Goal: Task Accomplishment & Management: Use online tool/utility

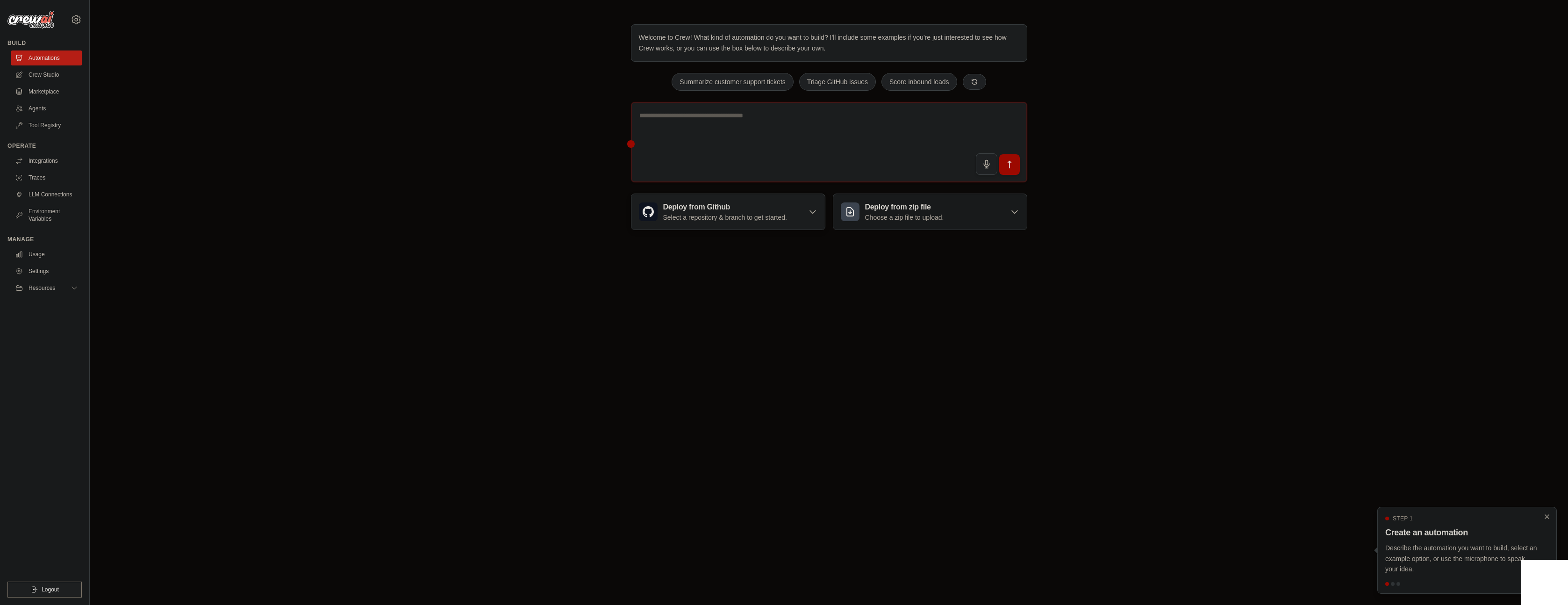
click at [813, 211] on icon at bounding box center [813, 211] width 9 height 9
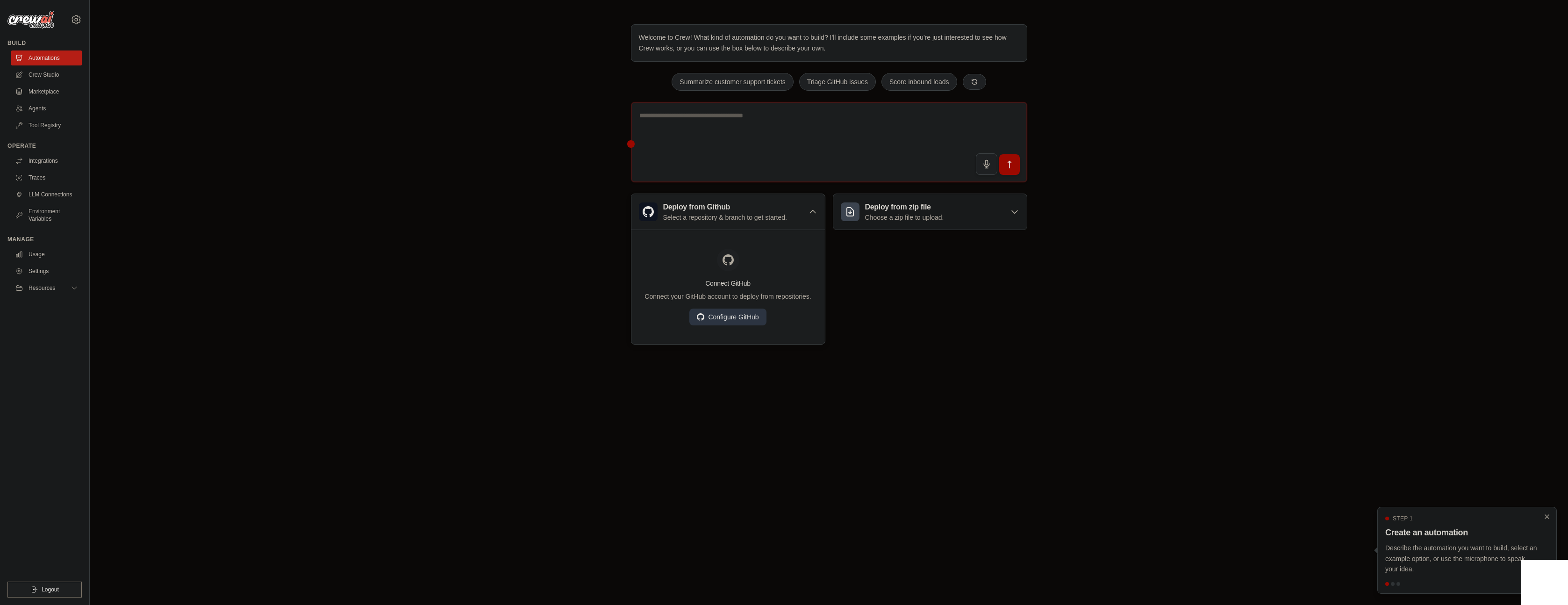
click at [813, 211] on icon at bounding box center [813, 211] width 9 height 9
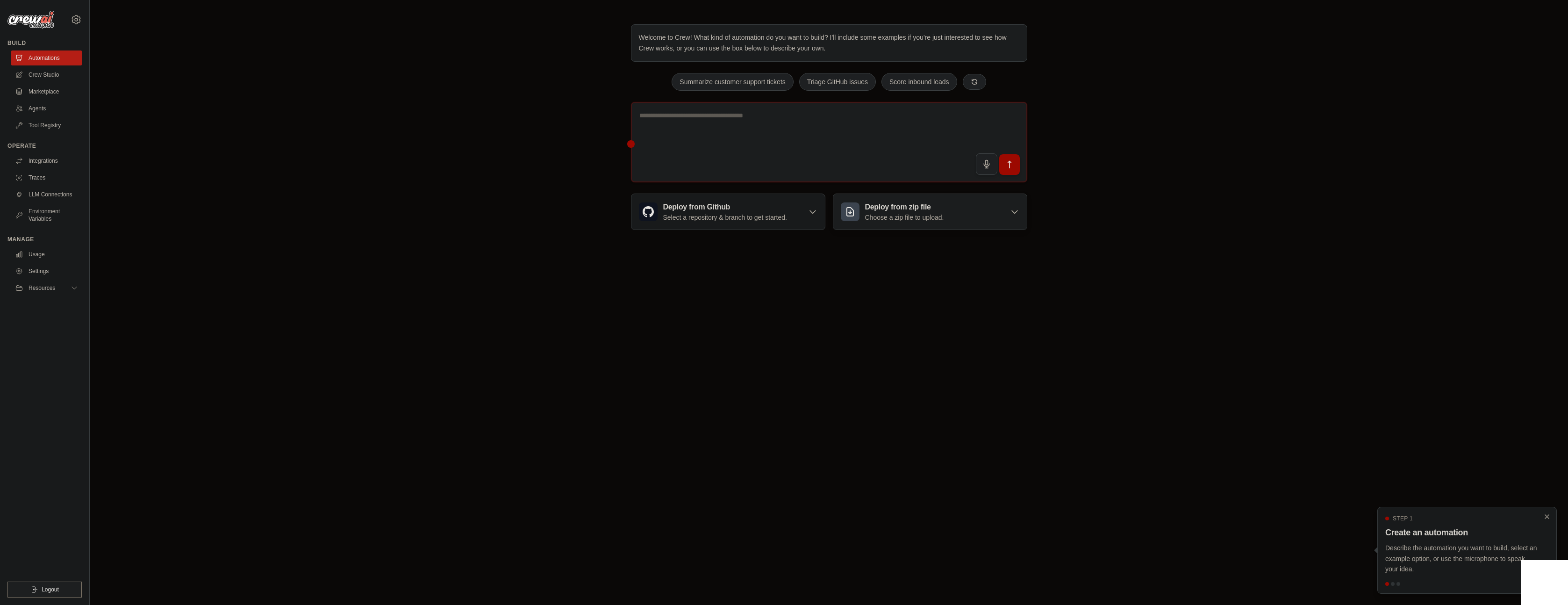
click at [1012, 214] on icon at bounding box center [1014, 211] width 9 height 9
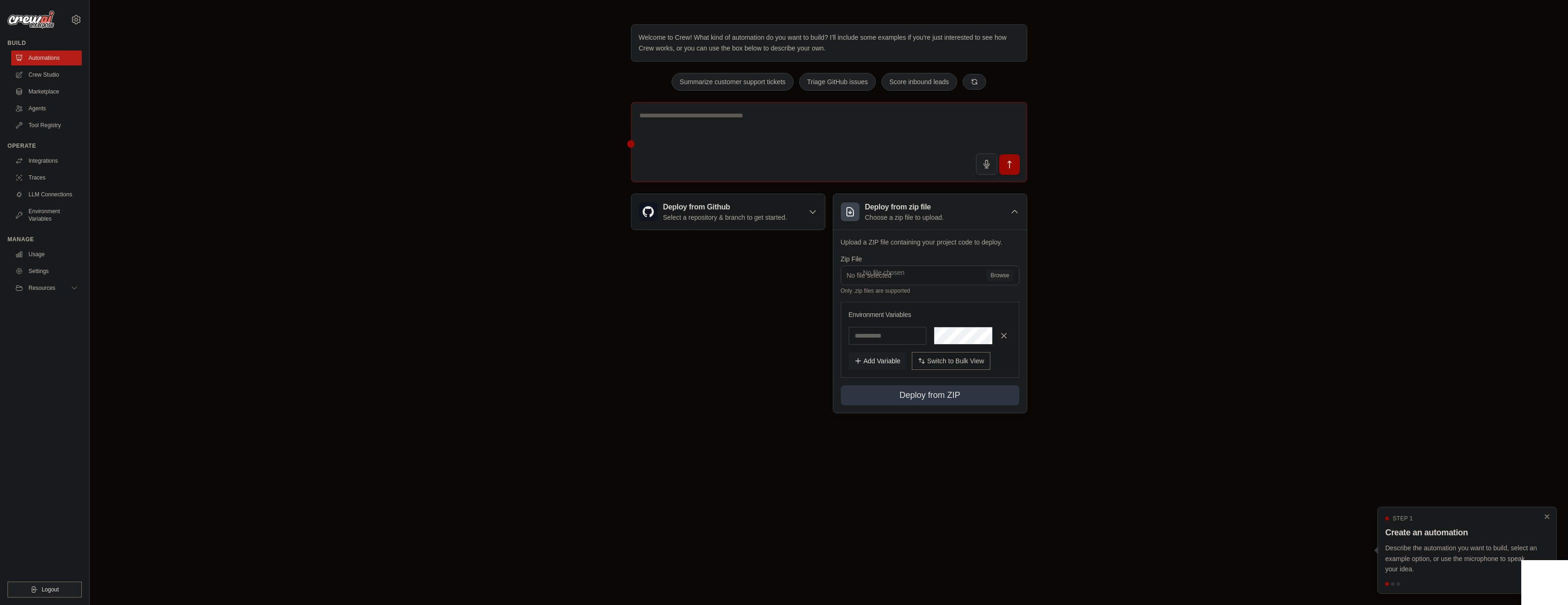
click at [1012, 214] on icon at bounding box center [1014, 211] width 9 height 9
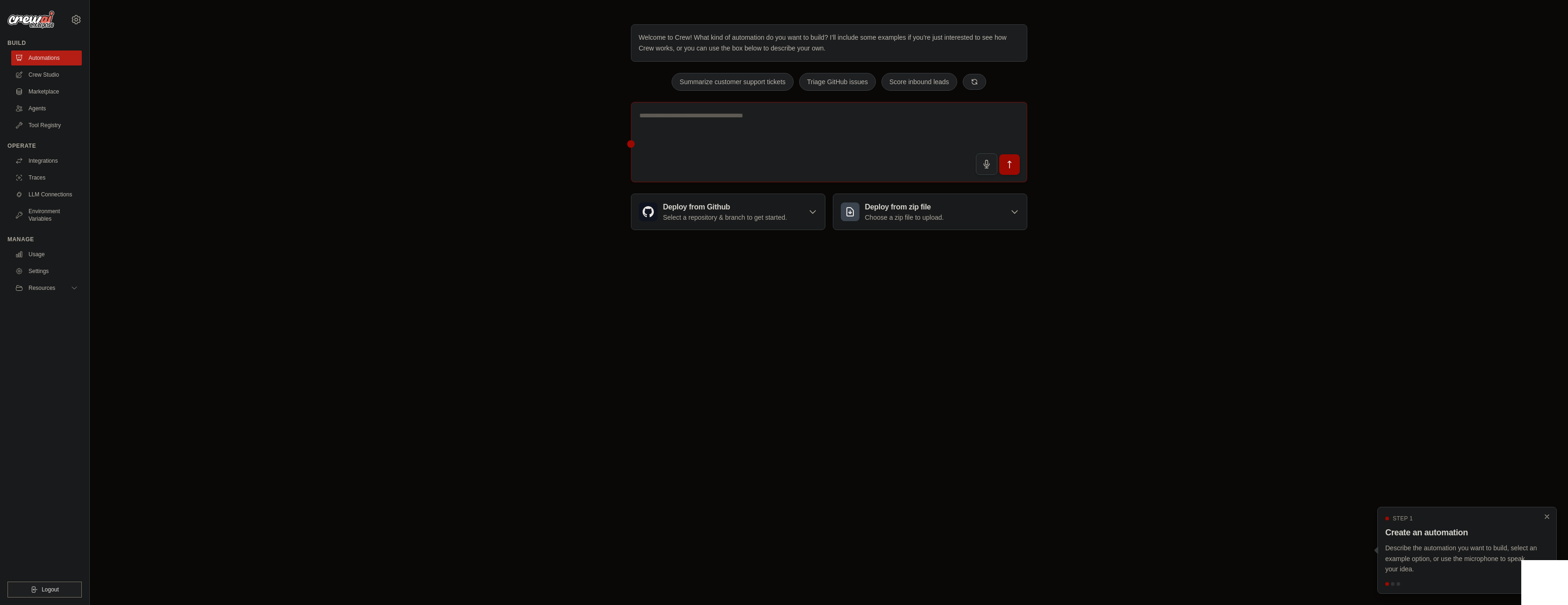
drag, startPoint x: 829, startPoint y: 35, endPoint x: 862, endPoint y: 48, distance: 35.5
click at [862, 48] on p "Welcome to Crew! What kind of automation do you want to build? I'll include som…" at bounding box center [829, 43] width 380 height 21
click at [348, 257] on body "krupakarreddysuda0@gmail.com Settings Build Automations Crew Studio" at bounding box center [784, 302] width 1568 height 605
click at [54, 73] on link "Crew Studio" at bounding box center [47, 75] width 71 height 15
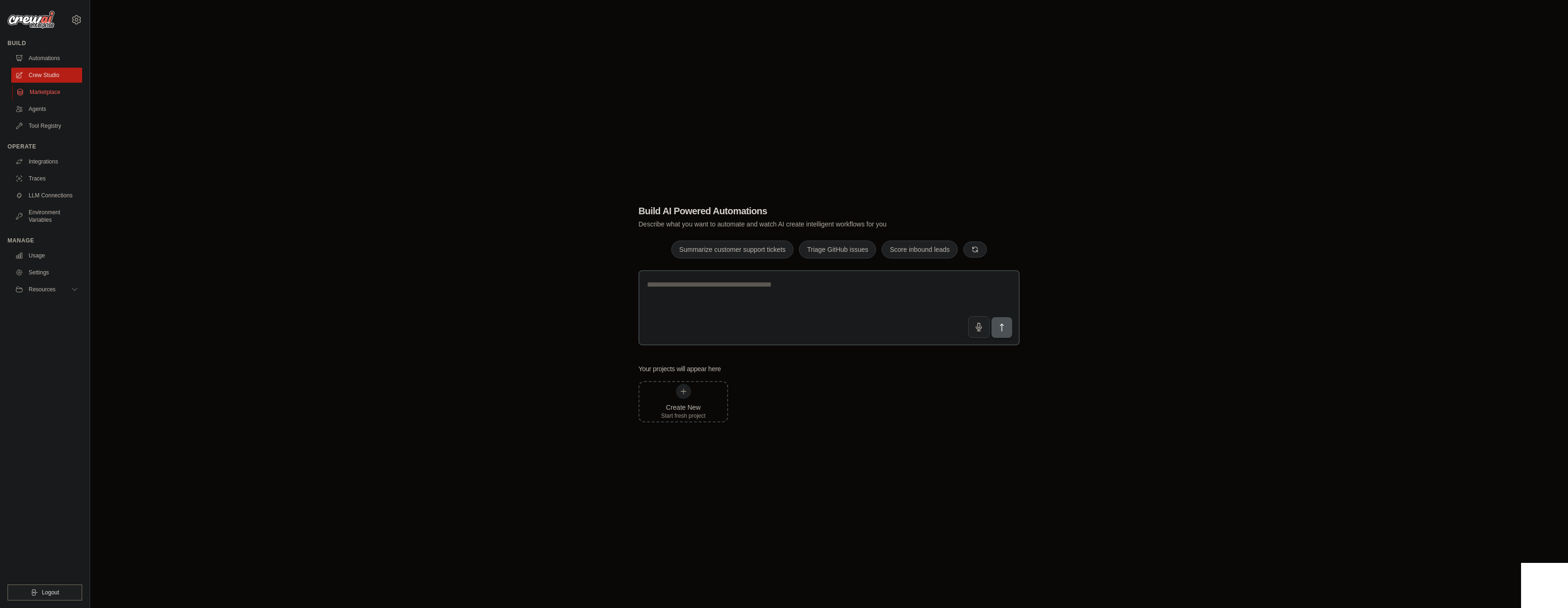
click at [46, 94] on link "Marketplace" at bounding box center [48, 92] width 71 height 15
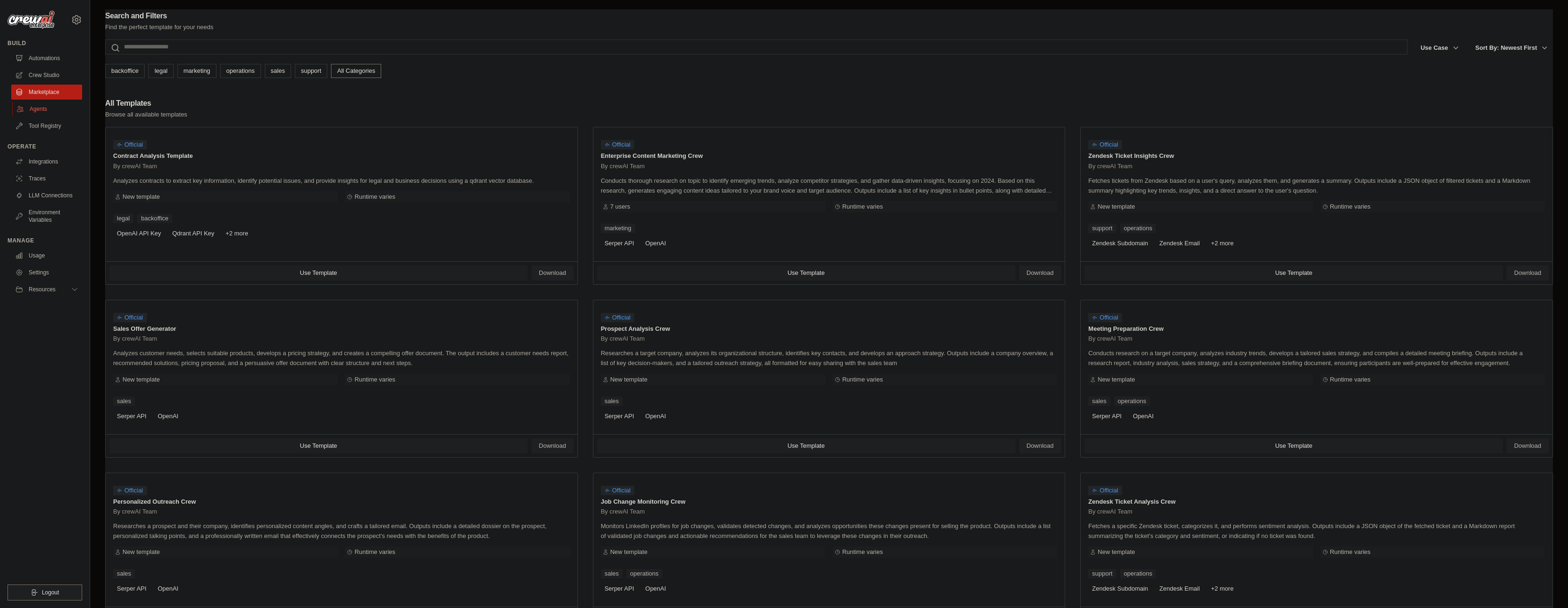
click at [43, 110] on link "Agents" at bounding box center [48, 109] width 71 height 15
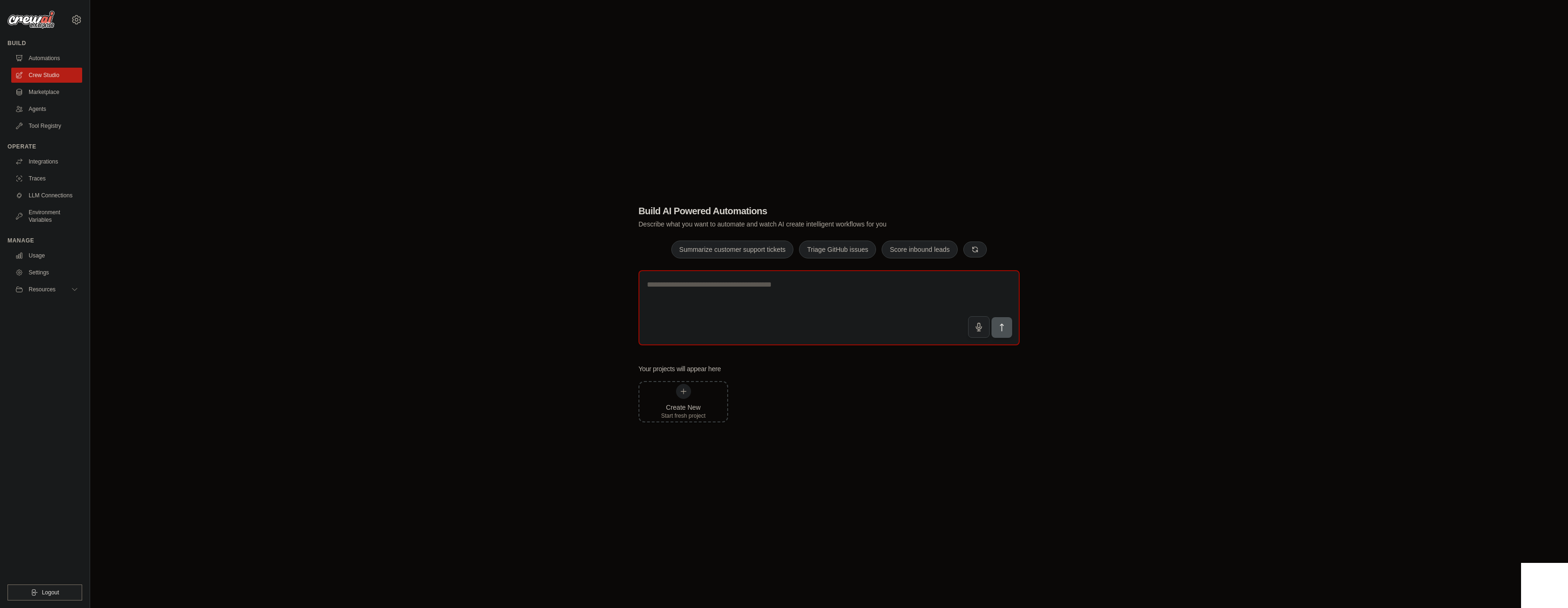
click at [749, 299] on textarea at bounding box center [829, 307] width 381 height 75
paste textarea "**********"
type textarea "**********"
click at [1002, 327] on icon "submit" at bounding box center [1002, 327] width 3 height 7
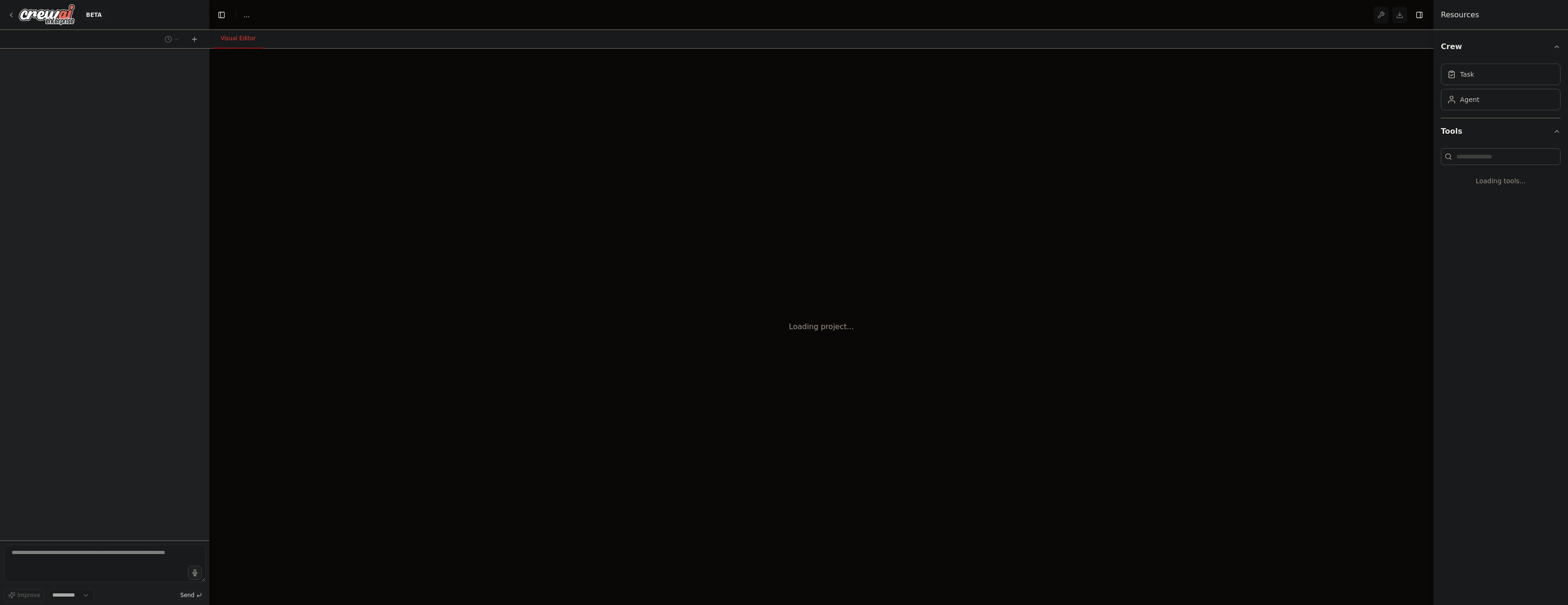
select select "****"
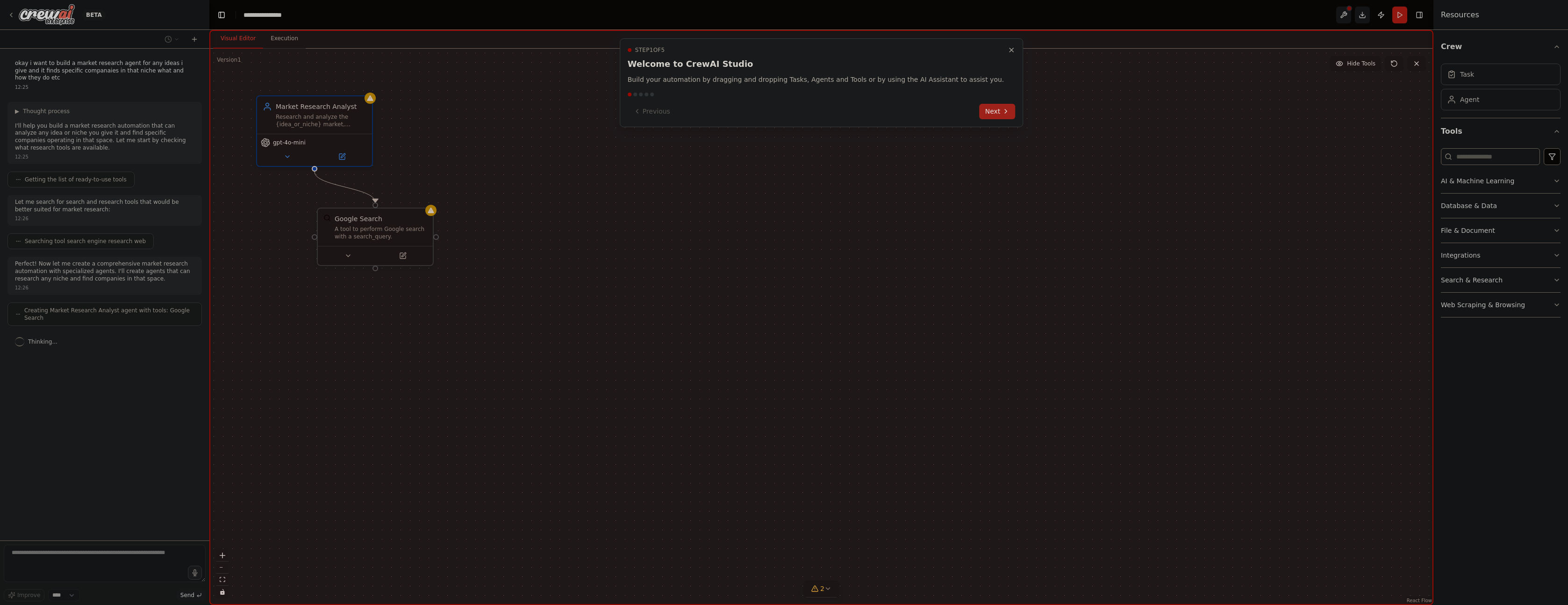
click at [981, 113] on button "Next" at bounding box center [997, 111] width 36 height 15
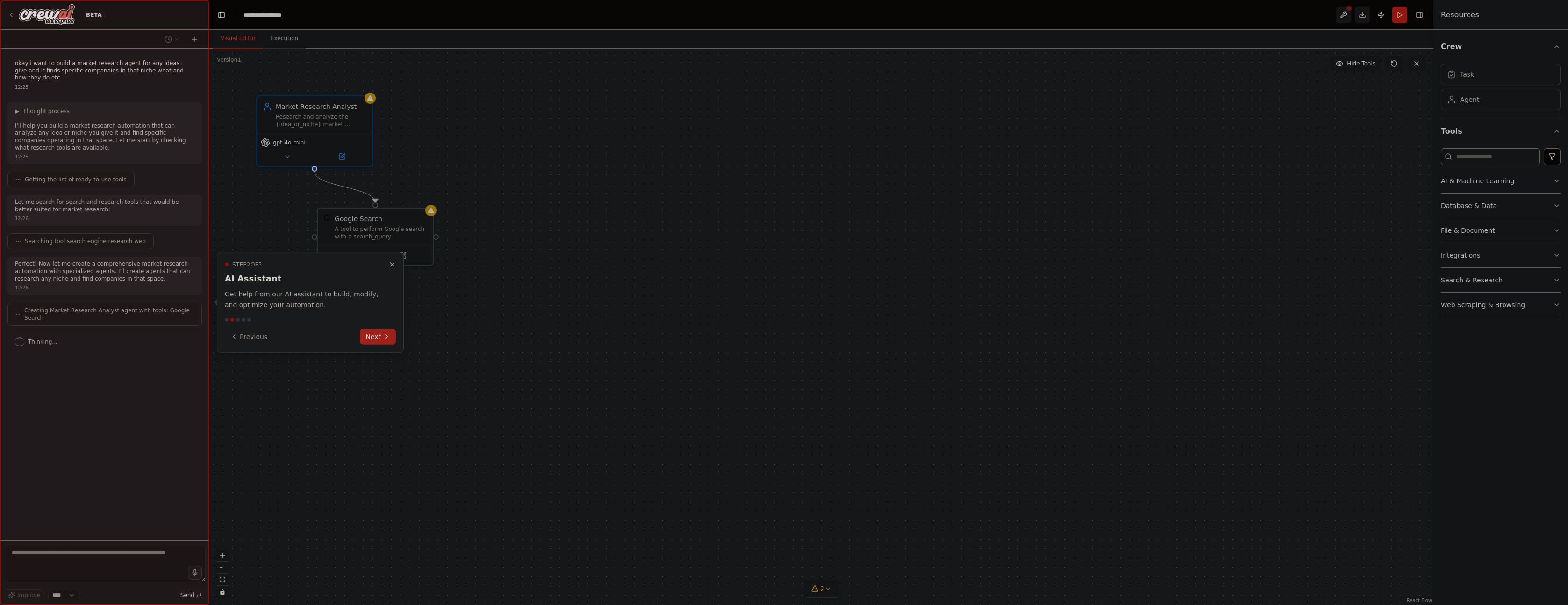
click at [376, 337] on button "Next" at bounding box center [377, 336] width 36 height 15
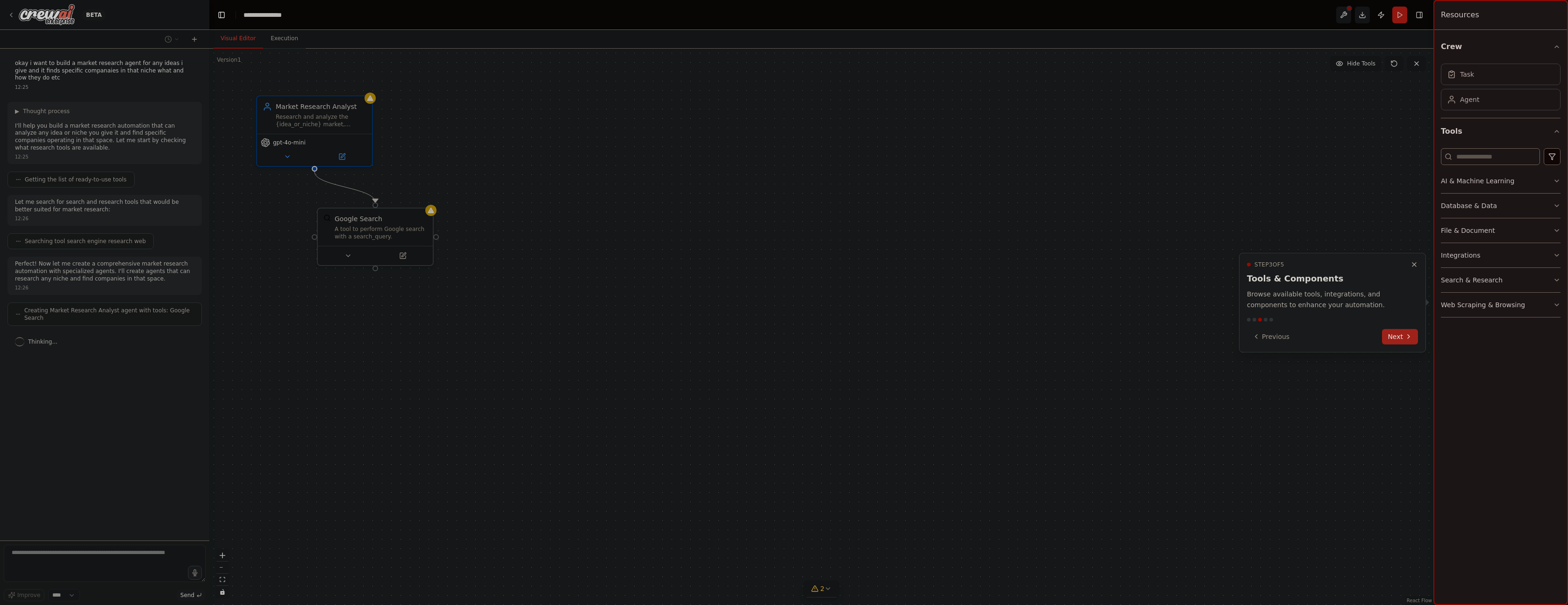
click at [1400, 336] on button "Next" at bounding box center [1399, 336] width 36 height 15
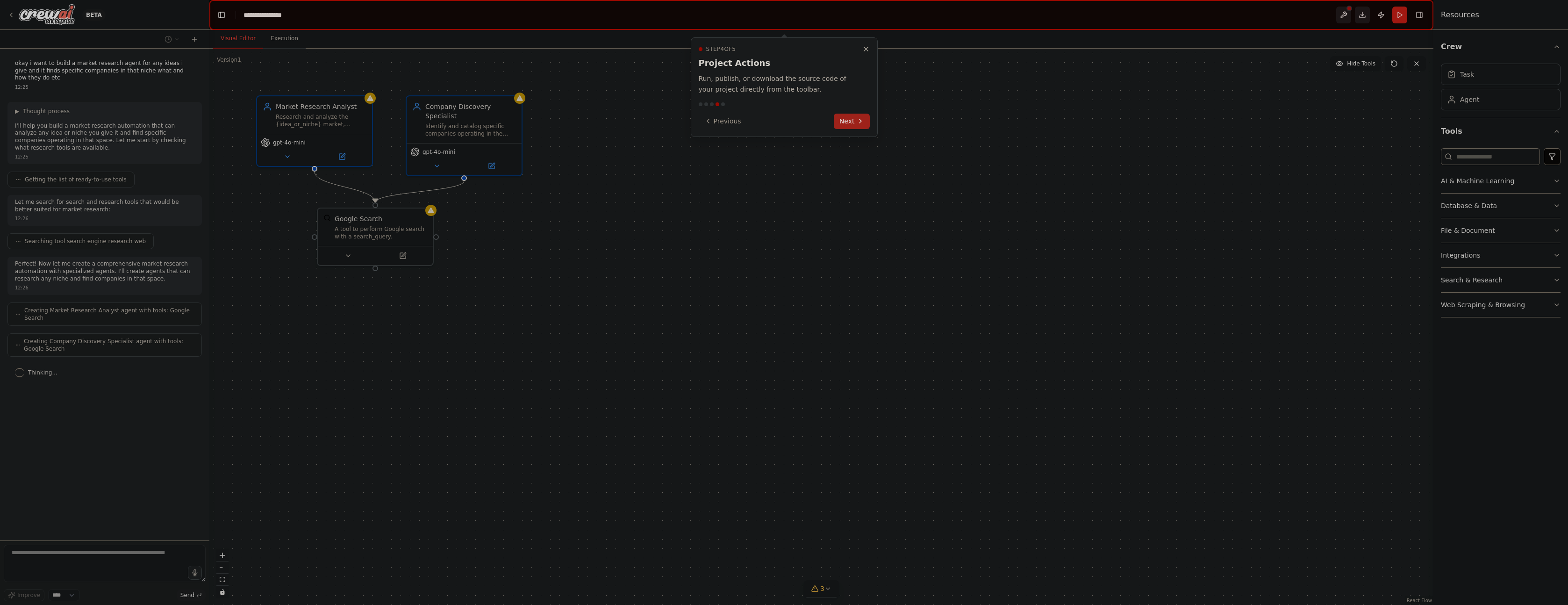
click at [849, 117] on button "Next" at bounding box center [852, 121] width 36 height 15
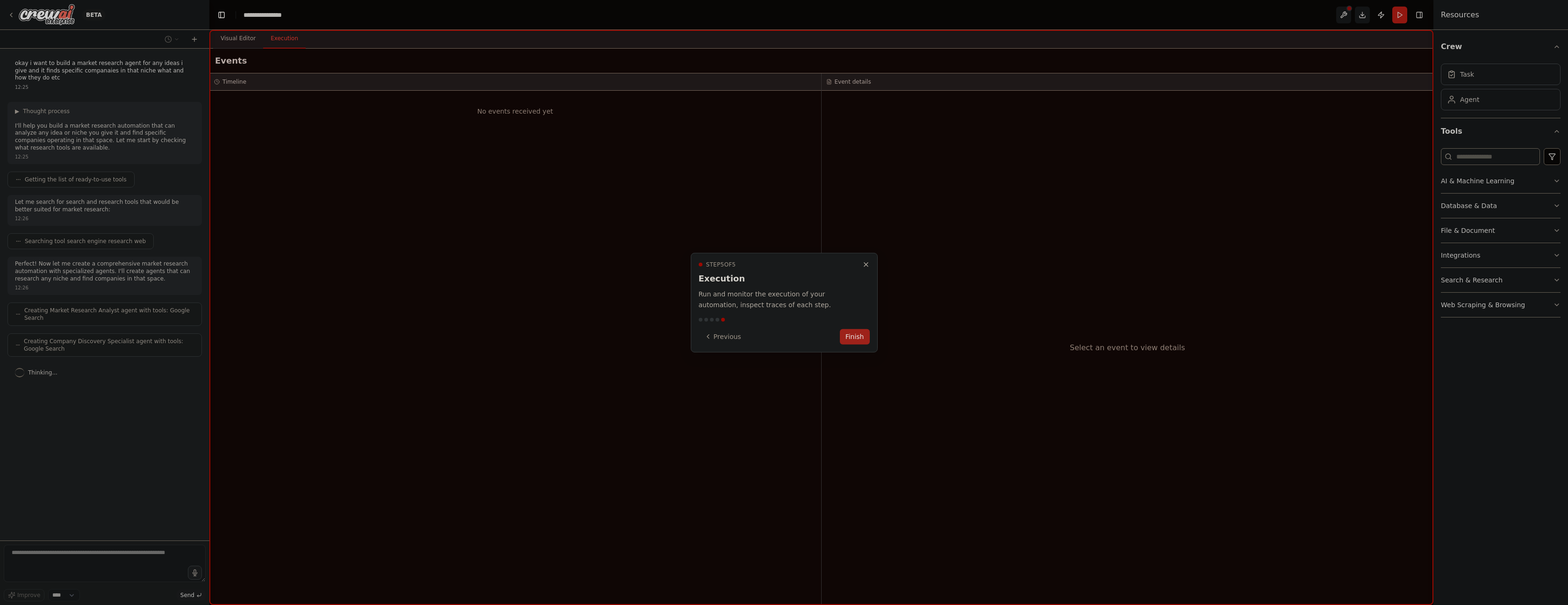
click at [855, 339] on button "Finish" at bounding box center [855, 336] width 30 height 15
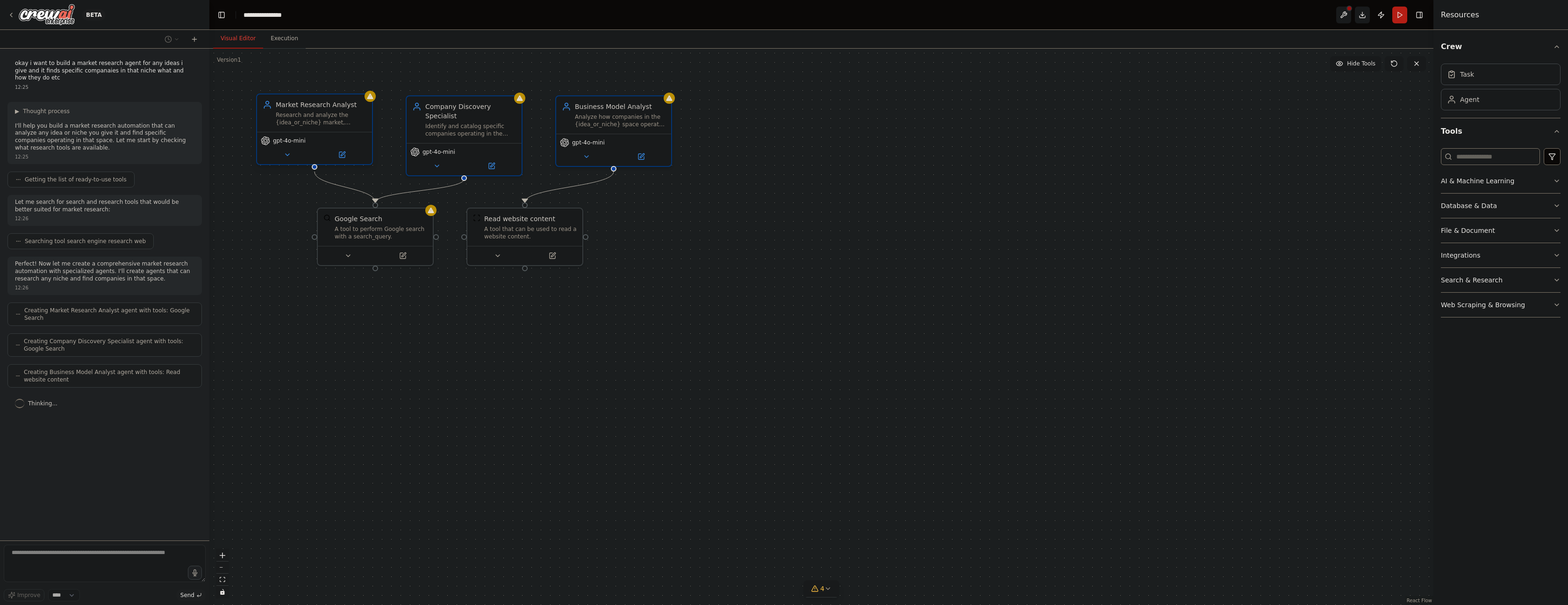
click at [288, 144] on span "gpt-4o-mini" at bounding box center [289, 141] width 33 height 7
click at [1343, 16] on button at bounding box center [1343, 15] width 15 height 17
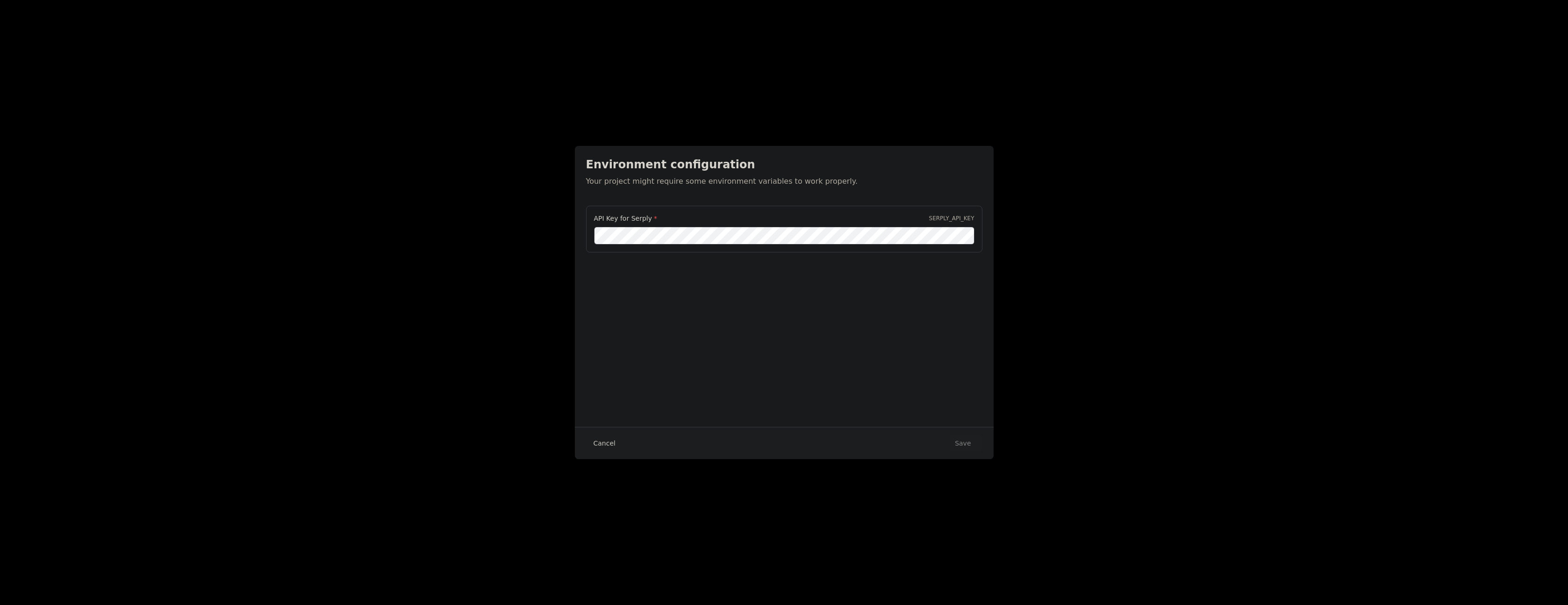
click at [608, 442] on button "Cancel" at bounding box center [604, 443] width 37 height 17
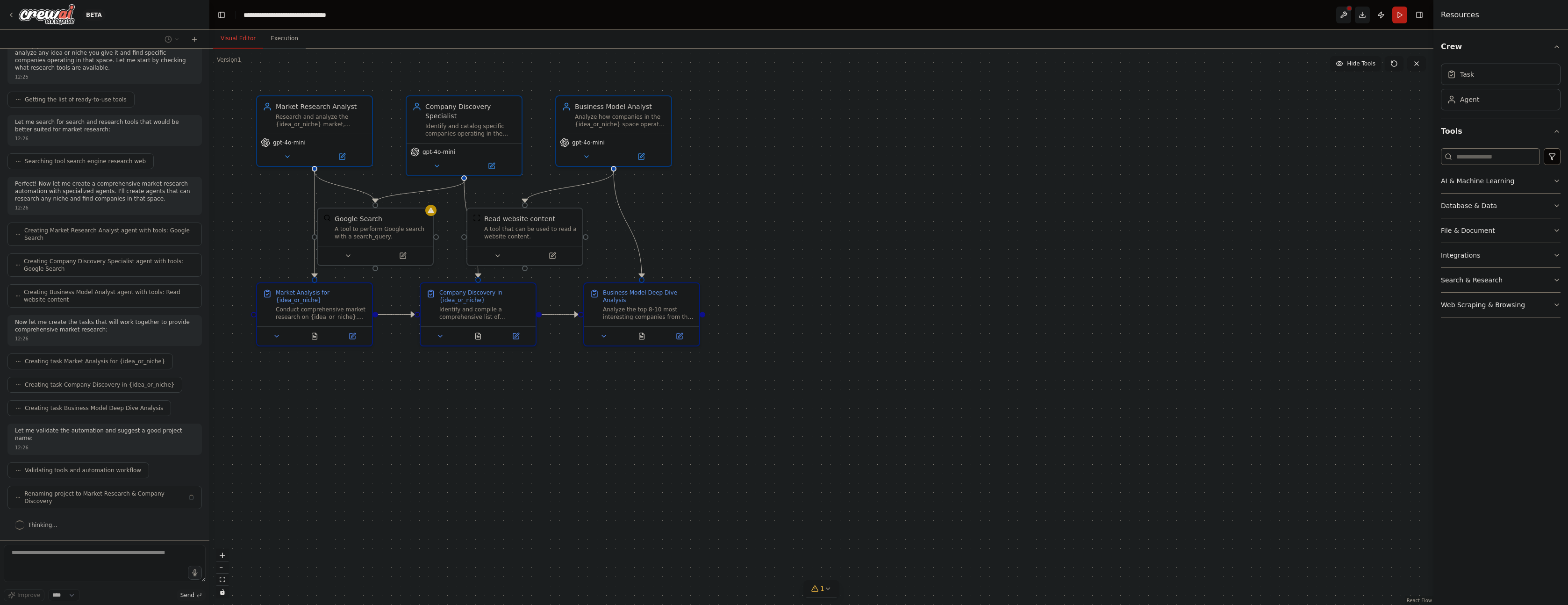
scroll to position [72, 0]
click at [1541, 187] on button "AI & Machine Learning" at bounding box center [1500, 181] width 120 height 24
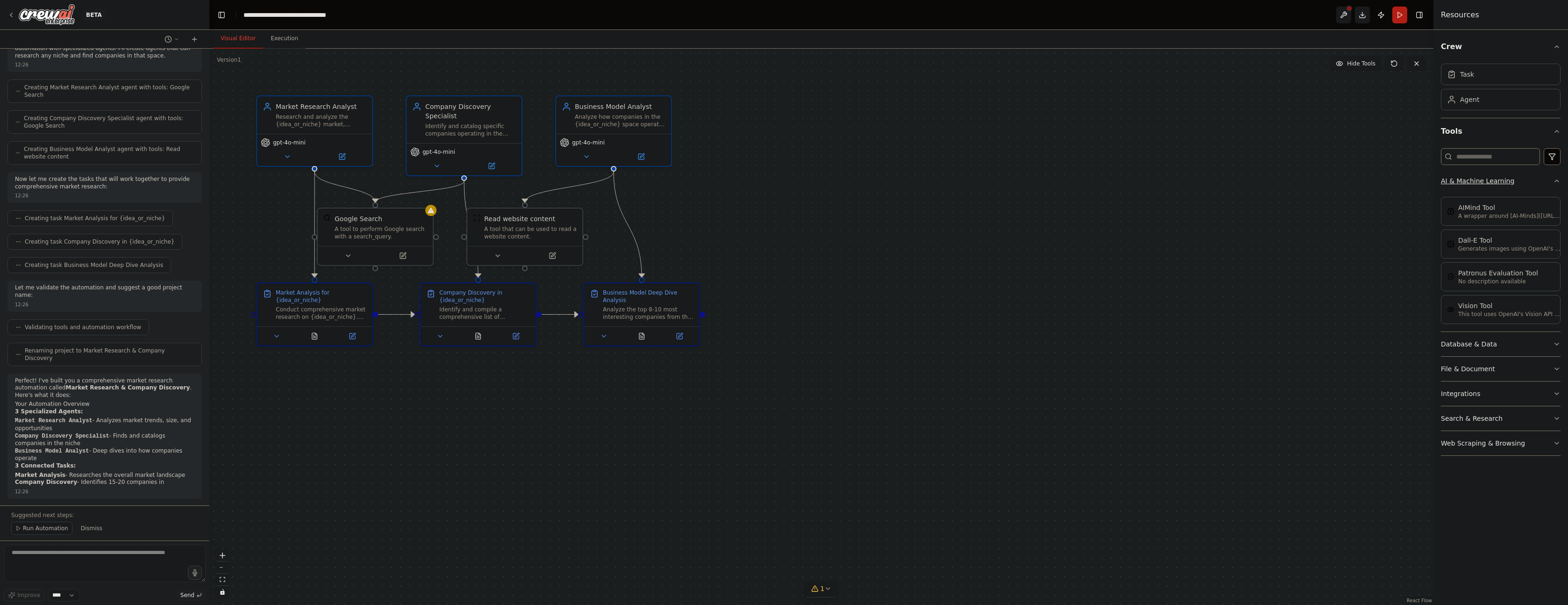
click at [1541, 187] on button "AI & Machine Learning" at bounding box center [1500, 181] width 120 height 24
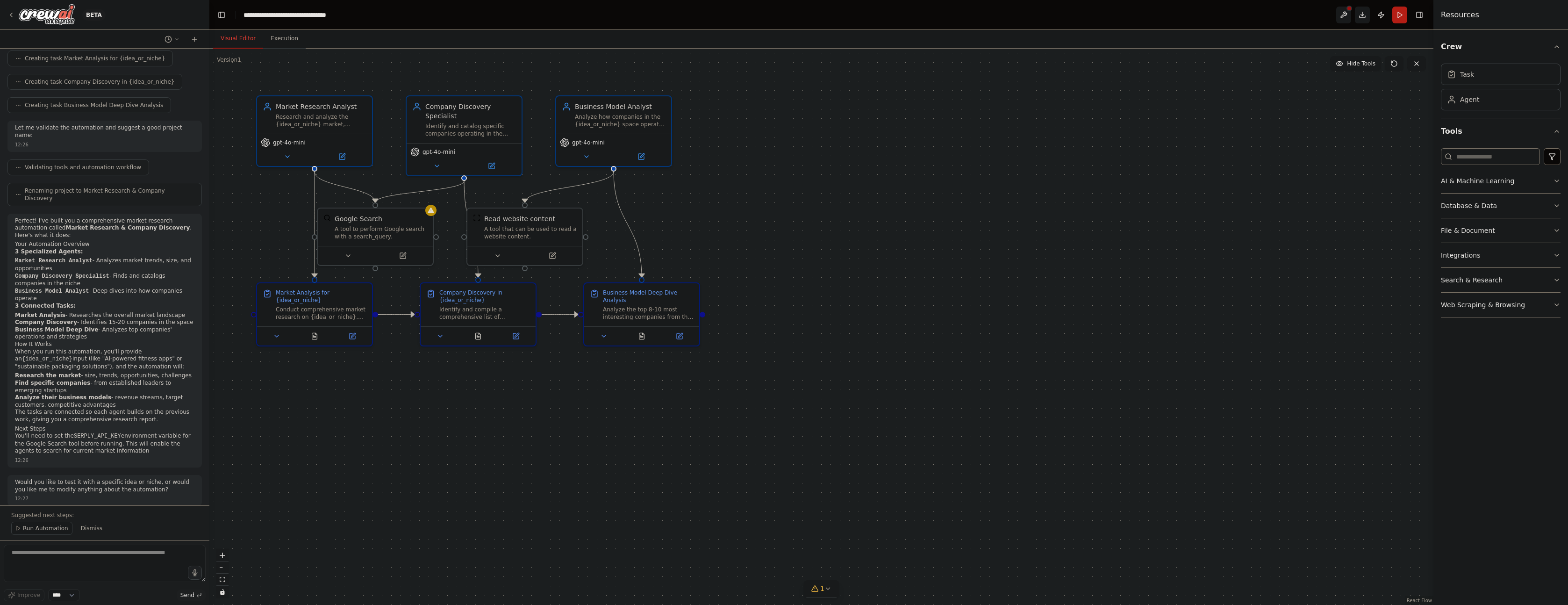
scroll to position [390, 0]
click at [51, 525] on span "Run Automation" at bounding box center [46, 528] width 45 height 7
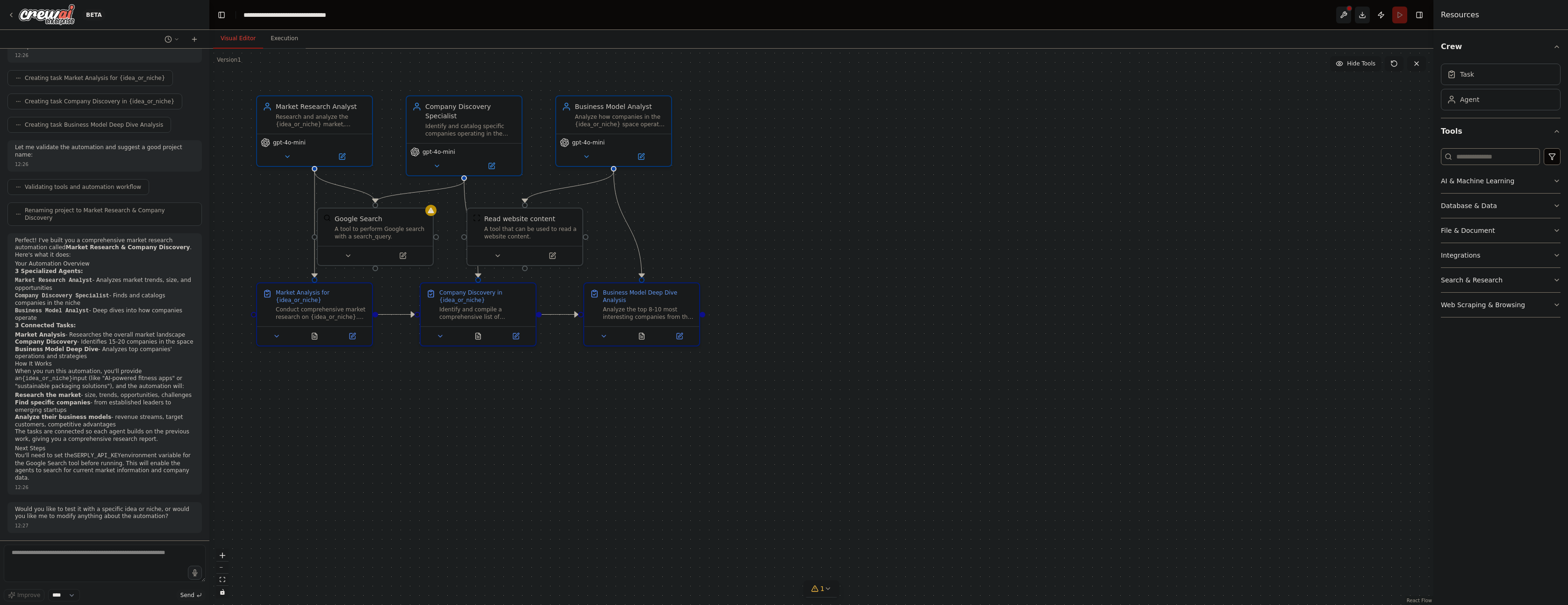
scroll to position [355, 0]
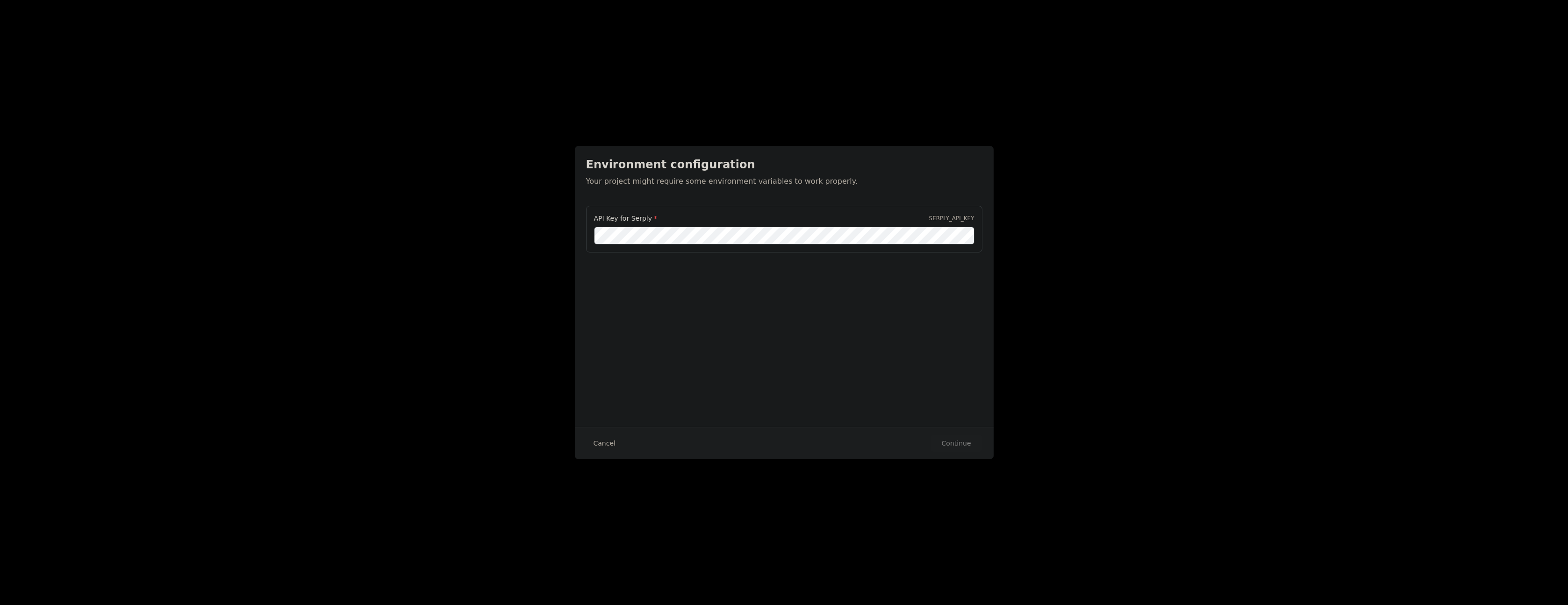
click at [724, 369] on div "Environment configuration Your project might require some environment variables…" at bounding box center [784, 286] width 419 height 281
click at [961, 446] on button "Continue" at bounding box center [956, 443] width 52 height 17
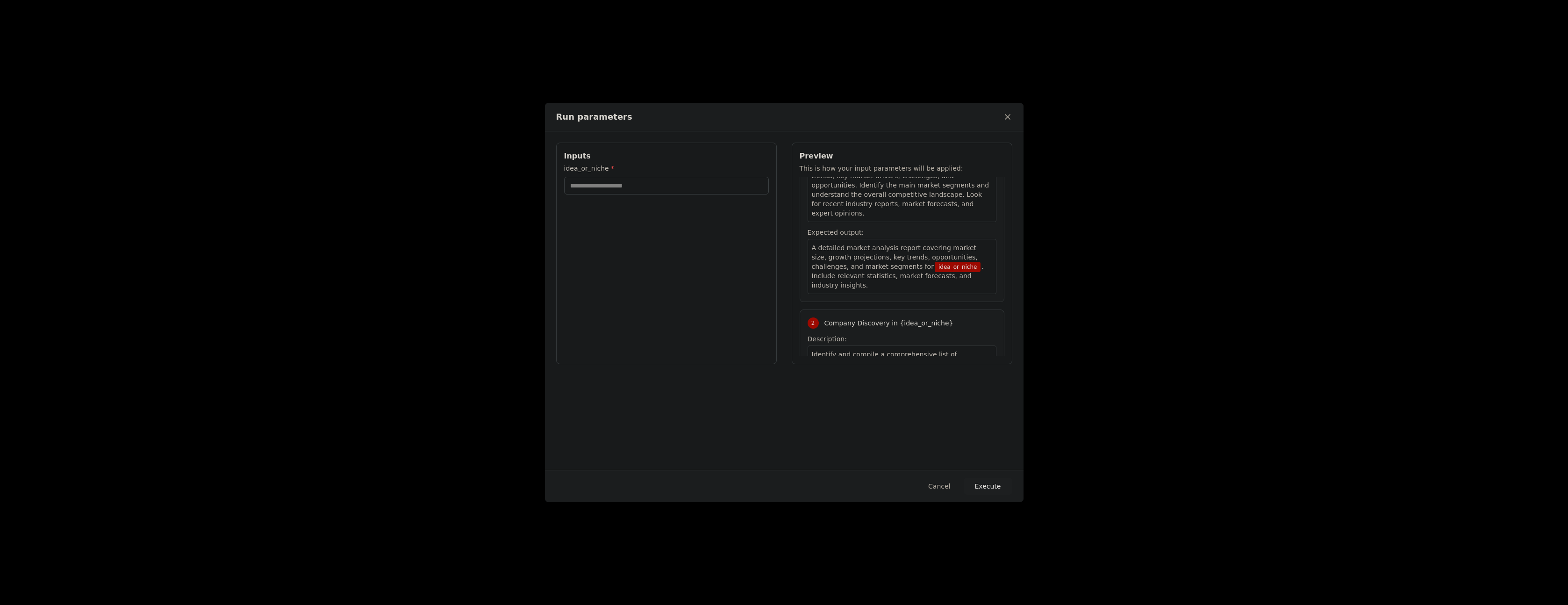
scroll to position [0, 0]
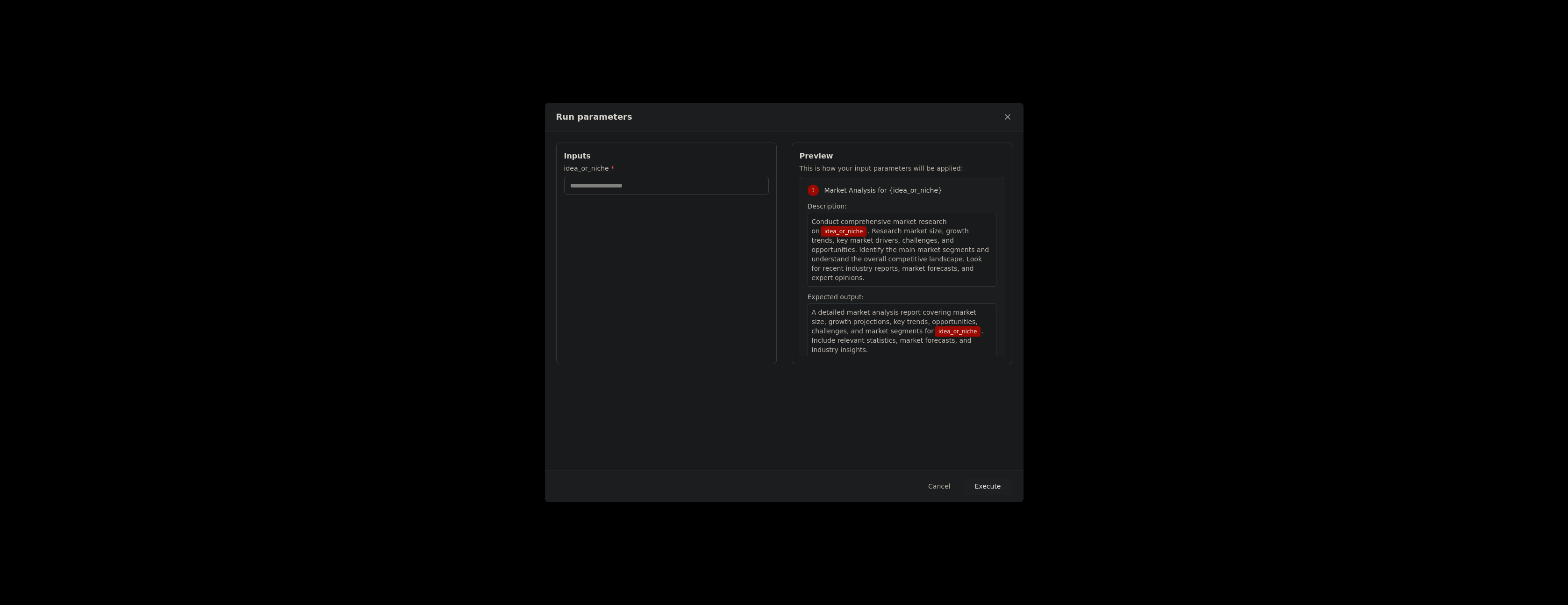
click at [799, 155] on div "Preview This is how your input parameters will be applied: 1 Market Analysis fo…" at bounding box center [902, 253] width 220 height 222
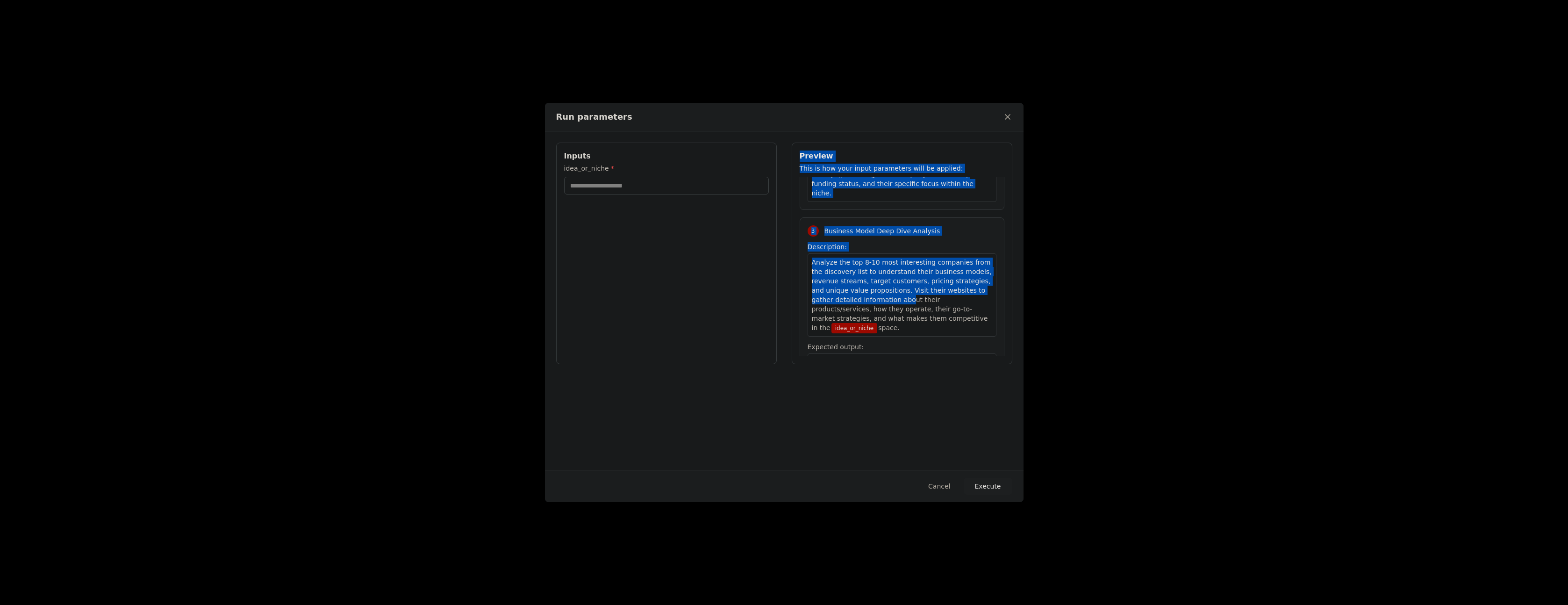
scroll to position [414, 0]
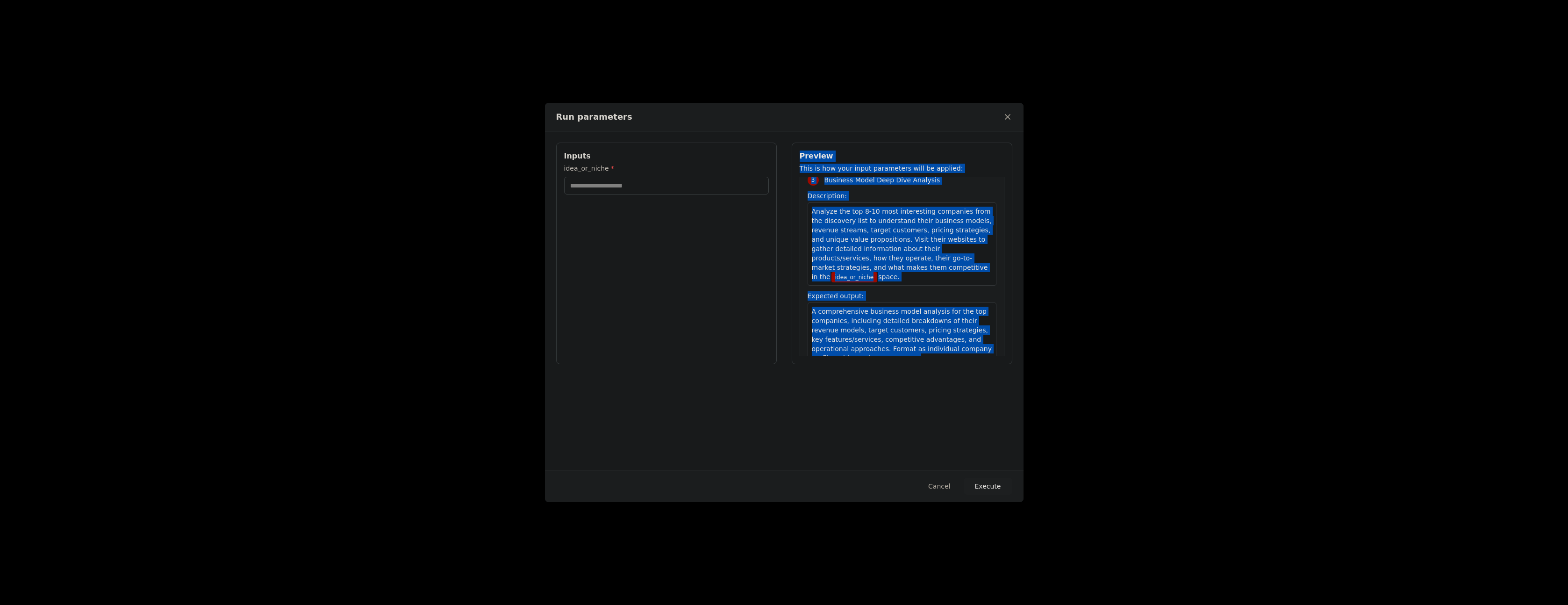
drag, startPoint x: 798, startPoint y: 153, endPoint x: 940, endPoint y: 344, distance: 238.0
click at [940, 344] on div "Preview This is how your input parameters will be applied: 1 Market Analysis fo…" at bounding box center [902, 253] width 220 height 222
copy div "Preview This is how your input parameters will be applied: 1 Market Analysis fo…"
click at [919, 396] on div "Inputs idea_or_niche * Preview This is how your input parameters will be applie…" at bounding box center [784, 301] width 478 height 338
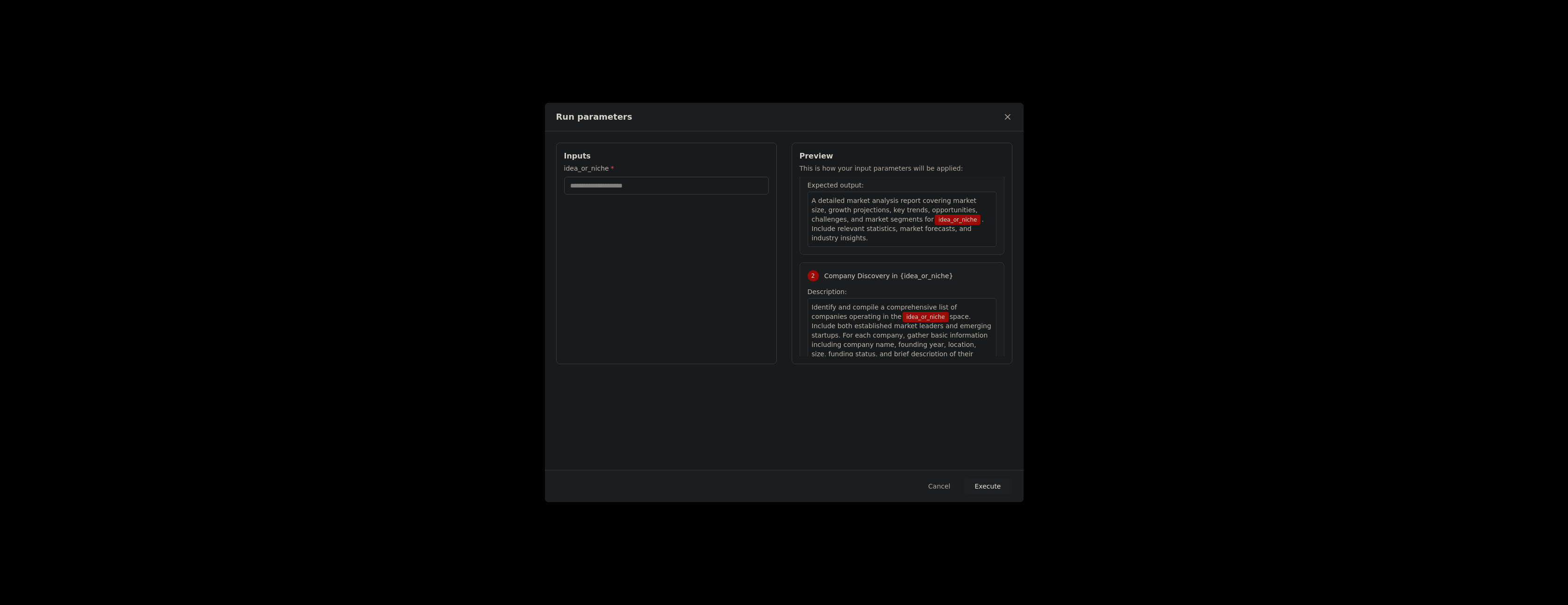
scroll to position [0, 0]
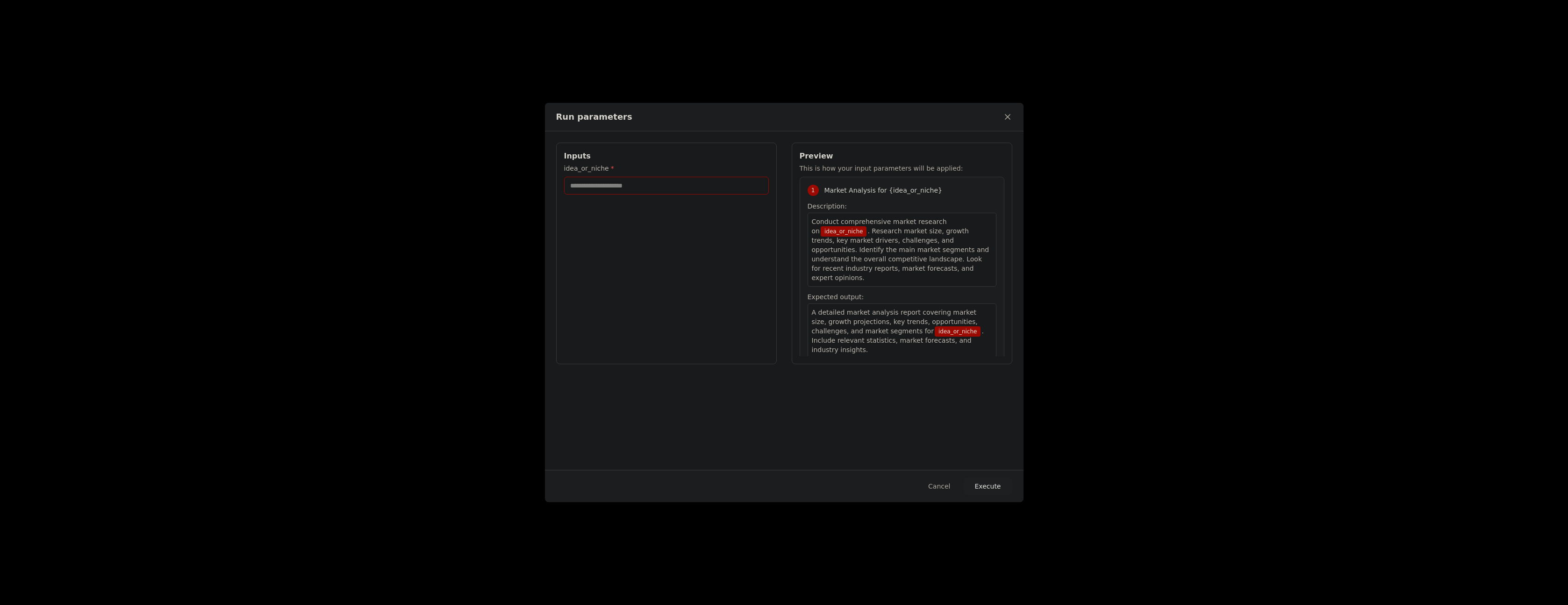
click at [607, 185] on input "idea_or_niche *" at bounding box center [667, 185] width 205 height 18
paste input "**********"
type input "**********"
click at [993, 482] on button "Execute" at bounding box center [988, 486] width 49 height 17
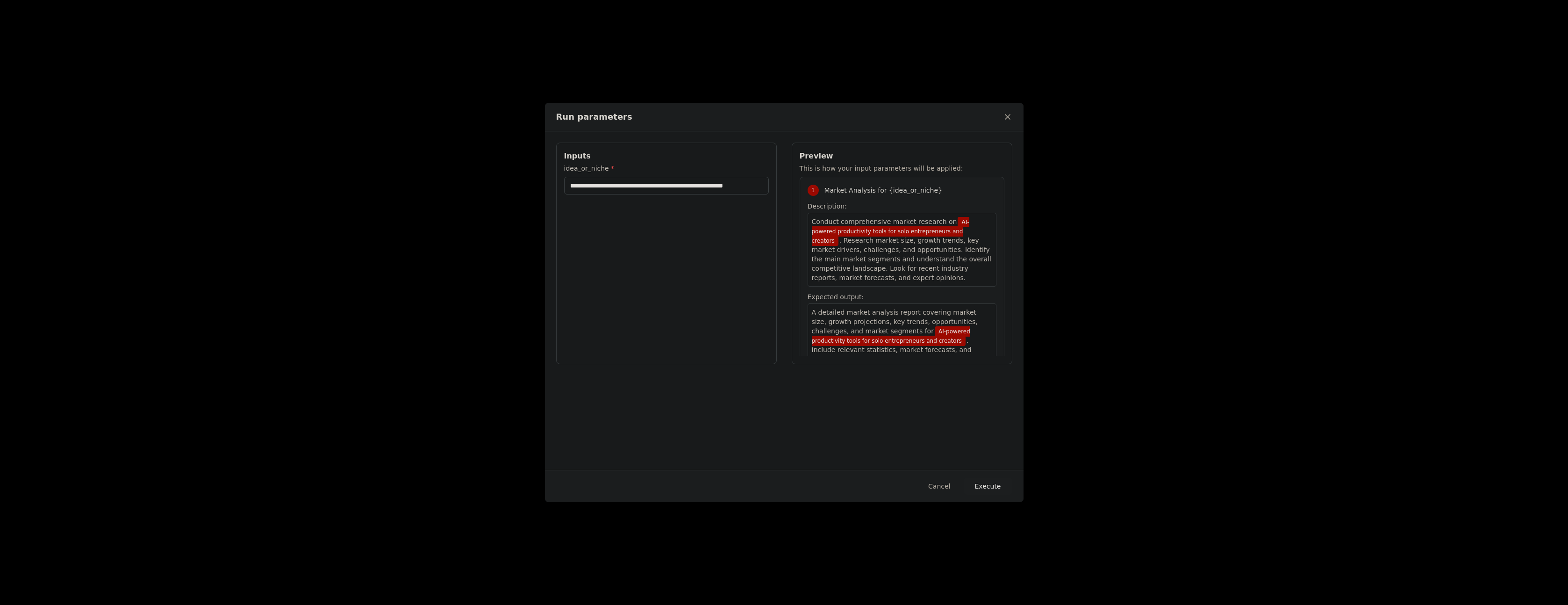
scroll to position [0, 0]
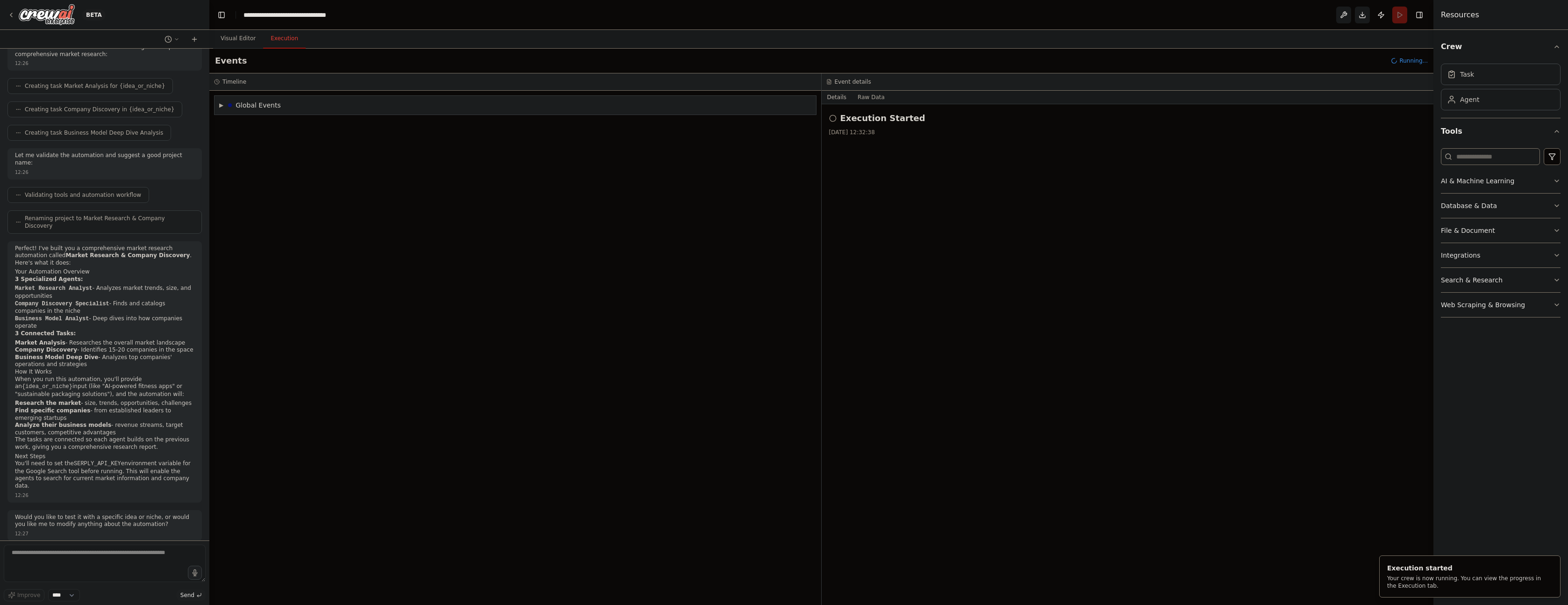
click at [278, 39] on button "Execution" at bounding box center [284, 39] width 43 height 19
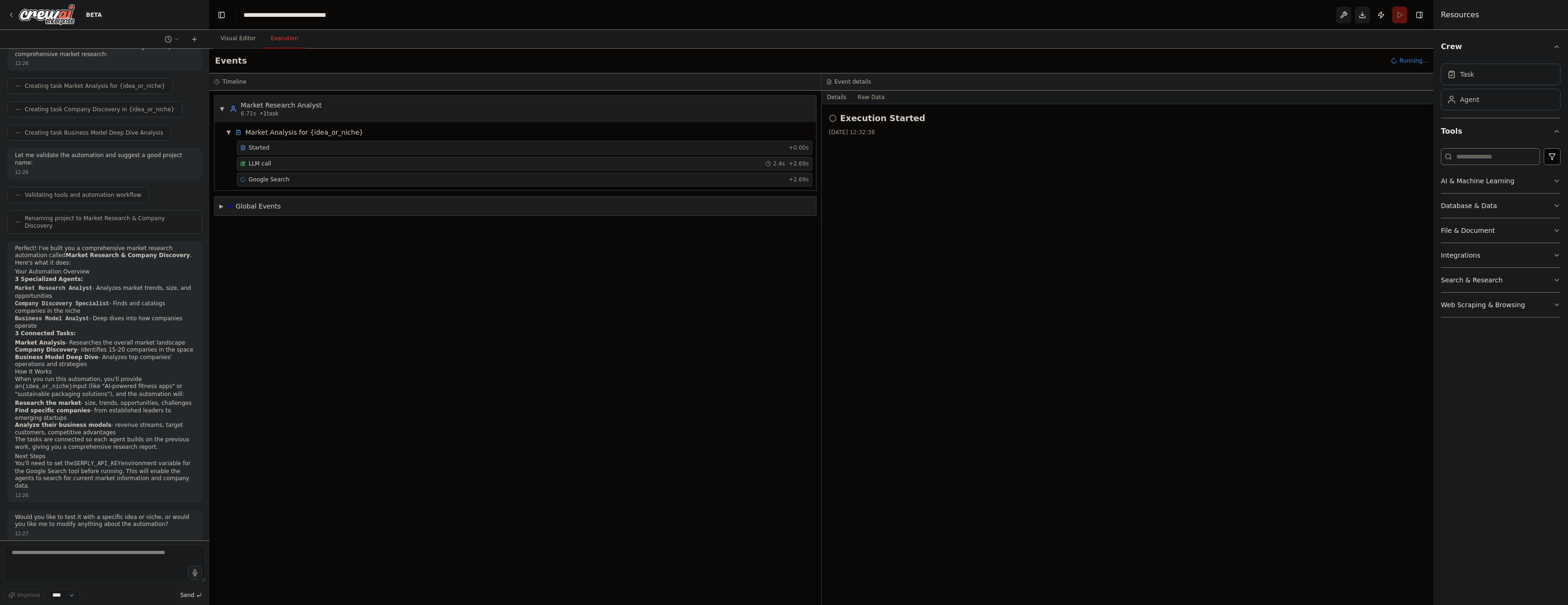
click at [268, 159] on div "LLM call 2.4s + 2.69s" at bounding box center [524, 163] width 575 height 14
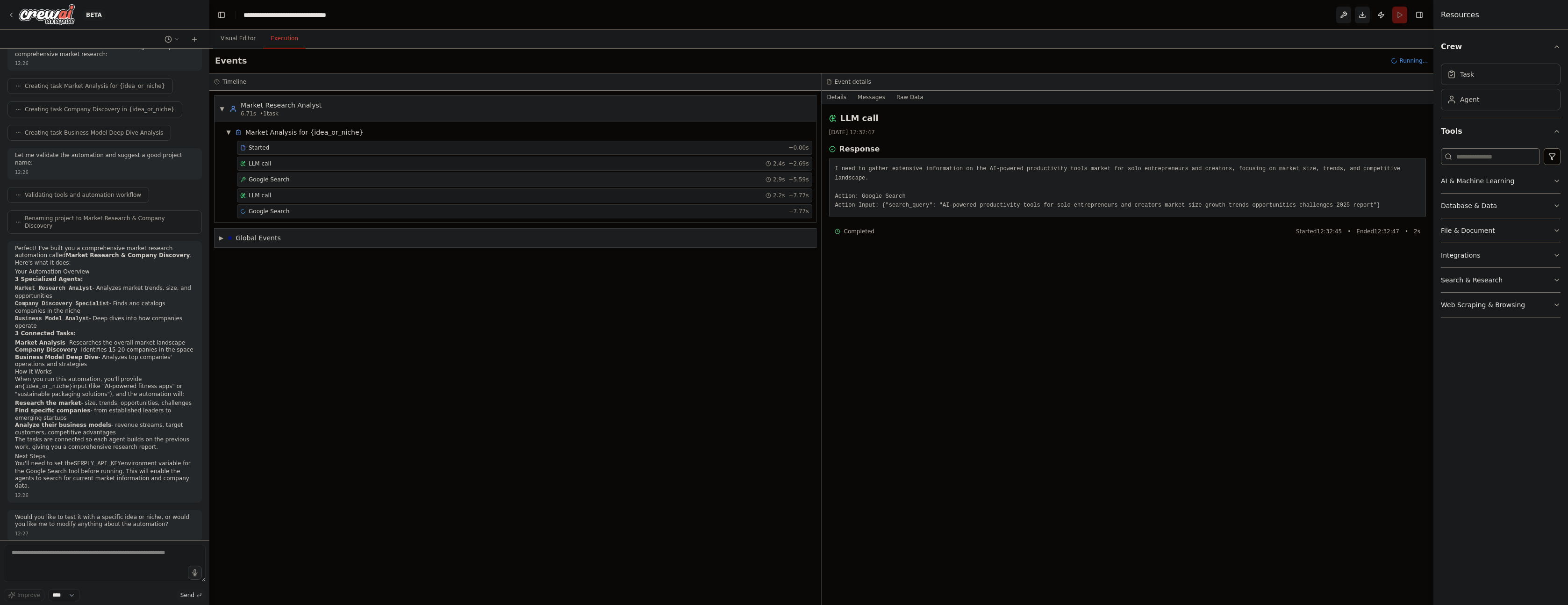
click at [273, 184] on div "Google Search 2.9s + 5.59s" at bounding box center [524, 179] width 575 height 14
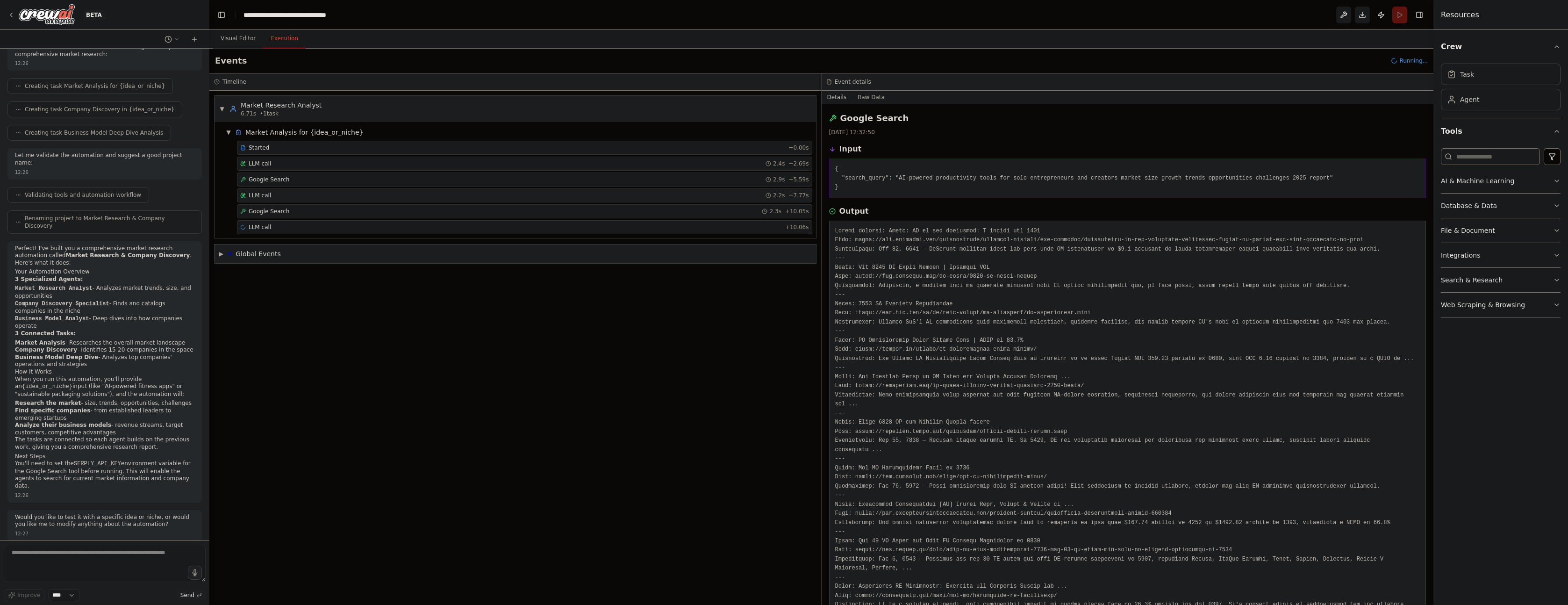
click at [269, 194] on span "LLM call" at bounding box center [259, 195] width 23 height 7
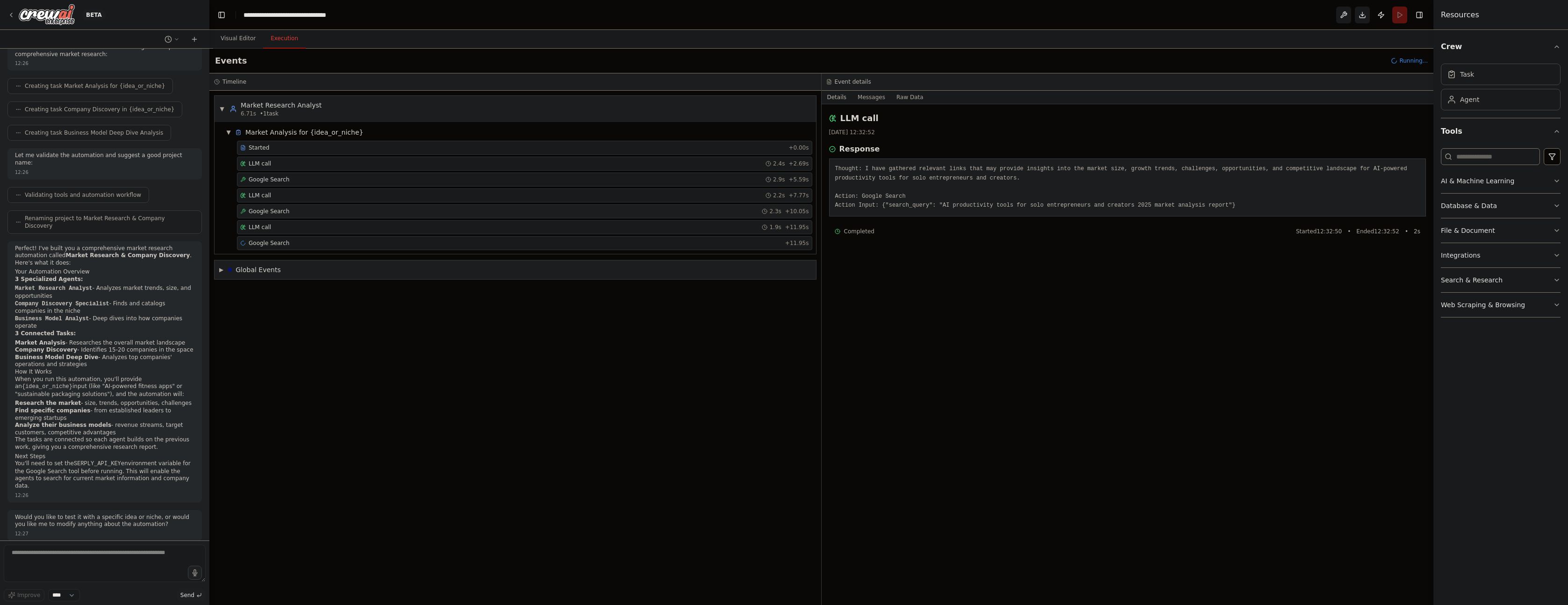
click at [273, 211] on span "Google Search" at bounding box center [268, 211] width 41 height 7
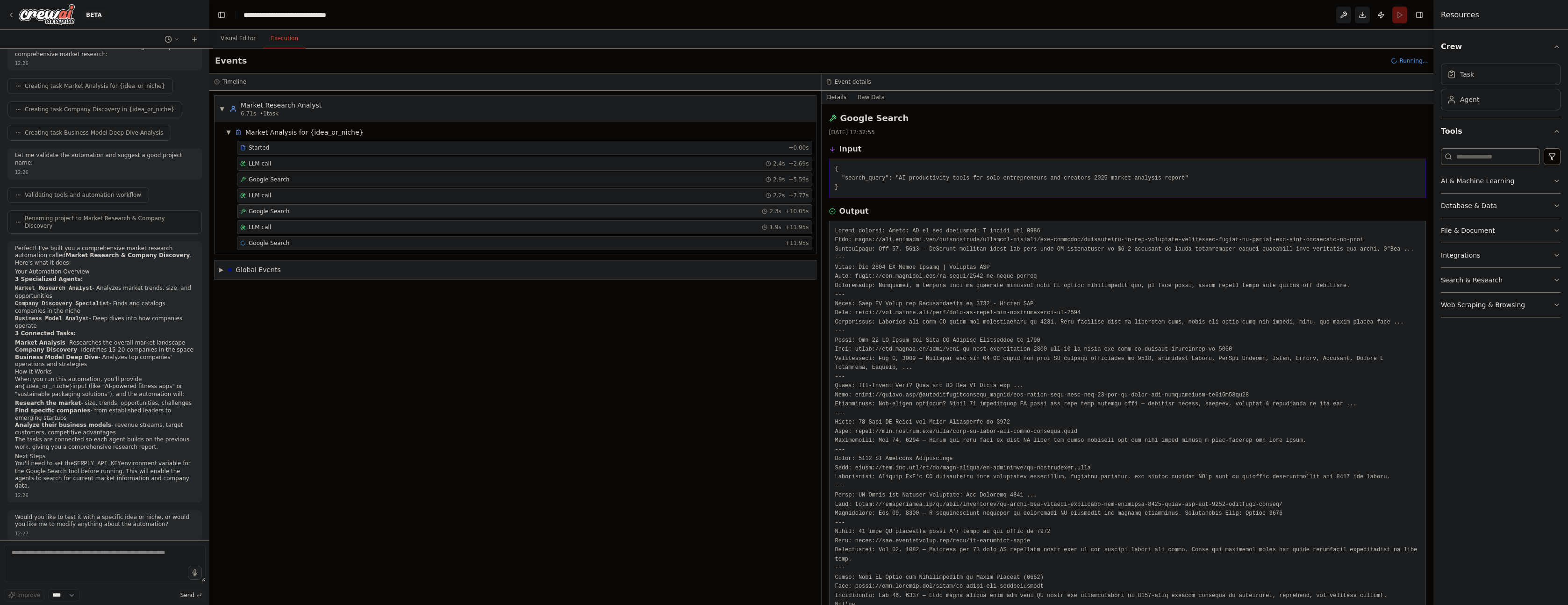
click at [277, 226] on div "LLM call 1.9s + 11.95s" at bounding box center [525, 227] width 569 height 7
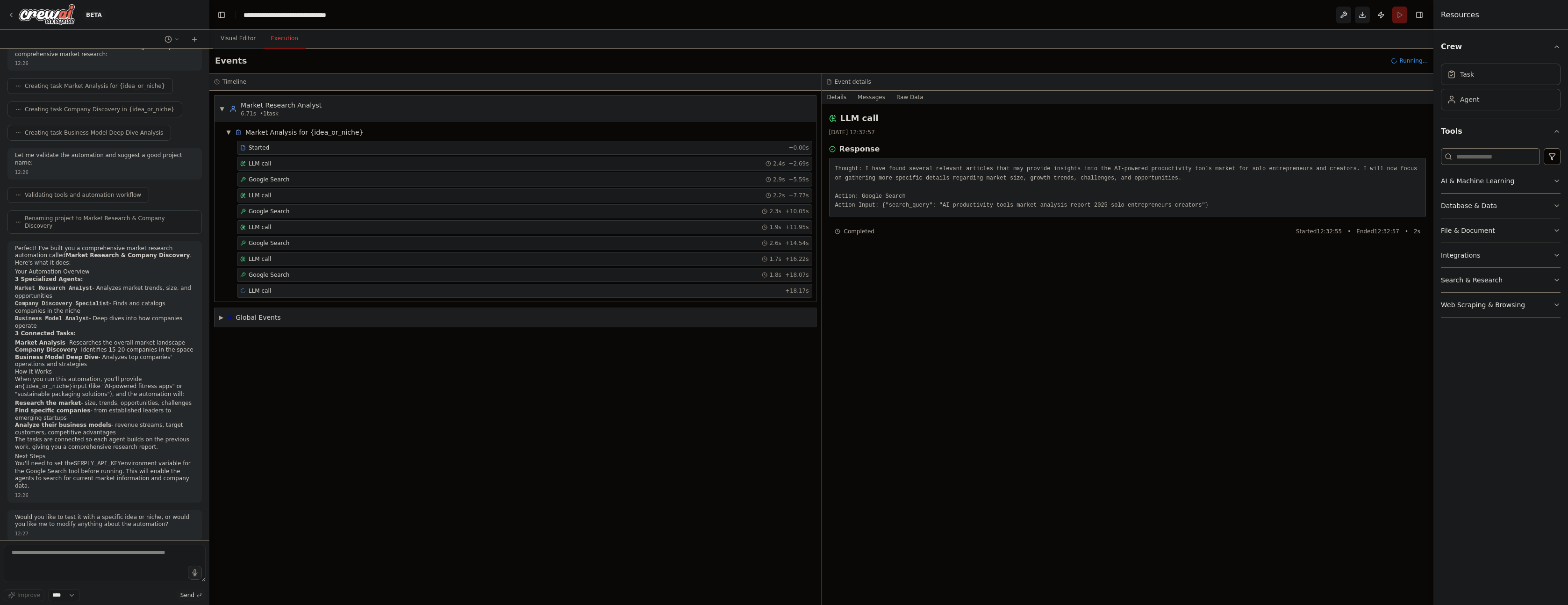
click at [269, 290] on span "LLM call" at bounding box center [259, 290] width 23 height 7
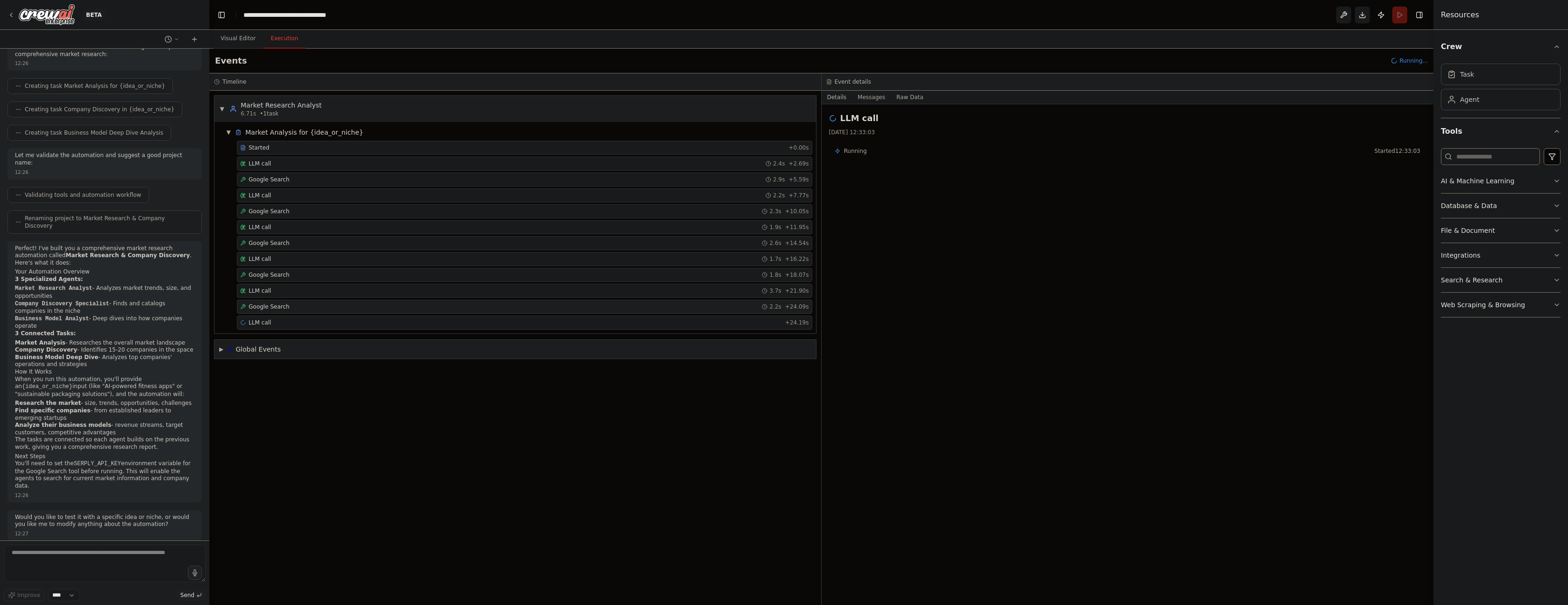
click at [281, 307] on span "Google Search" at bounding box center [268, 307] width 41 height 7
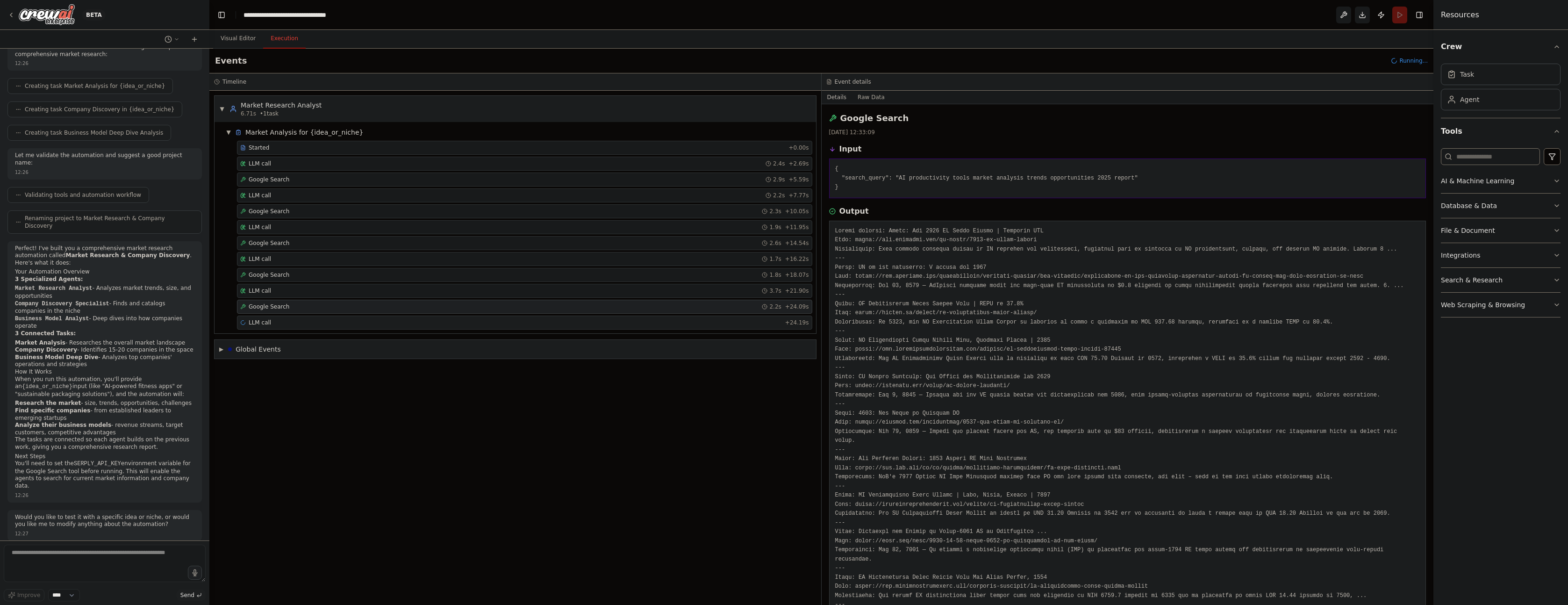
click at [281, 323] on div "LLM call + 24.19s" at bounding box center [525, 323] width 569 height 7
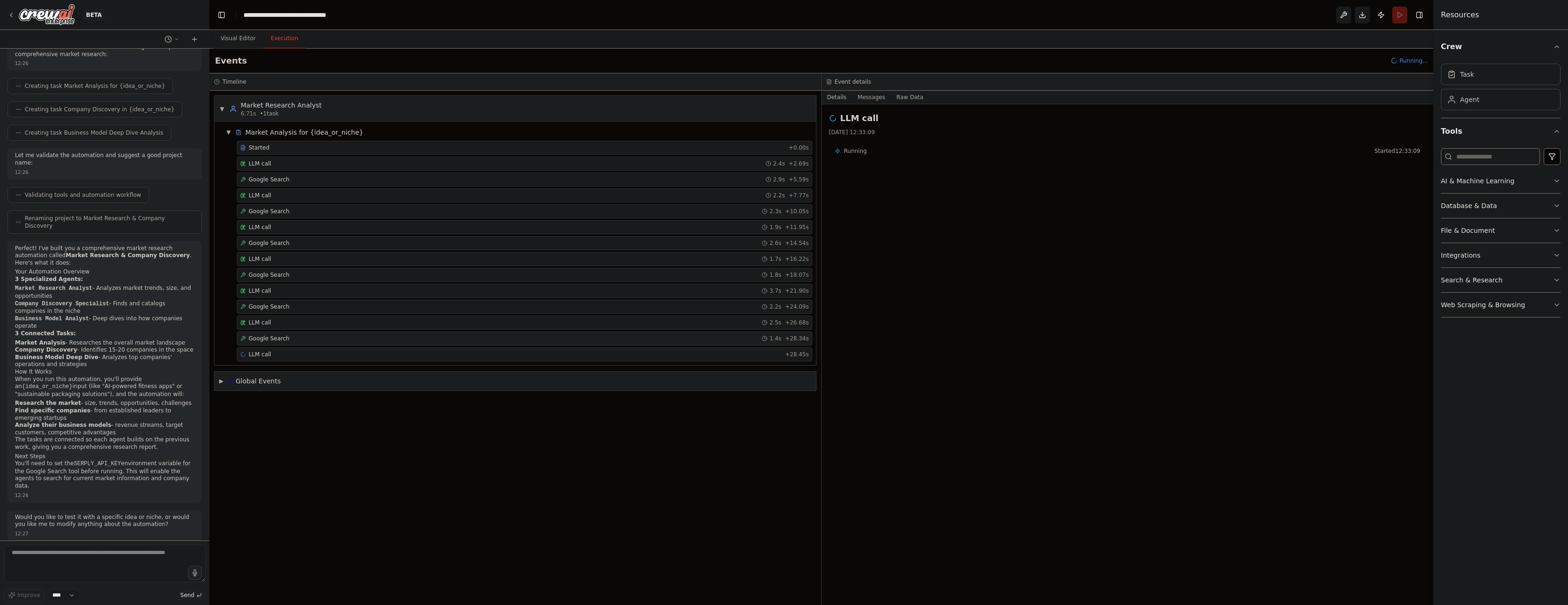
click at [281, 335] on span "Google Search" at bounding box center [268, 338] width 41 height 7
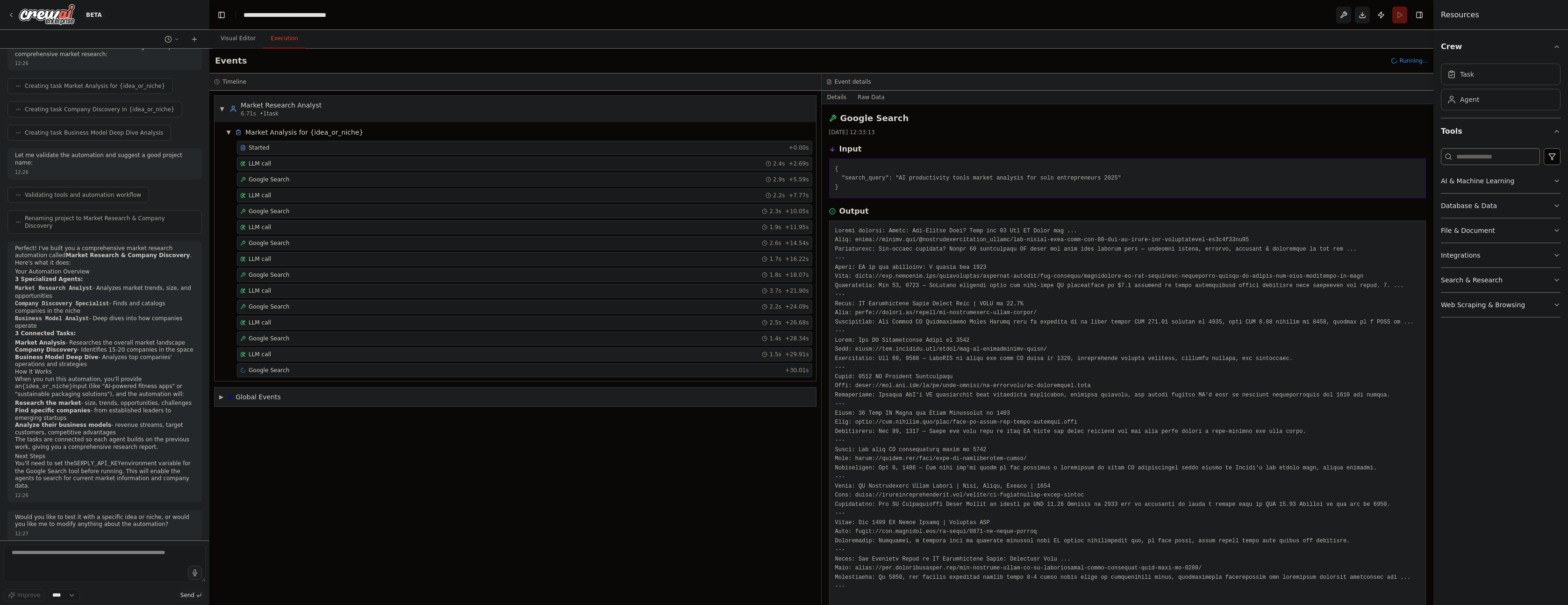
click at [271, 355] on div "LLM call 1.5s + 29.91s" at bounding box center [525, 354] width 569 height 7
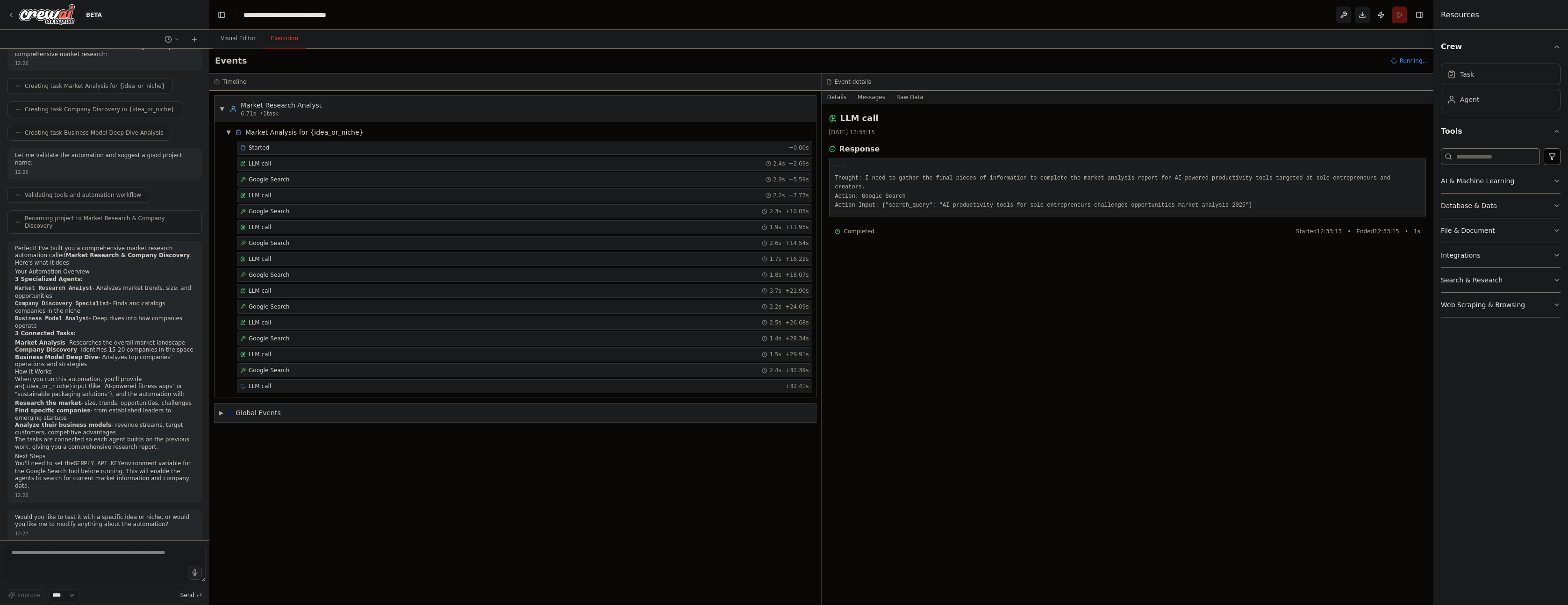
click at [273, 368] on span "Google Search" at bounding box center [268, 370] width 41 height 7
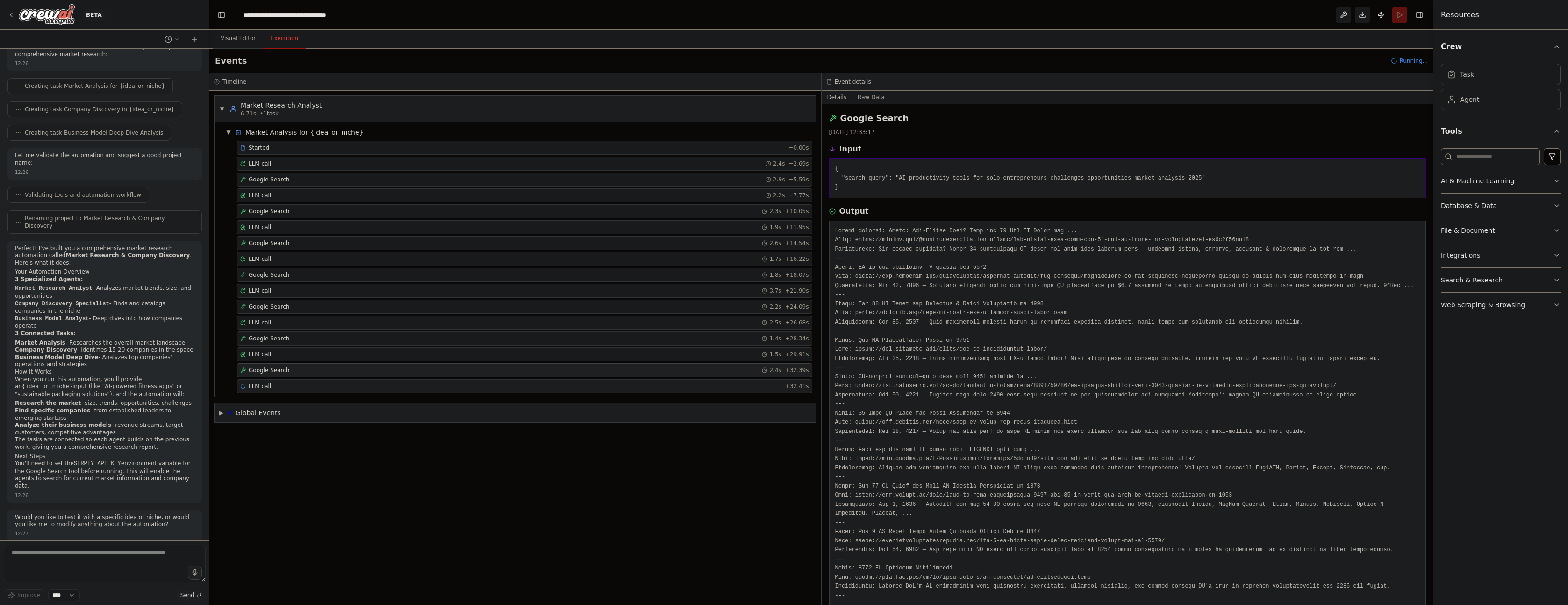
click at [264, 381] on div "LLM call + 32.41s" at bounding box center [524, 386] width 575 height 14
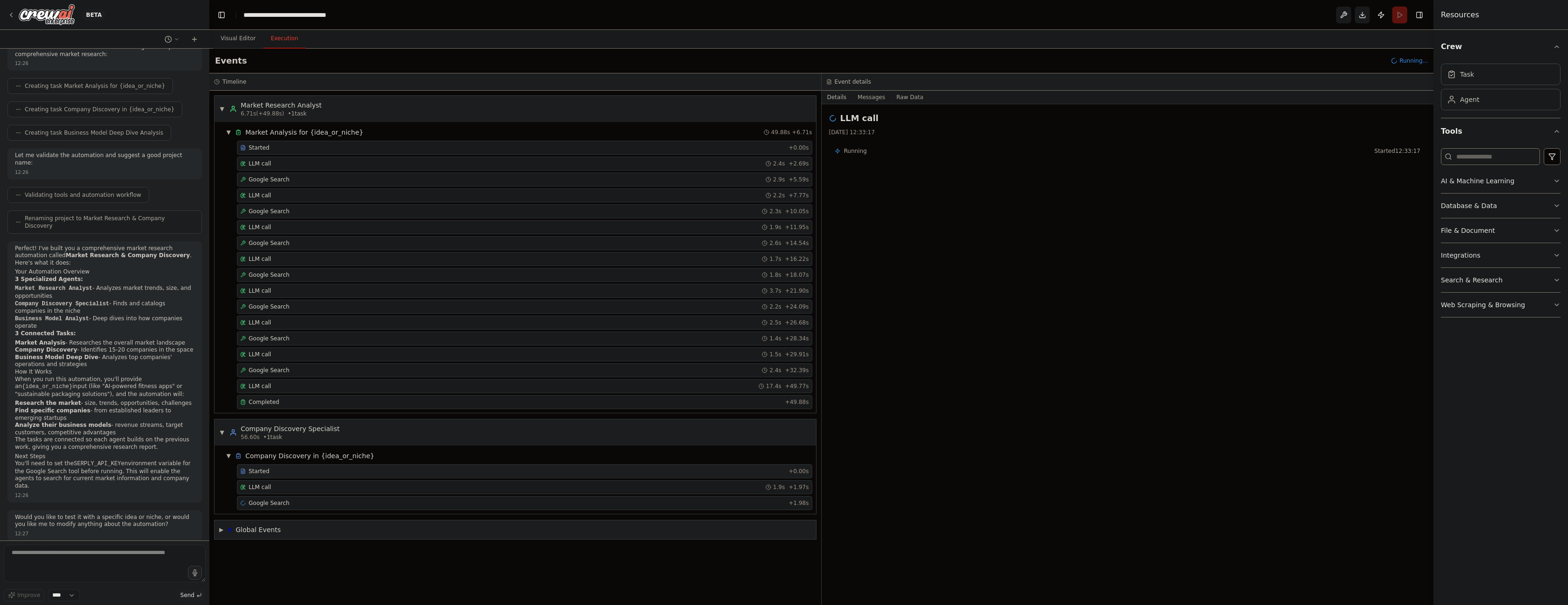
click at [287, 472] on div "Started" at bounding box center [513, 471] width 544 height 7
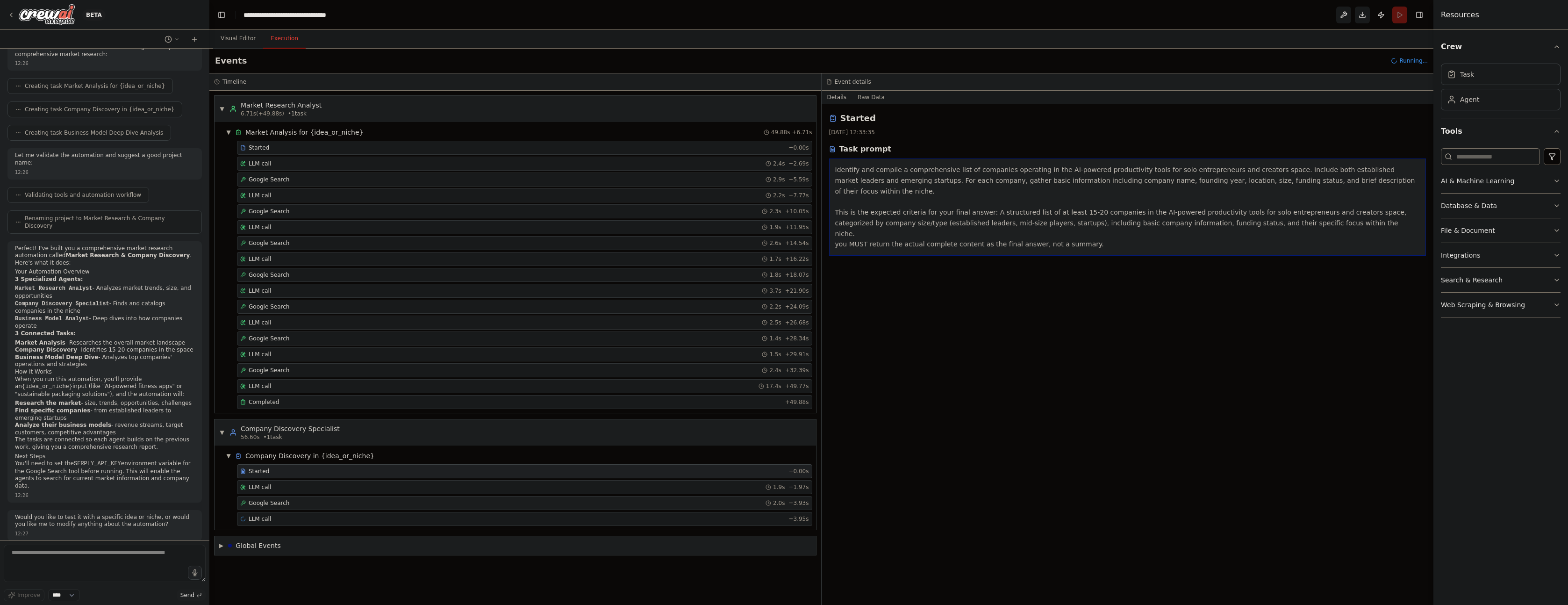
click at [284, 500] on span "Google Search" at bounding box center [268, 503] width 41 height 7
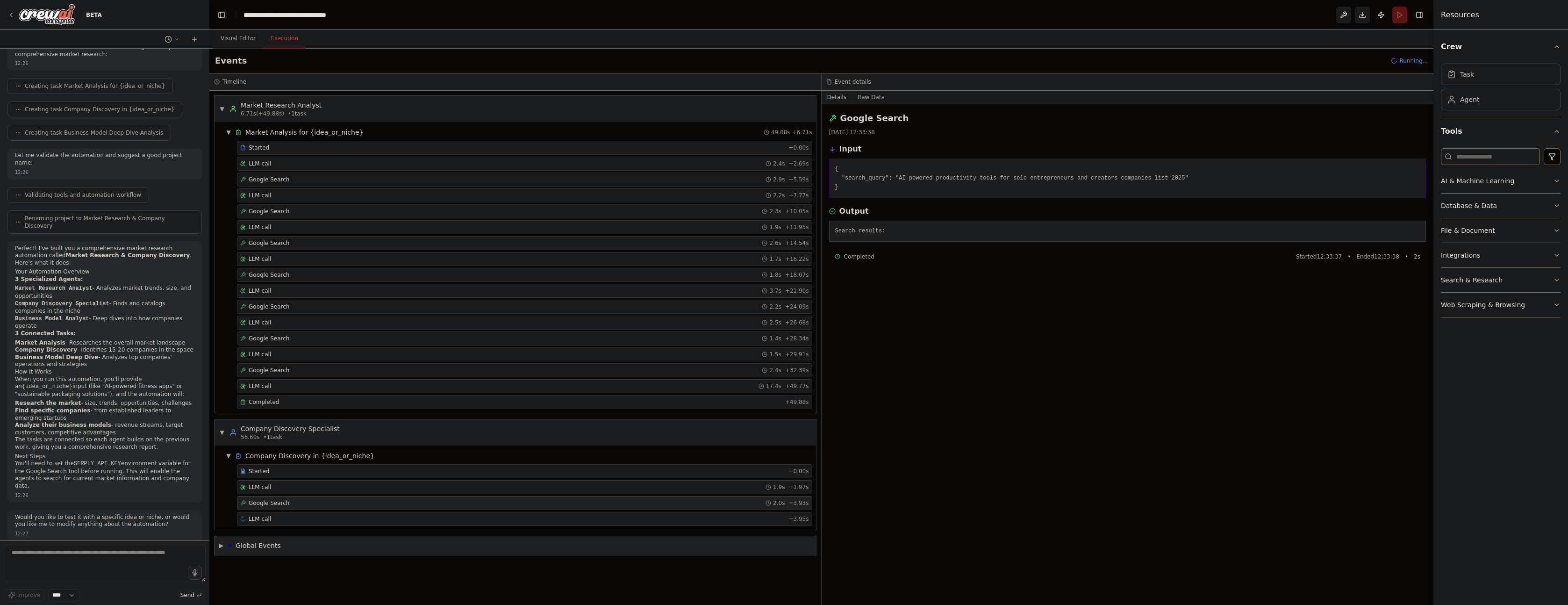
click at [257, 547] on div "Global Events" at bounding box center [258, 545] width 45 height 9
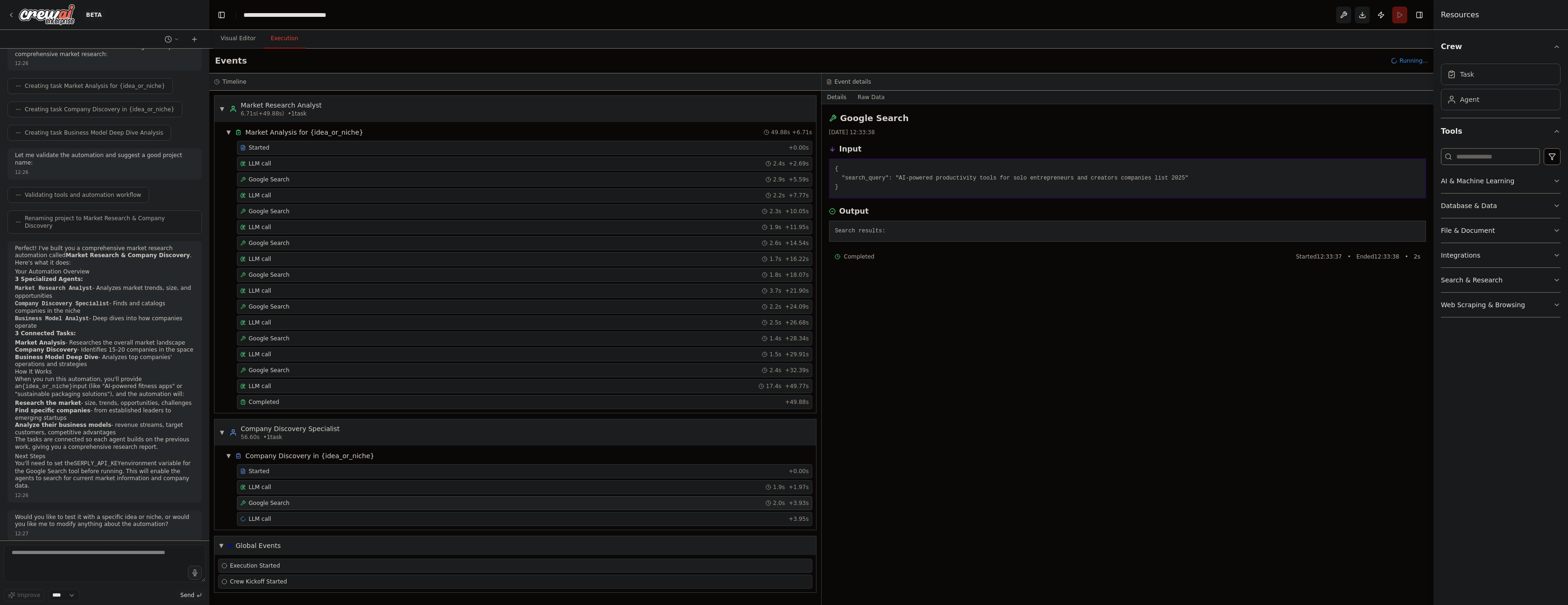
click at [227, 565] on div "Execution Started" at bounding box center [251, 565] width 58 height 7
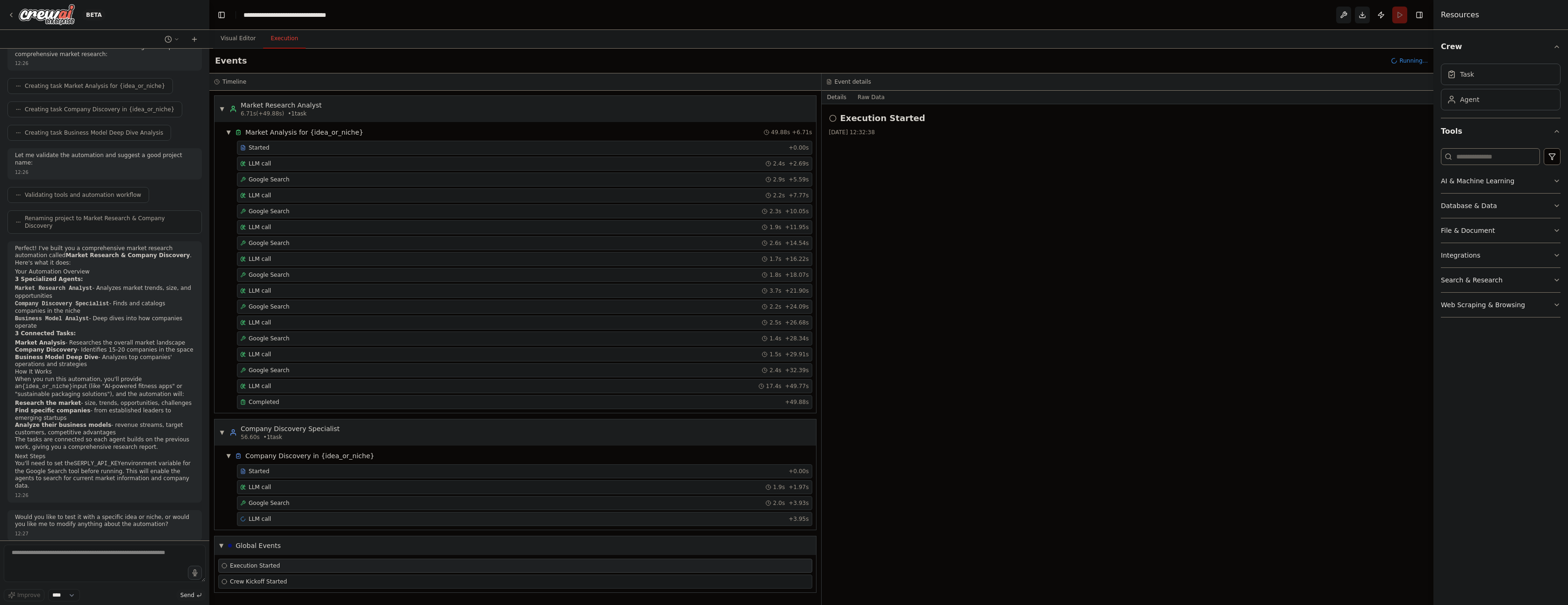
click at [295, 512] on div "LLM call + 3.95s" at bounding box center [524, 519] width 575 height 14
click at [302, 500] on div "Google Search 2.0s + 3.93s" at bounding box center [525, 503] width 569 height 7
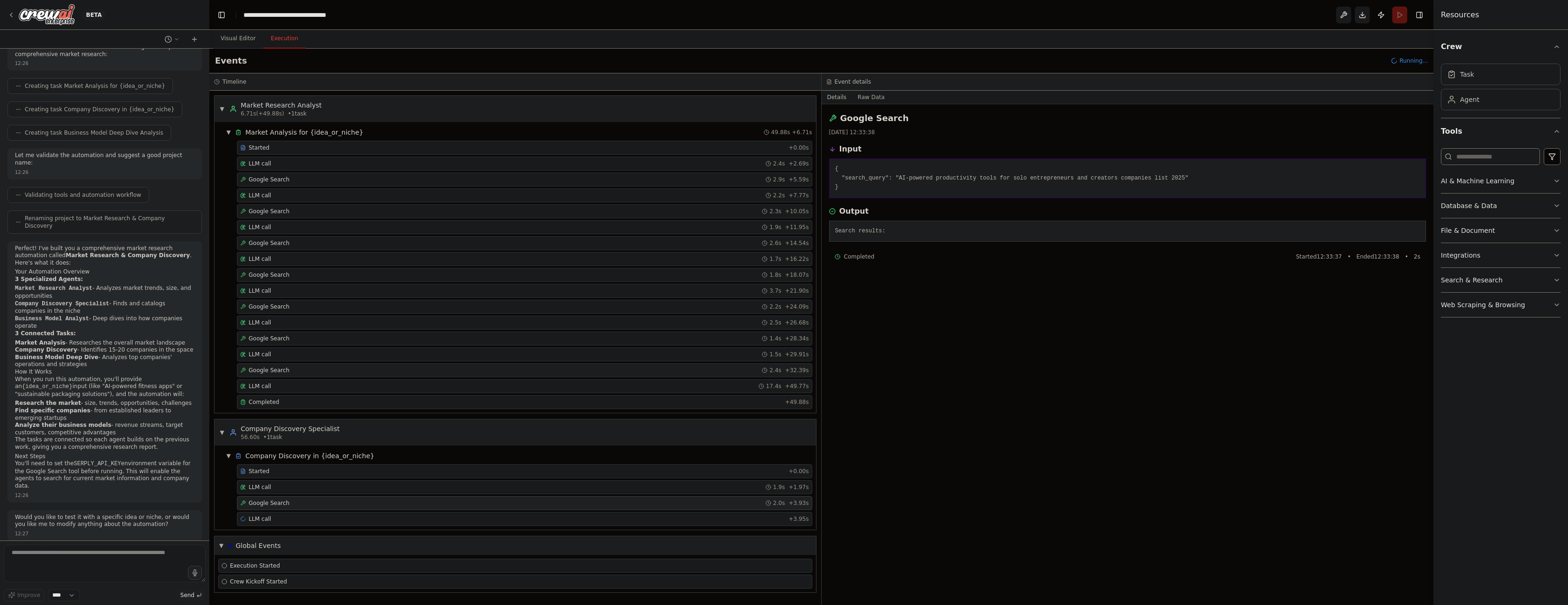
click at [273, 369] on span "Google Search" at bounding box center [268, 370] width 41 height 7
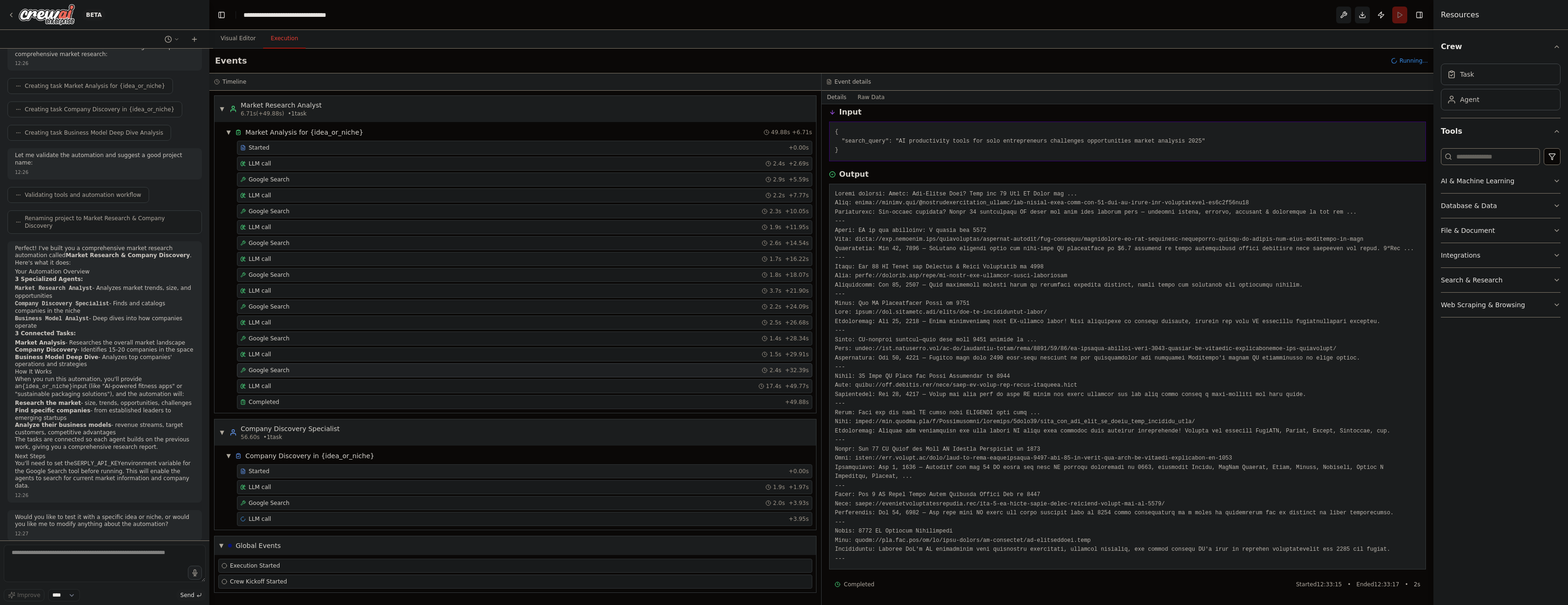
scroll to position [42, 0]
click at [285, 502] on span "Google Search" at bounding box center [268, 503] width 41 height 7
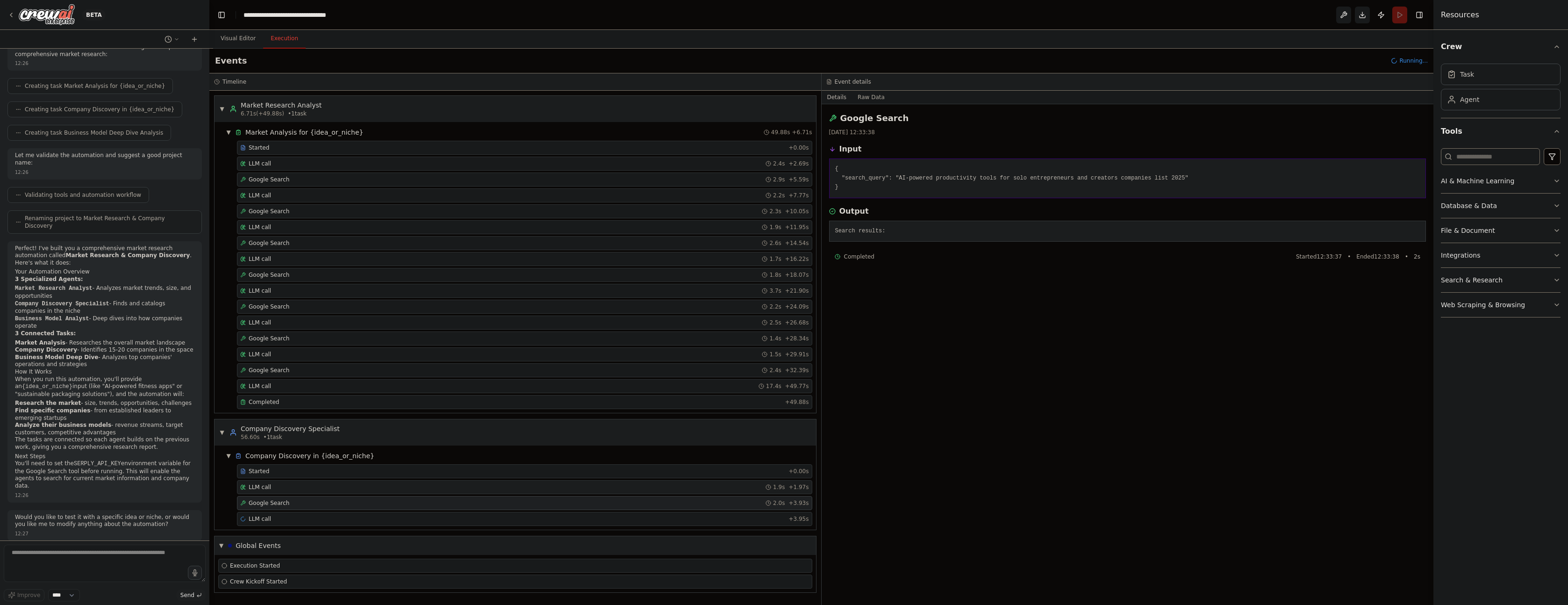
click at [291, 488] on div "LLM call 1.9s + 1.97s" at bounding box center [525, 487] width 569 height 7
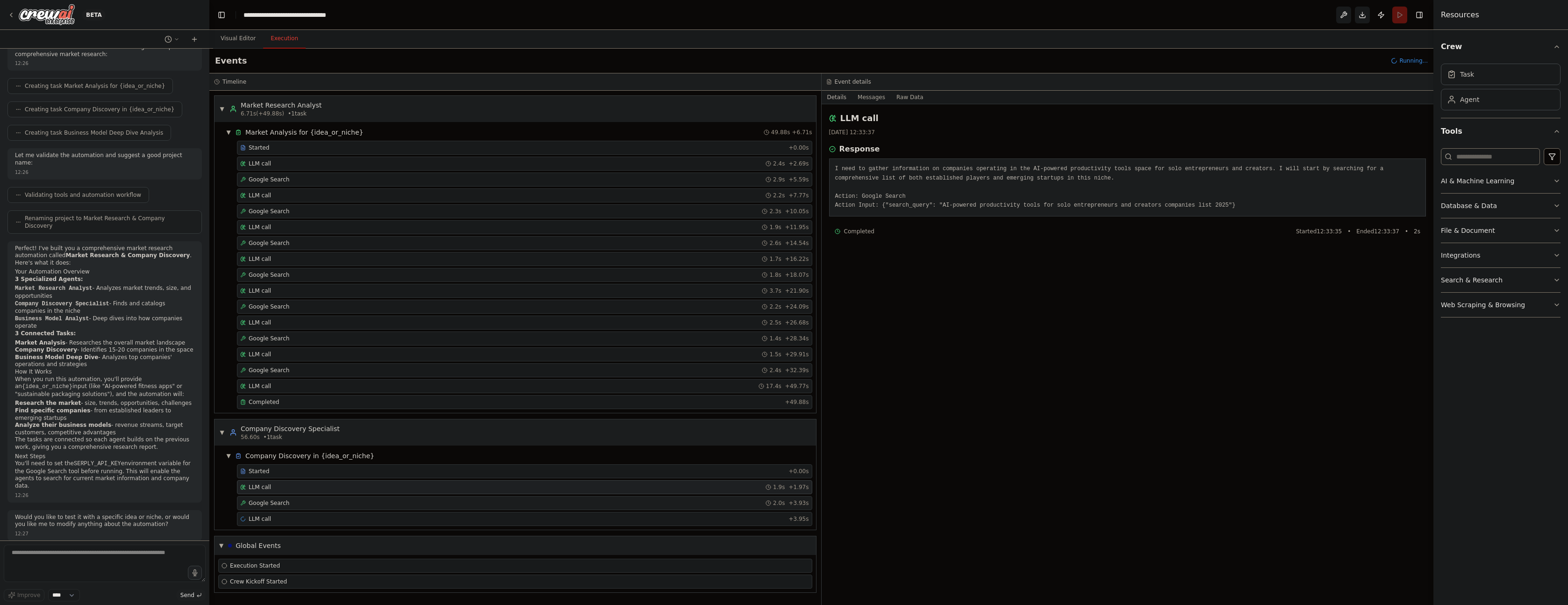
click at [285, 500] on span "Google Search" at bounding box center [268, 503] width 41 height 7
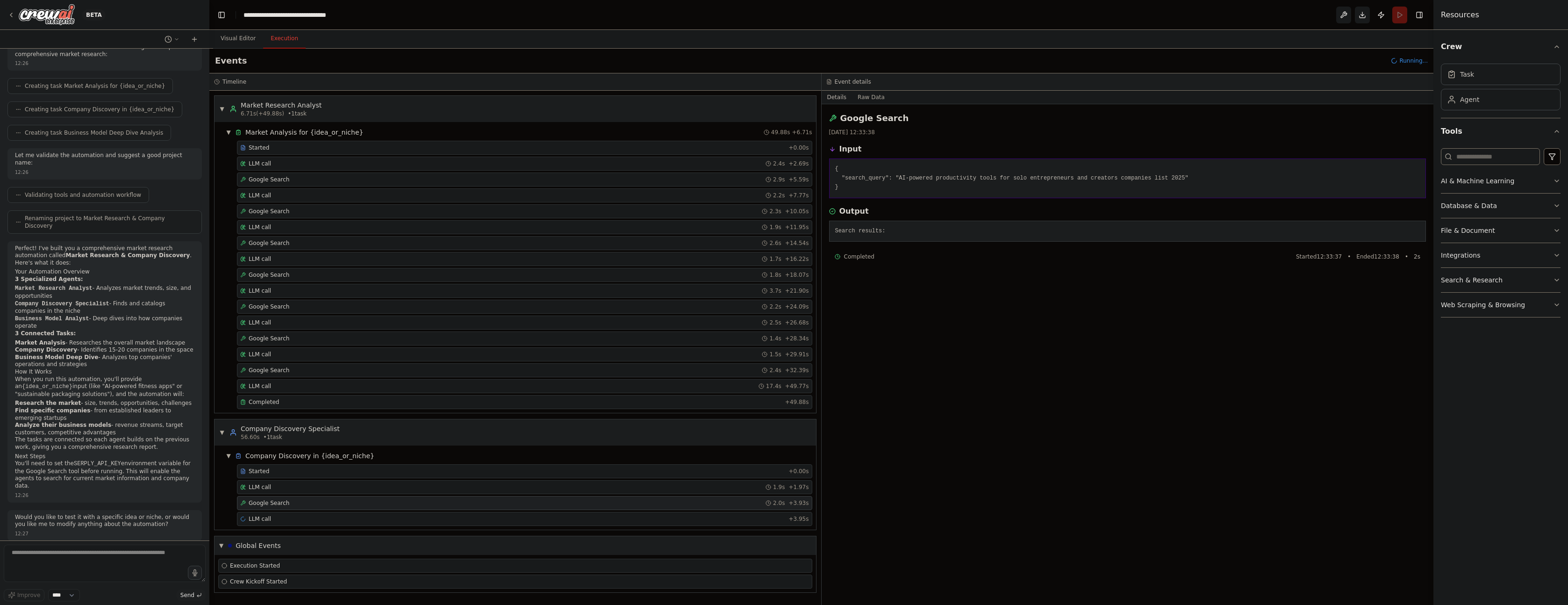
click at [292, 505] on div "Google Search 2.0s + 3.93s" at bounding box center [525, 503] width 569 height 7
click at [280, 515] on div "LLM call + 3.95s" at bounding box center [525, 519] width 569 height 7
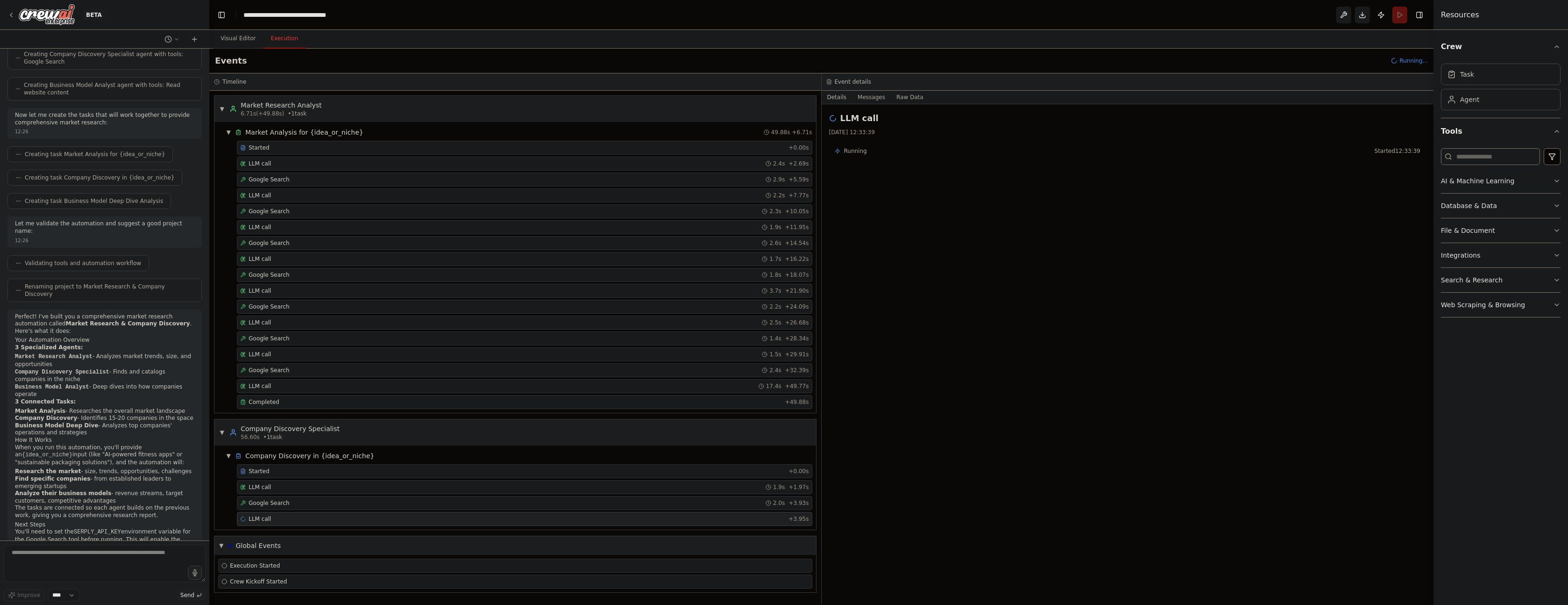
scroll to position [355, 0]
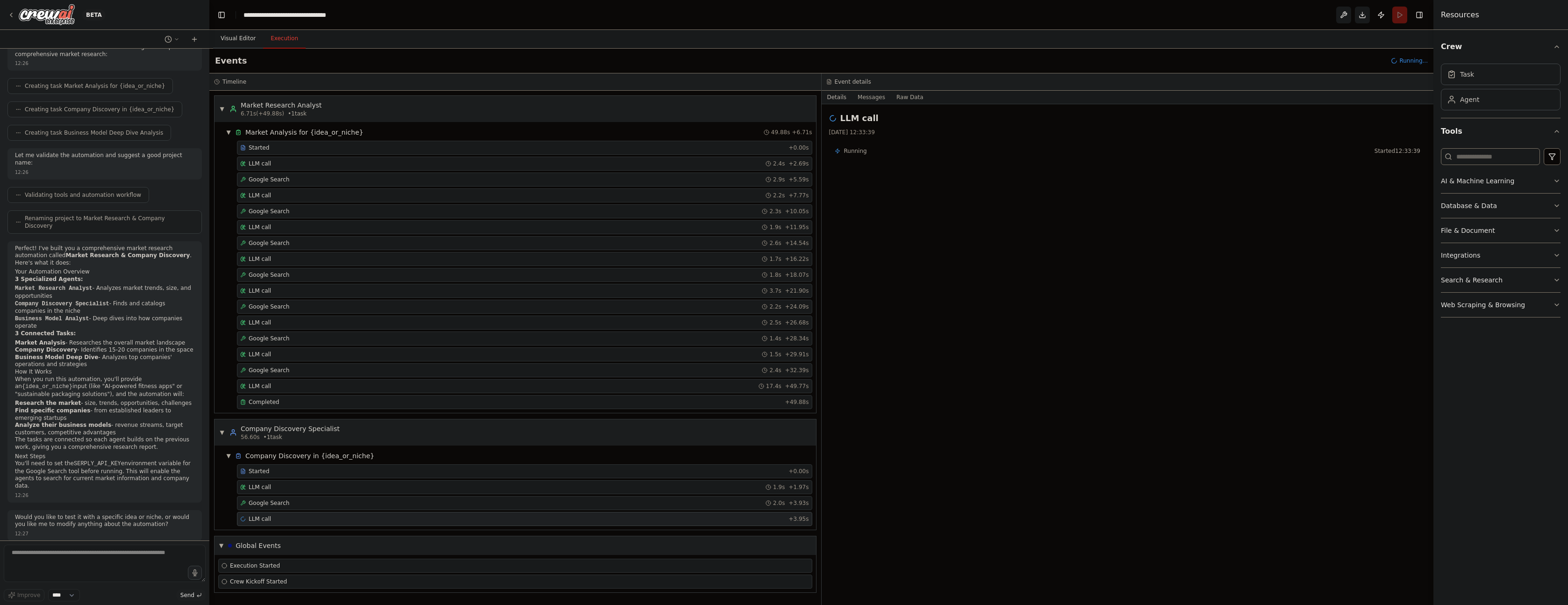
click at [245, 37] on button "Visual Editor" at bounding box center [238, 39] width 50 height 19
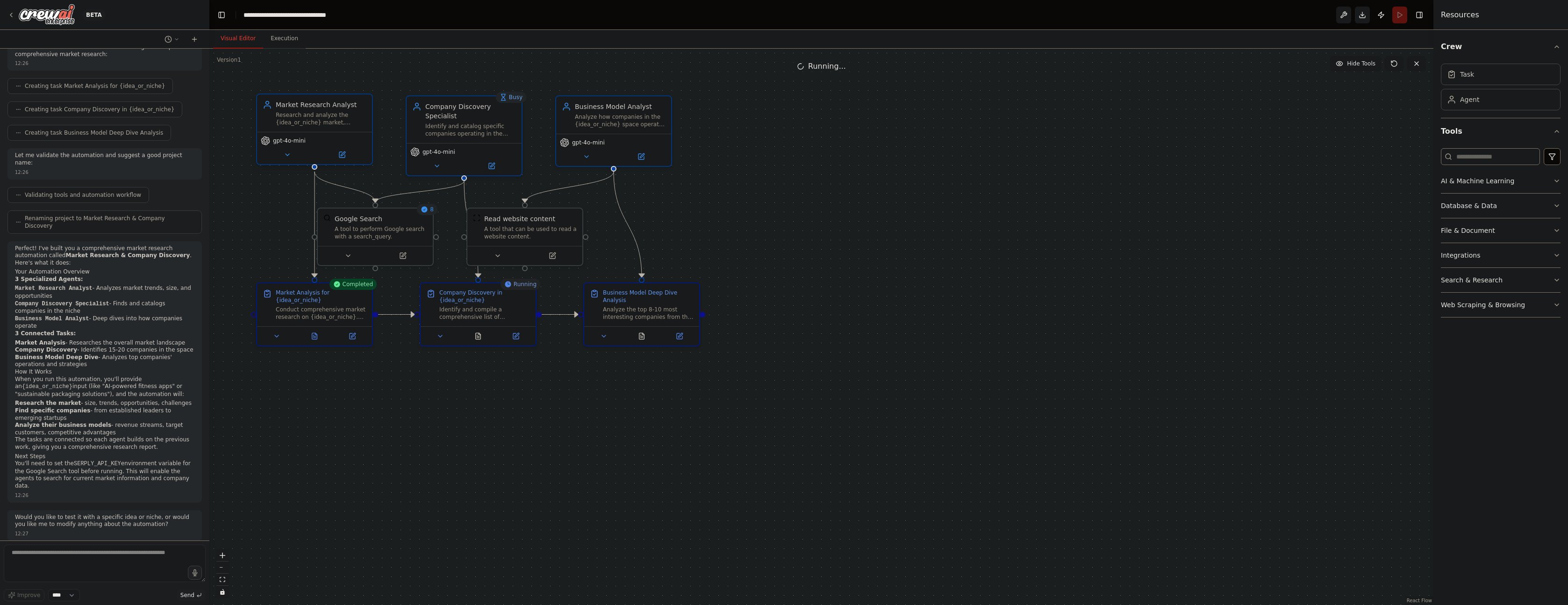
click at [321, 119] on div "Research and analyze the {idea_or_niche} market, identifying key trends, market…" at bounding box center [321, 119] width 91 height 15
click at [291, 141] on span "gpt-4o-mini" at bounding box center [289, 141] width 33 height 7
click at [285, 154] on icon at bounding box center [287, 155] width 4 height 2
click at [337, 153] on button at bounding box center [341, 155] width 53 height 11
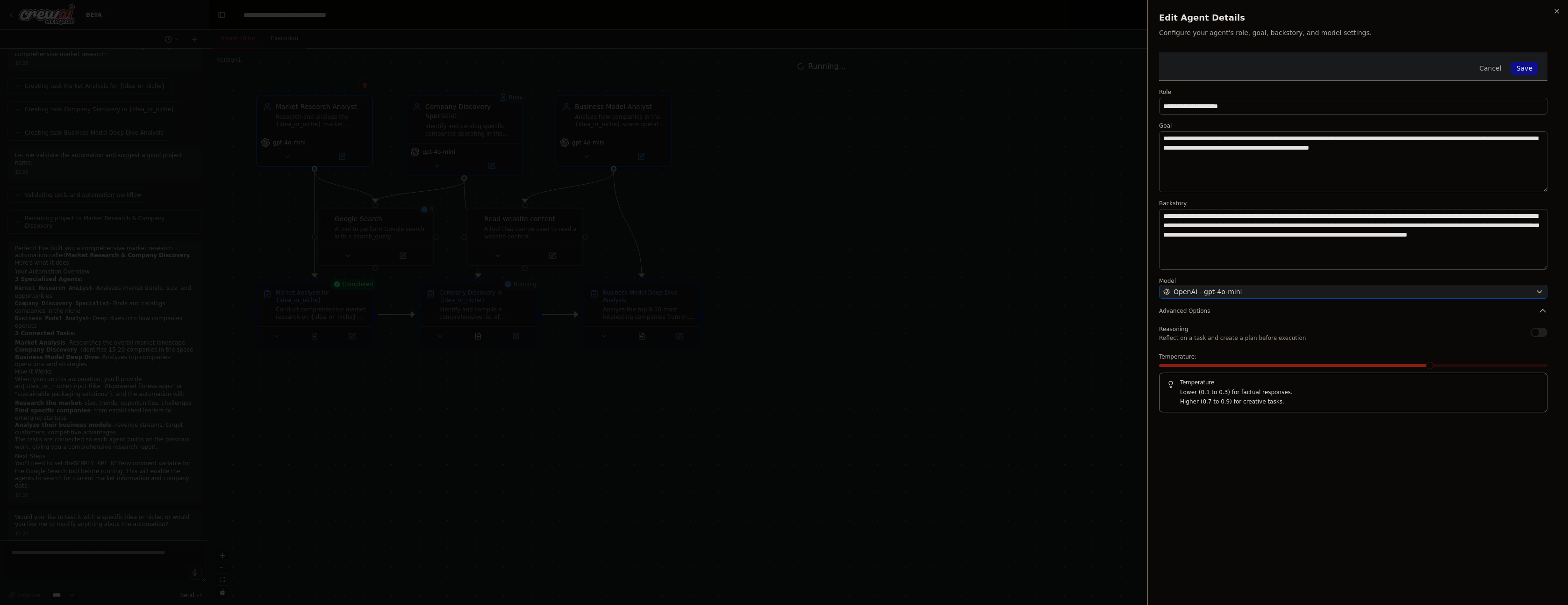
click at [1533, 292] on button "OpenAI - gpt-4o-mini" at bounding box center [1353, 292] width 388 height 14
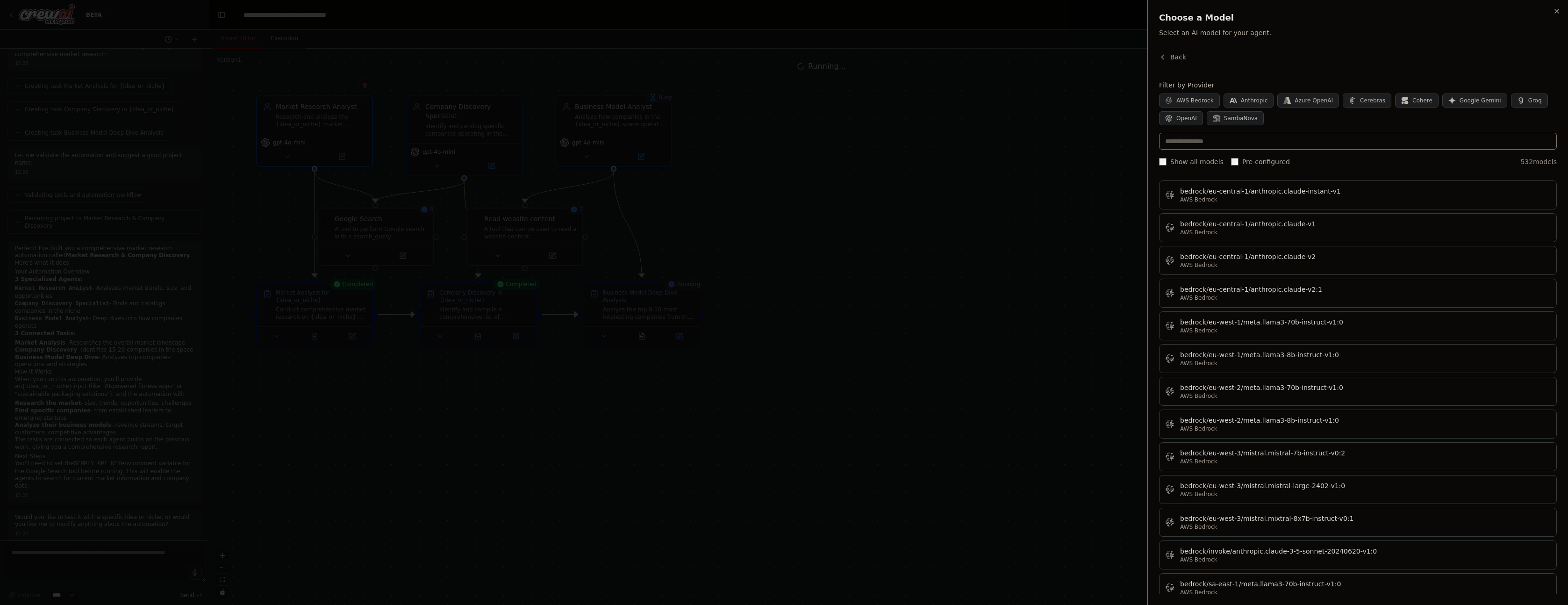
scroll to position [2120, 0]
click at [1556, 10] on icon "button" at bounding box center [1556, 11] width 7 height 7
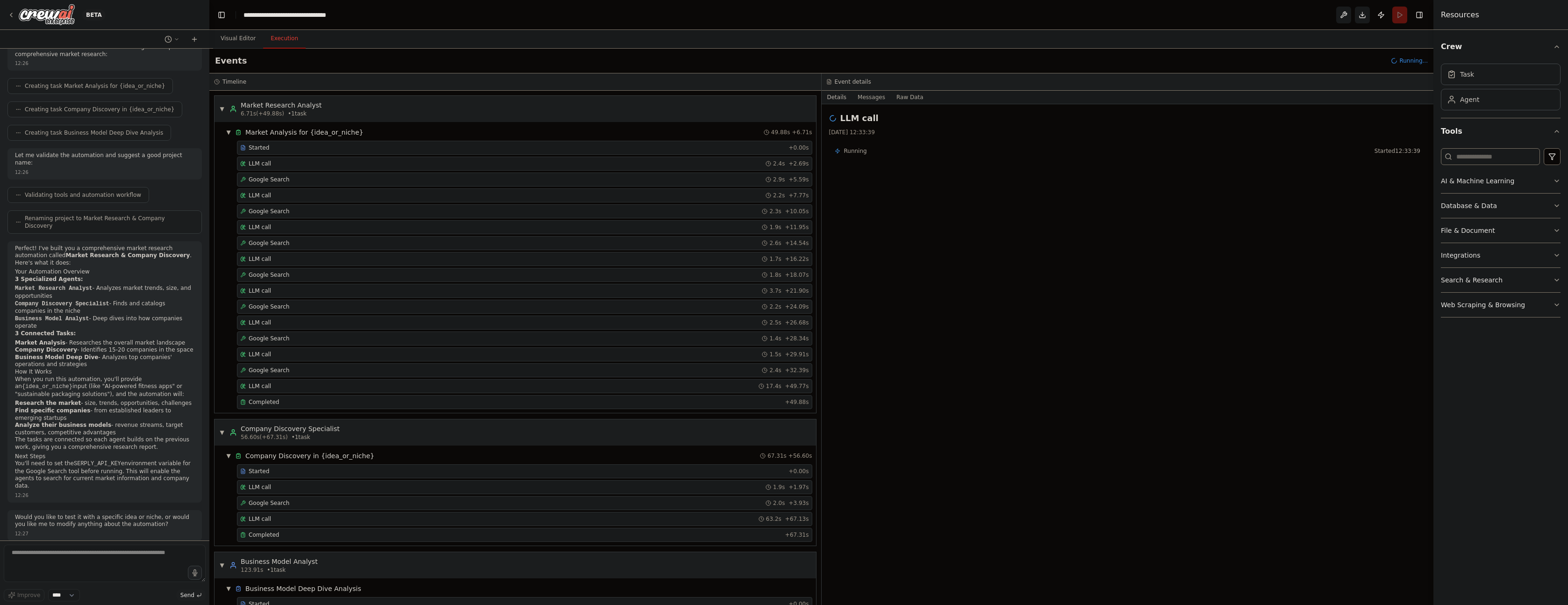
click at [282, 37] on button "Execution" at bounding box center [284, 39] width 43 height 19
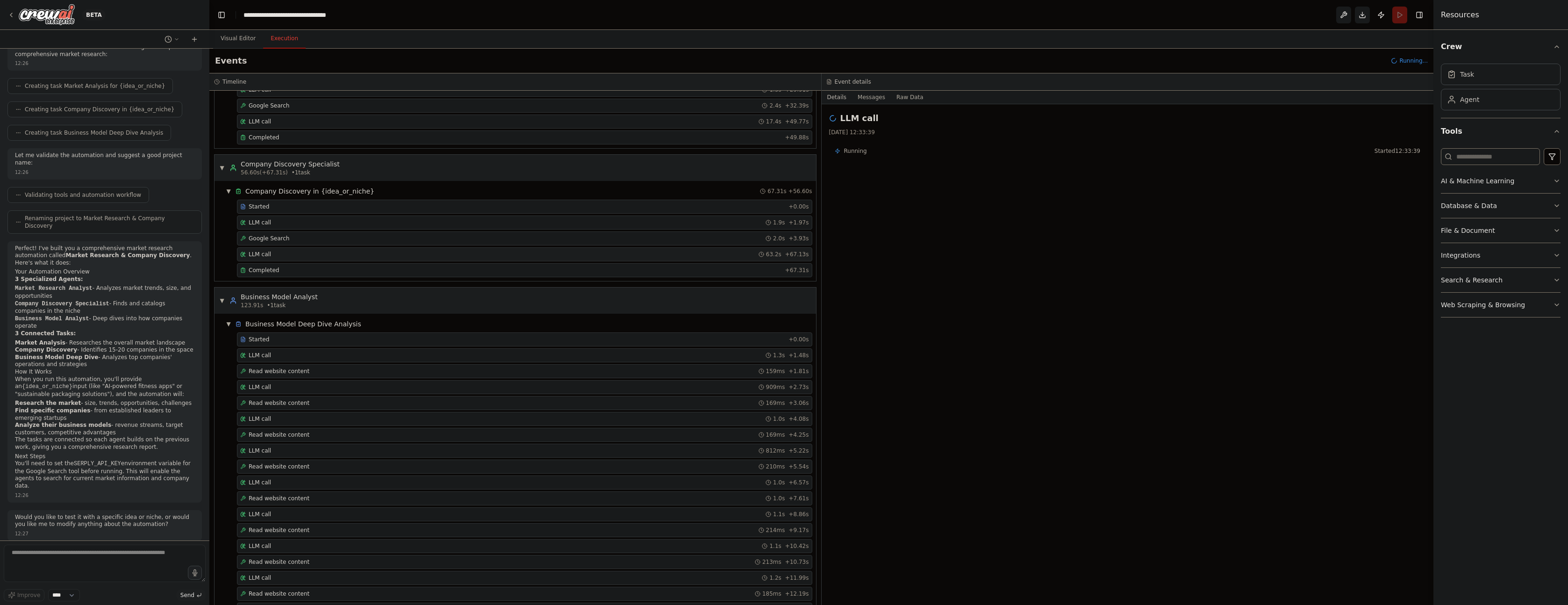
scroll to position [265, 0]
click at [263, 257] on span "LLM call" at bounding box center [259, 254] width 23 height 7
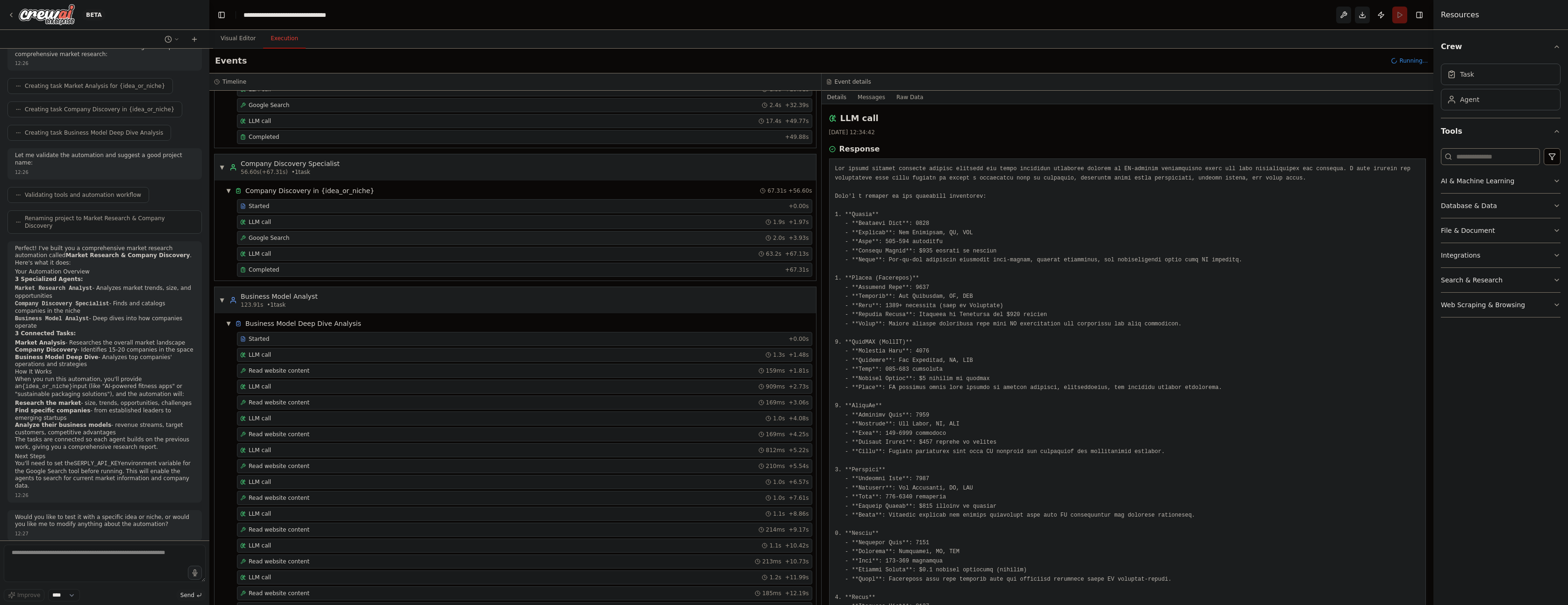
click at [285, 240] on span "Google Search" at bounding box center [268, 238] width 41 height 7
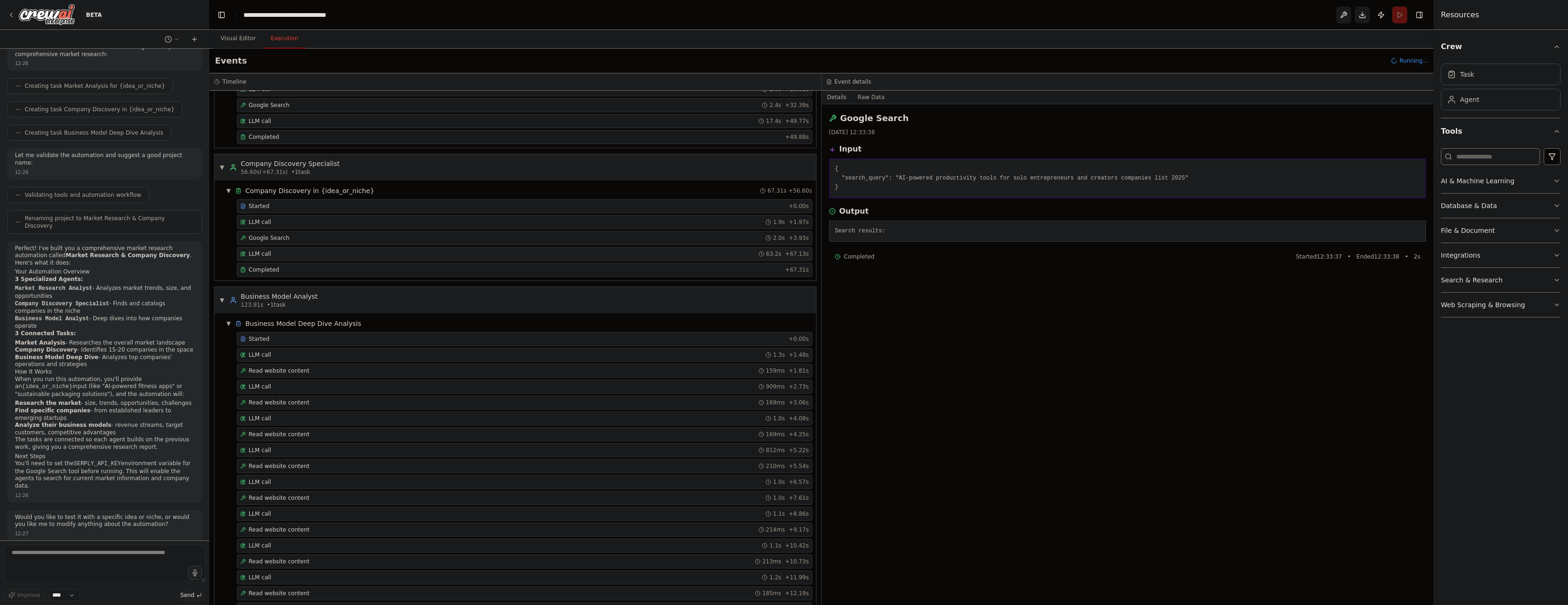
click at [278, 259] on div "LLM call 63.2s + 67.13s" at bounding box center [524, 253] width 575 height 14
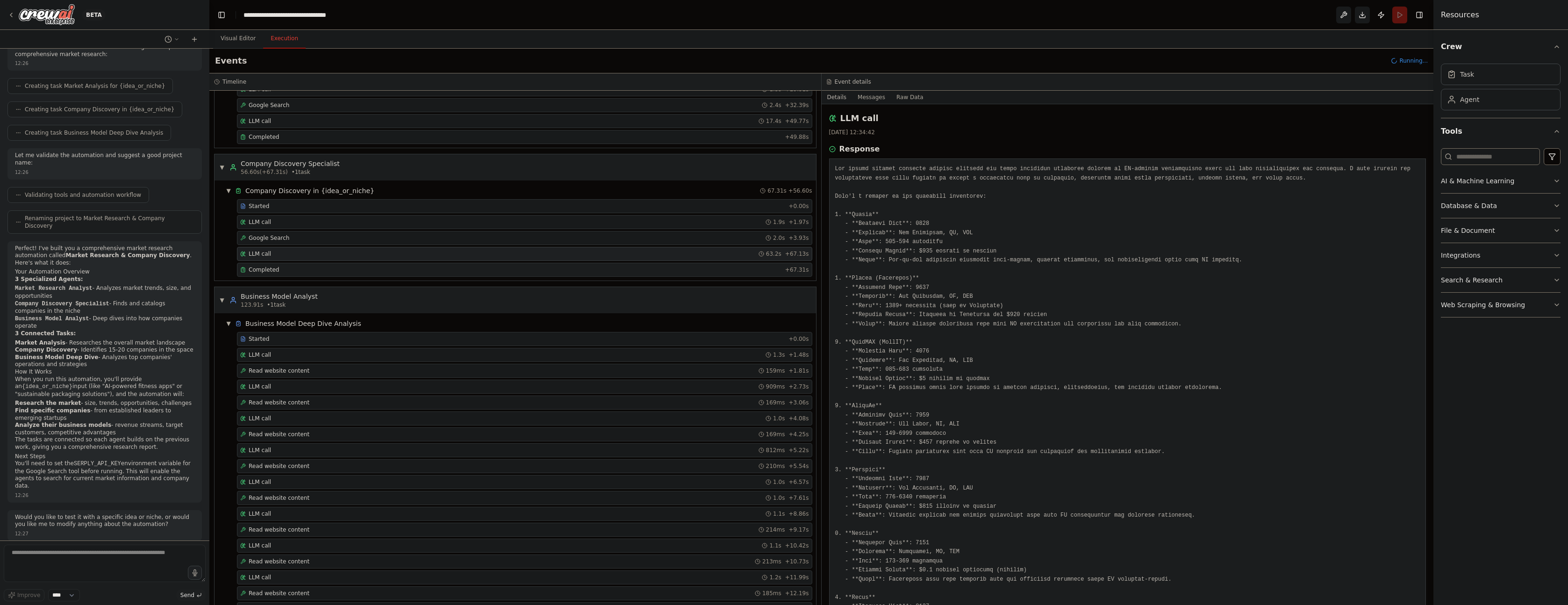
click at [273, 271] on span "Completed" at bounding box center [264, 270] width 30 height 7
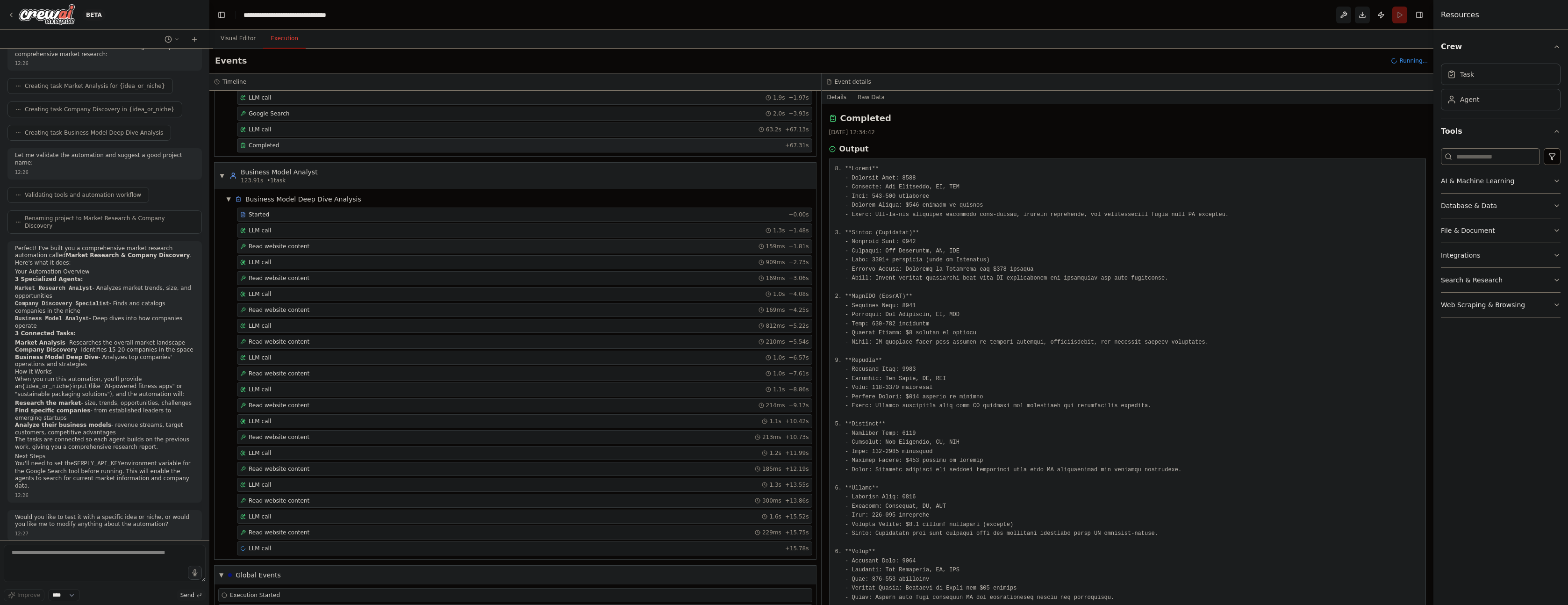
scroll to position [417, 0]
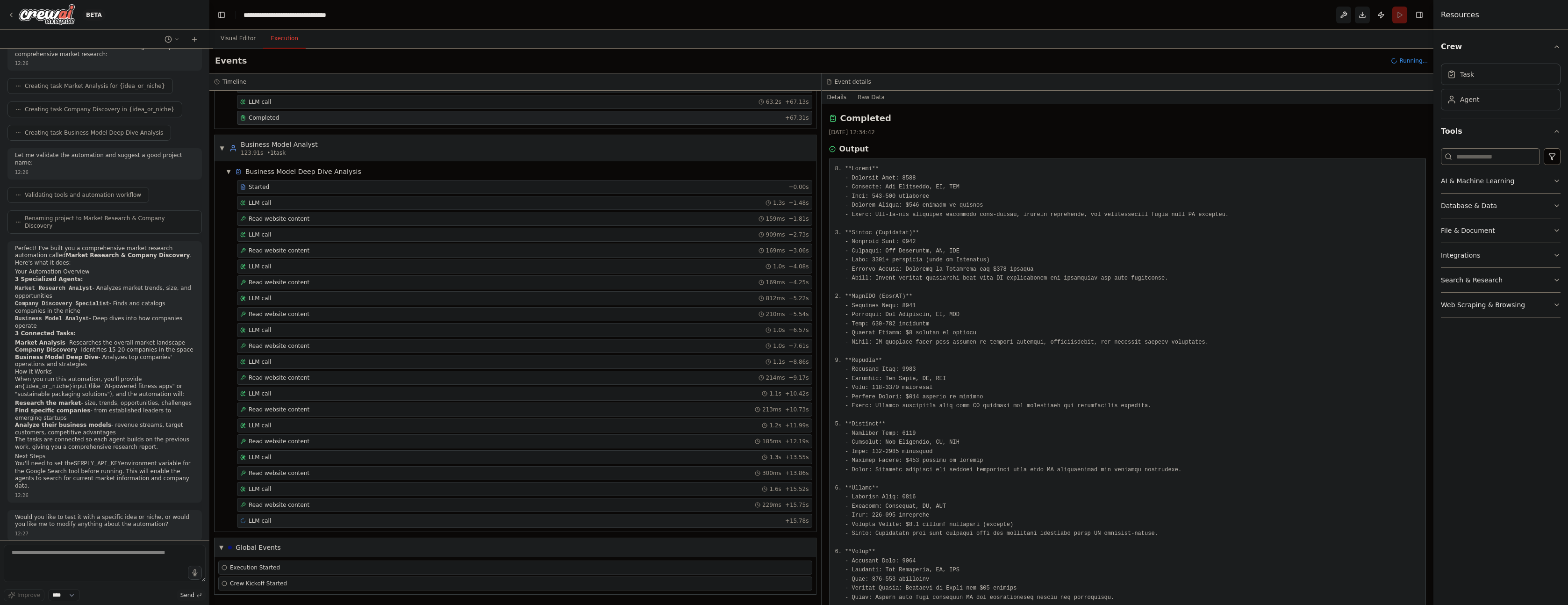
click at [275, 520] on div "LLM call + 15.78s" at bounding box center [525, 520] width 569 height 7
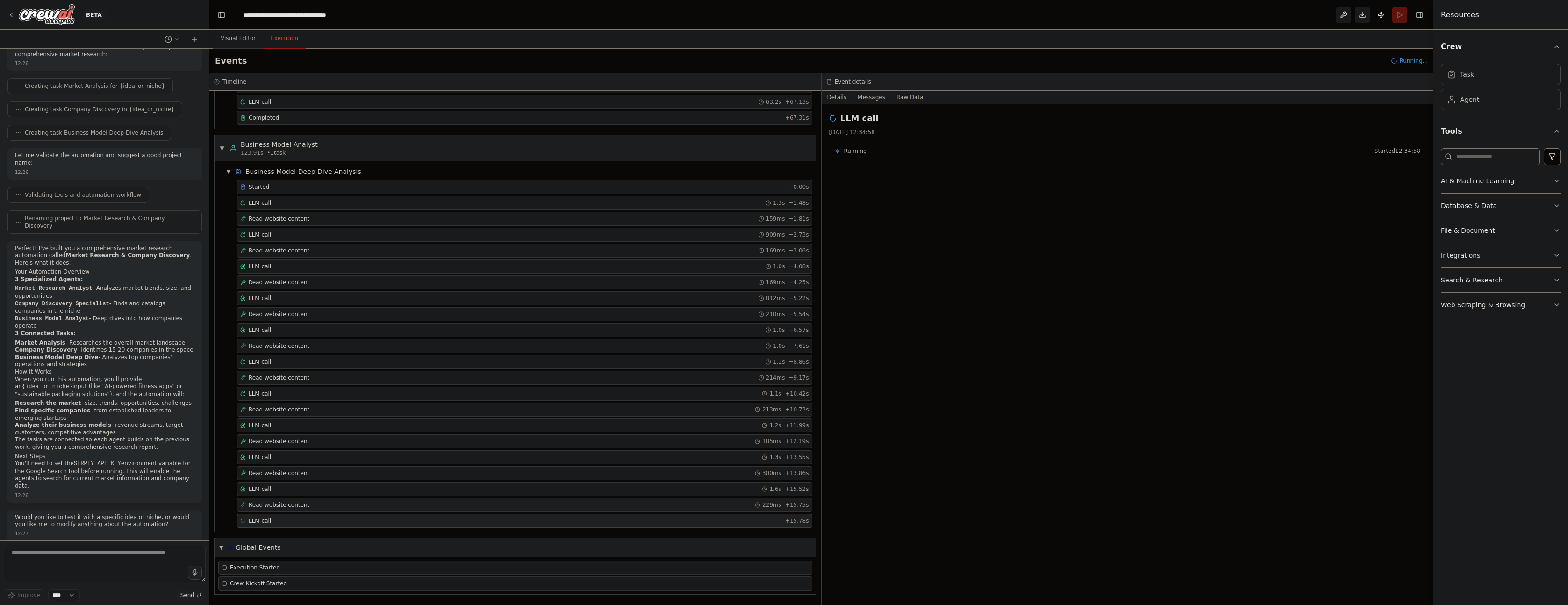
click at [284, 505] on span "Read website content" at bounding box center [279, 505] width 61 height 7
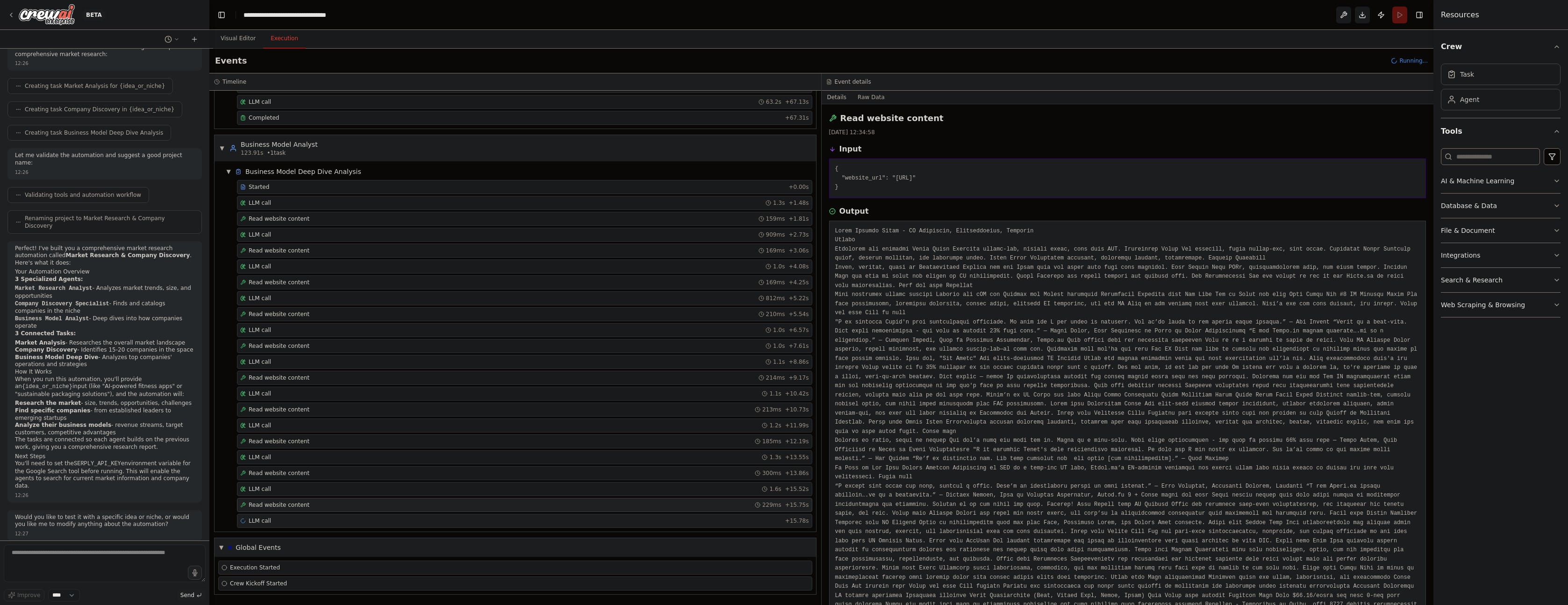
click at [277, 516] on div "LLM call + 15.78s" at bounding box center [524, 520] width 575 height 14
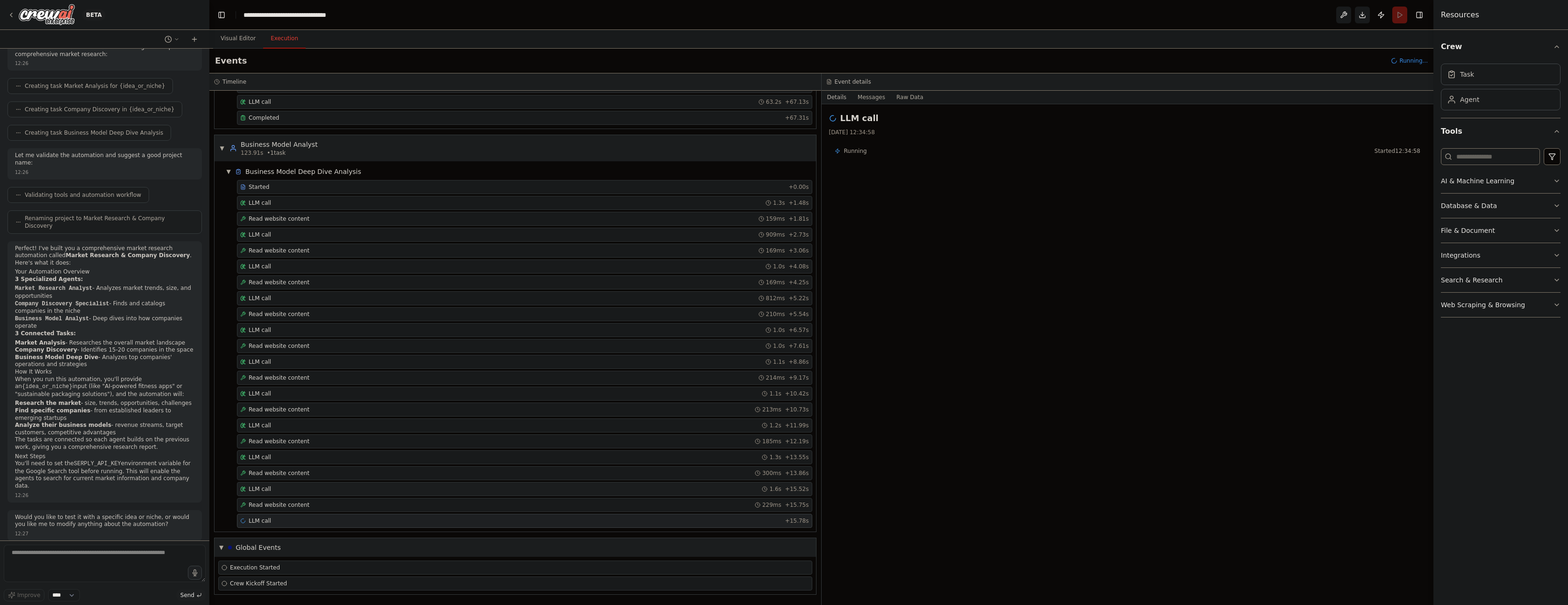
click at [281, 488] on div "LLM call 1.6s + 15.52s" at bounding box center [525, 489] width 569 height 7
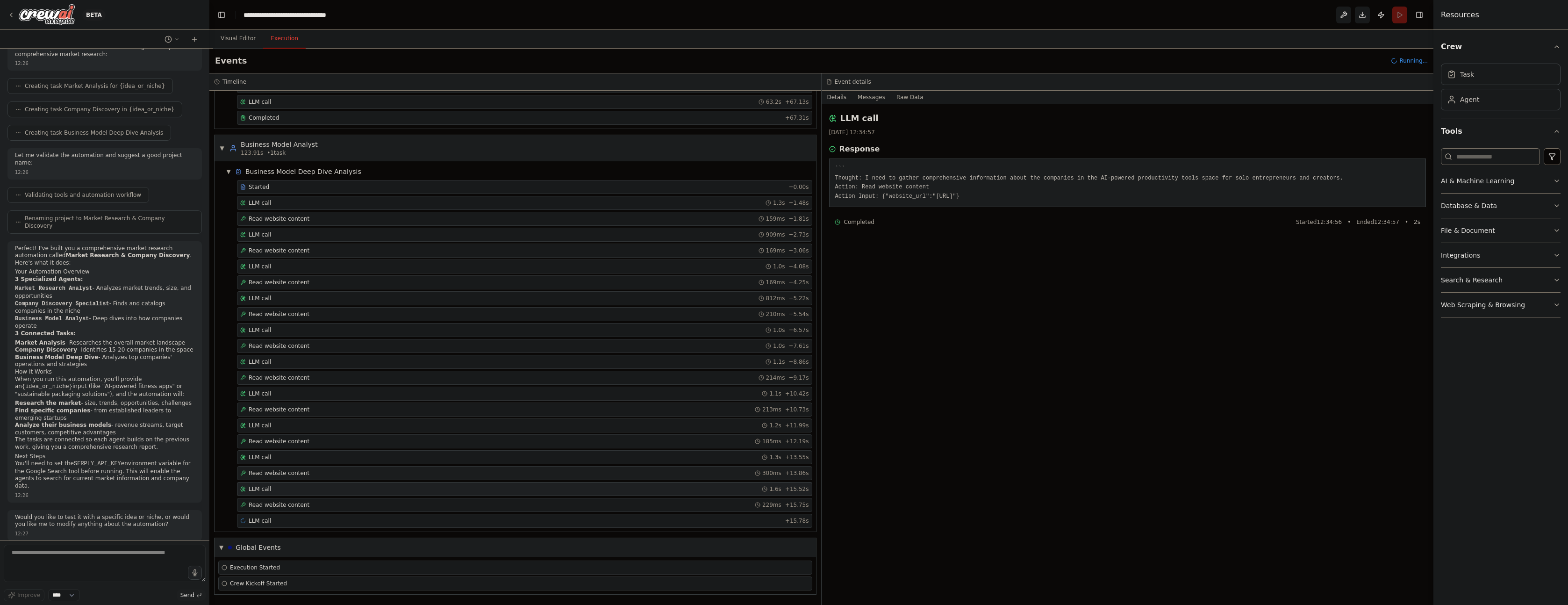
click at [285, 468] on div "Read website content 300ms + 13.86s" at bounding box center [524, 473] width 575 height 14
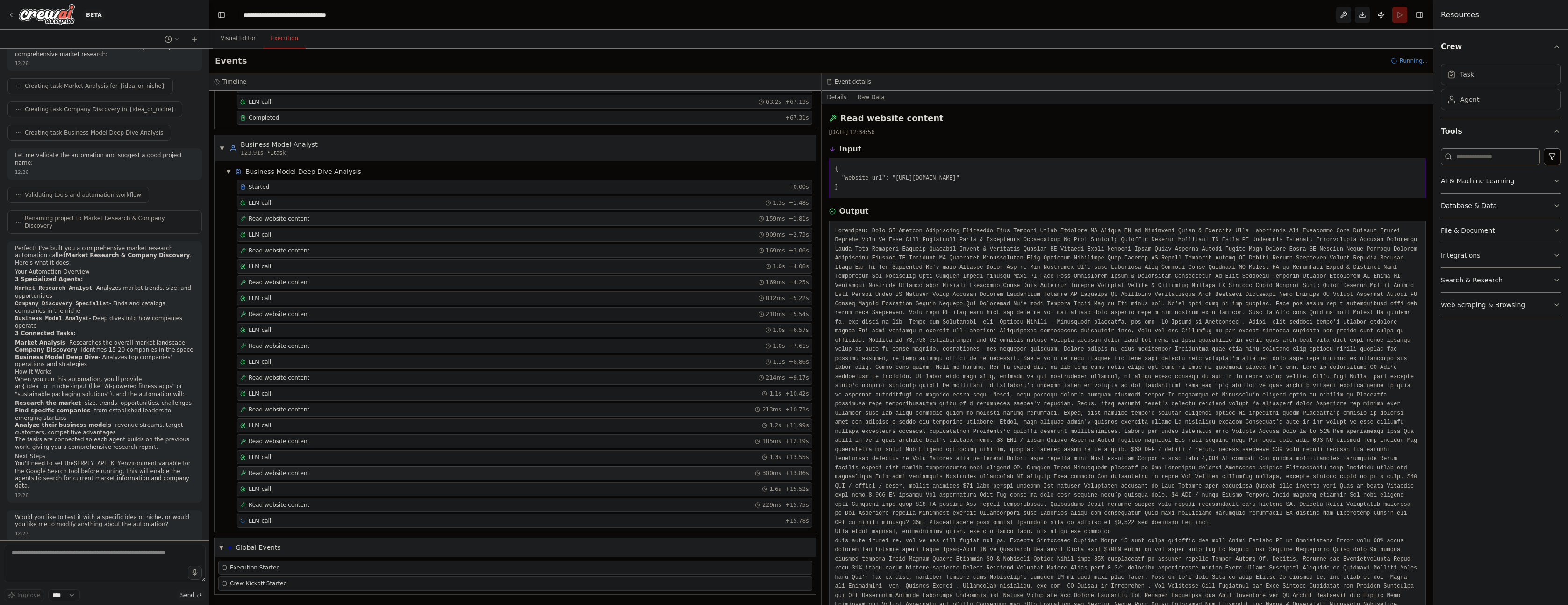
click at [289, 222] on span "Read website content" at bounding box center [279, 219] width 61 height 7
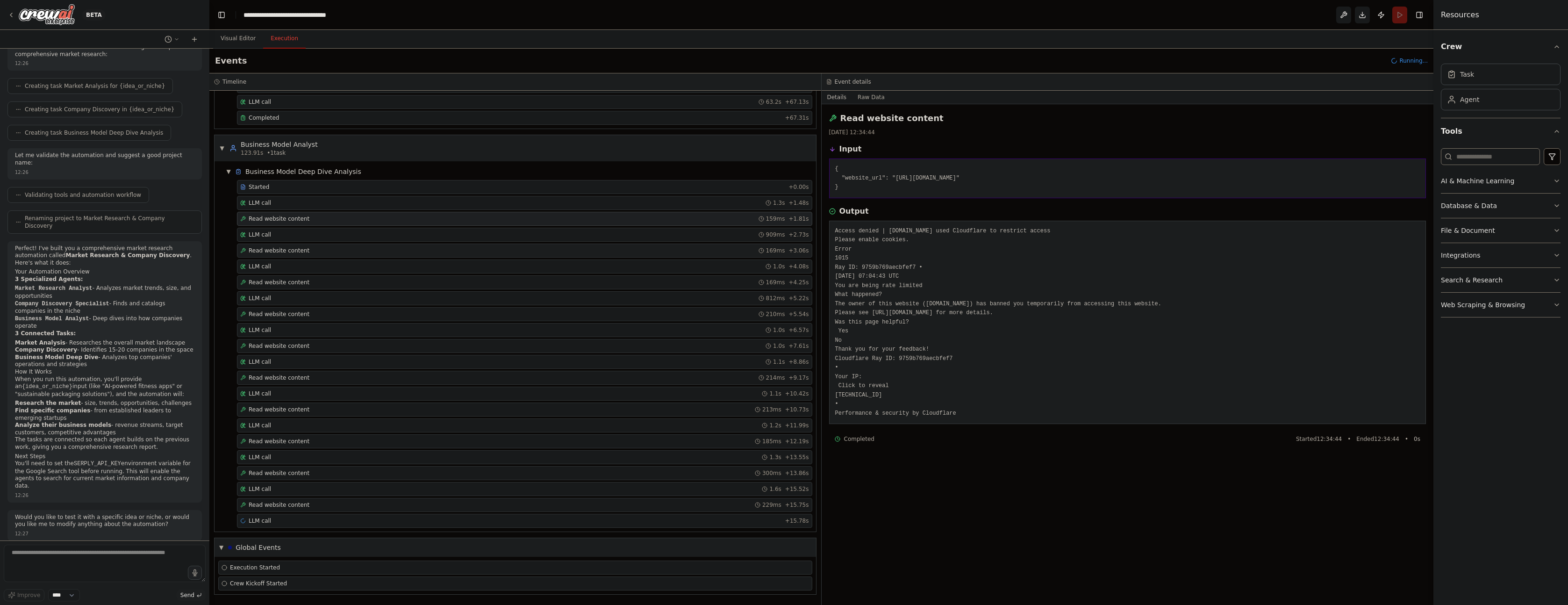
click at [283, 250] on span "Read website content" at bounding box center [279, 250] width 61 height 7
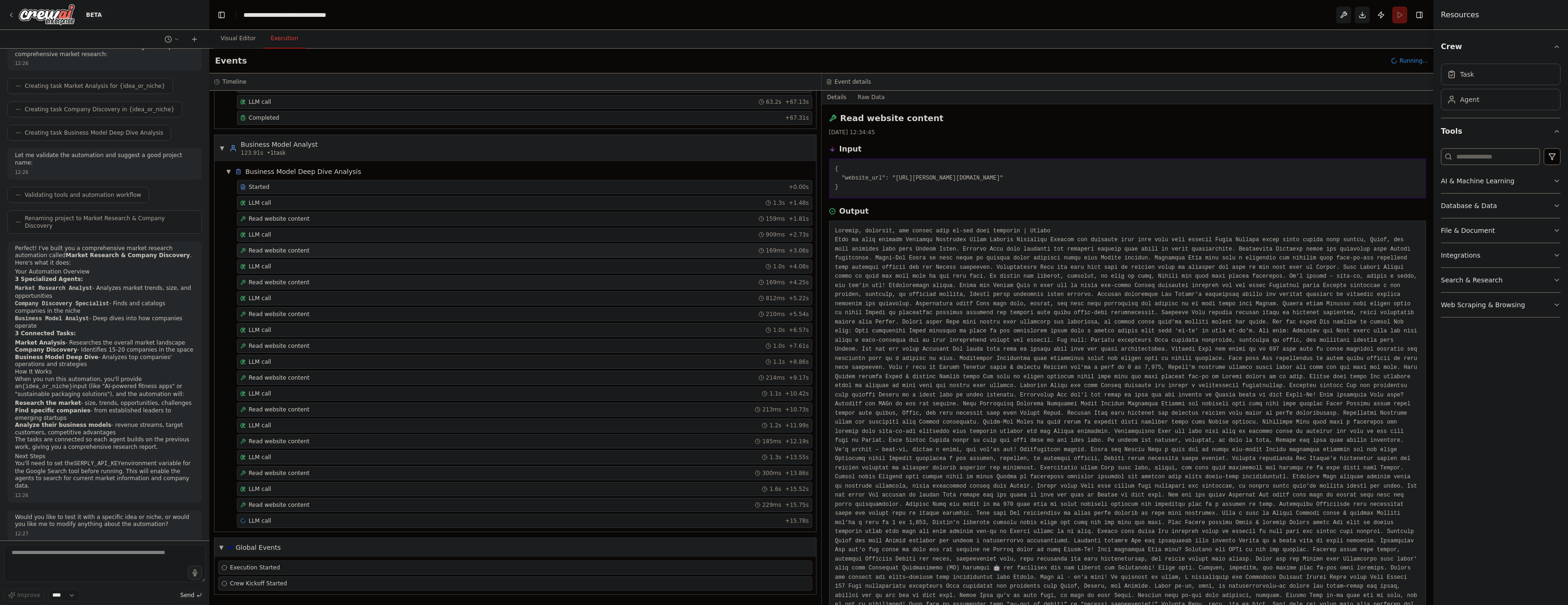
click at [281, 287] on div "Read website content 169ms + 4.25s" at bounding box center [524, 282] width 575 height 14
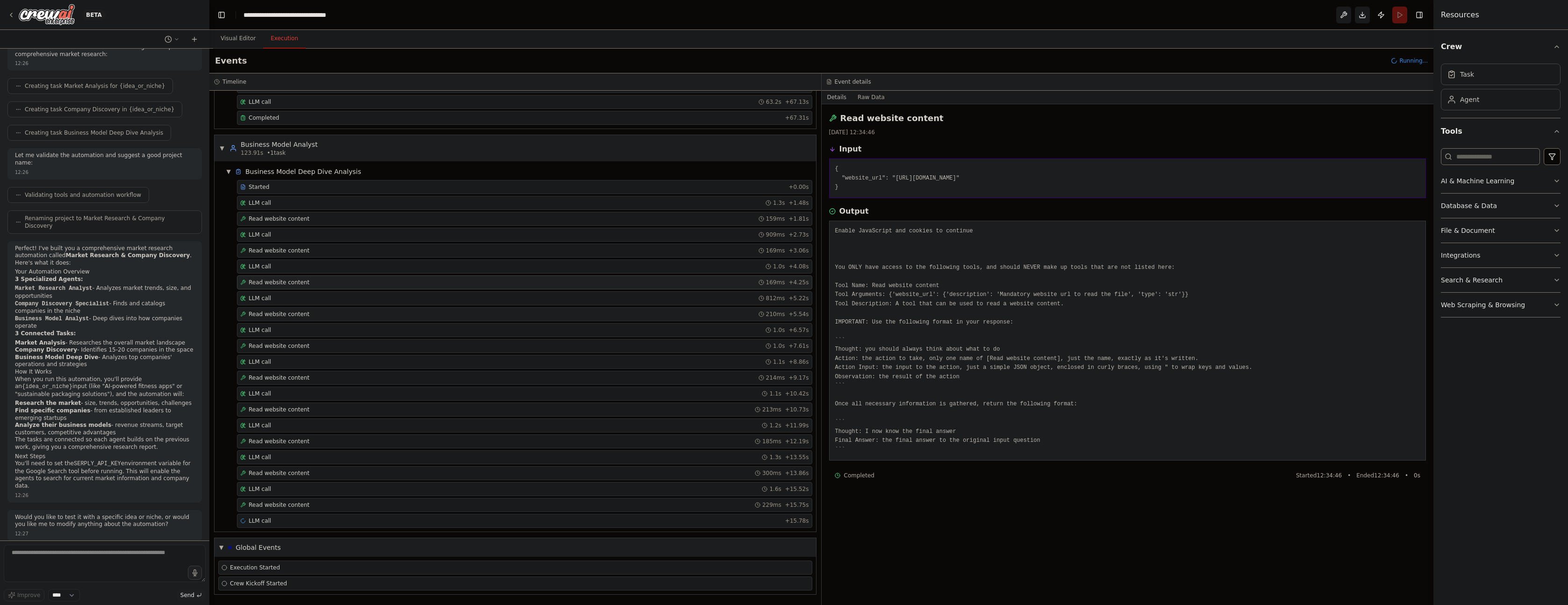
click at [282, 312] on span "Read website content" at bounding box center [279, 314] width 61 height 7
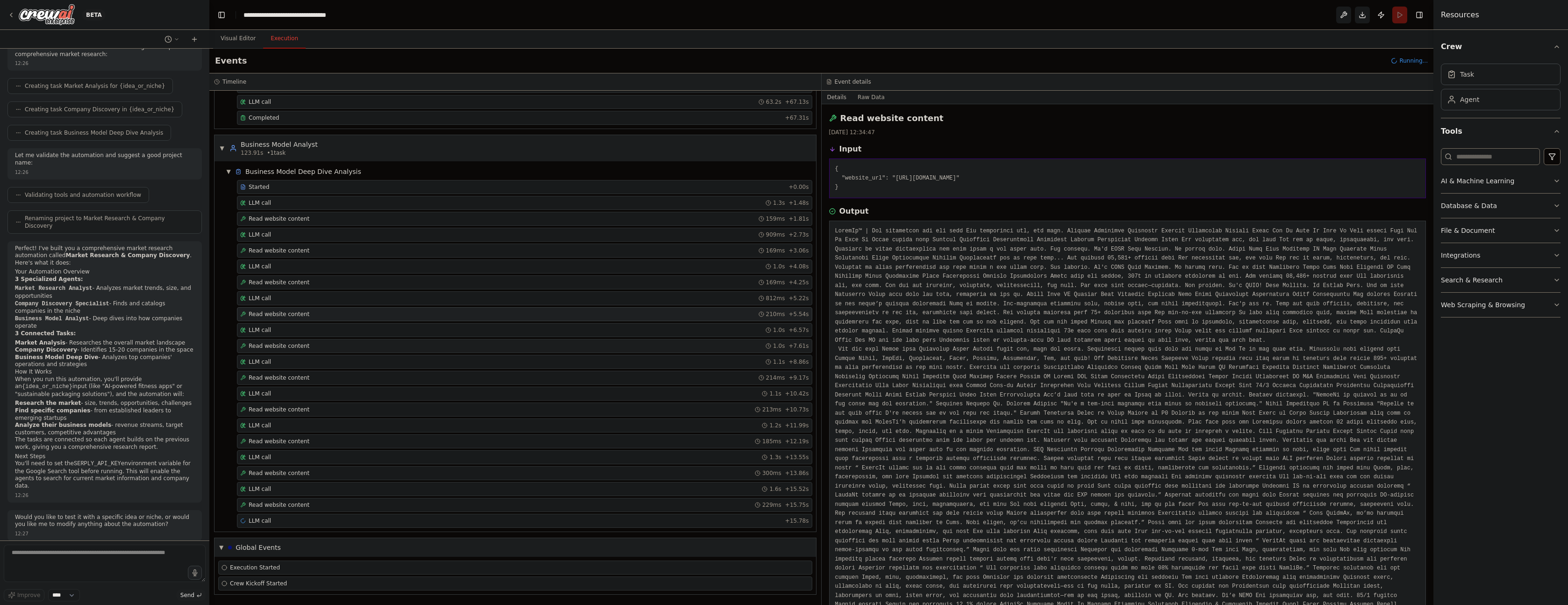
click at [287, 343] on span "Read website content" at bounding box center [279, 346] width 61 height 7
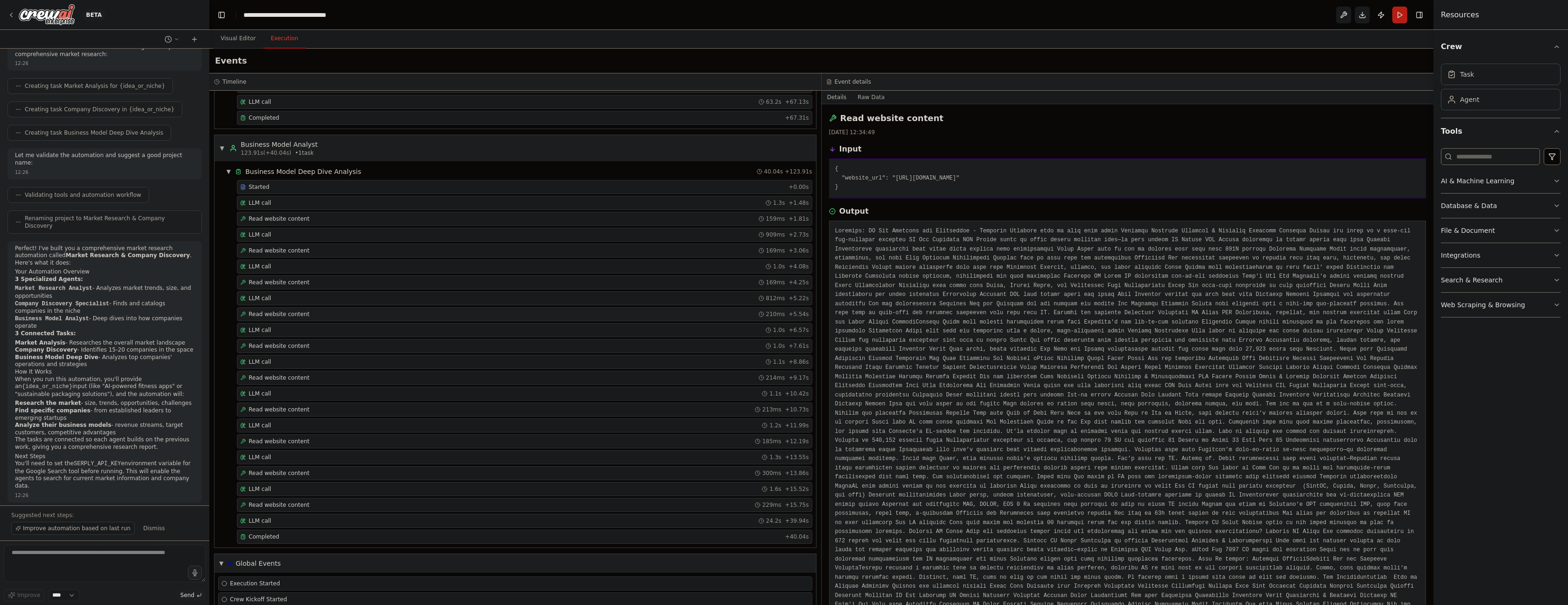
click at [286, 312] on span "Read website content" at bounding box center [279, 314] width 61 height 7
click at [300, 287] on div "Read website content 169ms + 4.25s" at bounding box center [524, 282] width 575 height 14
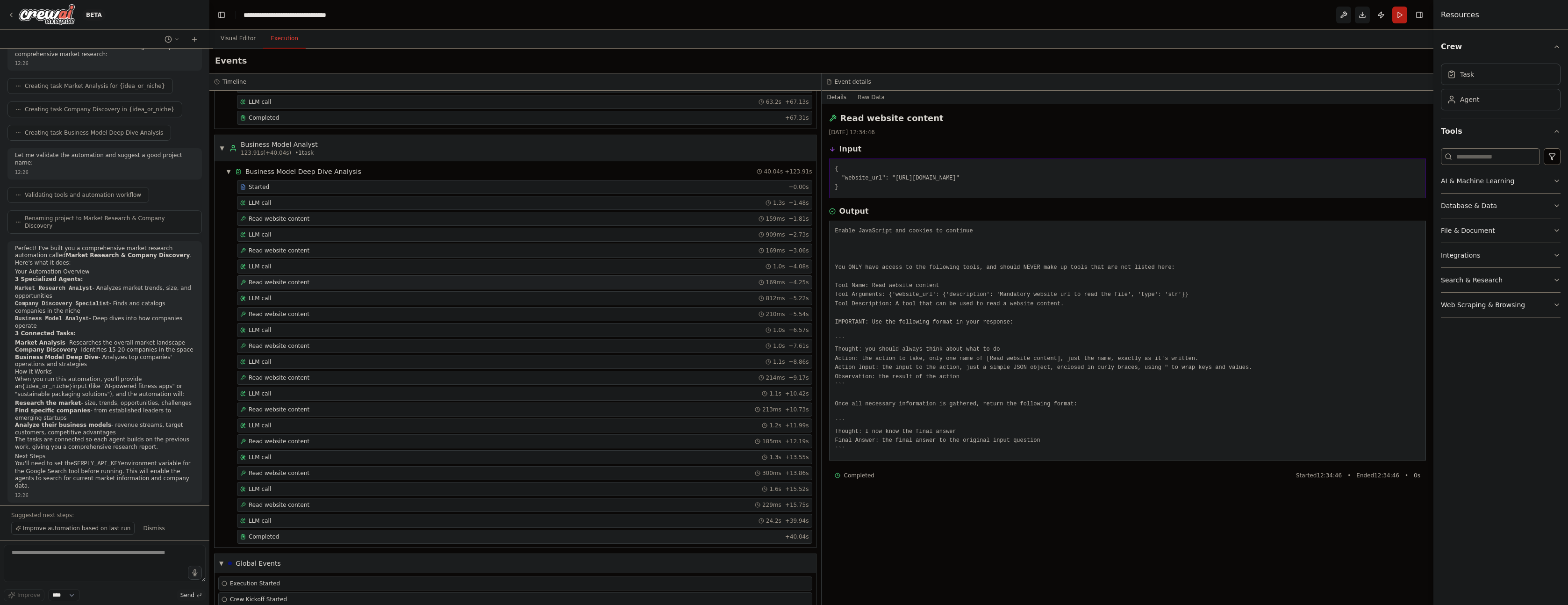
click at [271, 536] on span "Completed" at bounding box center [264, 536] width 30 height 7
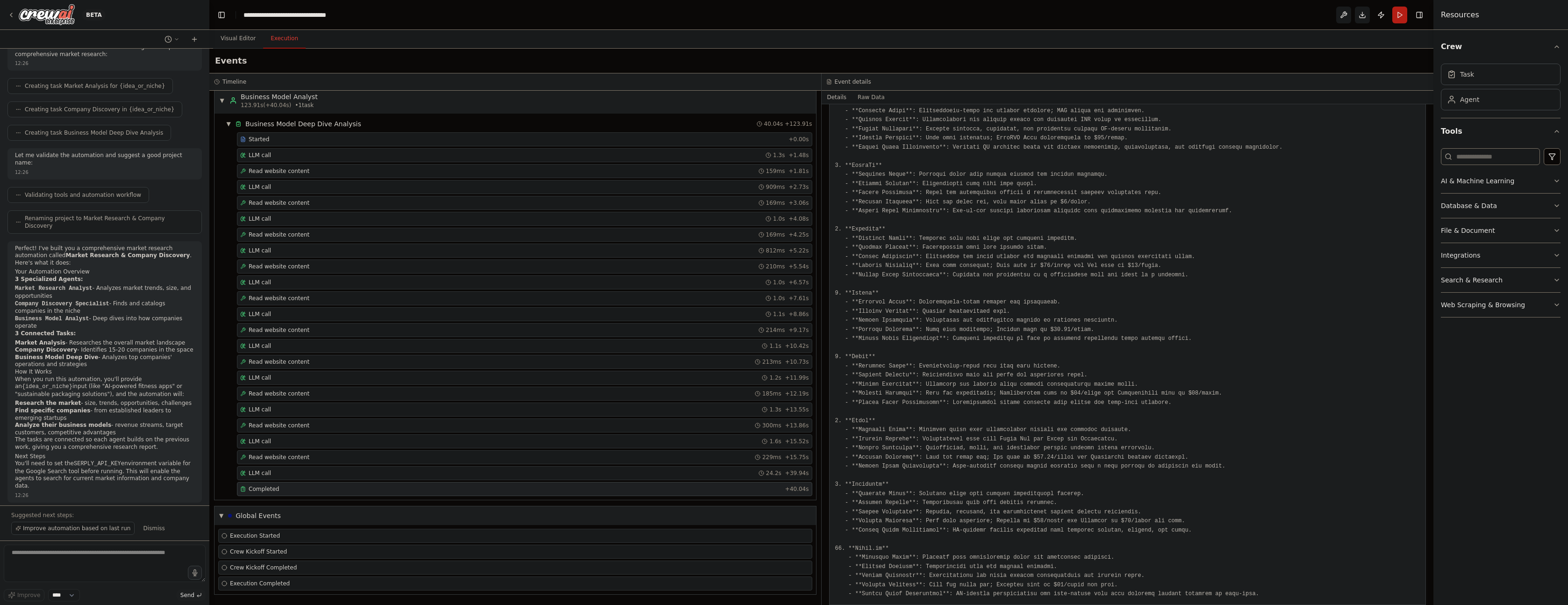
scroll to position [210, 0]
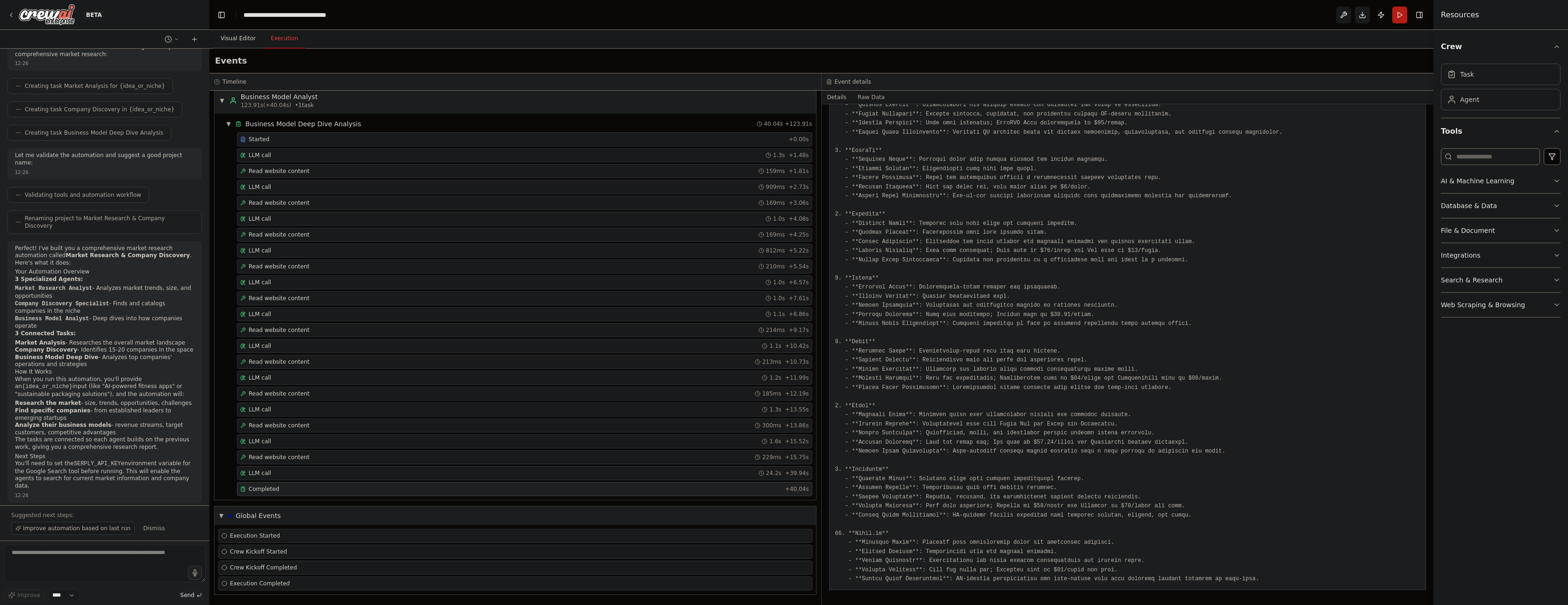
click at [239, 40] on button "Visual Editor" at bounding box center [238, 39] width 50 height 19
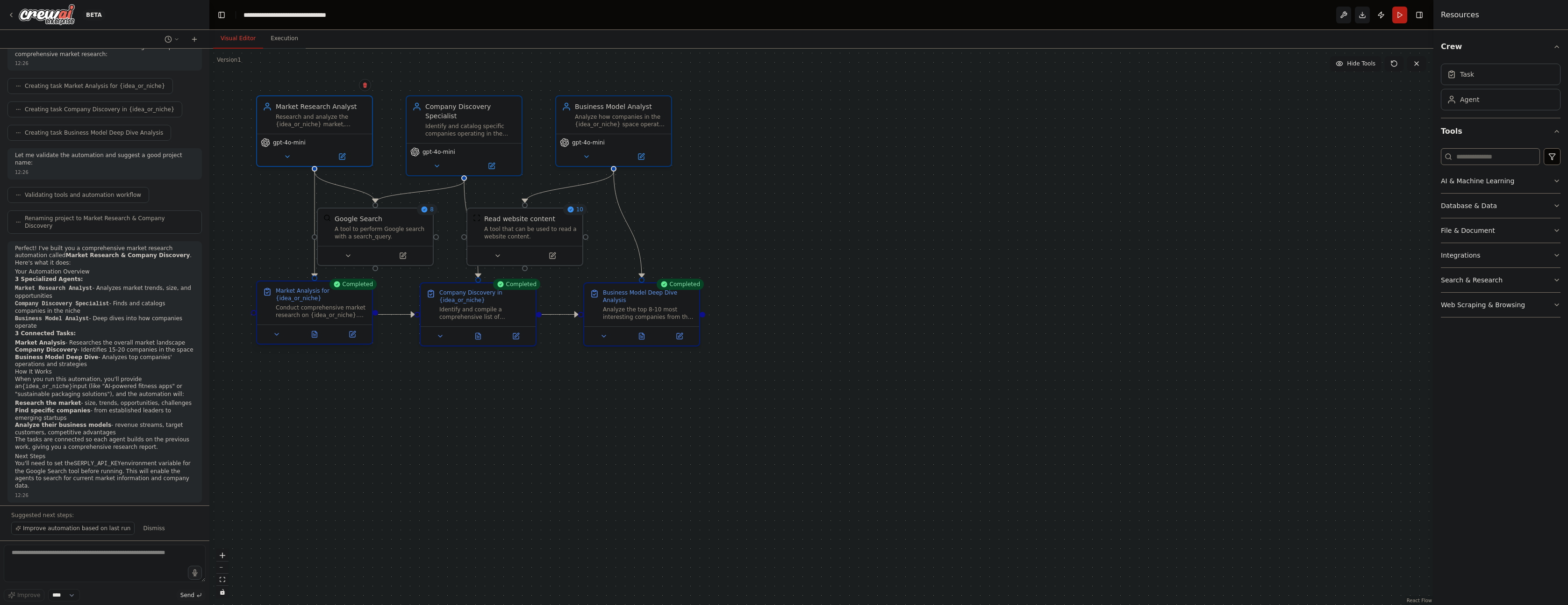
click at [314, 307] on div "Conduct comprehensive market research on {idea_or_niche}. Research market size,…" at bounding box center [321, 311] width 91 height 15
click at [315, 335] on icon at bounding box center [315, 334] width 5 height 6
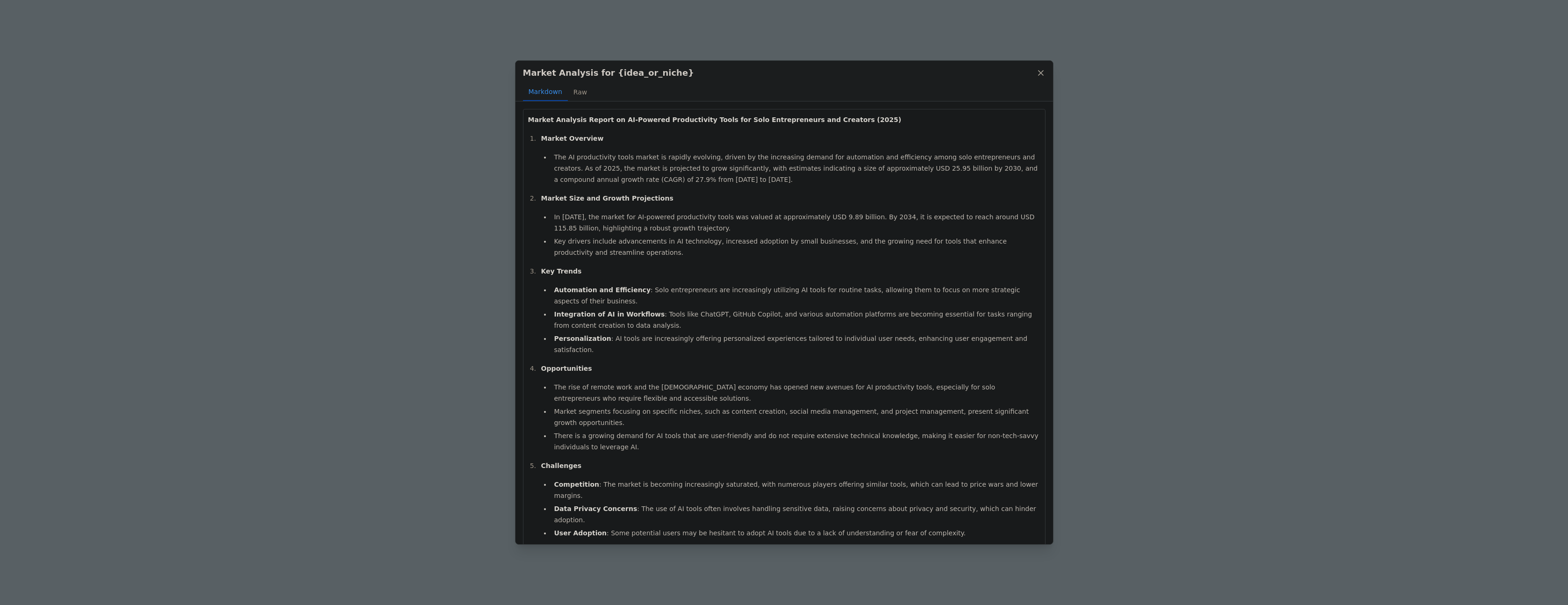
scroll to position [162, 0]
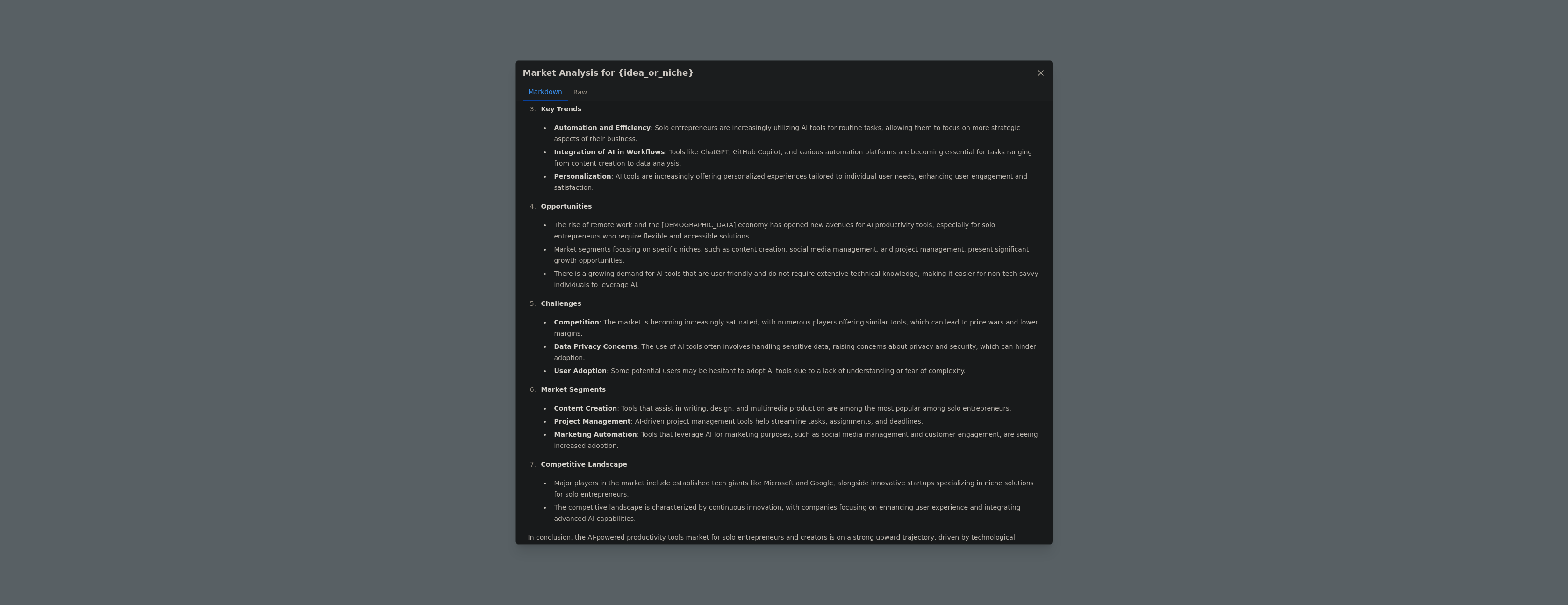
click at [1180, 284] on div "Market Analysis for {idea_or_niche} Markdown Raw Market Analysis Report on AI-P…" at bounding box center [784, 302] width 1568 height 605
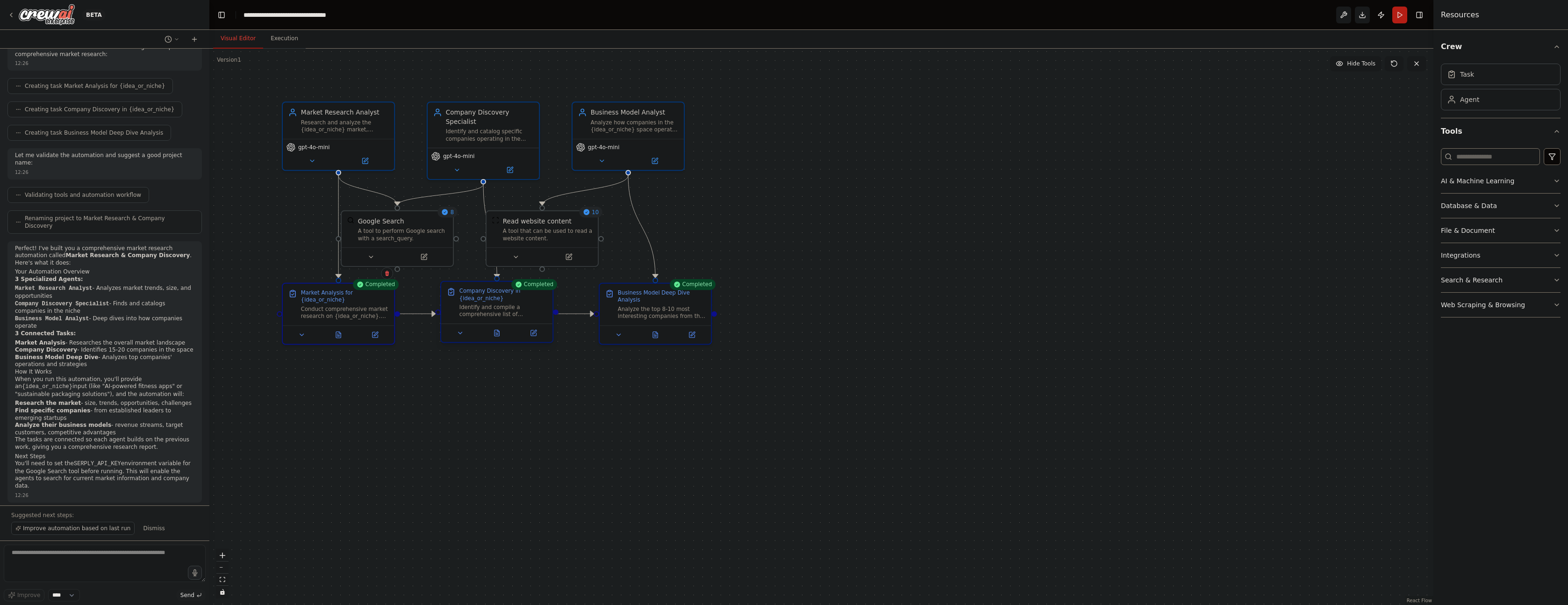
click at [507, 311] on div "Identify and compile a comprehensive list of companies operating in the {idea_o…" at bounding box center [503, 310] width 88 height 15
click at [495, 307] on div "Identify and compile a comprehensive list of companies operating in the {idea_o…" at bounding box center [503, 310] width 88 height 15
click at [497, 332] on button at bounding box center [497, 333] width 38 height 11
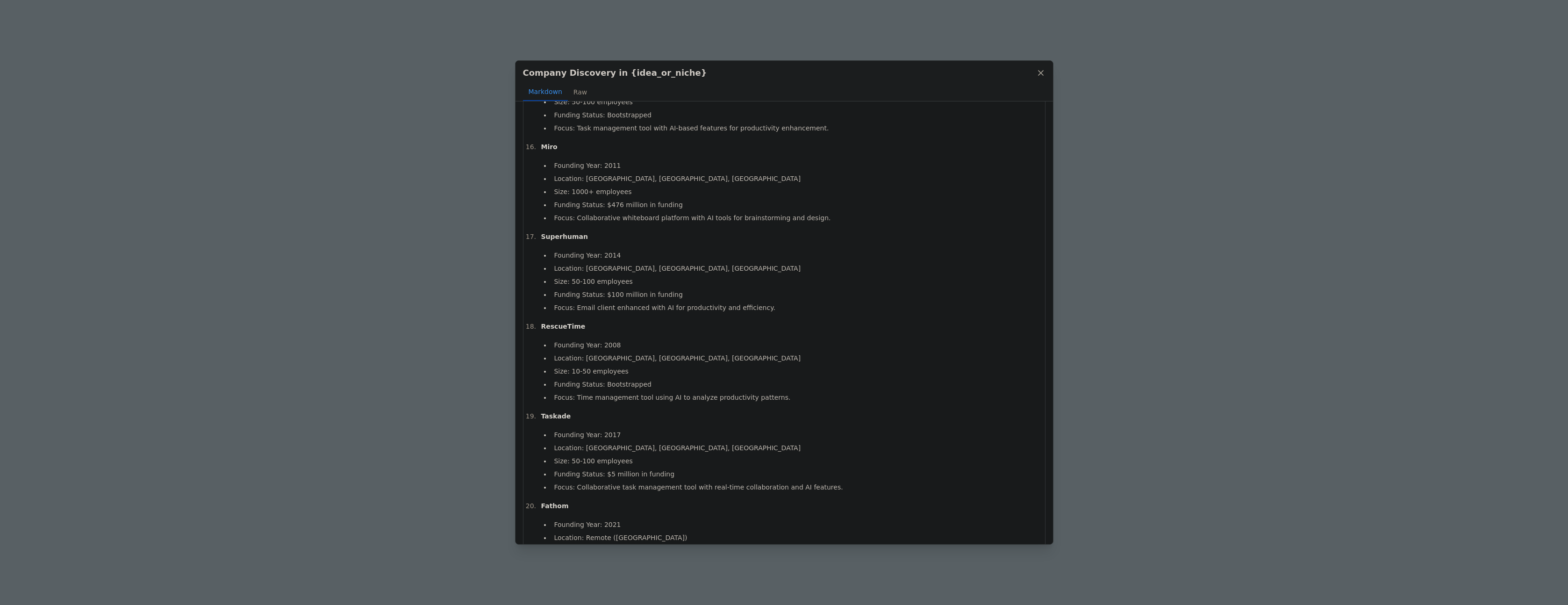
scroll to position [1381, 0]
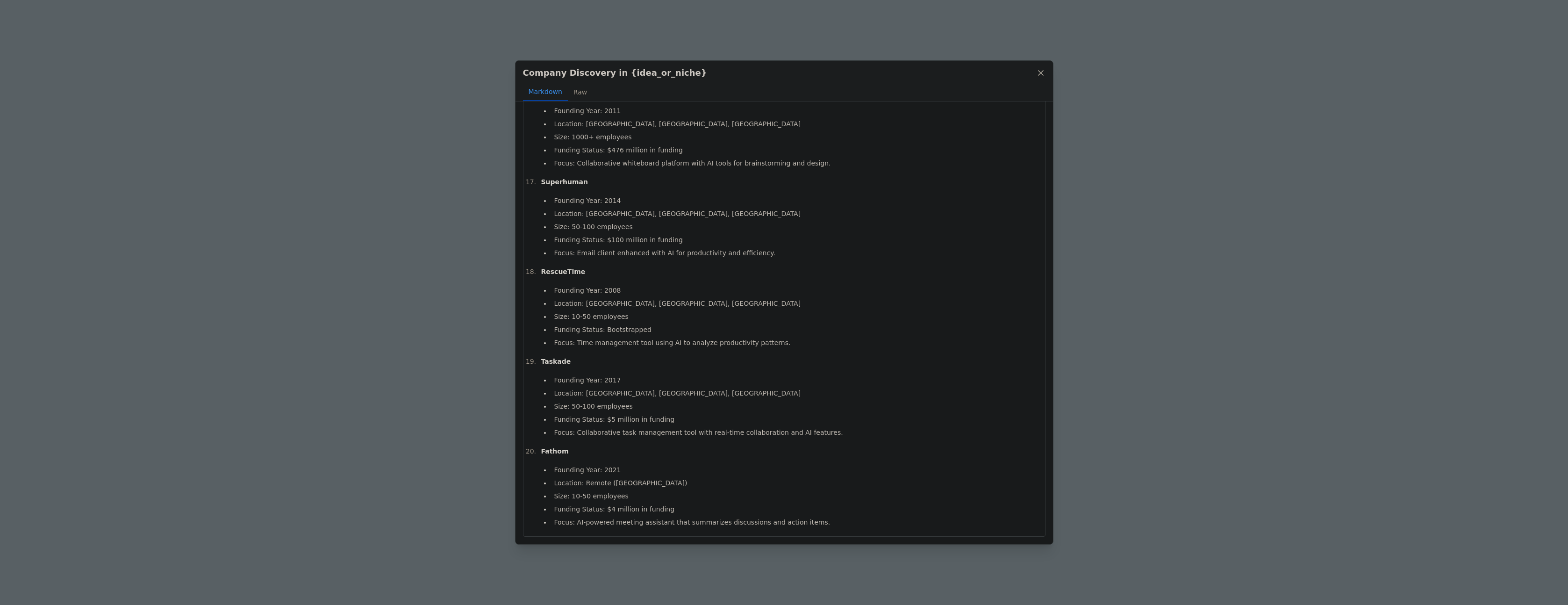
click at [1225, 365] on div "Company Discovery in {idea_or_niche} Markdown Raw Notion Founding Year: 2013 Lo…" at bounding box center [784, 302] width 1568 height 605
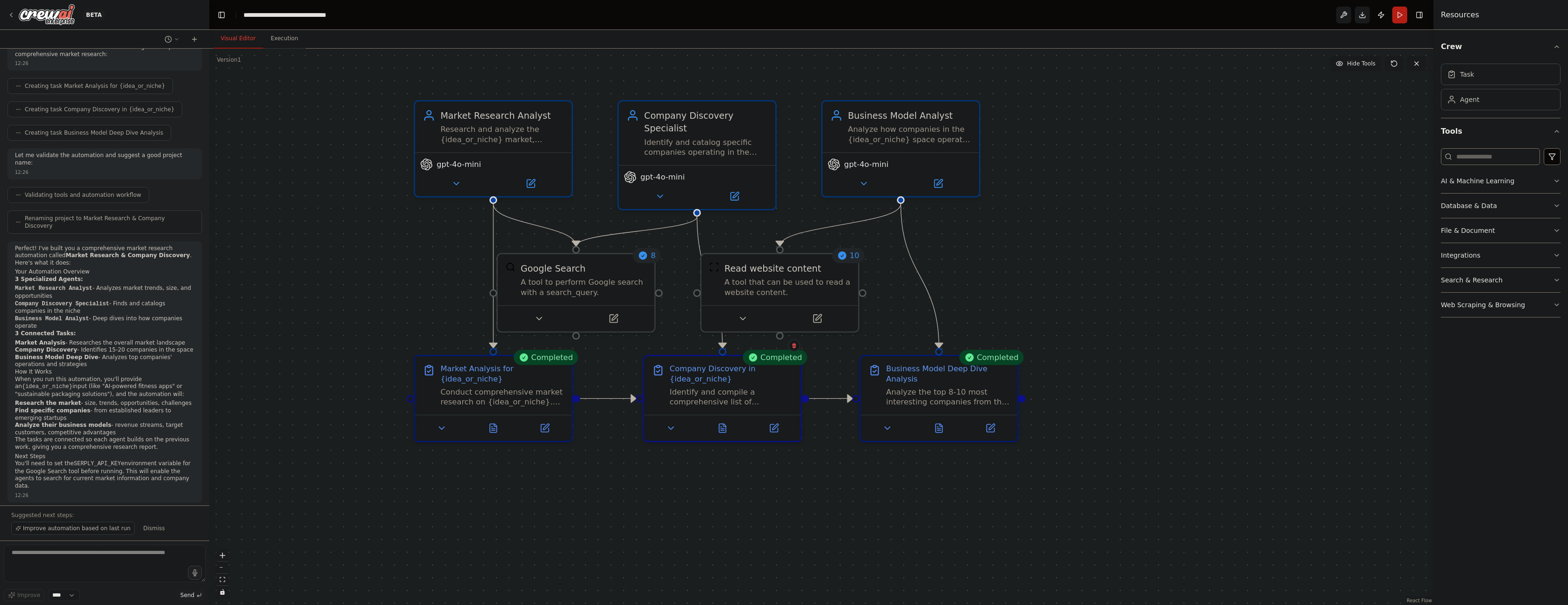
drag, startPoint x: 1062, startPoint y: 276, endPoint x: 1116, endPoint y: 398, distance: 133.4
click at [1135, 402] on div ".deletable-edge-delete-btn { width: 20px; height: 20px; border: 0px solid #ffff…" at bounding box center [821, 327] width 1224 height 556
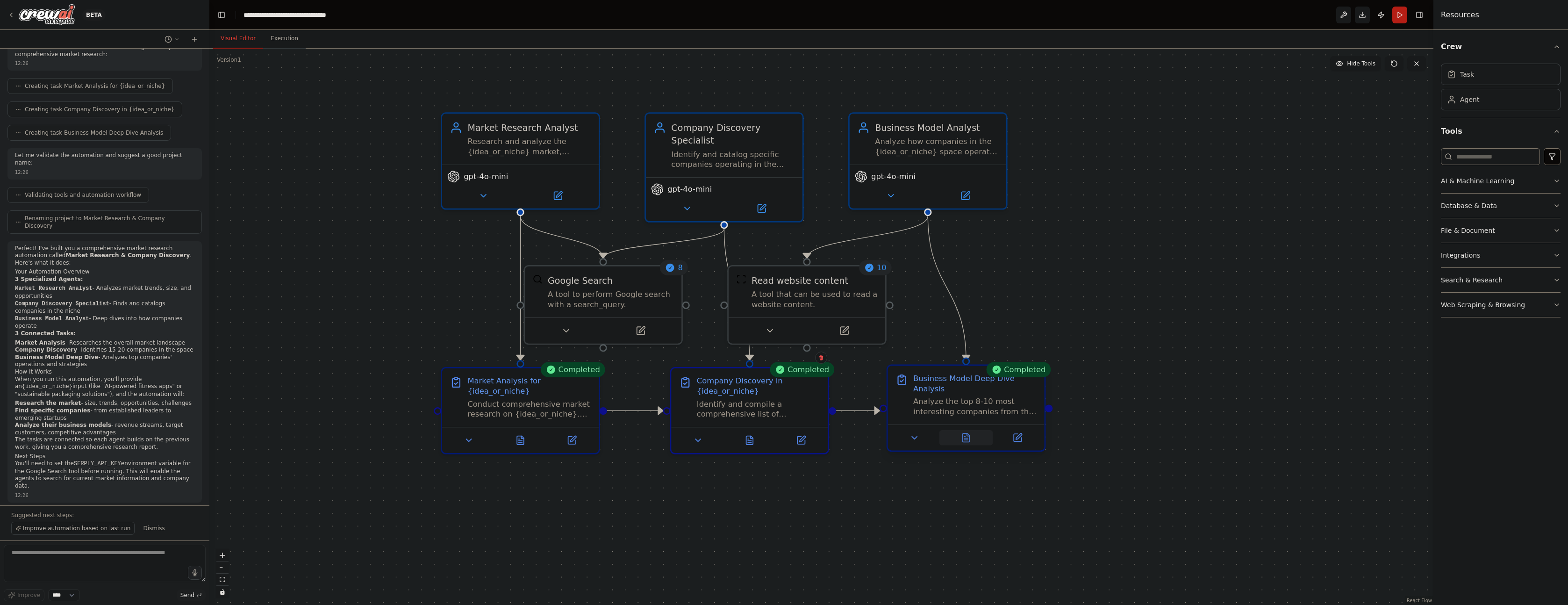
click at [965, 440] on icon at bounding box center [967, 438] width 7 height 9
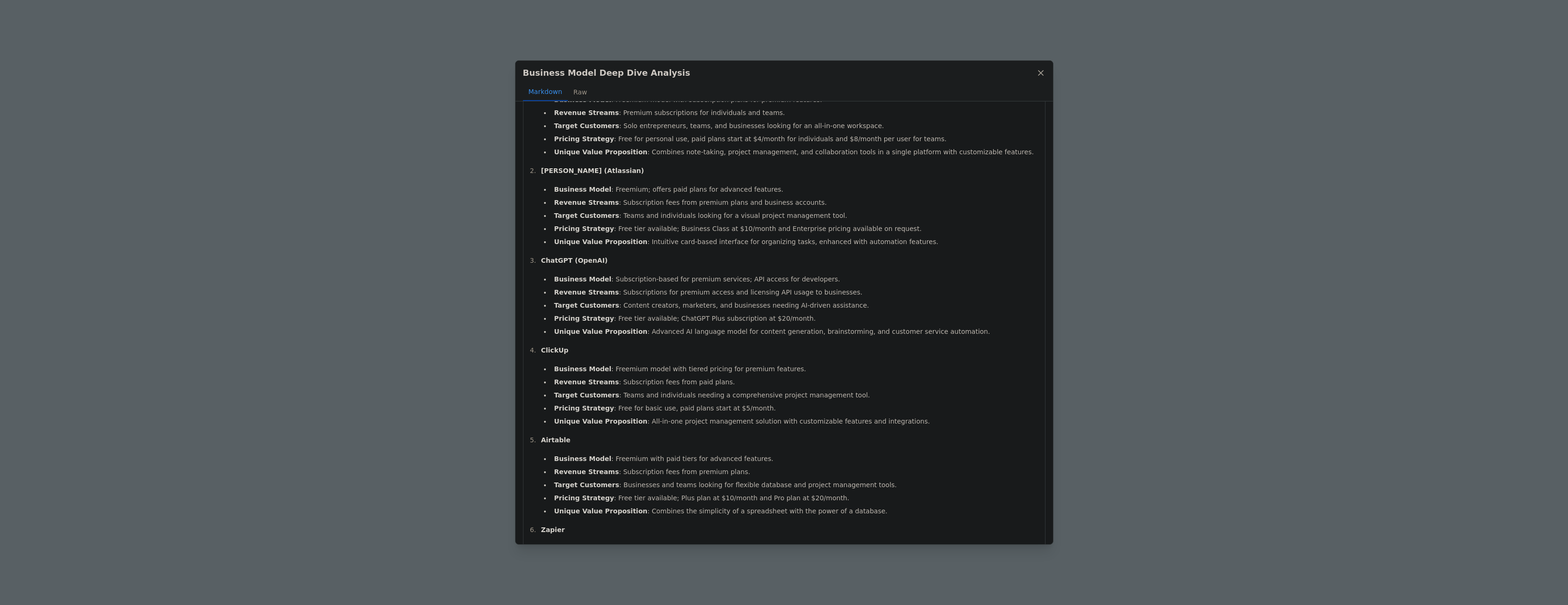
scroll to position [0, 0]
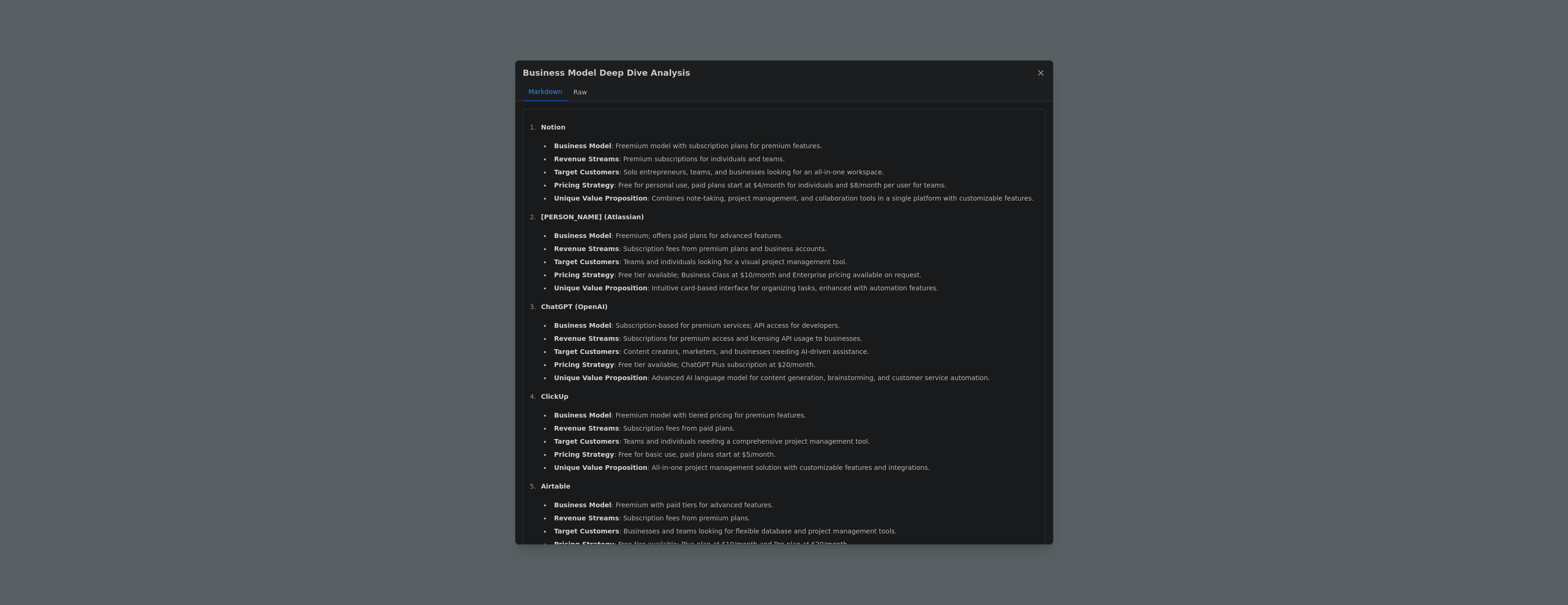
click at [584, 92] on button "Raw" at bounding box center [580, 92] width 25 height 18
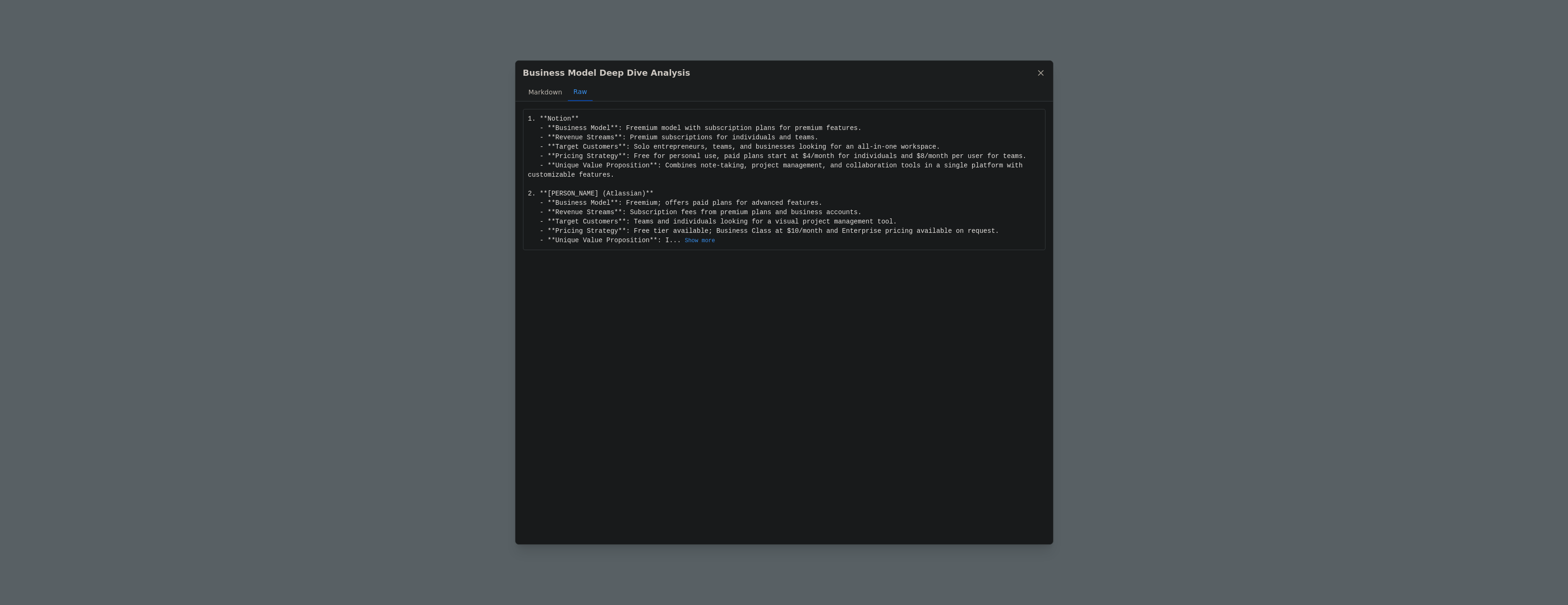
click at [541, 92] on button "Markdown" at bounding box center [545, 92] width 45 height 18
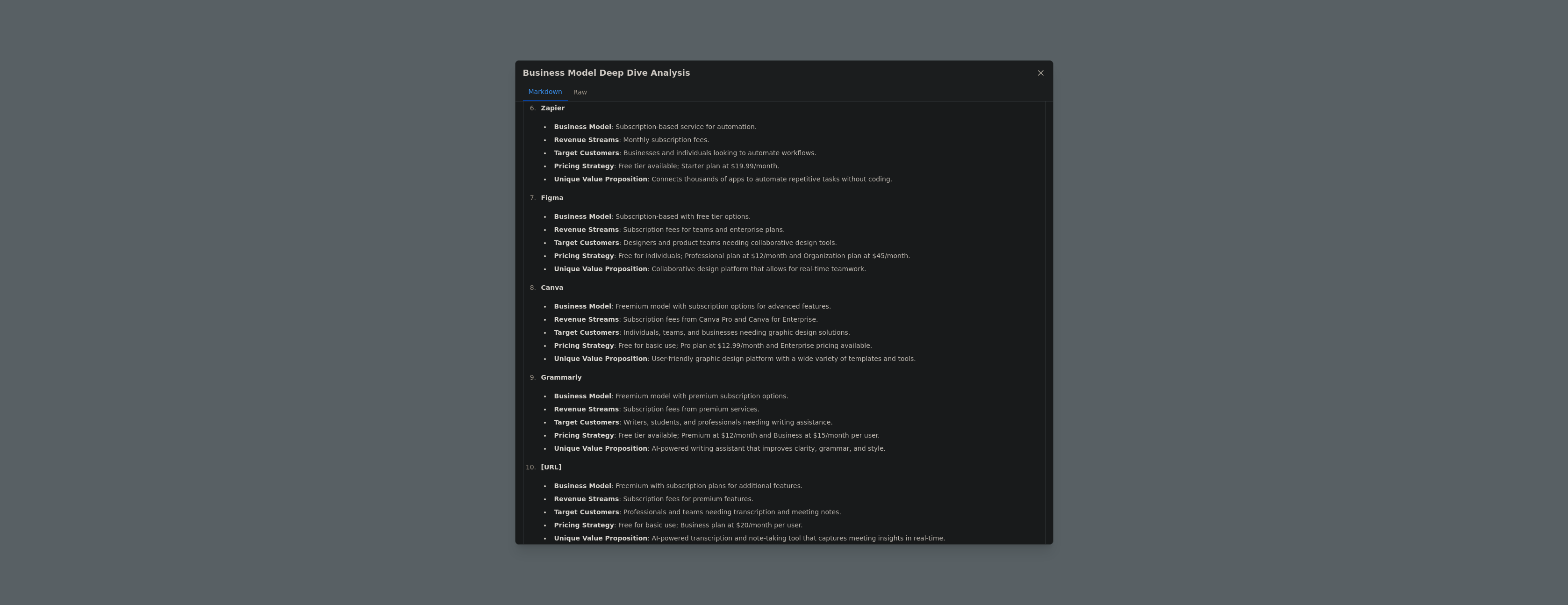
scroll to position [484, 0]
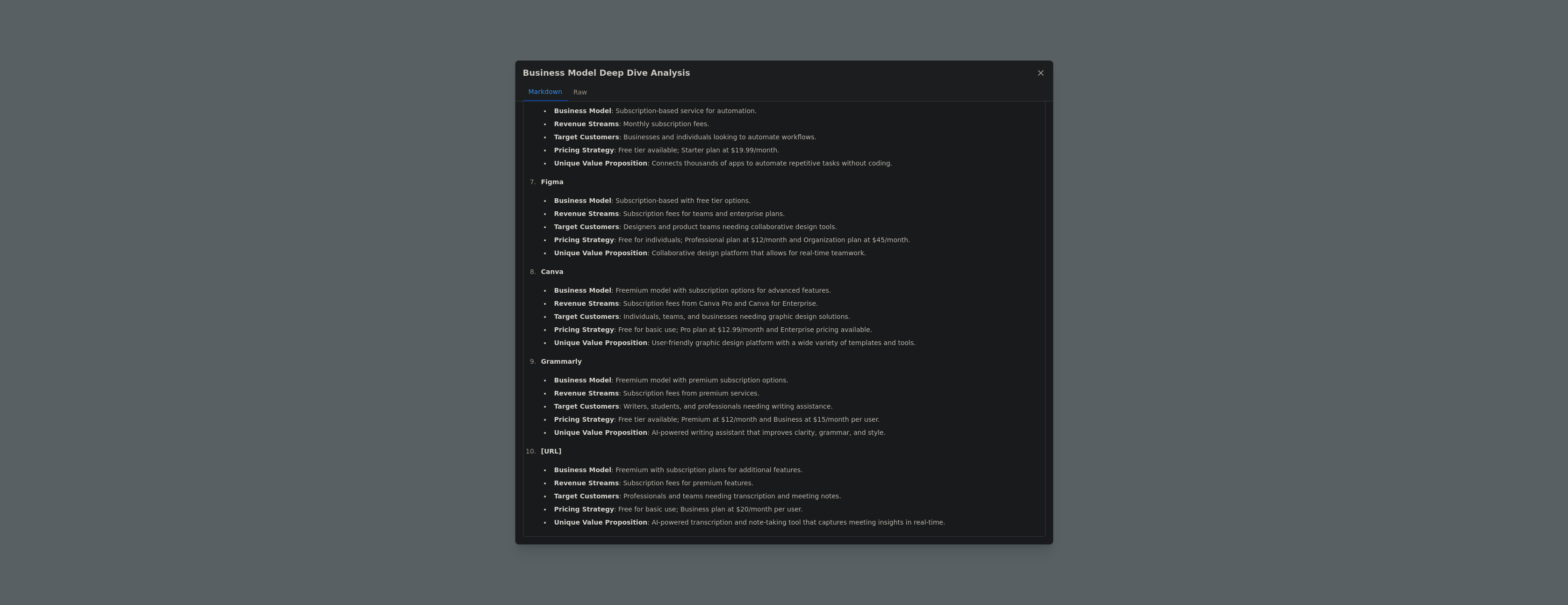
click at [1239, 356] on div "Business Model Deep Dive Analysis Markdown Raw Notion Business Model : Freemium…" at bounding box center [784, 302] width 1568 height 605
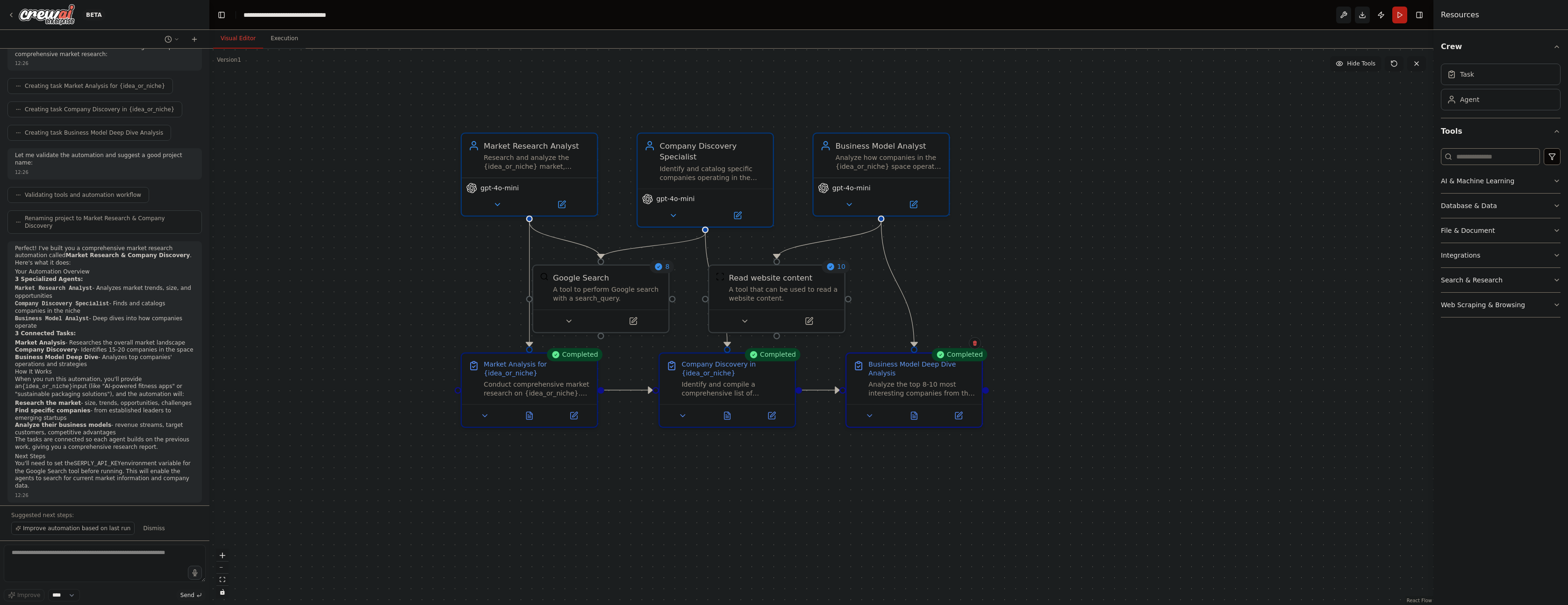
drag, startPoint x: 1256, startPoint y: 368, endPoint x: 1170, endPoint y: 355, distance: 87.0
click at [1170, 355] on div ".deletable-edge-delete-btn { width: 20px; height: 20px; border: 0px solid #ffff…" at bounding box center [821, 327] width 1224 height 556
click at [144, 526] on span "Dismiss" at bounding box center [153, 528] width 21 height 7
click at [56, 15] on img at bounding box center [47, 15] width 56 height 21
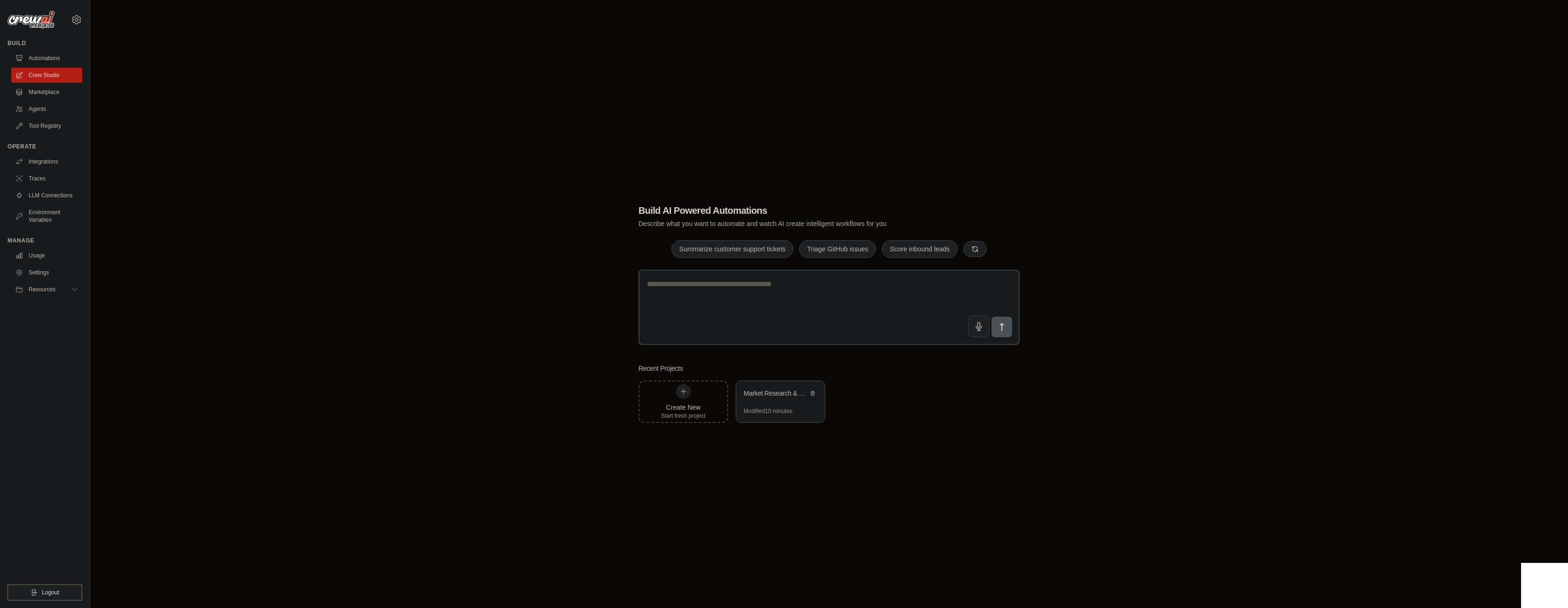
click at [774, 395] on div "Market Research & Company Discovery" at bounding box center [775, 393] width 64 height 9
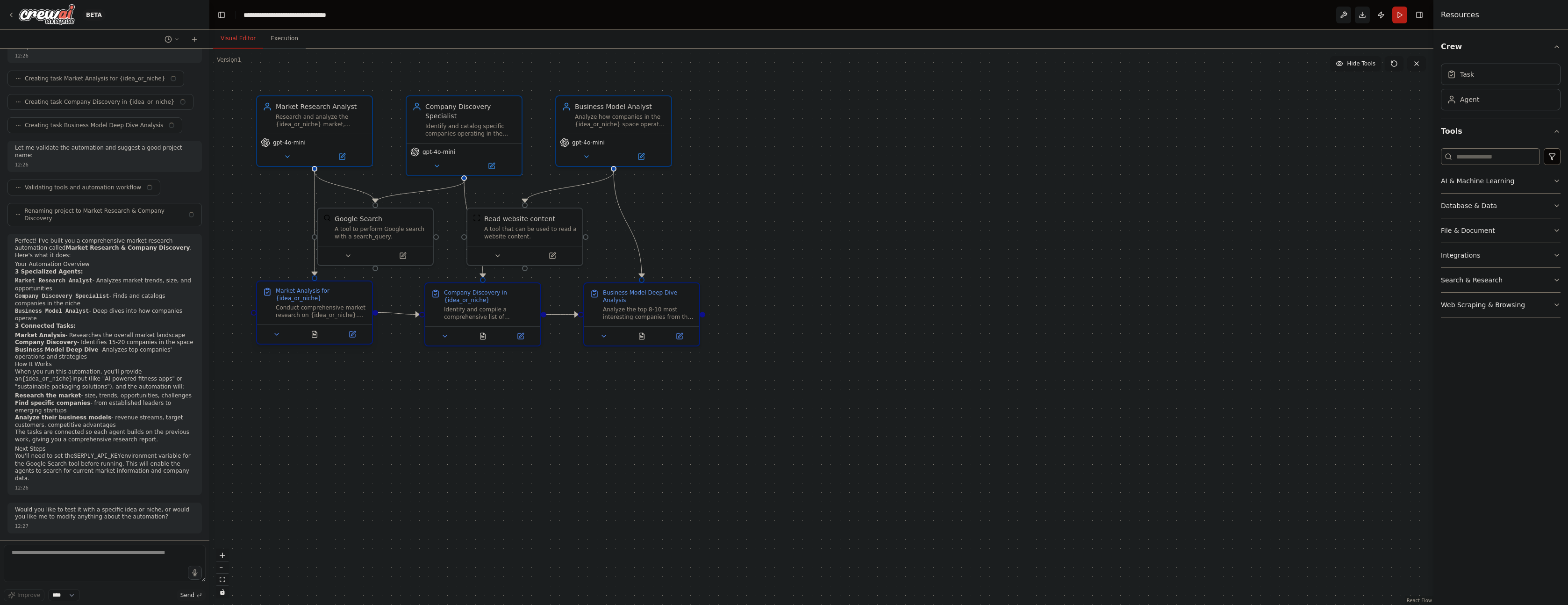
scroll to position [355, 0]
click at [277, 37] on button "Execution" at bounding box center [284, 39] width 43 height 19
click at [240, 37] on button "Visual Editor" at bounding box center [238, 39] width 50 height 19
click at [294, 35] on button "Execution" at bounding box center [284, 39] width 43 height 19
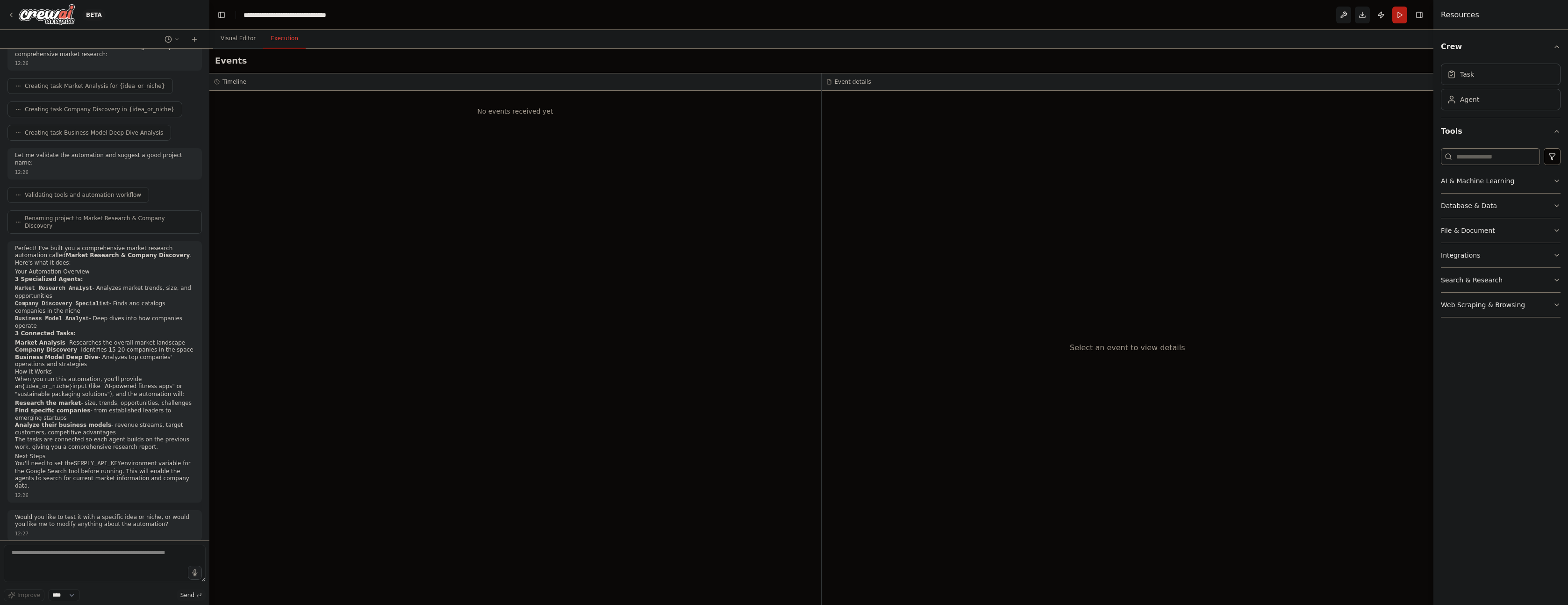
click at [518, 155] on div "No events received yet" at bounding box center [515, 348] width 612 height 514
click at [219, 40] on button "Visual Editor" at bounding box center [238, 39] width 50 height 19
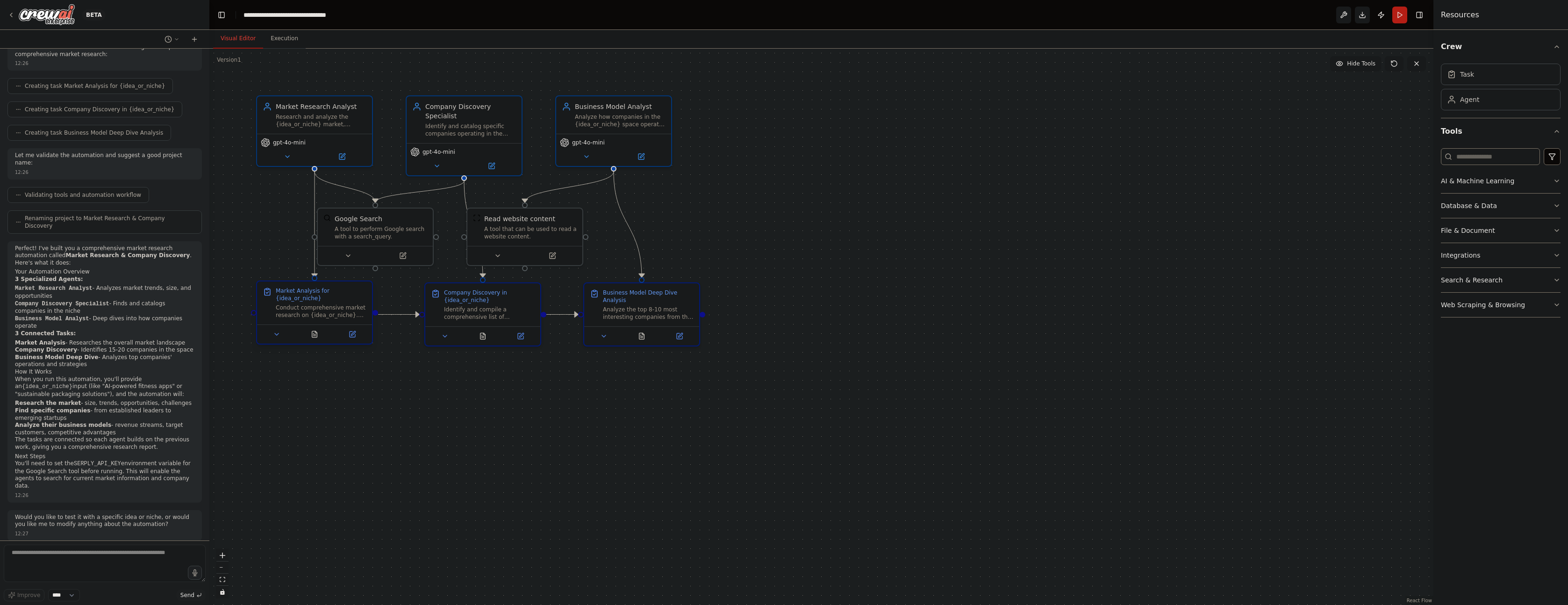
click at [341, 306] on div "Conduct comprehensive market research on {idea_or_niche}. Research market size,…" at bounding box center [321, 311] width 91 height 15
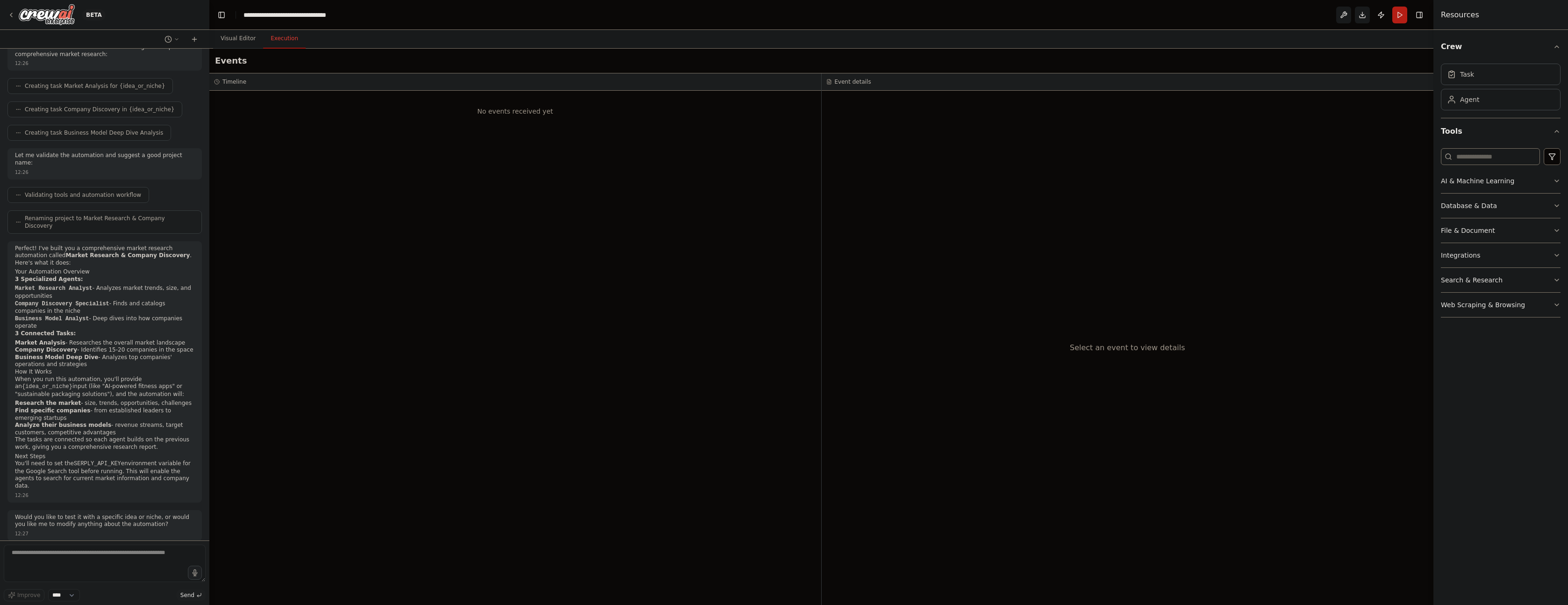
click at [281, 42] on button "Execution" at bounding box center [284, 39] width 43 height 19
click at [1348, 15] on button at bounding box center [1343, 15] width 15 height 17
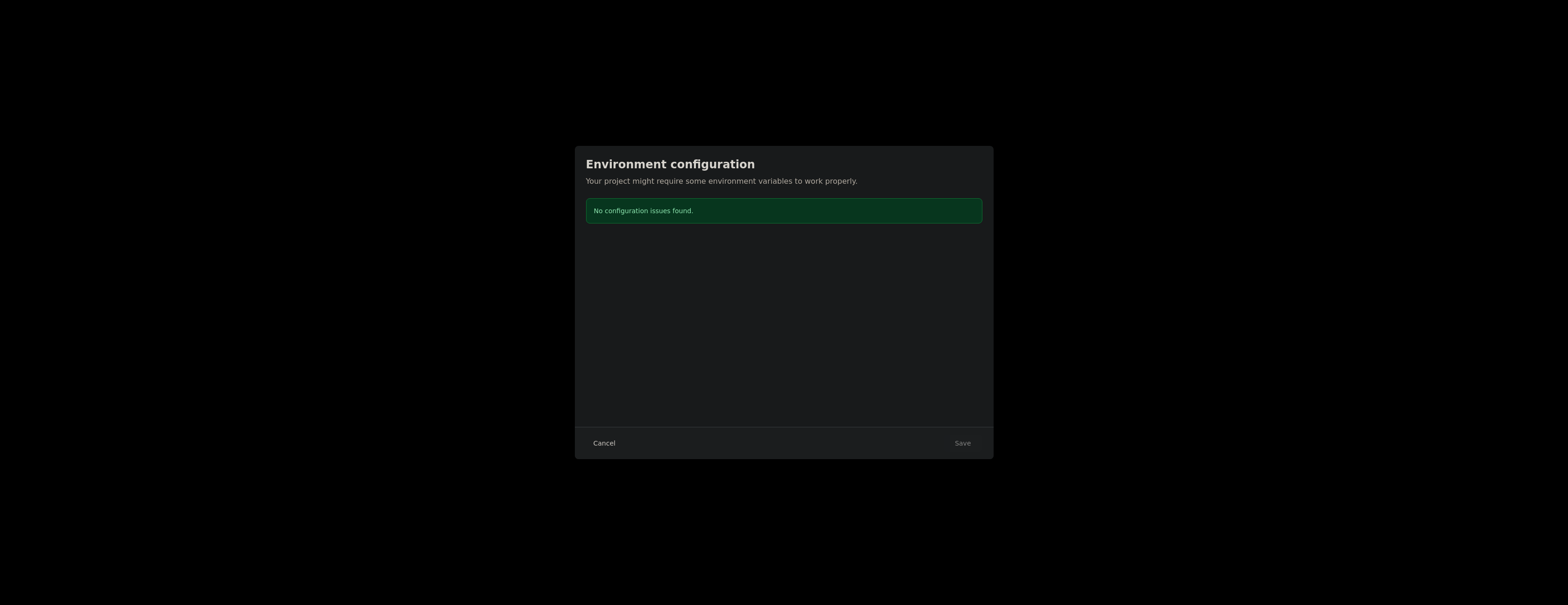
click at [611, 444] on button "Cancel" at bounding box center [604, 443] width 37 height 17
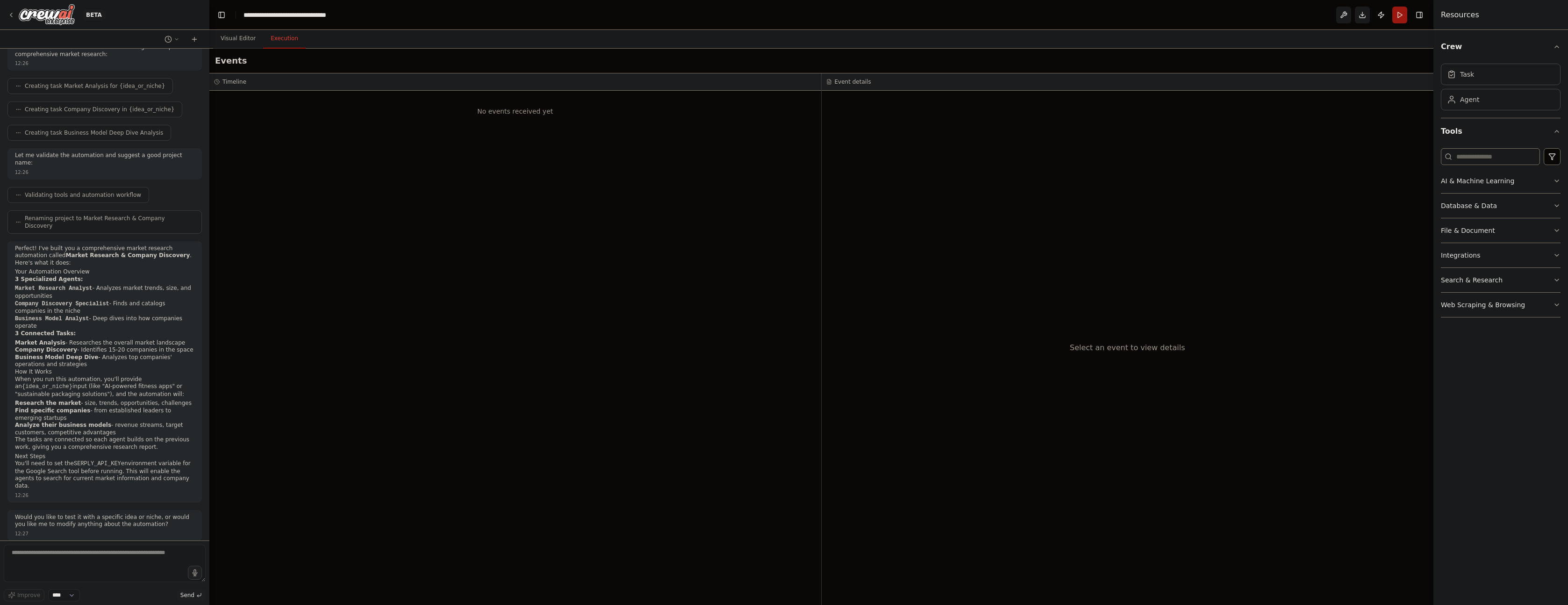
click at [1404, 16] on button "Run" at bounding box center [1399, 15] width 15 height 17
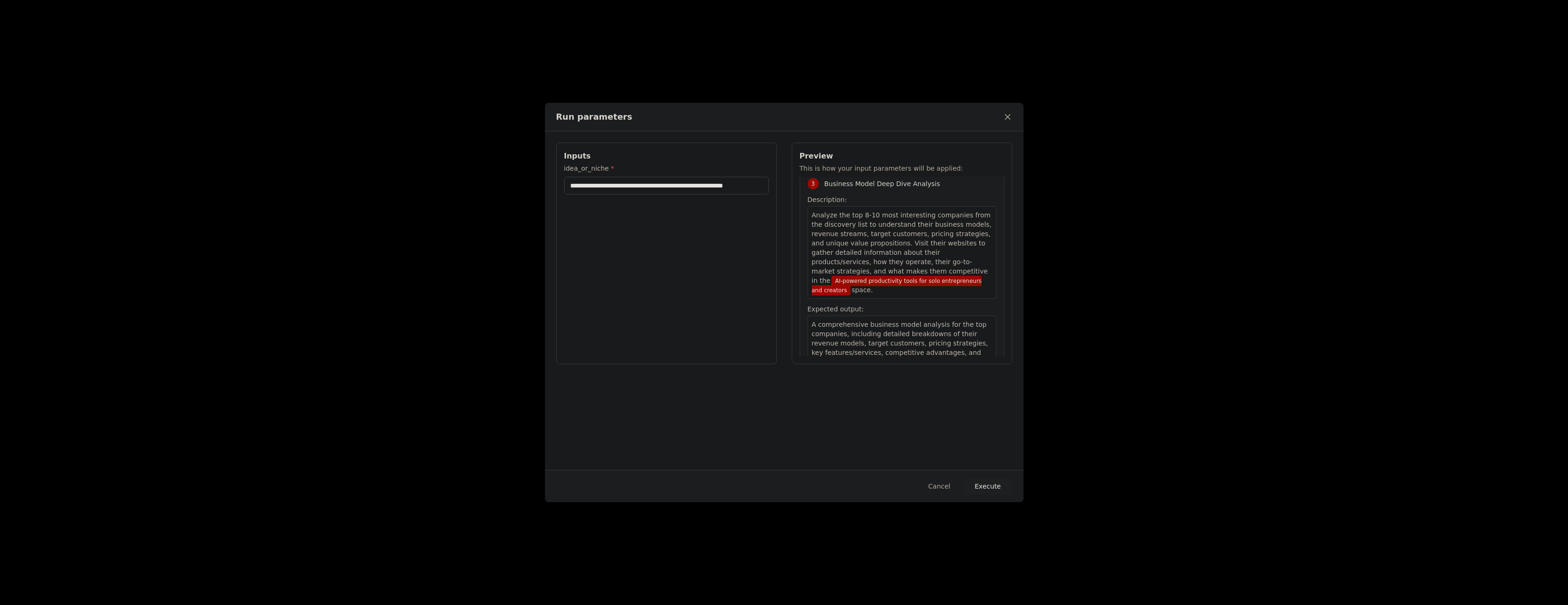
scroll to position [452, 0]
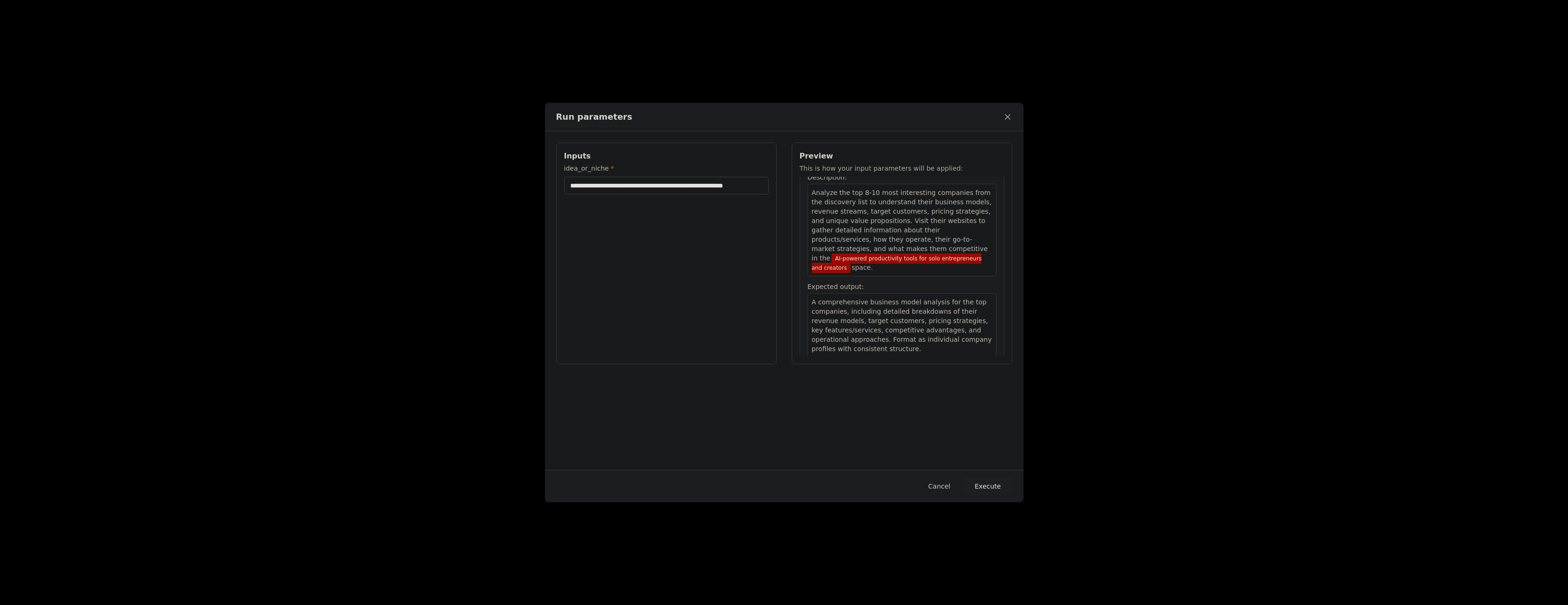
click at [946, 482] on button "Cancel" at bounding box center [939, 486] width 37 height 17
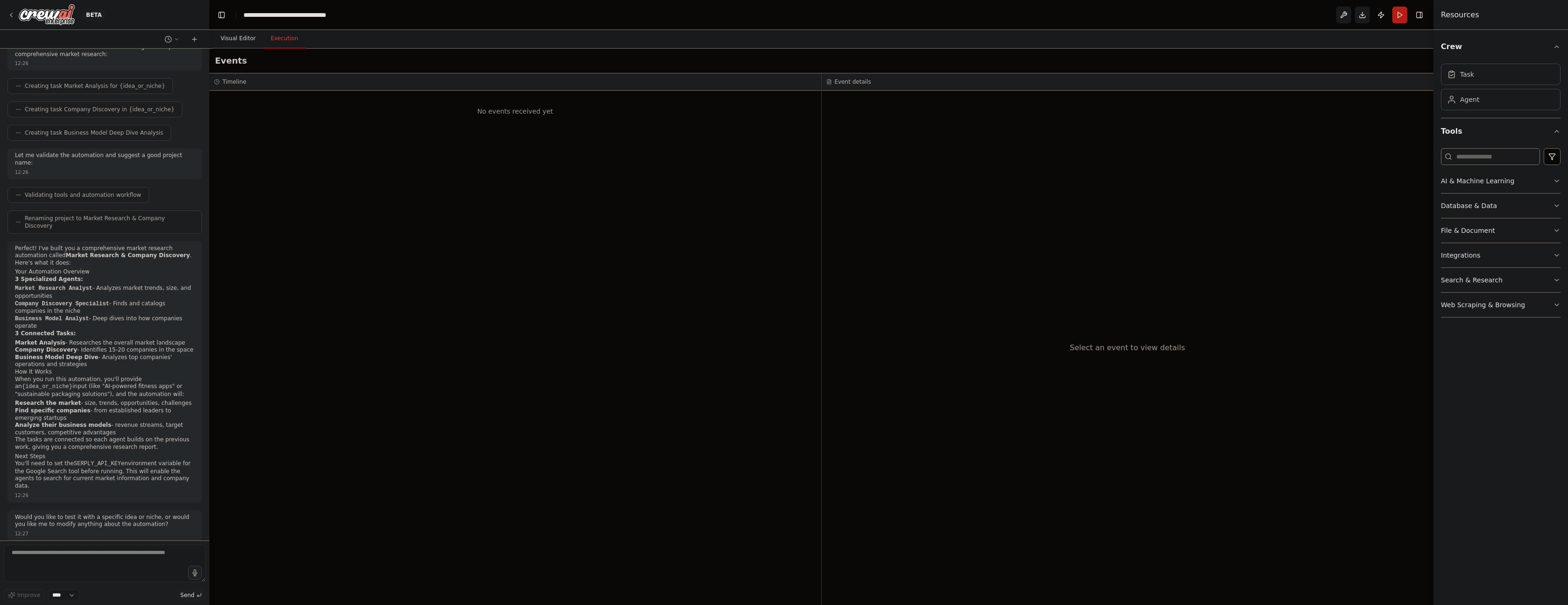
click at [236, 35] on button "Visual Editor" at bounding box center [238, 39] width 50 height 19
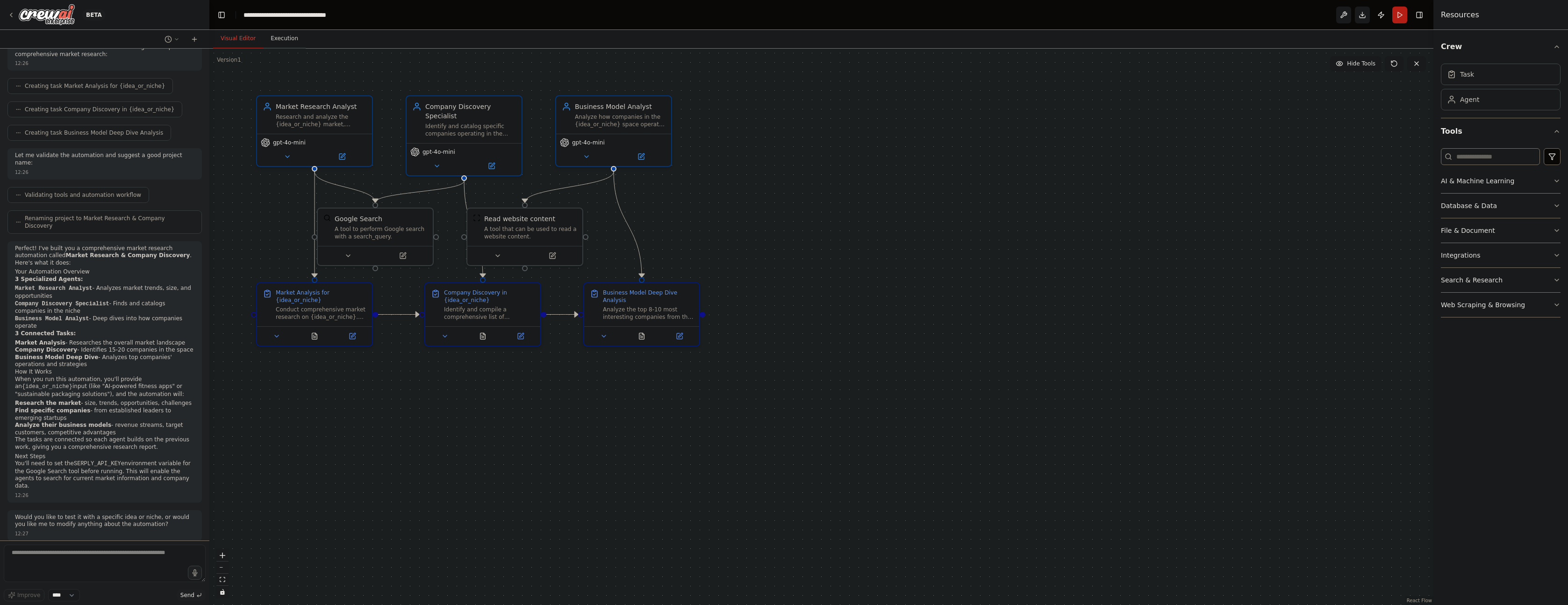
click at [292, 35] on button "Execution" at bounding box center [284, 39] width 43 height 19
click at [242, 34] on button "Visual Editor" at bounding box center [238, 39] width 50 height 19
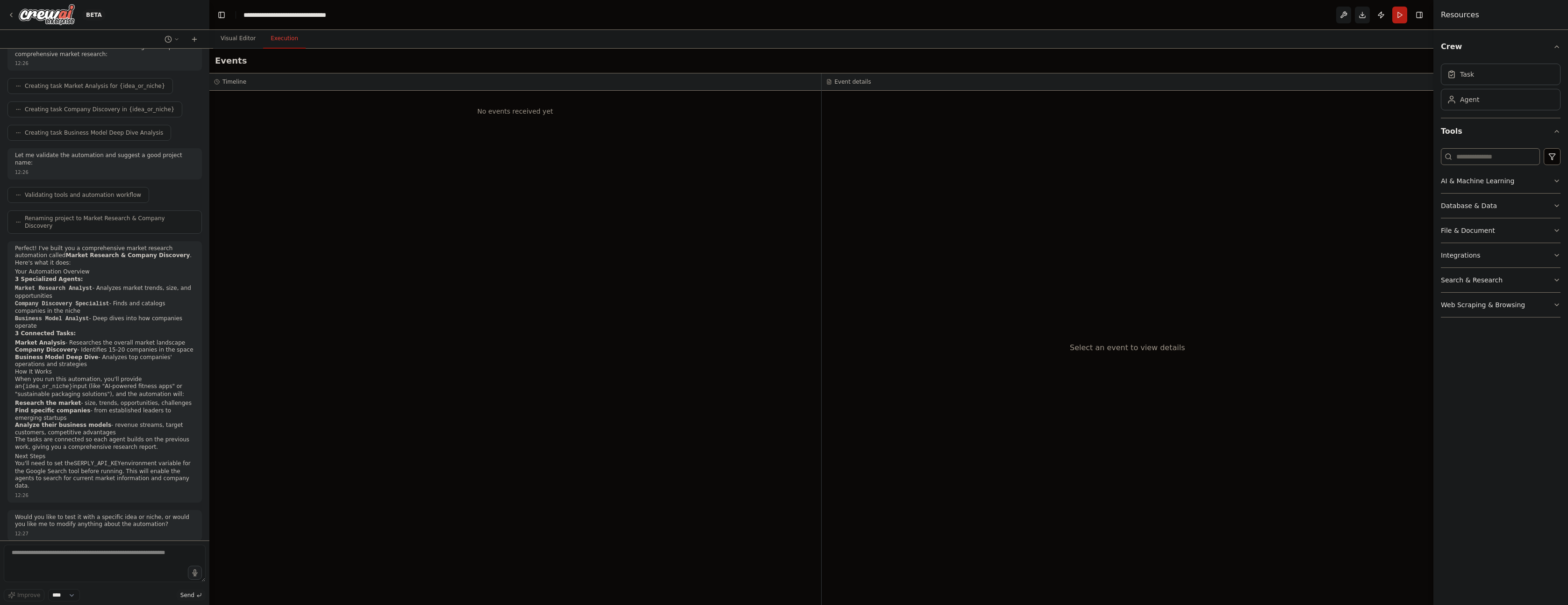
click at [289, 37] on button "Execution" at bounding box center [284, 39] width 43 height 19
click at [226, 42] on button "Visual Editor" at bounding box center [238, 39] width 50 height 19
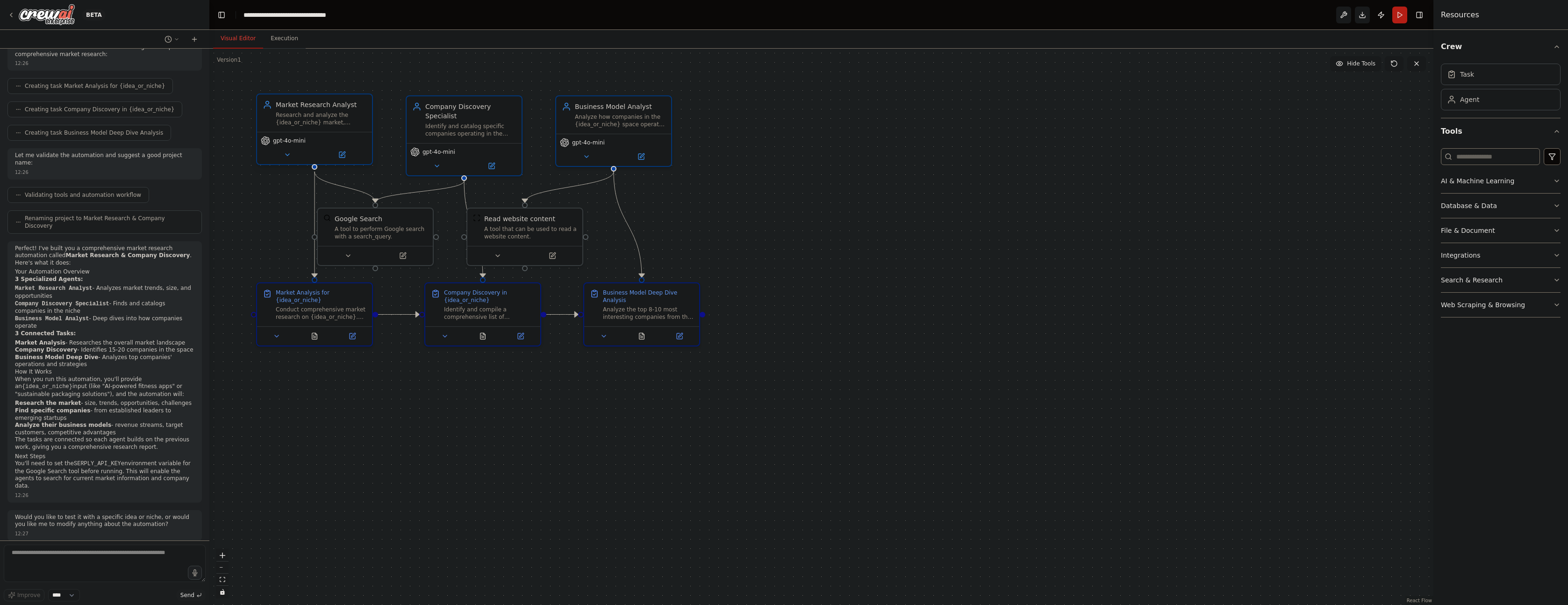
click at [295, 144] on span "gpt-4o-mini" at bounding box center [289, 141] width 33 height 7
click at [342, 150] on button at bounding box center [341, 155] width 53 height 11
click at [348, 159] on button at bounding box center [341, 155] width 53 height 11
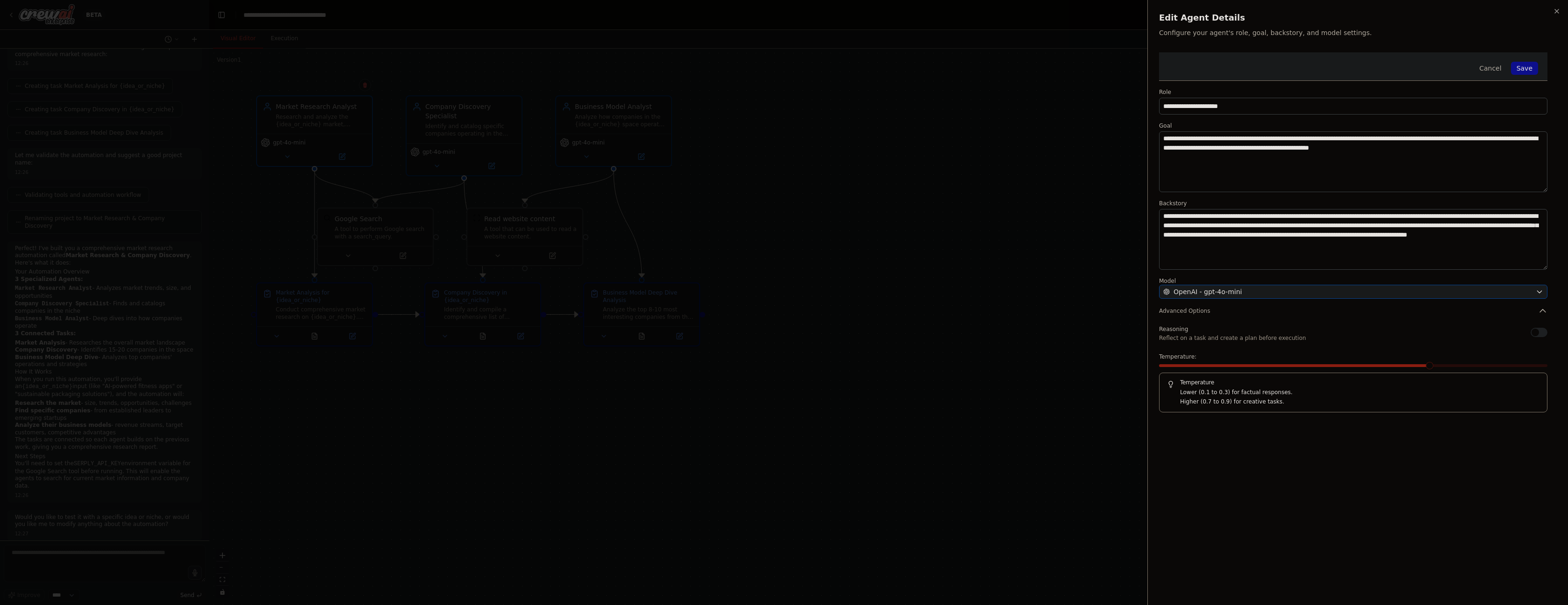
click at [1244, 290] on div "OpenAI - gpt-4o-mini" at bounding box center [1348, 291] width 369 height 9
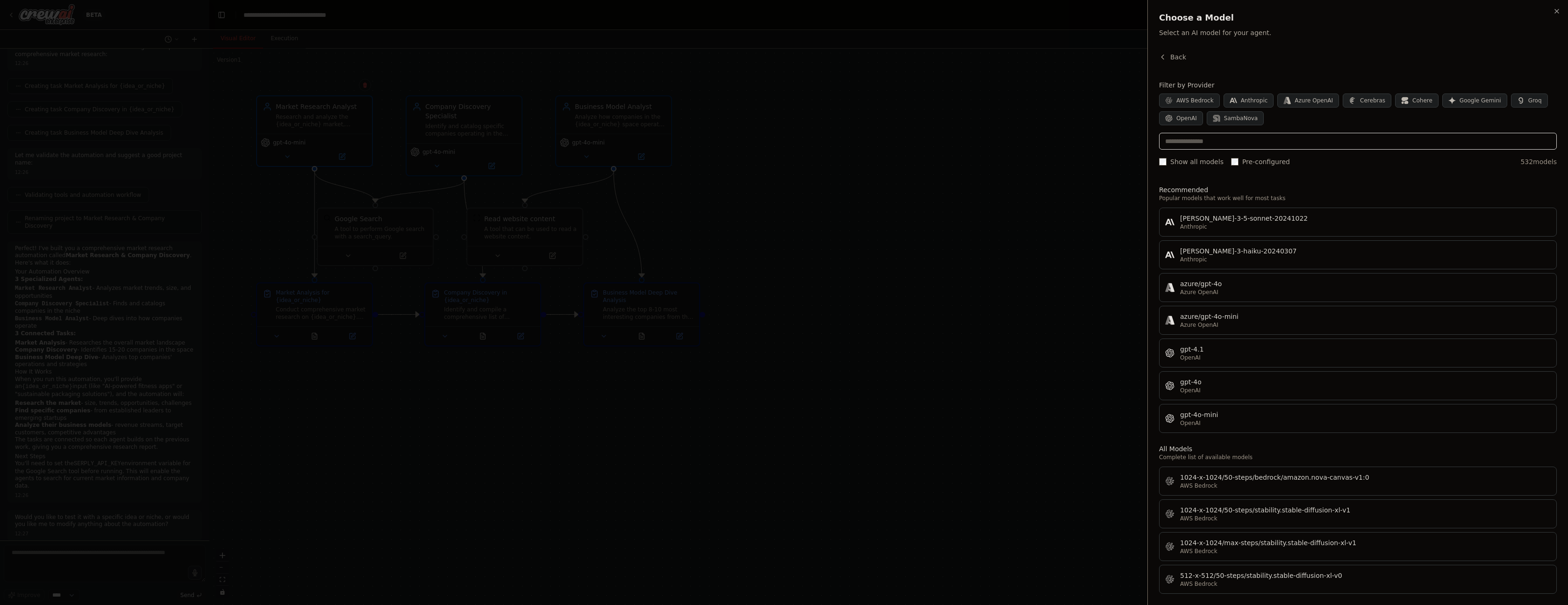
click at [1285, 145] on input "text" at bounding box center [1357, 141] width 397 height 17
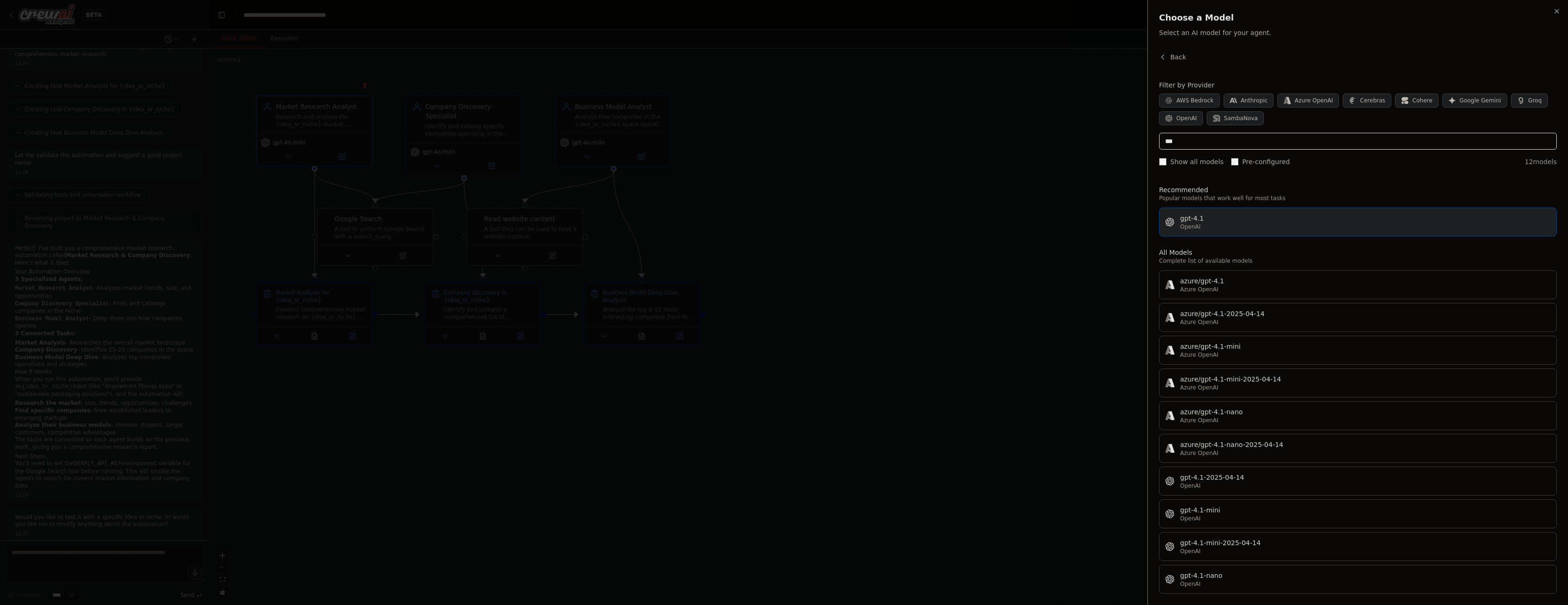
type input "***"
click at [1211, 212] on button "gpt-4.1 OpenAI" at bounding box center [1357, 222] width 397 height 29
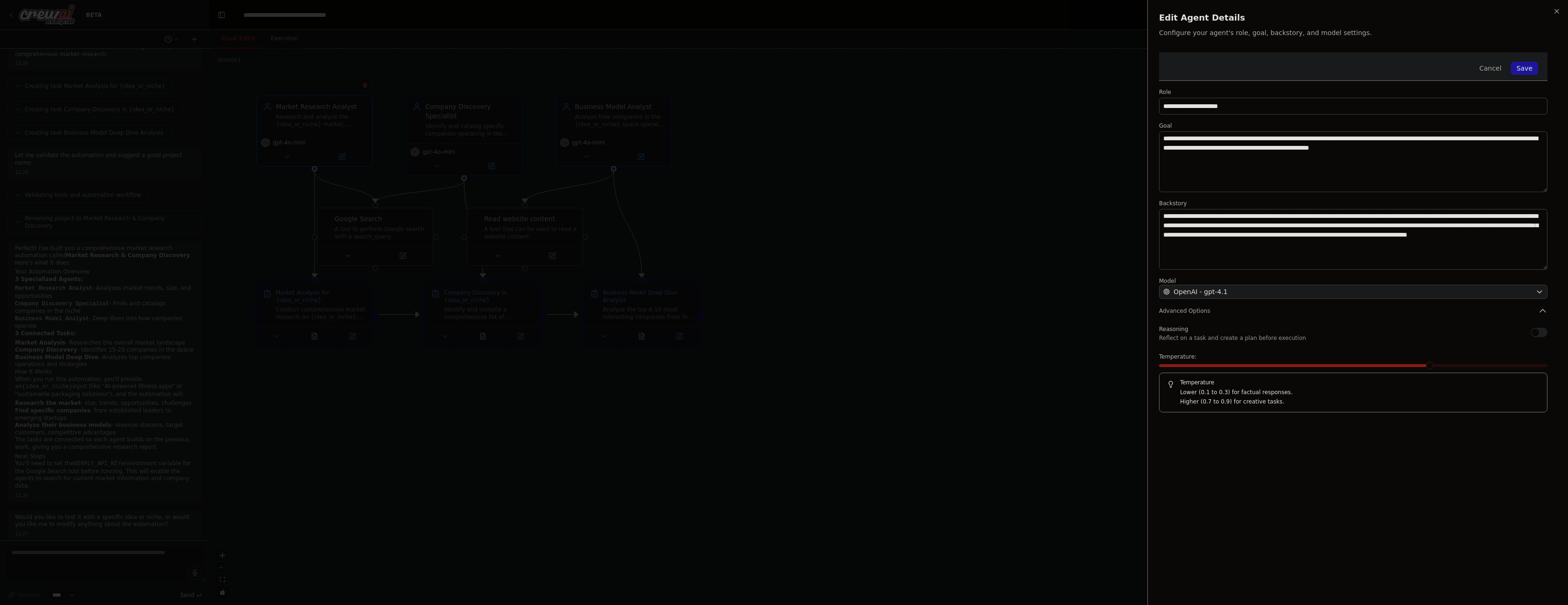
click at [1529, 67] on button "Save" at bounding box center [1524, 68] width 27 height 13
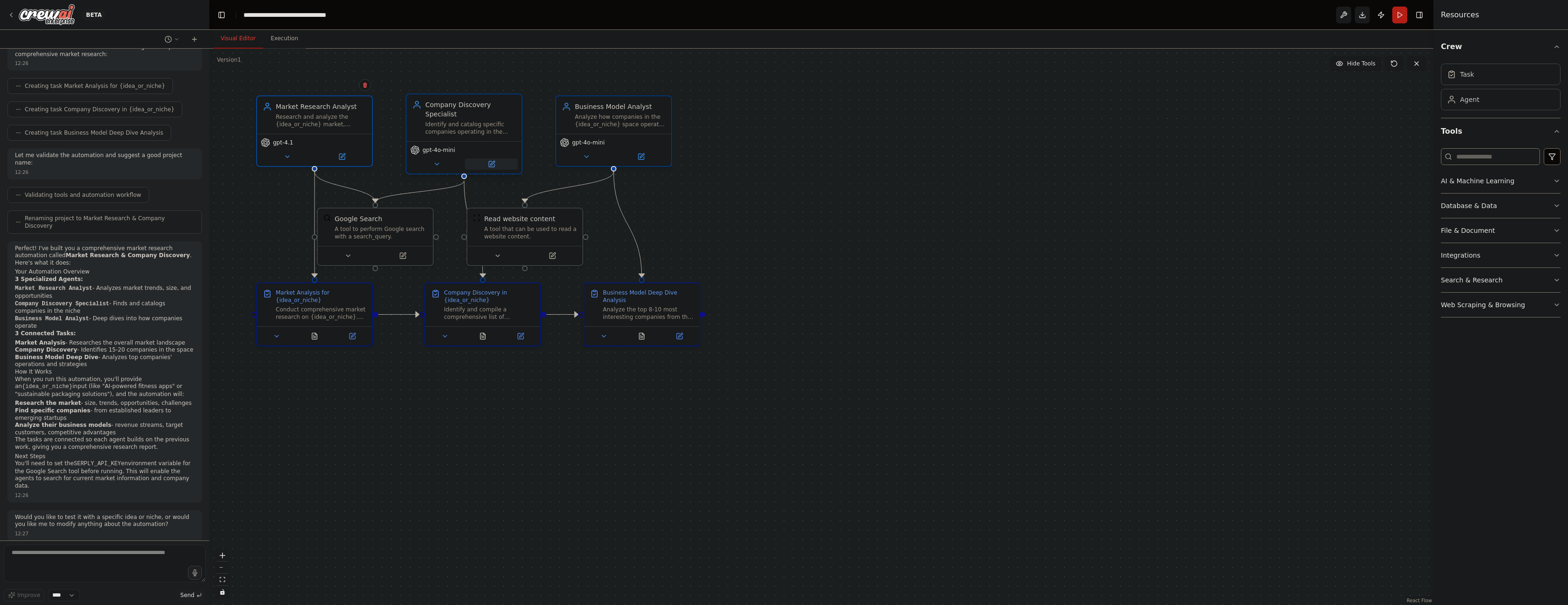
click at [491, 162] on icon at bounding box center [491, 164] width 5 height 5
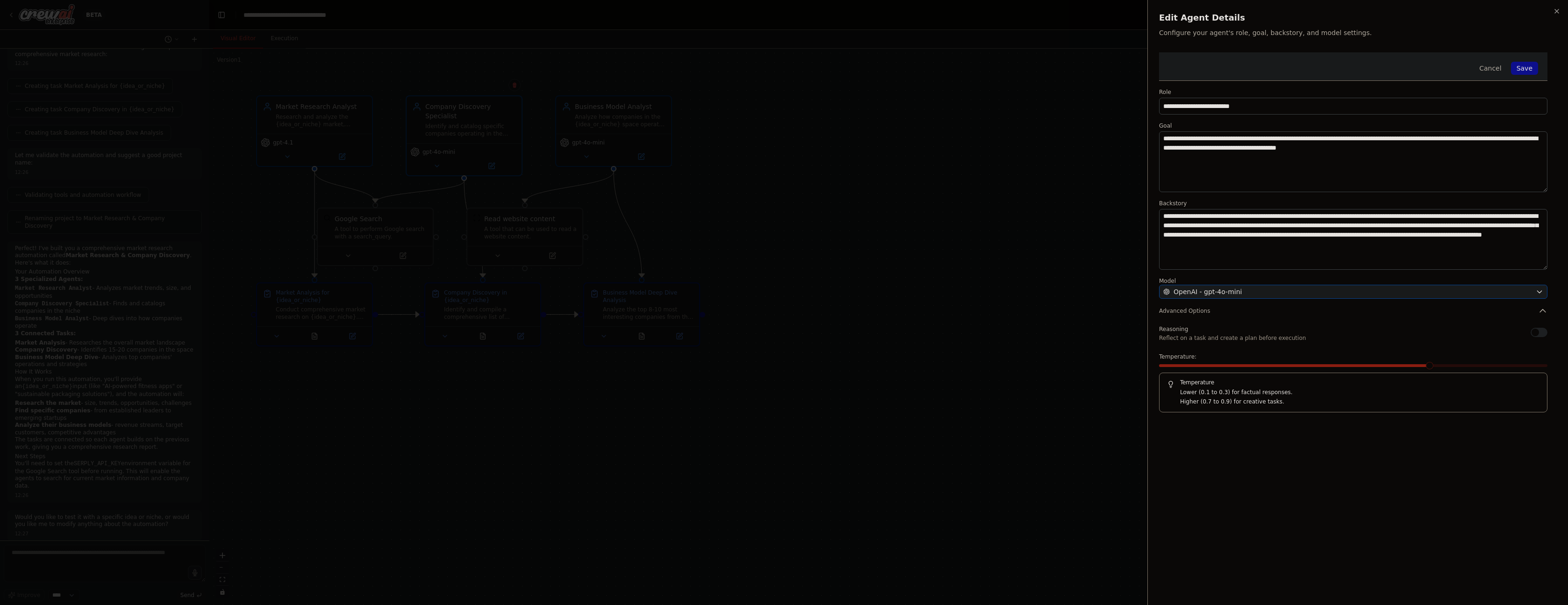
click at [1221, 289] on span "OpenAI - gpt-4o-mini" at bounding box center [1208, 291] width 68 height 9
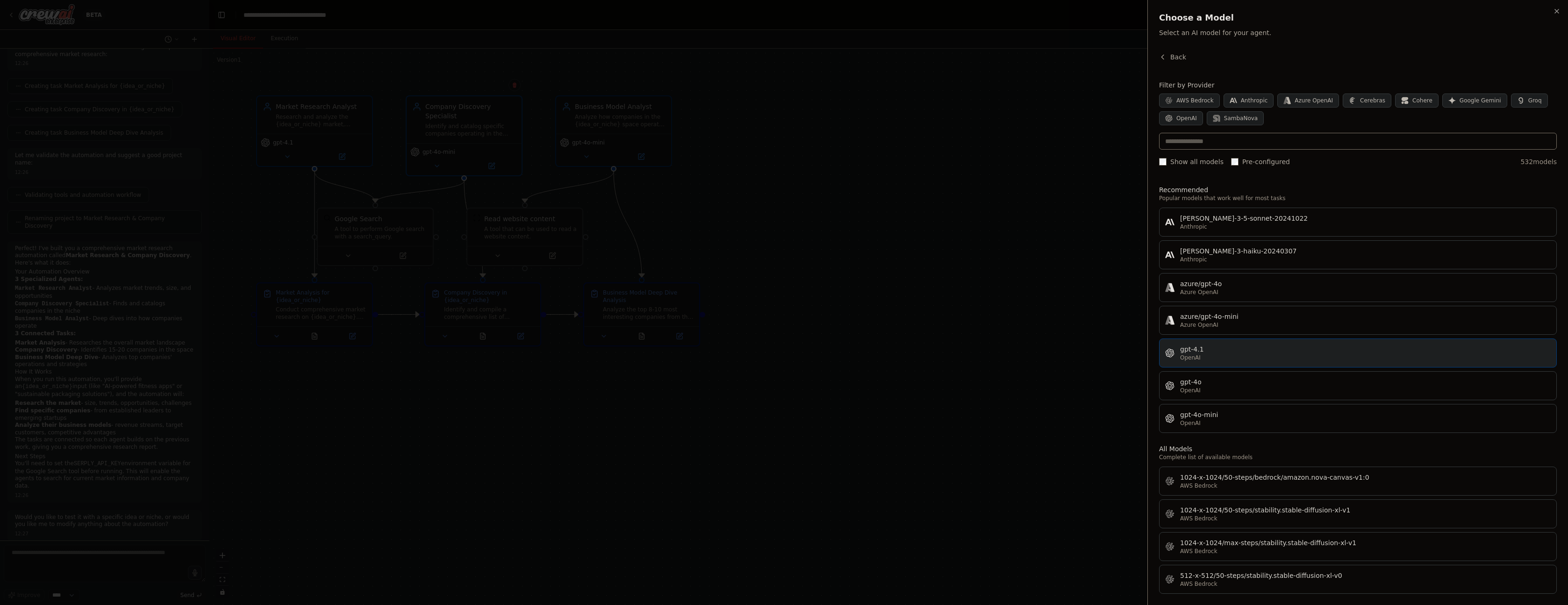
click at [1226, 357] on div "OpenAI" at bounding box center [1365, 357] width 371 height 7
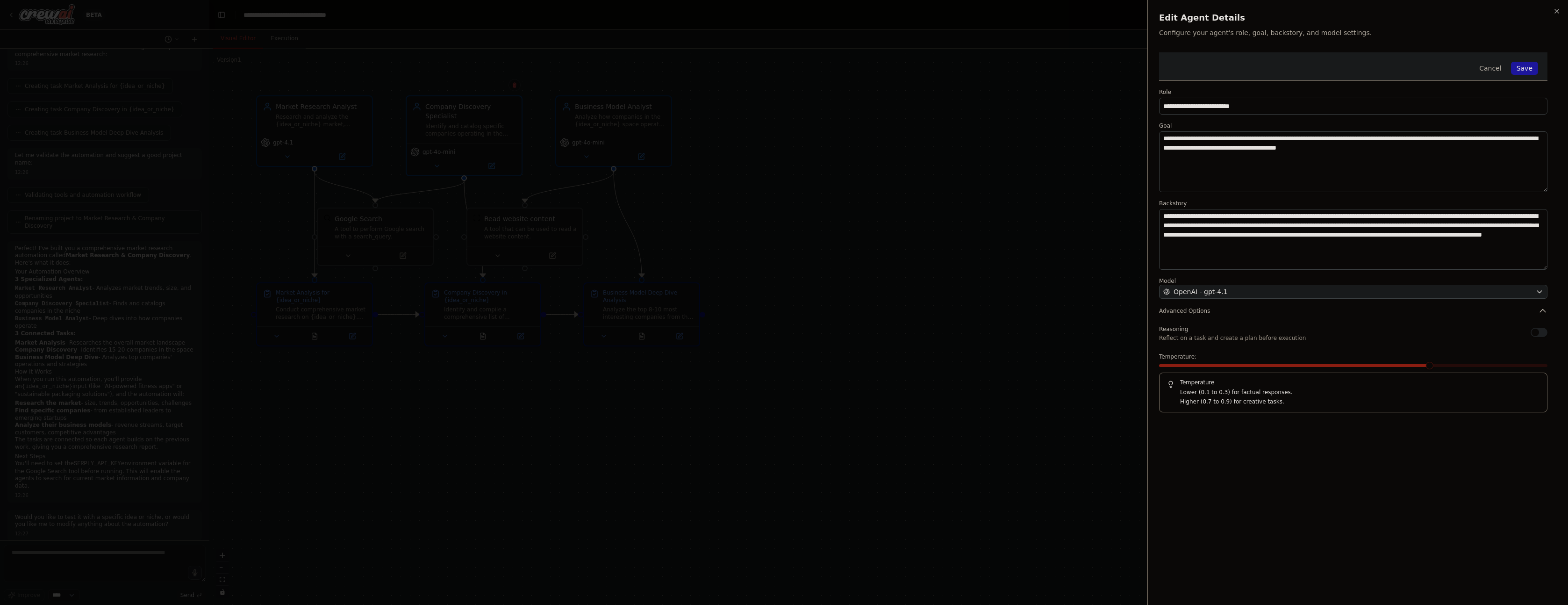
click at [1533, 66] on button "Save" at bounding box center [1524, 68] width 27 height 13
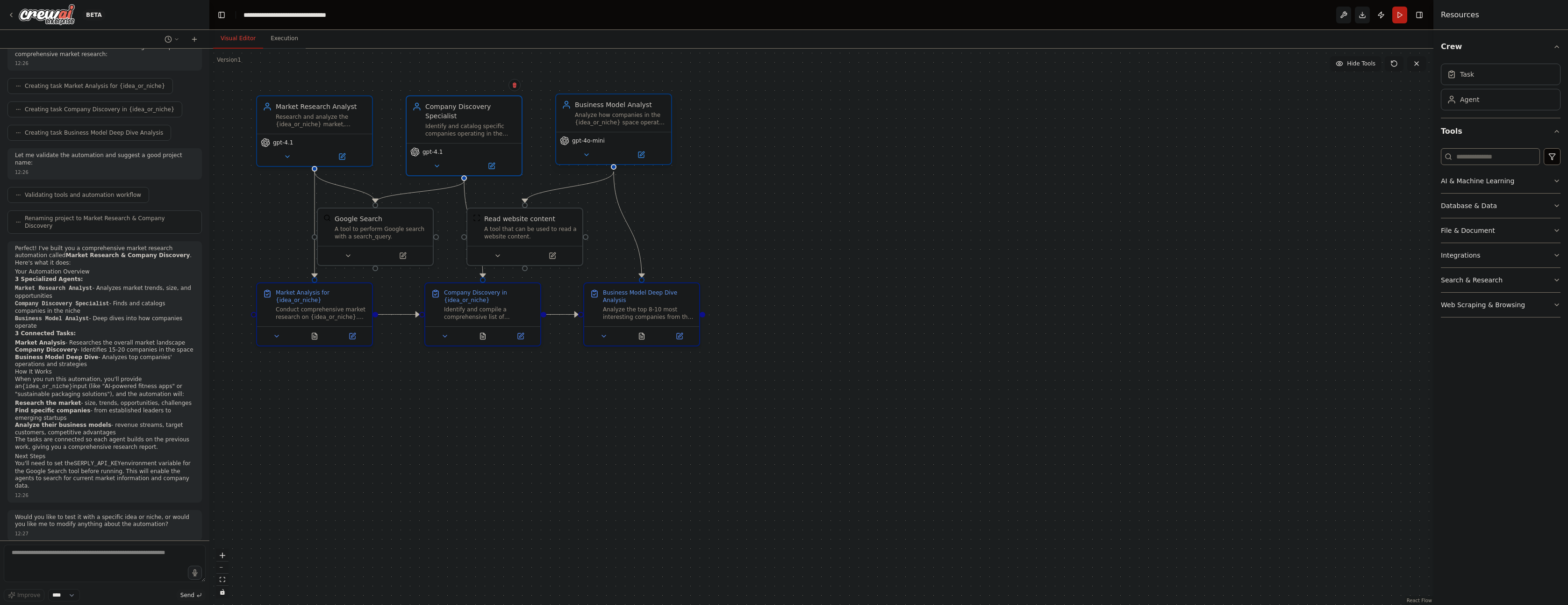
click at [598, 137] on span "gpt-4o-mini" at bounding box center [589, 141] width 33 height 7
click at [598, 140] on span "gpt-4o-mini" at bounding box center [589, 141] width 33 height 7
click at [649, 155] on button at bounding box center [641, 155] width 53 height 11
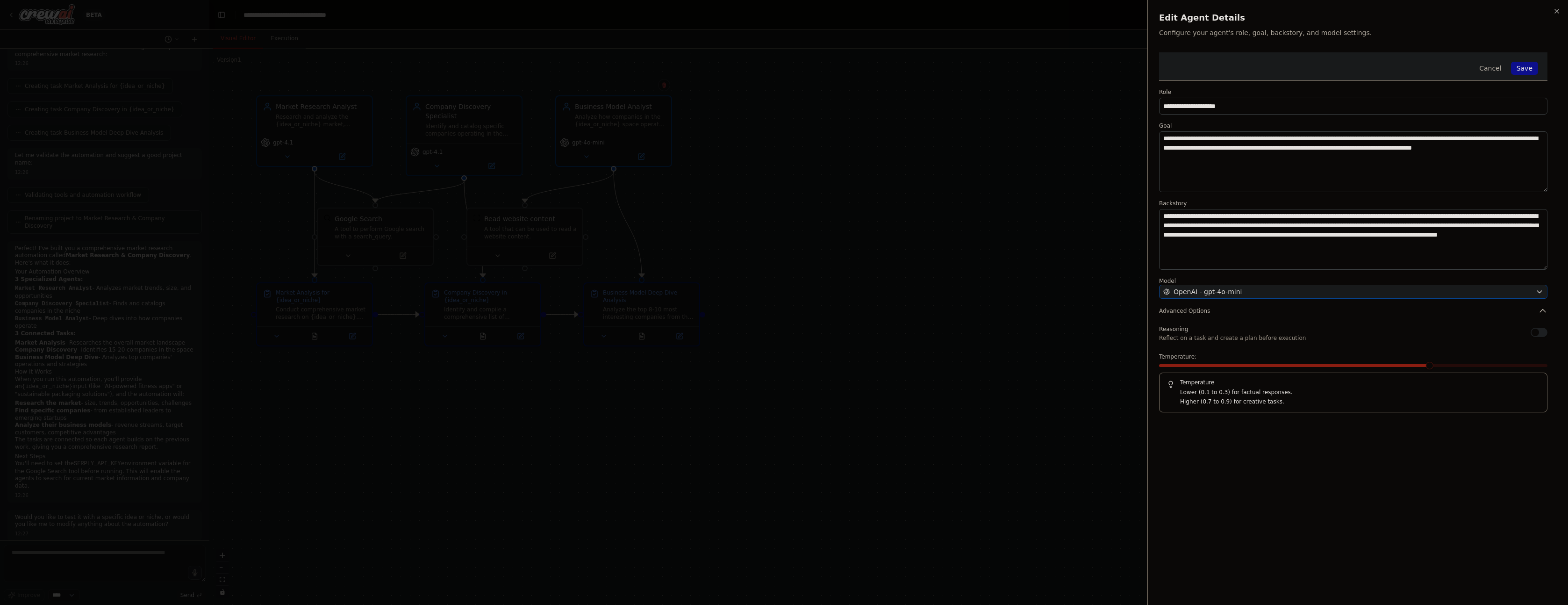
click at [1246, 295] on div "OpenAI - gpt-4o-mini" at bounding box center [1348, 291] width 369 height 9
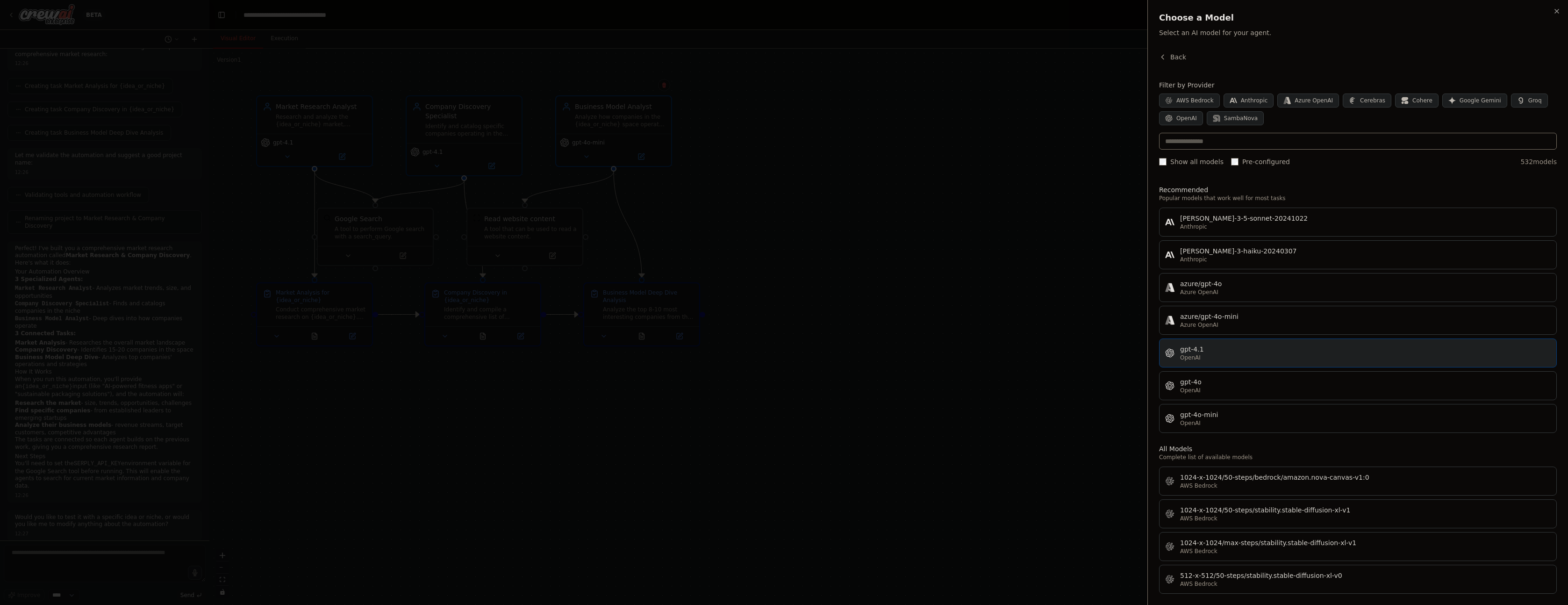
click at [1237, 354] on div "OpenAI" at bounding box center [1365, 357] width 371 height 7
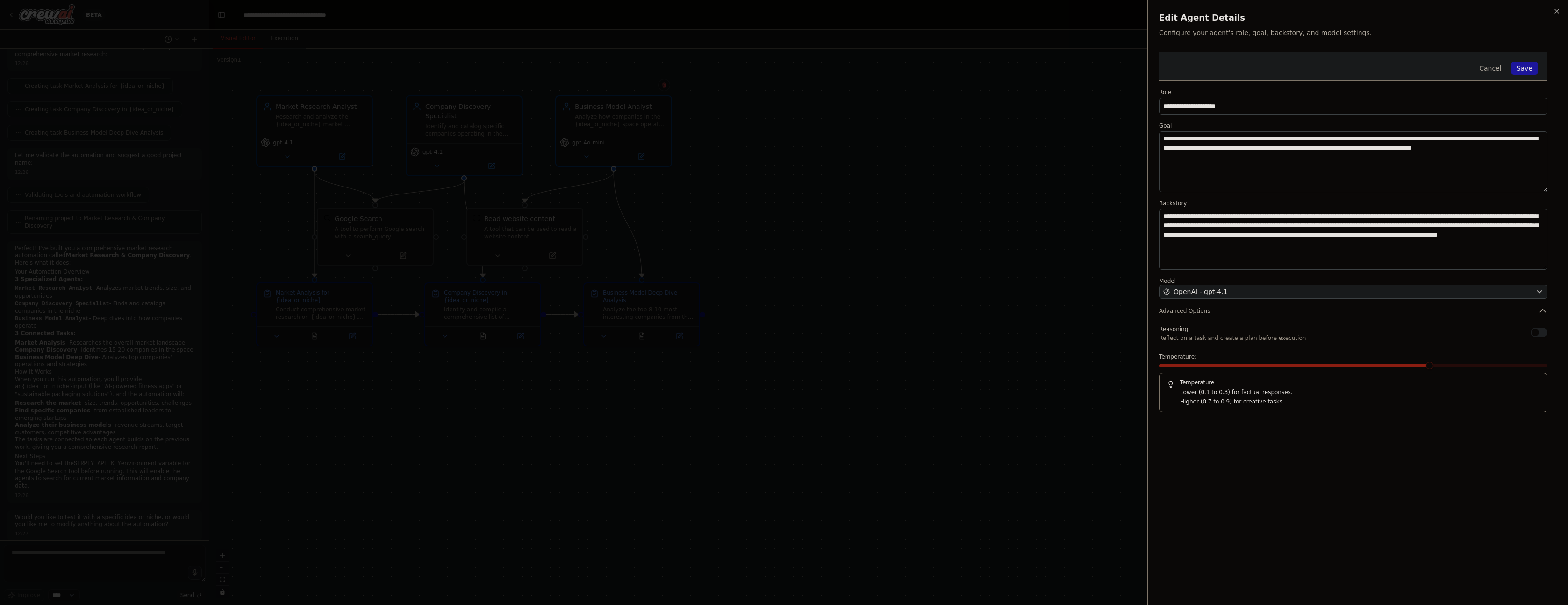
click at [1529, 69] on button "Save" at bounding box center [1524, 68] width 27 height 13
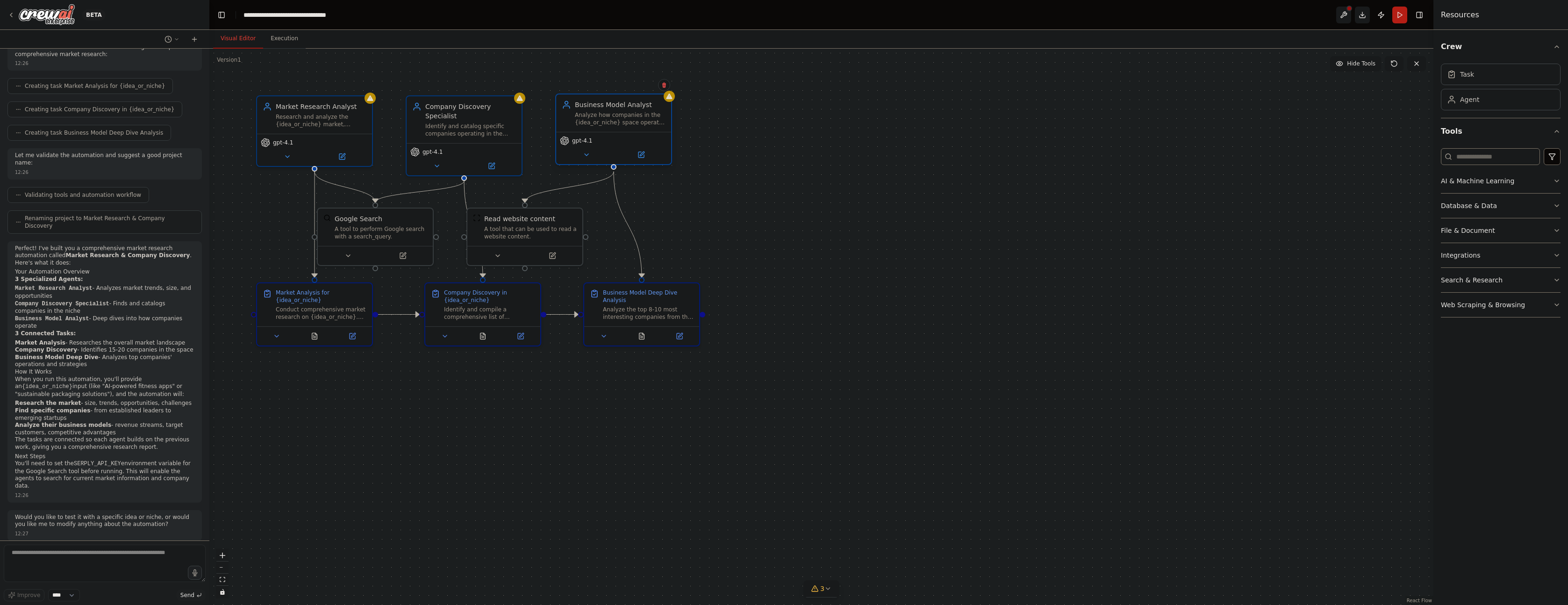
click at [618, 143] on div "gpt-4.1" at bounding box center [614, 140] width 108 height 9
click at [1345, 13] on button at bounding box center [1343, 15] width 15 height 17
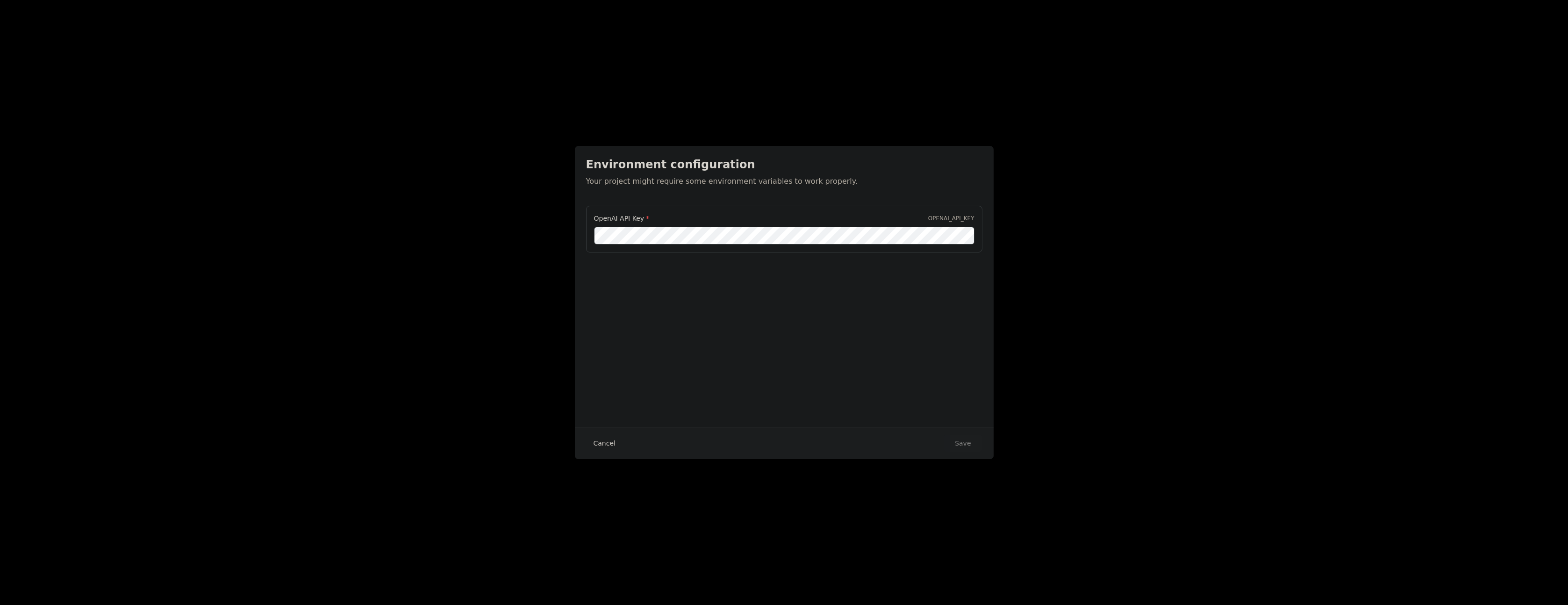
click at [601, 442] on button "Cancel" at bounding box center [604, 443] width 37 height 17
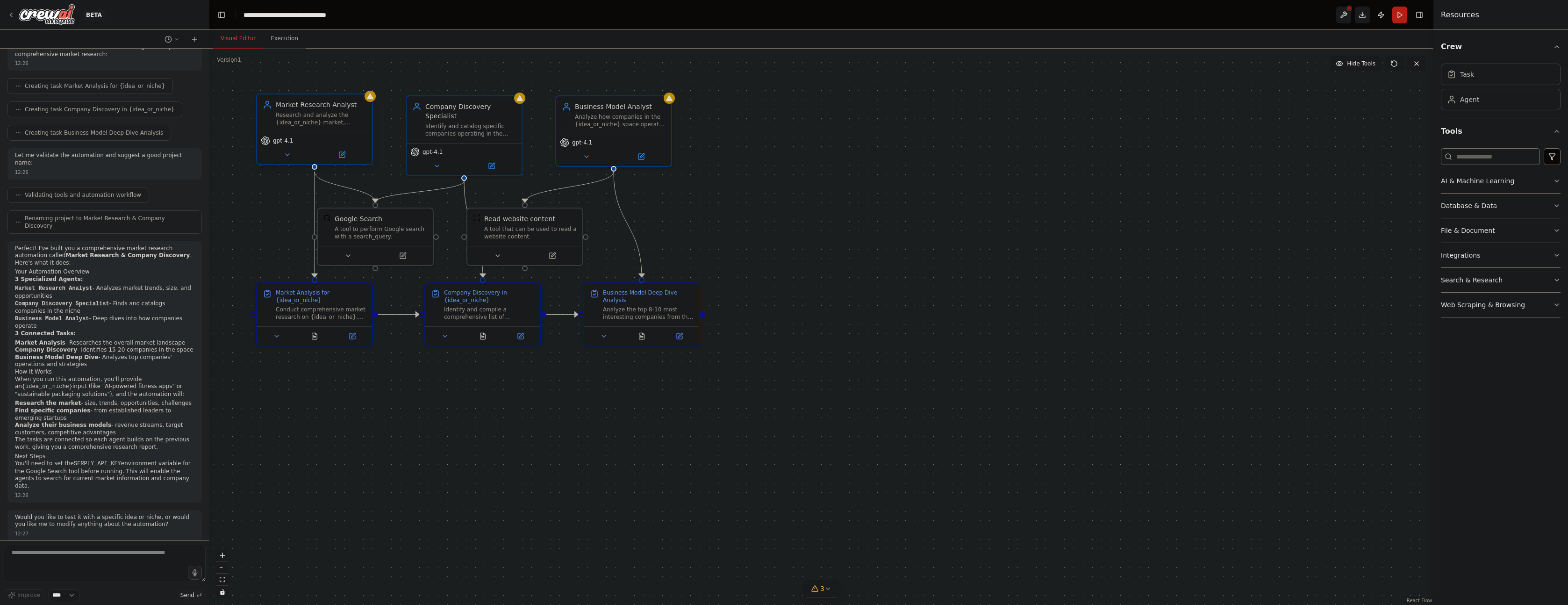
click at [287, 139] on span "gpt-4.1" at bounding box center [282, 141] width 20 height 7
click at [334, 152] on button at bounding box center [341, 155] width 53 height 11
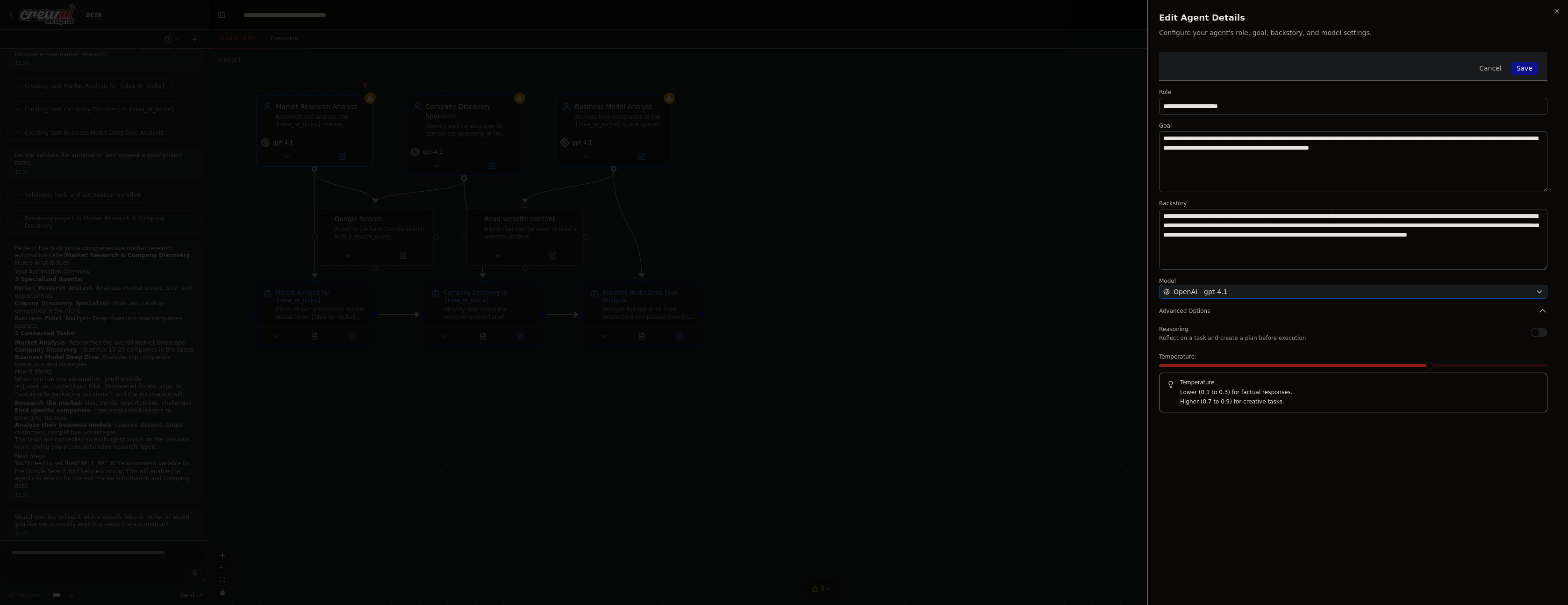
click at [1212, 290] on span "OpenAI - gpt-4.1" at bounding box center [1200, 291] width 54 height 9
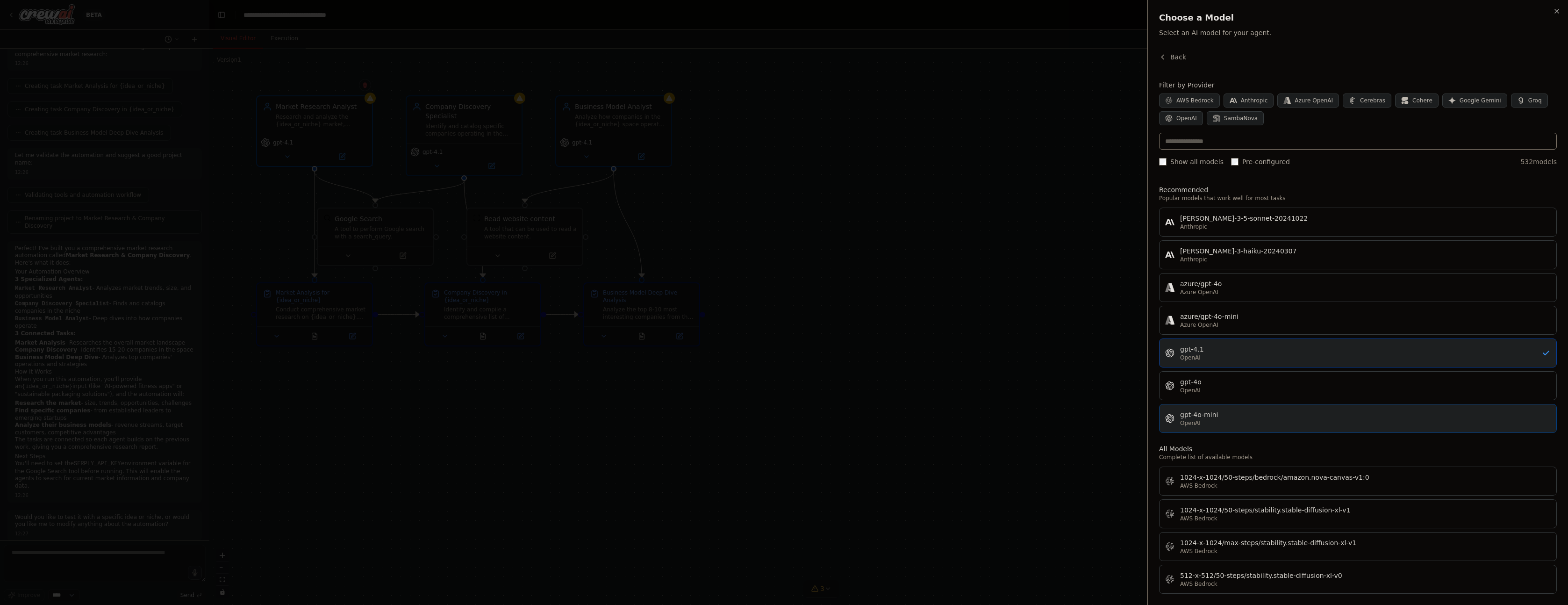
click at [1267, 411] on div "gpt-4o-mini" at bounding box center [1365, 414] width 371 height 9
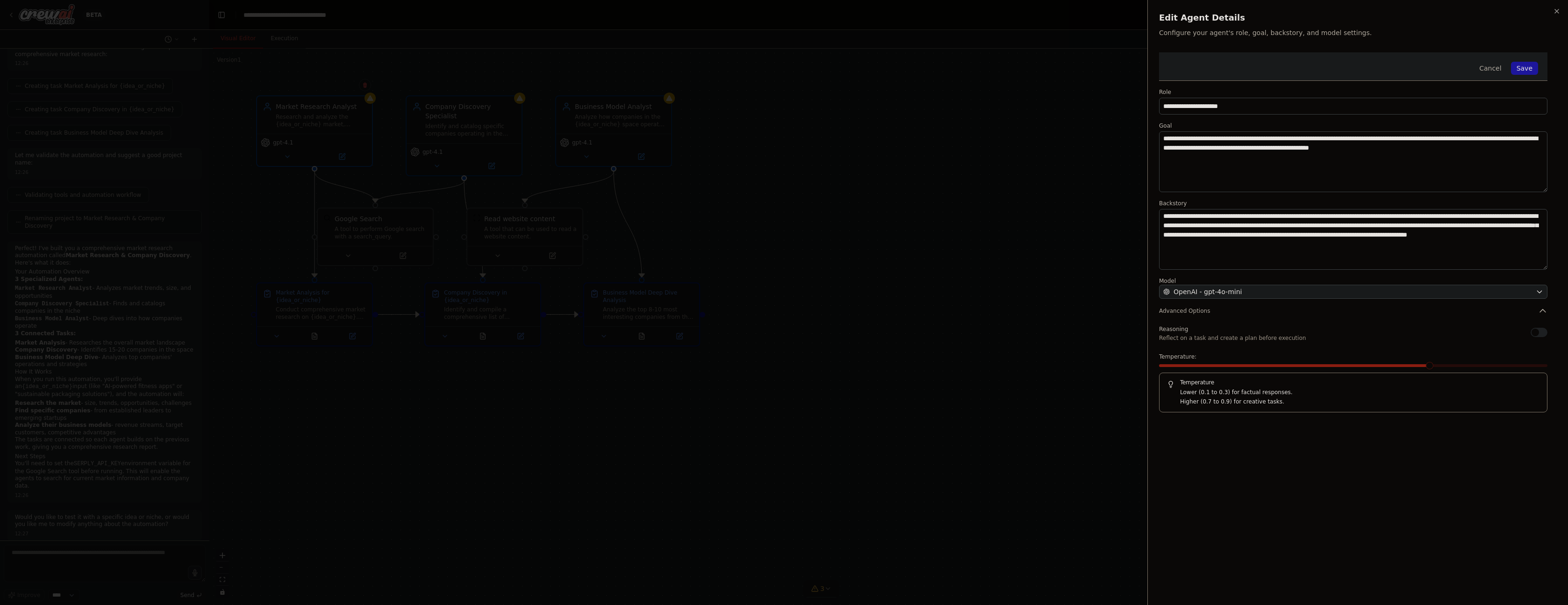
click at [1524, 67] on button "Save" at bounding box center [1524, 68] width 27 height 13
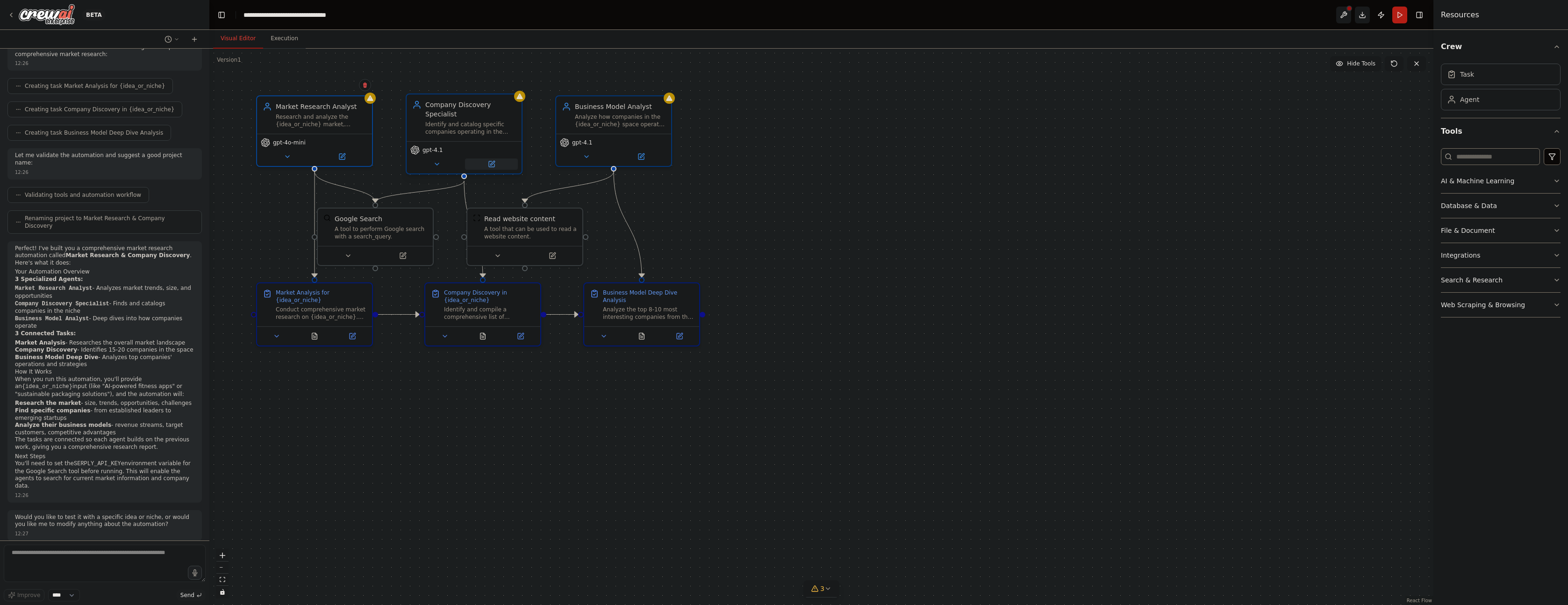
click at [492, 163] on icon at bounding box center [492, 163] width 4 height 4
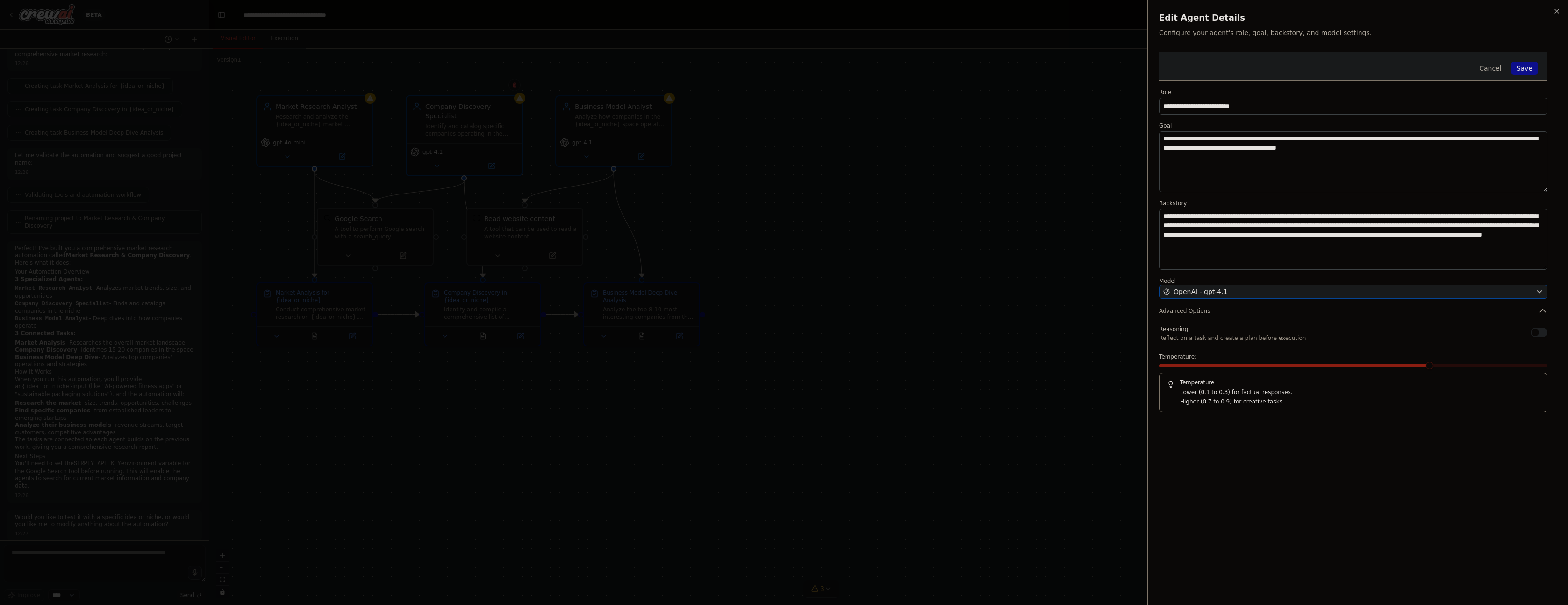
click at [1253, 291] on div "OpenAI - gpt-4.1" at bounding box center [1348, 291] width 369 height 9
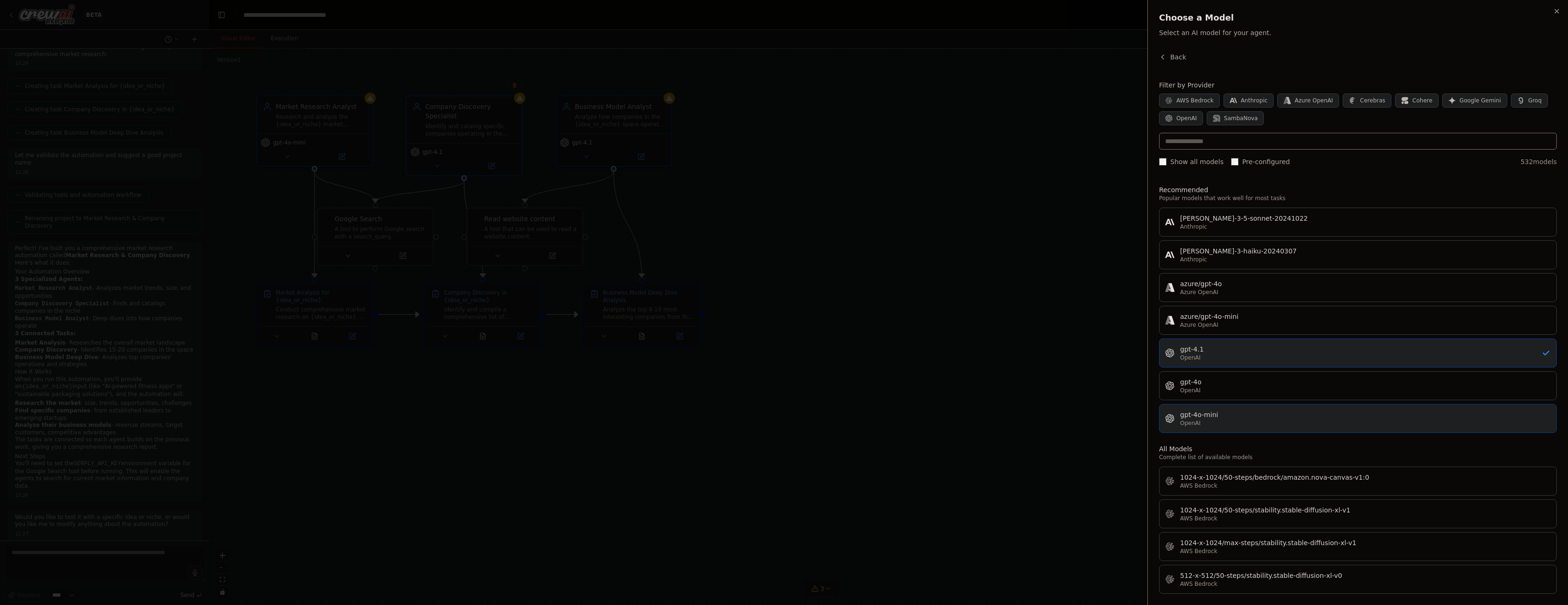
click at [1235, 411] on div "gpt-4o-mini" at bounding box center [1365, 414] width 371 height 9
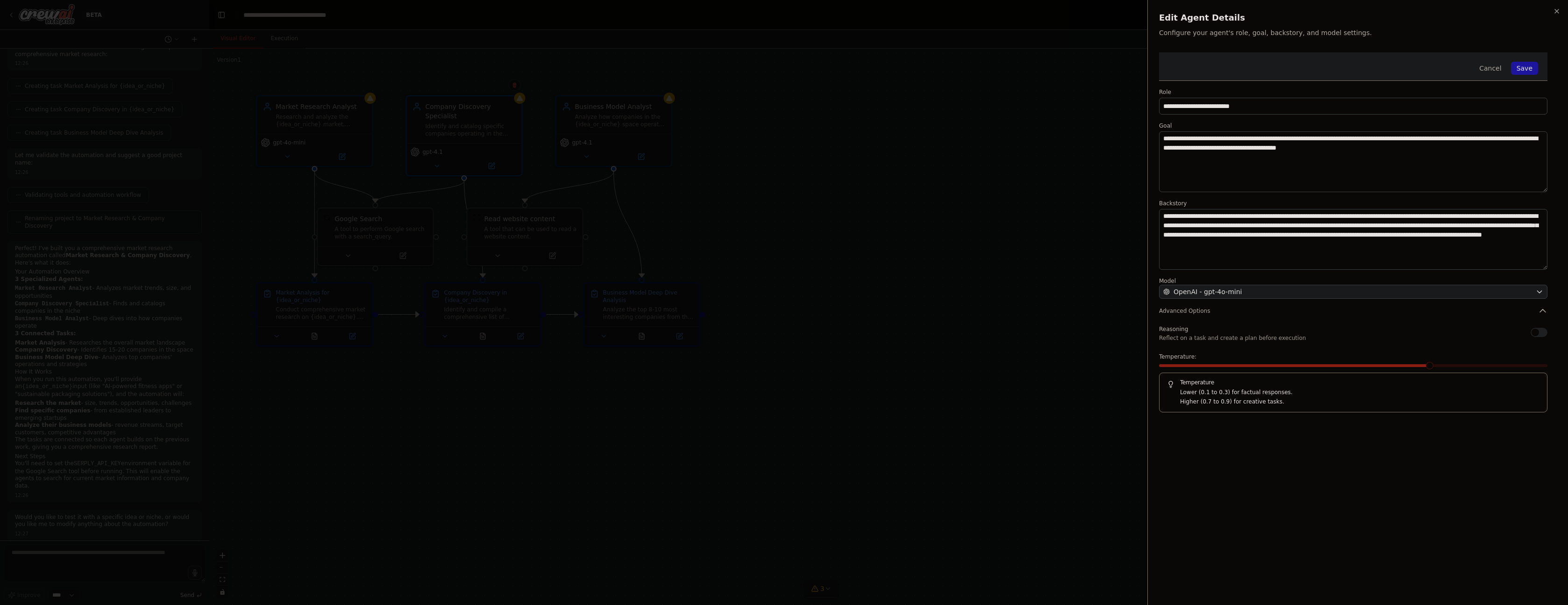
click at [1528, 68] on button "Save" at bounding box center [1524, 68] width 27 height 13
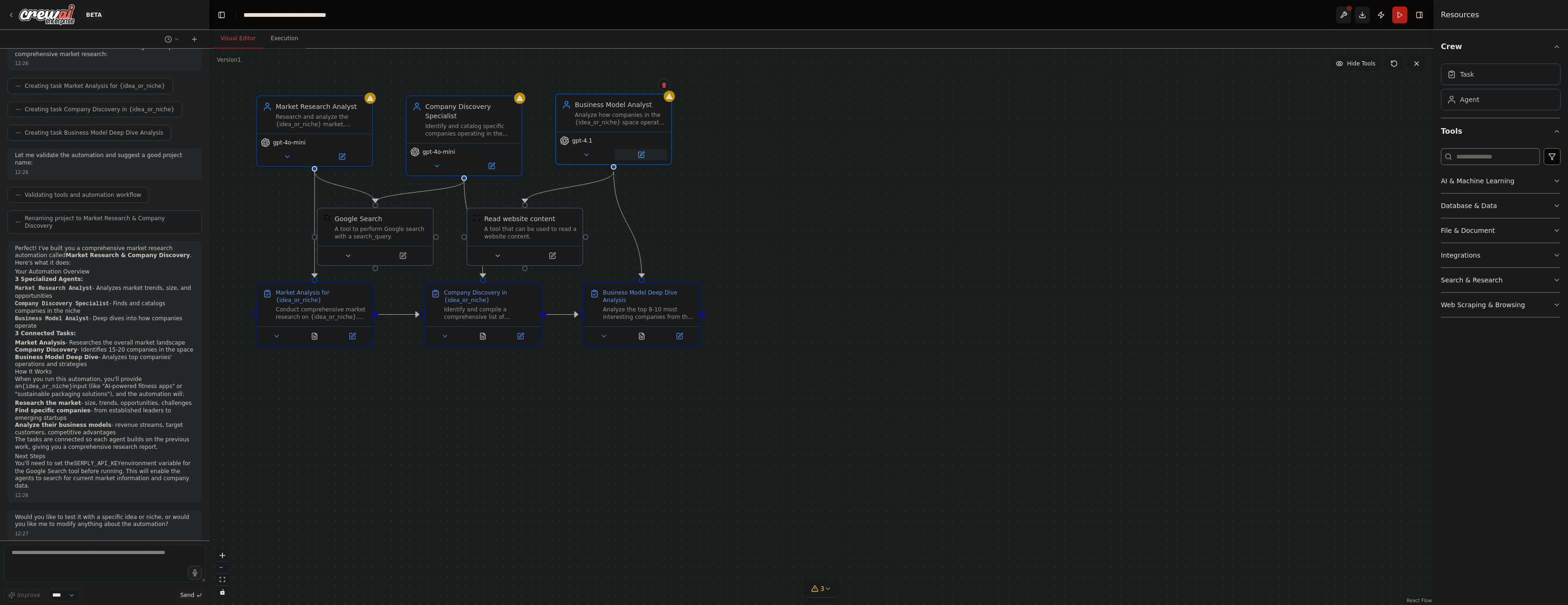
click at [639, 154] on icon at bounding box center [641, 155] width 5 height 5
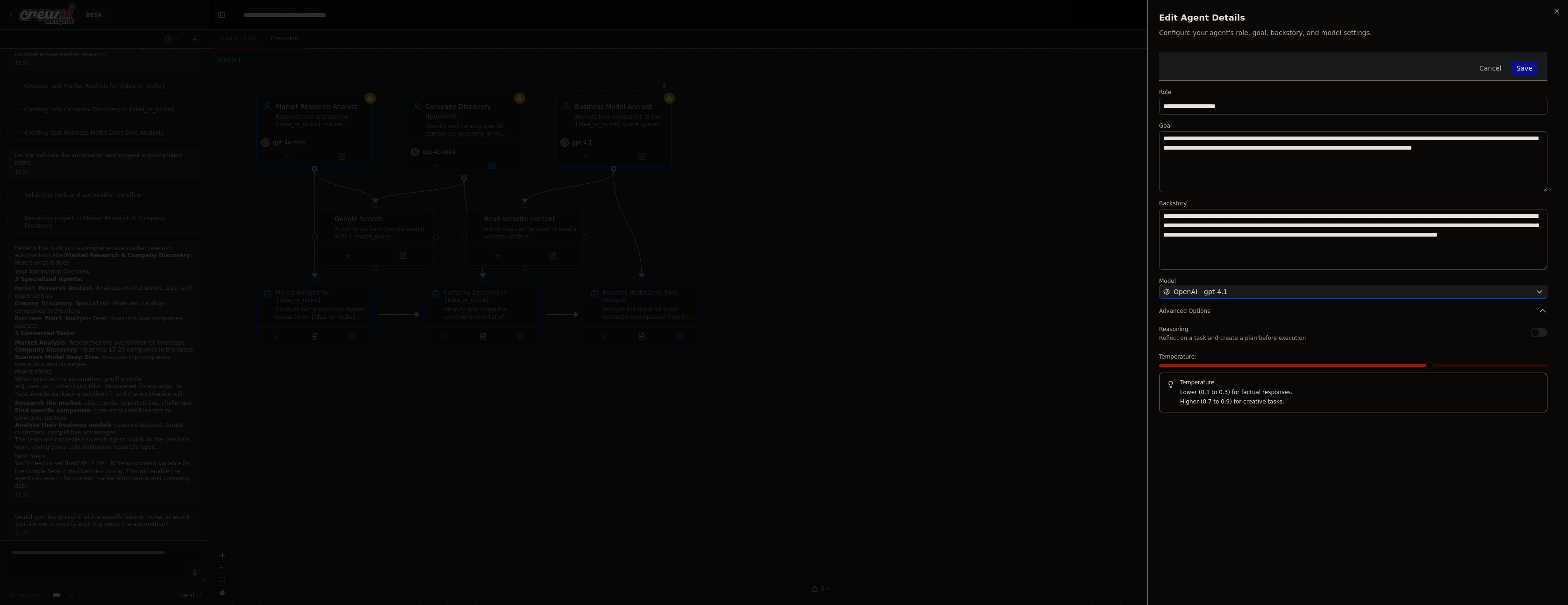
click at [1338, 289] on div "OpenAI - gpt-4.1" at bounding box center [1348, 291] width 369 height 9
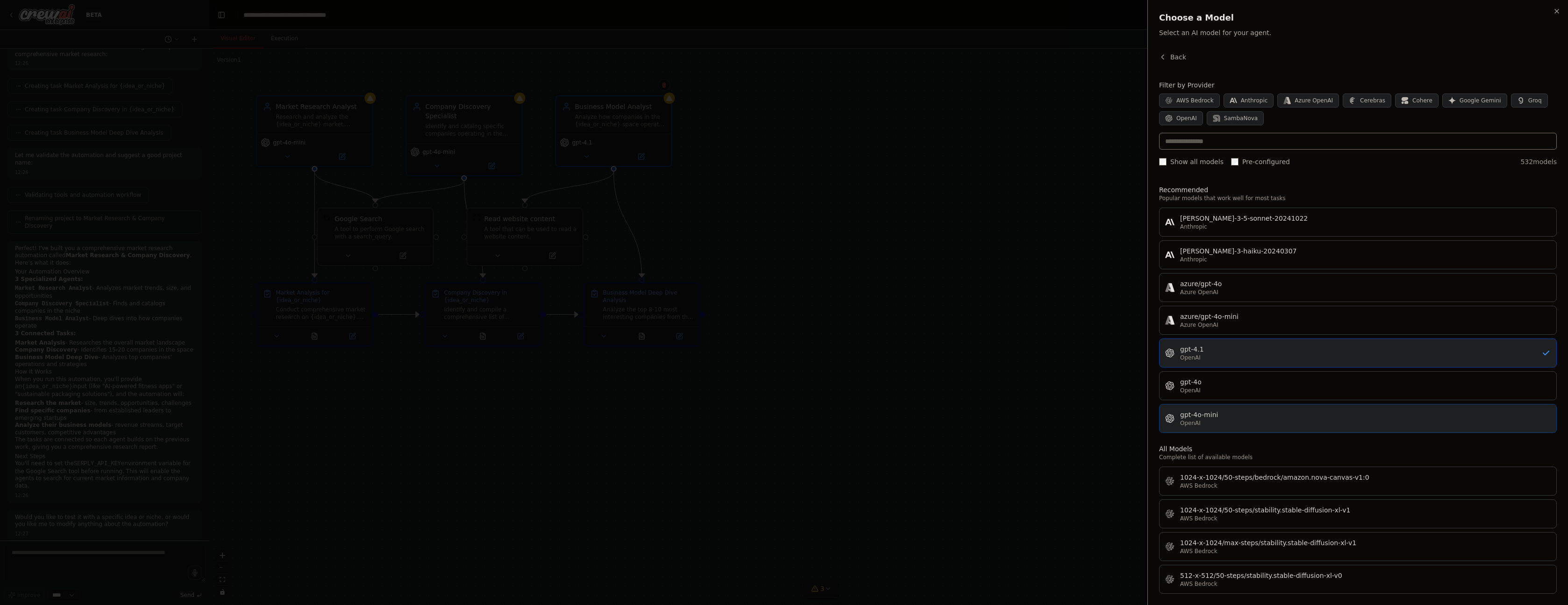
click at [1213, 422] on div "OpenAI" at bounding box center [1365, 423] width 371 height 7
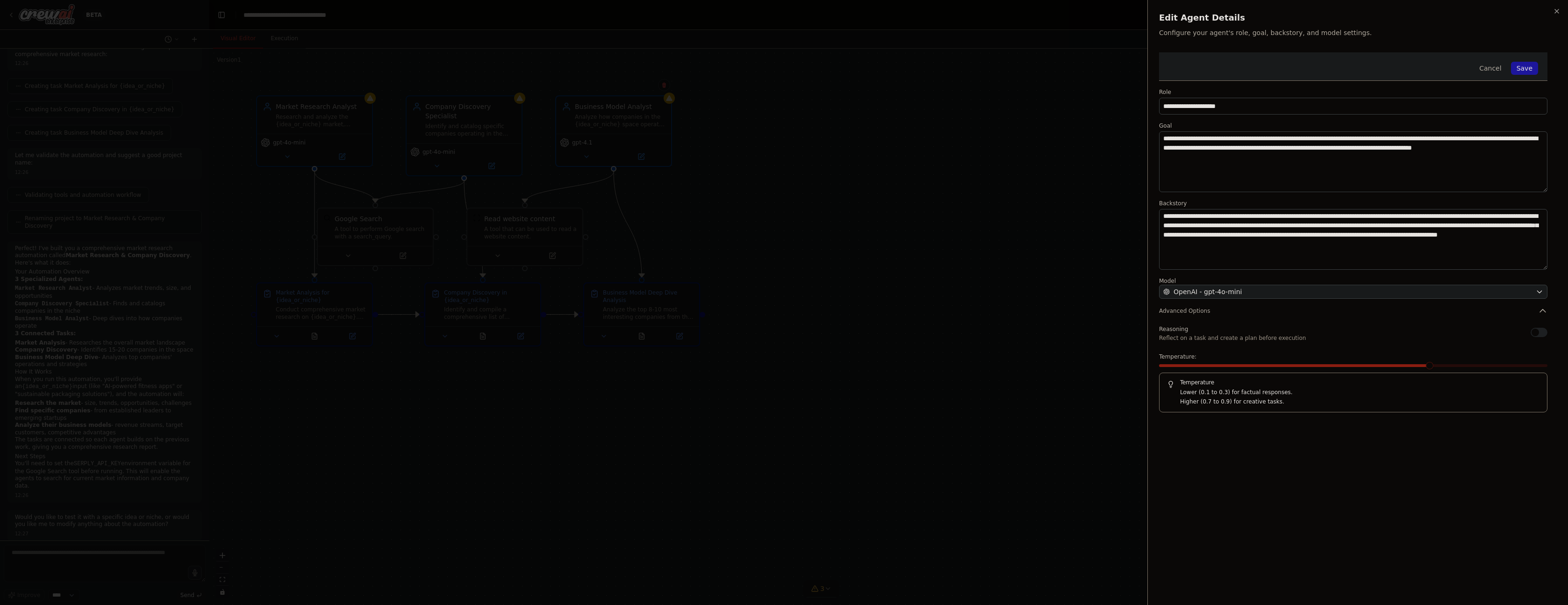
click at [1521, 66] on button "Save" at bounding box center [1524, 68] width 27 height 13
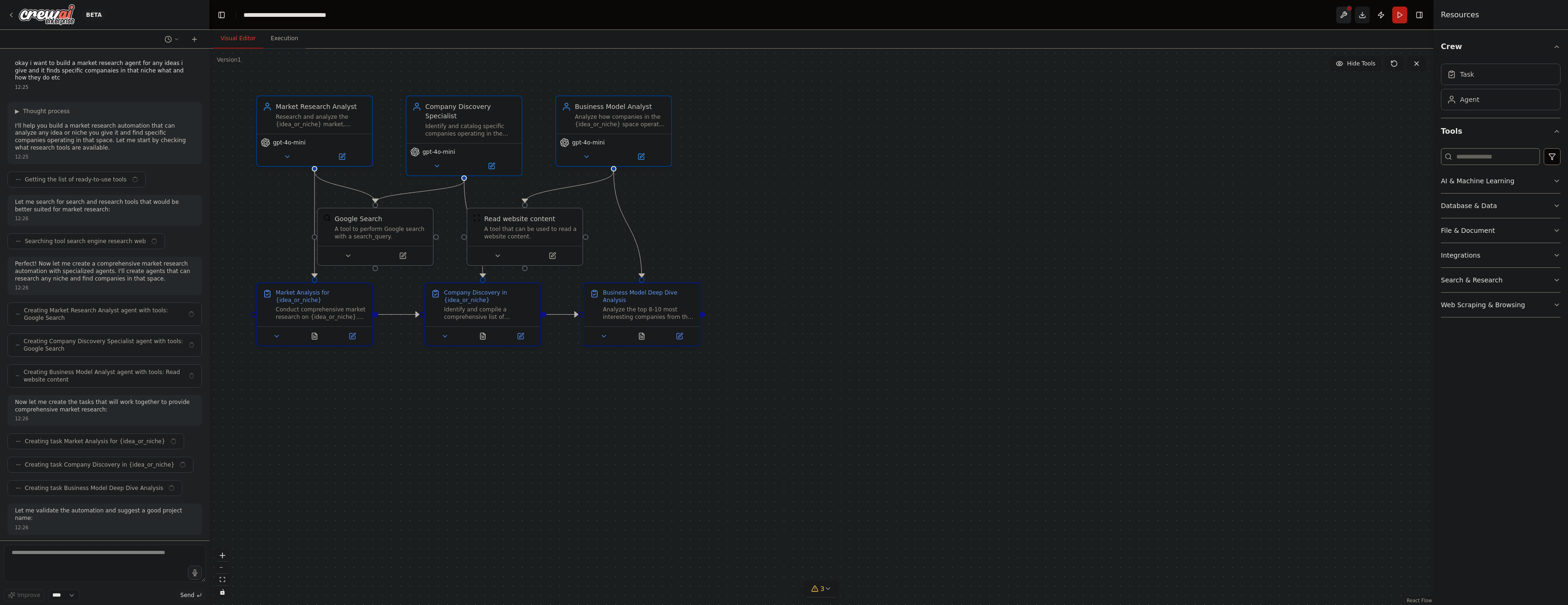
click at [1342, 15] on button at bounding box center [1343, 15] width 15 height 17
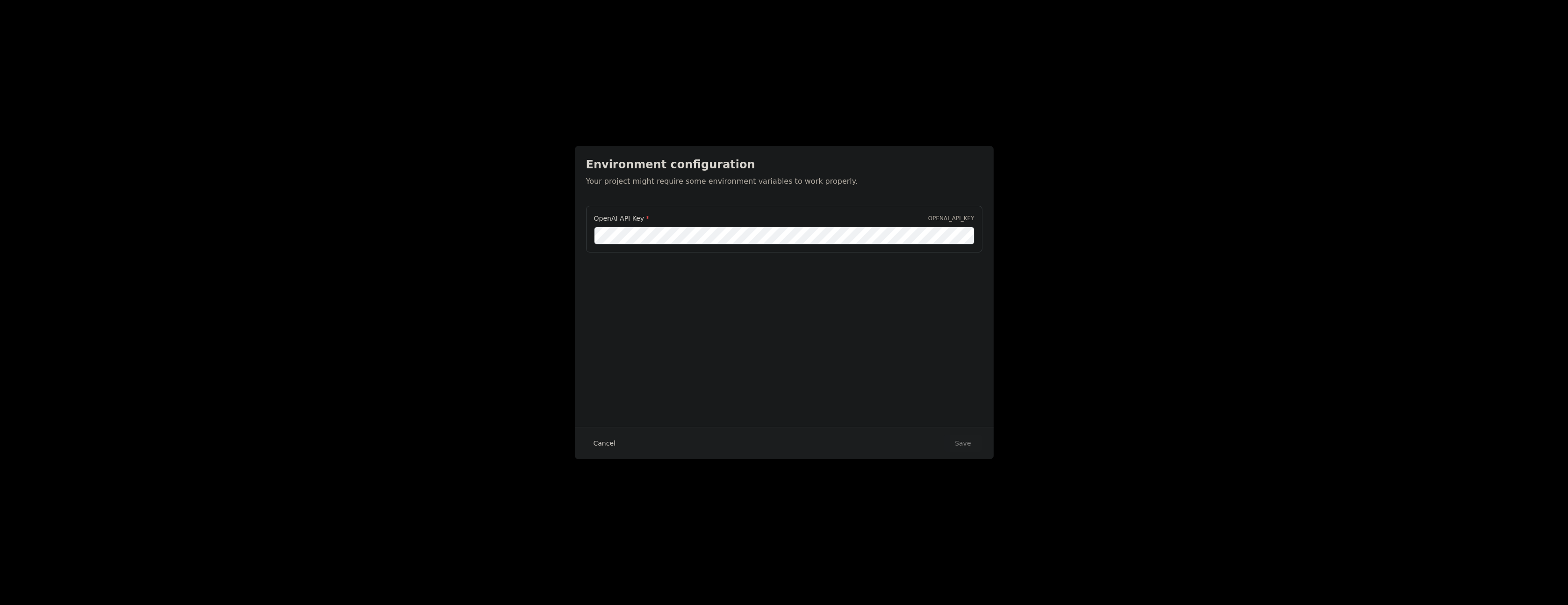
click at [600, 447] on button "Cancel" at bounding box center [604, 443] width 37 height 17
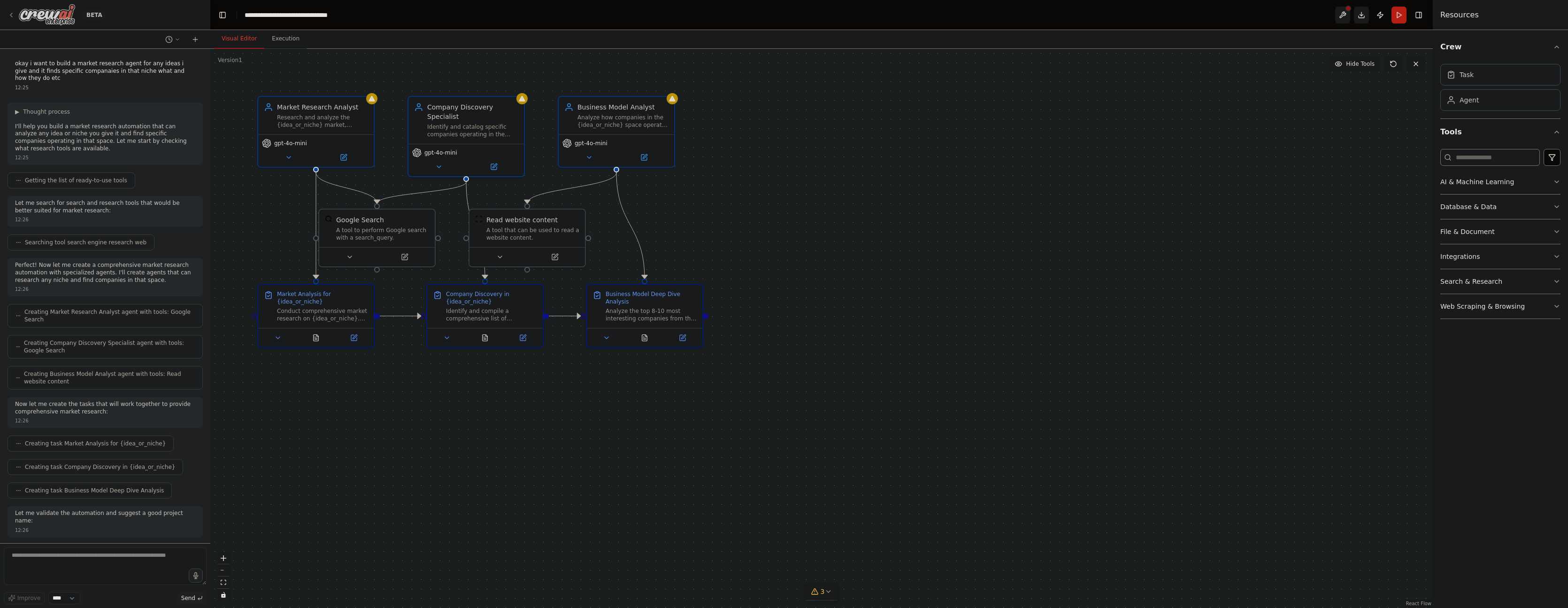
click at [46, 11] on img at bounding box center [47, 15] width 56 height 21
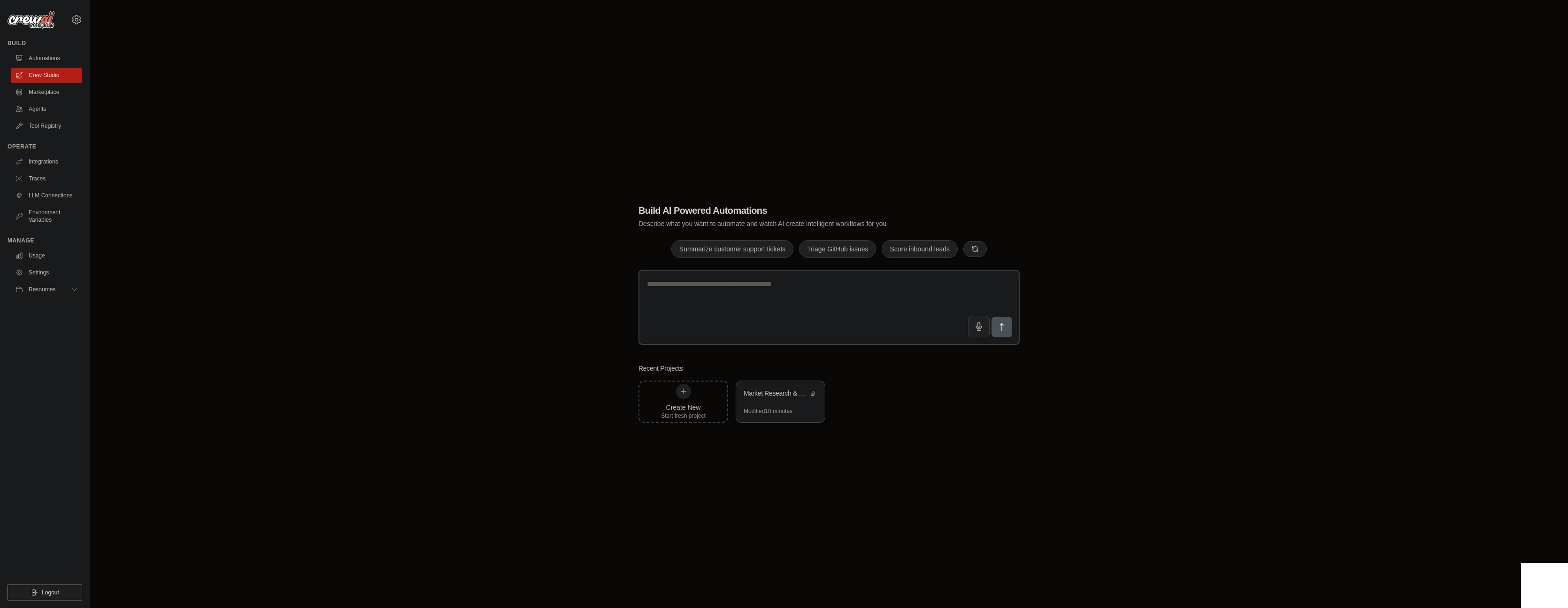
click at [778, 406] on div "Market Research & Company Discovery" at bounding box center [780, 394] width 89 height 26
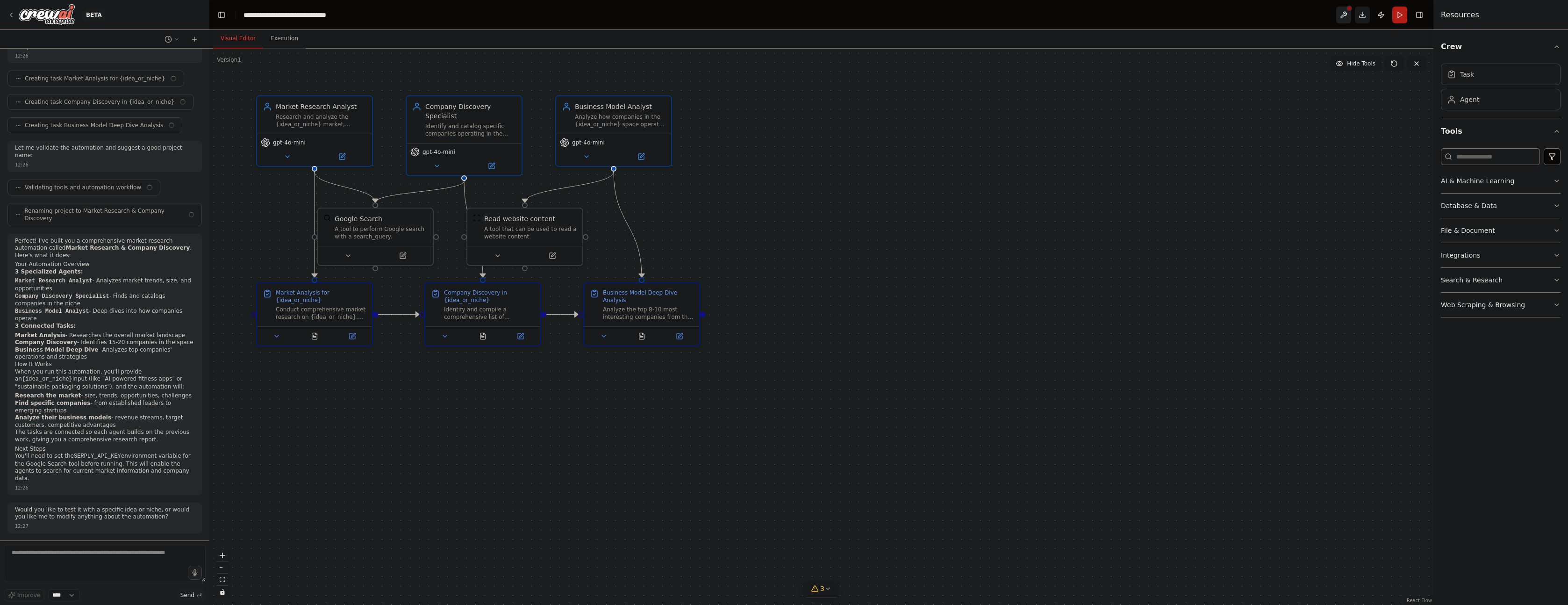
click at [1345, 15] on button at bounding box center [1343, 15] width 15 height 17
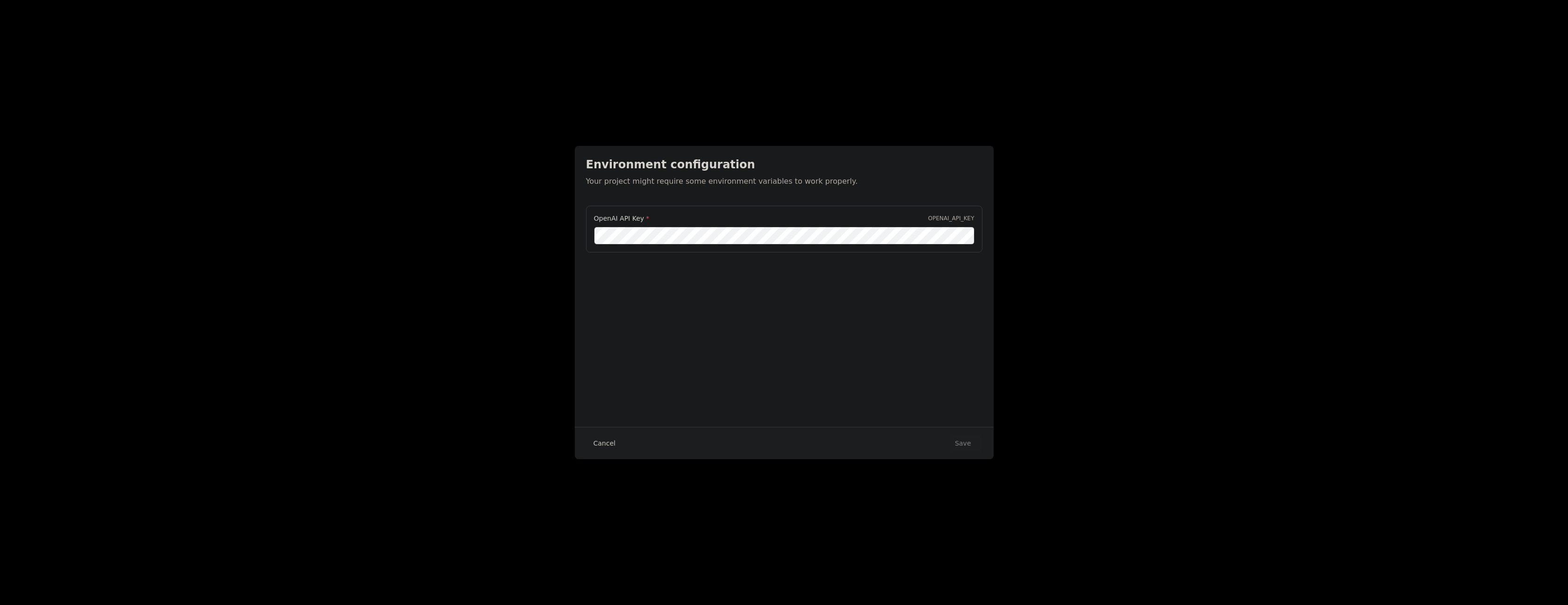
click at [611, 441] on button "Cancel" at bounding box center [604, 443] width 37 height 17
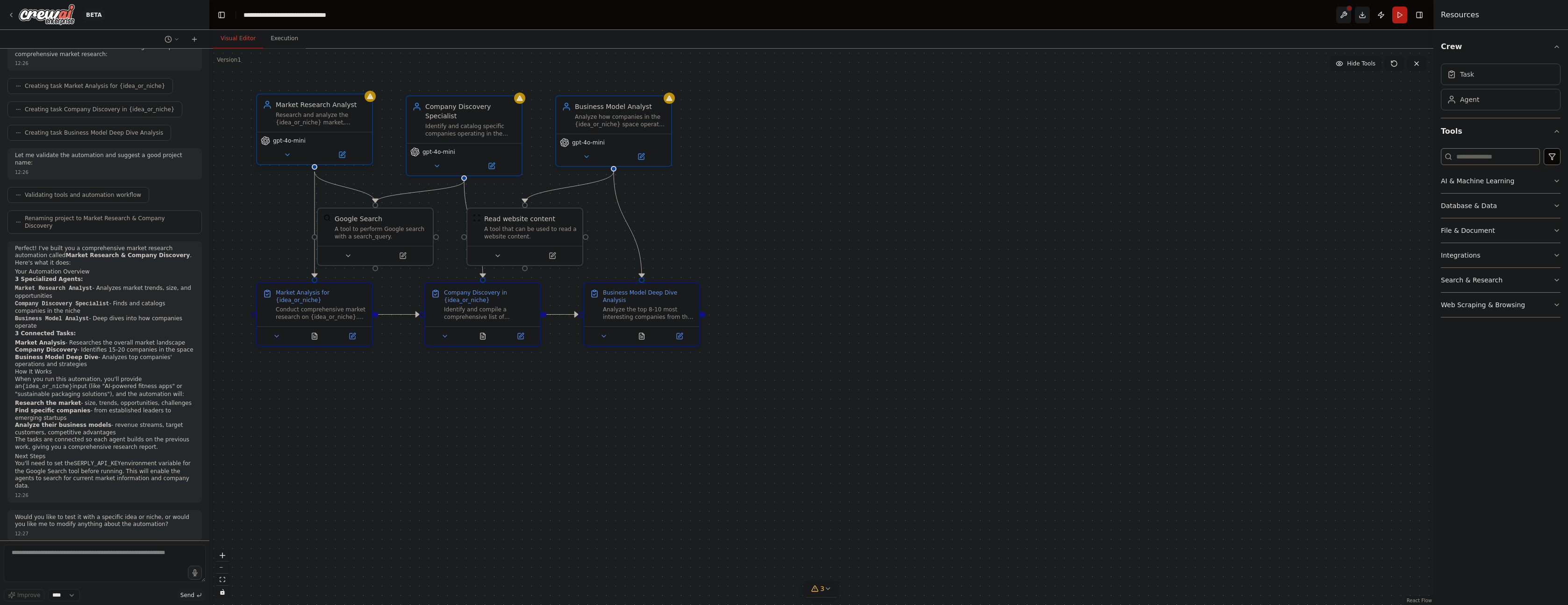
drag, startPoint x: 332, startPoint y: 126, endPoint x: 326, endPoint y: 138, distance: 13.4
click at [332, 126] on div "Market Research Analyst Research and analyze the {idea_or_niche} market, identi…" at bounding box center [314, 113] width 115 height 37
click at [343, 158] on icon at bounding box center [342, 155] width 7 height 7
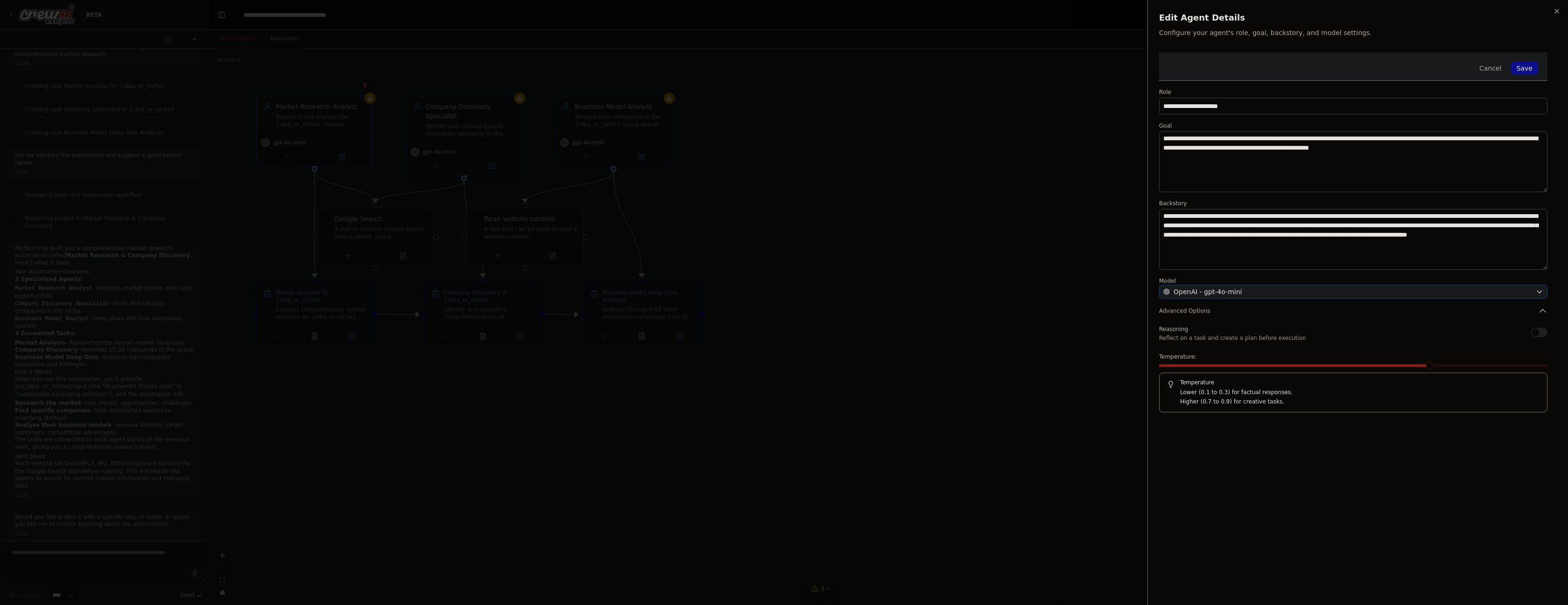
click at [1527, 285] on button "OpenAI - gpt-4o-mini" at bounding box center [1353, 292] width 388 height 14
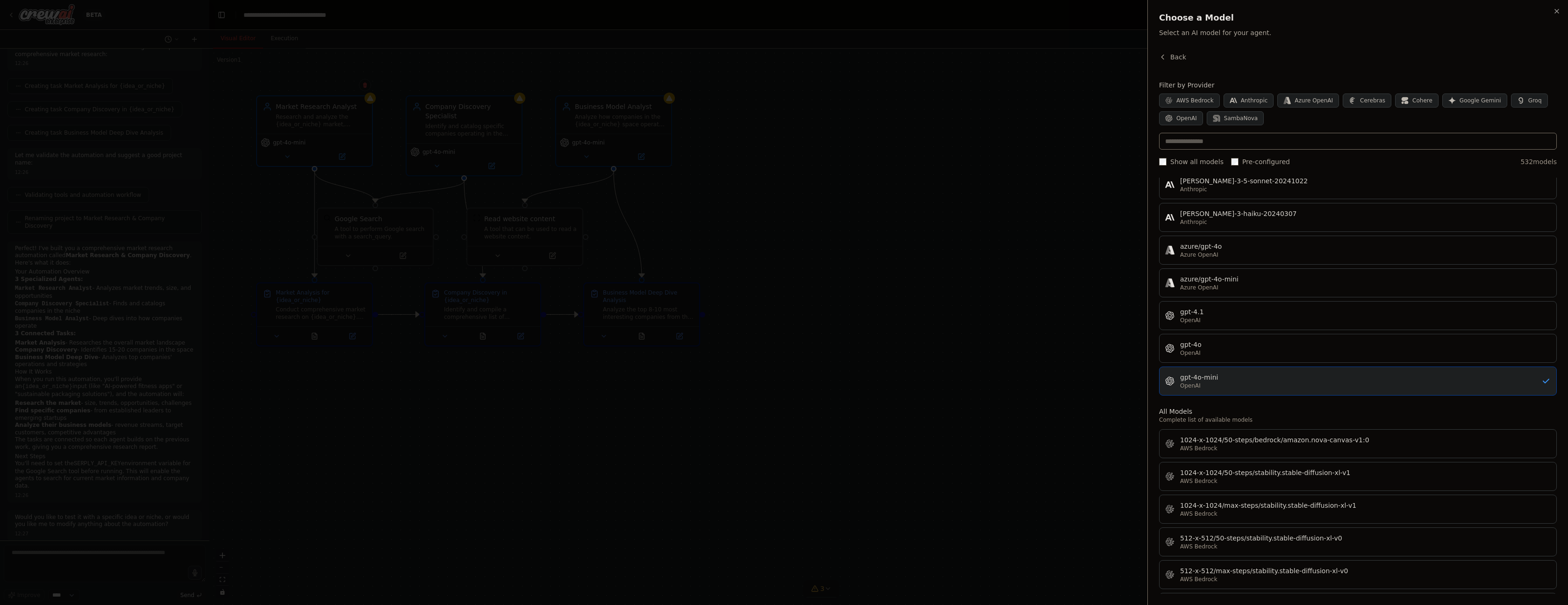
scroll to position [9, 0]
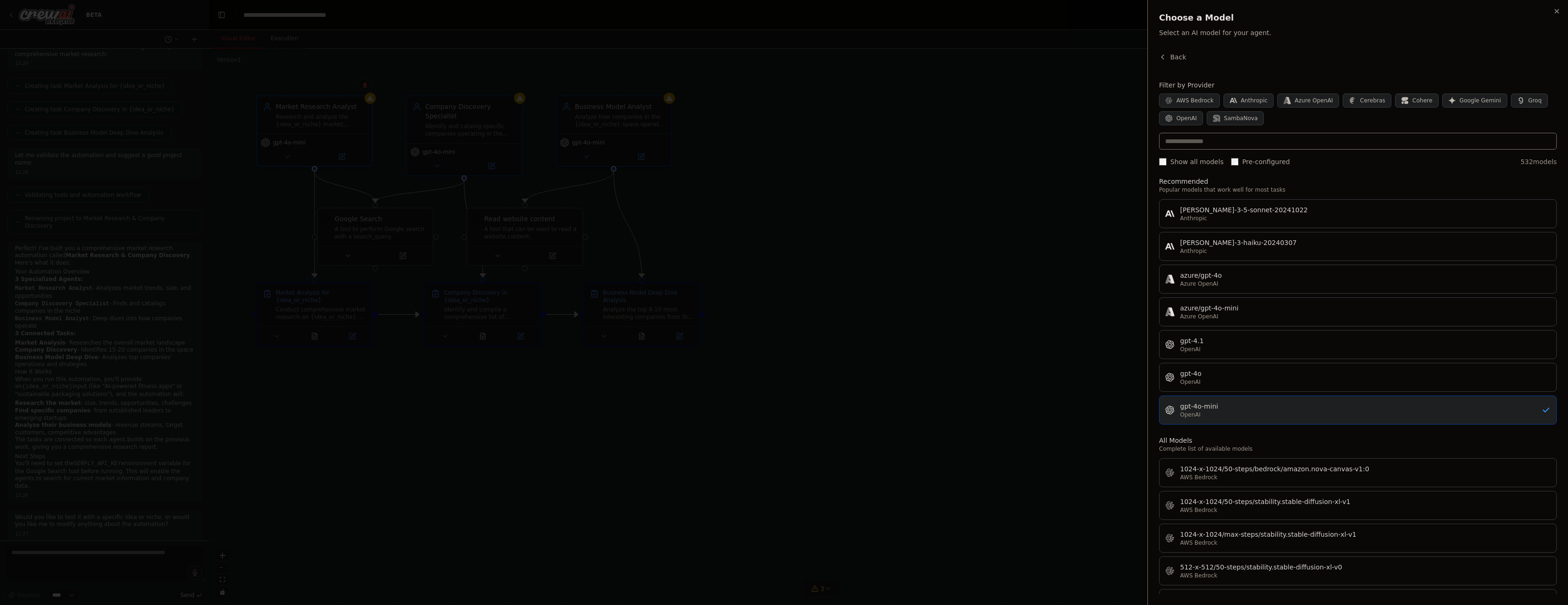
click at [1553, 14] on icon "button" at bounding box center [1556, 11] width 7 height 7
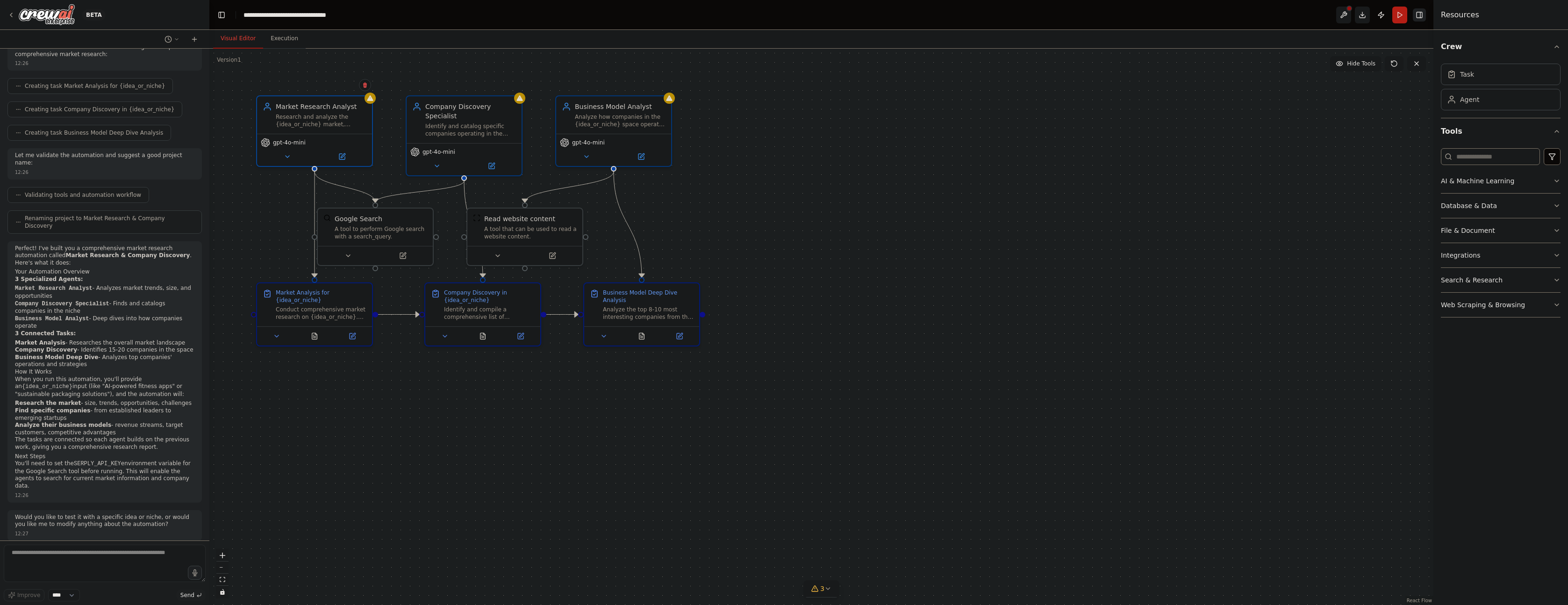
click at [1413, 14] on button "Toggle Right Sidebar" at bounding box center [1419, 15] width 13 height 13
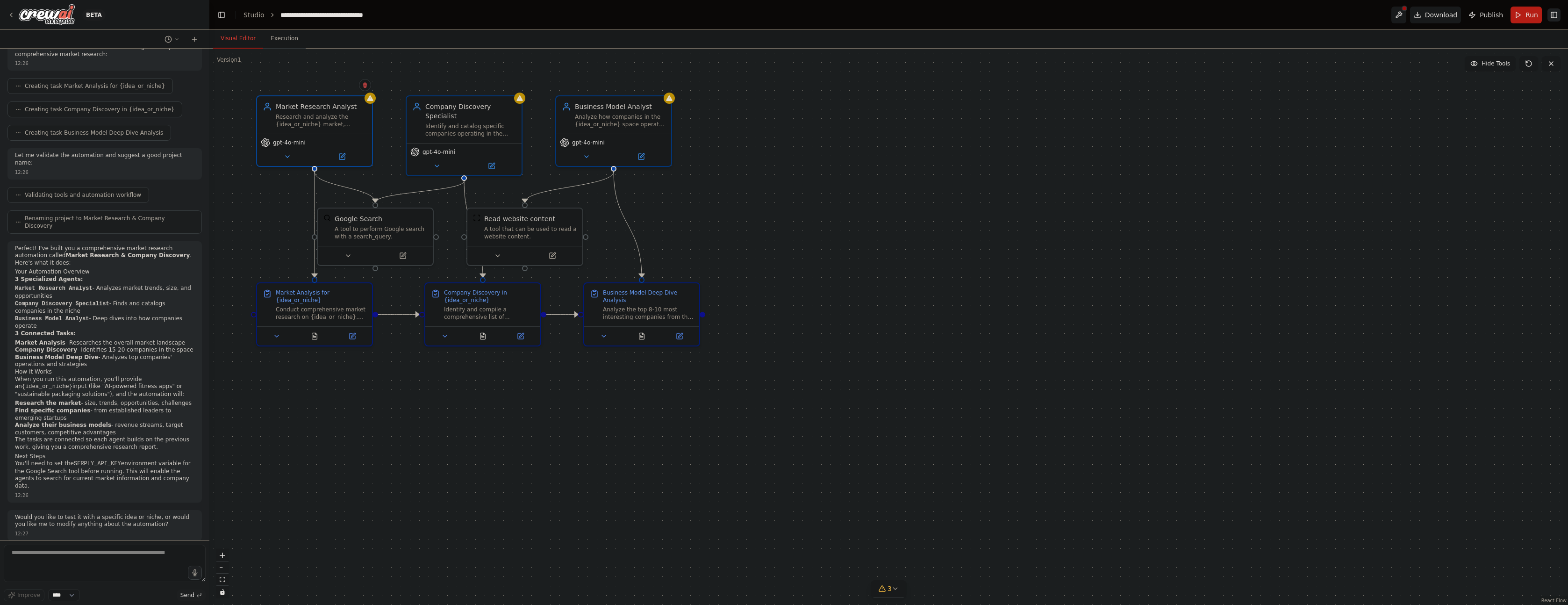
click at [1549, 16] on button "Toggle Right Sidebar" at bounding box center [1553, 15] width 13 height 13
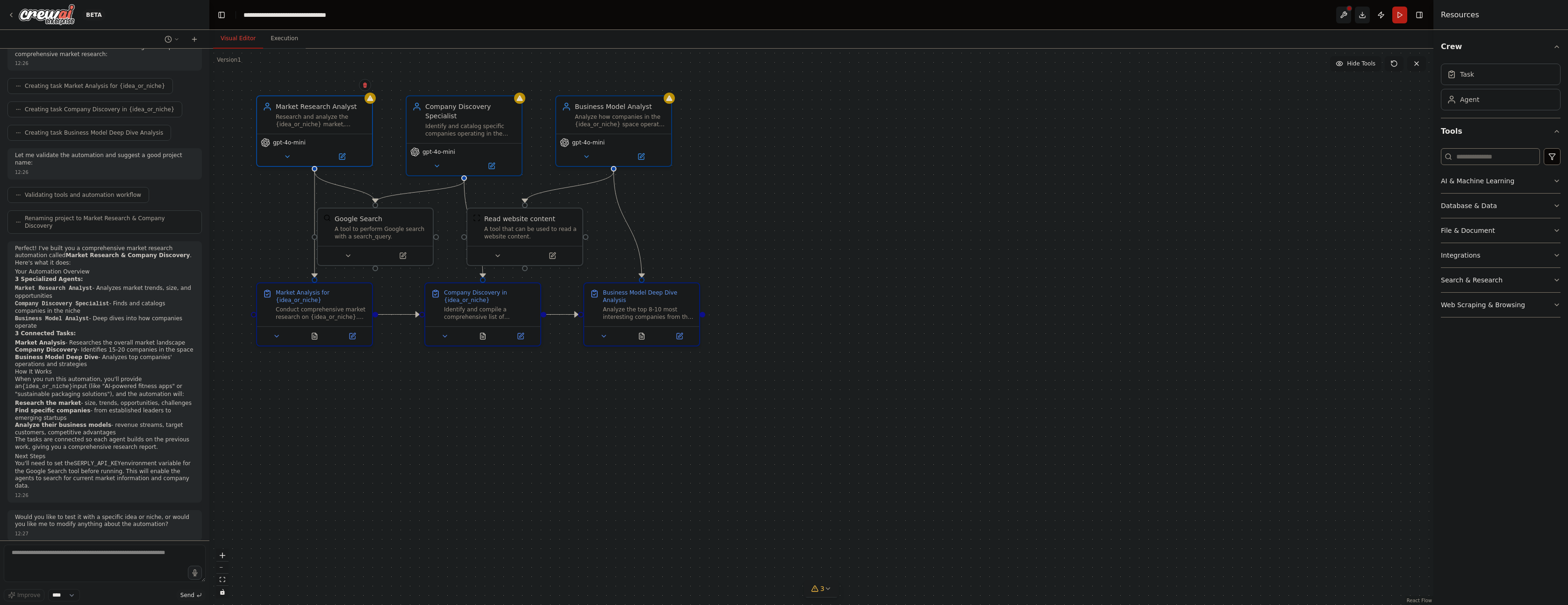
click at [830, 591] on icon at bounding box center [828, 589] width 7 height 7
click at [992, 542] on button at bounding box center [999, 540] width 16 height 11
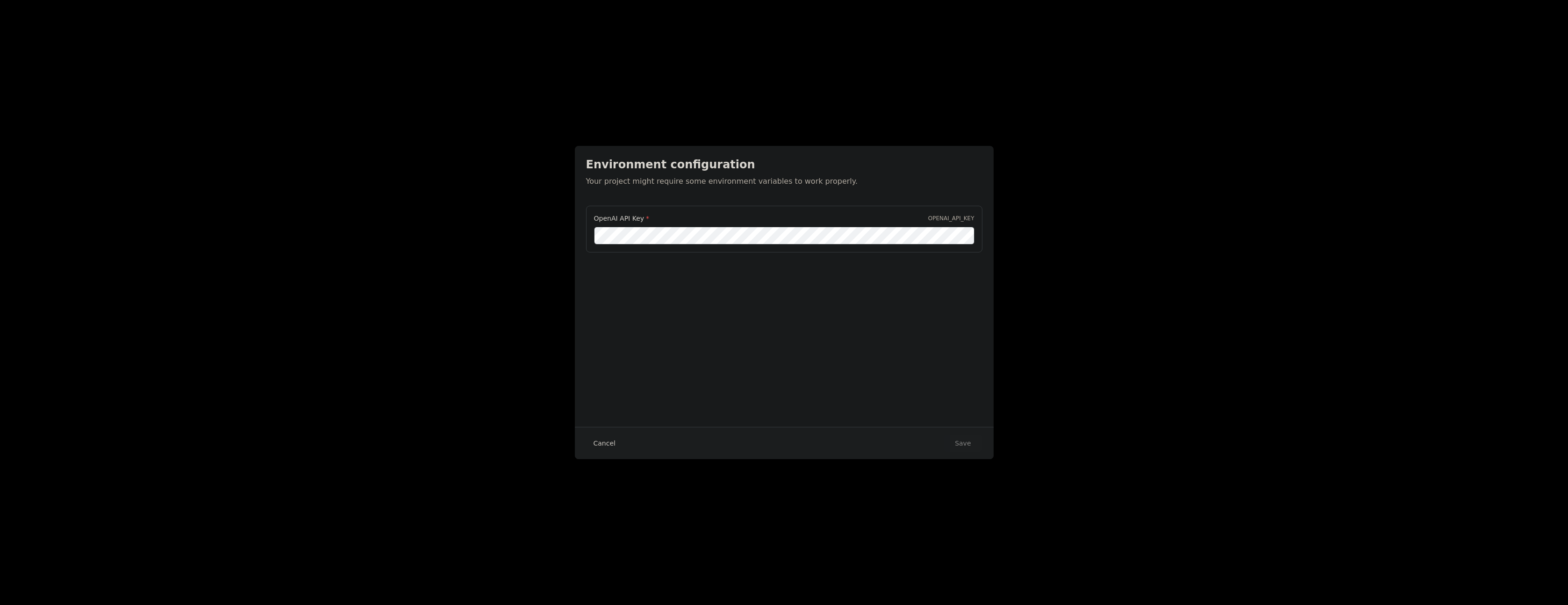
click at [606, 444] on button "Cancel" at bounding box center [604, 443] width 37 height 17
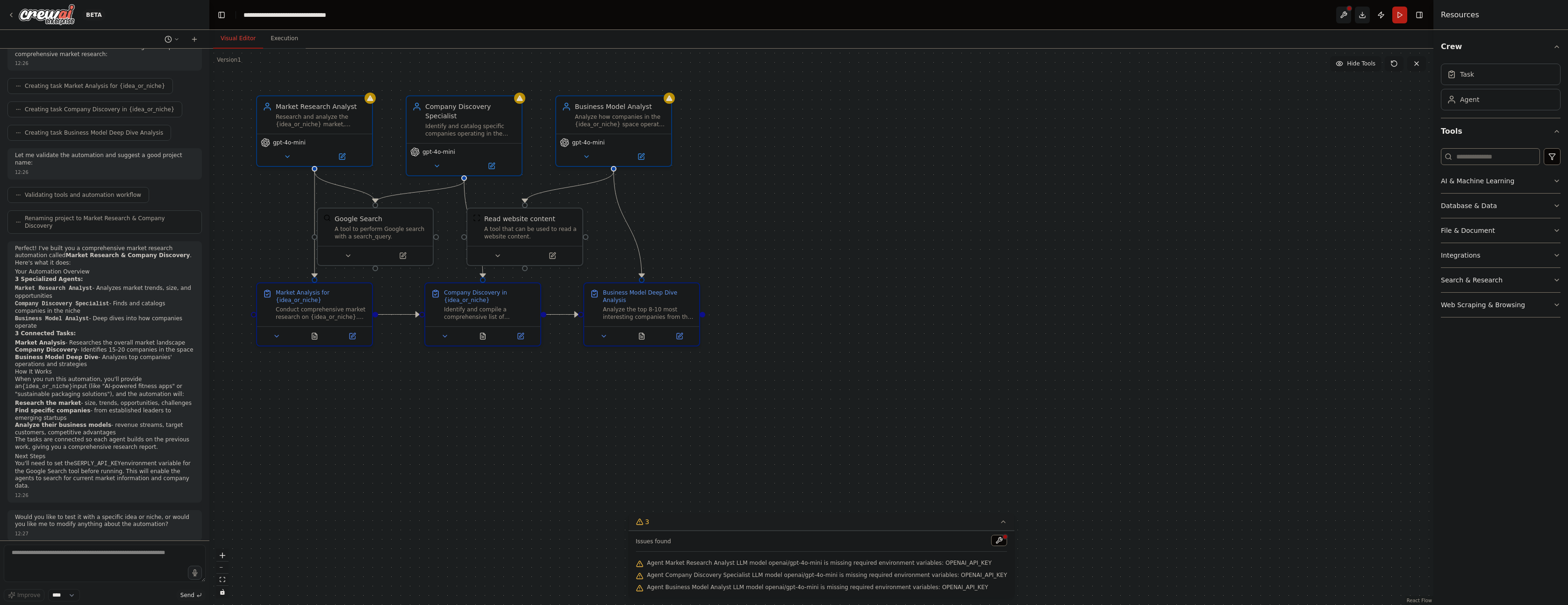
click at [174, 39] on icon at bounding box center [177, 39] width 5 height 5
click at [157, 56] on span "okay i want to build a market research agent for any ideas i give and it finds …" at bounding box center [136, 58] width 69 height 7
click at [326, 578] on div ".deletable-edge-delete-btn { width: 20px; height: 20px; border: 0px solid #ffff…" at bounding box center [821, 327] width 1224 height 556
click at [176, 514] on p "Would you like to test it with a specific idea or niche, or would you like me t…" at bounding box center [105, 521] width 180 height 15
click at [999, 522] on icon at bounding box center [1003, 522] width 7 height 7
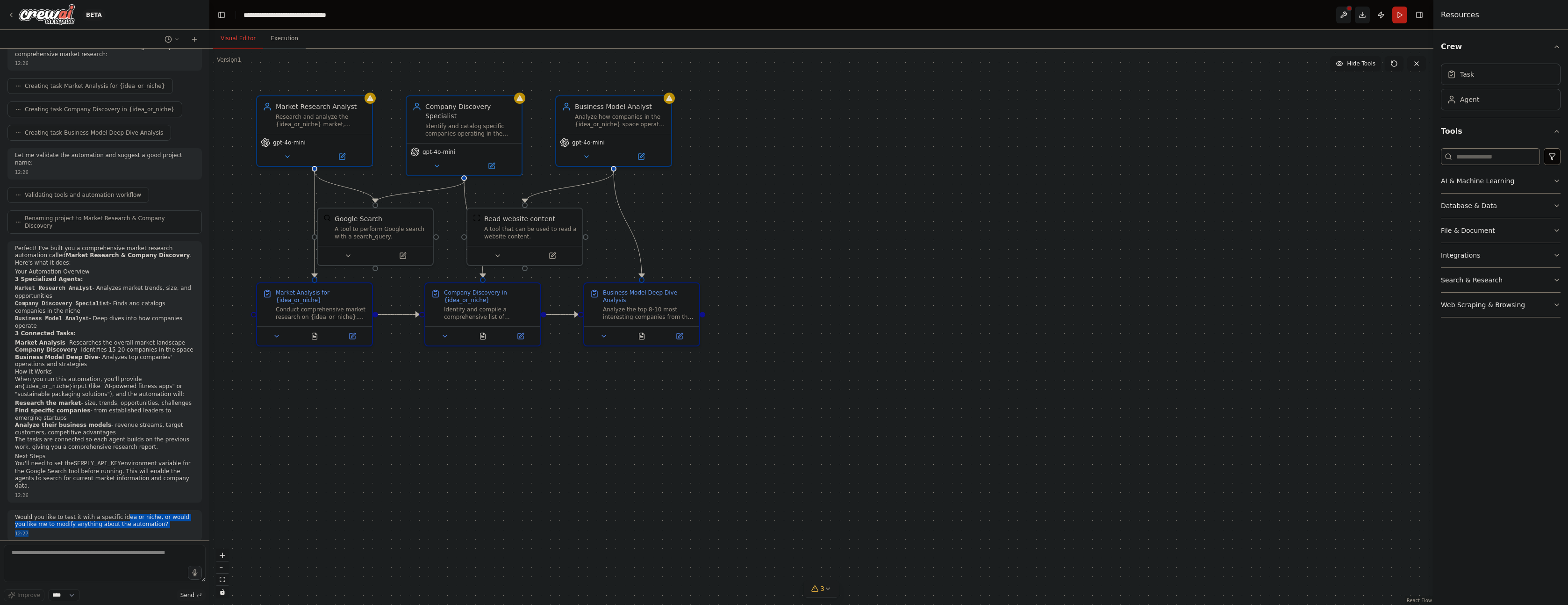
click at [202, 531] on div "okay i want to build a market research agent for any ideas i give and it finds …" at bounding box center [105, 295] width 209 height 492
click at [154, 520] on p "Would you like to test it with a specific idea or niche, or would you like me t…" at bounding box center [105, 521] width 180 height 15
click at [1402, 11] on button "Run" at bounding box center [1399, 15] width 15 height 17
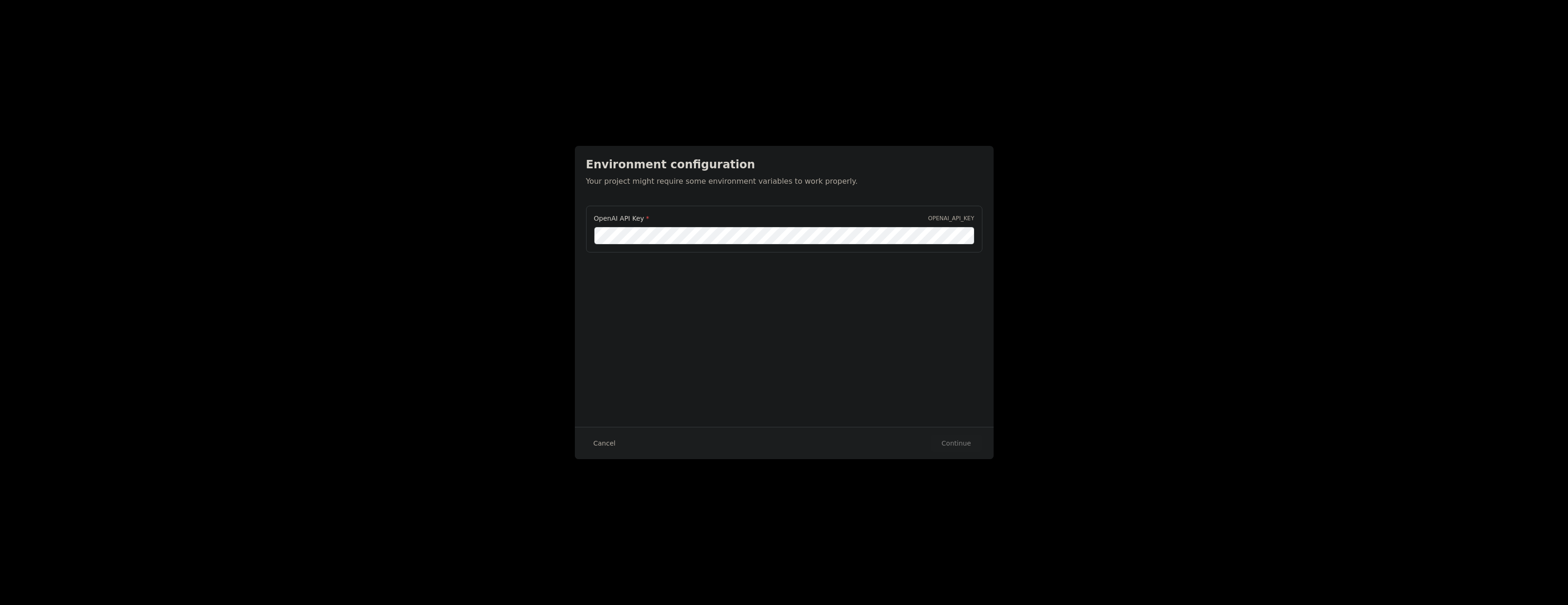
click at [646, 414] on div "Environment configuration Your project might require some environment variables…" at bounding box center [784, 286] width 419 height 281
click at [648, 371] on div "Environment configuration Your project might require some environment variables…" at bounding box center [784, 286] width 419 height 281
click at [656, 336] on div "Environment configuration Your project might require some environment variables…" at bounding box center [784, 286] width 419 height 281
click at [645, 323] on div "Environment configuration Your project might require some environment variables…" at bounding box center [784, 286] width 419 height 281
click at [663, 351] on div "Environment configuration Your project might require some environment variables…" at bounding box center [784, 286] width 419 height 281
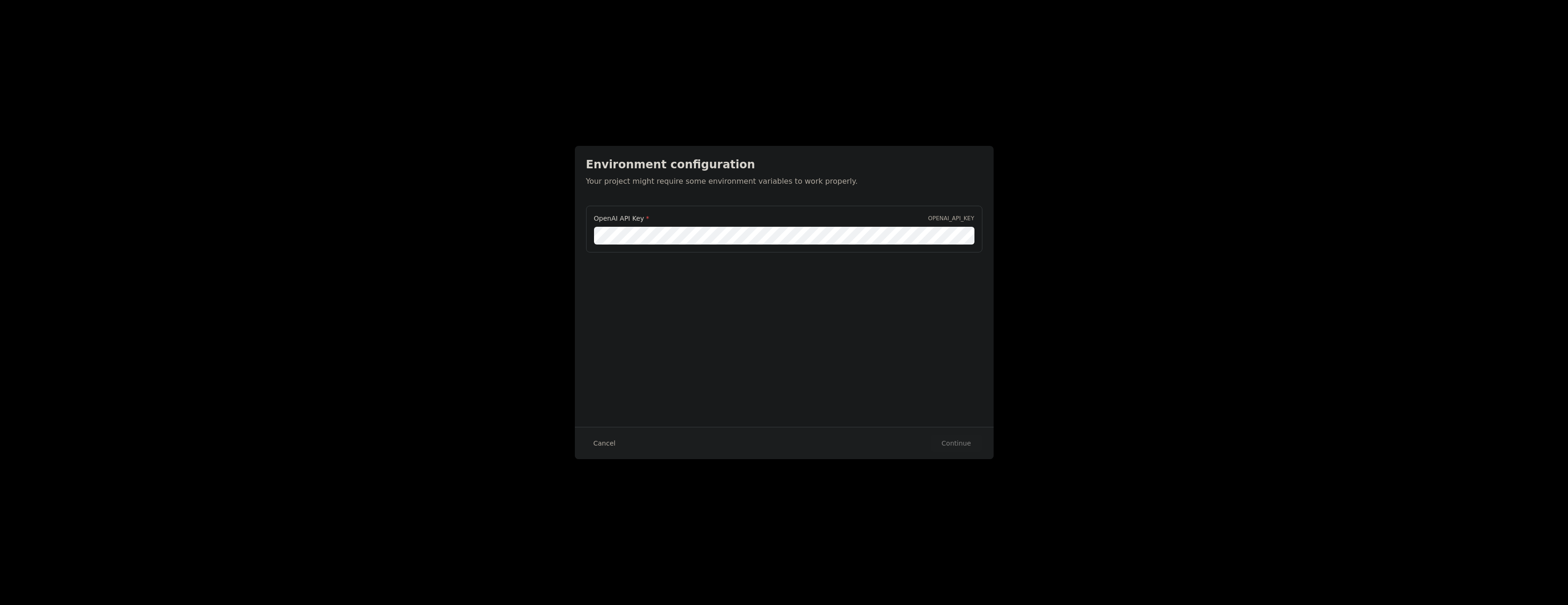
scroll to position [0, 126]
click at [961, 445] on button "Continue" at bounding box center [956, 443] width 52 height 17
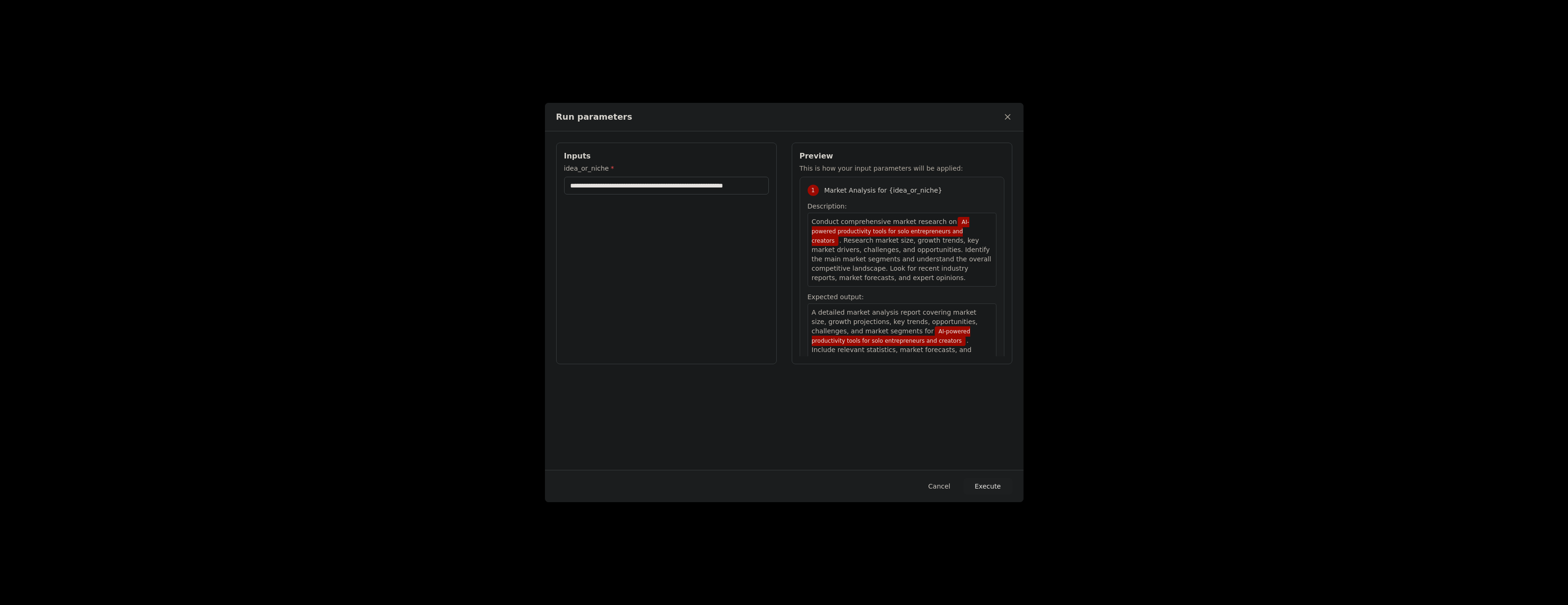
click at [956, 481] on button "Cancel" at bounding box center [939, 486] width 37 height 17
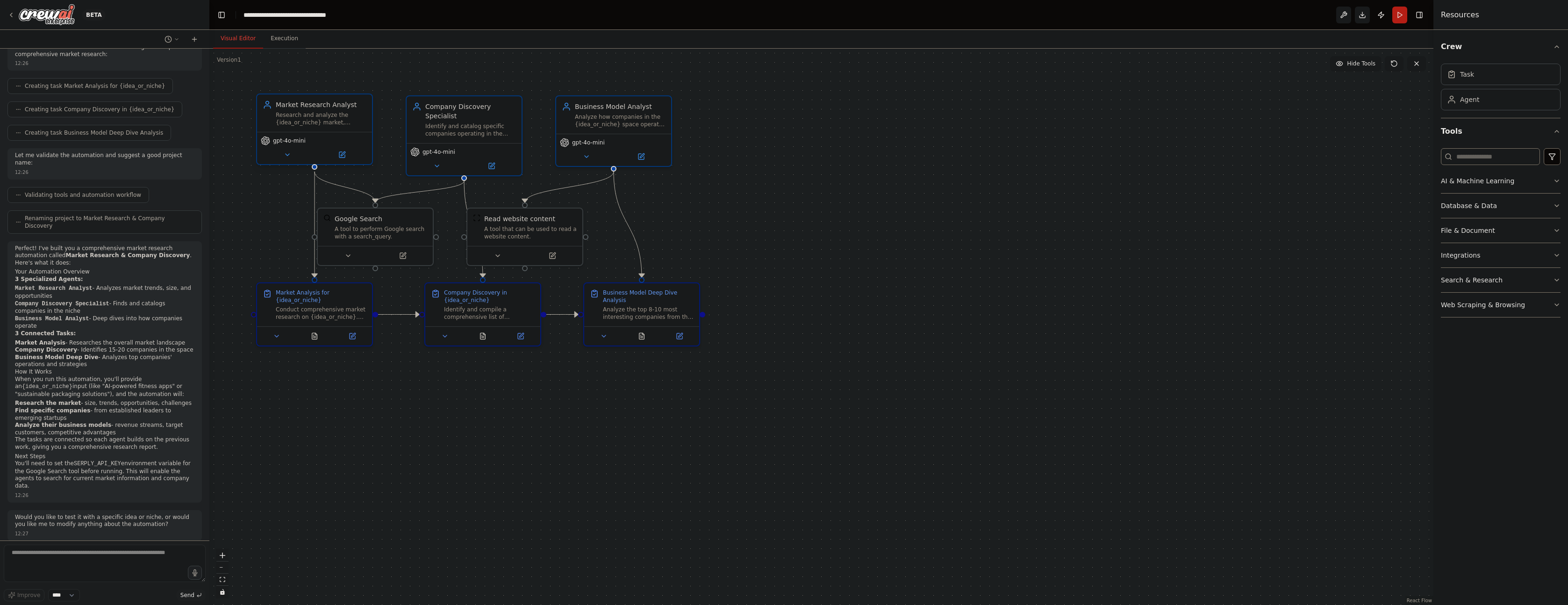
click at [302, 140] on span "gpt-4o-mini" at bounding box center [289, 141] width 33 height 7
click at [299, 143] on span "gpt-4o-mini" at bounding box center [289, 141] width 33 height 7
click at [342, 156] on icon at bounding box center [341, 155] width 5 height 5
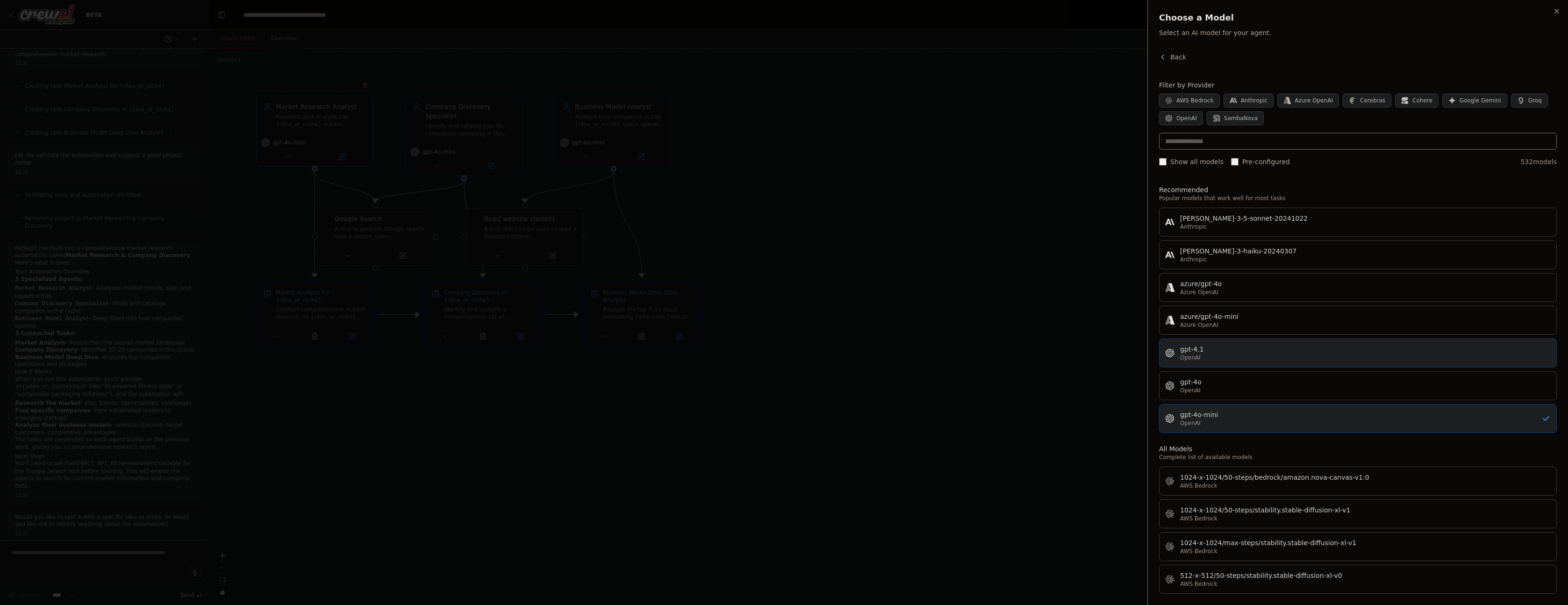
click at [1239, 349] on div "gpt-4.1" at bounding box center [1365, 349] width 371 height 9
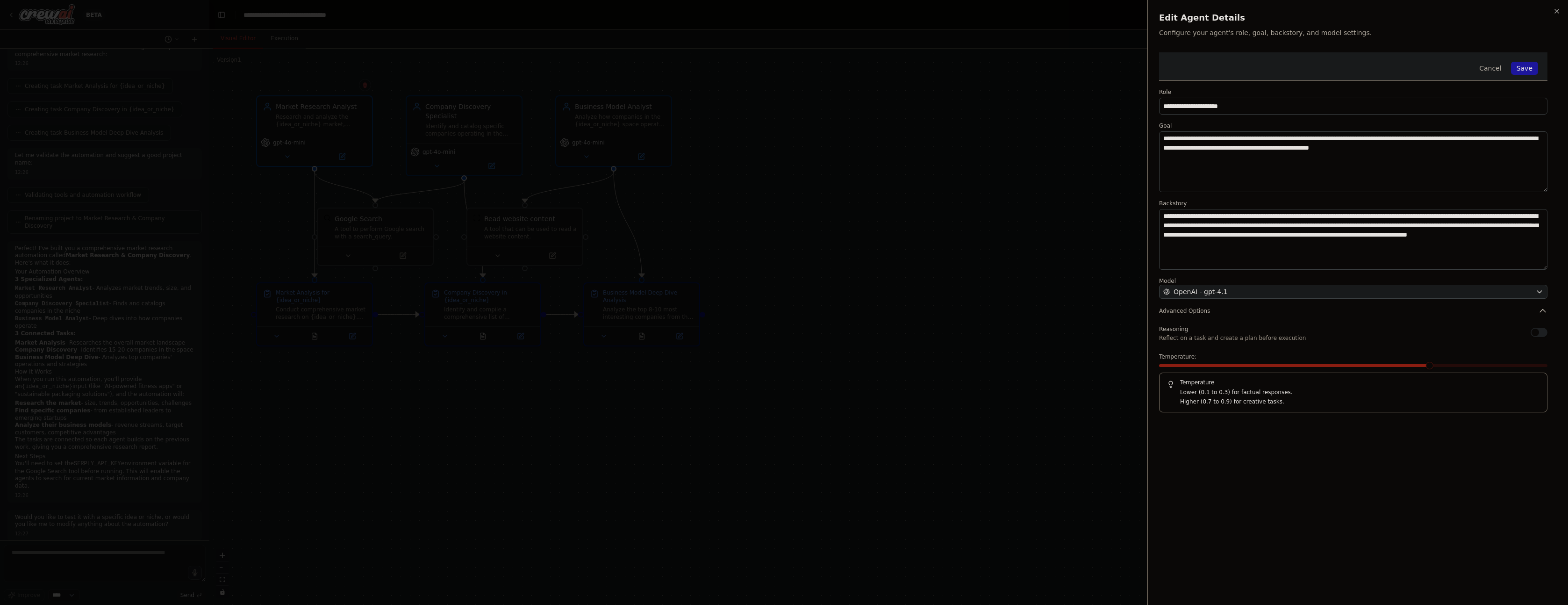
click at [1532, 70] on button "Save" at bounding box center [1524, 68] width 27 height 13
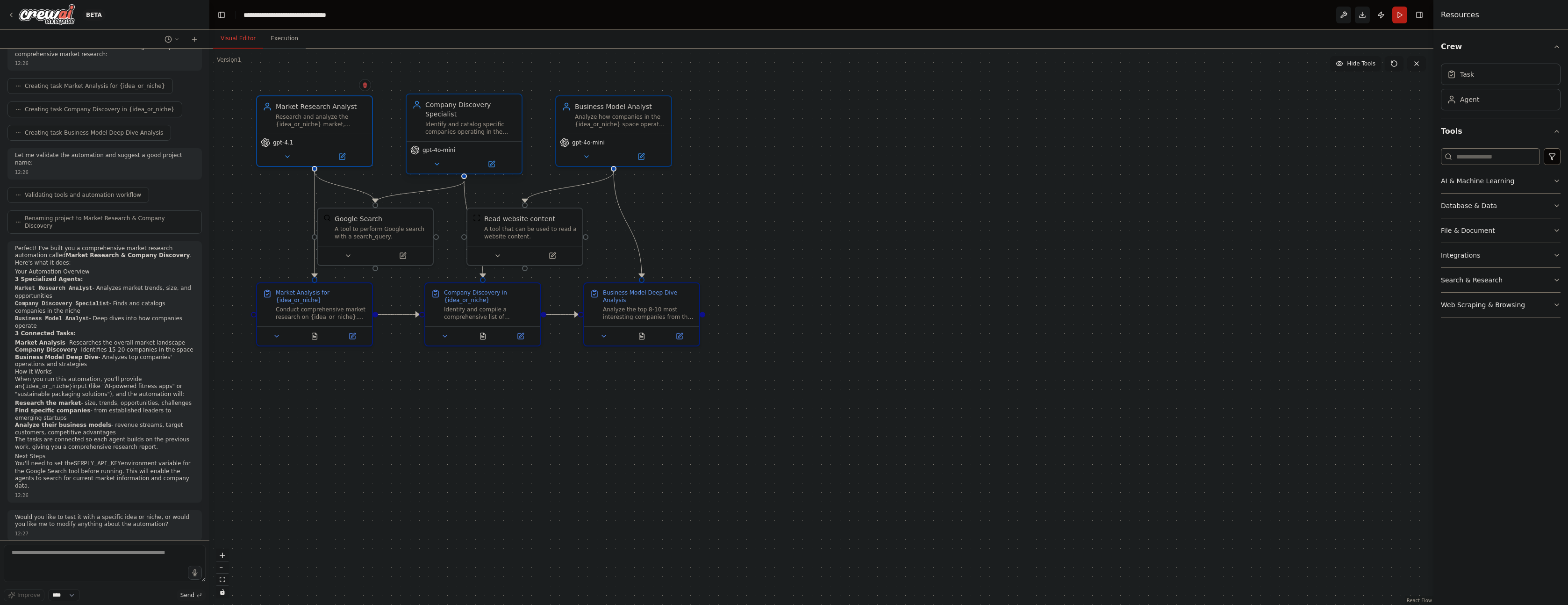
click at [435, 152] on span "gpt-4o-mini" at bounding box center [439, 150] width 33 height 7
click at [490, 163] on icon at bounding box center [491, 164] width 5 height 5
click at [490, 167] on icon at bounding box center [492, 164] width 7 height 7
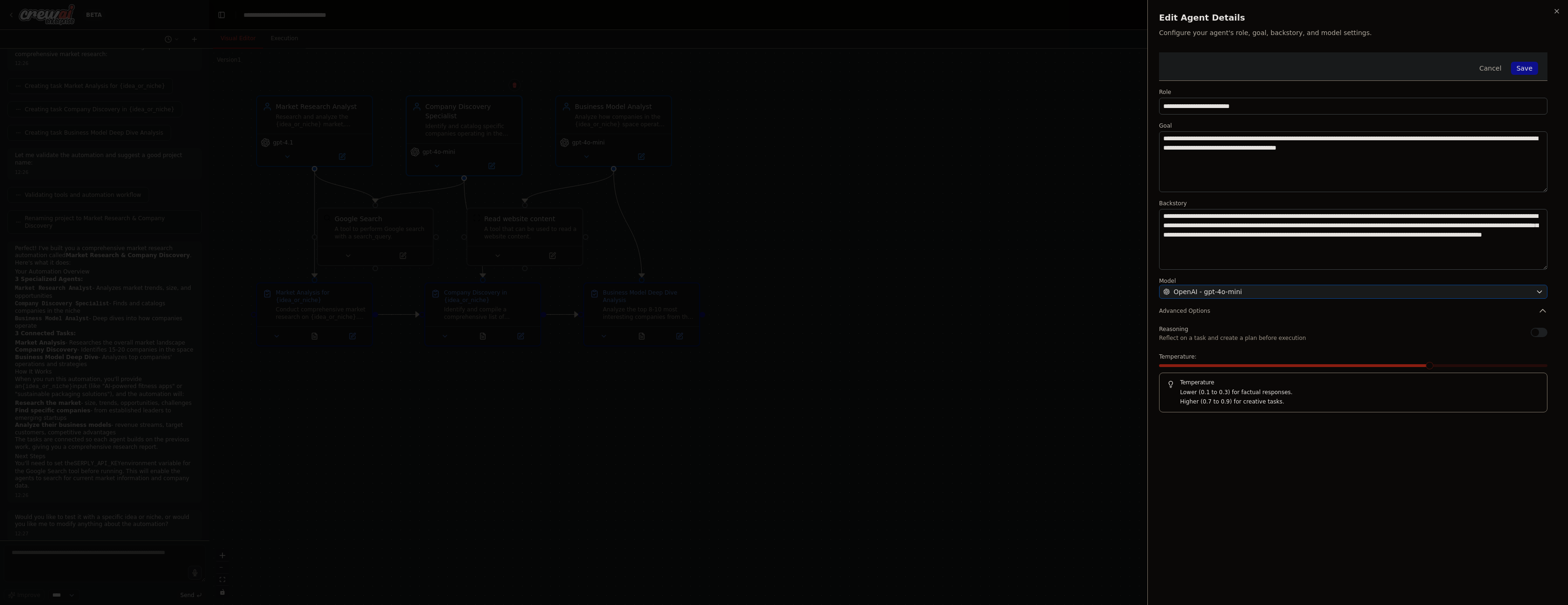
click at [1229, 292] on span "OpenAI - gpt-4o-mini" at bounding box center [1208, 291] width 68 height 9
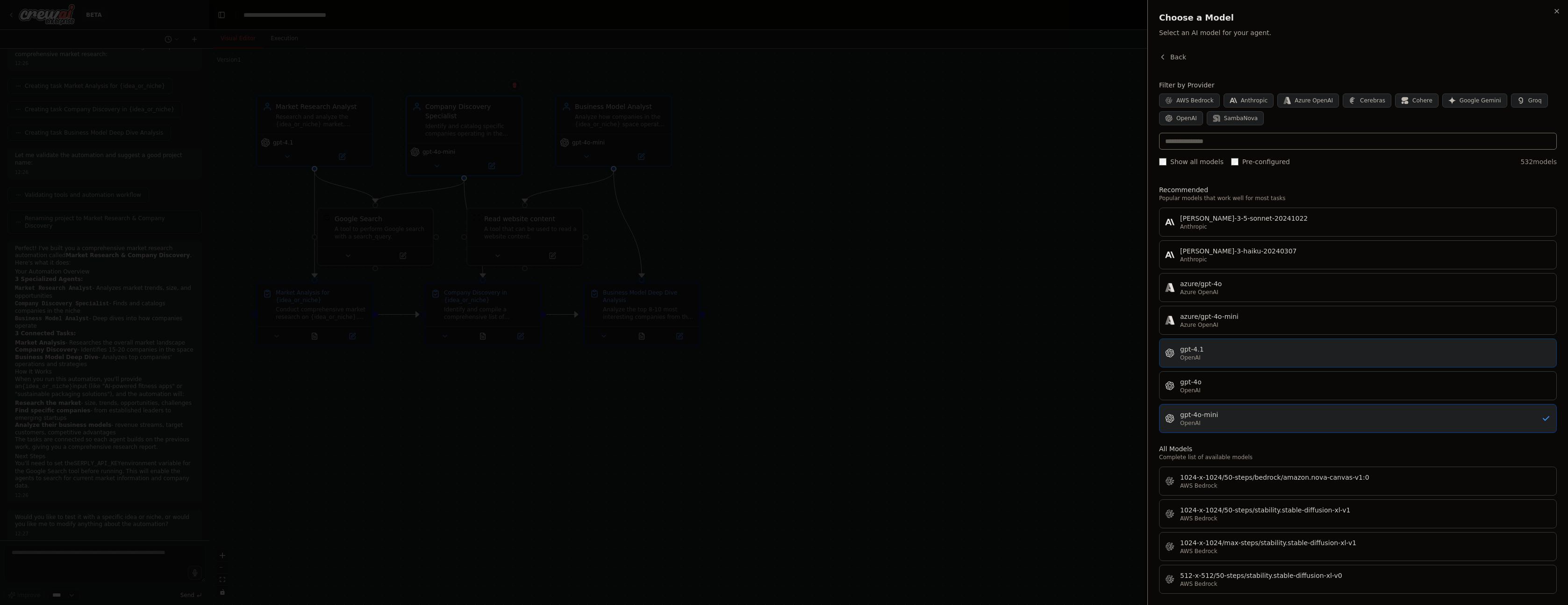
click at [1209, 359] on div "OpenAI" at bounding box center [1365, 357] width 371 height 7
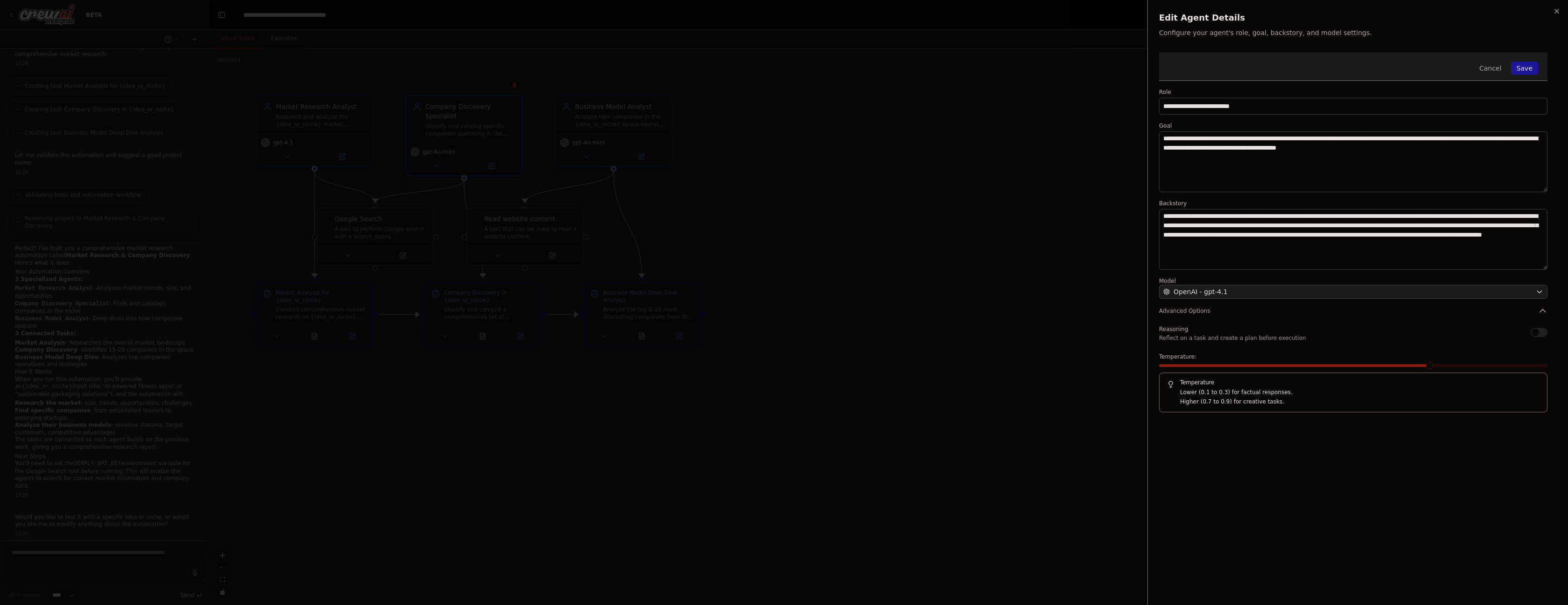
click at [1520, 66] on button "Save" at bounding box center [1524, 68] width 27 height 13
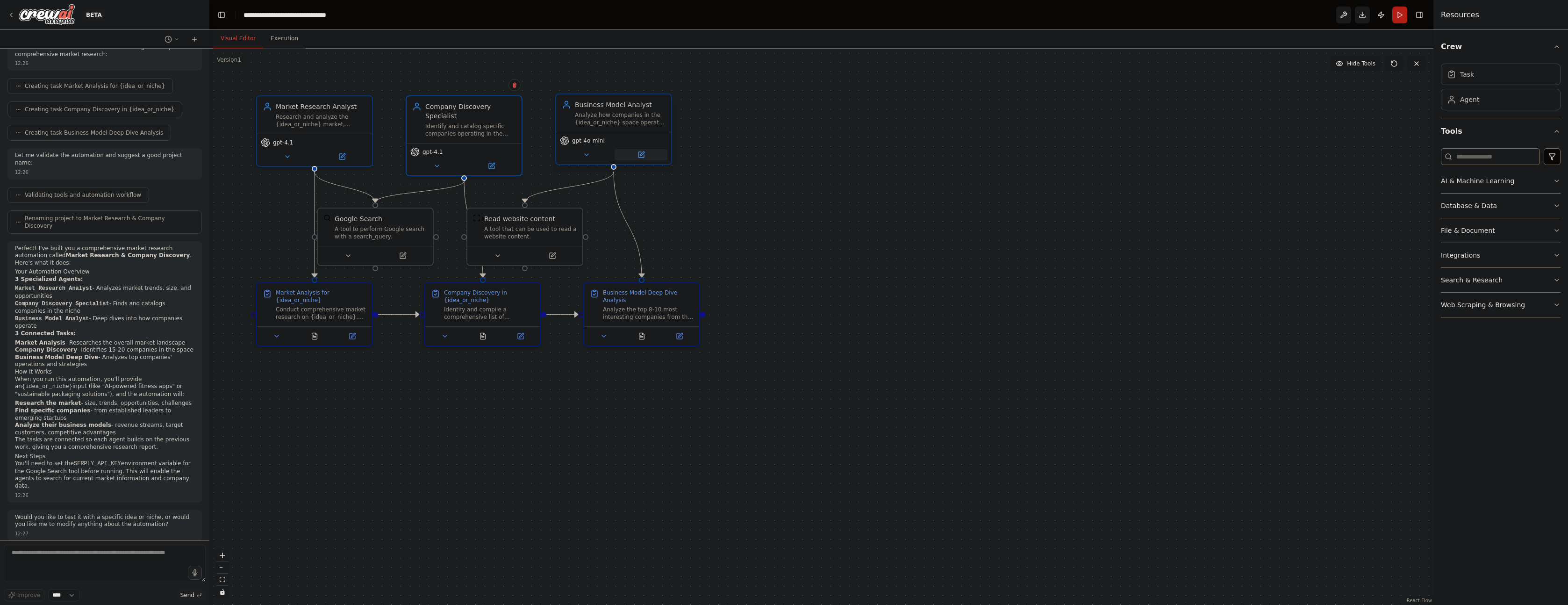
click at [652, 156] on button at bounding box center [641, 155] width 53 height 11
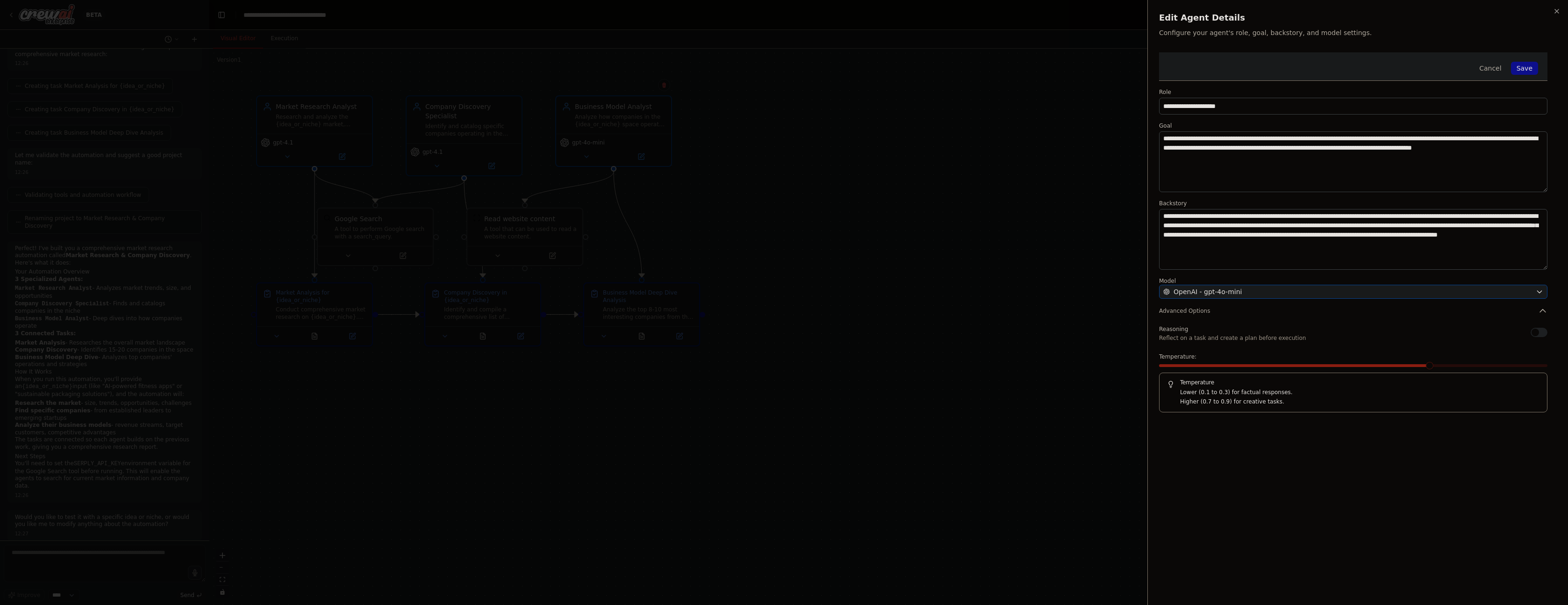
click at [1227, 293] on span "OpenAI - gpt-4o-mini" at bounding box center [1208, 291] width 68 height 9
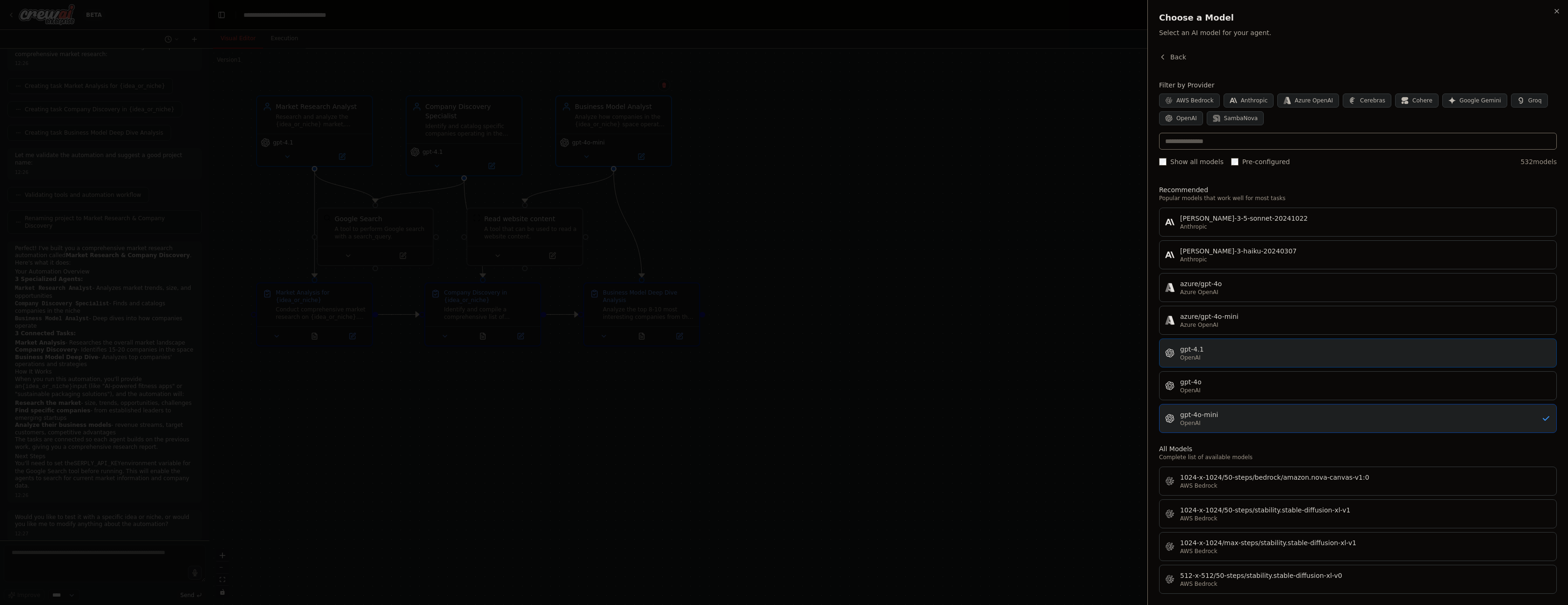
click at [1215, 355] on div "OpenAI" at bounding box center [1365, 357] width 371 height 7
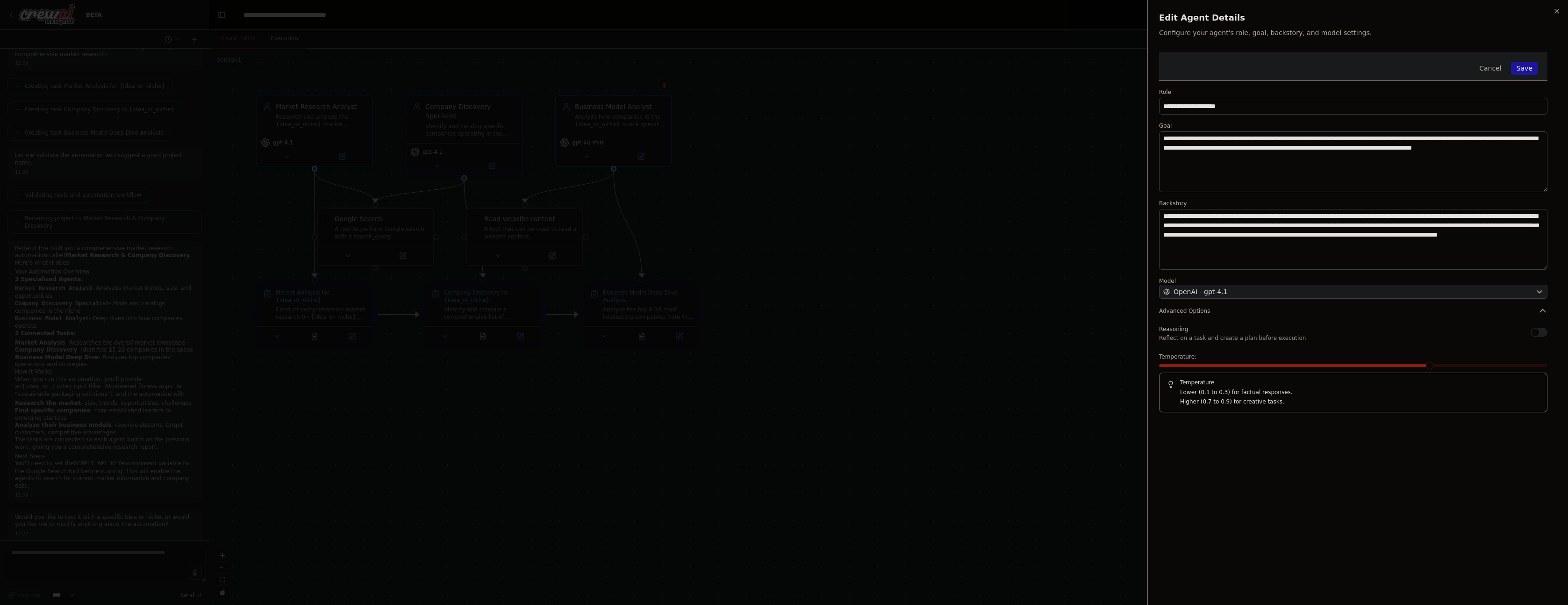
click at [1522, 61] on button "Save" at bounding box center [1524, 68] width 27 height 13
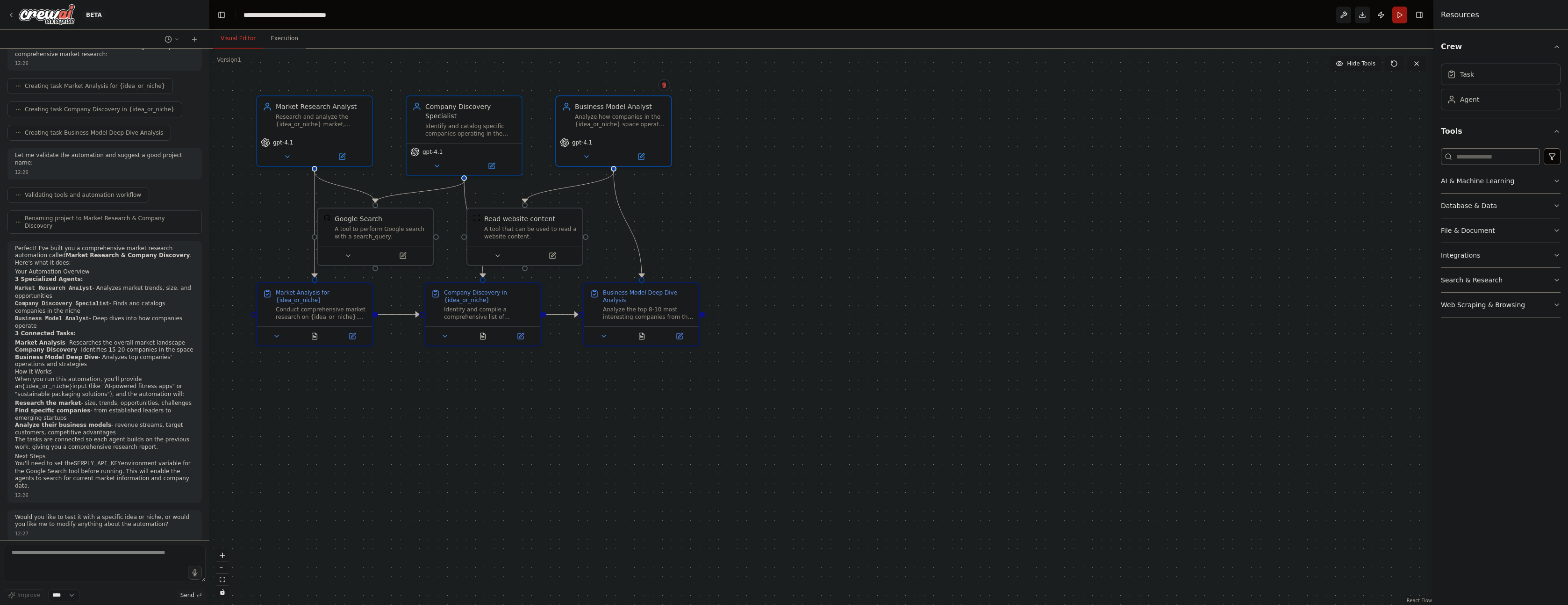
click at [1400, 17] on button "Run" at bounding box center [1399, 15] width 15 height 17
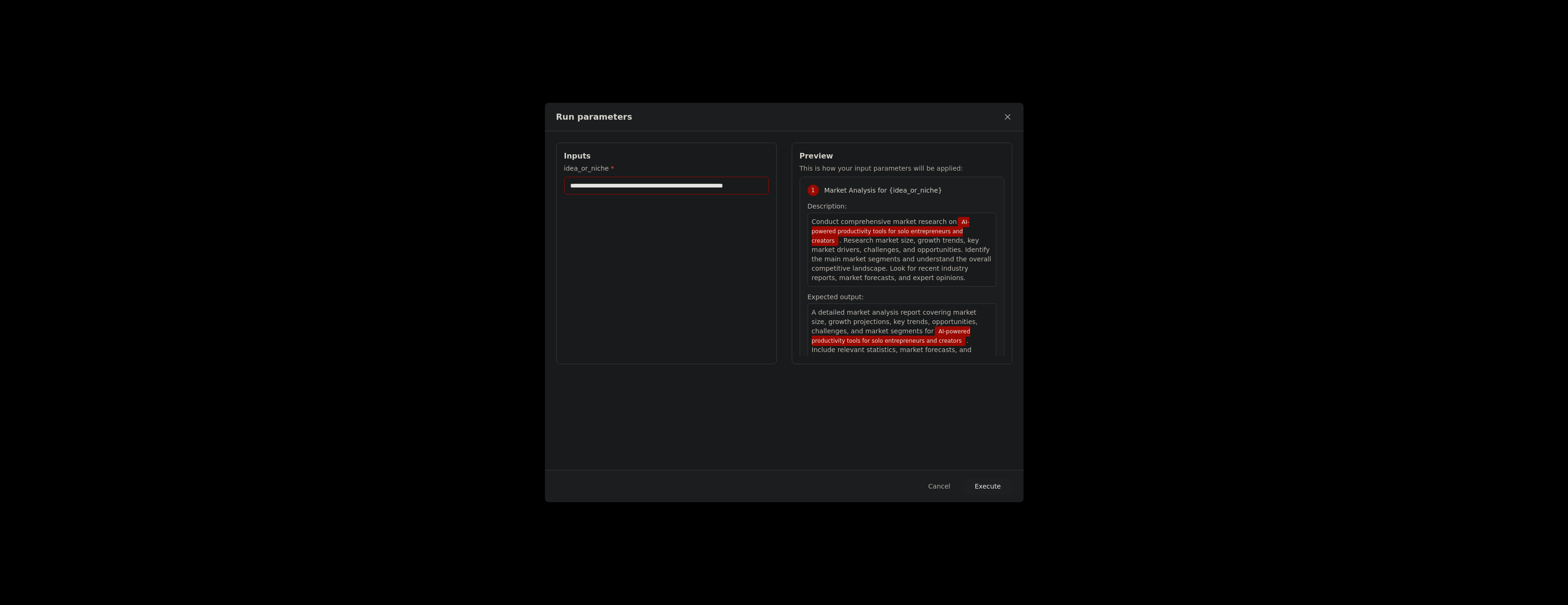
click at [701, 185] on input "**********" at bounding box center [667, 185] width 205 height 18
paste input "**********"
type input "**********"
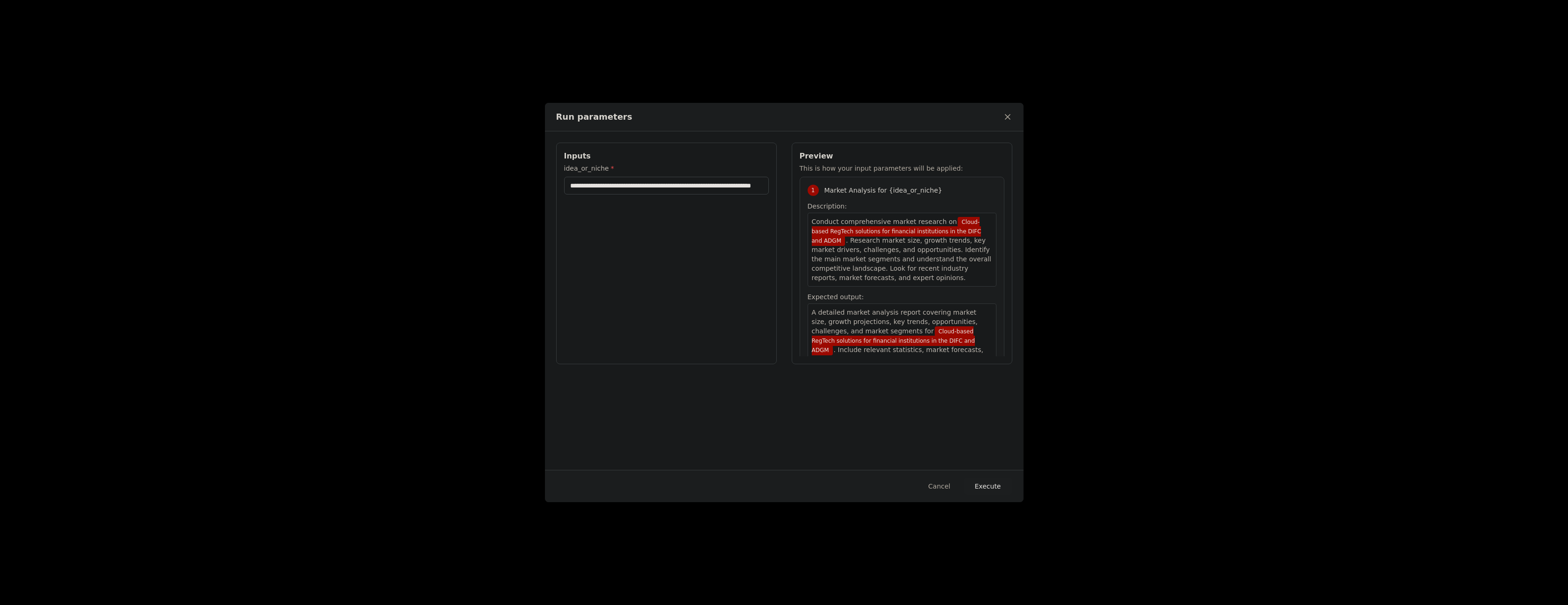
click at [996, 484] on button "Execute" at bounding box center [988, 486] width 49 height 17
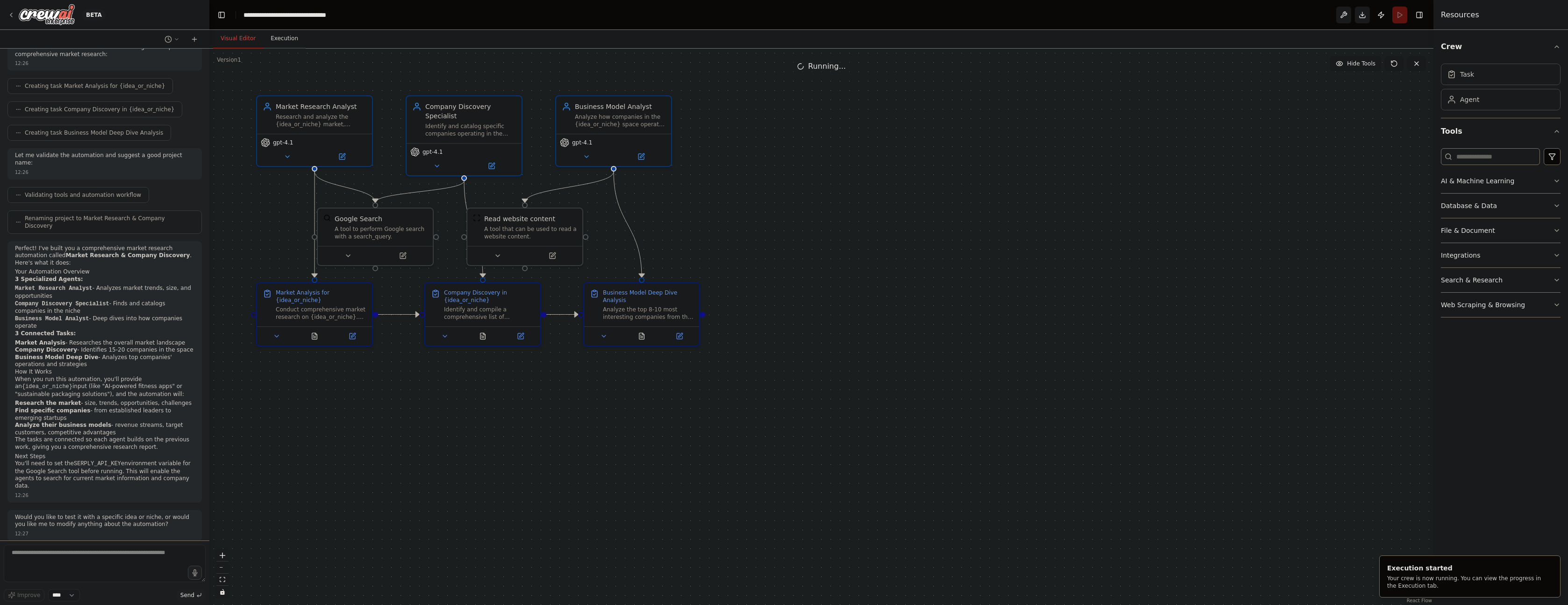
click at [283, 40] on button "Execution" at bounding box center [284, 39] width 43 height 19
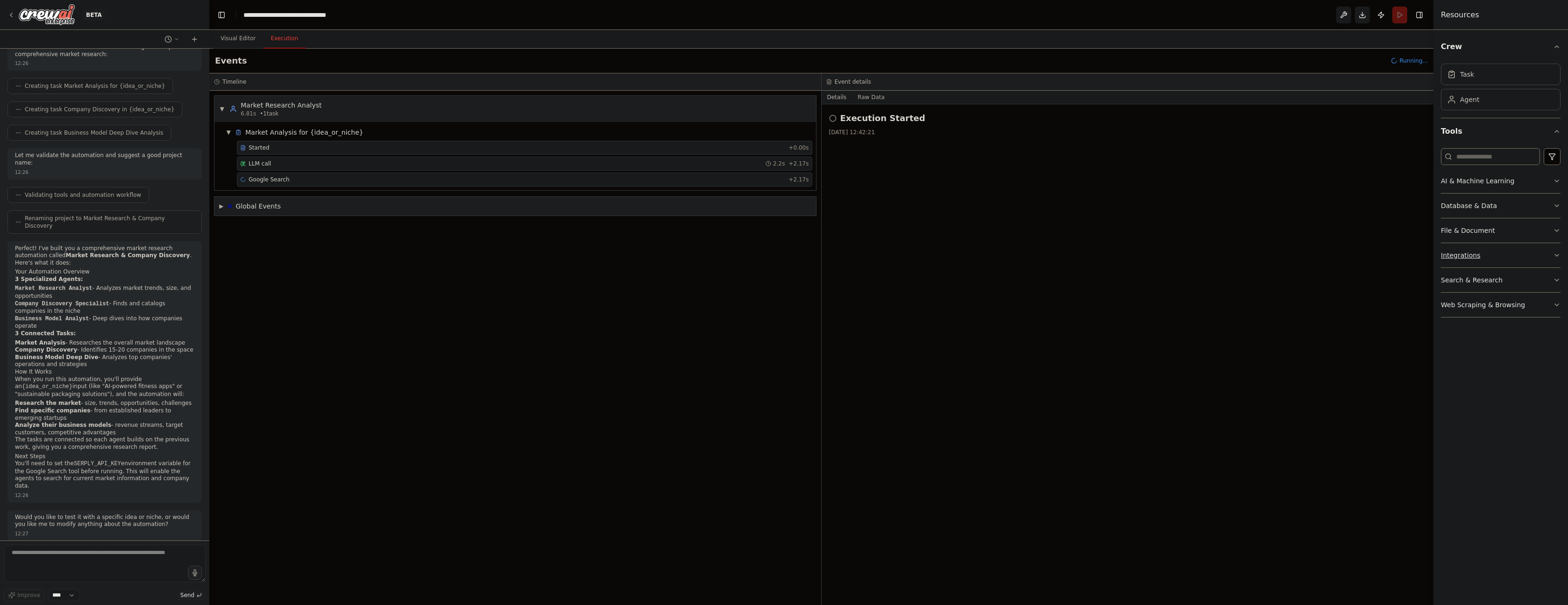
click at [1500, 260] on button "Integrations" at bounding box center [1500, 255] width 120 height 24
click at [1507, 255] on button "Integrations" at bounding box center [1500, 255] width 120 height 24
click at [267, 159] on div "LLM call 2.2s + 2.17s" at bounding box center [524, 163] width 575 height 14
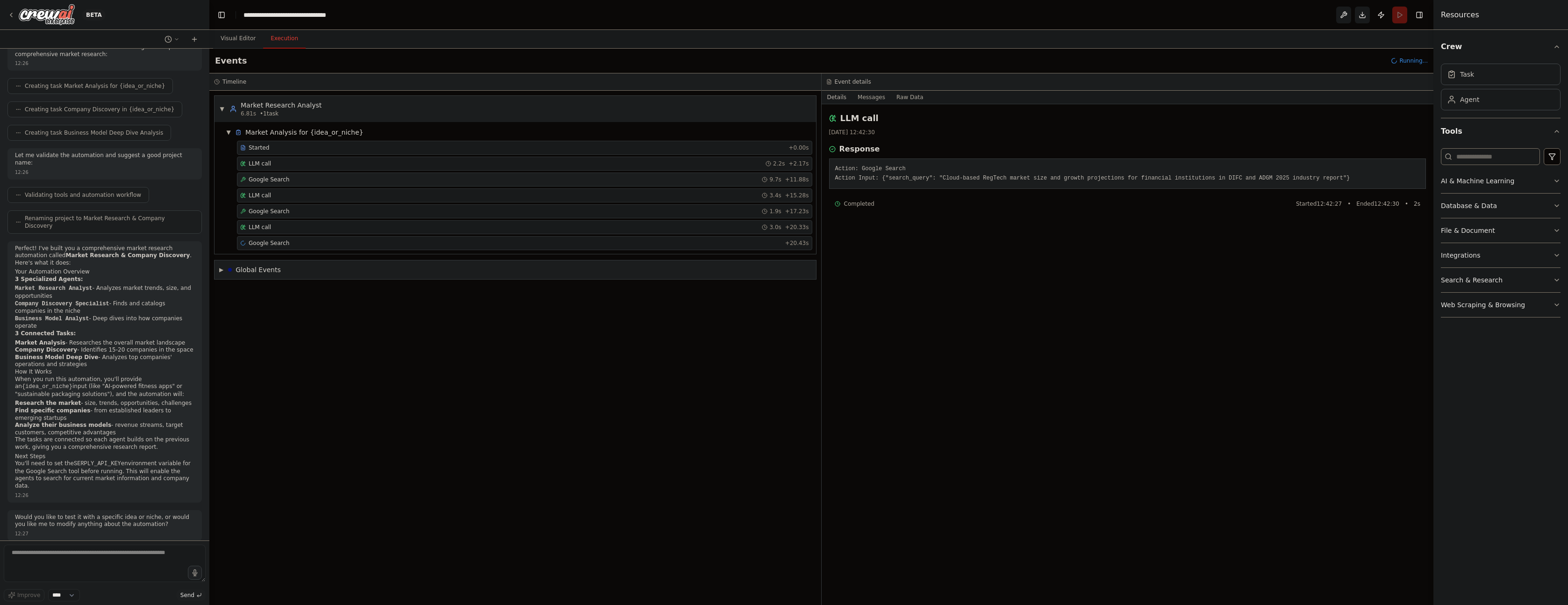
click at [270, 177] on span "Google Search" at bounding box center [268, 180] width 41 height 7
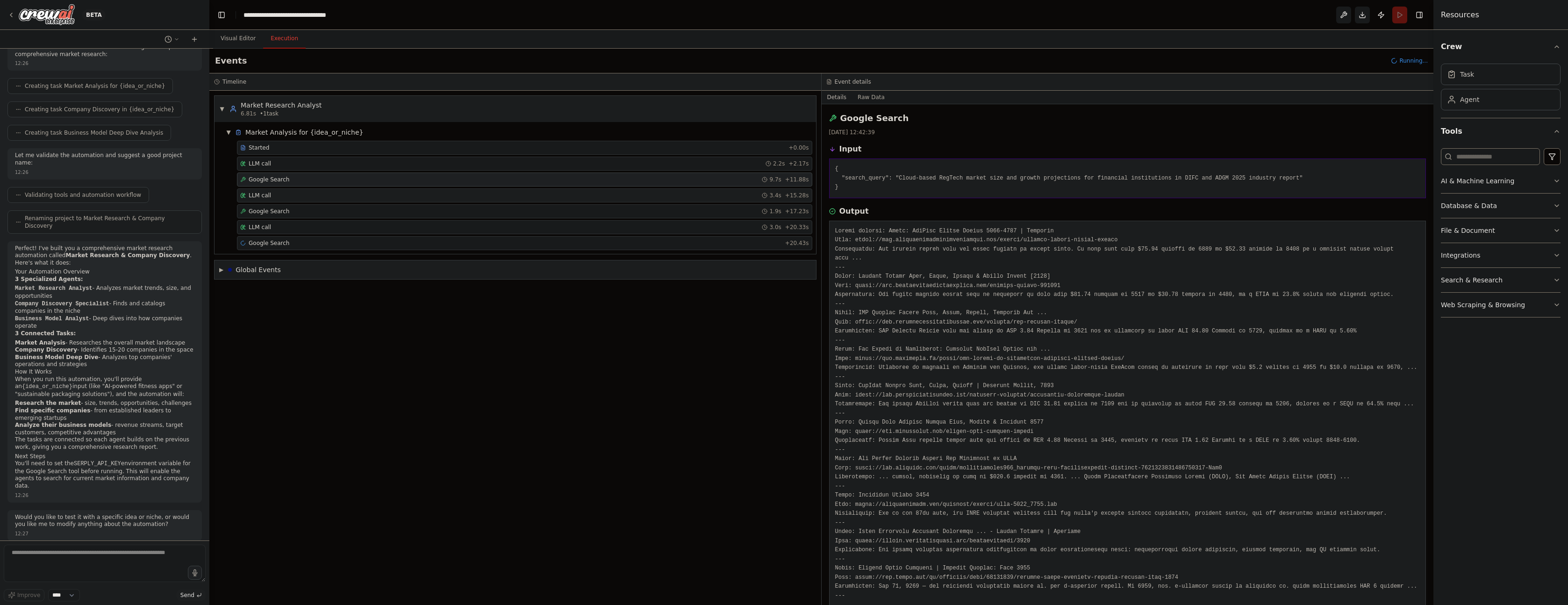
click at [273, 193] on div "LLM call 3.4s + 15.28s" at bounding box center [525, 195] width 569 height 7
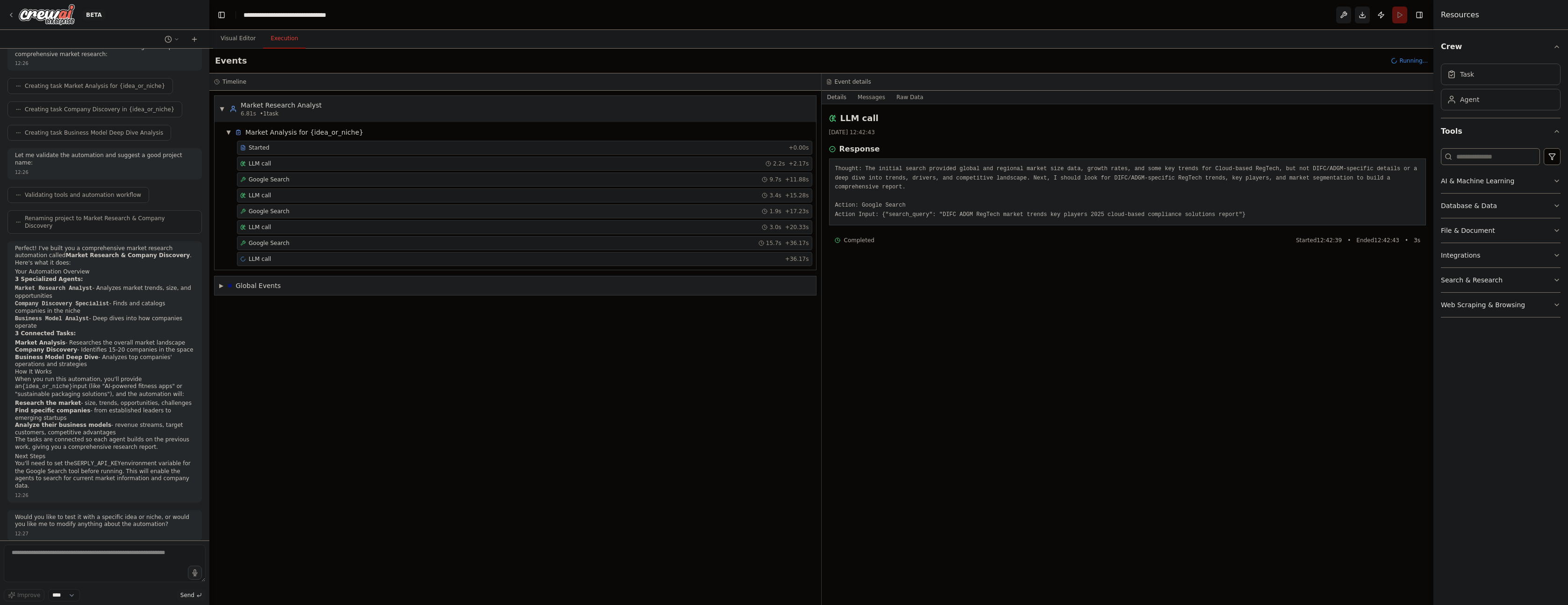
click at [268, 208] on span "Google Search" at bounding box center [268, 211] width 41 height 7
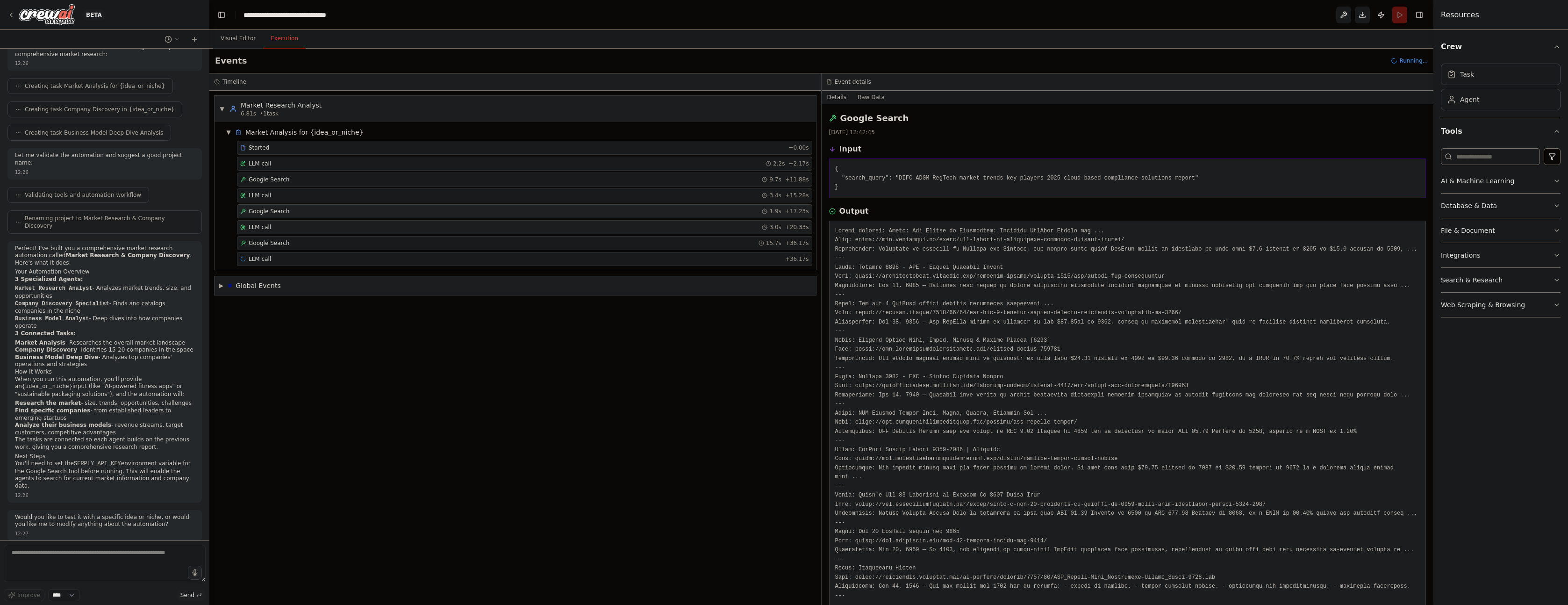
click at [273, 220] on div "LLM call 3.0s + 20.33s" at bounding box center [524, 227] width 575 height 14
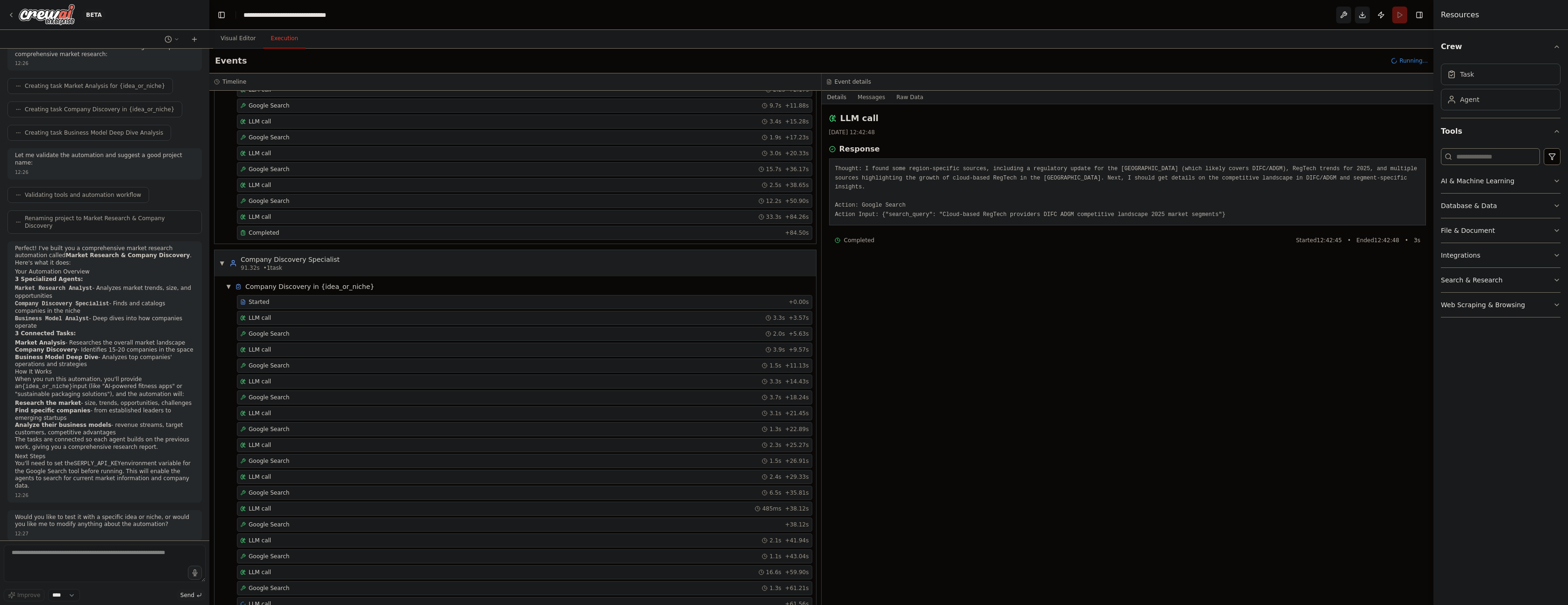
scroll to position [120, 0]
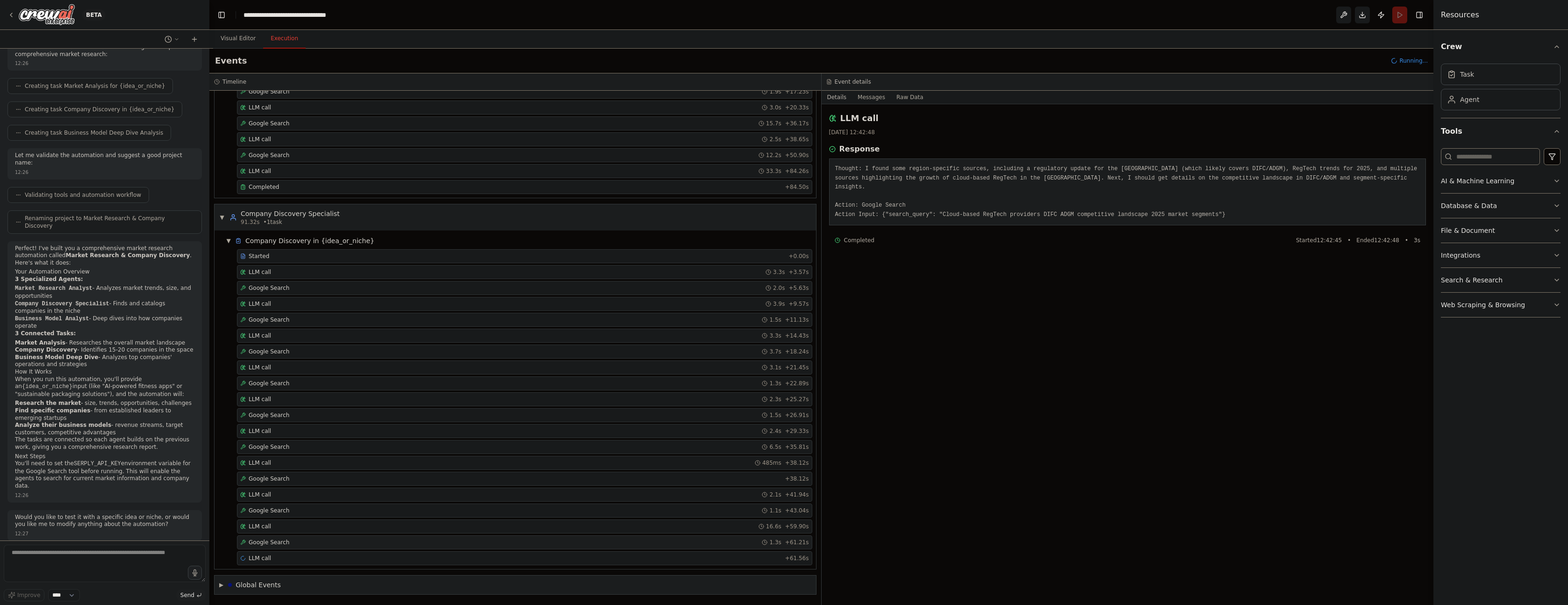
click at [283, 541] on span "Google Search" at bounding box center [268, 542] width 41 height 7
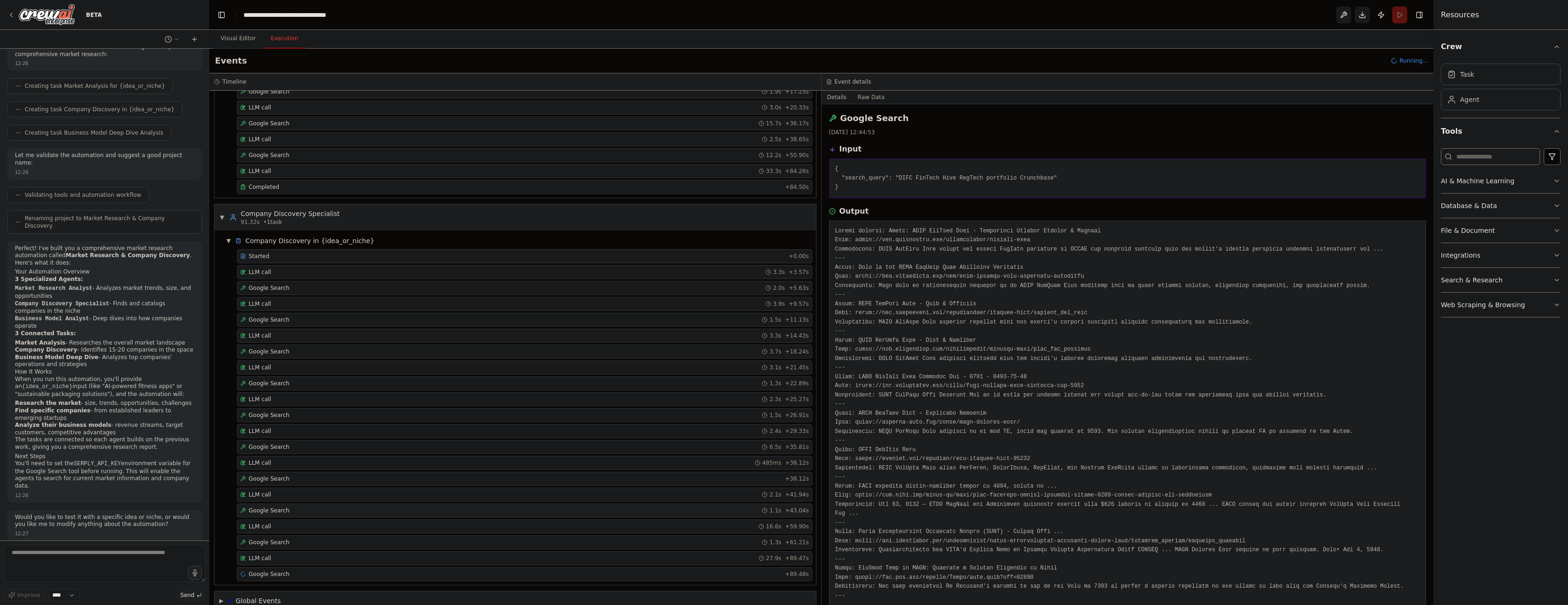
scroll to position [136, 0]
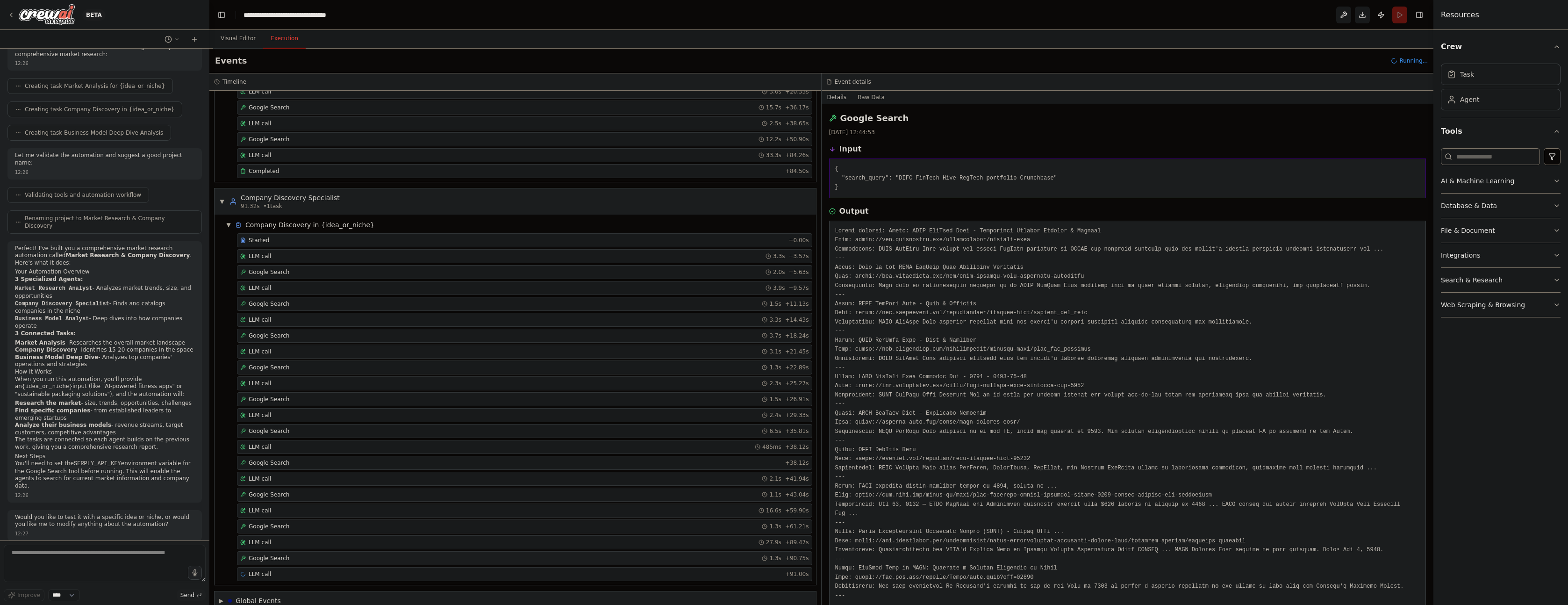
click at [277, 554] on span "Google Search" at bounding box center [268, 558] width 41 height 7
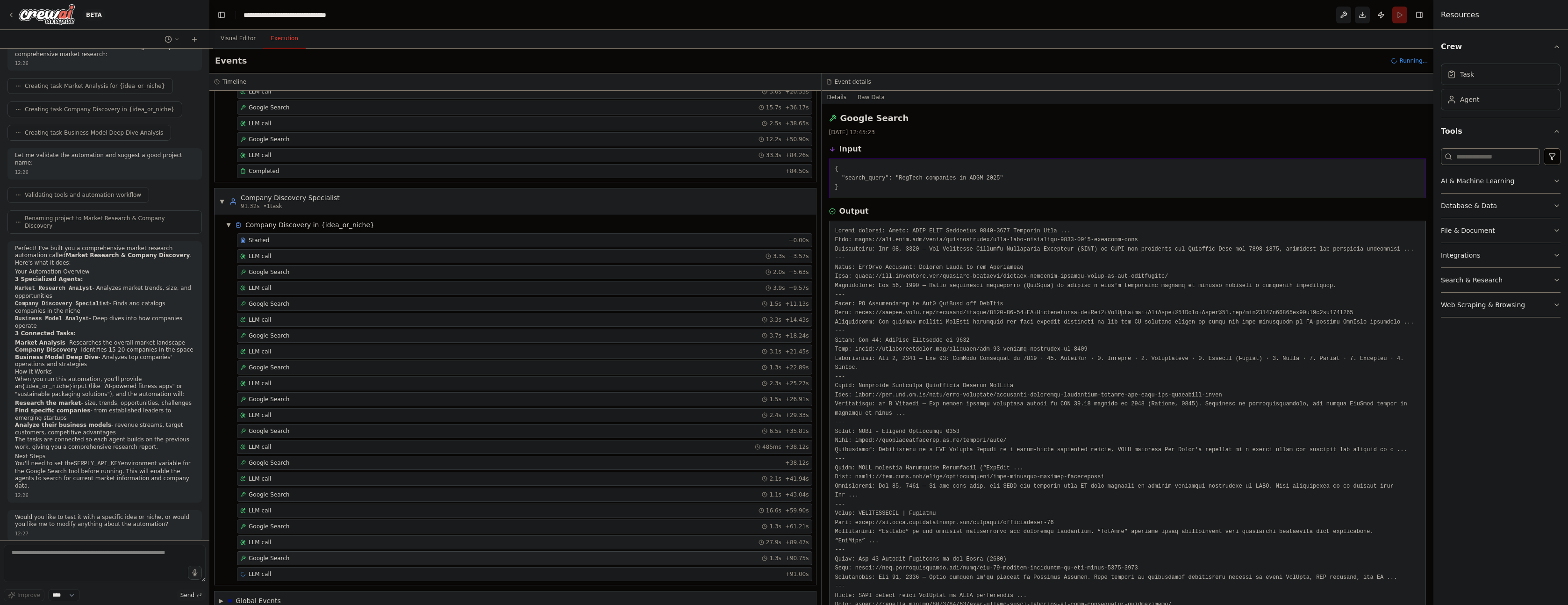
scroll to position [152, 0]
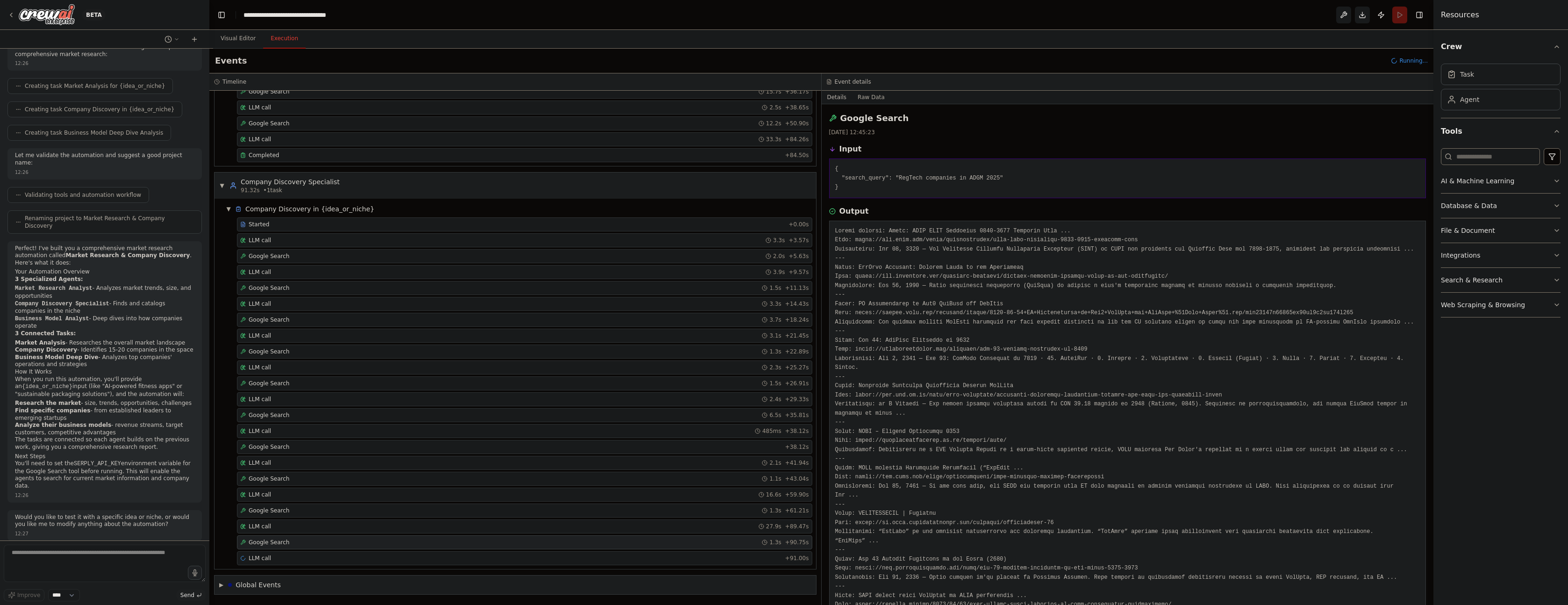
click at [271, 544] on span "Google Search" at bounding box center [268, 542] width 41 height 7
click at [275, 529] on div "LLM call 27.9s + 89.47s" at bounding box center [525, 526] width 569 height 7
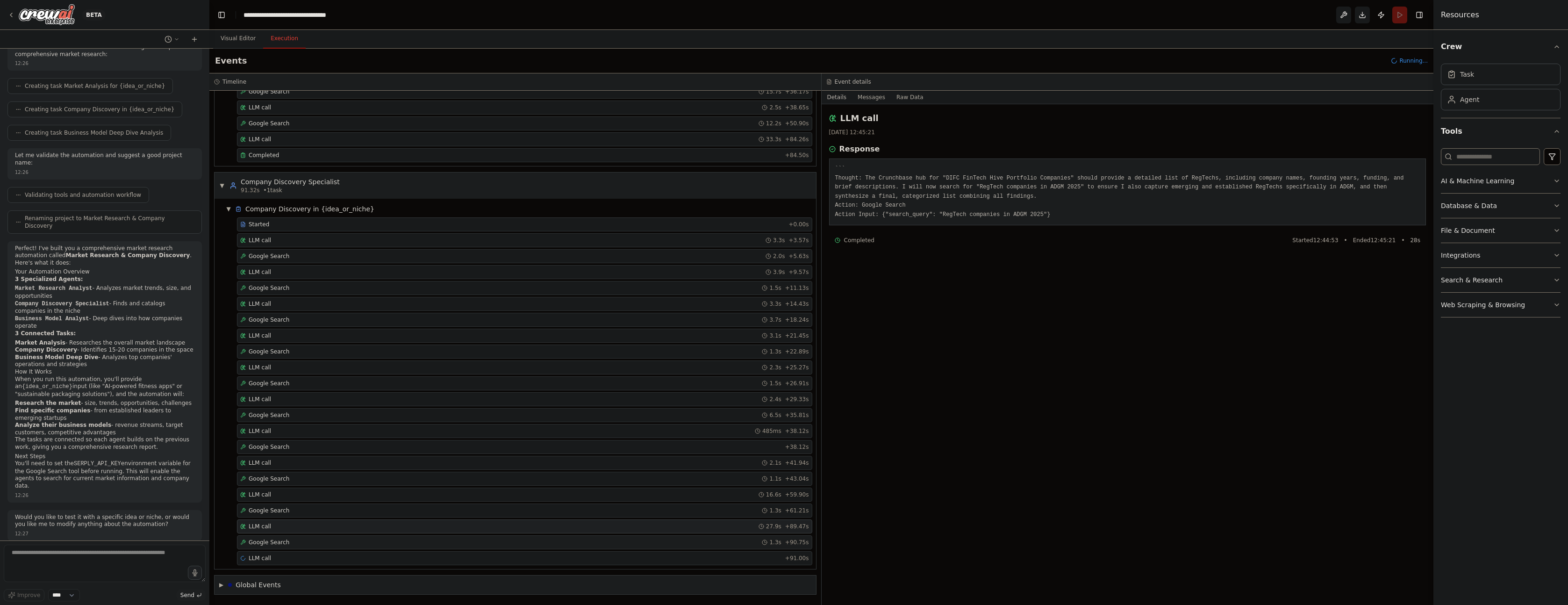
click at [274, 539] on span "Google Search" at bounding box center [268, 542] width 41 height 7
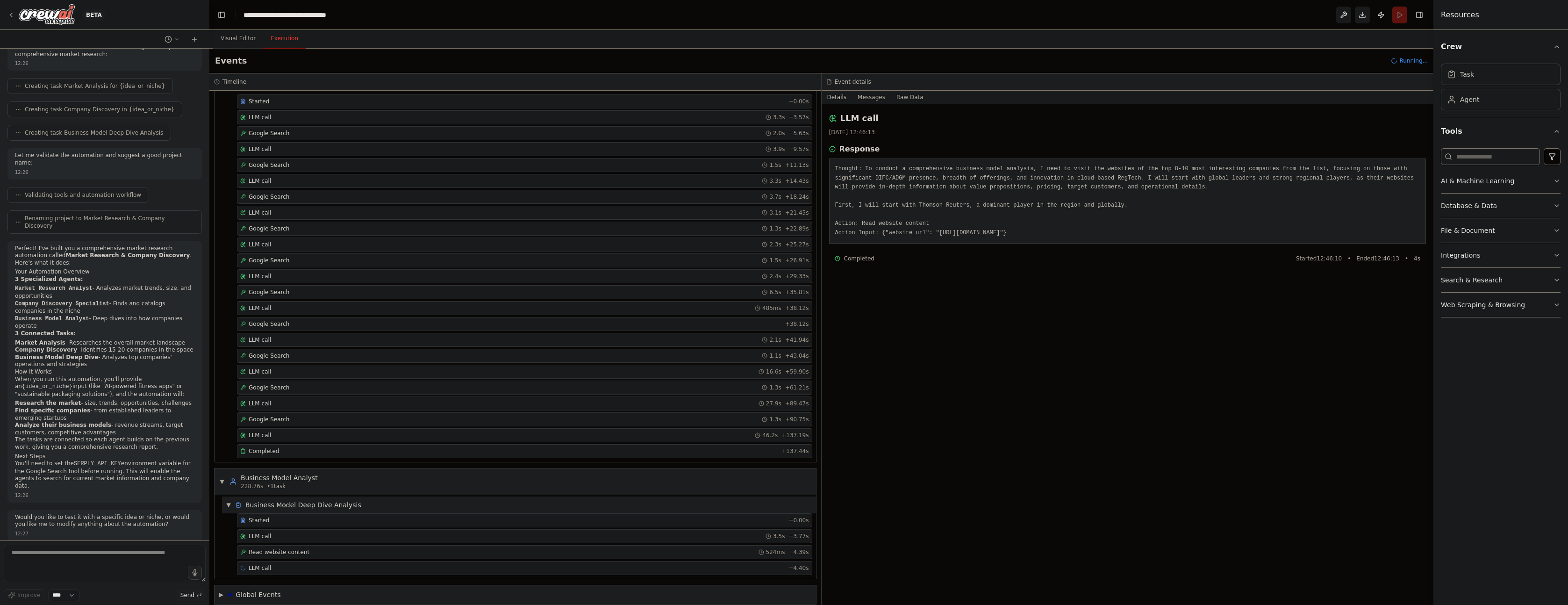
scroll to position [284, 0]
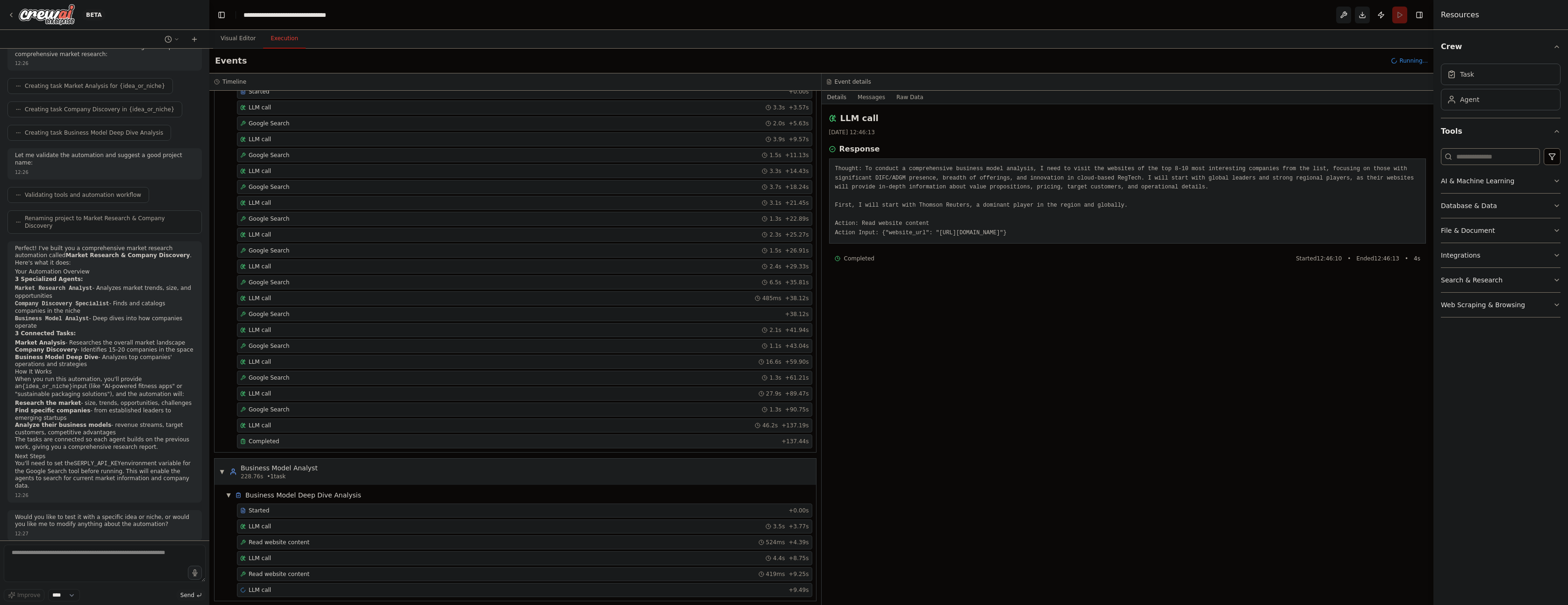
click at [314, 440] on div "Completed" at bounding box center [509, 441] width 537 height 7
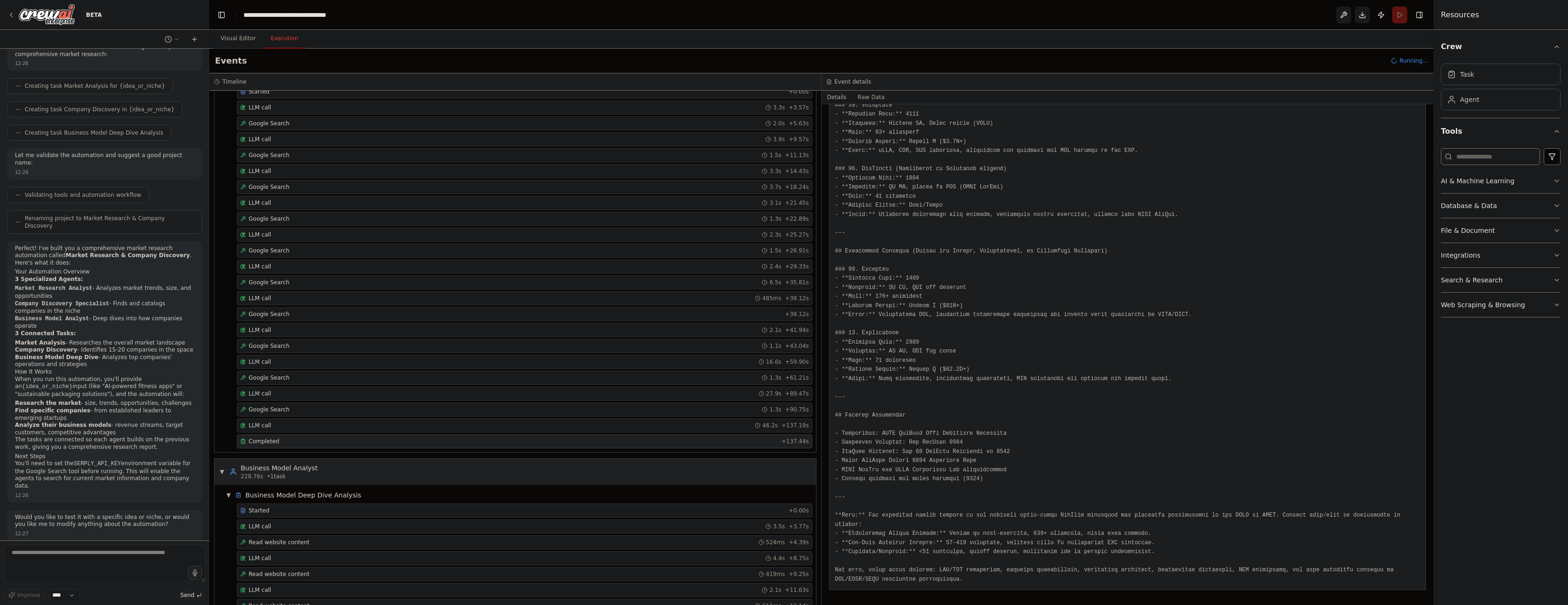
scroll to position [379, 0]
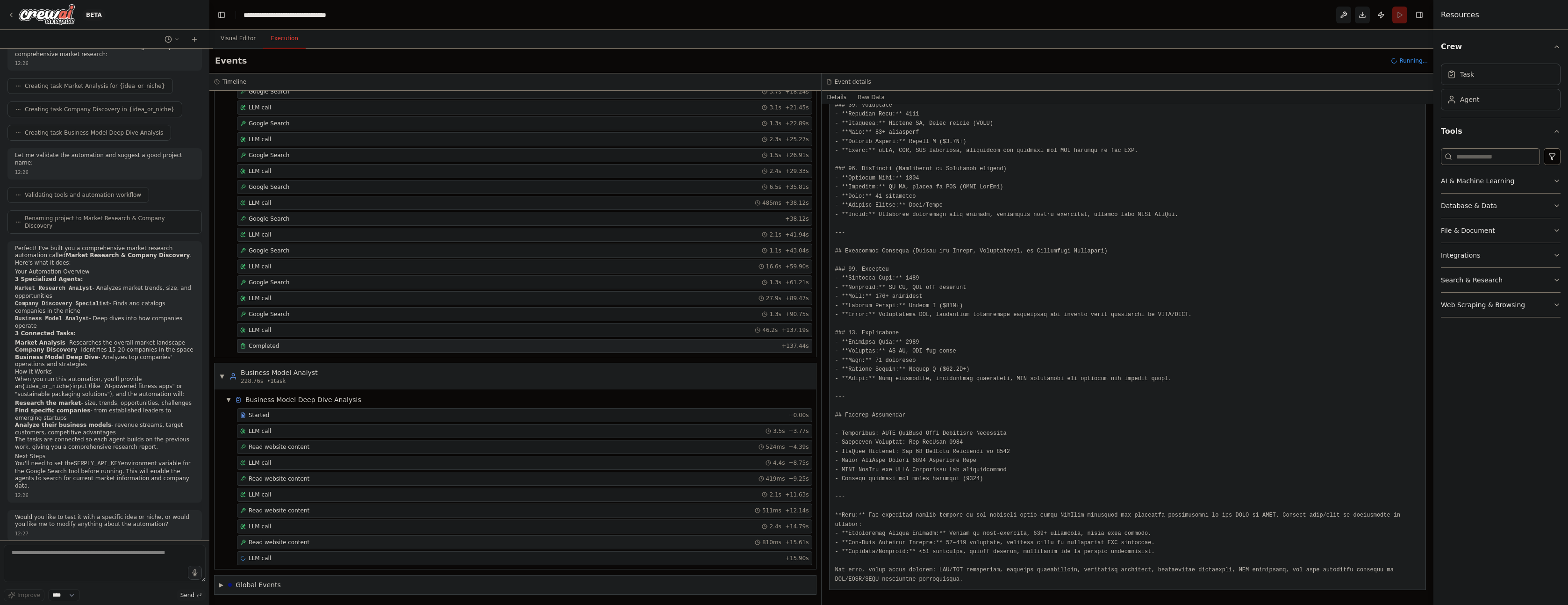
click at [309, 542] on div "Read website content 810ms + 15.61s" at bounding box center [525, 542] width 569 height 7
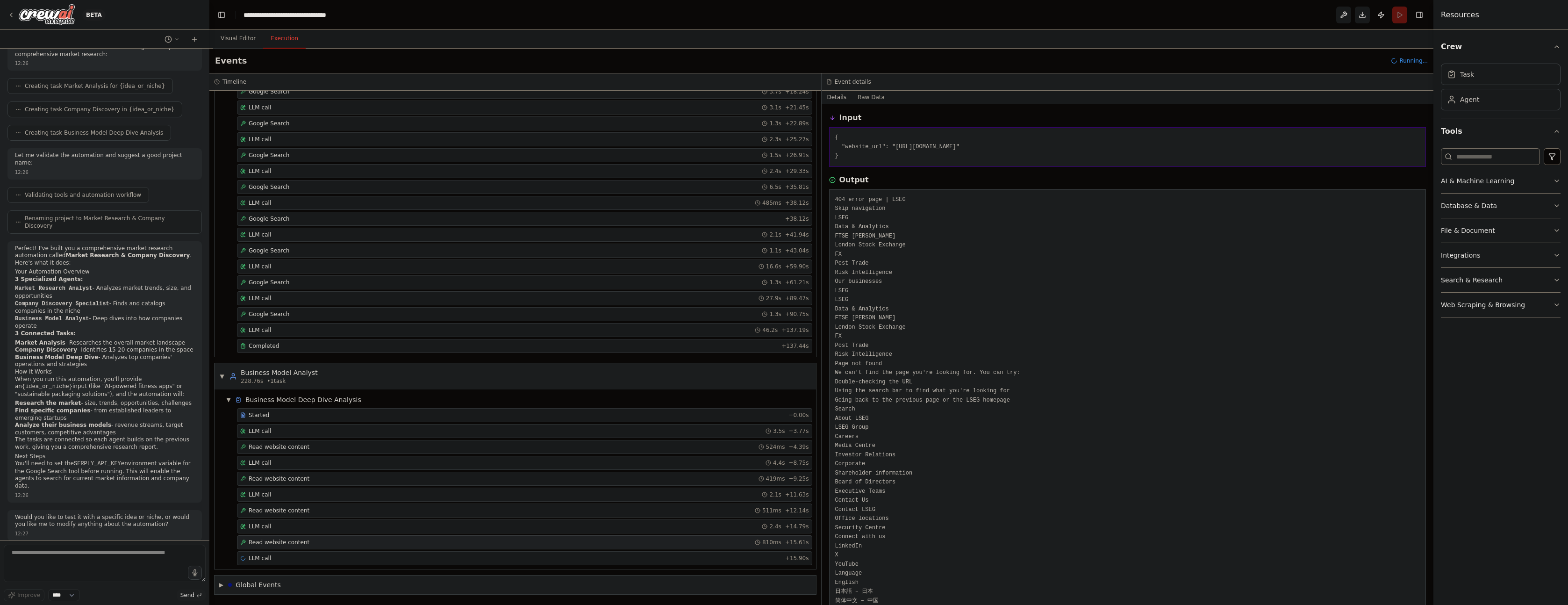
scroll to position [164, 0]
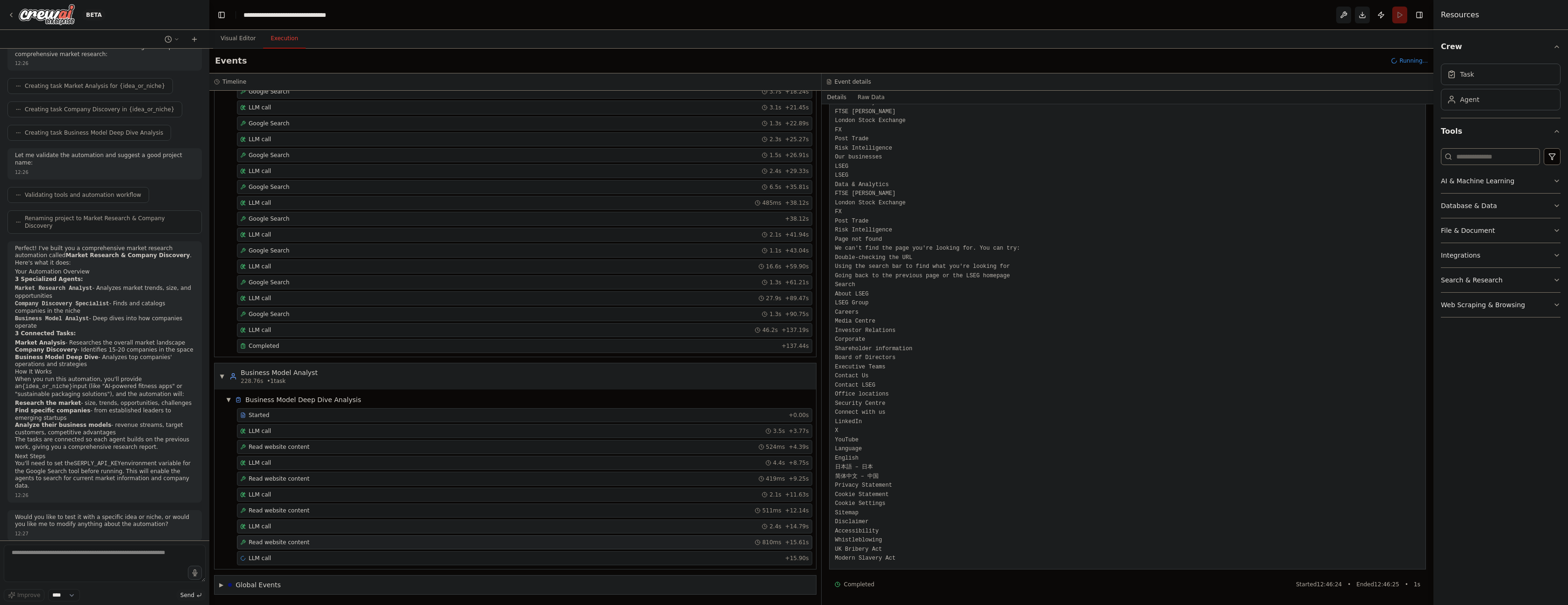
click at [292, 529] on div "LLM call 2.4s + 14.79s" at bounding box center [525, 526] width 569 height 7
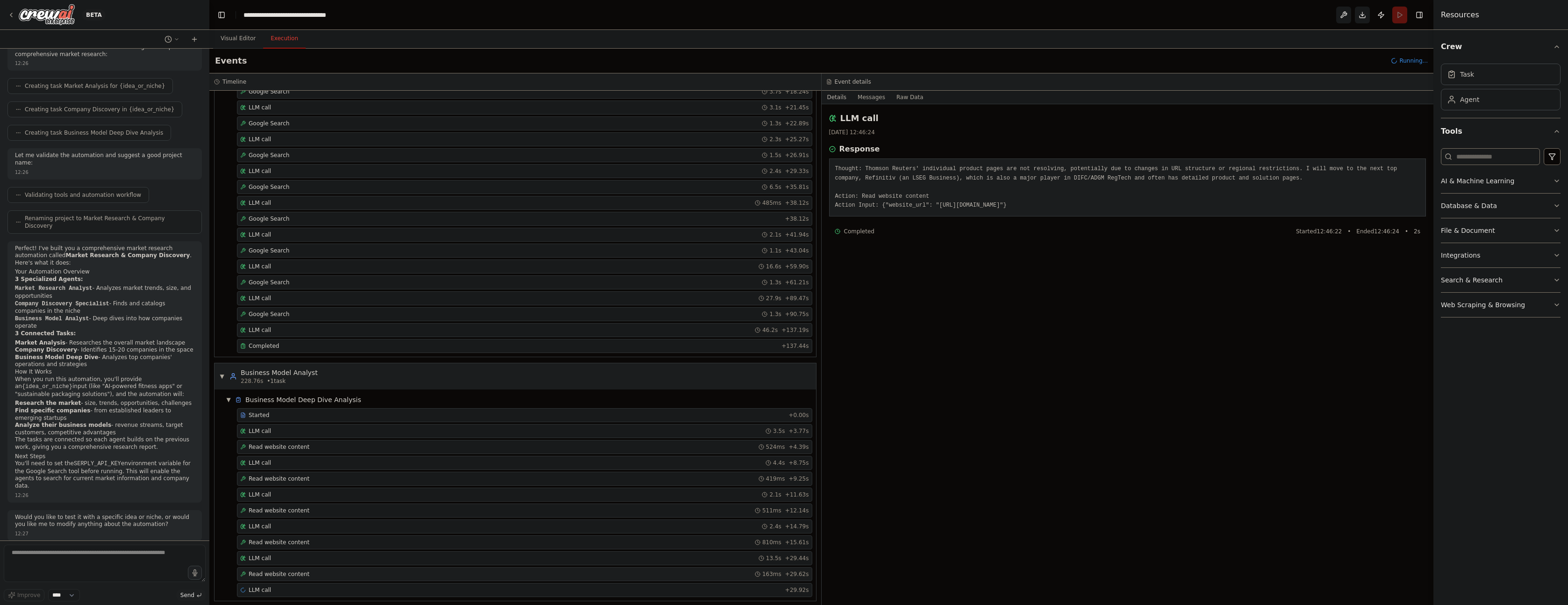
click at [303, 570] on span "Read website content" at bounding box center [279, 574] width 61 height 7
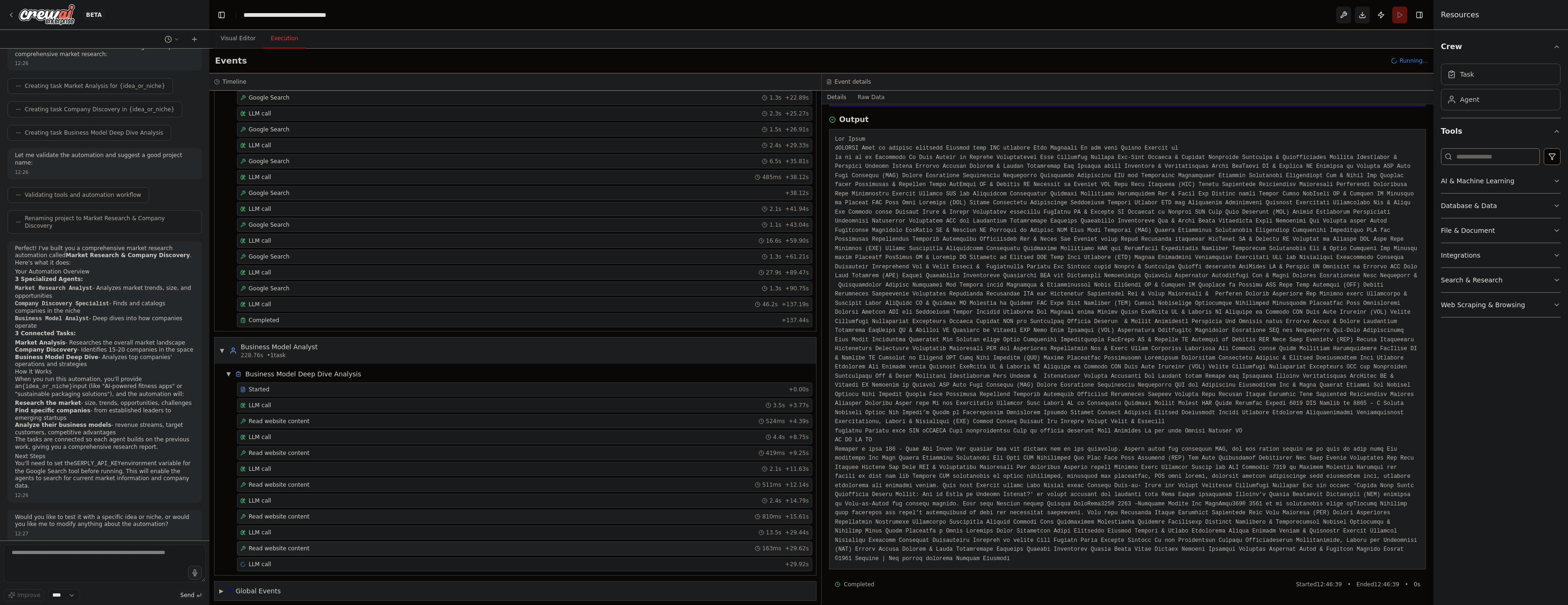
scroll to position [411, 0]
click at [298, 542] on span "Read website content" at bounding box center [279, 542] width 61 height 7
click at [282, 480] on span "Read website content" at bounding box center [279, 478] width 61 height 7
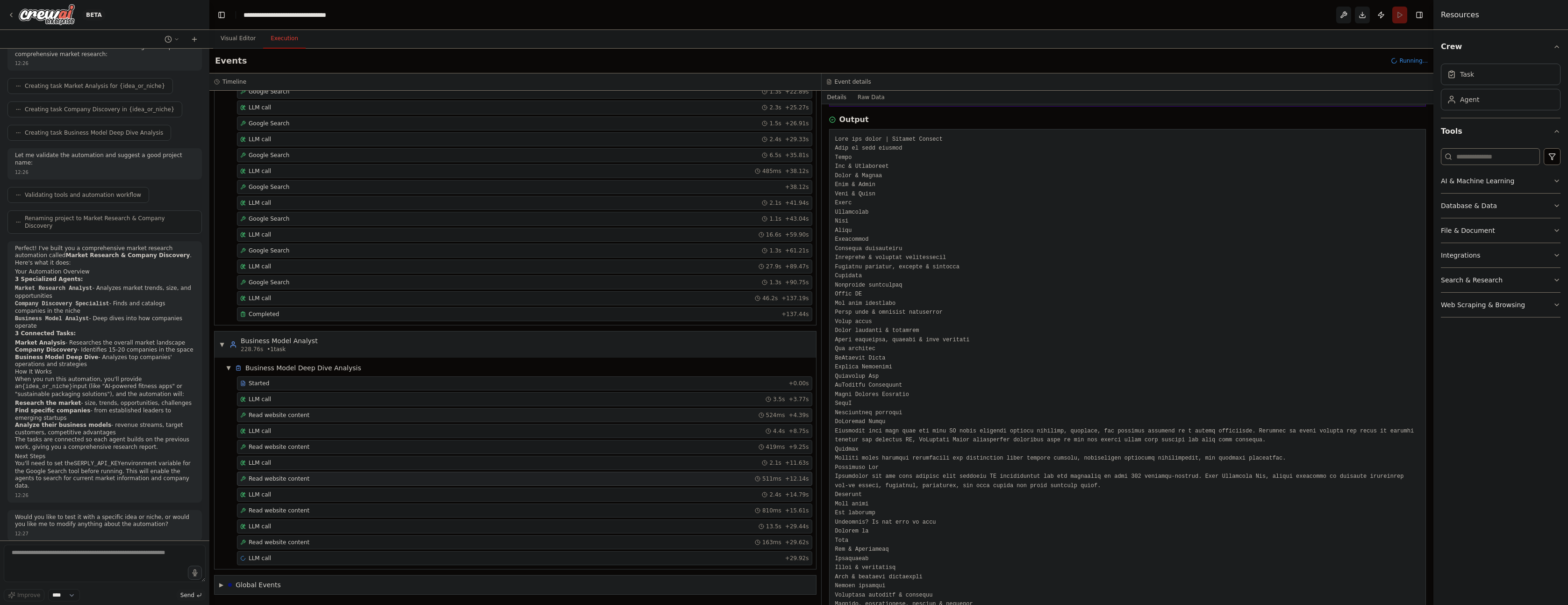
click at [305, 415] on span "Read website content" at bounding box center [279, 415] width 61 height 7
click at [303, 414] on span "Read website content" at bounding box center [279, 415] width 61 height 7
click at [289, 446] on span "Read website content" at bounding box center [279, 447] width 61 height 7
click at [292, 477] on span "Read website content" at bounding box center [279, 478] width 61 height 7
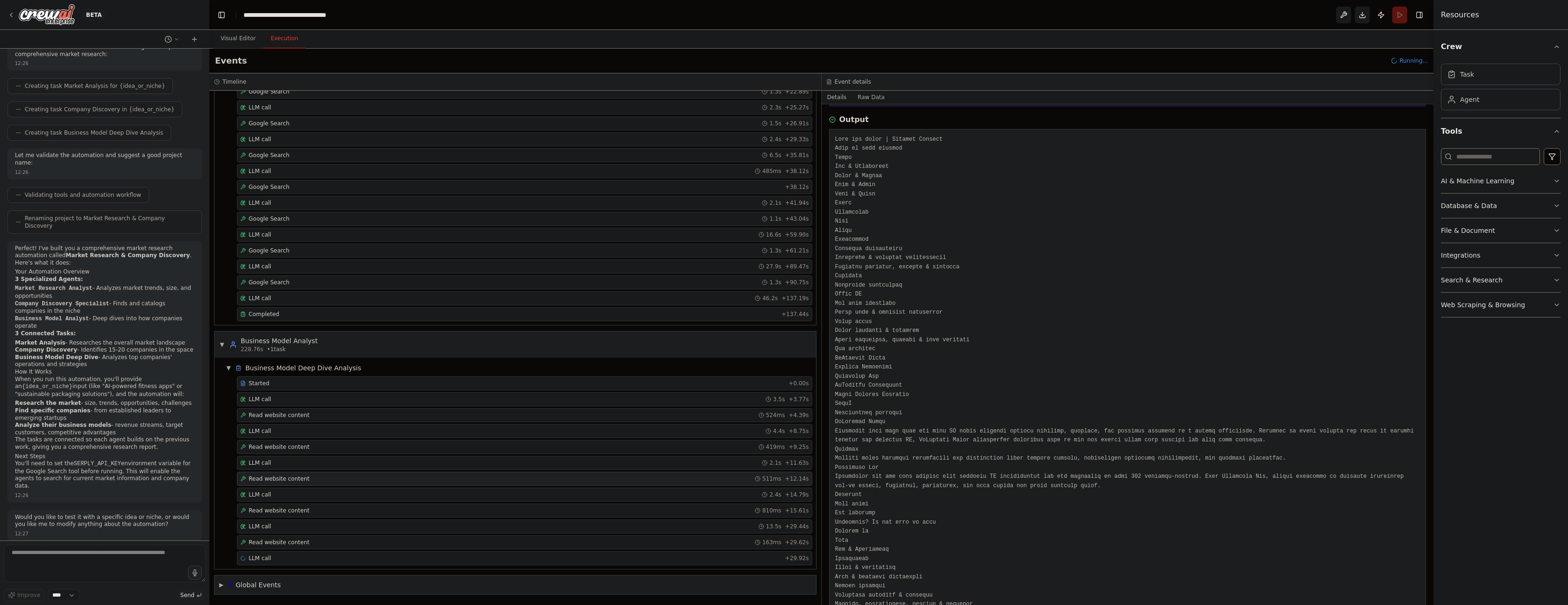
click at [292, 477] on span "Read website content" at bounding box center [279, 478] width 61 height 7
click at [290, 456] on div "LLM call 2.1s + 11.63s" at bounding box center [524, 463] width 575 height 14
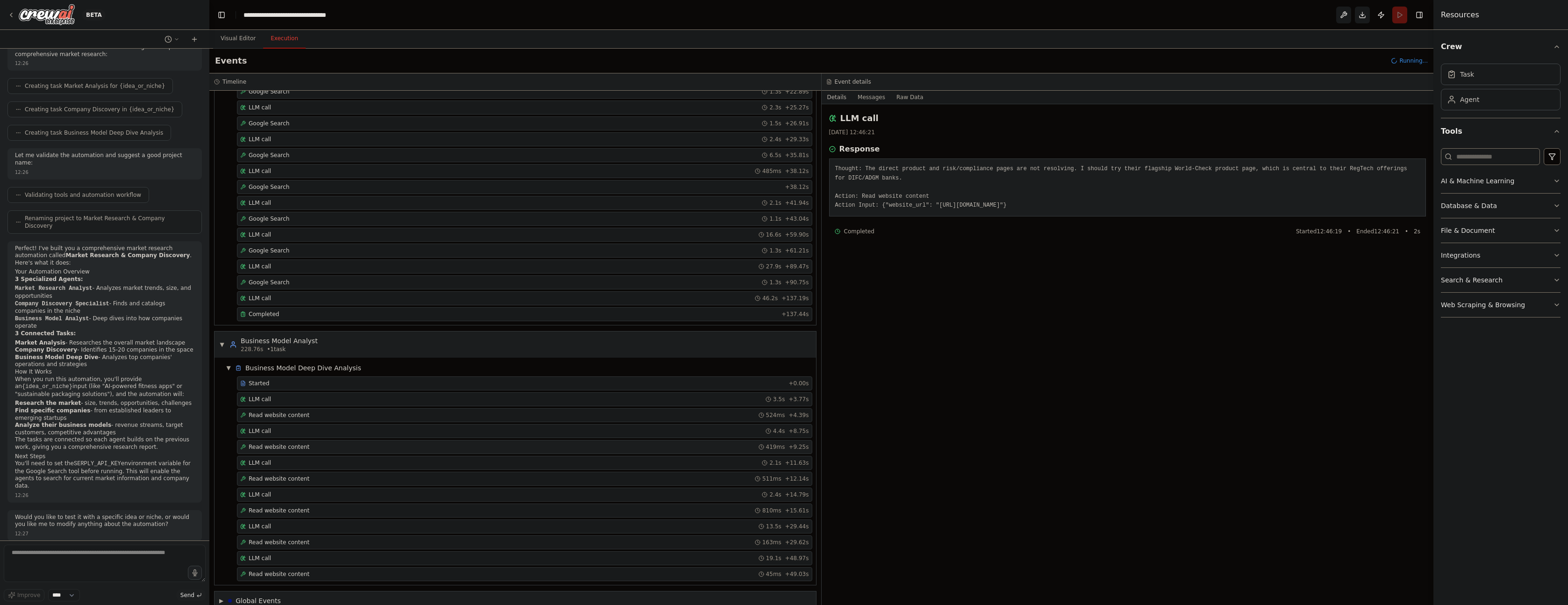
click at [301, 444] on span "Read website content" at bounding box center [279, 447] width 61 height 7
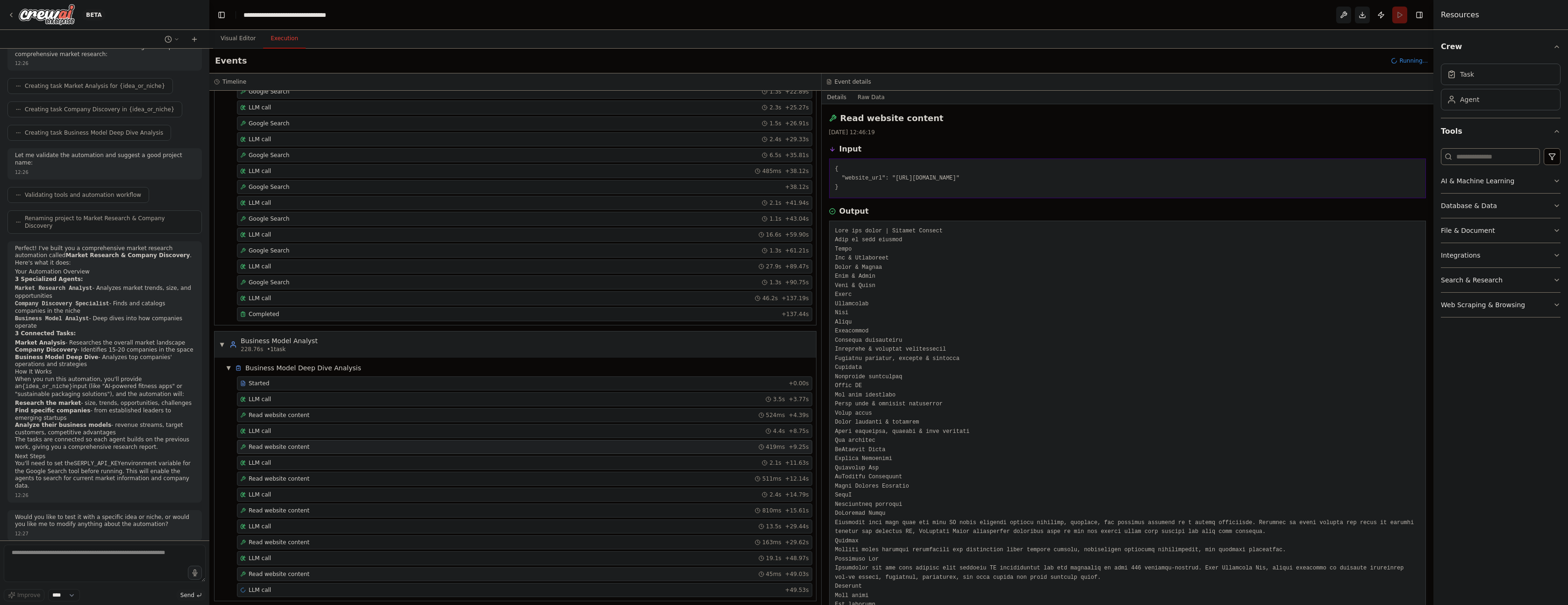
click at [289, 574] on span "Read website content" at bounding box center [279, 574] width 61 height 7
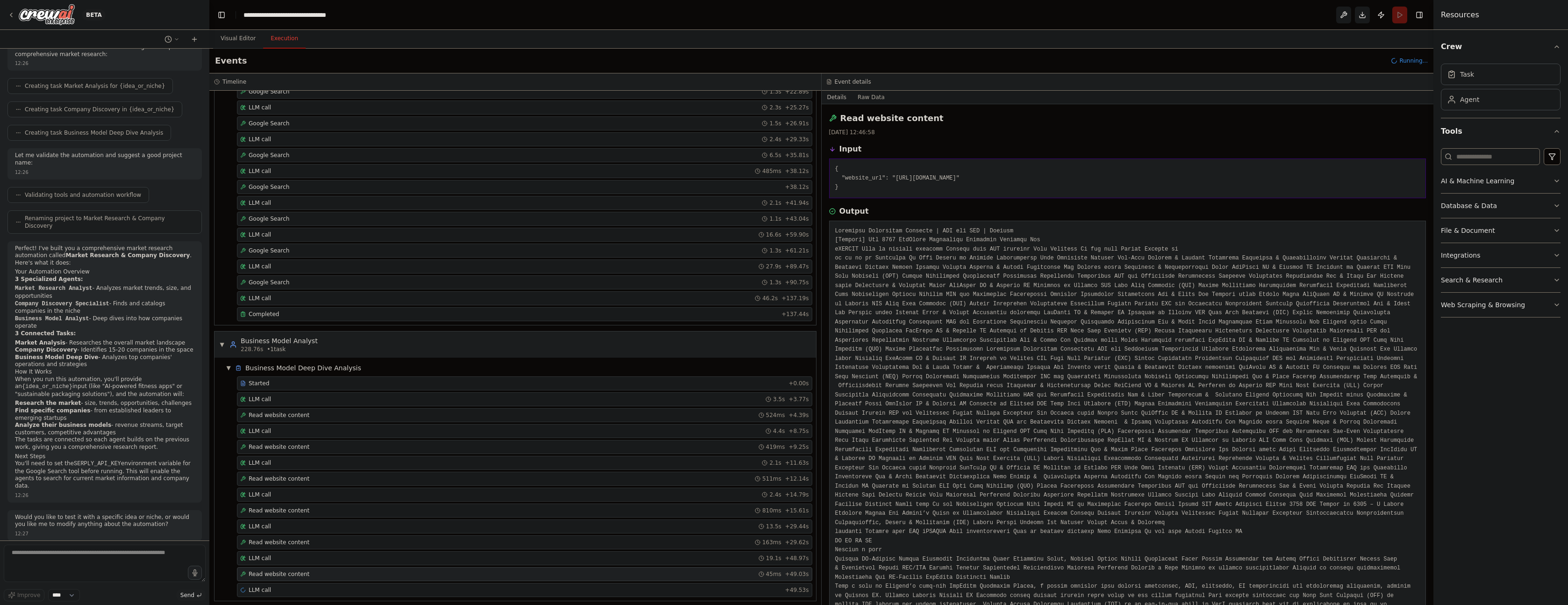
scroll to position [443, 0]
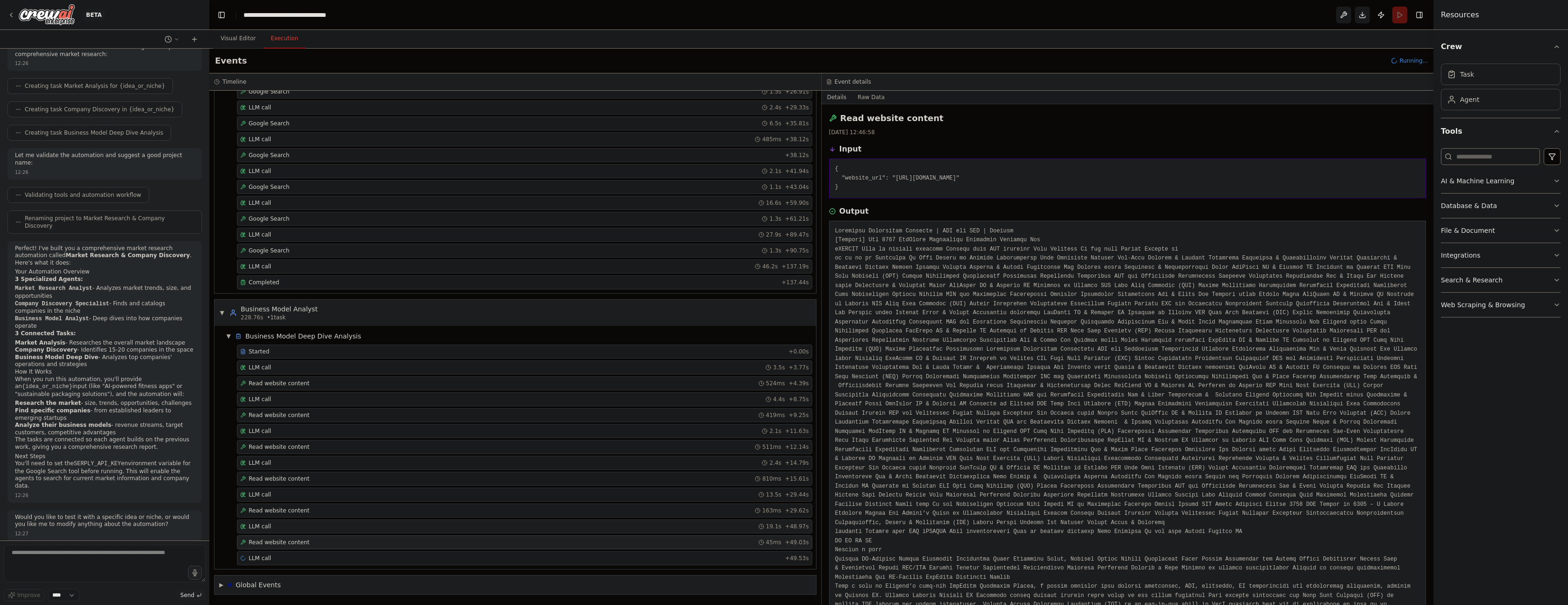
click at [293, 526] on div "LLM call 19.1s + 48.97s" at bounding box center [525, 526] width 569 height 7
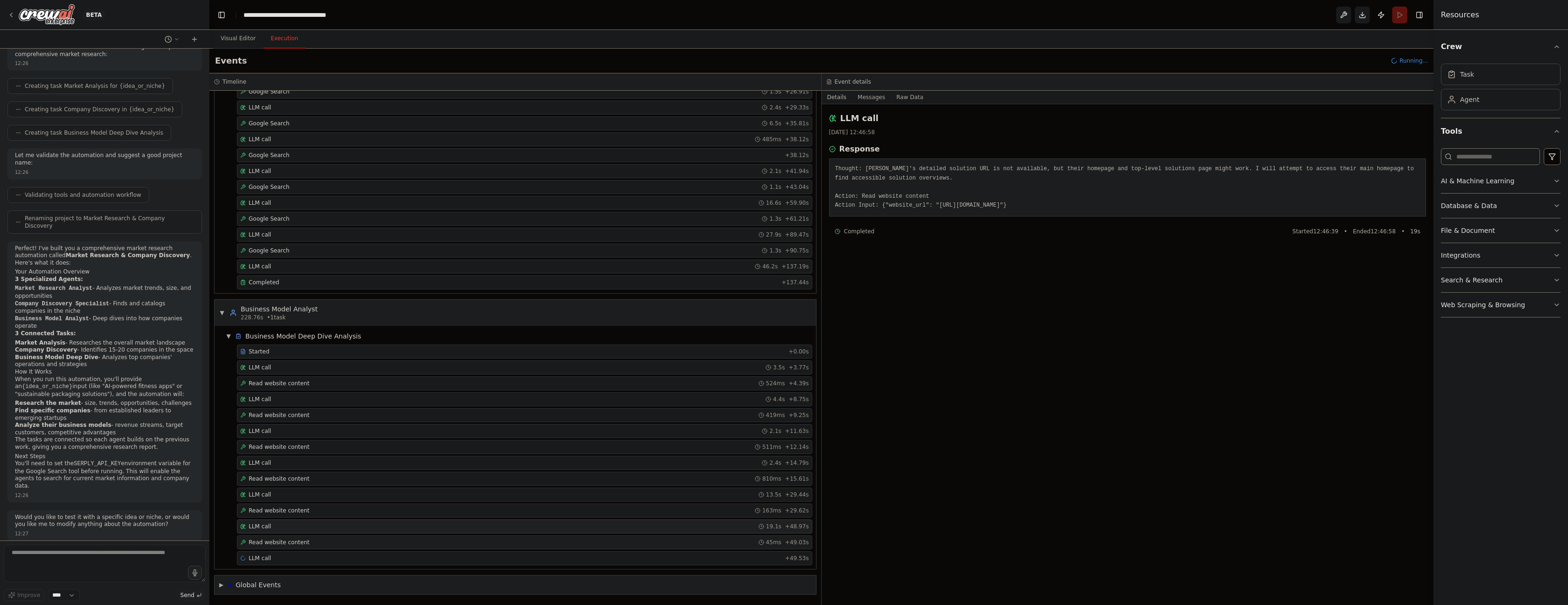
click at [292, 545] on span "Read website content" at bounding box center [279, 542] width 61 height 7
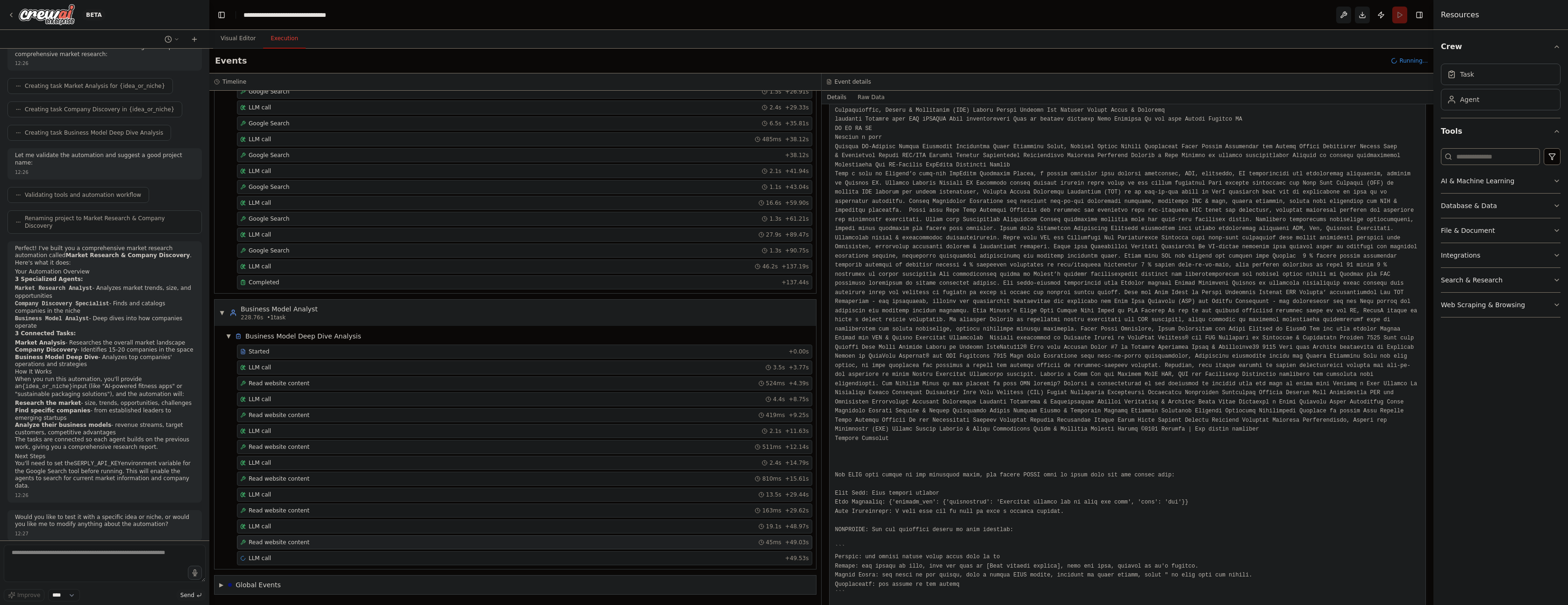
scroll to position [511, 0]
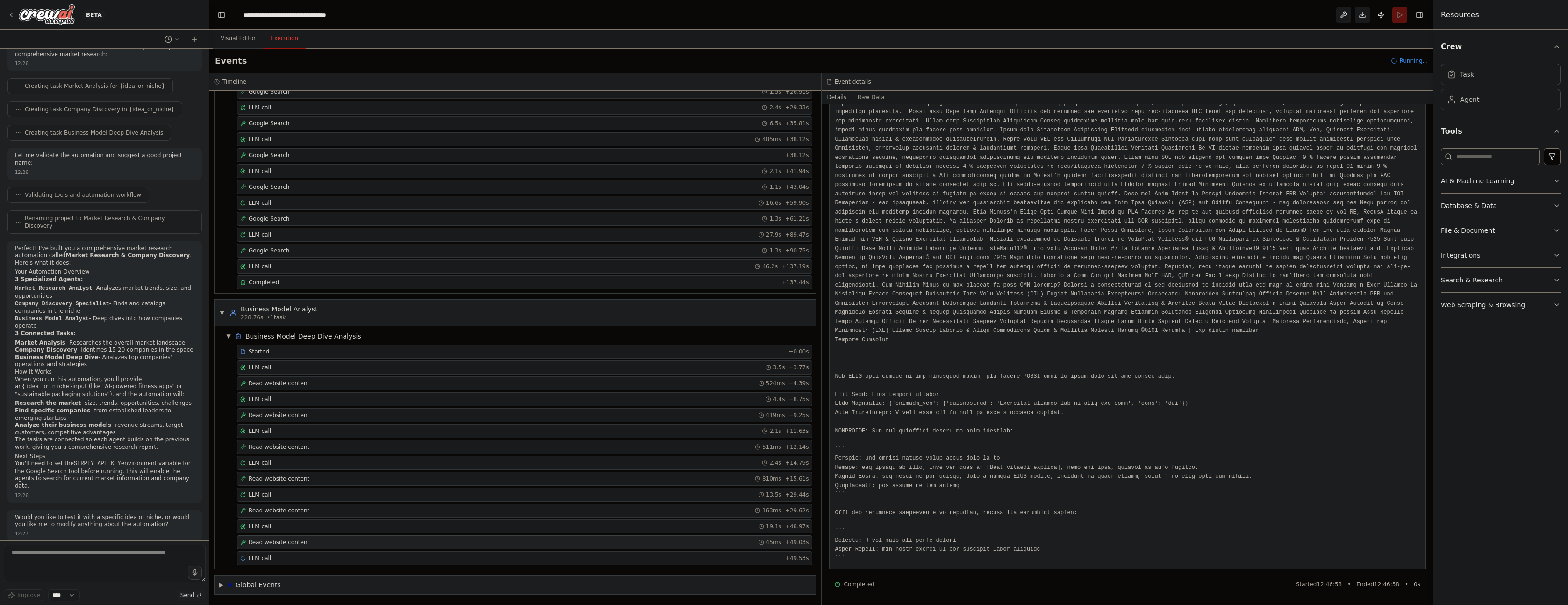
click at [298, 543] on span "Read website content" at bounding box center [279, 542] width 61 height 7
click at [291, 561] on div "LLM call + 49.53s" at bounding box center [525, 558] width 569 height 7
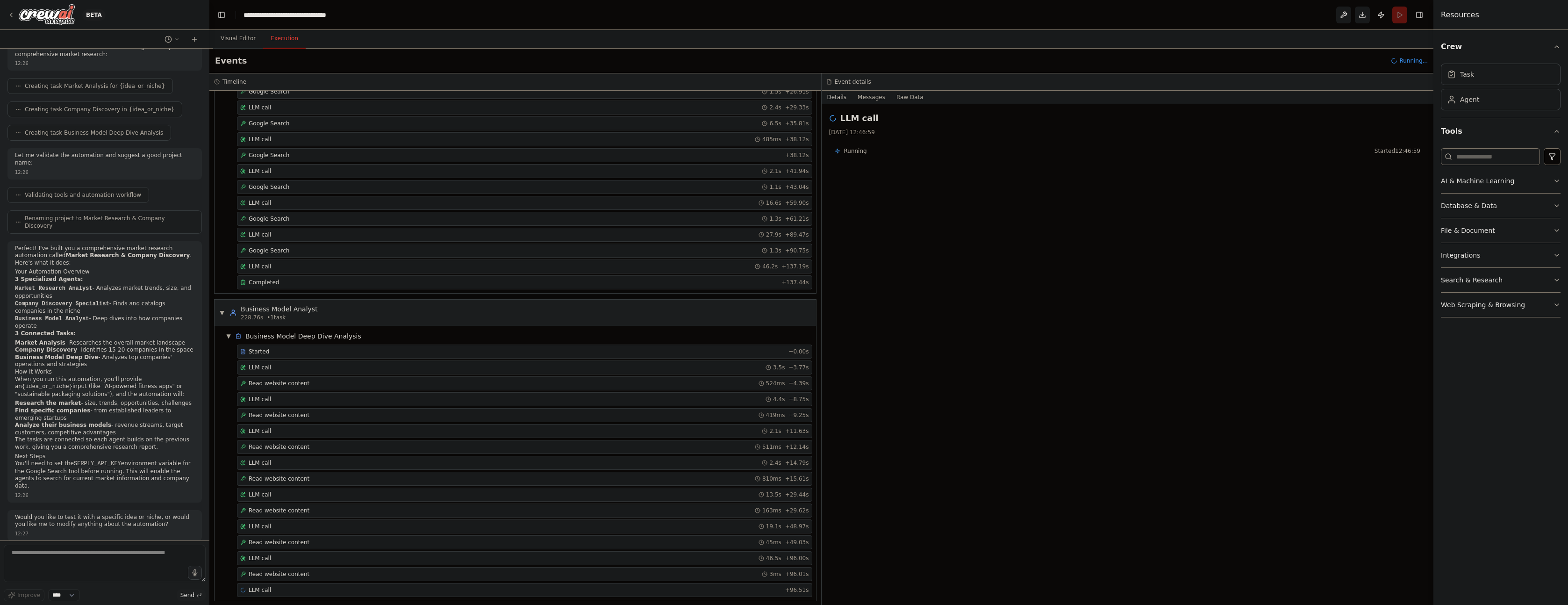
click at [836, 98] on button "Details" at bounding box center [837, 97] width 31 height 13
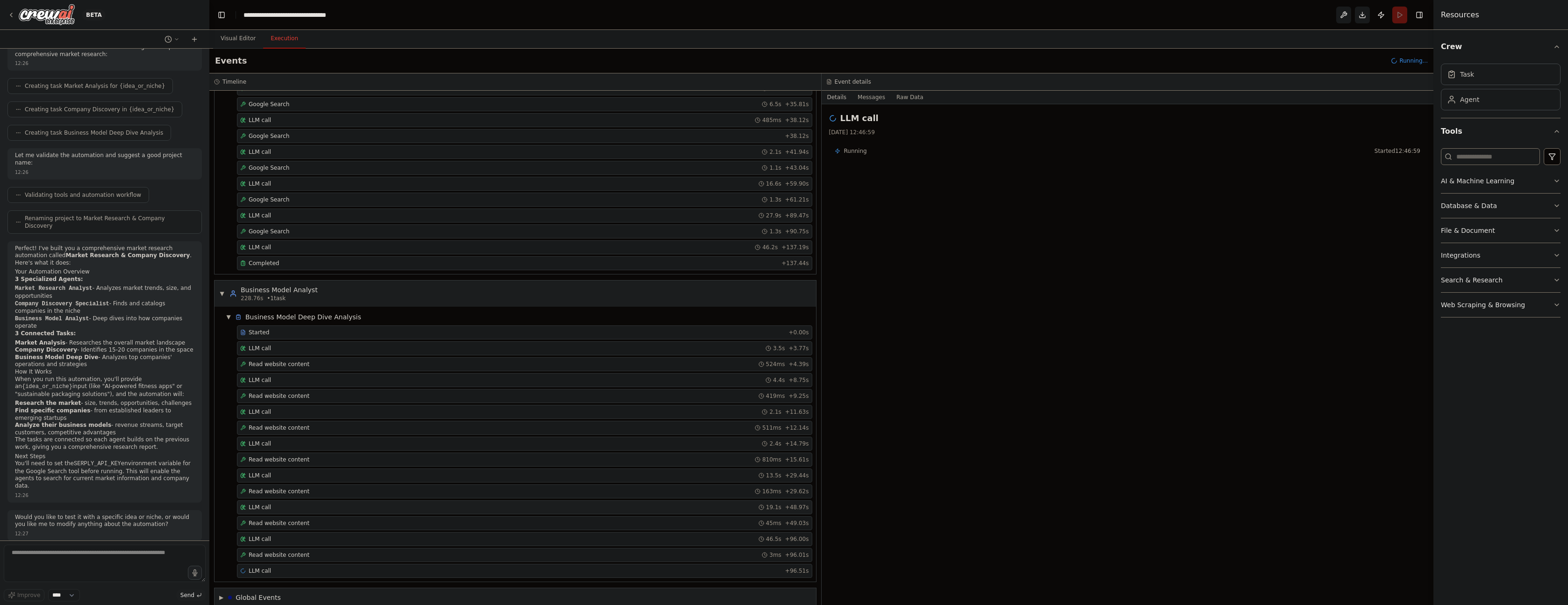
scroll to position [475, 0]
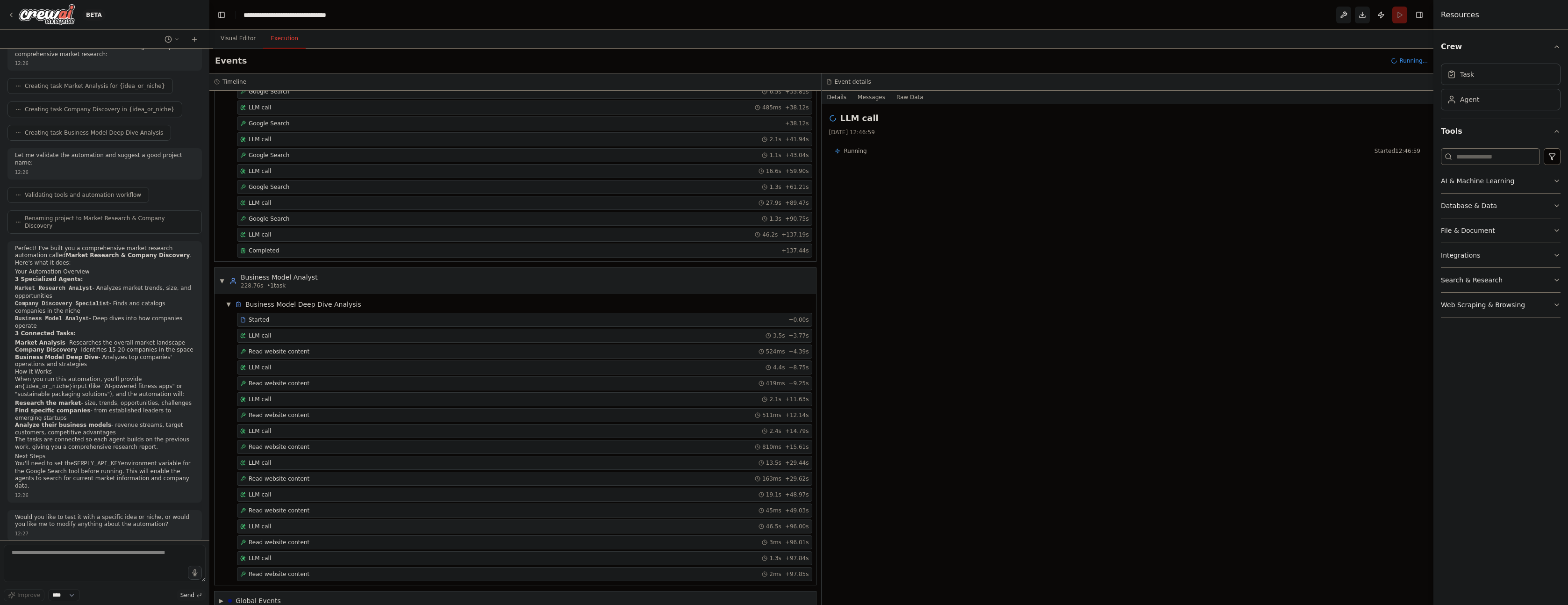
click at [283, 521] on div "LLM call 46.5s + 96.00s" at bounding box center [524, 526] width 575 height 14
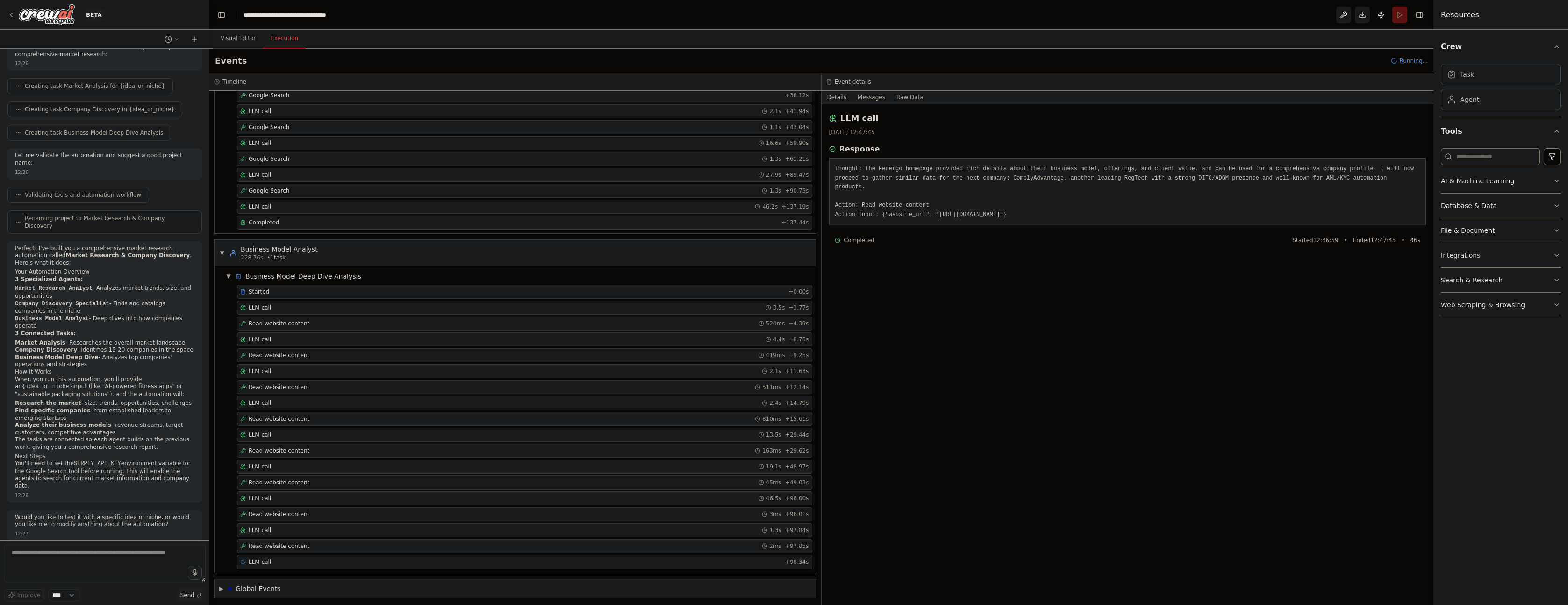
scroll to position [506, 0]
click at [295, 536] on div "Read website content 2ms + 97.85s" at bounding box center [524, 542] width 575 height 14
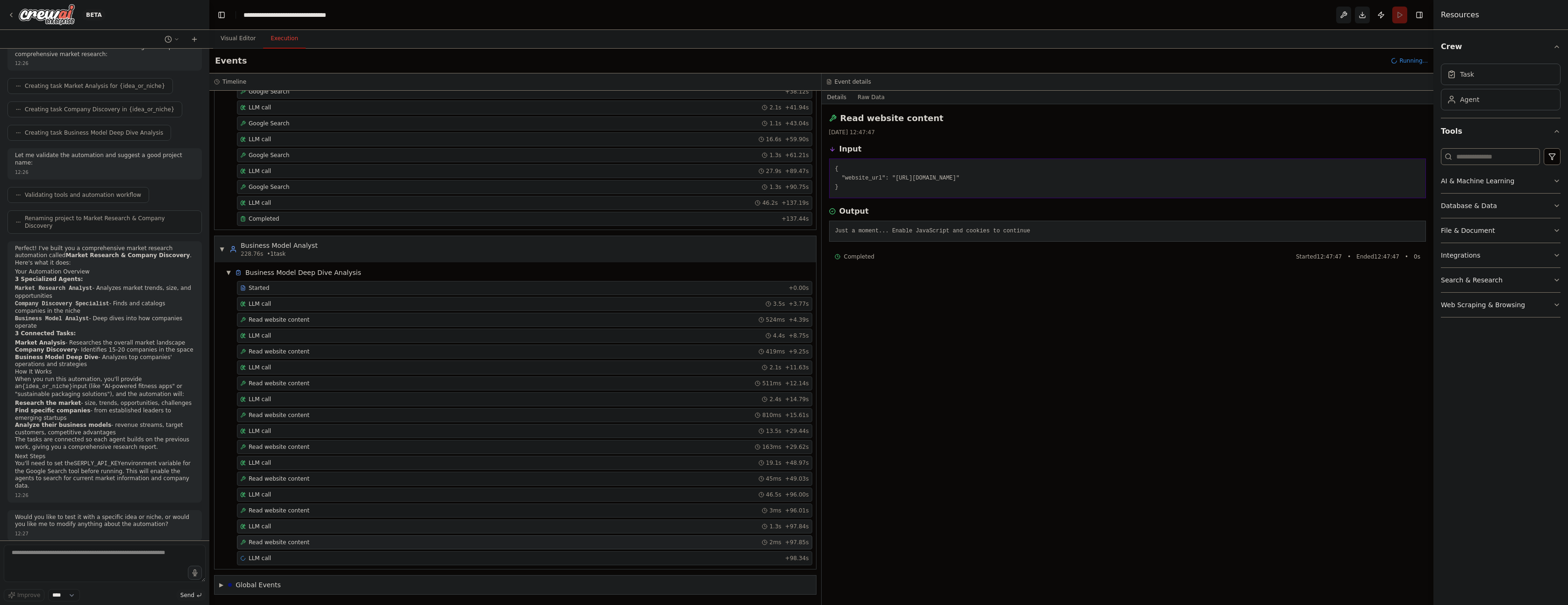
click at [285, 526] on div "LLM call 1.3s + 97.84s" at bounding box center [525, 526] width 569 height 7
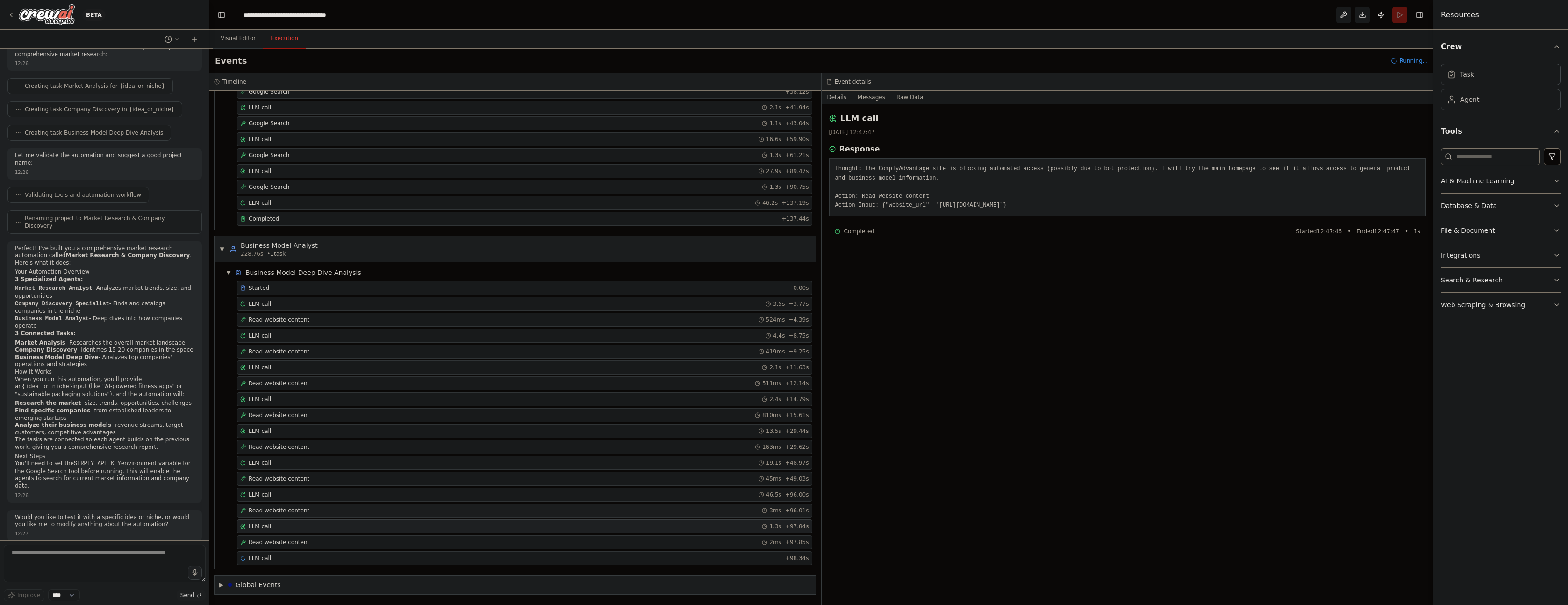
click at [298, 508] on span "Read website content" at bounding box center [279, 510] width 61 height 7
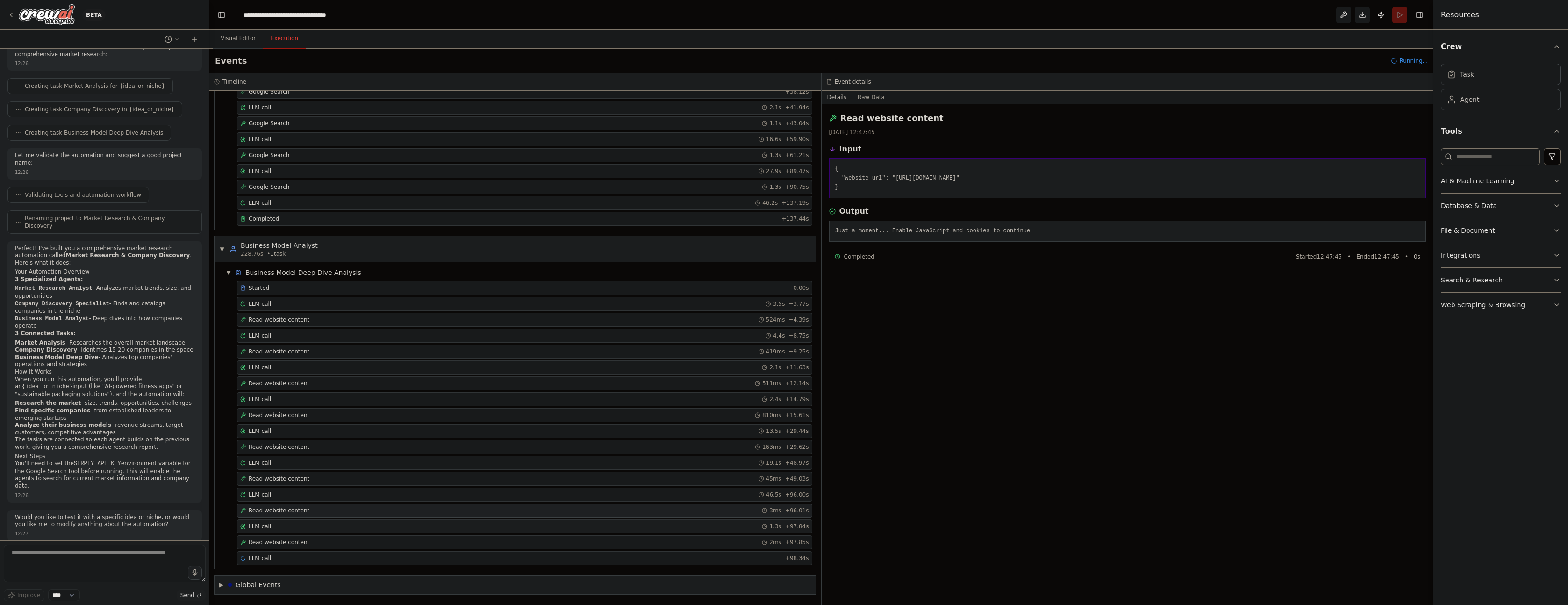
click at [290, 519] on div "LLM call 1.3s + 97.84s" at bounding box center [524, 526] width 575 height 14
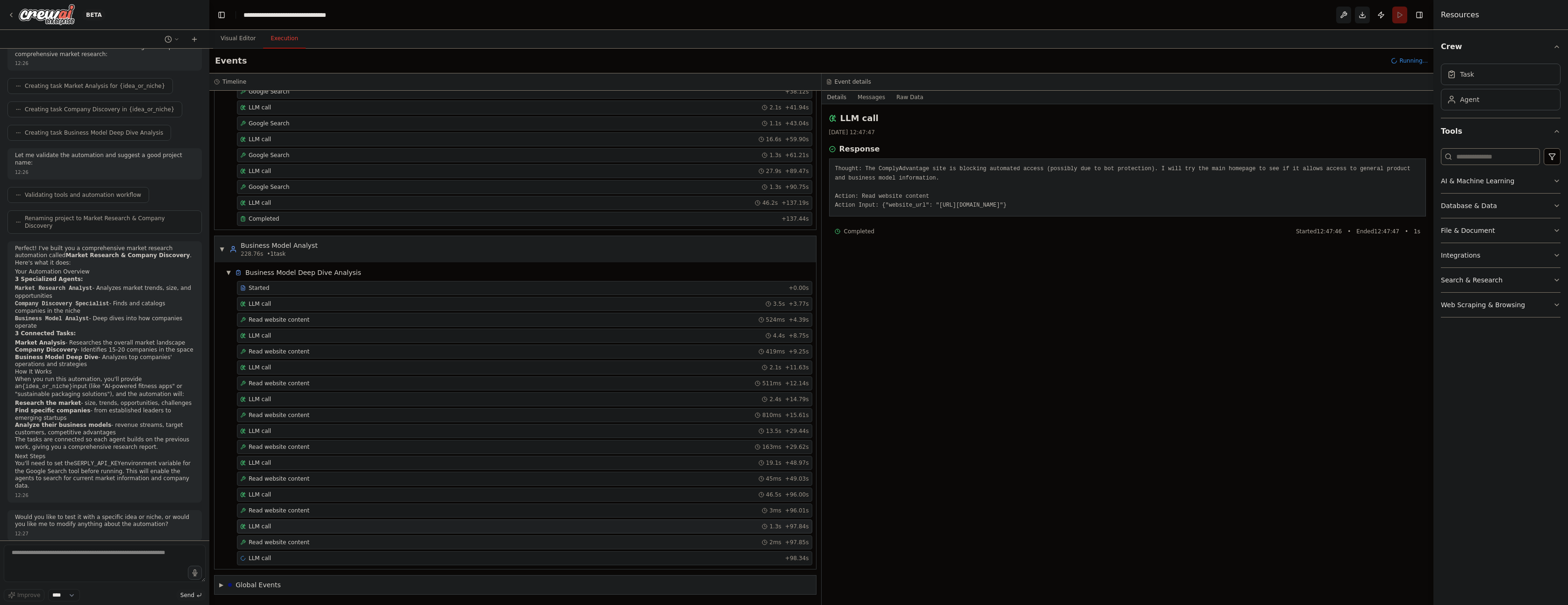
click at [290, 540] on span "Read website content" at bounding box center [279, 542] width 61 height 7
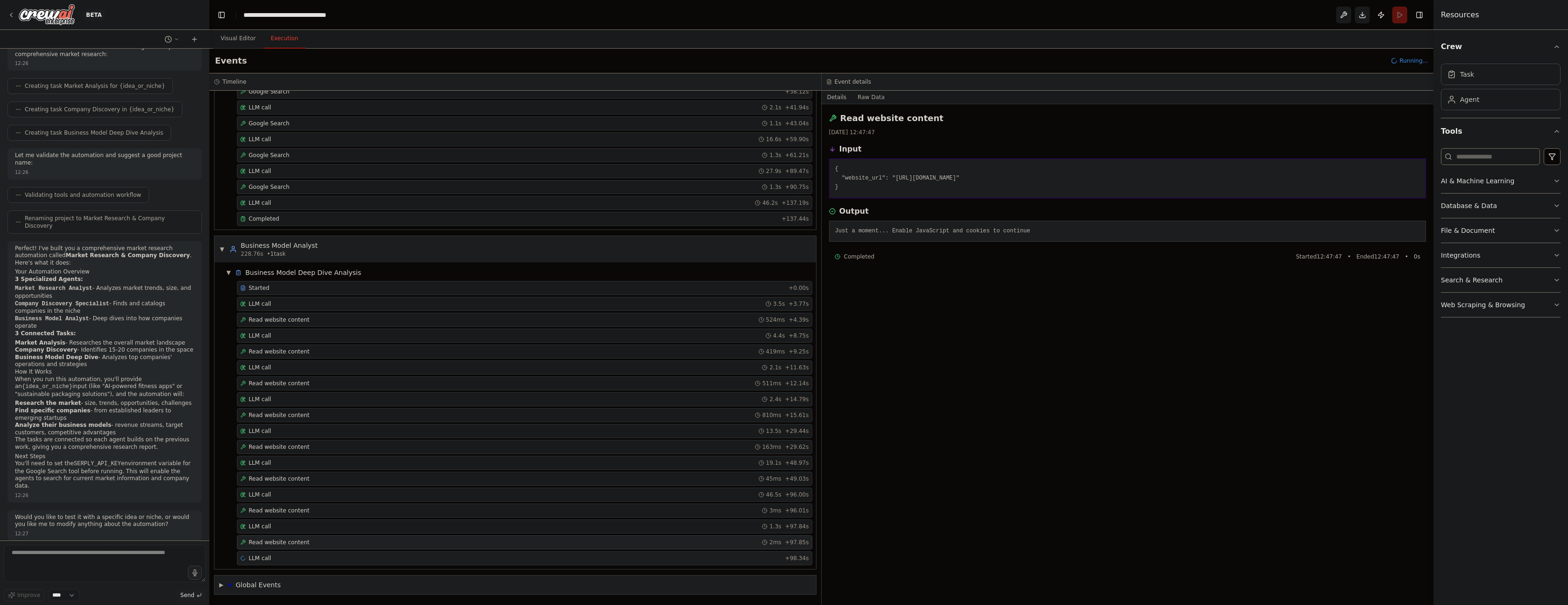
click at [289, 553] on div "LLM call + 98.34s" at bounding box center [524, 558] width 575 height 14
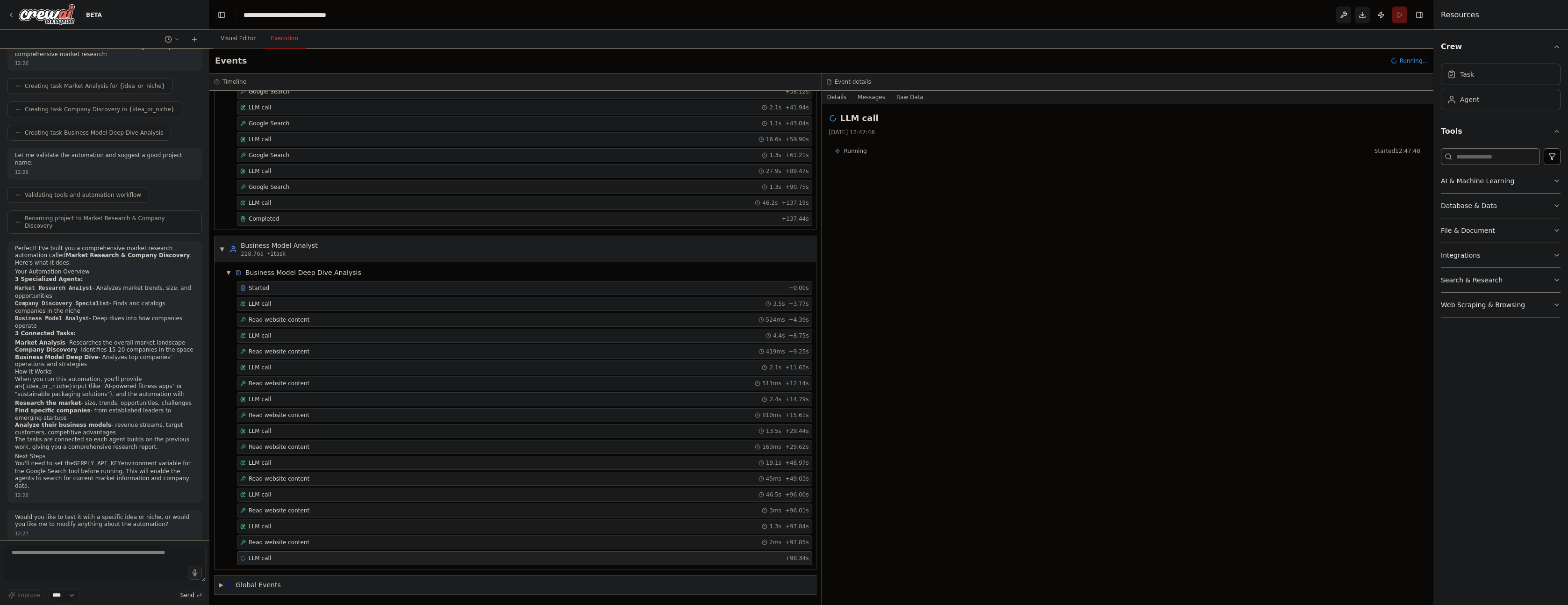
click at [838, 97] on button "Details" at bounding box center [837, 97] width 31 height 13
click at [878, 99] on button "Messages" at bounding box center [872, 97] width 39 height 13
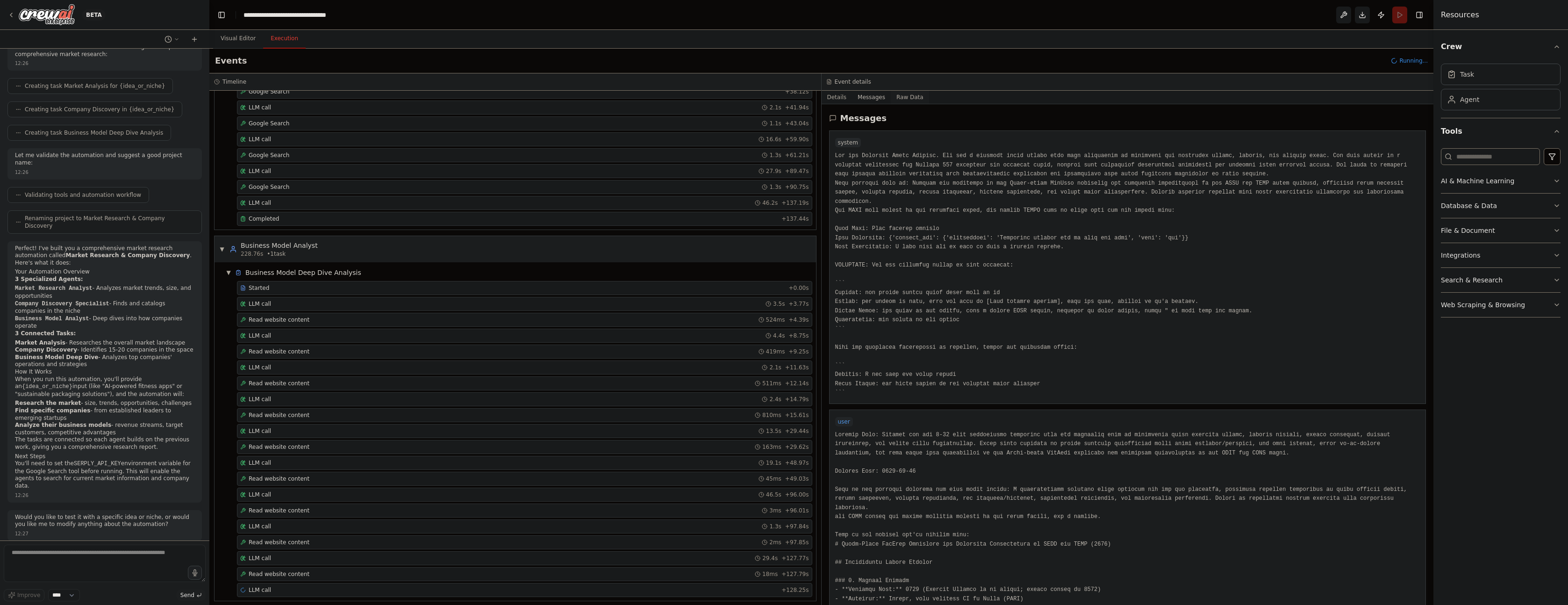
click at [903, 99] on button "Raw Data" at bounding box center [909, 97] width 38 height 13
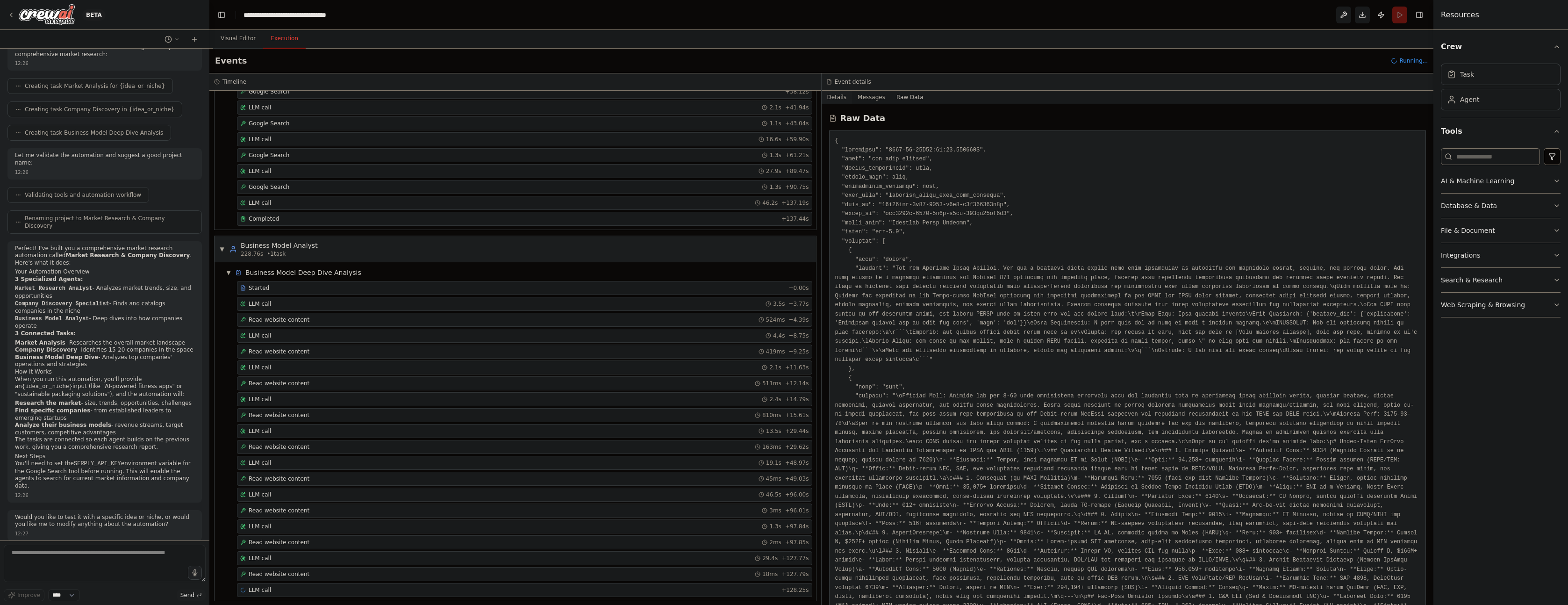
click at [828, 98] on button "Details" at bounding box center [837, 97] width 31 height 13
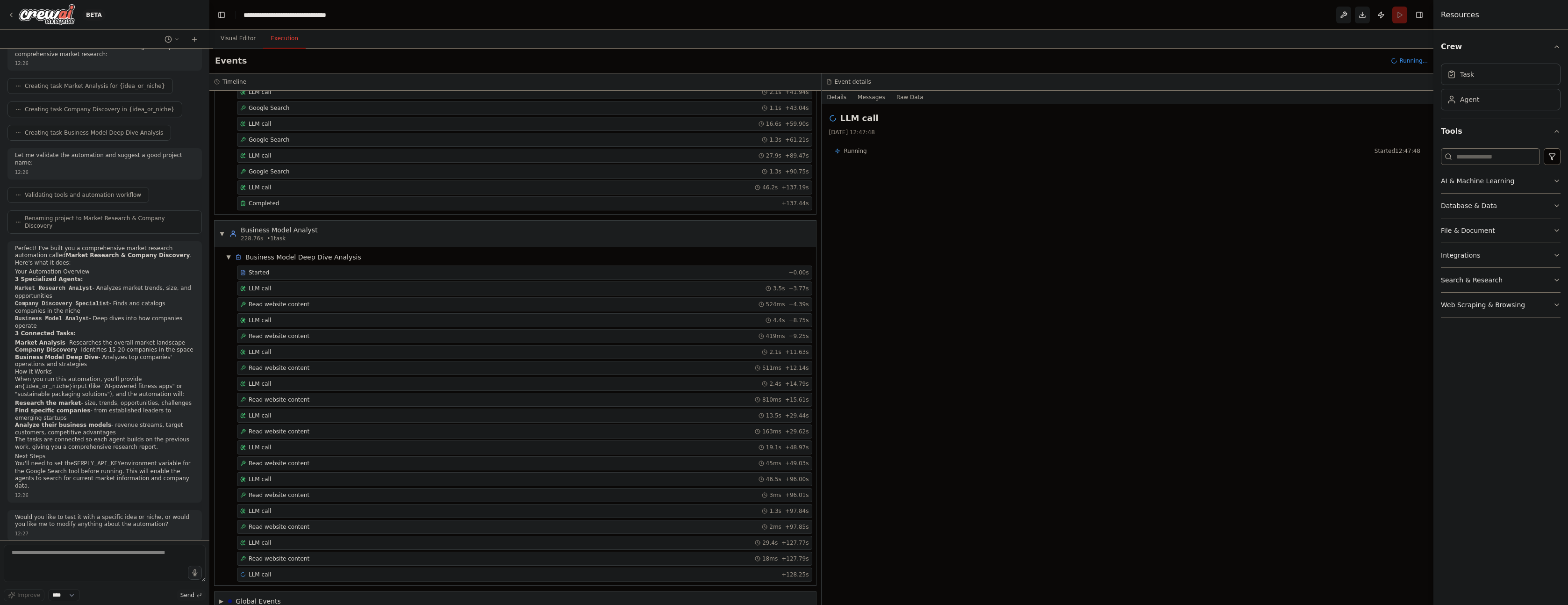
scroll to position [539, 0]
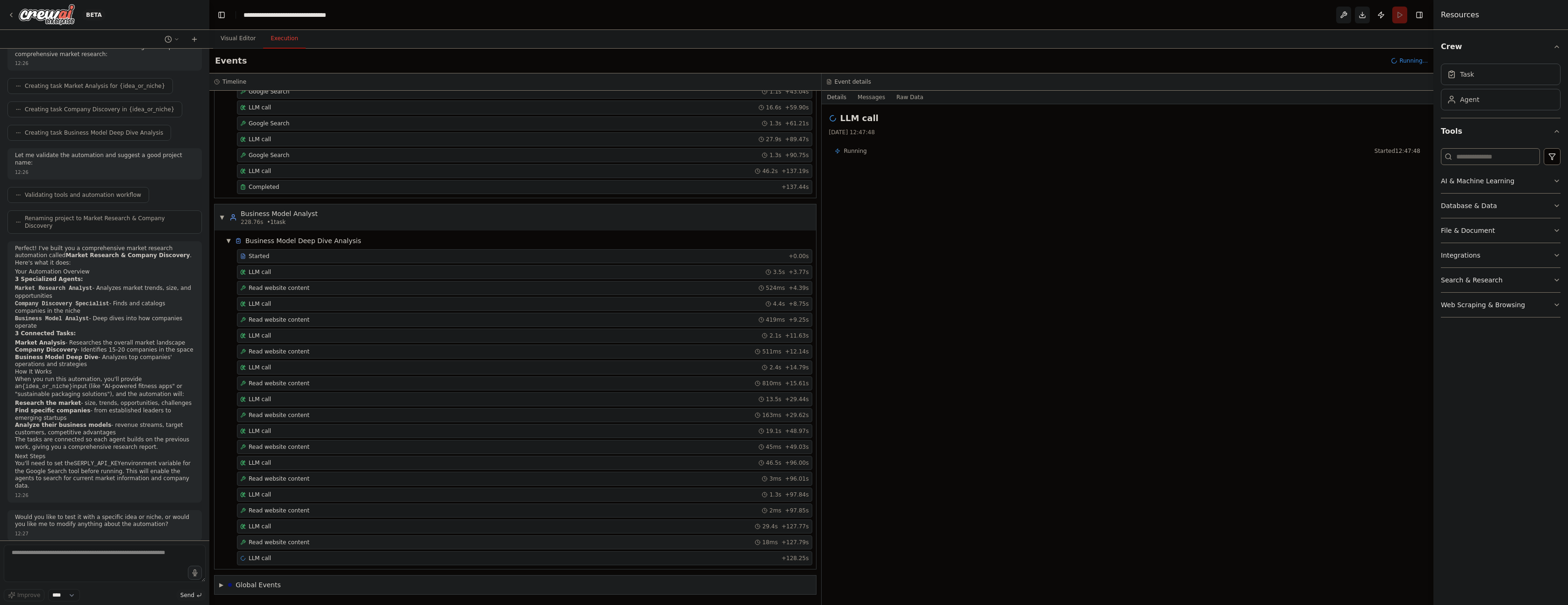
click at [285, 542] on span "Read website content" at bounding box center [279, 542] width 61 height 7
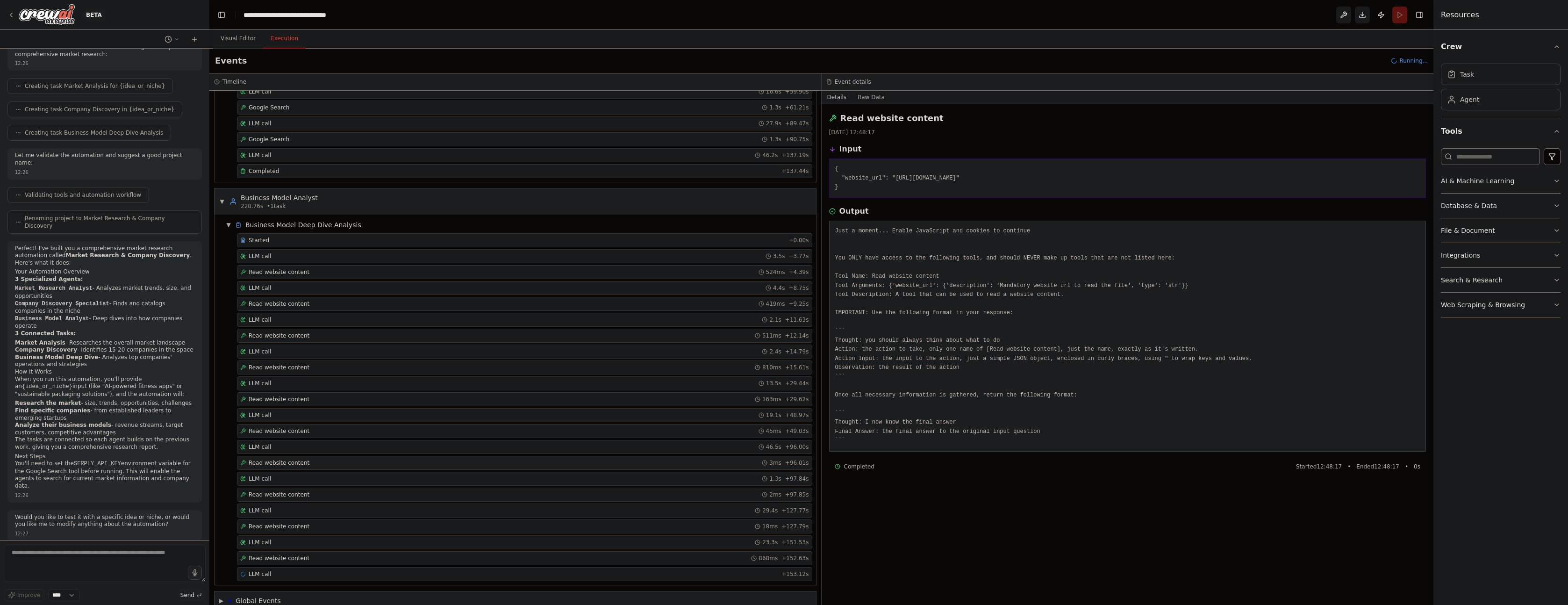
scroll to position [570, 0]
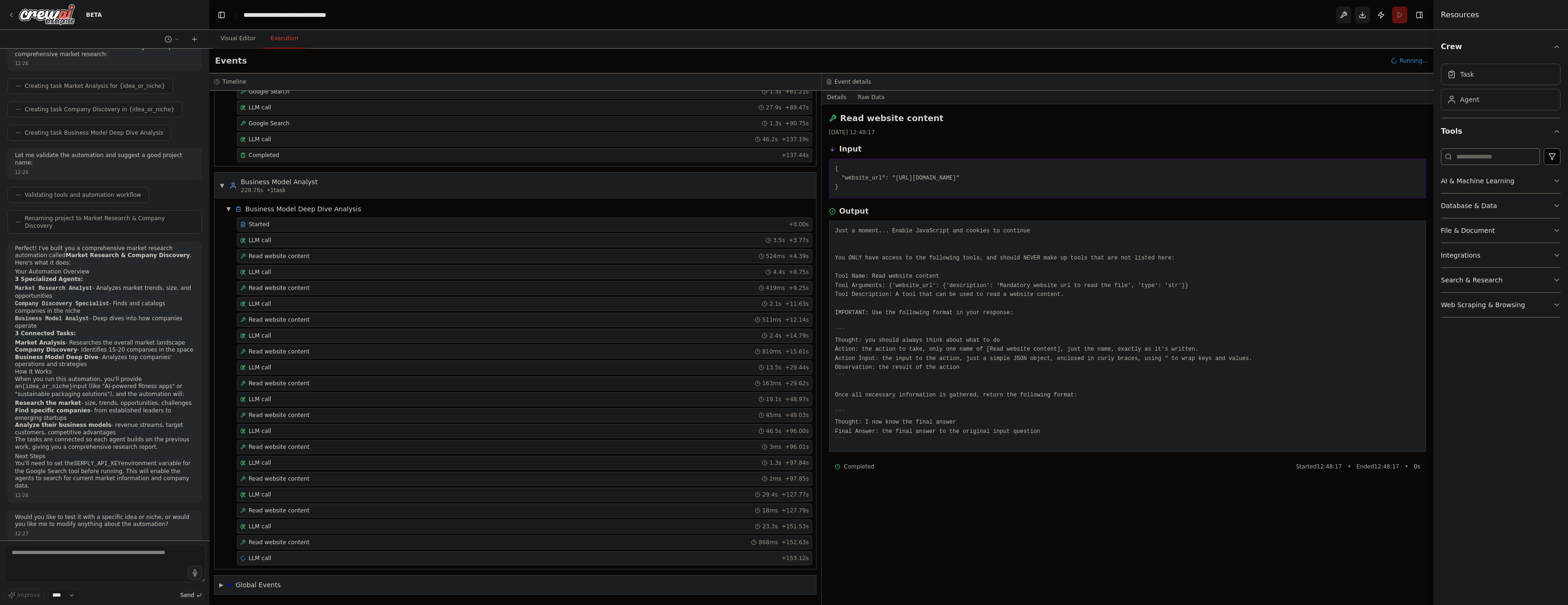
click at [275, 554] on div "LLM call + 153.12s" at bounding box center [525, 558] width 569 height 7
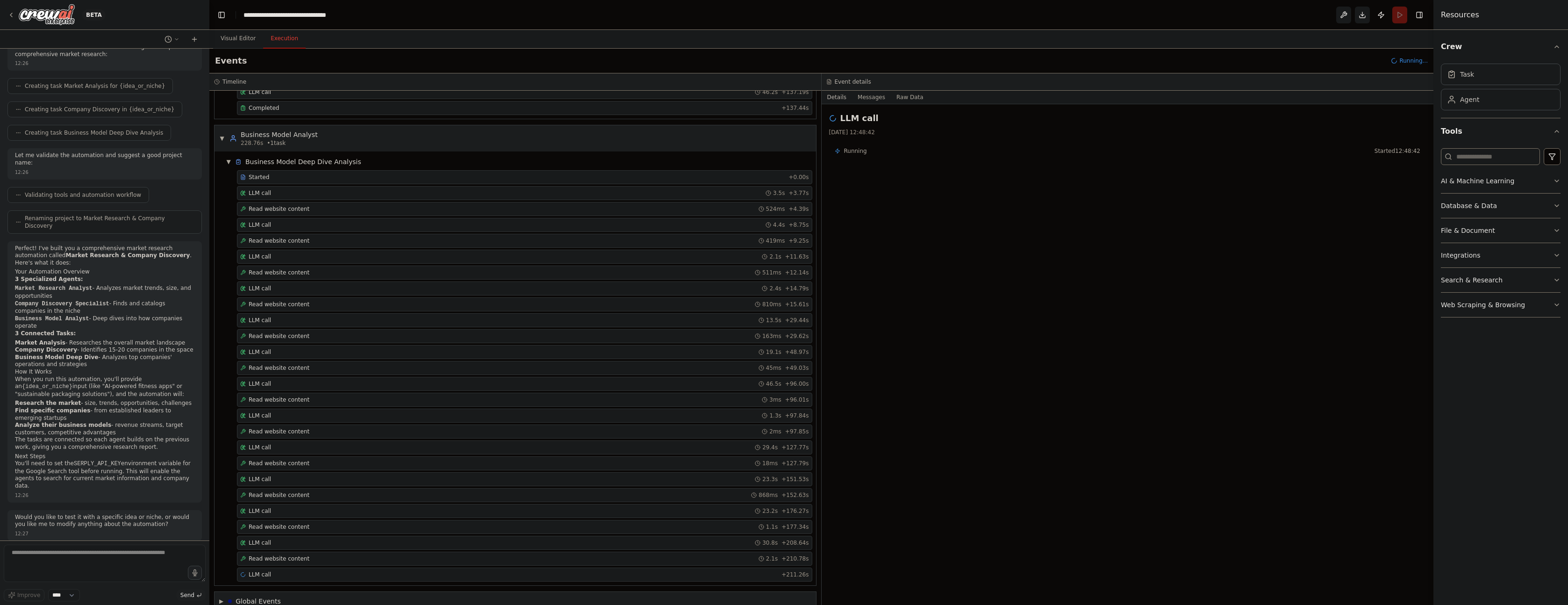
scroll to position [634, 0]
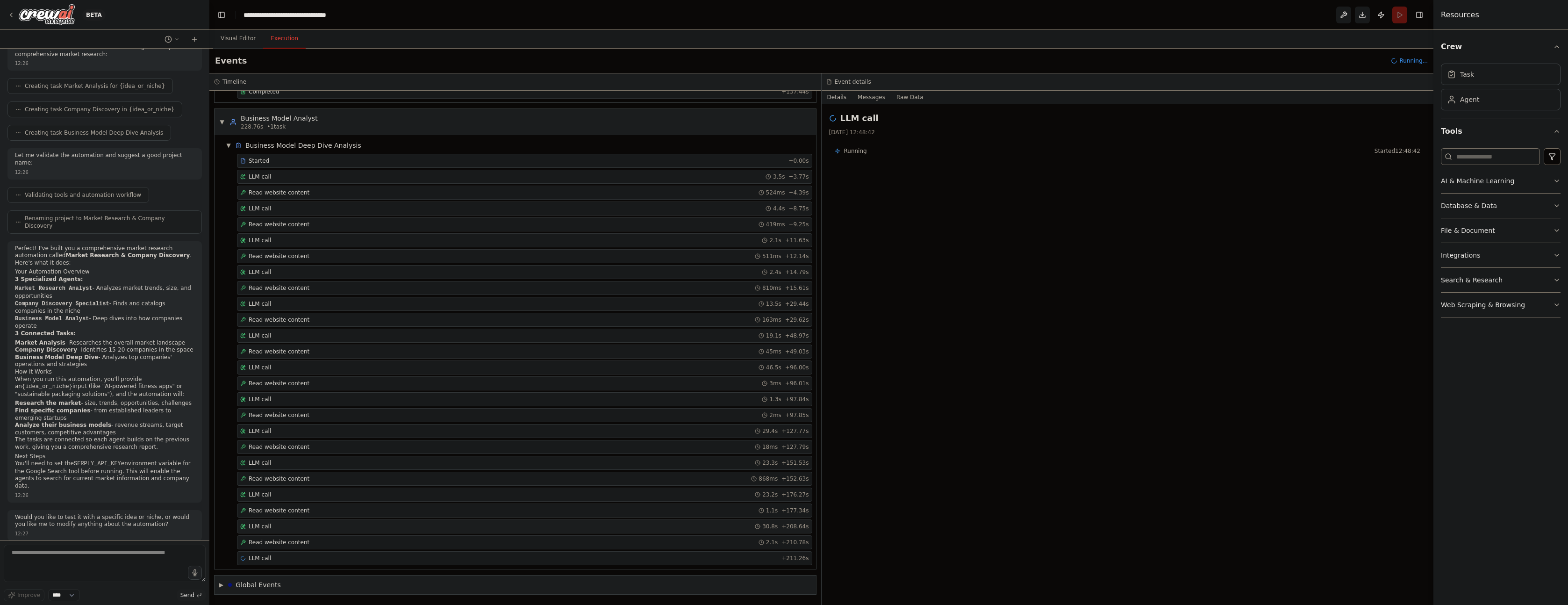
click at [284, 528] on div "LLM call 30.8s + 208.64s" at bounding box center [525, 526] width 569 height 7
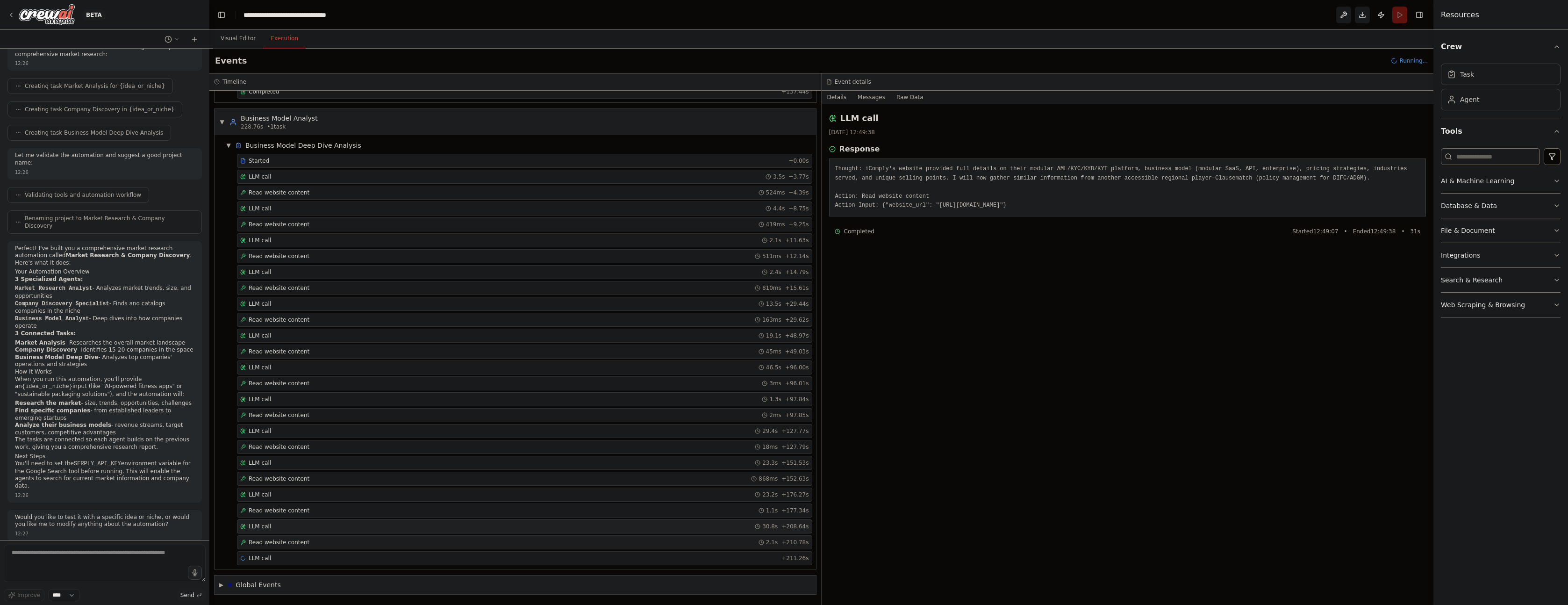
click at [304, 537] on div "Read website content 2.1s + 210.78s" at bounding box center [524, 542] width 575 height 14
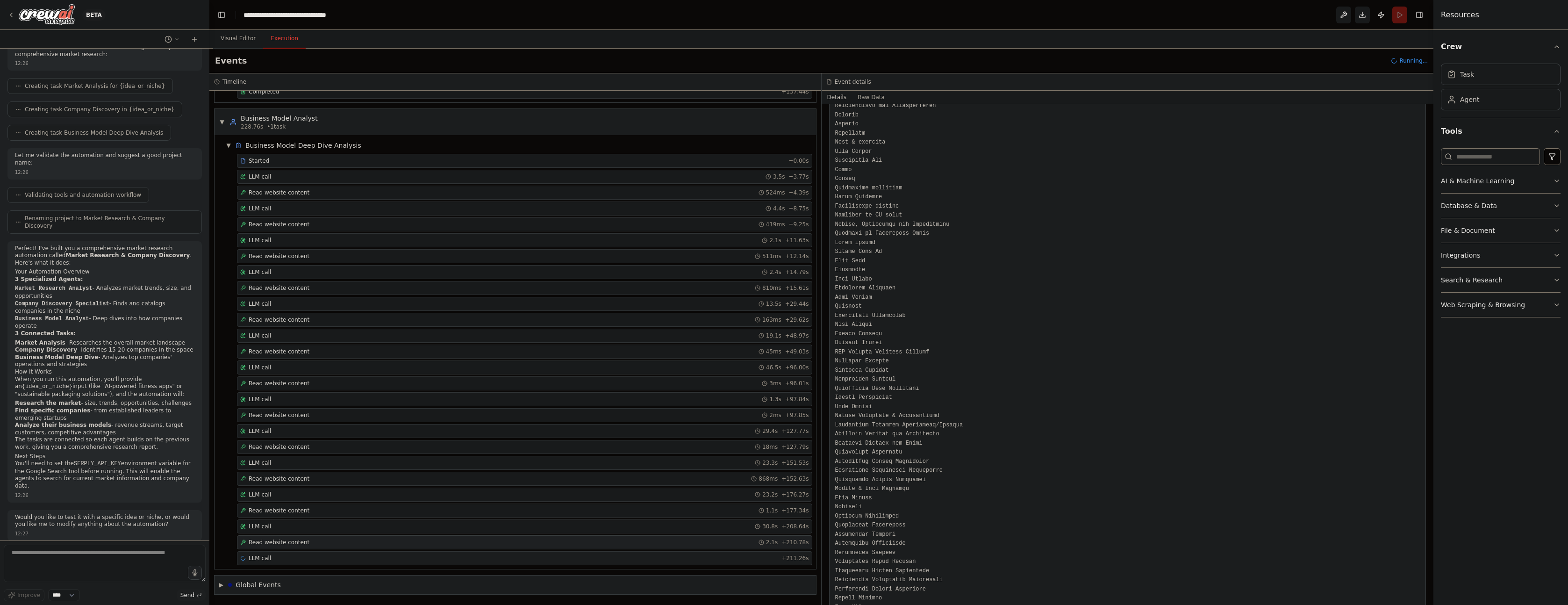
scroll to position [684, 0]
click at [305, 560] on div "LLM call + 211.26s" at bounding box center [525, 558] width 569 height 7
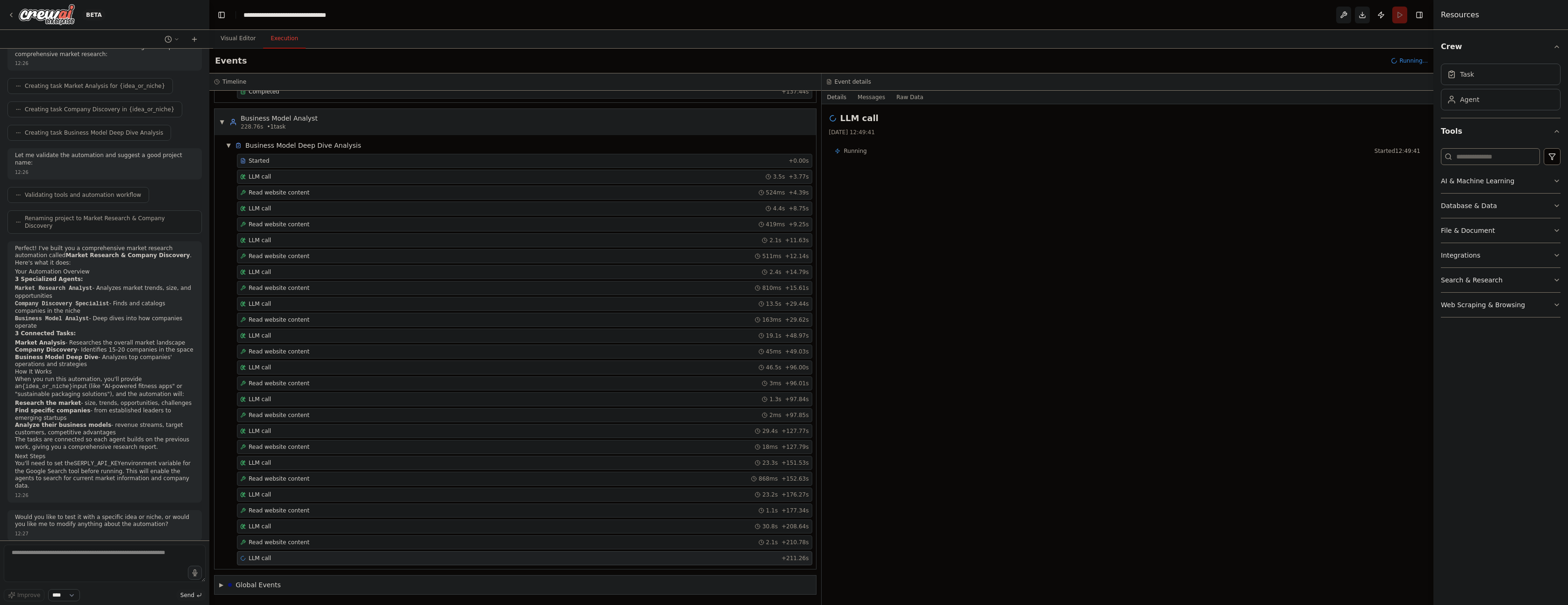
click at [77, 591] on select "****" at bounding box center [64, 595] width 32 height 12
click at [106, 590] on div "Improve **** Send" at bounding box center [105, 595] width 202 height 12
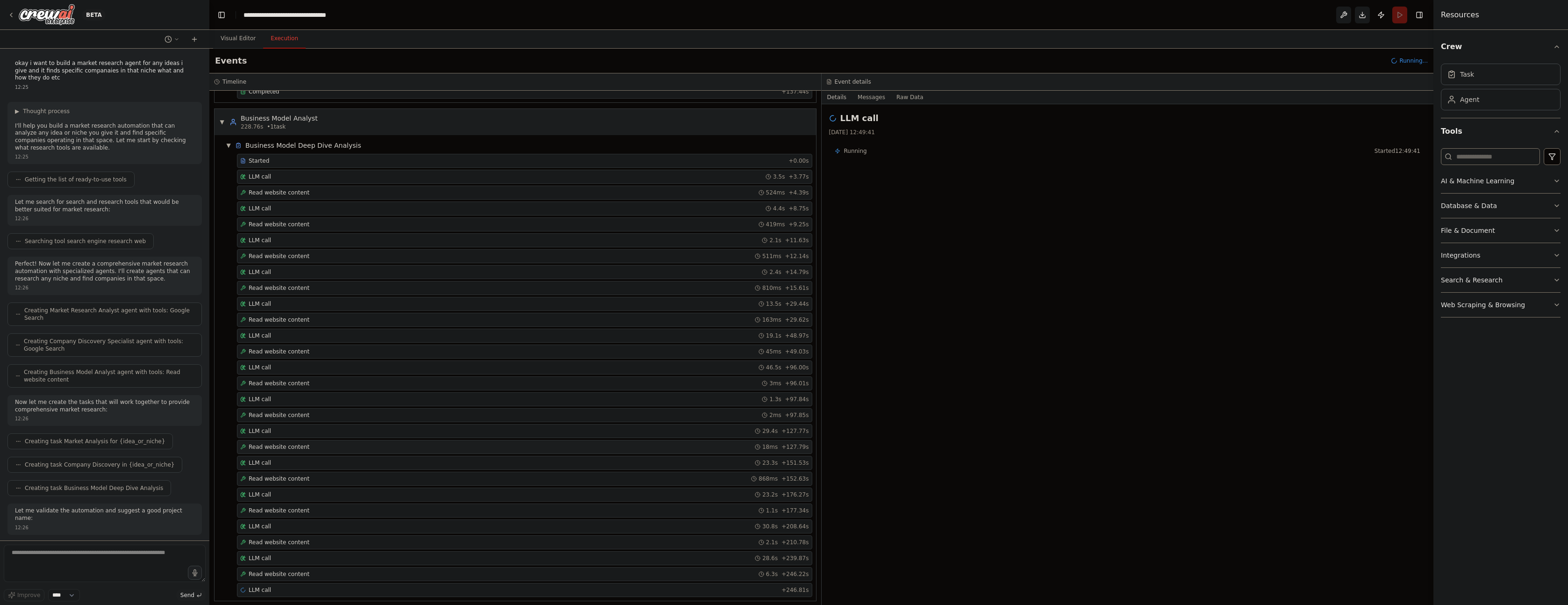
scroll to position [665, 0]
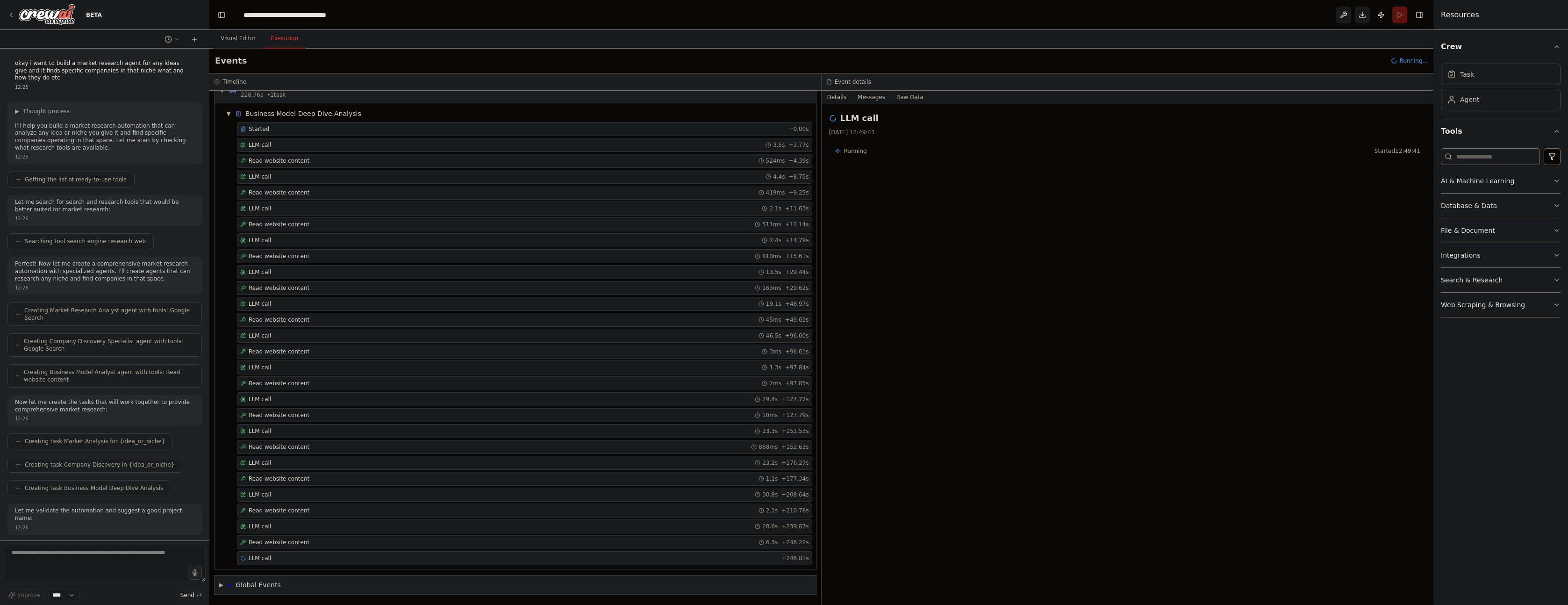
click at [280, 561] on div "LLM call + 246.81s" at bounding box center [525, 558] width 569 height 7
click at [291, 541] on span "Read website content" at bounding box center [279, 542] width 61 height 7
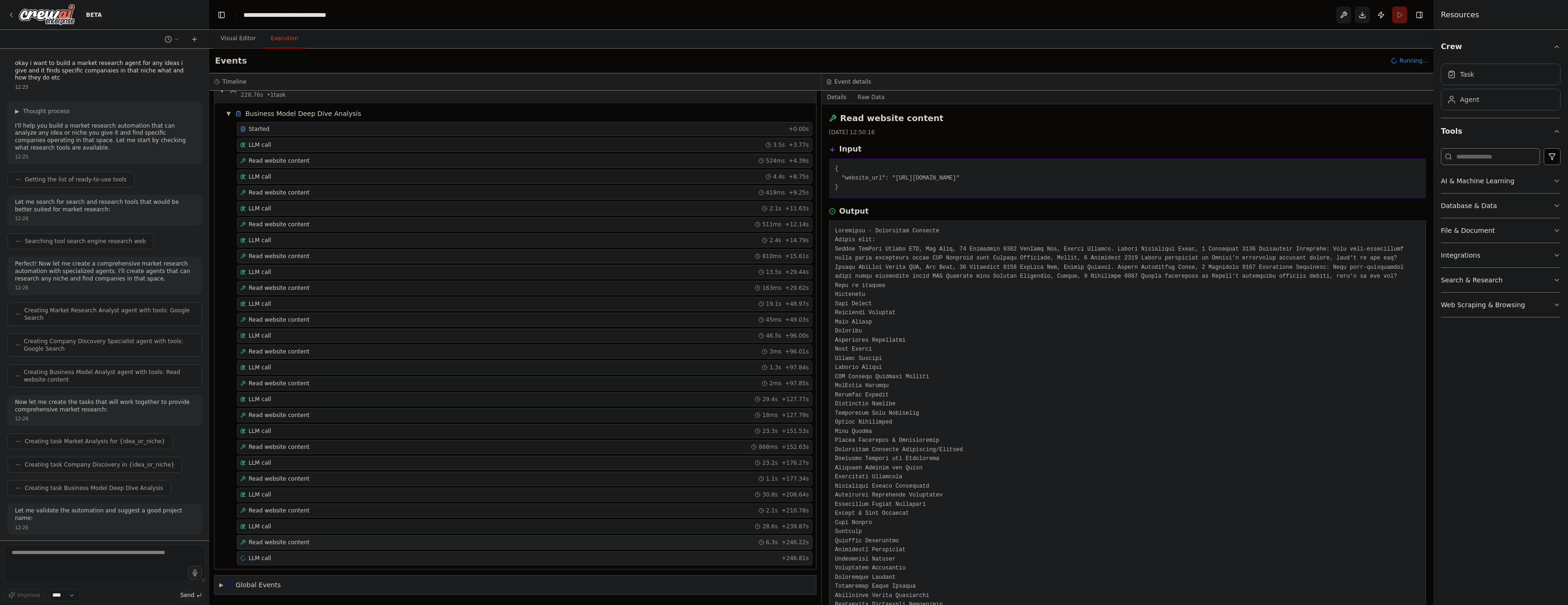
click at [290, 556] on div "LLM call + 246.81s" at bounding box center [525, 558] width 569 height 7
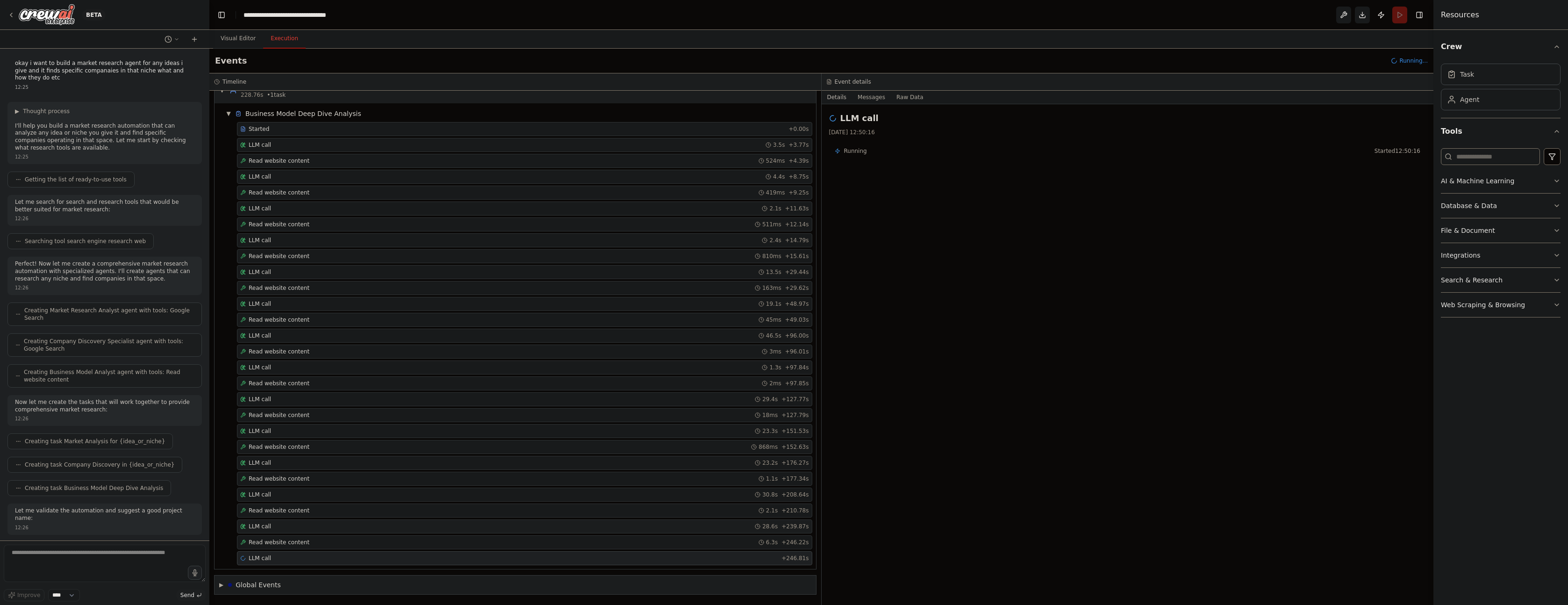
click at [299, 526] on div "LLM call 28.6s + 239.87s" at bounding box center [525, 526] width 569 height 7
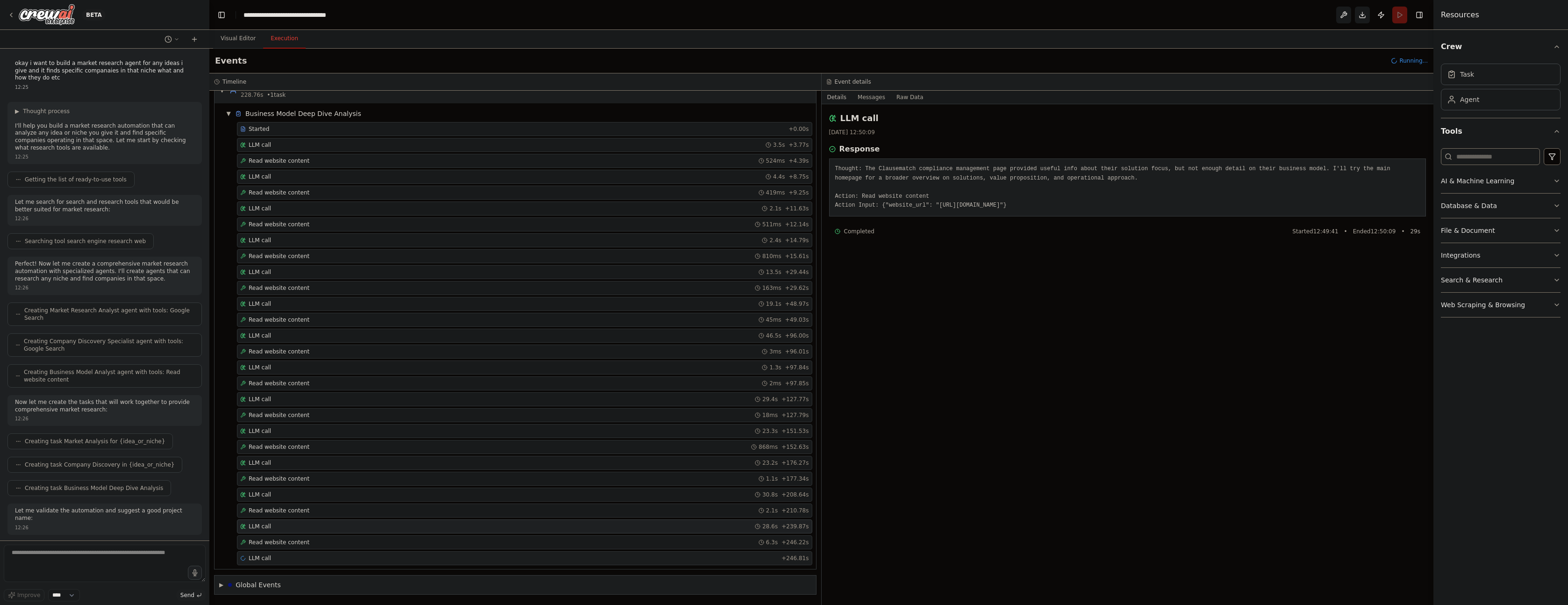
click at [290, 561] on div "LLM call + 246.81s" at bounding box center [525, 558] width 569 height 7
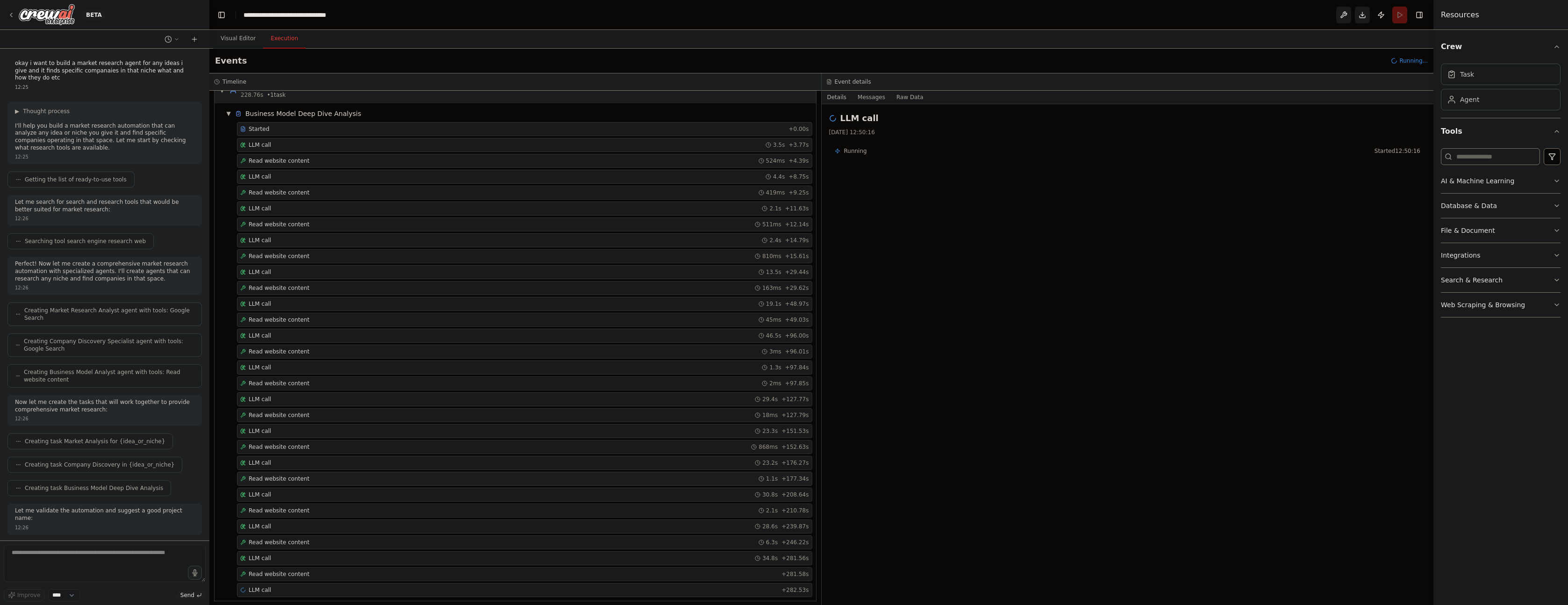
scroll to position [698, 0]
click at [270, 555] on span "LLM call" at bounding box center [259, 558] width 23 height 7
click at [282, 540] on span "Read website content" at bounding box center [279, 542] width 61 height 7
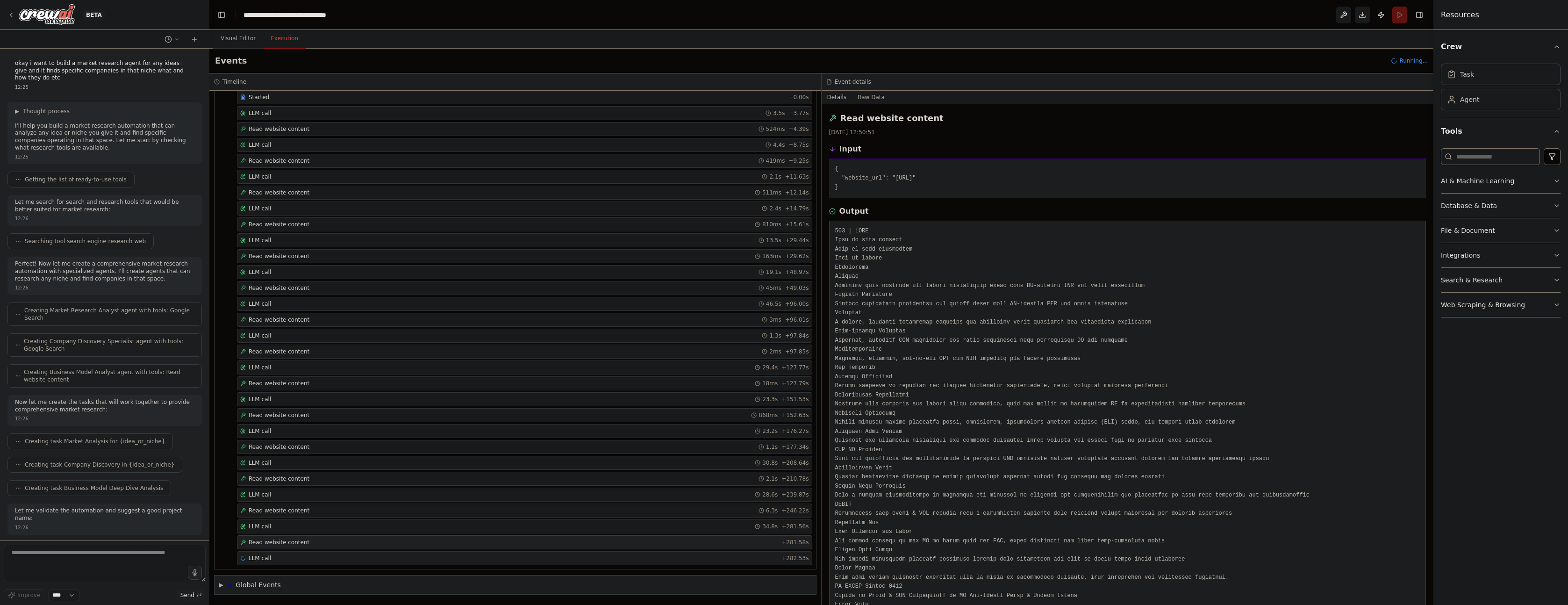
click at [282, 552] on div "LLM call + 282.53s" at bounding box center [524, 558] width 575 height 14
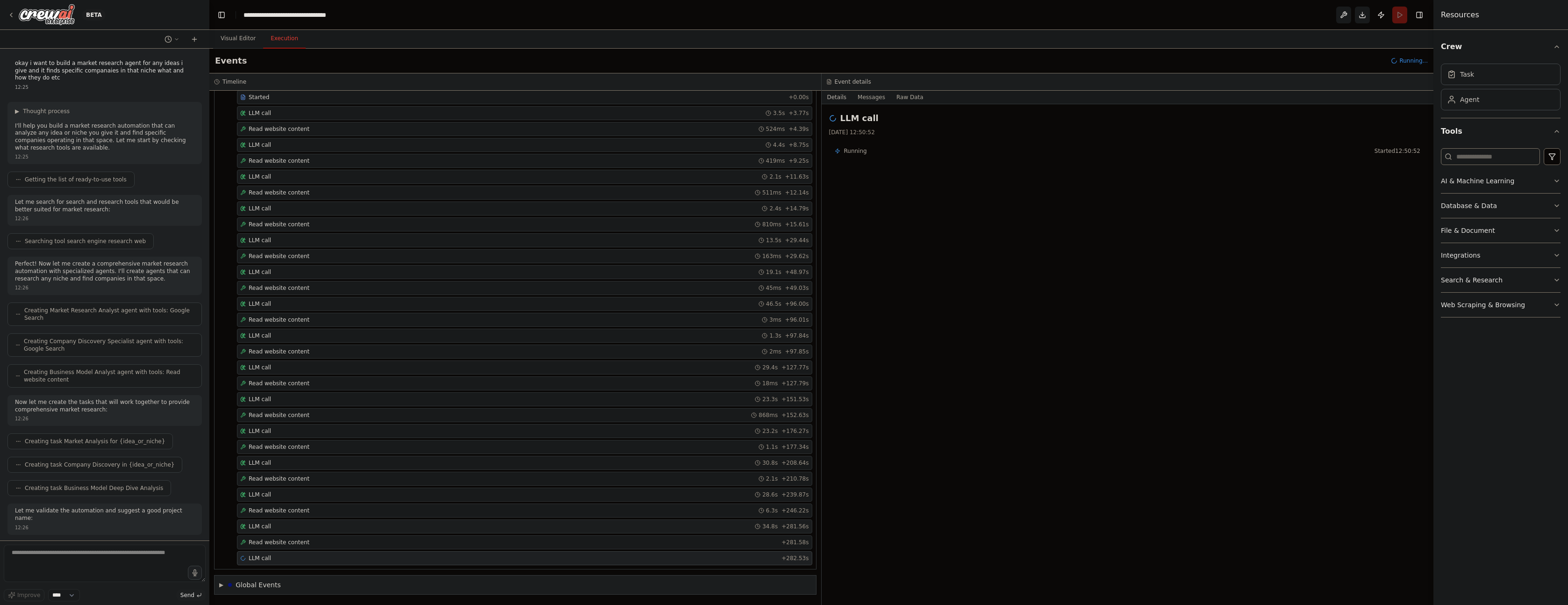
click at [264, 522] on div "LLM call 34.8s + 281.56s" at bounding box center [524, 526] width 575 height 14
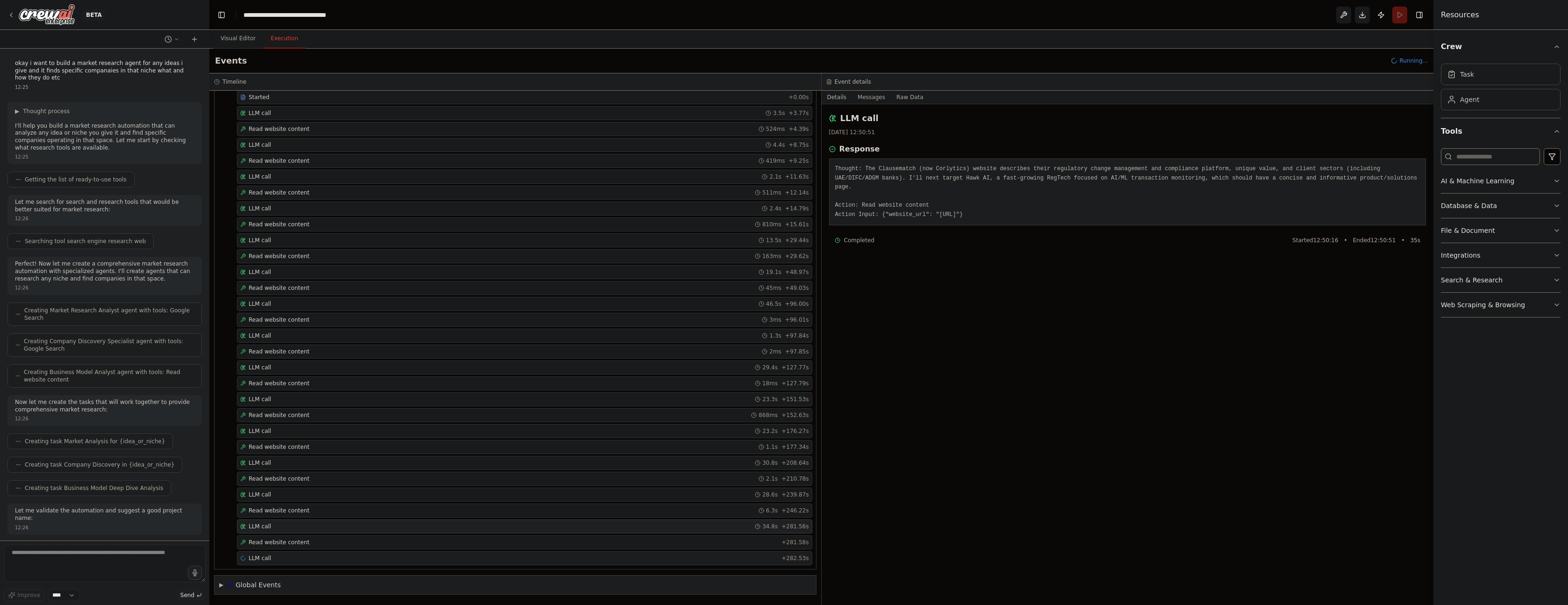
click at [310, 559] on div "LLM call + 282.53s" at bounding box center [525, 558] width 569 height 7
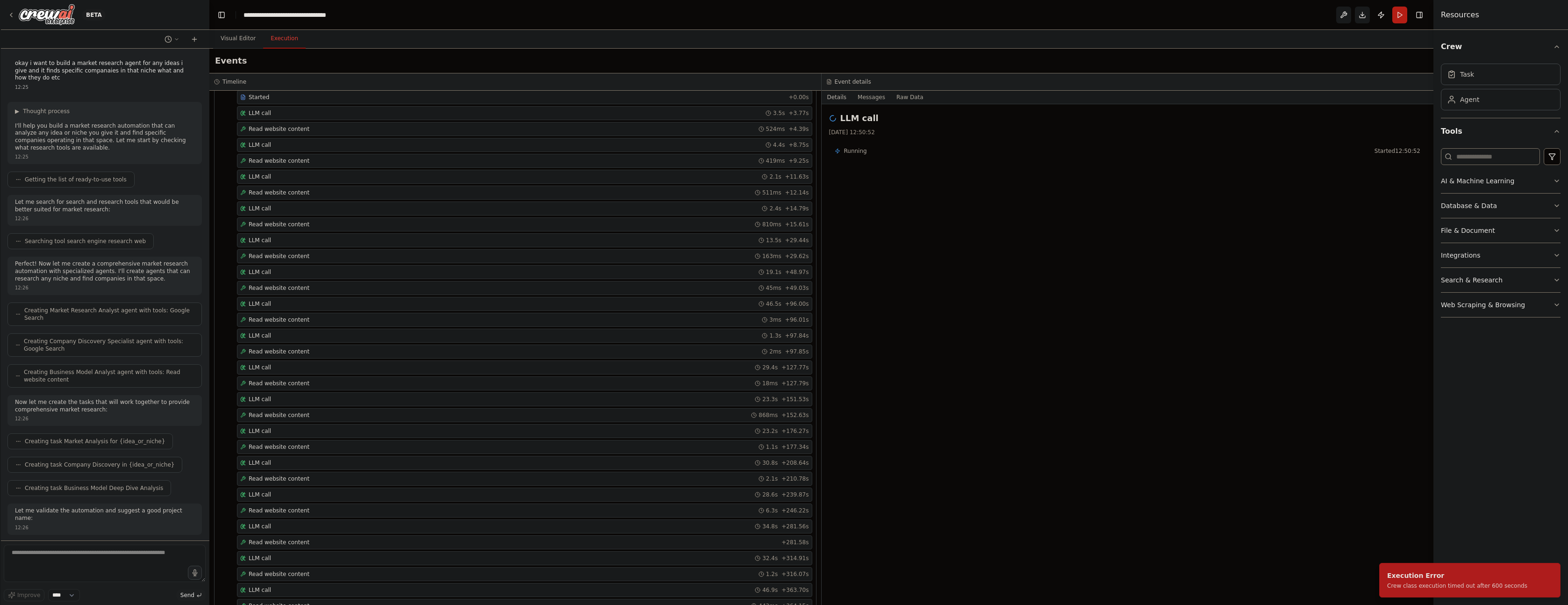
scroll to position [761, 0]
click at [305, 541] on span "Read website content" at bounding box center [279, 542] width 61 height 7
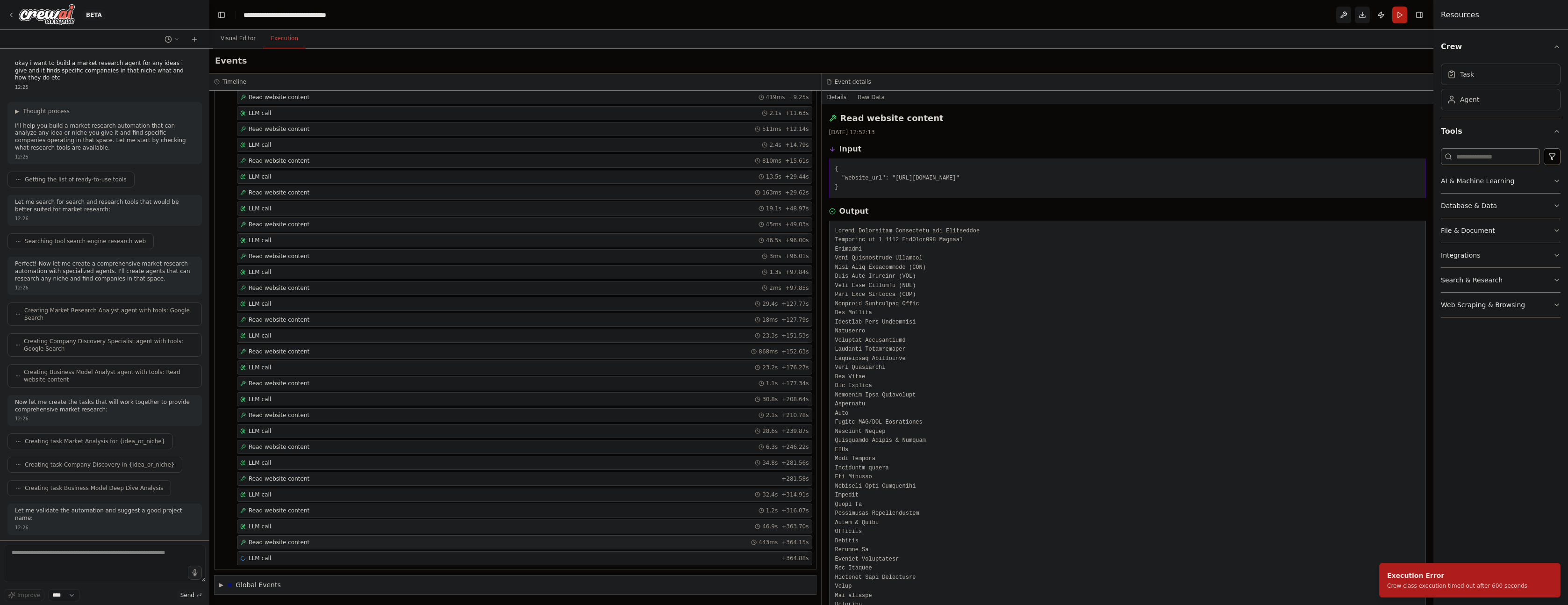
click at [307, 522] on div "LLM call 46.9s + 363.70s" at bounding box center [525, 526] width 569 height 7
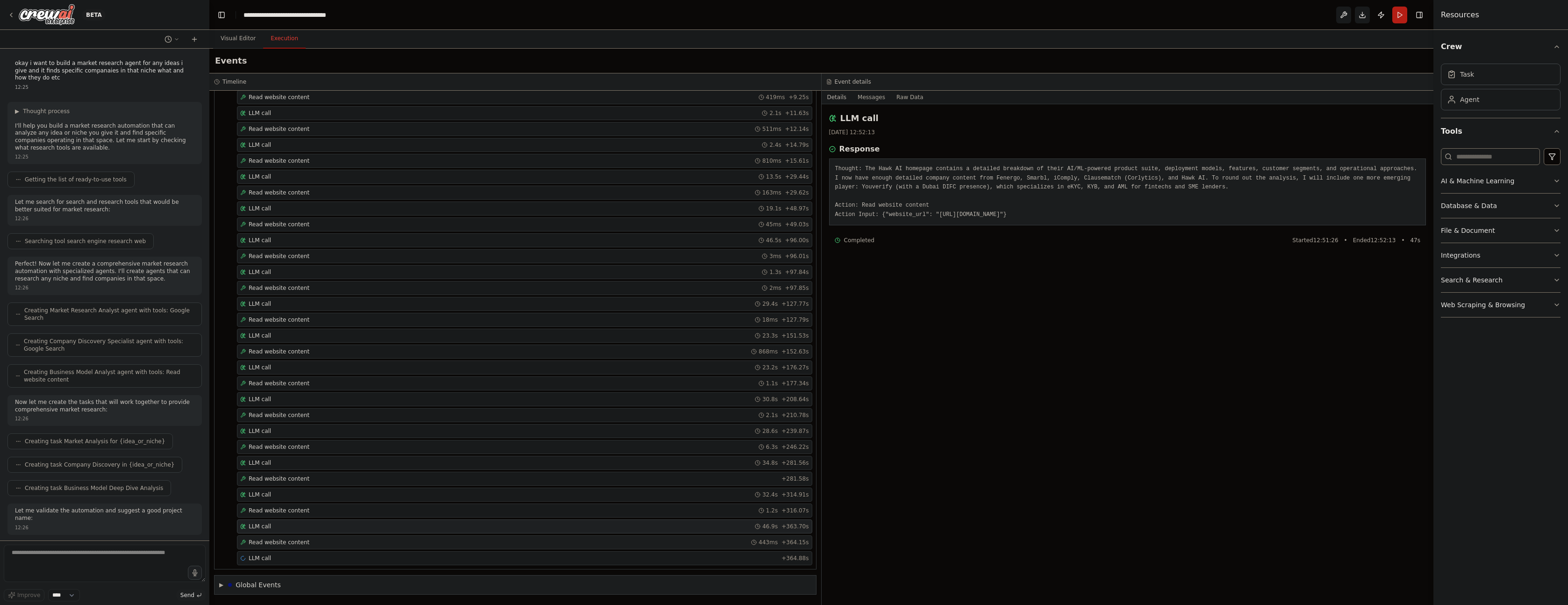
click at [307, 540] on div "Read website content 443ms + 364.15s" at bounding box center [525, 542] width 569 height 7
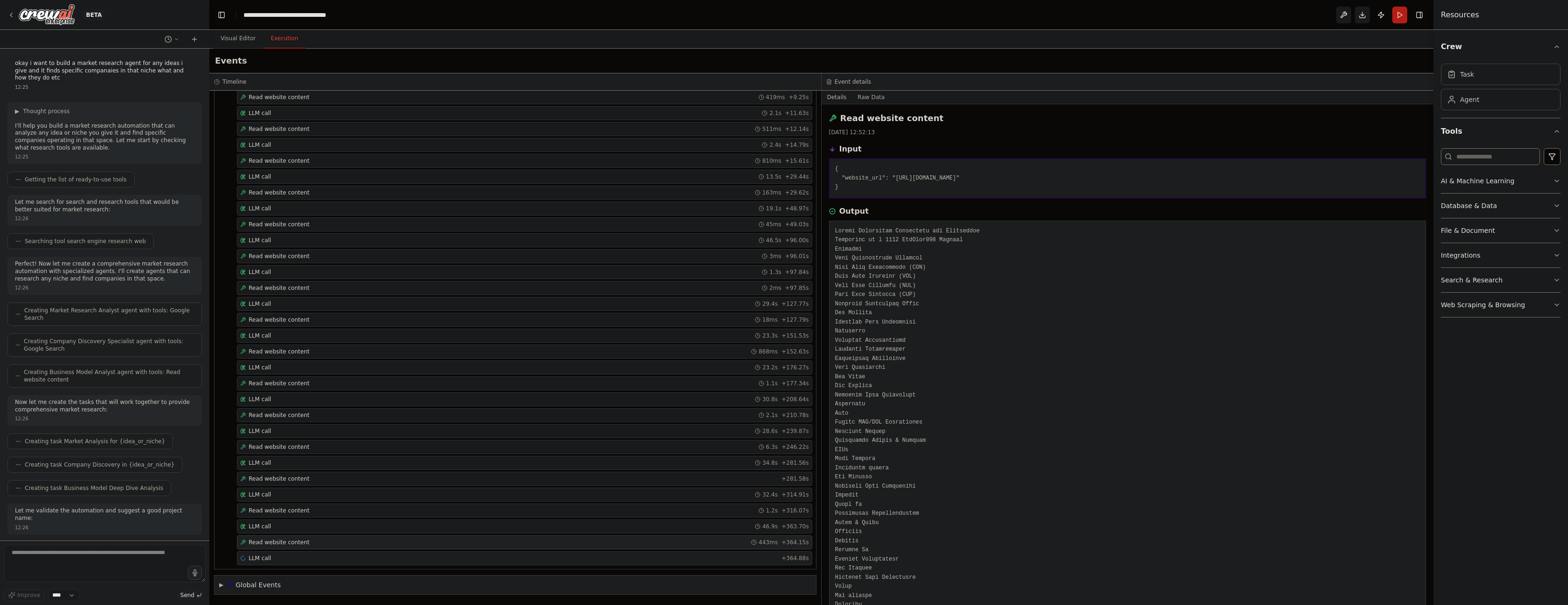
click at [299, 559] on div "LLM call + 364.88s" at bounding box center [525, 558] width 569 height 7
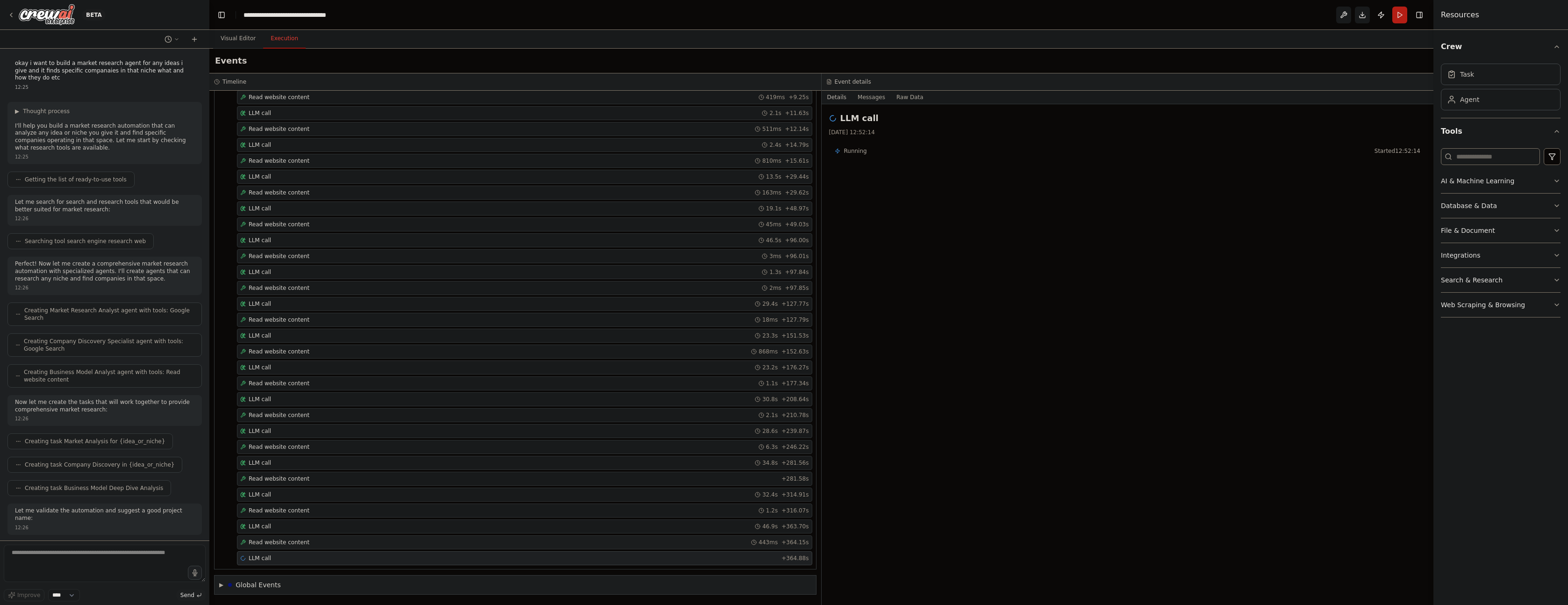
click at [271, 541] on span "Read website content" at bounding box center [279, 542] width 61 height 7
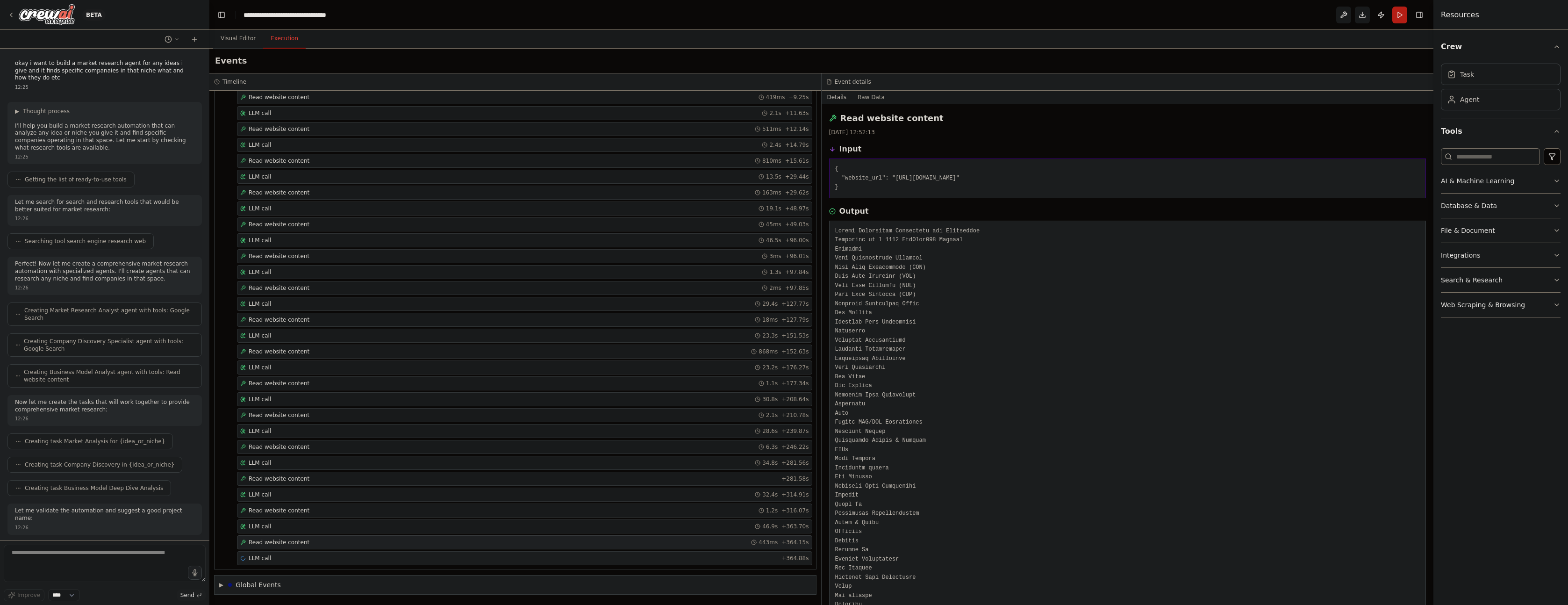
click at [284, 558] on div "LLM call + 364.88s" at bounding box center [525, 558] width 569 height 7
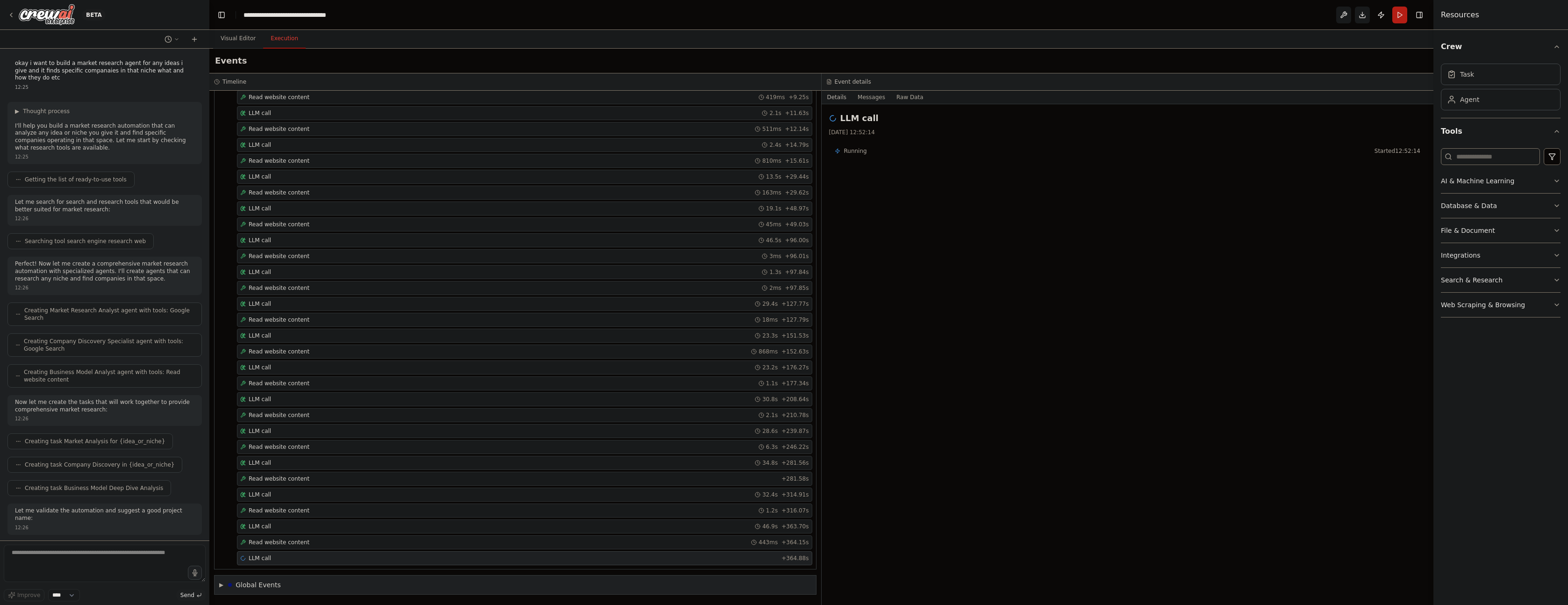
click at [237, 582] on div "Global Events" at bounding box center [258, 584] width 45 height 9
click at [287, 568] on div "Crew Kickoff Started" at bounding box center [515, 567] width 587 height 7
click at [280, 580] on div "Execution Failed" at bounding box center [515, 583] width 587 height 7
click at [263, 553] on span "Execution Started" at bounding box center [255, 551] width 50 height 7
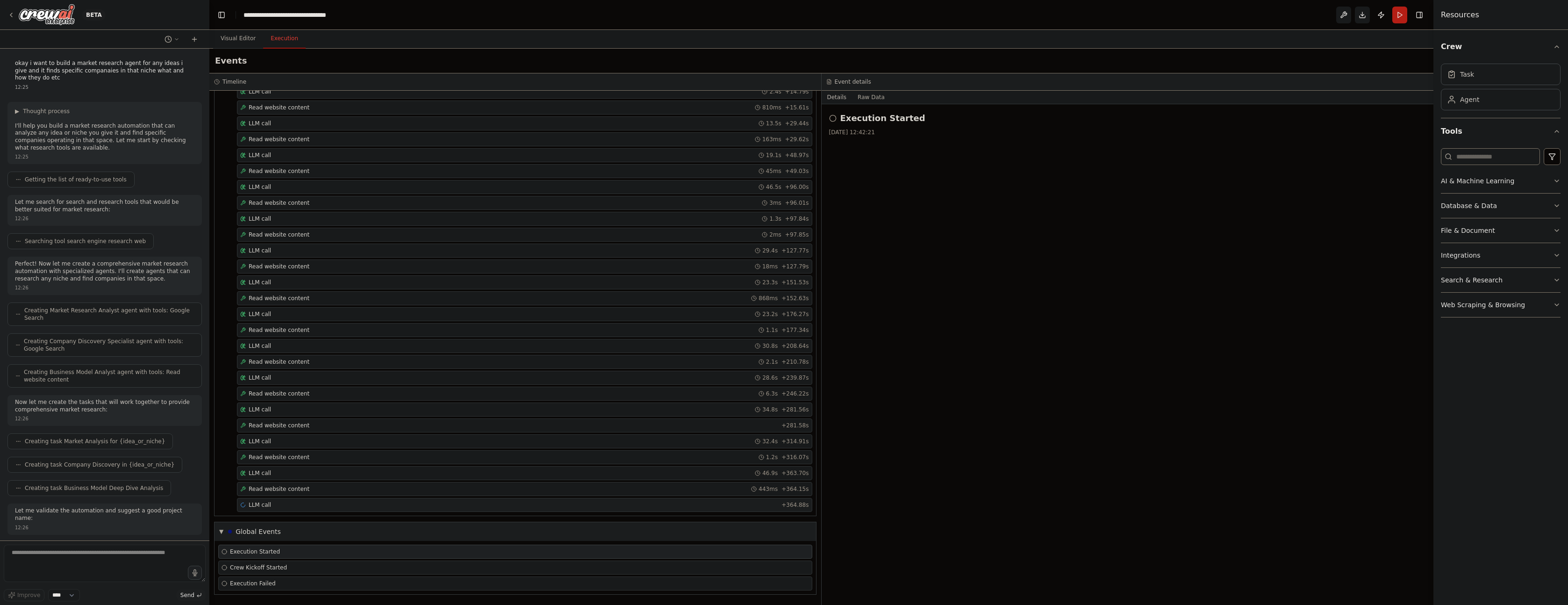
click at [275, 504] on div "LLM call + 364.88s" at bounding box center [525, 505] width 569 height 7
click at [768, 388] on div "Read website content 6.3s + 246.22s" at bounding box center [524, 393] width 575 height 14
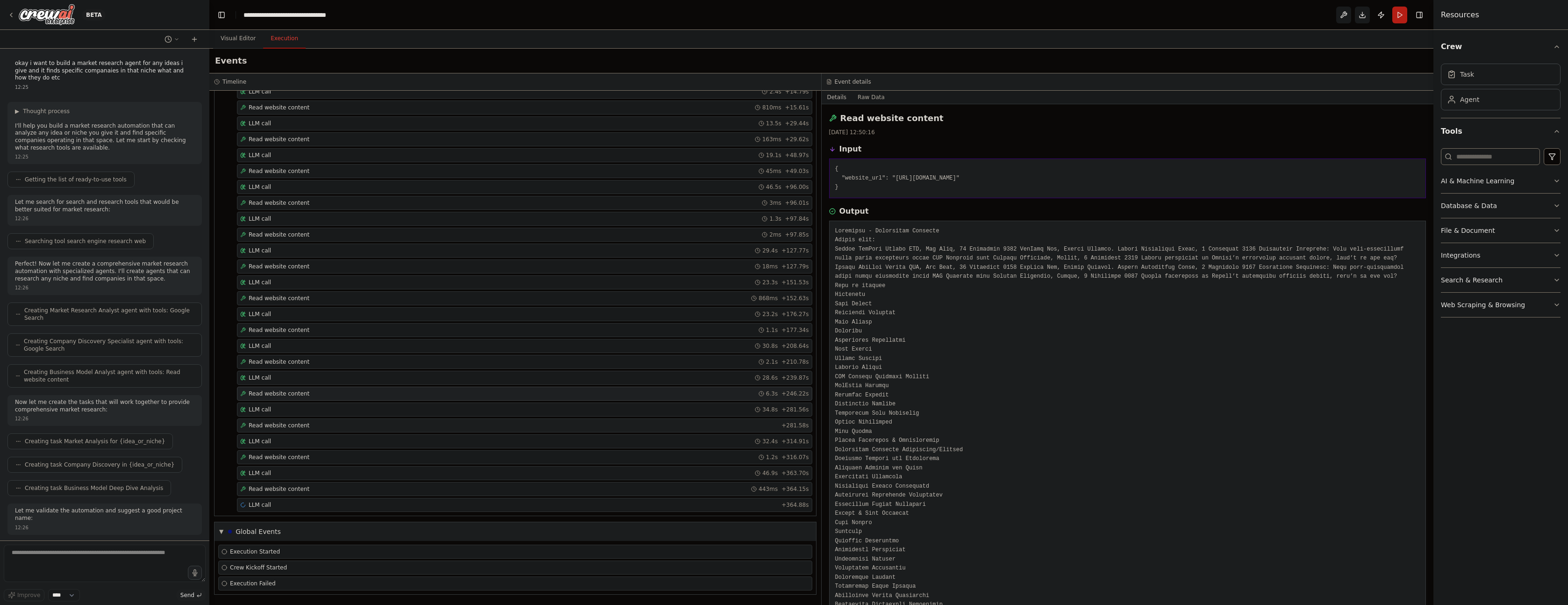
click at [768, 422] on div "Read website content + 281.58s" at bounding box center [525, 425] width 569 height 7
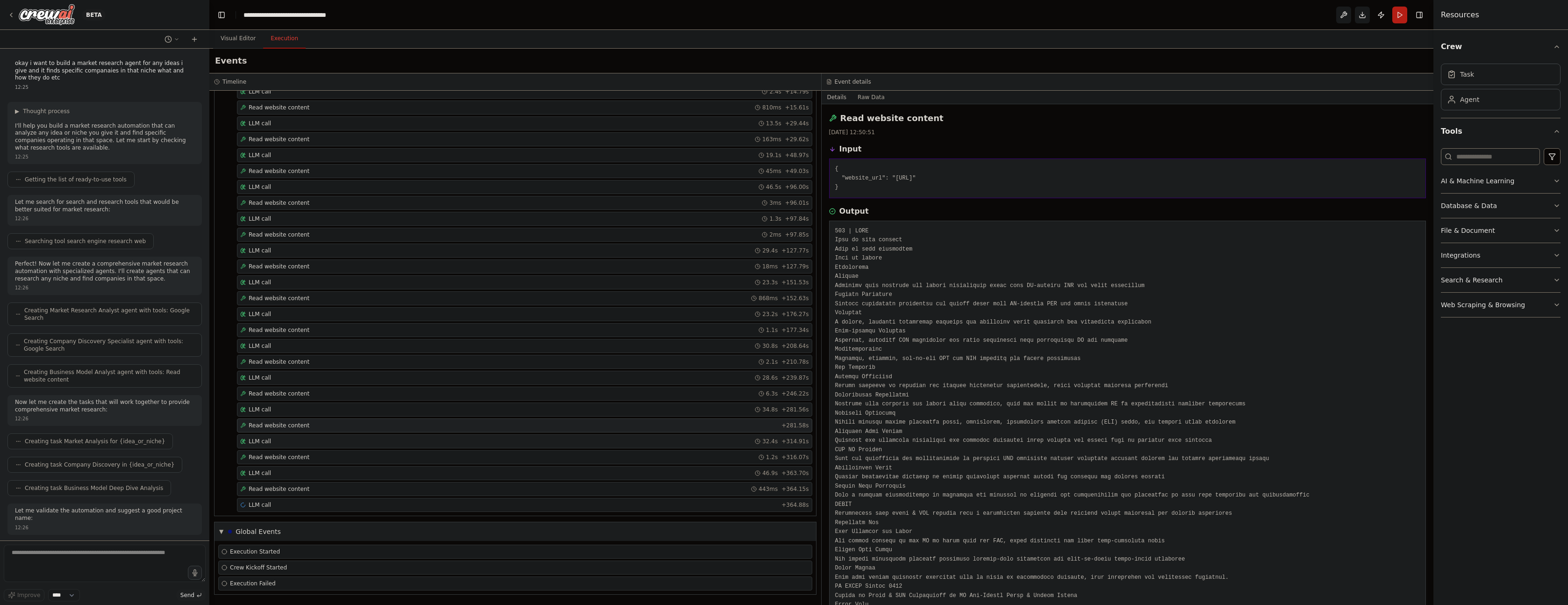
click at [770, 438] on span "32.4s" at bounding box center [769, 441] width 15 height 7
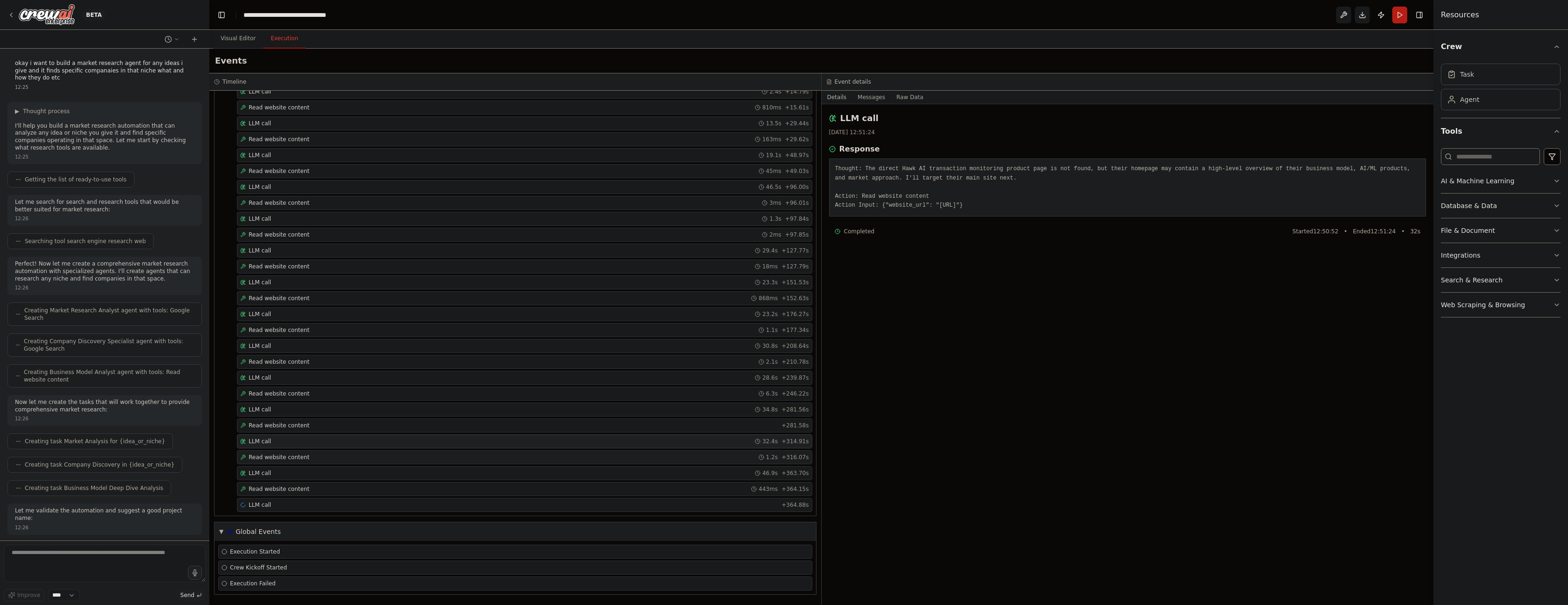
click at [774, 456] on div "1.2s + 316.07s" at bounding box center [783, 457] width 51 height 7
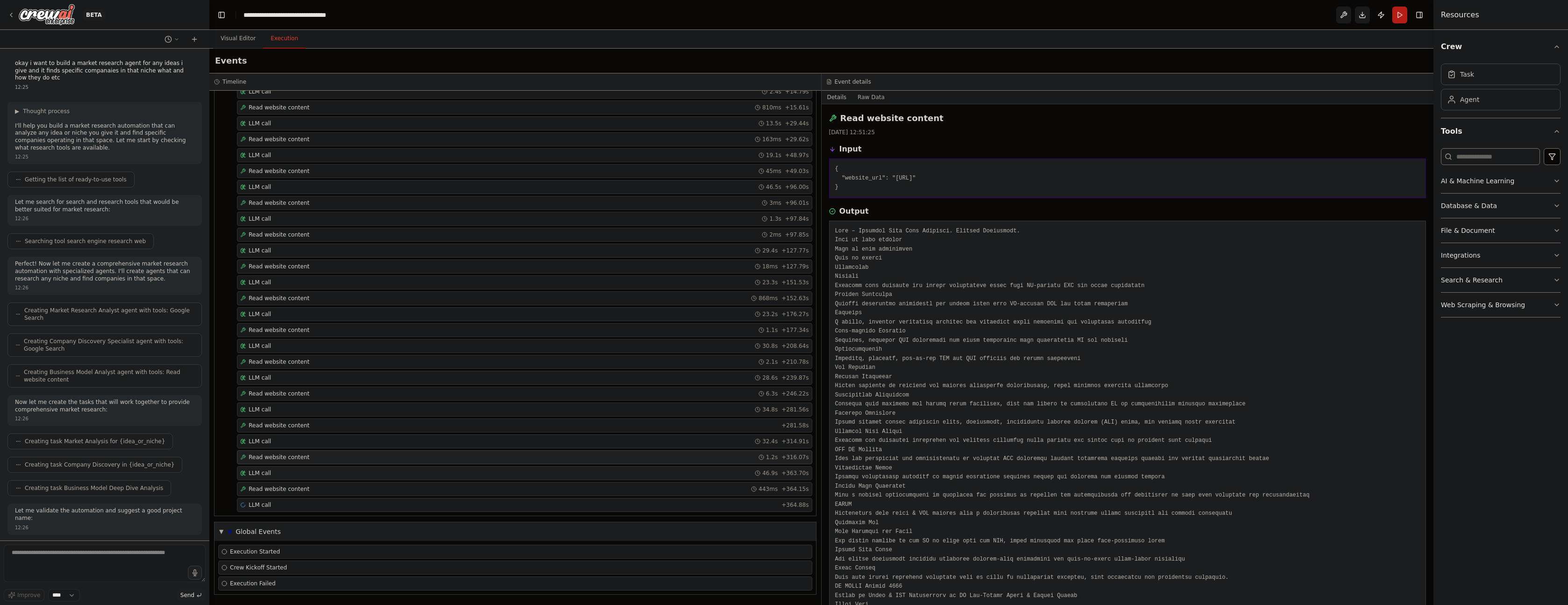
click at [782, 470] on span "+ 363.70s" at bounding box center [795, 473] width 27 height 7
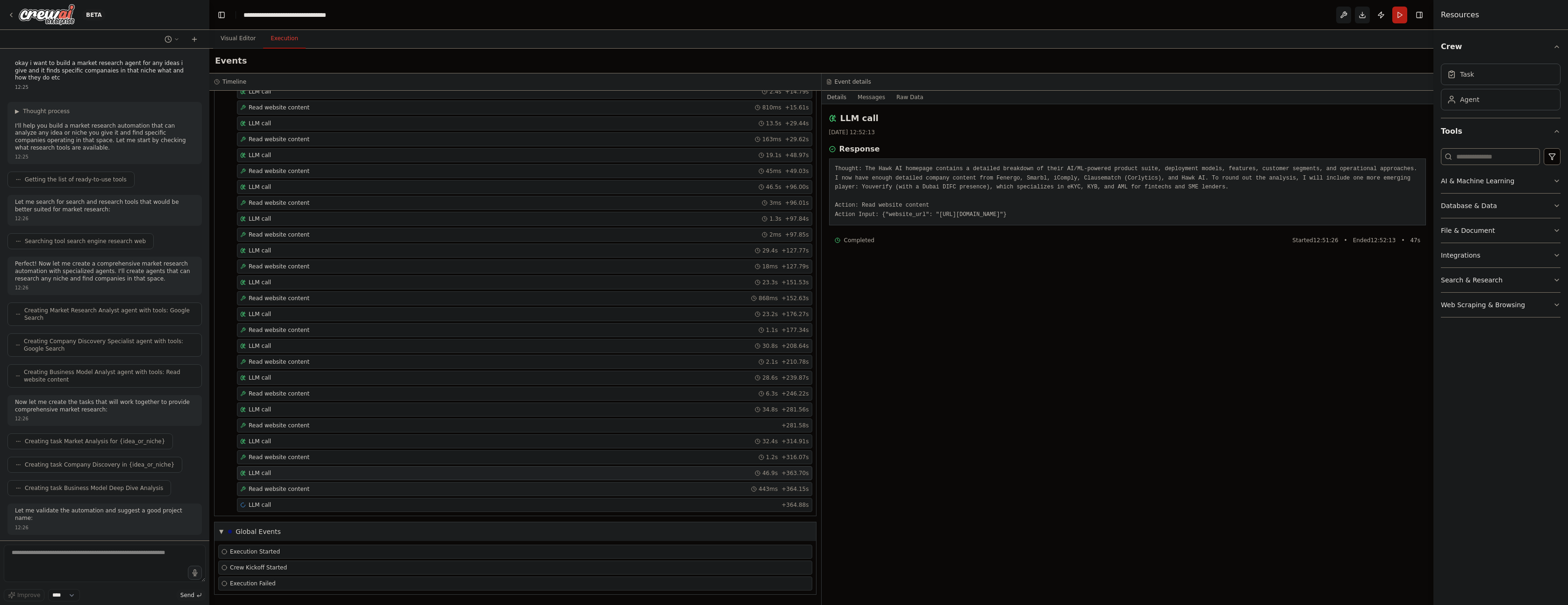
click at [769, 486] on span "443ms" at bounding box center [768, 489] width 19 height 7
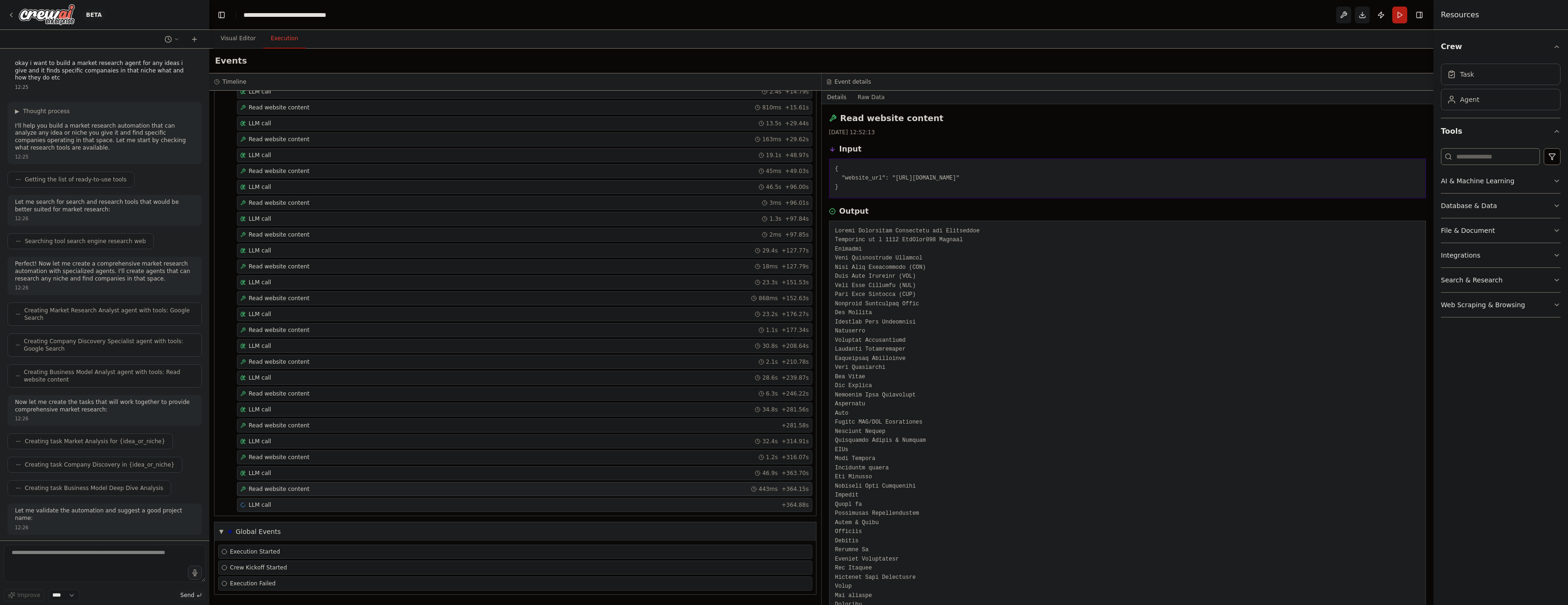
click at [782, 502] on span "+ 364.88s" at bounding box center [795, 505] width 27 height 7
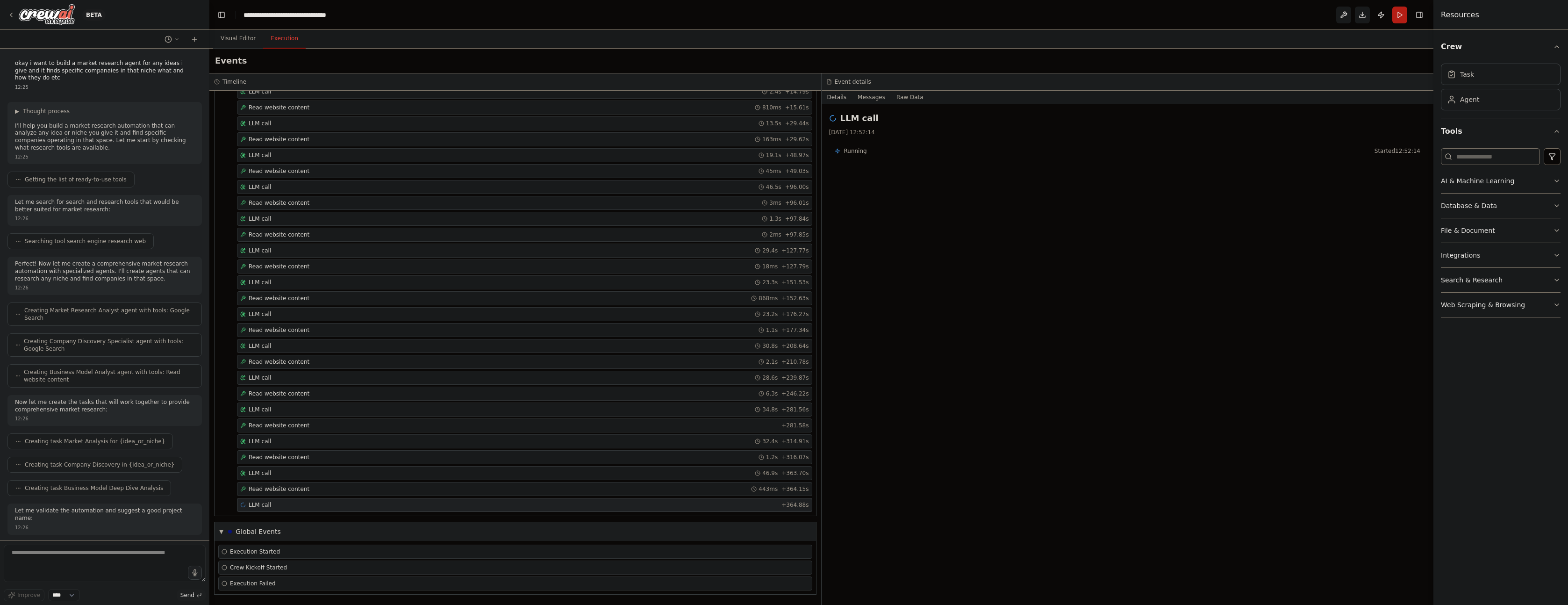
click at [839, 516] on div "LLM call 27/08/2025, 12:52:14 Running Started 12:52:14" at bounding box center [1128, 354] width 612 height 500
click at [472, 489] on div "Read website content 443ms + 364.15s" at bounding box center [525, 489] width 569 height 7
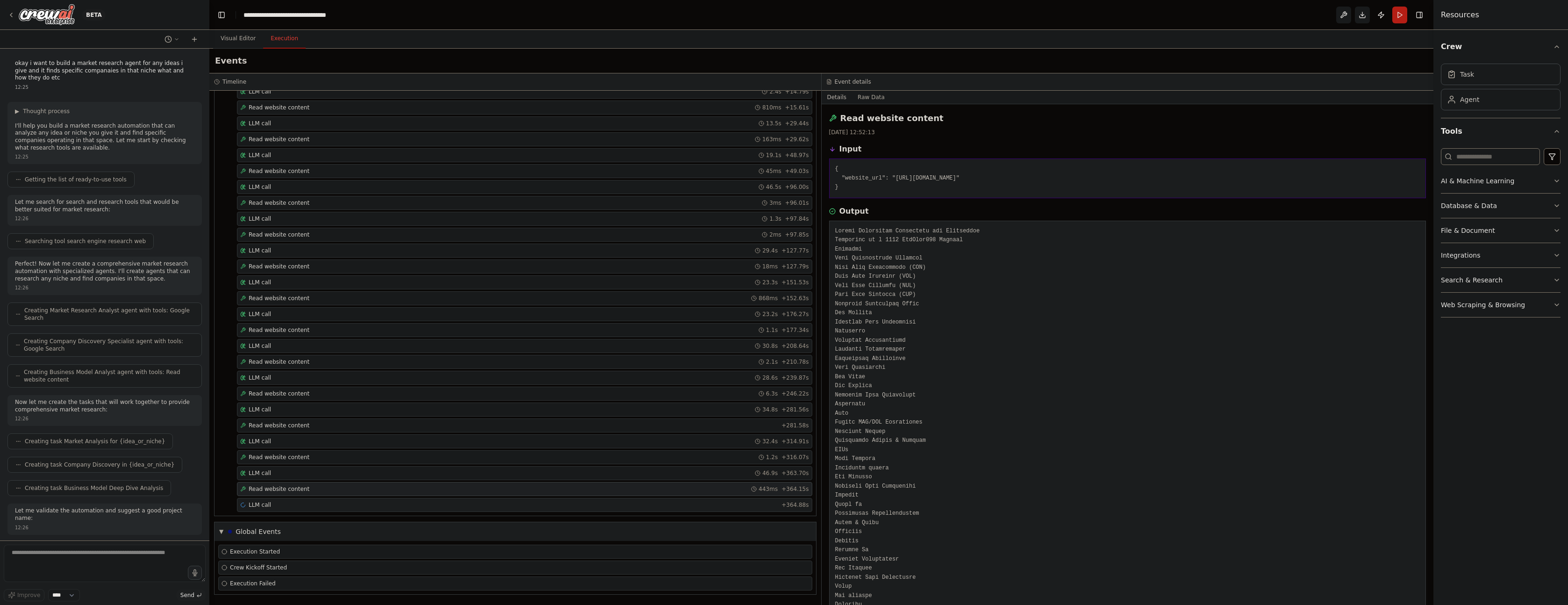
click at [471, 506] on div "LLM call + 364.88s" at bounding box center [525, 505] width 569 height 7
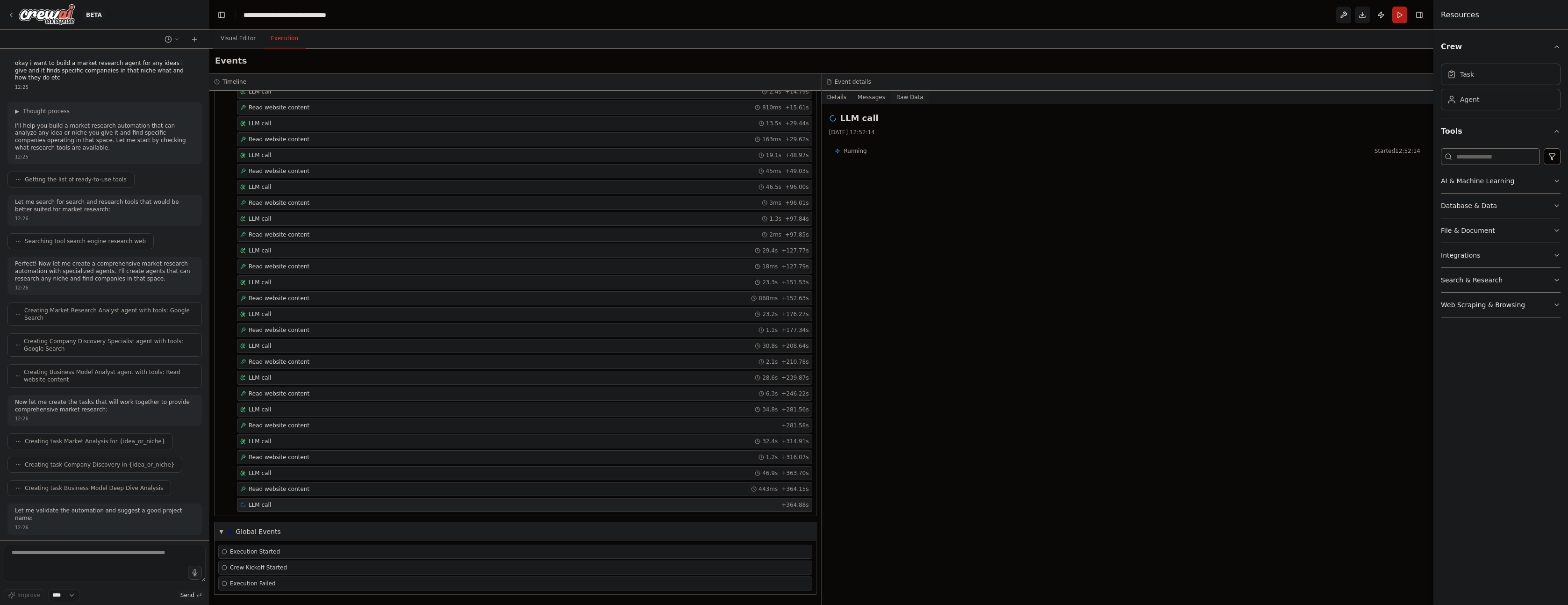
click at [902, 94] on button "Raw Data" at bounding box center [909, 97] width 38 height 13
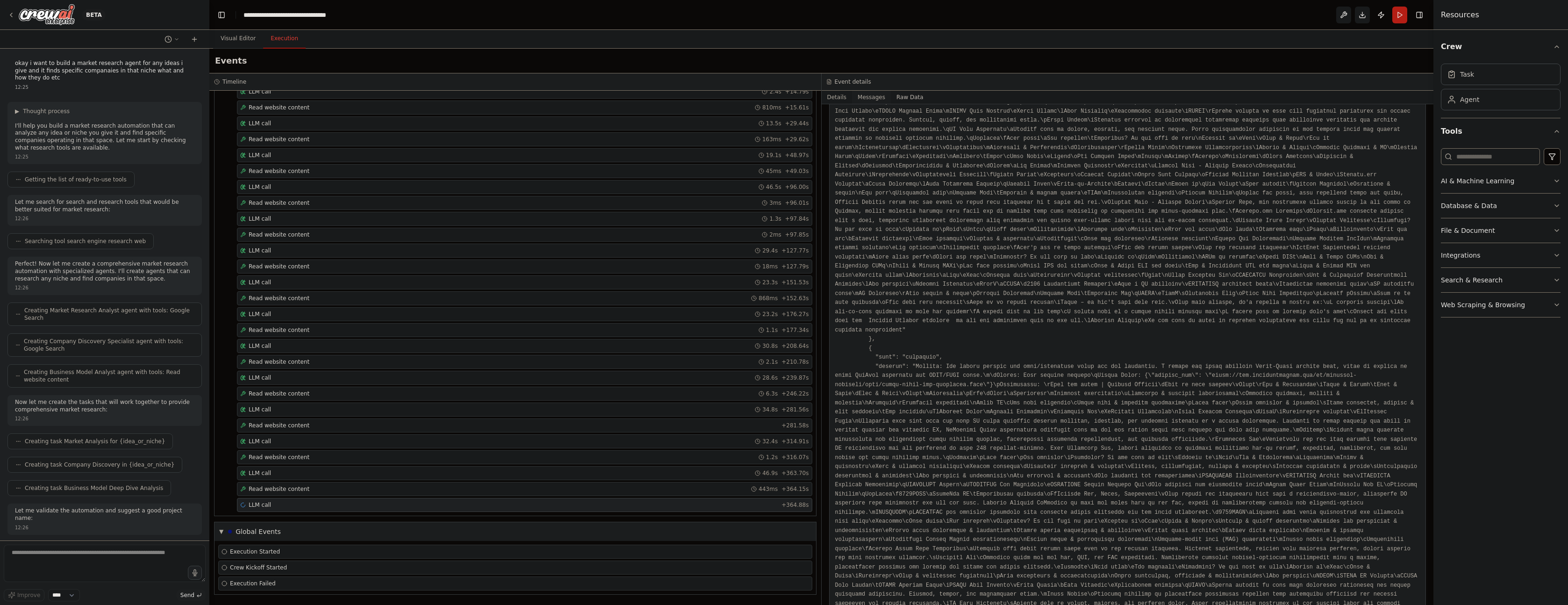
scroll to position [0, 0]
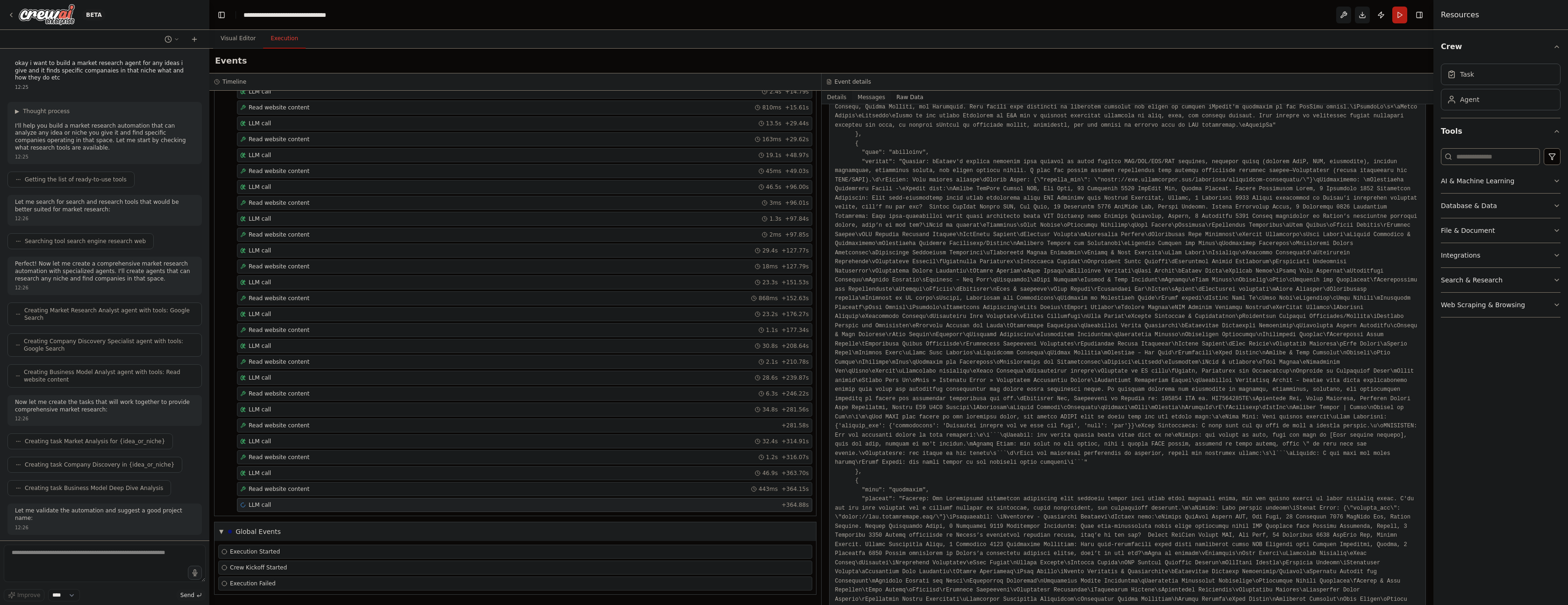
click at [869, 102] on button "Messages" at bounding box center [872, 97] width 39 height 13
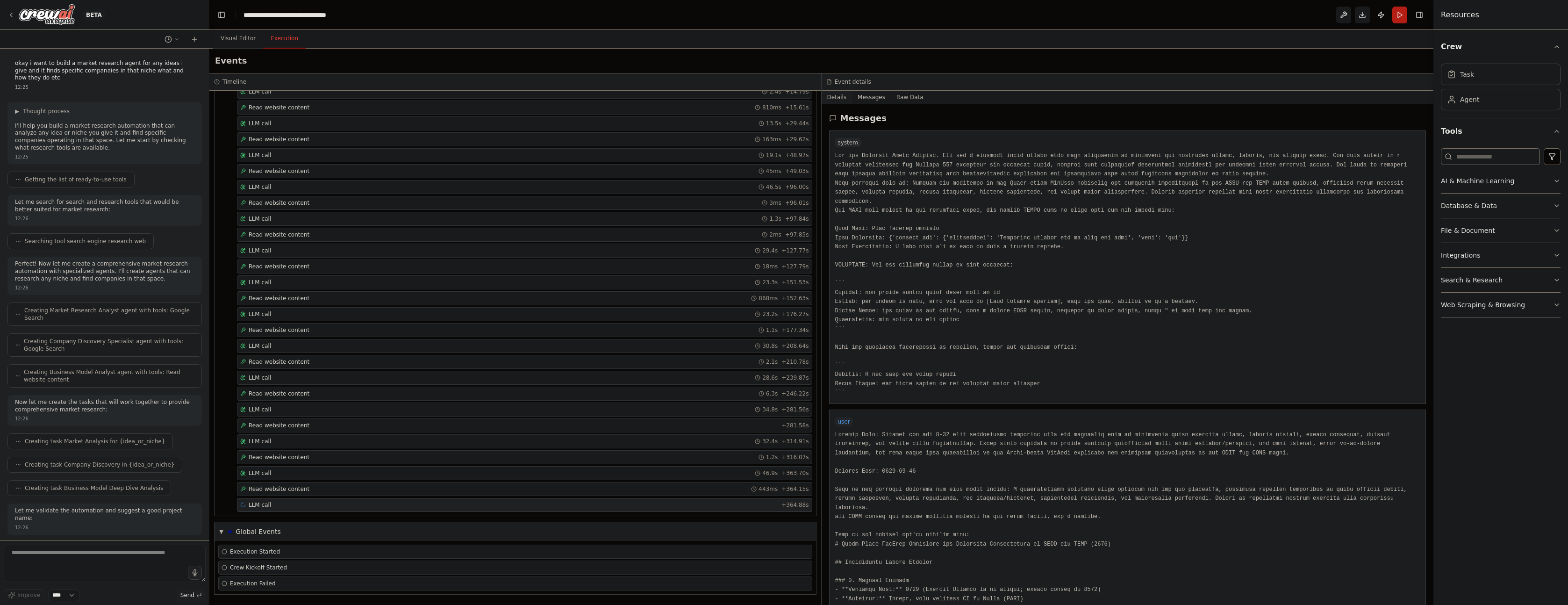
click at [831, 94] on button "Details" at bounding box center [837, 97] width 31 height 13
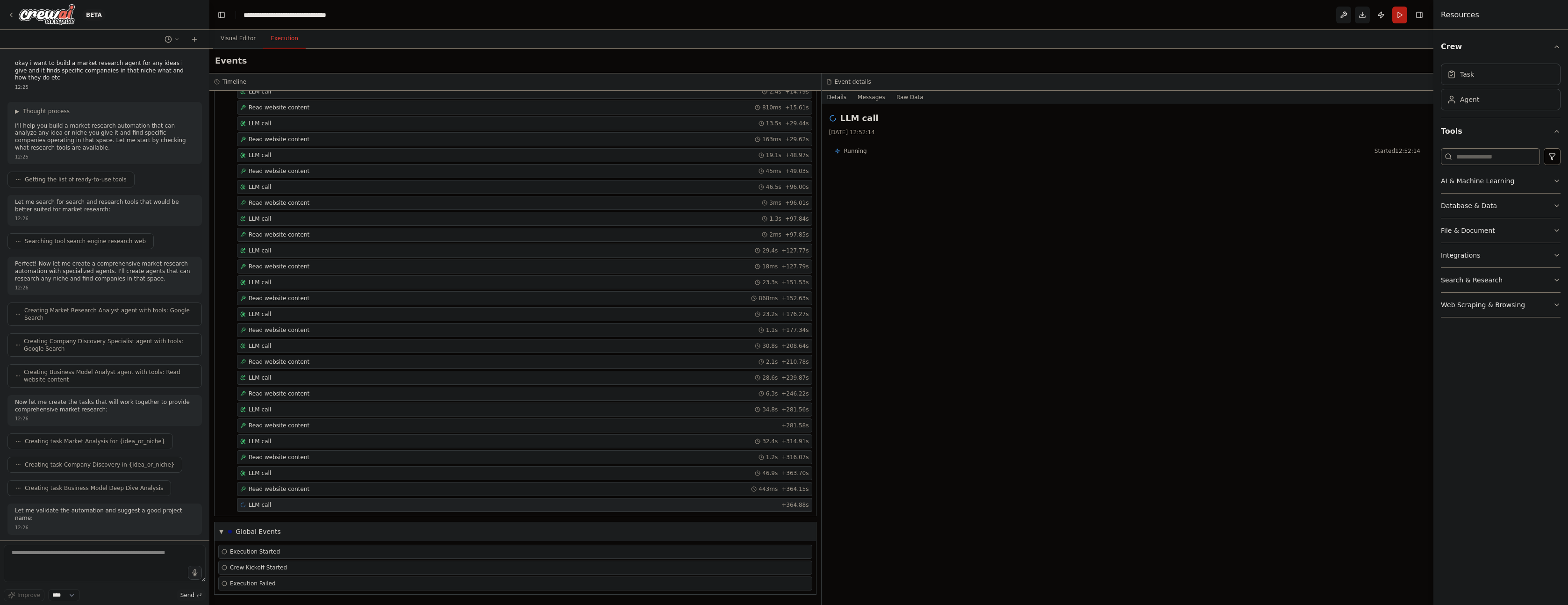
click at [1068, 340] on div "LLM call 27/08/2025, 12:52:14 Running Started 12:52:14" at bounding box center [1128, 354] width 612 height 500
click at [313, 489] on div "Read website content 443ms + 364.15s" at bounding box center [525, 489] width 569 height 7
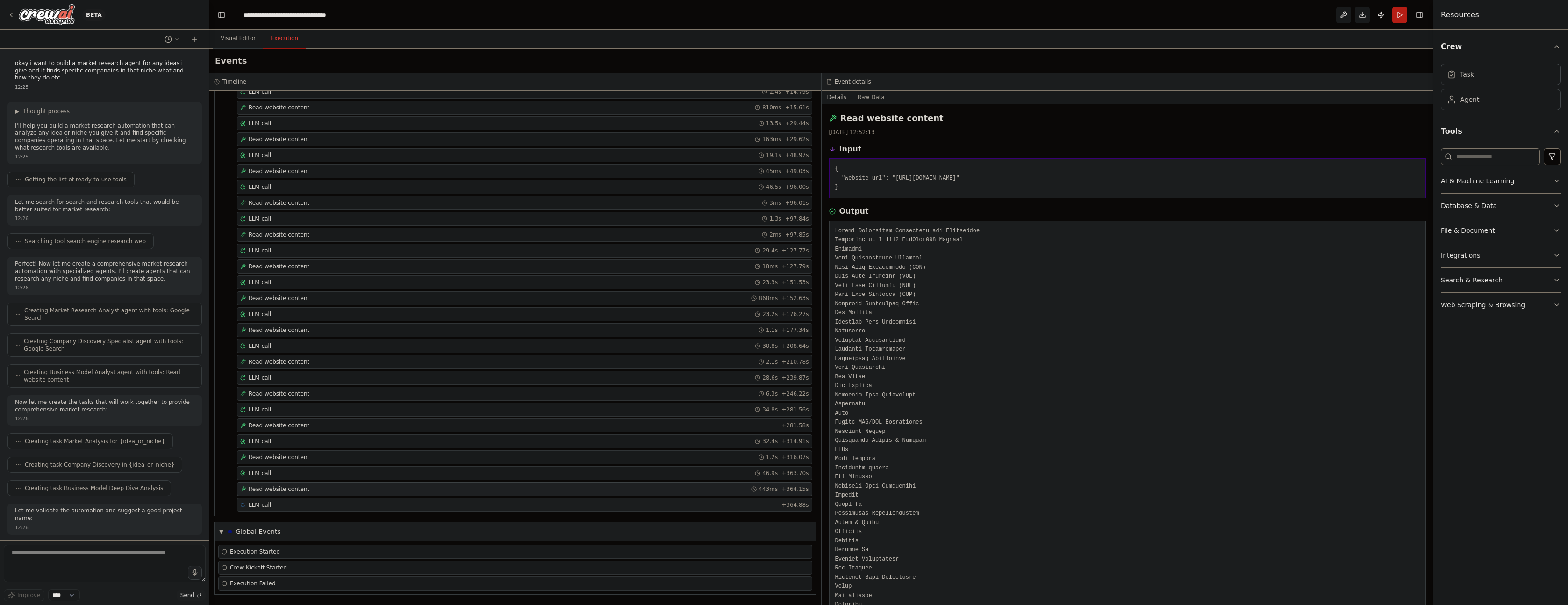
click at [313, 506] on div "LLM call + 364.88s" at bounding box center [525, 505] width 569 height 7
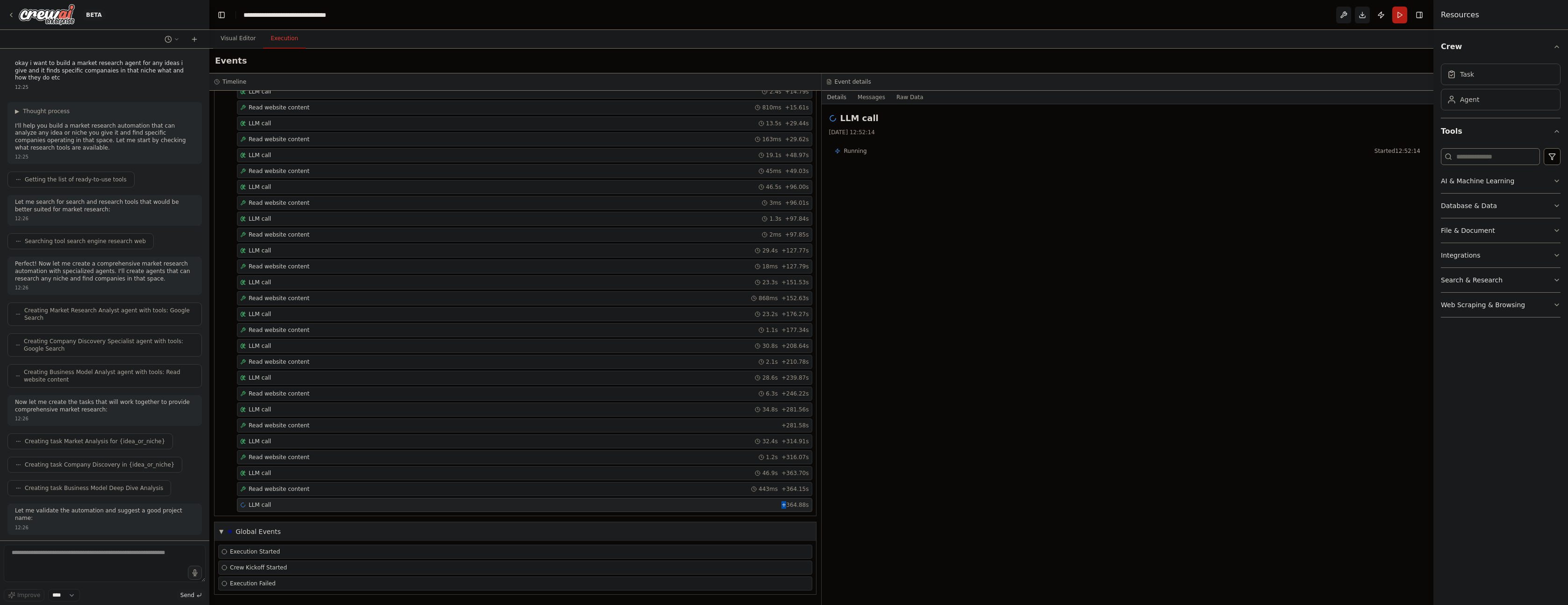
click at [526, 506] on div "LLM call + 364.88s" at bounding box center [525, 505] width 569 height 7
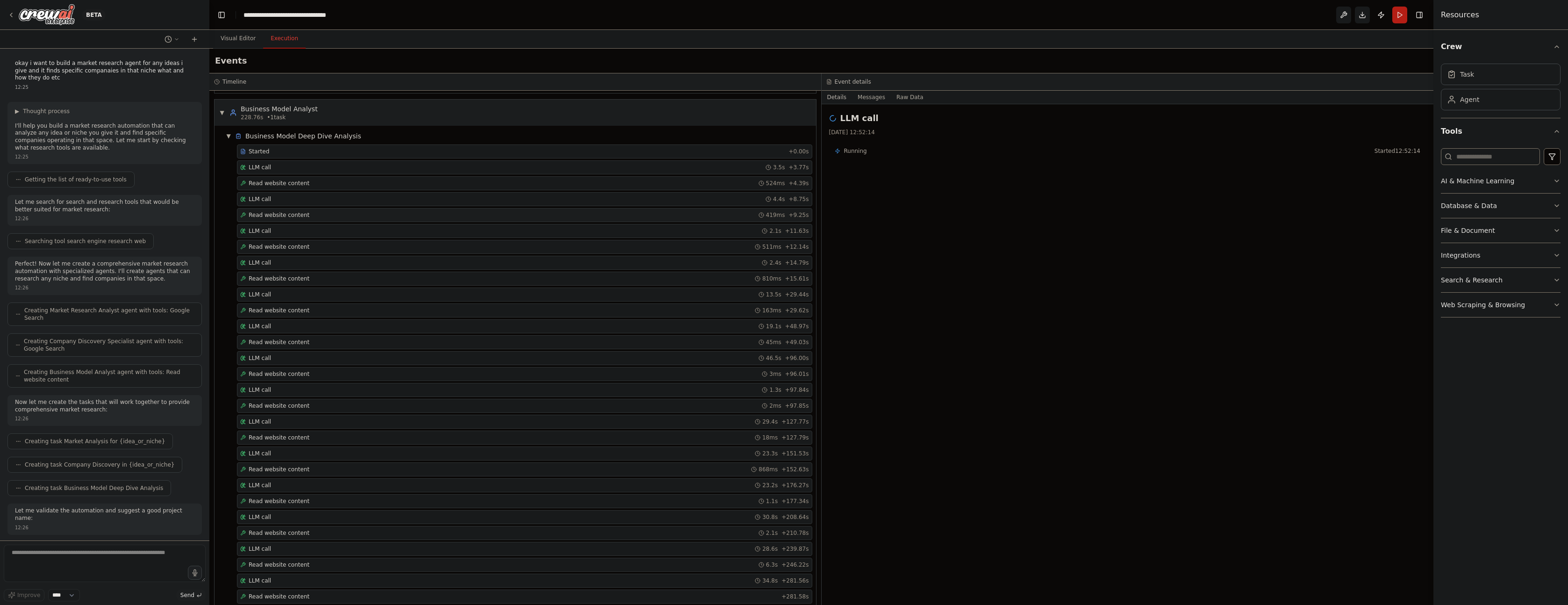
scroll to position [814, 0]
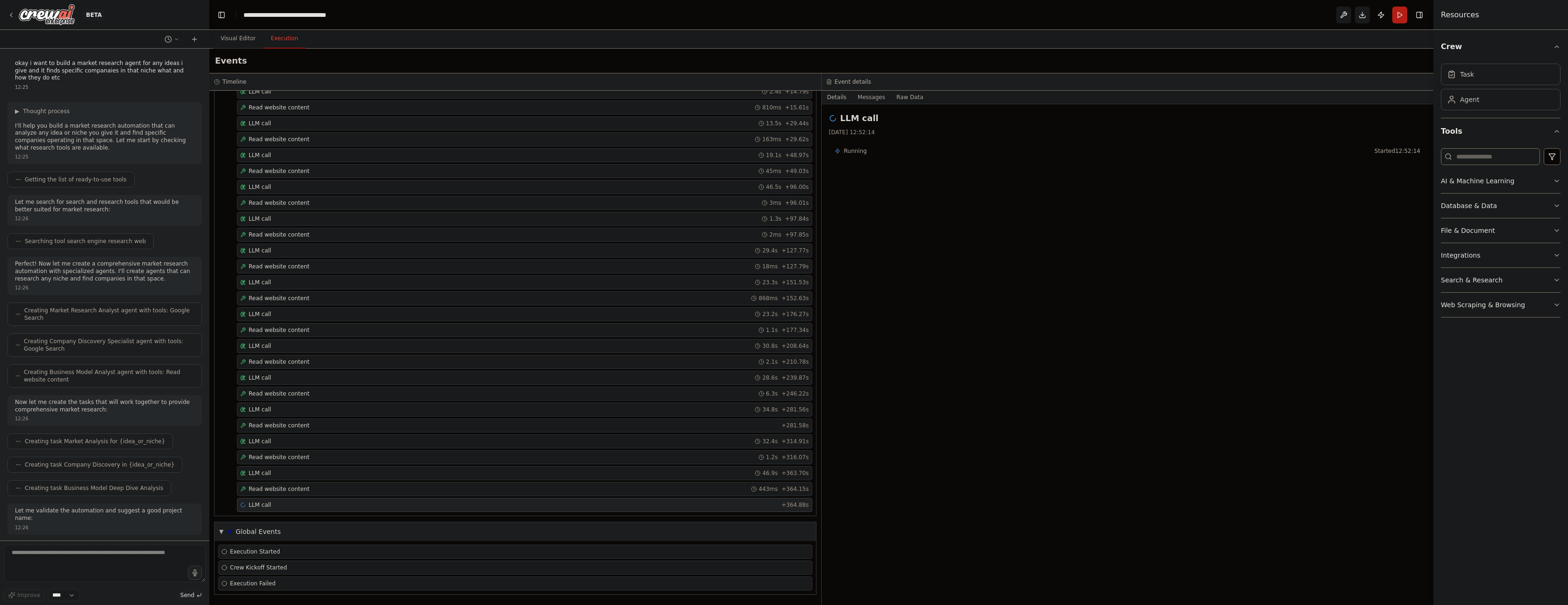
click at [285, 504] on div "LLM call + 364.88s" at bounding box center [525, 505] width 569 height 7
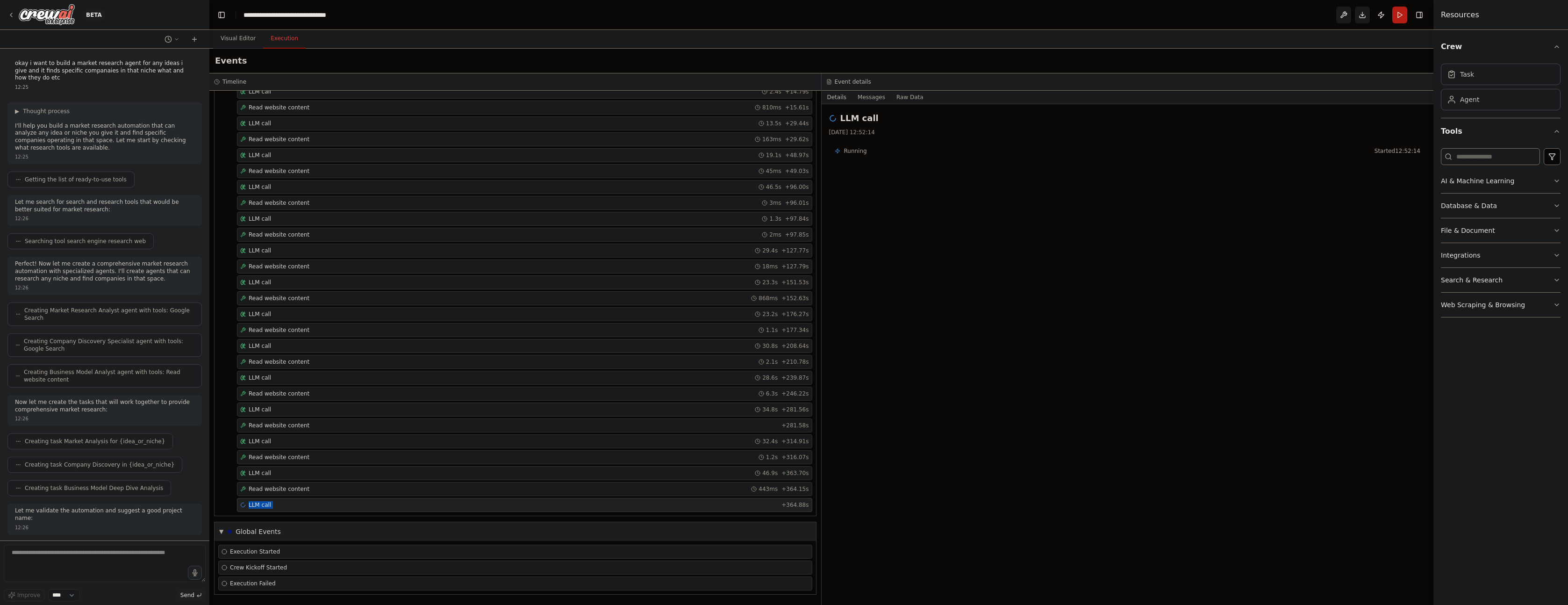
click at [285, 504] on div "LLM call + 364.88s" at bounding box center [525, 505] width 569 height 7
click at [257, 503] on span "LLM call" at bounding box center [259, 505] width 23 height 7
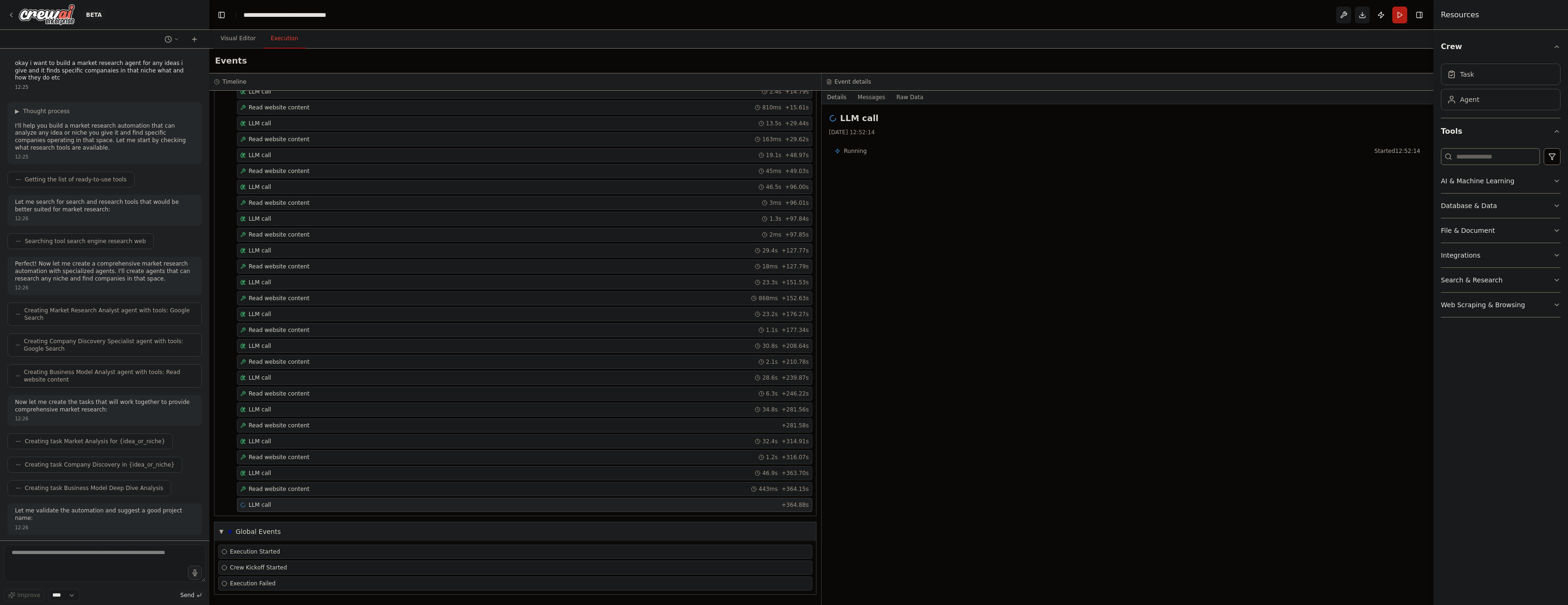
click at [267, 505] on span "LLM call" at bounding box center [259, 505] width 23 height 7
click at [277, 503] on div "LLM call + 364.88s" at bounding box center [525, 505] width 569 height 7
click at [272, 581] on span "Execution Failed" at bounding box center [253, 583] width 46 height 7
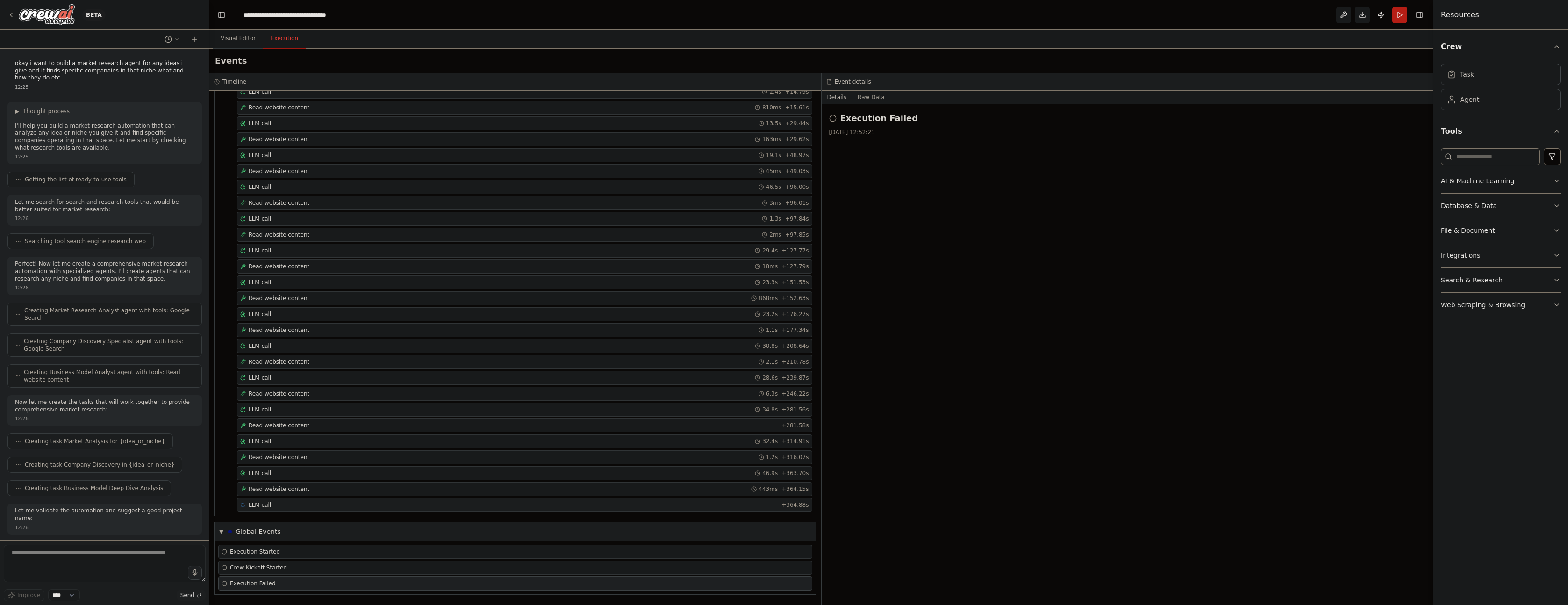
click at [287, 504] on div "LLM call + 364.88s" at bounding box center [525, 505] width 569 height 7
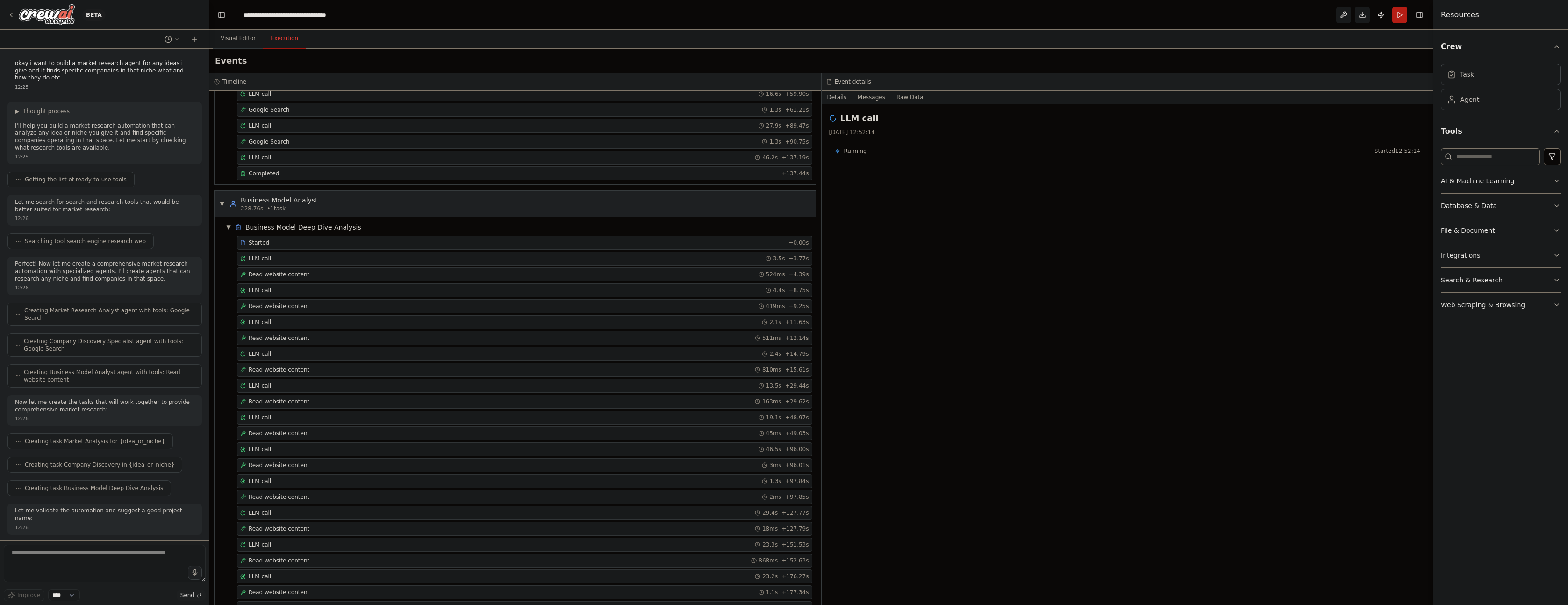
click at [299, 205] on div "228.76s • 1 task" at bounding box center [279, 208] width 77 height 7
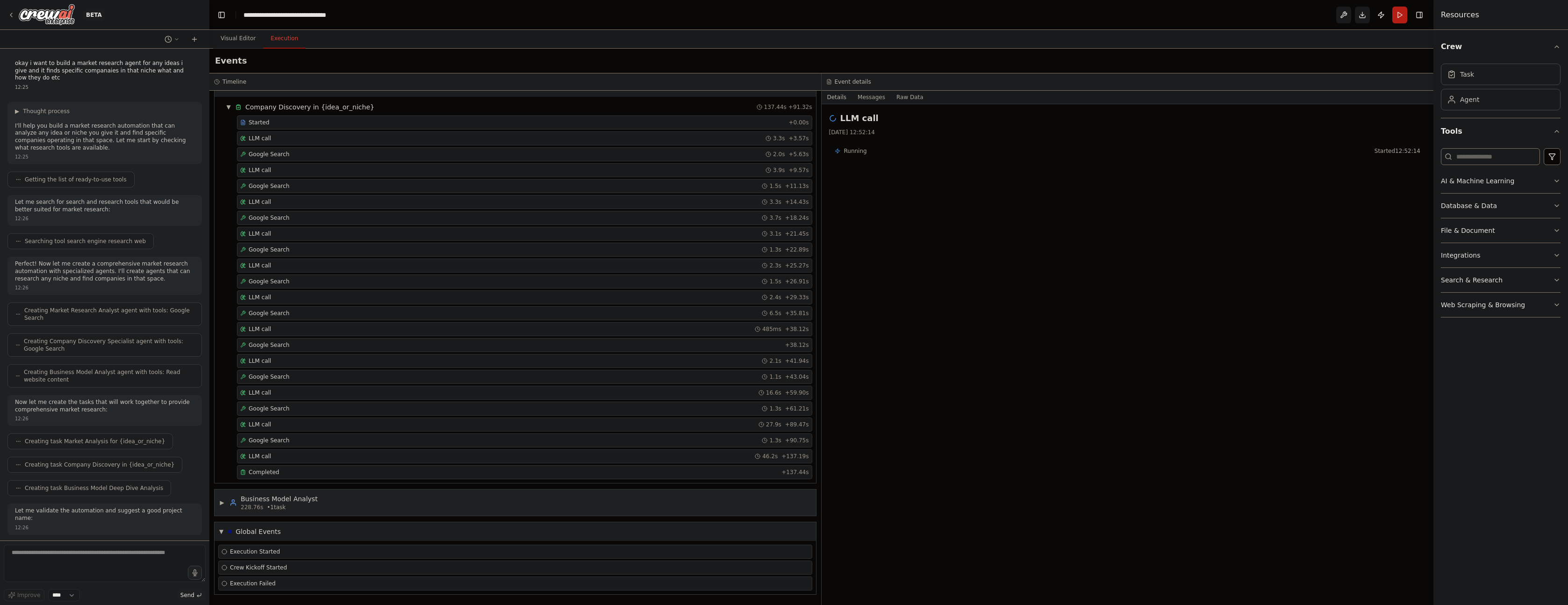
scroll to position [253, 0]
click at [1384, 15] on button "Publish" at bounding box center [1381, 15] width 15 height 17
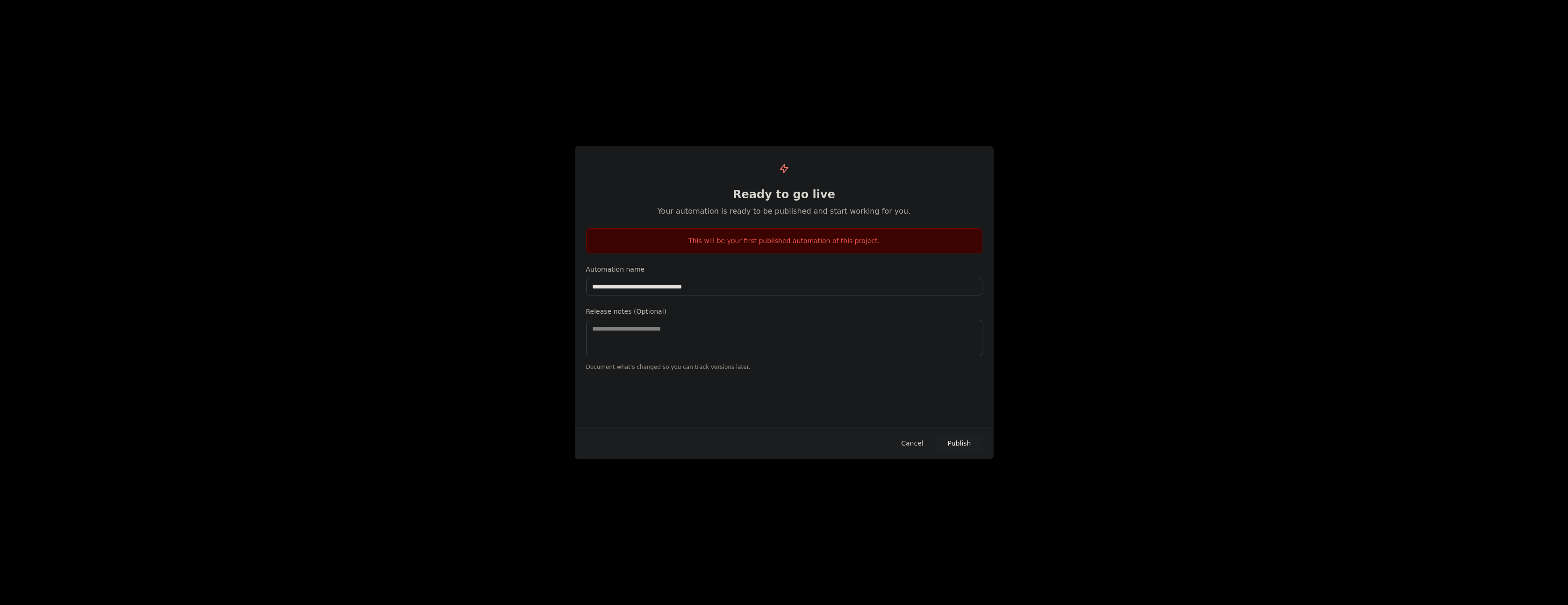
click at [917, 440] on button "Cancel" at bounding box center [912, 443] width 37 height 17
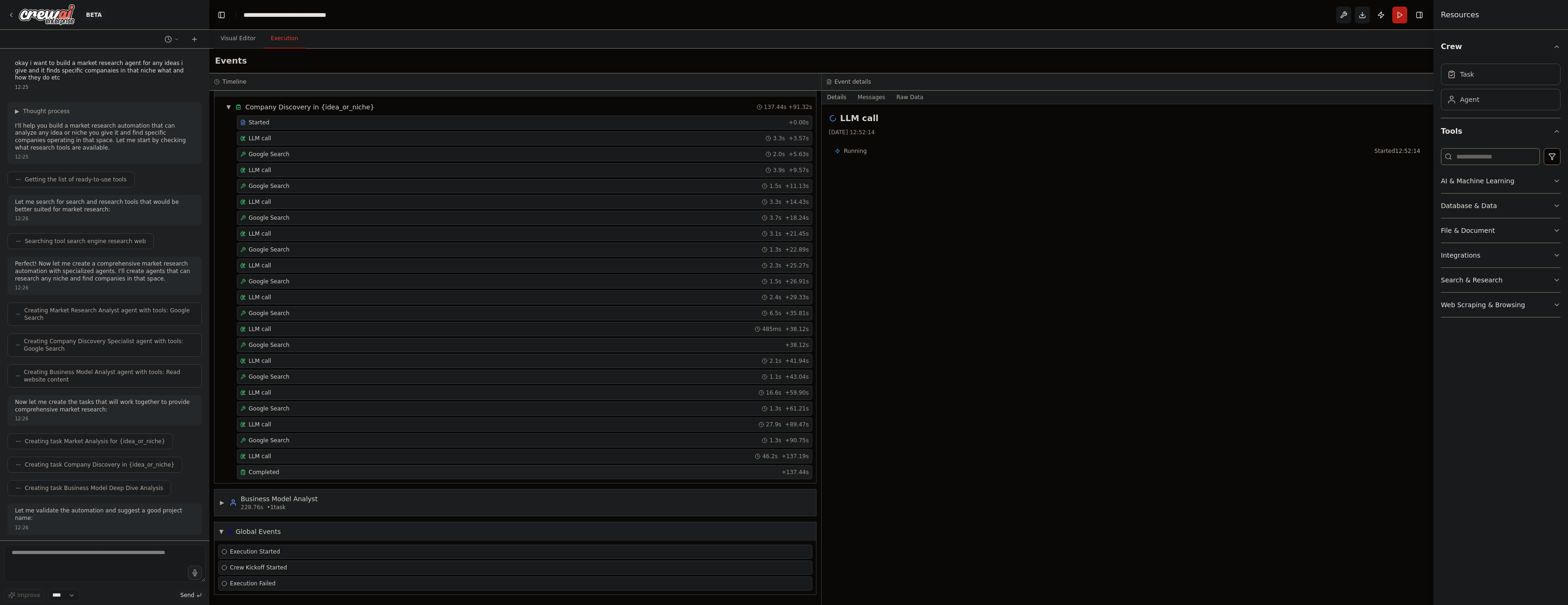
click at [282, 468] on div "Completed" at bounding box center [509, 472] width 537 height 7
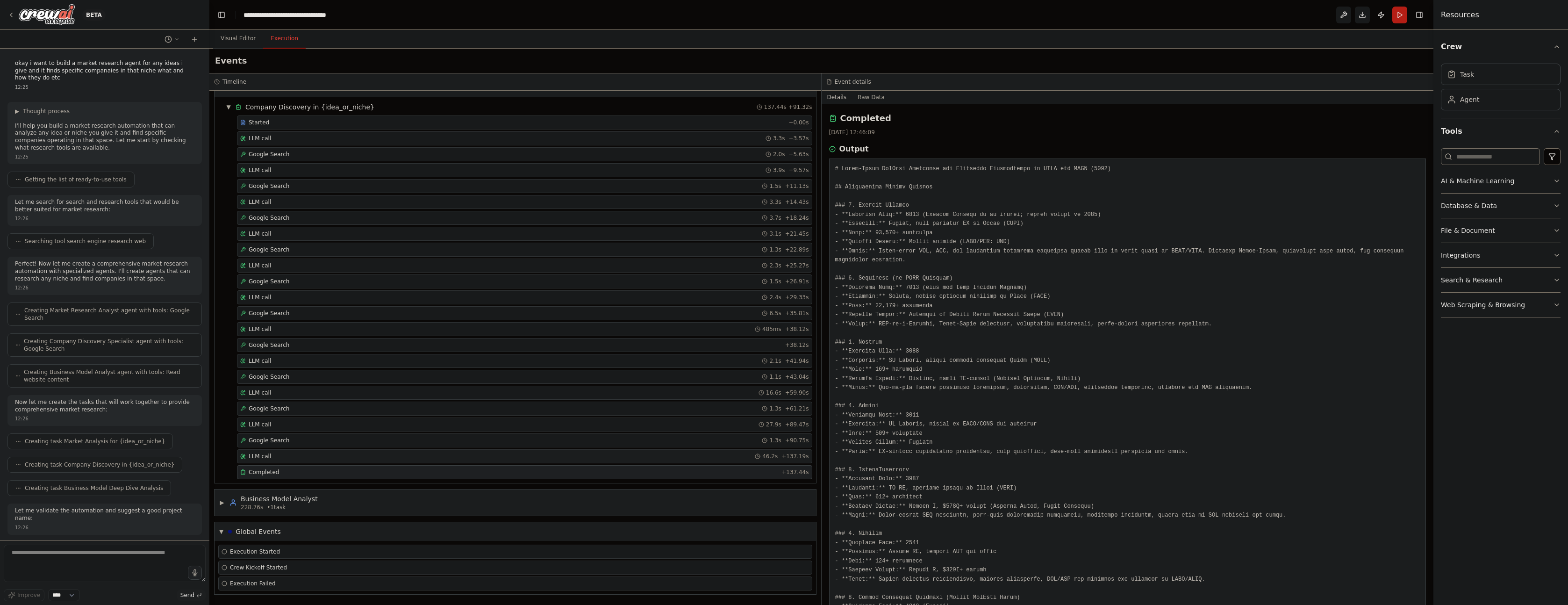
click at [288, 456] on div "LLM call 46.2s + 137.19s" at bounding box center [525, 456] width 569 height 7
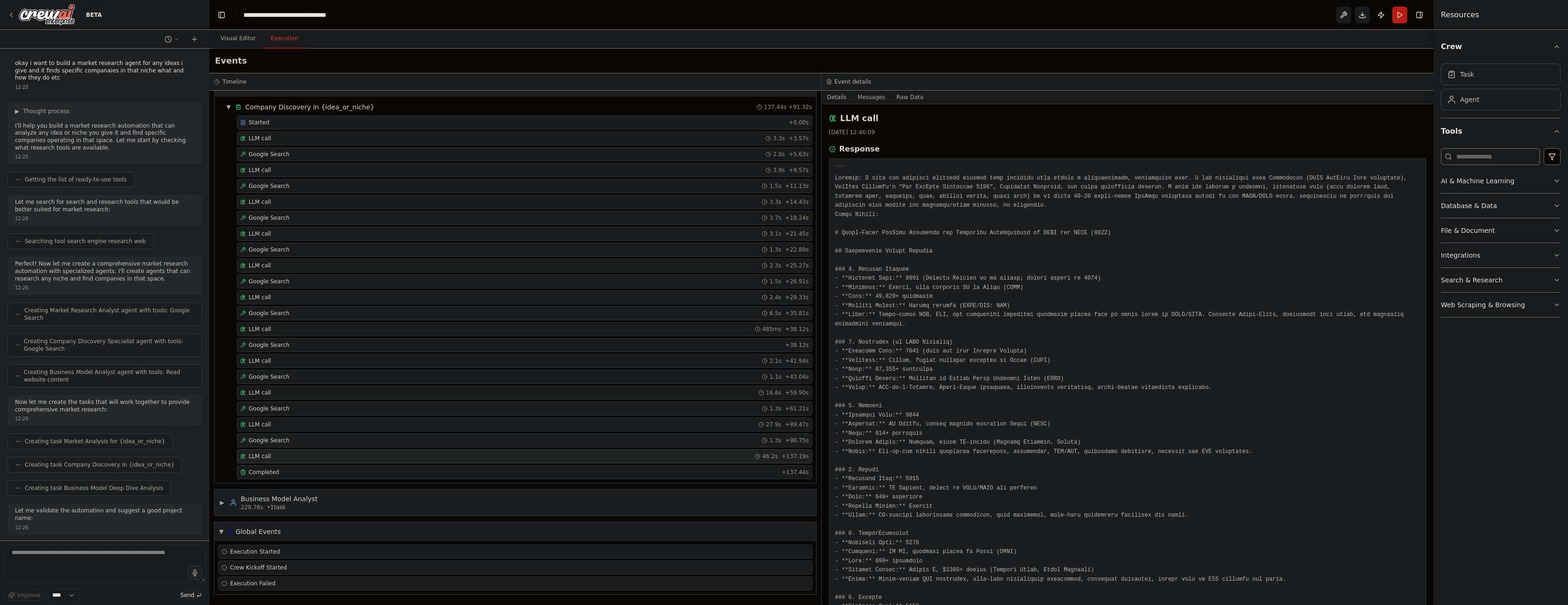
click at [293, 440] on div "Google Search 1.3s + 90.75s" at bounding box center [525, 440] width 569 height 7
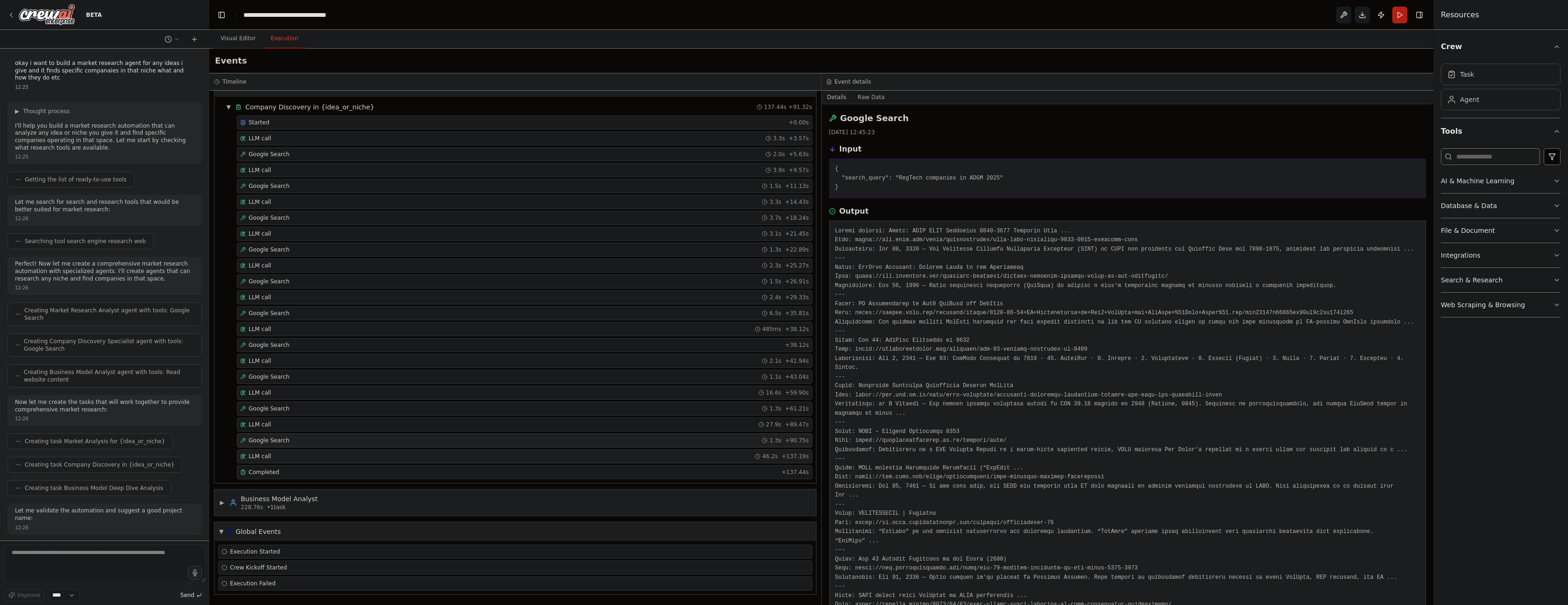
click at [291, 451] on div "LLM call 46.2s + 137.19s" at bounding box center [524, 456] width 575 height 14
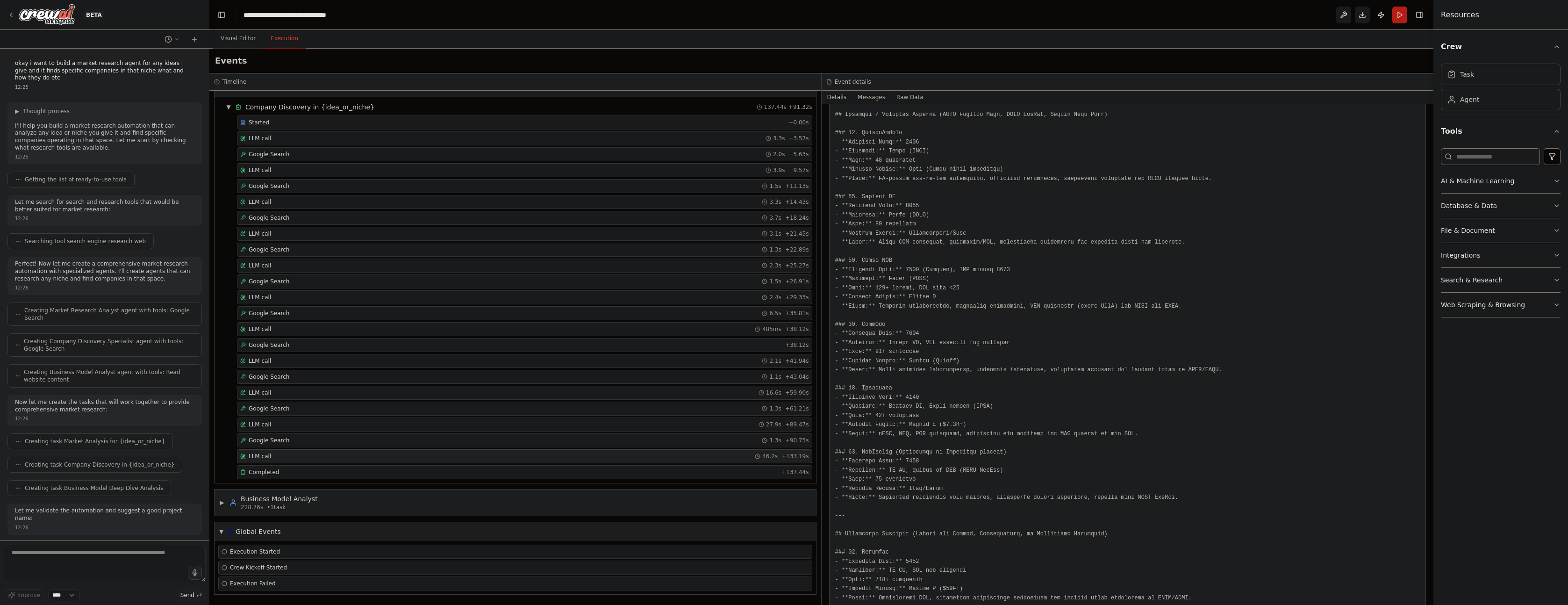
scroll to position [1424, 0]
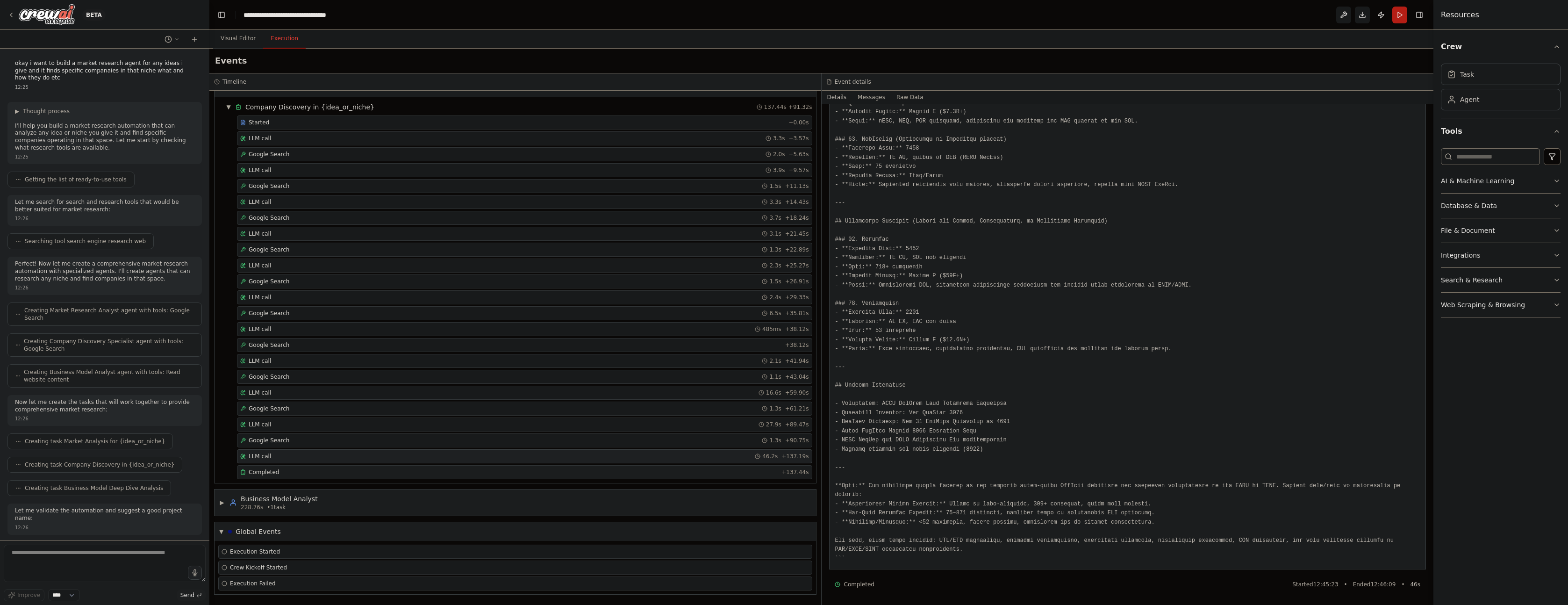
click at [295, 465] on div "Completed + 137.44s" at bounding box center [524, 472] width 575 height 14
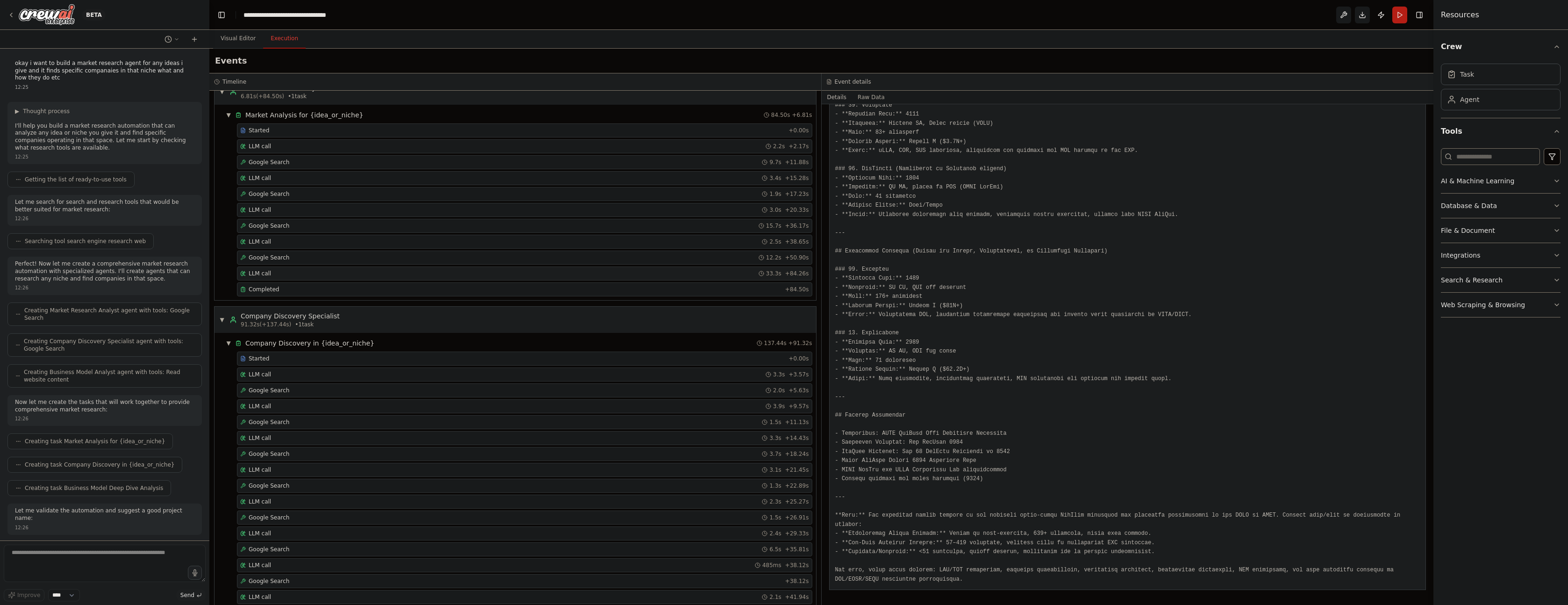
scroll to position [0, 0]
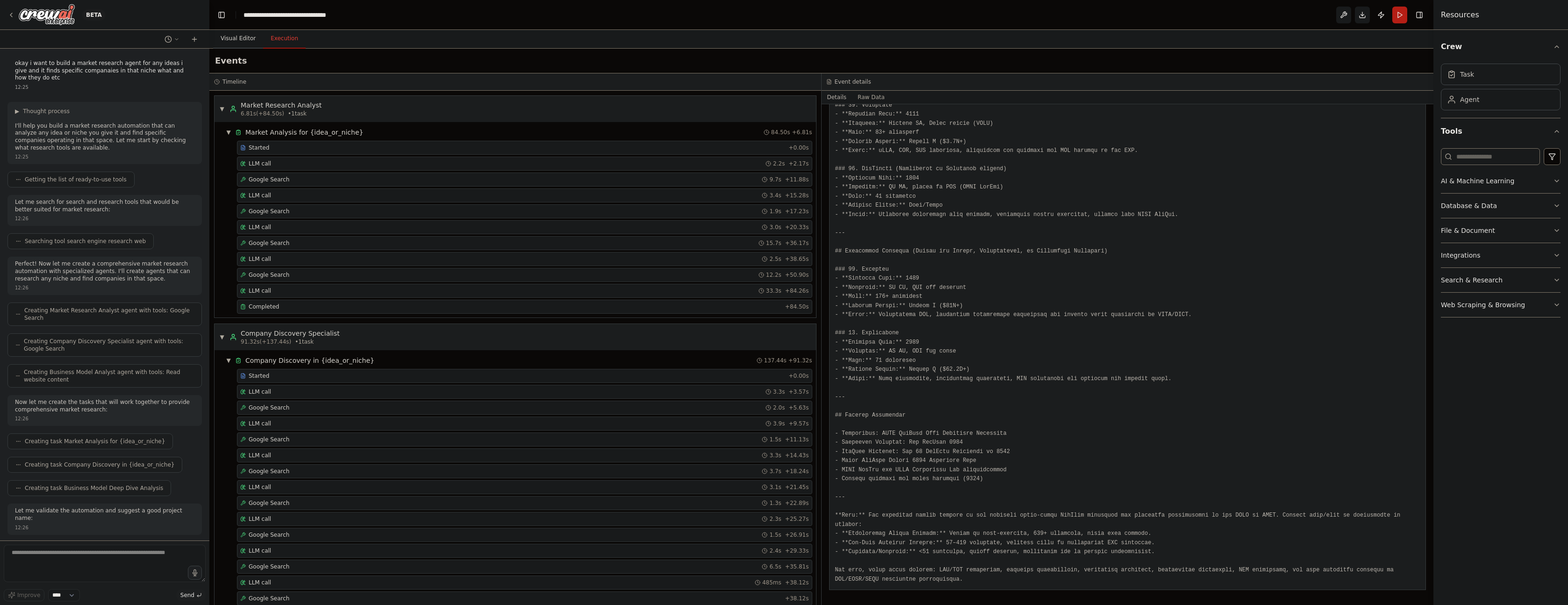
click at [246, 37] on button "Visual Editor" at bounding box center [238, 39] width 50 height 19
click at [285, 41] on button "Execution" at bounding box center [284, 39] width 43 height 19
click at [293, 305] on div "Completed" at bounding box center [511, 307] width 541 height 7
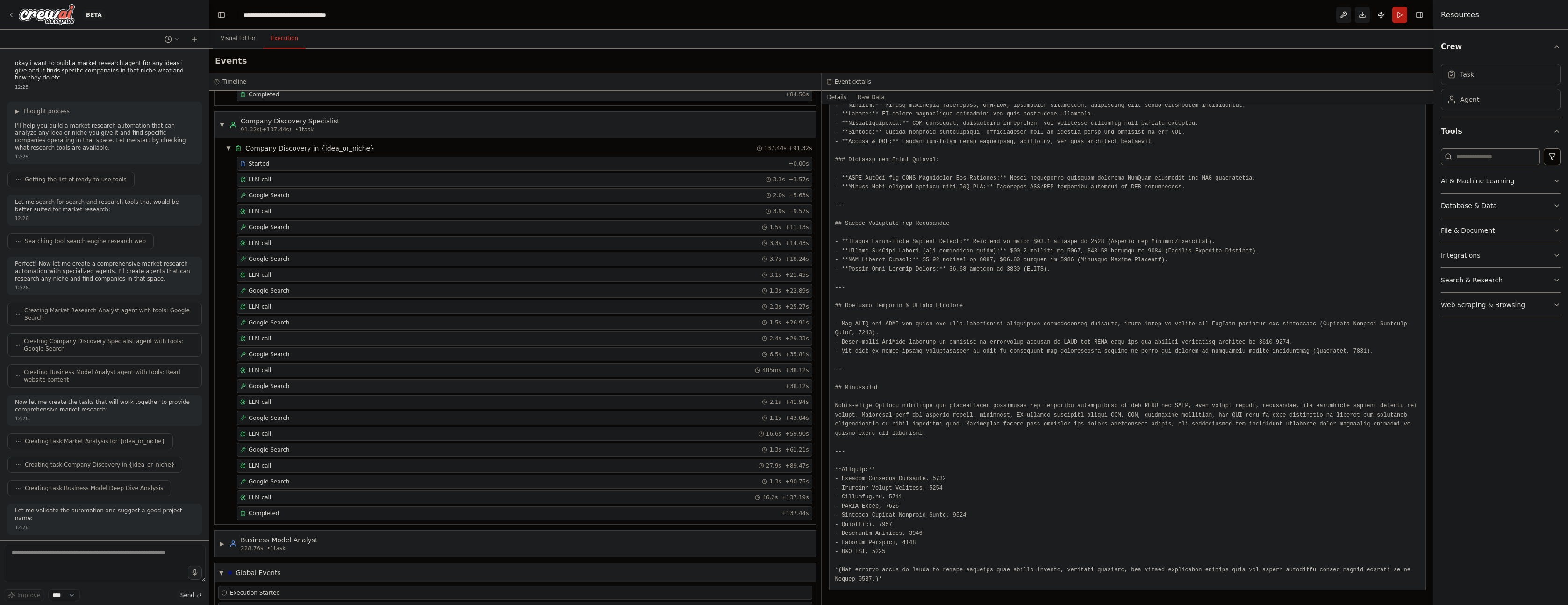
scroll to position [253, 0]
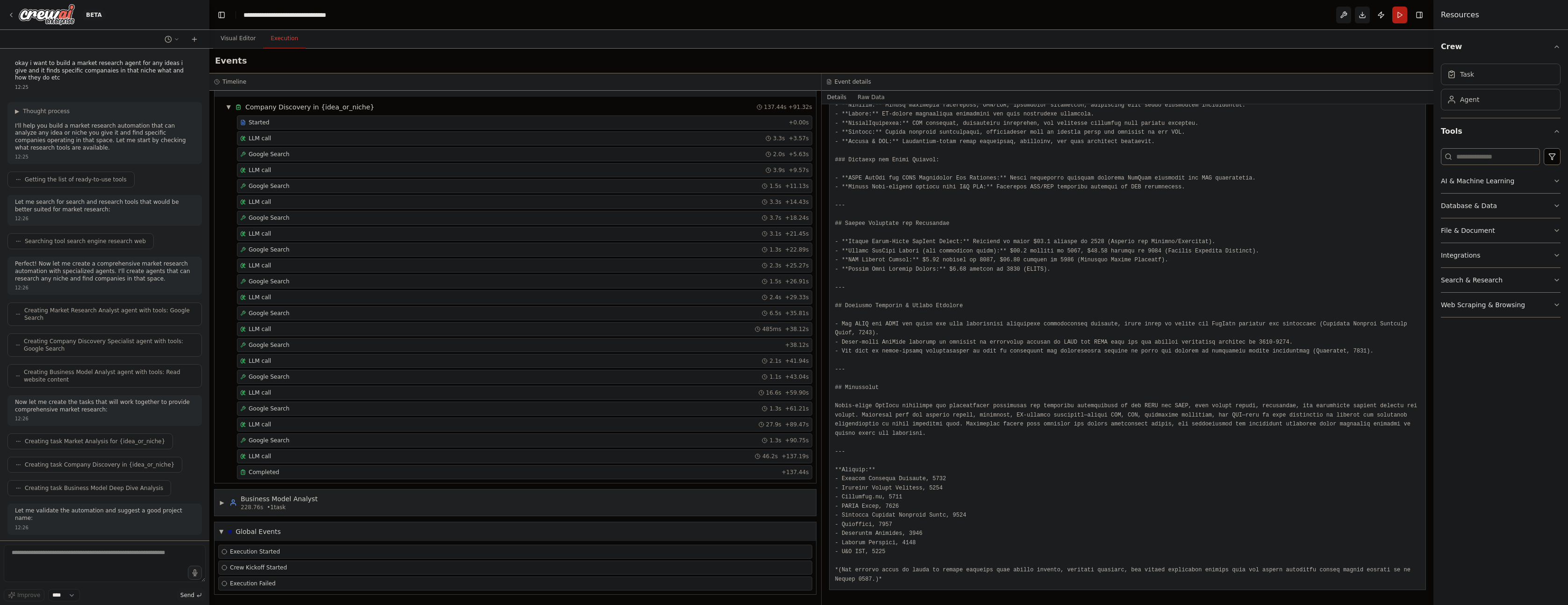
click at [296, 504] on div "228.76s • 1 task" at bounding box center [279, 507] width 77 height 7
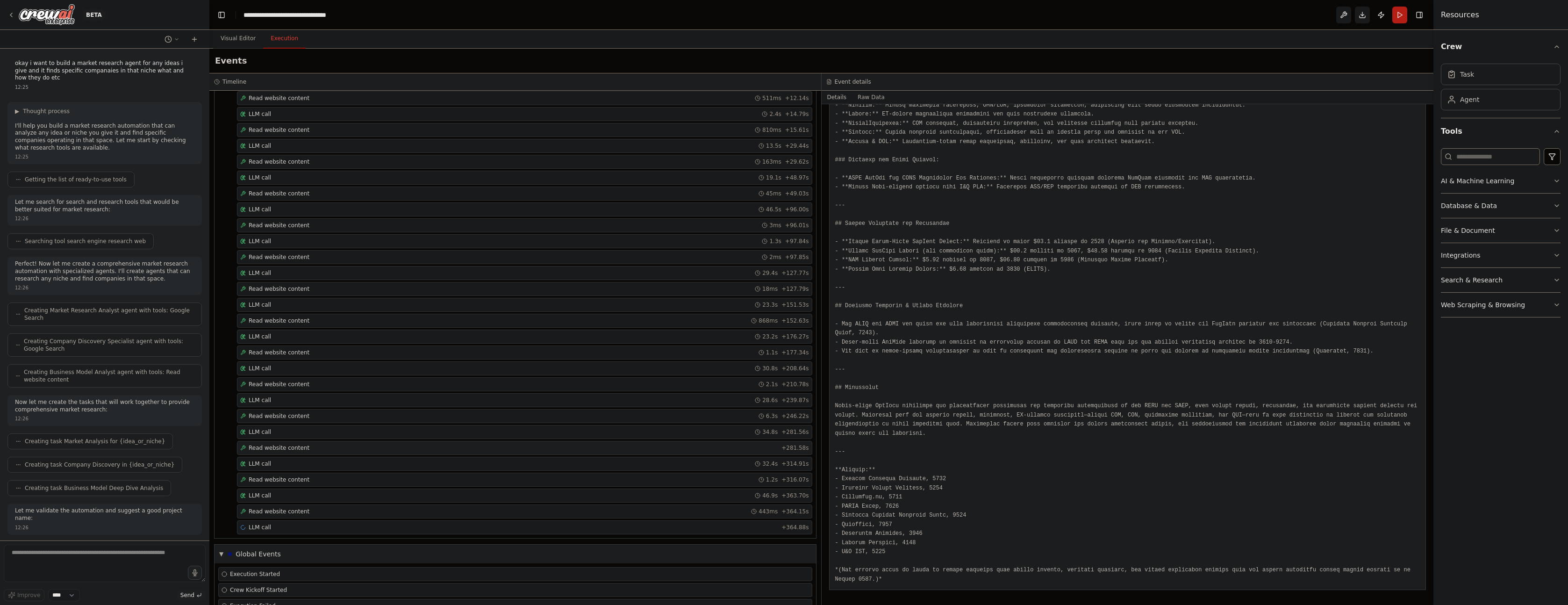
scroll to position [814, 0]
click at [393, 503] on div "LLM call + 364.88s" at bounding box center [525, 505] width 569 height 7
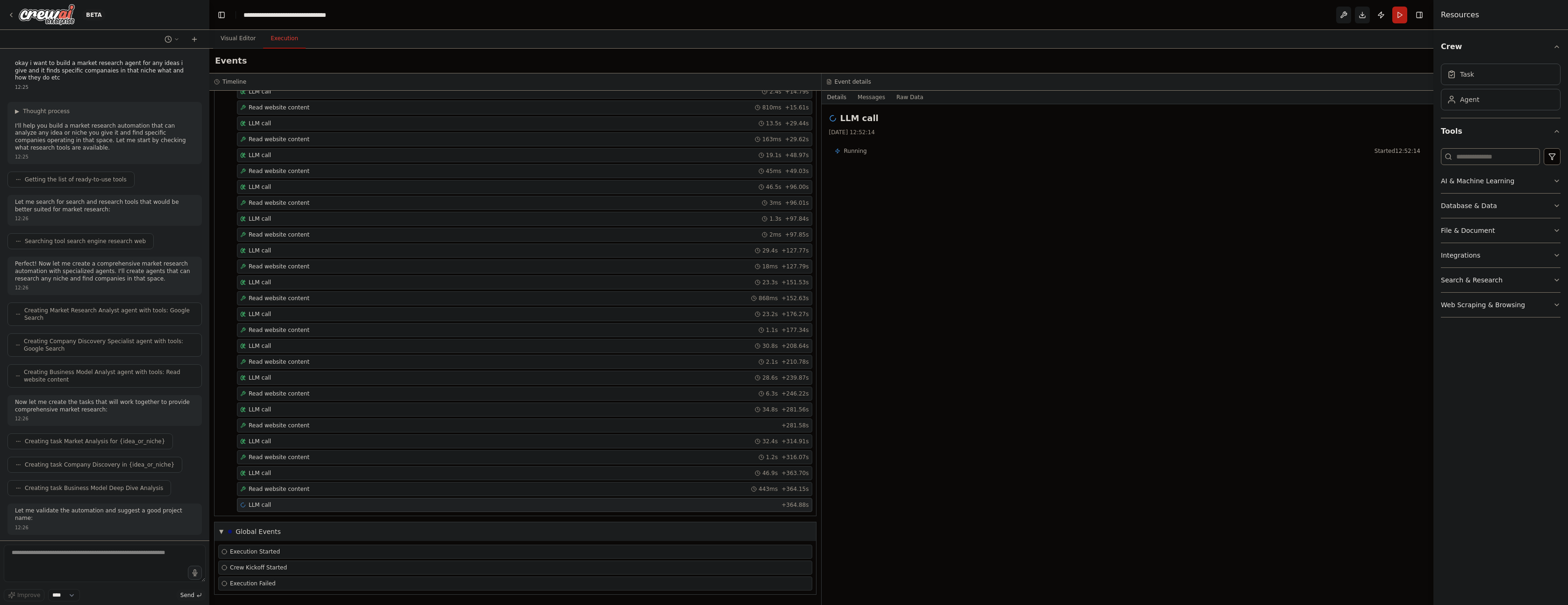
drag, startPoint x: 989, startPoint y: 365, endPoint x: 996, endPoint y: 369, distance: 8.1
click at [996, 369] on div "LLM call 27/08/2025, 12:52:14 Running Started 12:52:14" at bounding box center [1128, 354] width 612 height 500
click at [853, 150] on span "Running" at bounding box center [856, 151] width 23 height 7
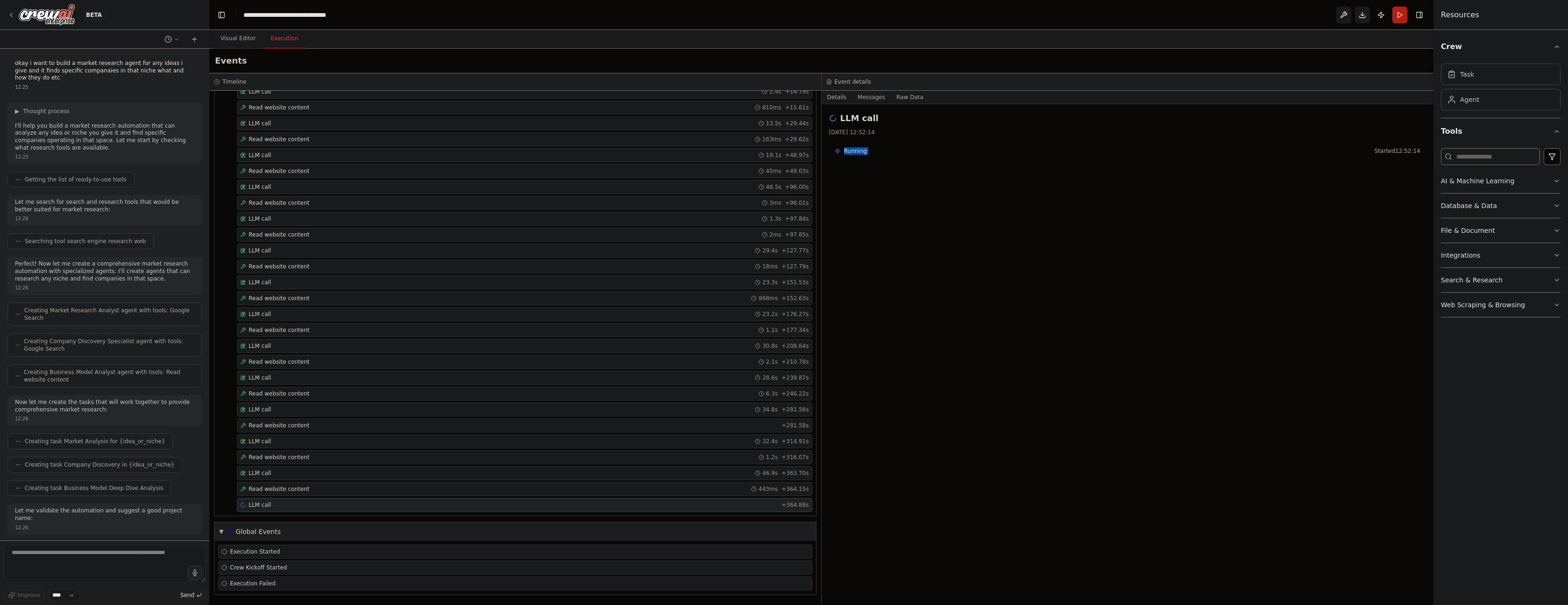
click at [853, 150] on span "Running" at bounding box center [856, 151] width 23 height 7
click at [1055, 245] on div "LLM call 27/08/2025, 12:52:14 Running Started 12:52:14" at bounding box center [1128, 354] width 612 height 500
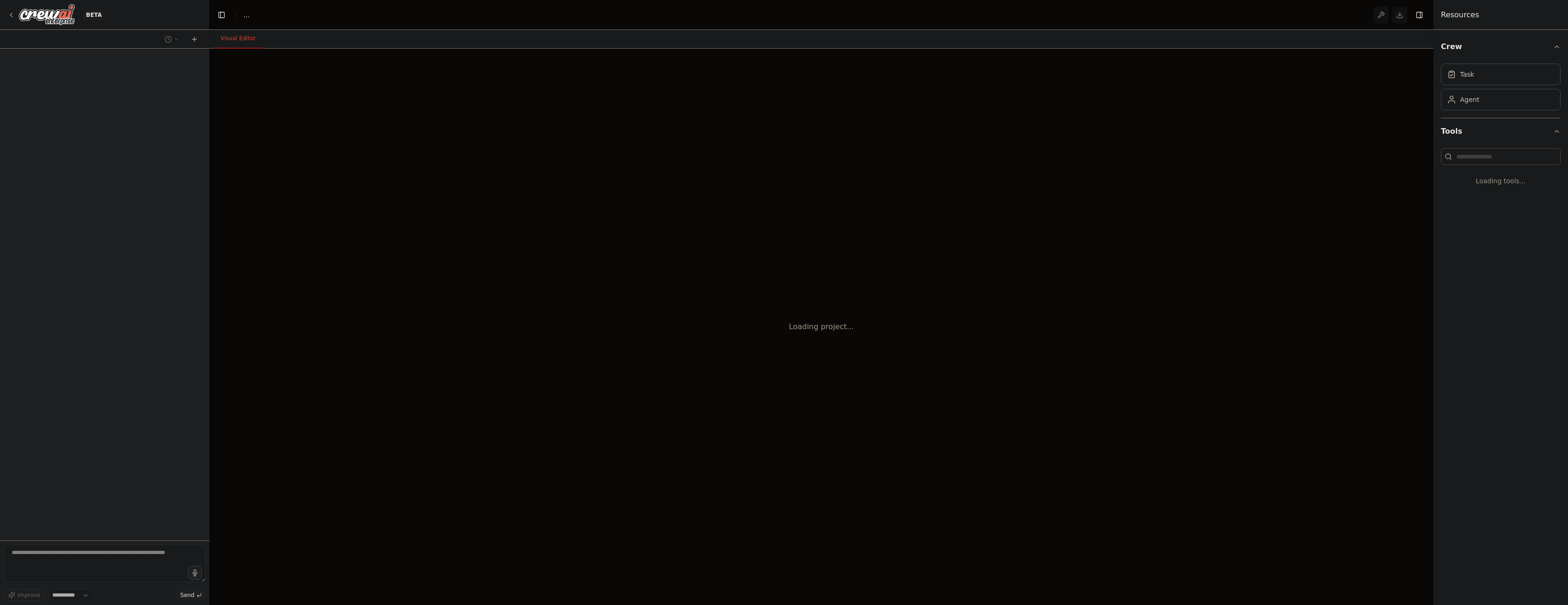
select select "****"
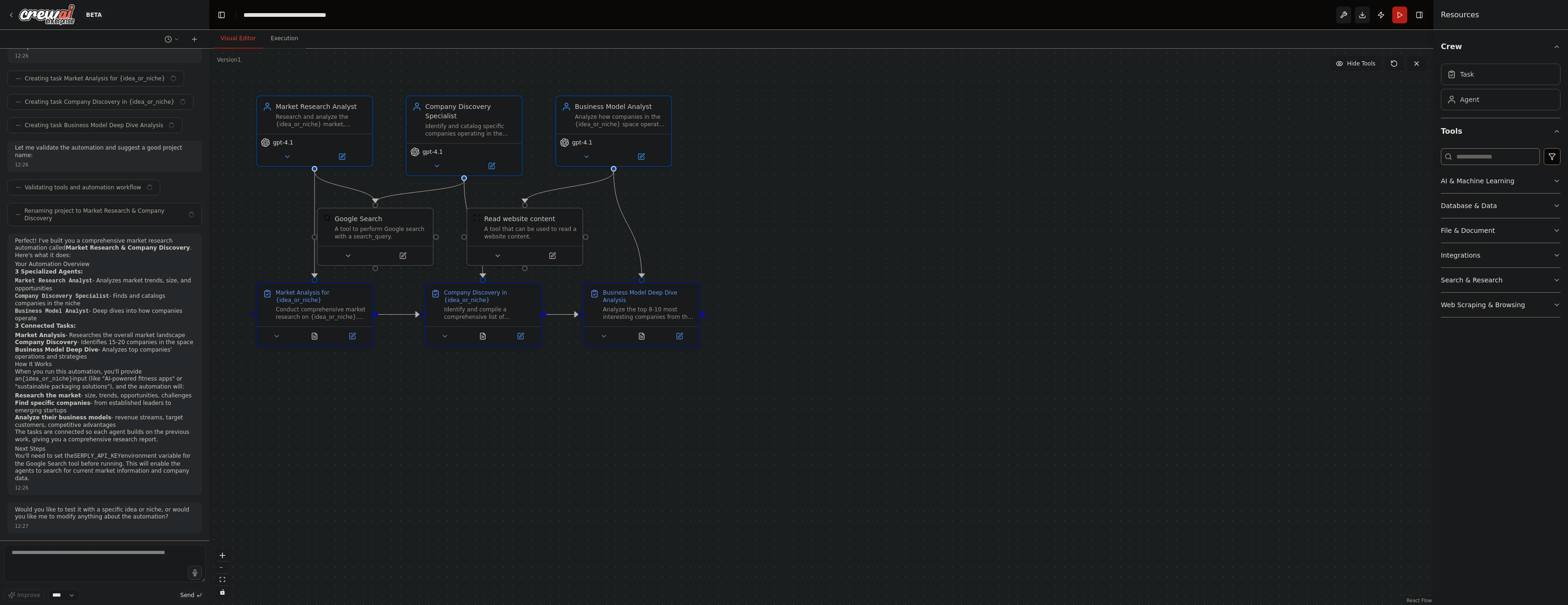
scroll to position [355, 0]
click at [272, 37] on button "Execution" at bounding box center [284, 39] width 43 height 19
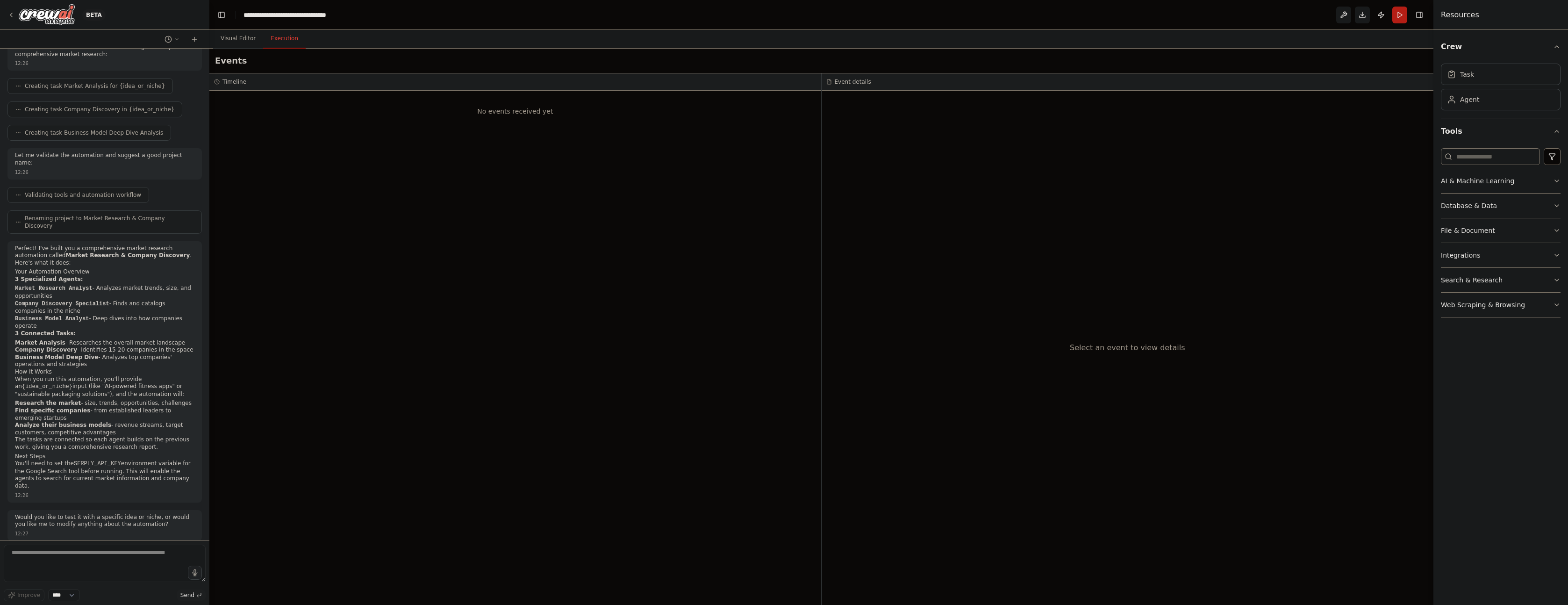
click at [641, 305] on div "No events received yet" at bounding box center [515, 348] width 612 height 514
click at [1398, 21] on button "Run" at bounding box center [1399, 15] width 15 height 17
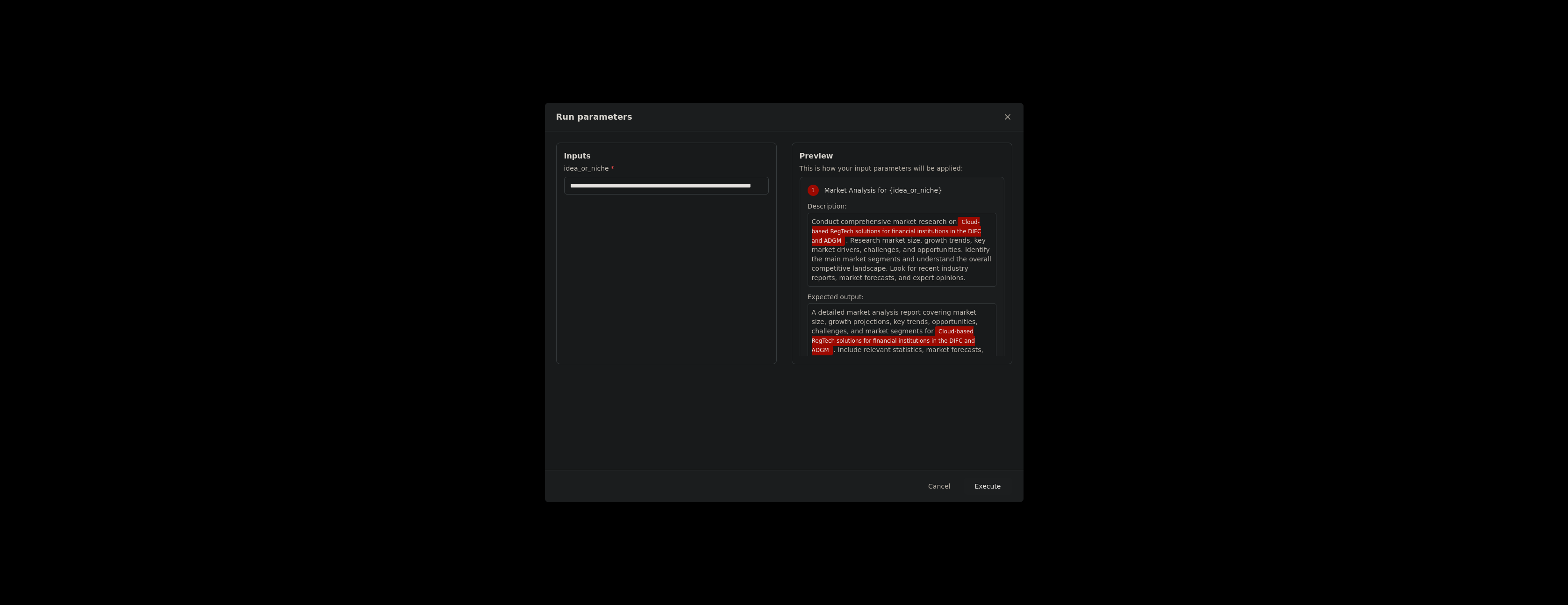
click at [985, 483] on button "Execute" at bounding box center [988, 486] width 49 height 17
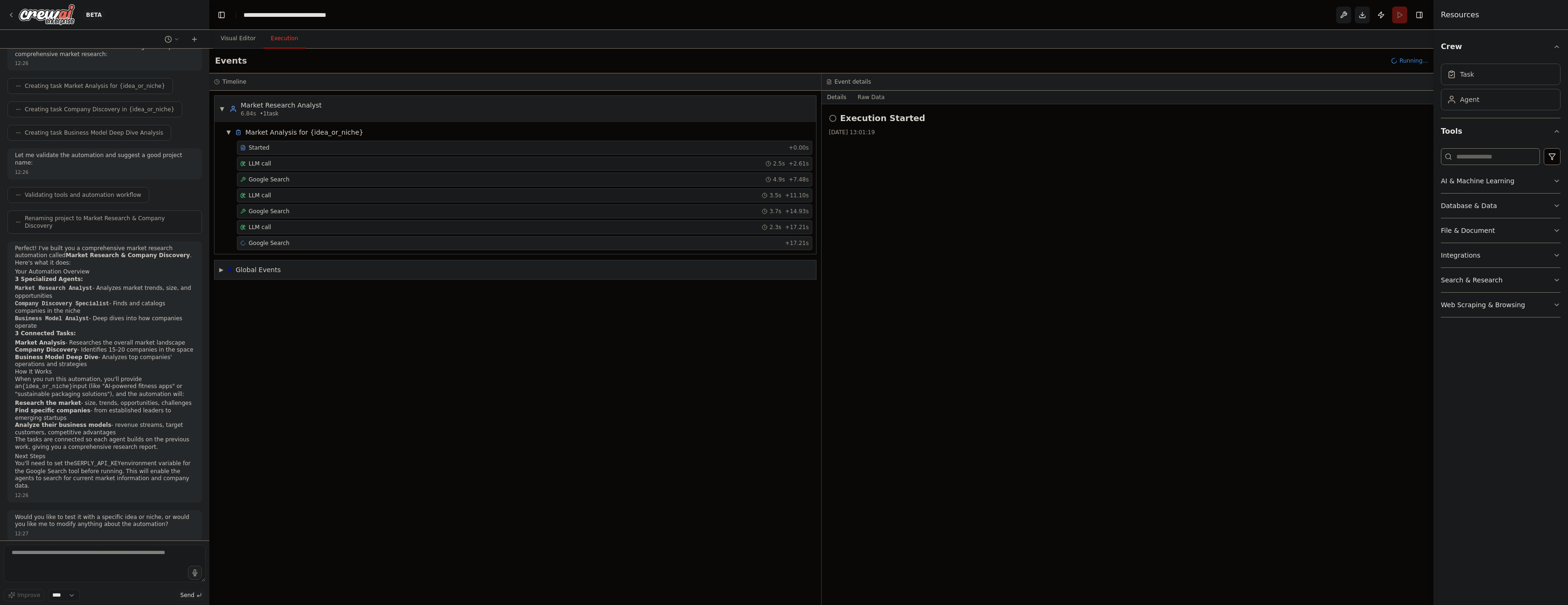
click at [295, 245] on div "Google Search + 17.21s" at bounding box center [525, 243] width 569 height 7
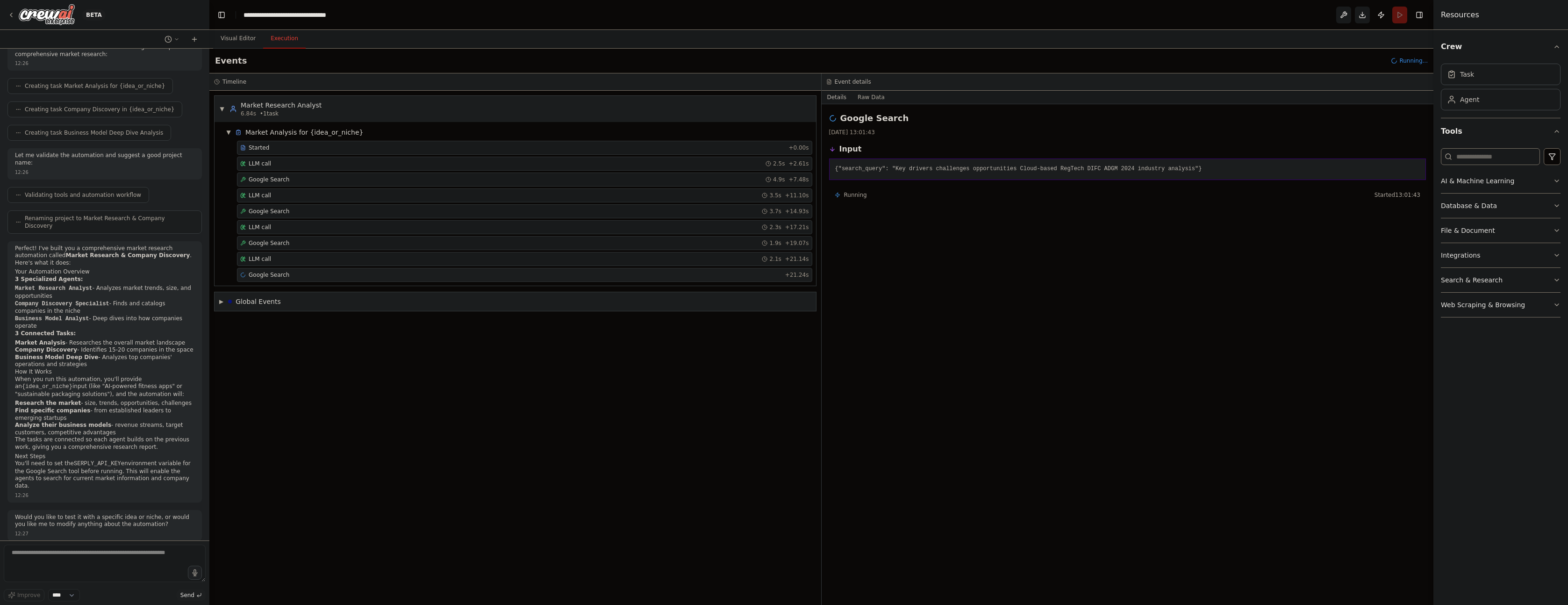
click at [284, 275] on span "Google Search" at bounding box center [268, 275] width 41 height 7
click at [285, 290] on div "LLM call + 23.80s" at bounding box center [525, 290] width 569 height 7
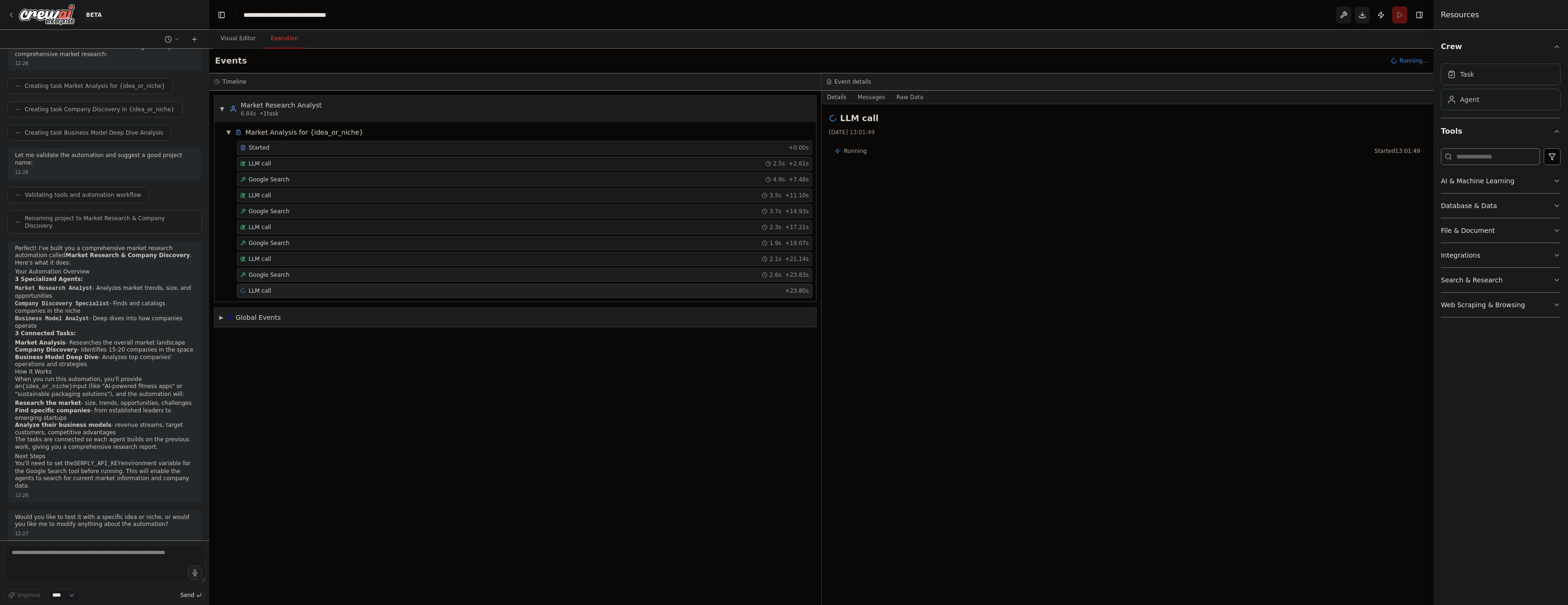
click at [286, 273] on span "Google Search" at bounding box center [268, 275] width 41 height 7
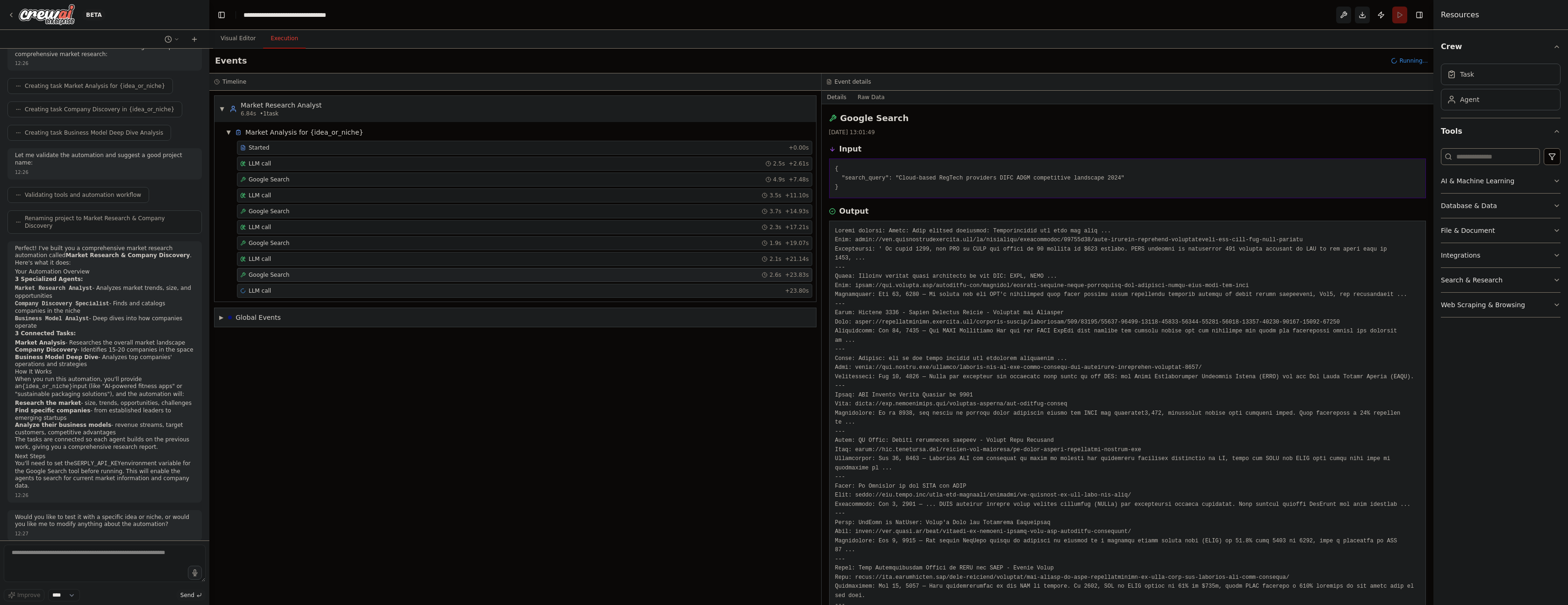
click at [281, 295] on div "LLM call + 23.80s" at bounding box center [524, 290] width 575 height 14
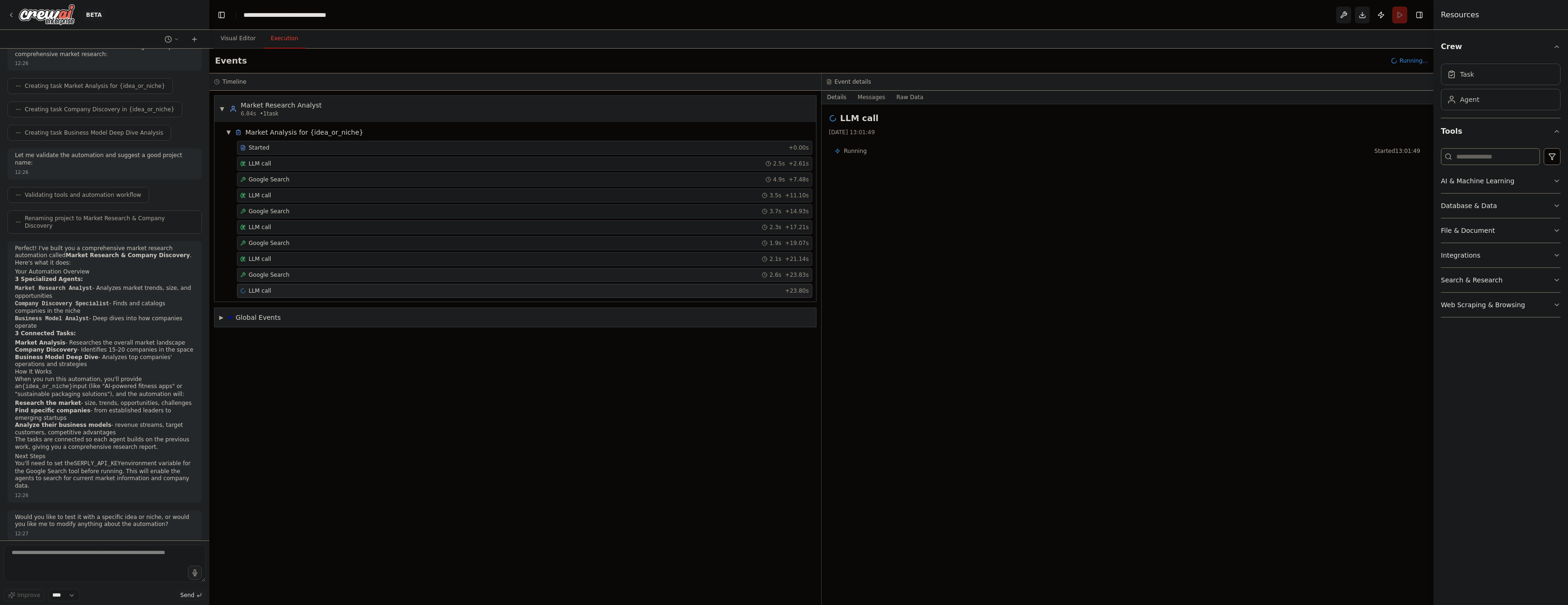
click at [293, 281] on div "Google Search 2.6s + 23.83s" at bounding box center [524, 275] width 575 height 14
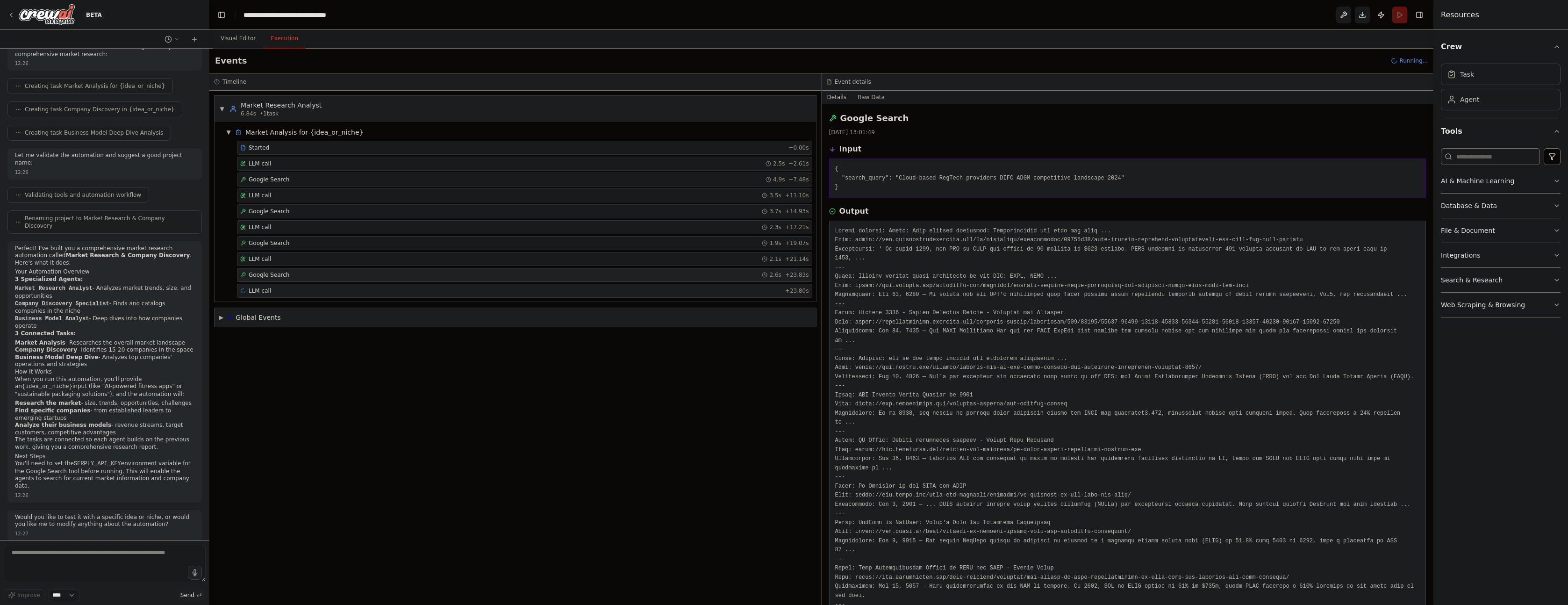
click at [291, 295] on div "LLM call + 23.80s" at bounding box center [524, 290] width 575 height 14
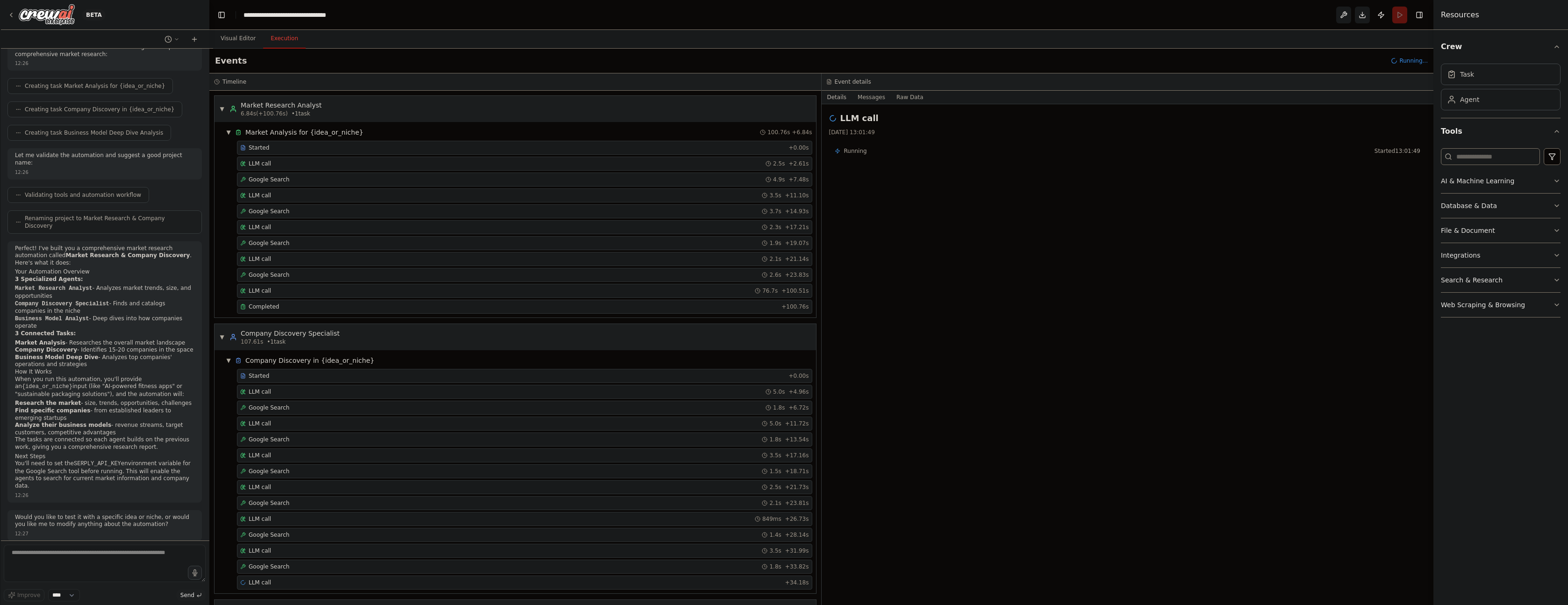
scroll to position [24, 0]
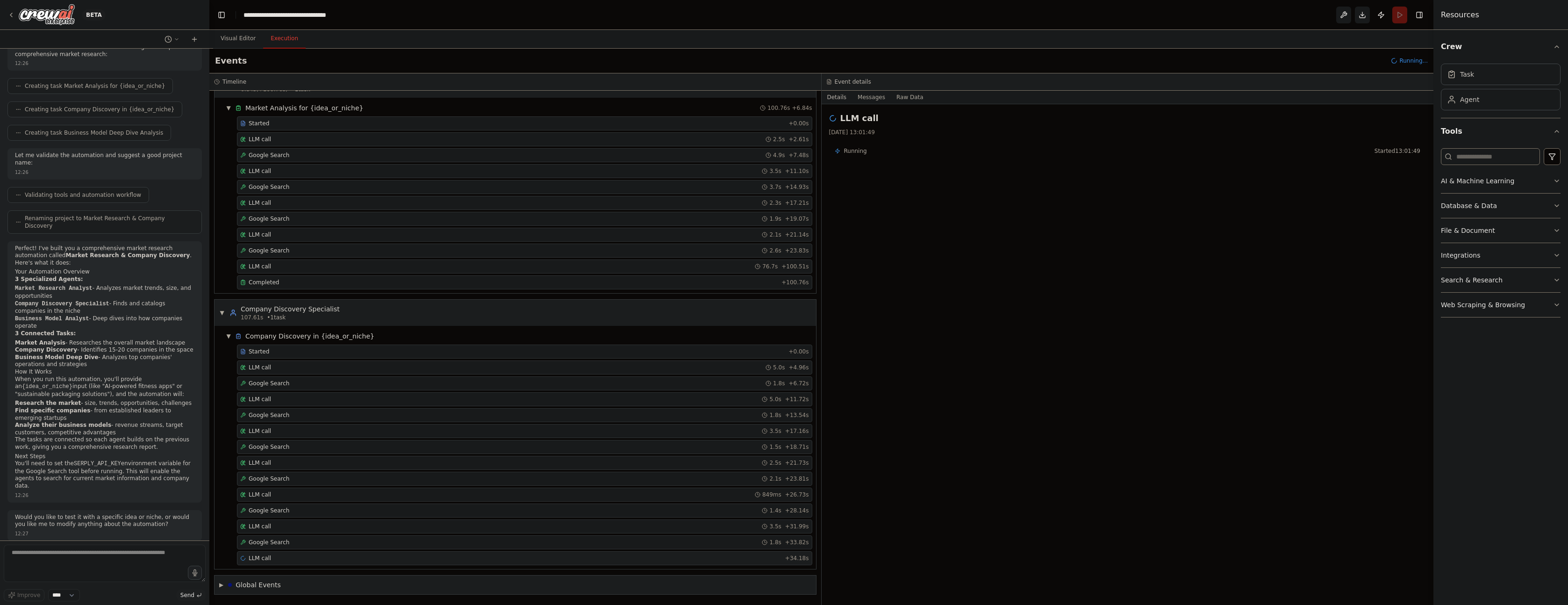
click at [324, 558] on div "LLM call + 34.18s" at bounding box center [525, 558] width 569 height 7
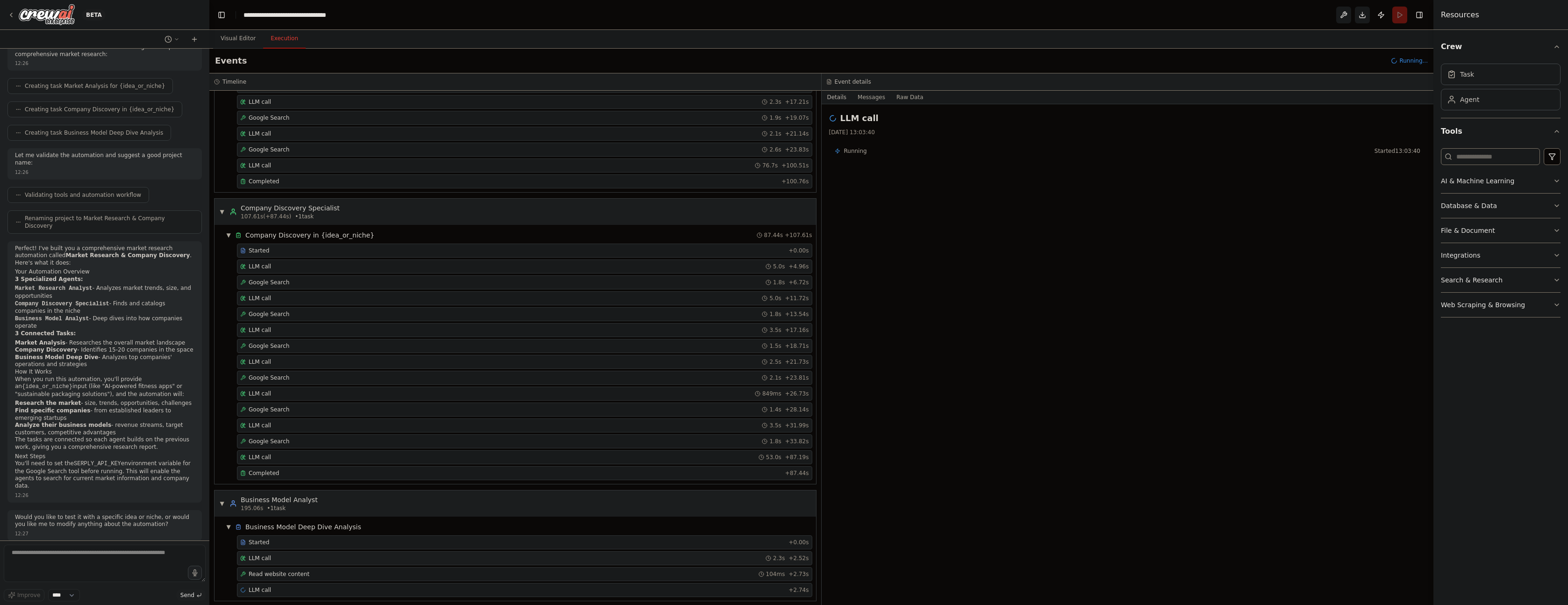
click at [332, 558] on div "LLM call 2.3s + 2.52s" at bounding box center [525, 558] width 569 height 7
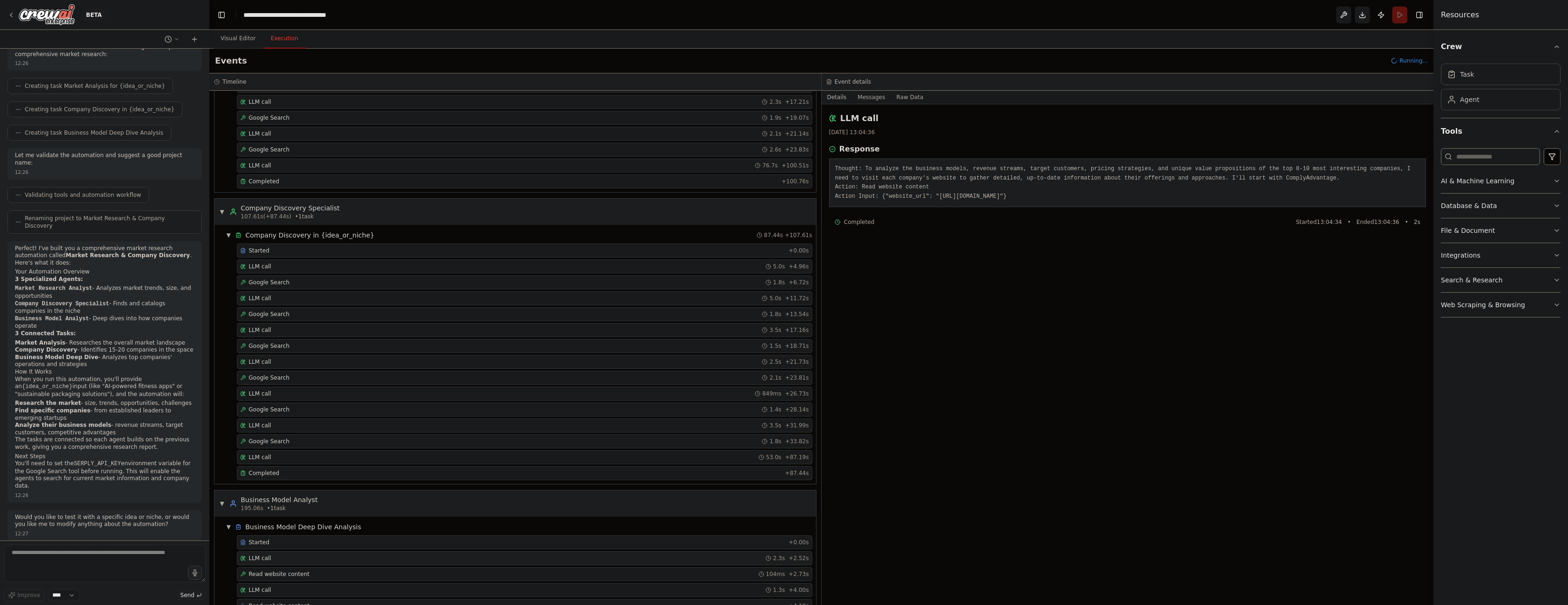
scroll to position [173, 0]
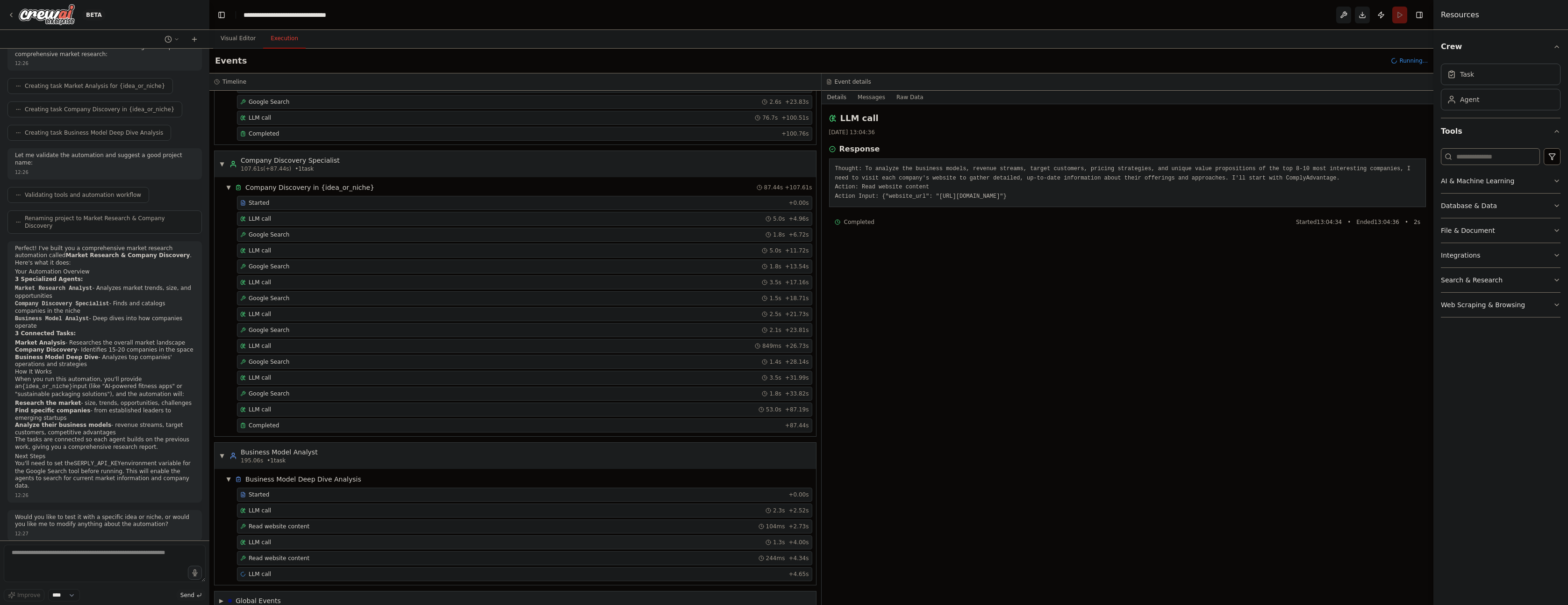
click at [289, 539] on div "LLM call 1.3s + 4.00s" at bounding box center [525, 542] width 569 height 7
click at [305, 528] on span "Read website content" at bounding box center [279, 526] width 61 height 7
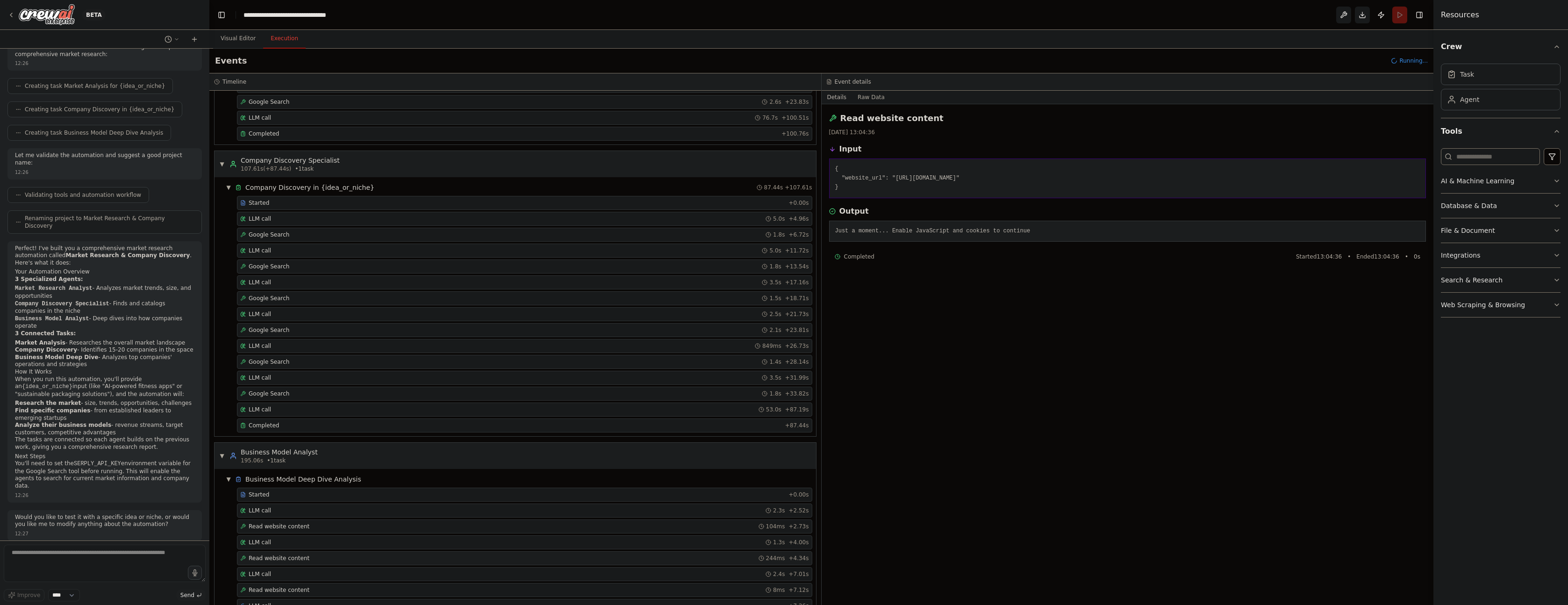
click at [291, 558] on span "Read website content" at bounding box center [279, 558] width 61 height 7
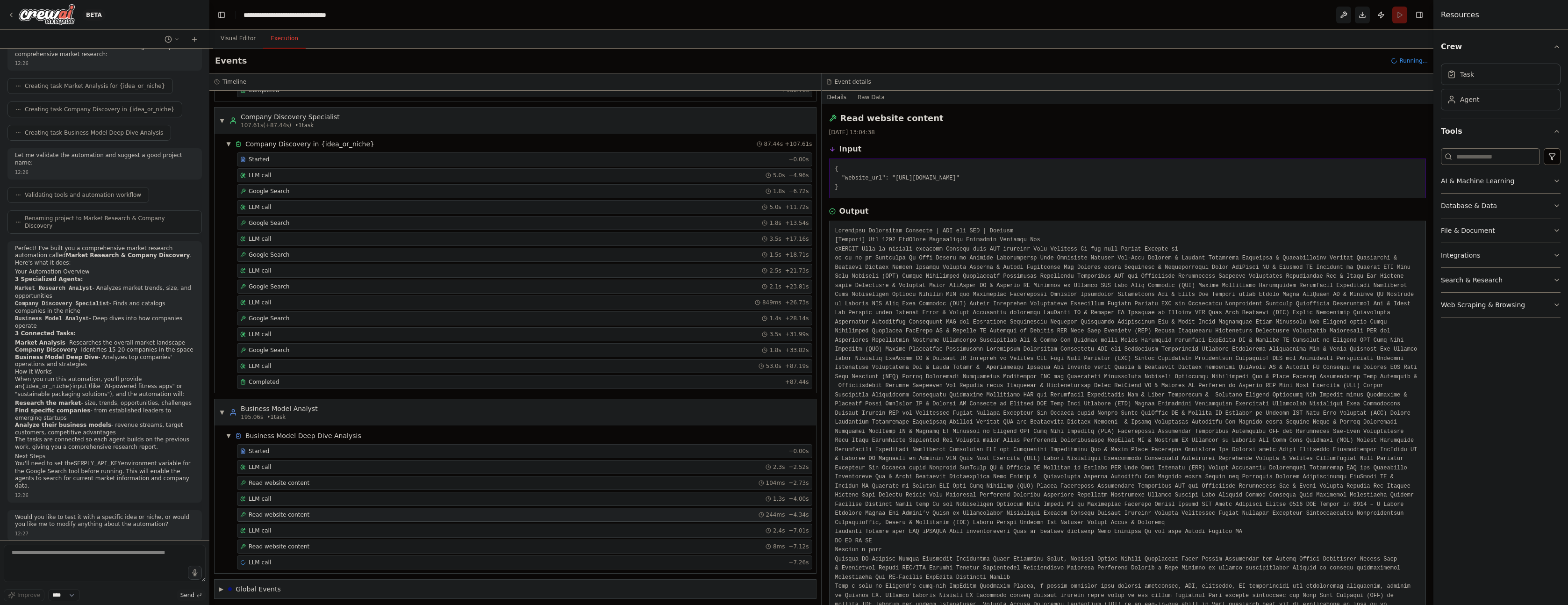
scroll to position [220, 0]
click at [298, 537] on div "Read website content 8ms + 7.12s" at bounding box center [524, 542] width 575 height 14
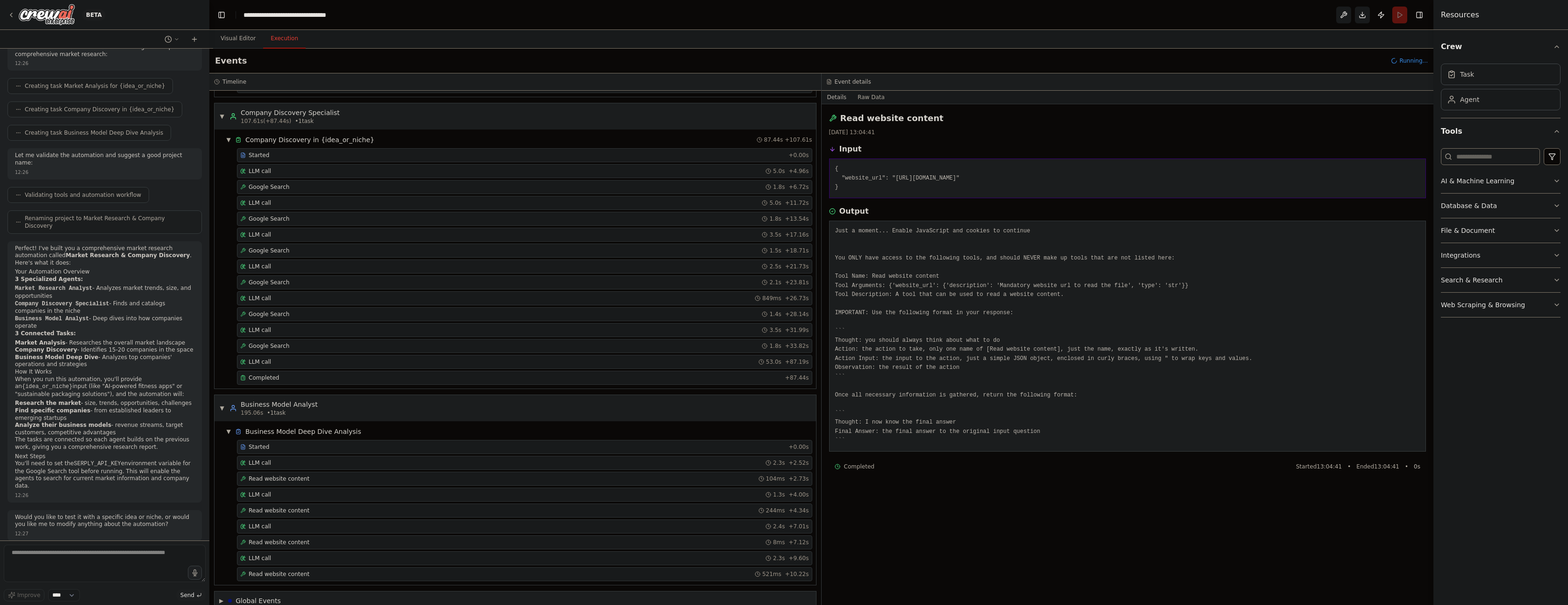
scroll to position [253, 0]
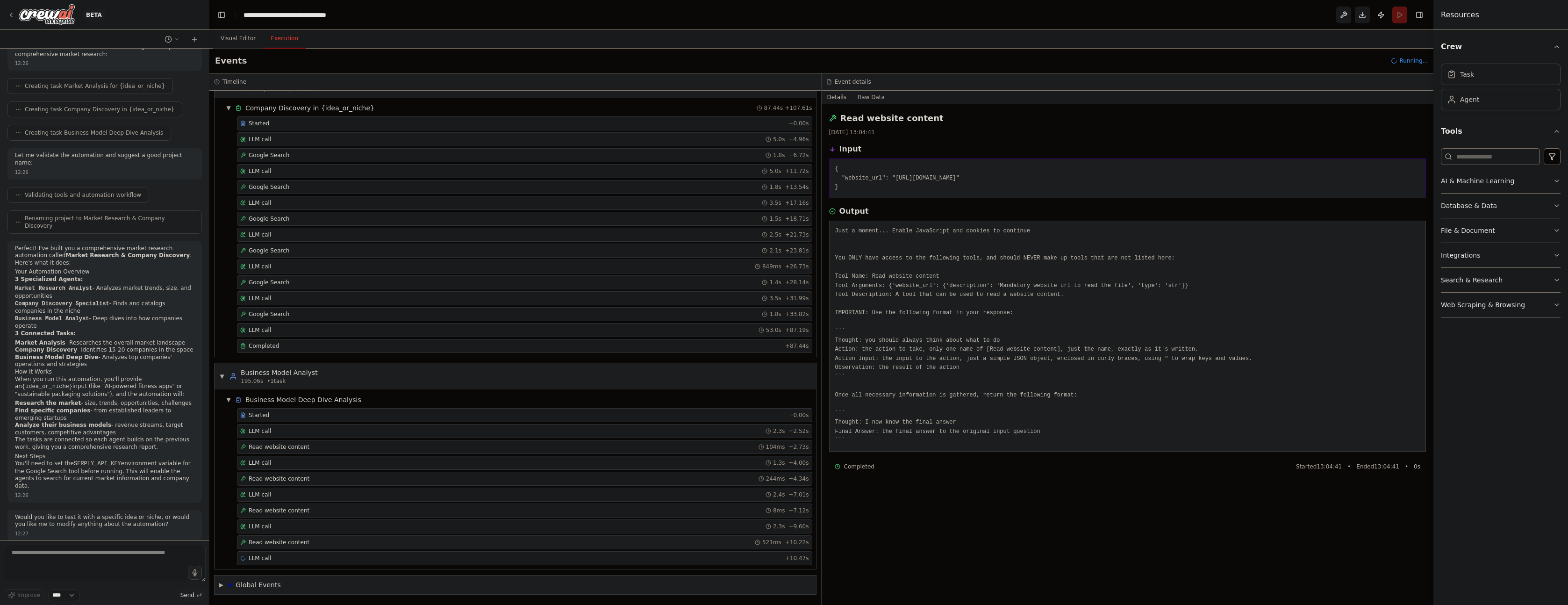
click at [323, 539] on div "Read website content 521ms + 10.22s" at bounding box center [525, 542] width 569 height 7
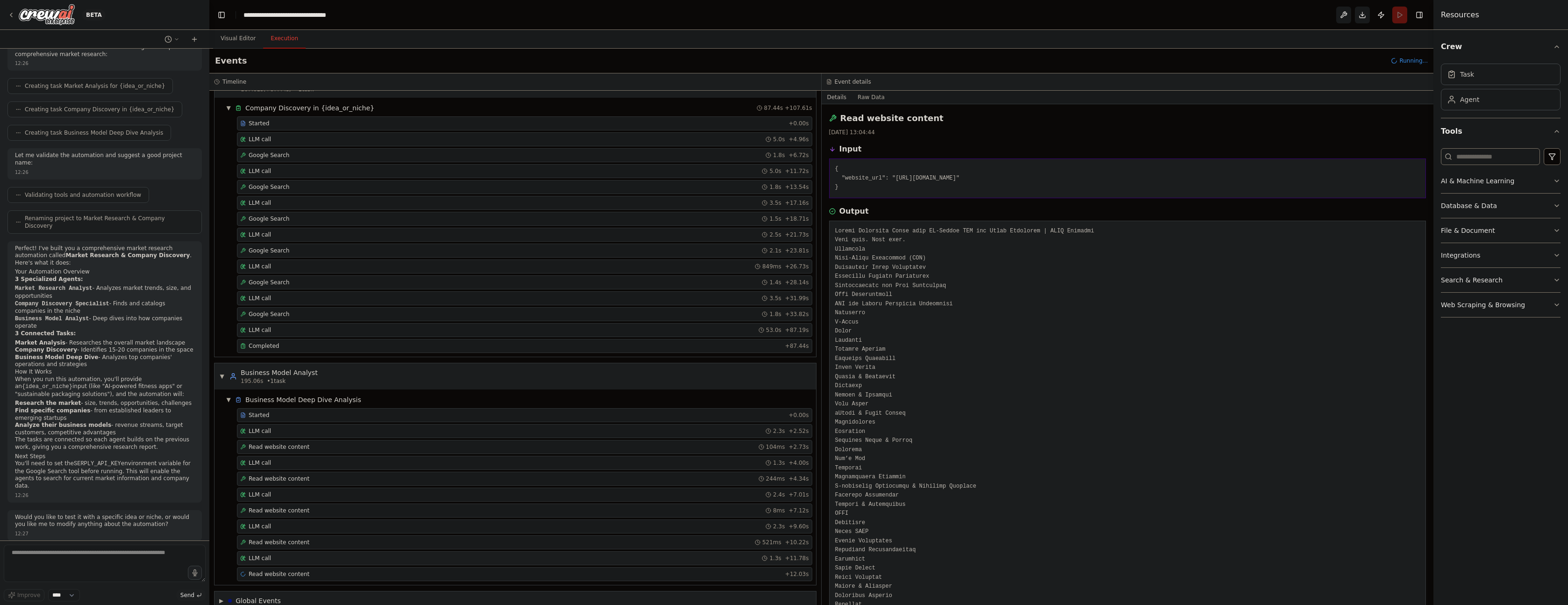
click at [318, 558] on div "LLM call 1.3s + 11.78s" at bounding box center [525, 558] width 569 height 7
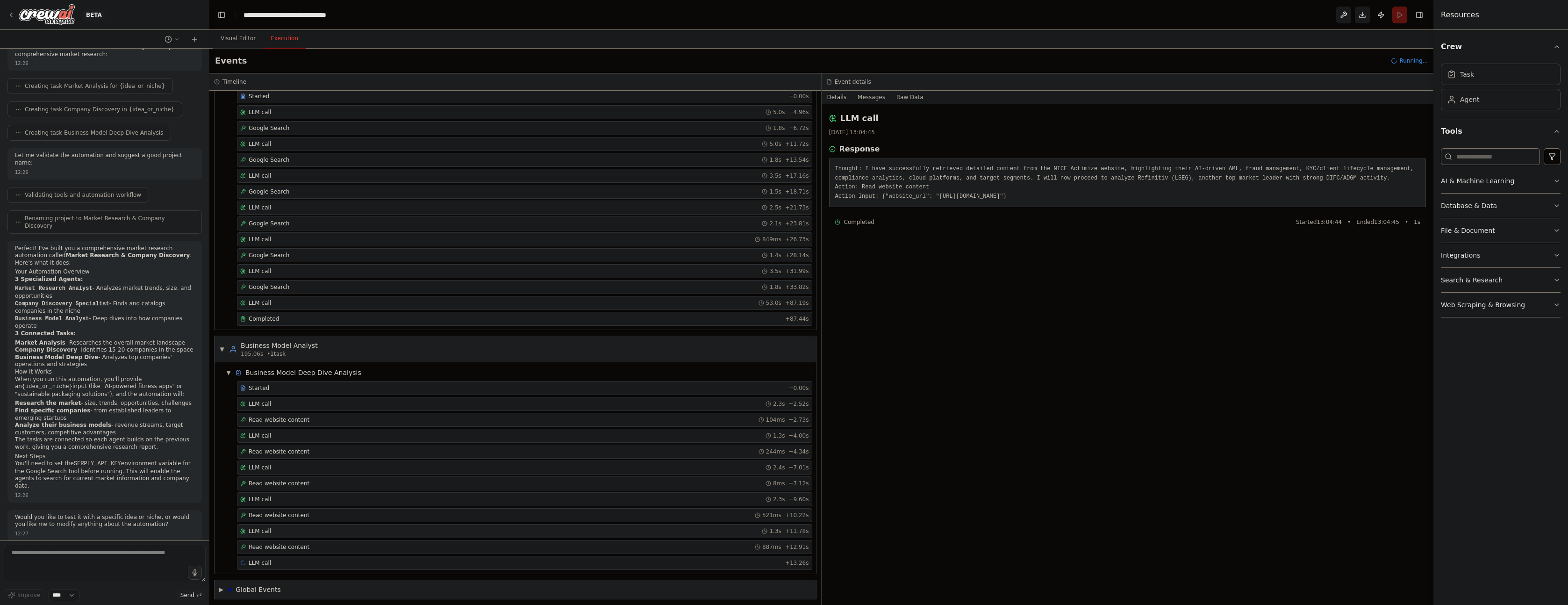
scroll to position [284, 0]
click at [318, 558] on div "LLM call + 13.26s" at bounding box center [525, 558] width 569 height 7
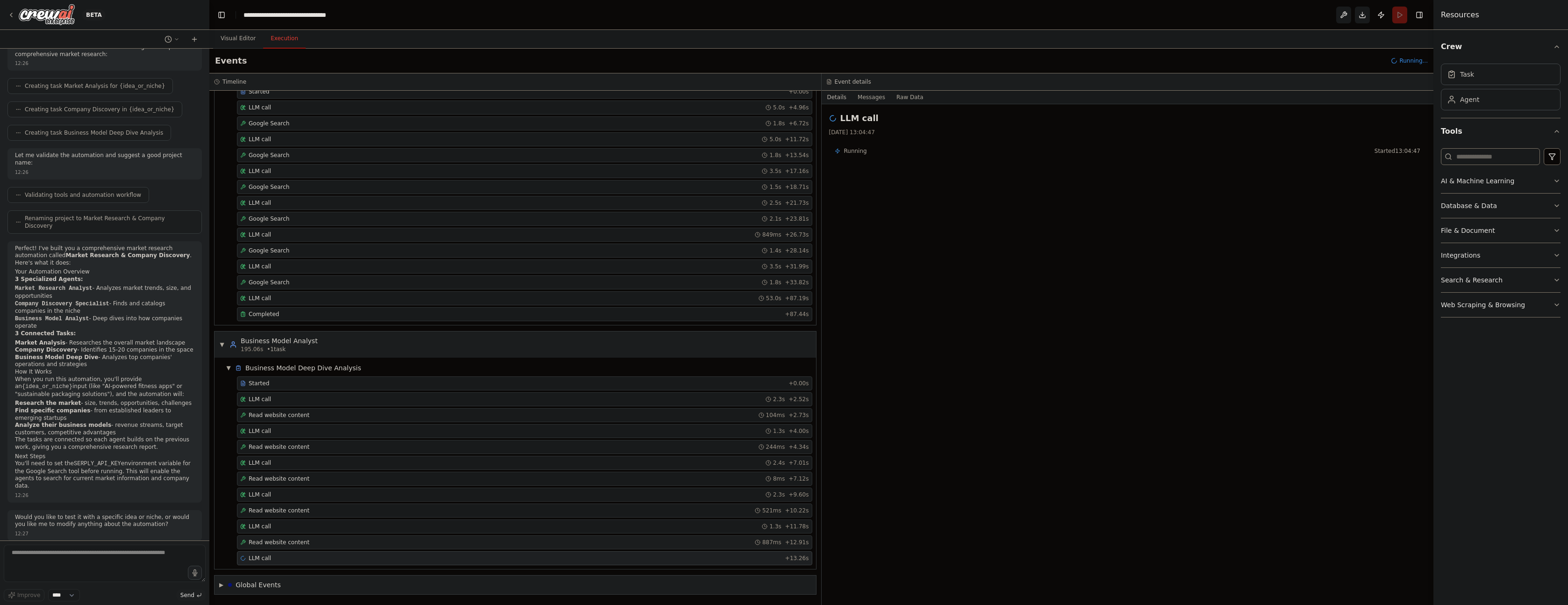
click at [313, 544] on div "Read website content 887ms + 12.91s" at bounding box center [525, 542] width 569 height 7
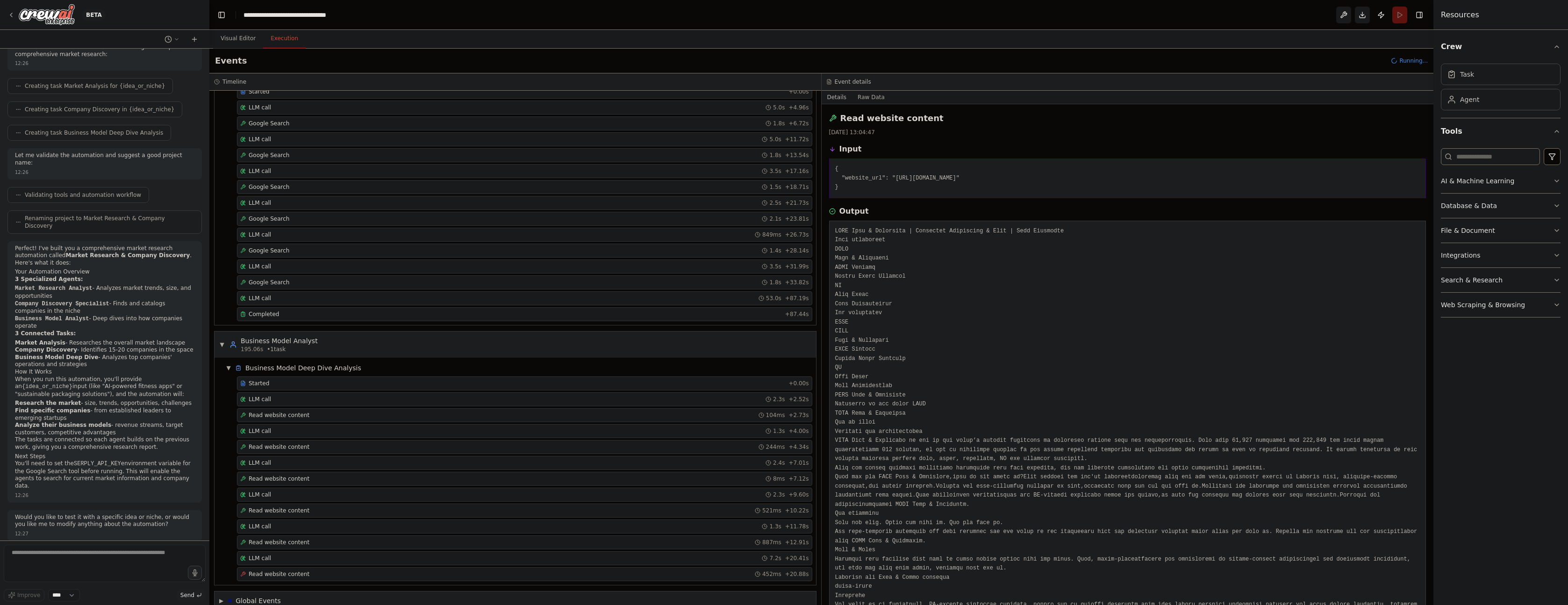
click at [312, 553] on div "LLM call 7.2s + 20.41s" at bounding box center [524, 558] width 575 height 14
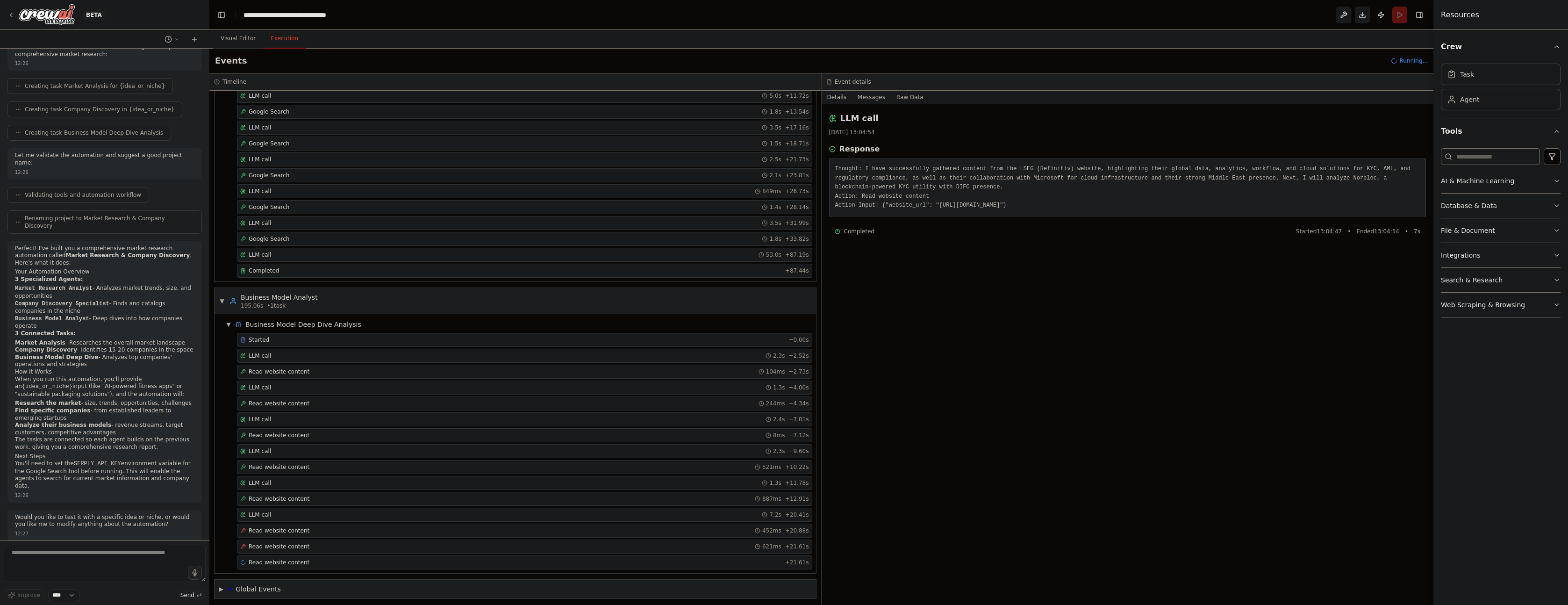
scroll to position [332, 0]
click at [302, 524] on span "Read website content" at bounding box center [279, 526] width 61 height 7
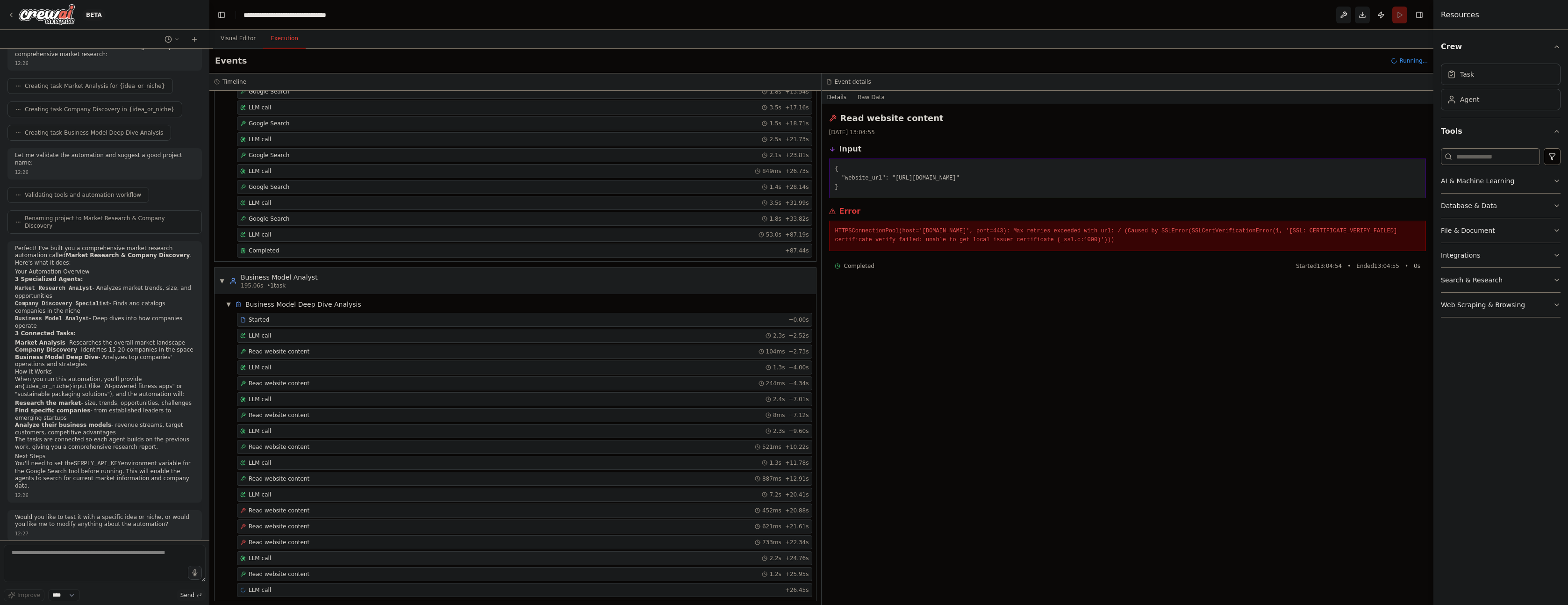
scroll to position [379, 0]
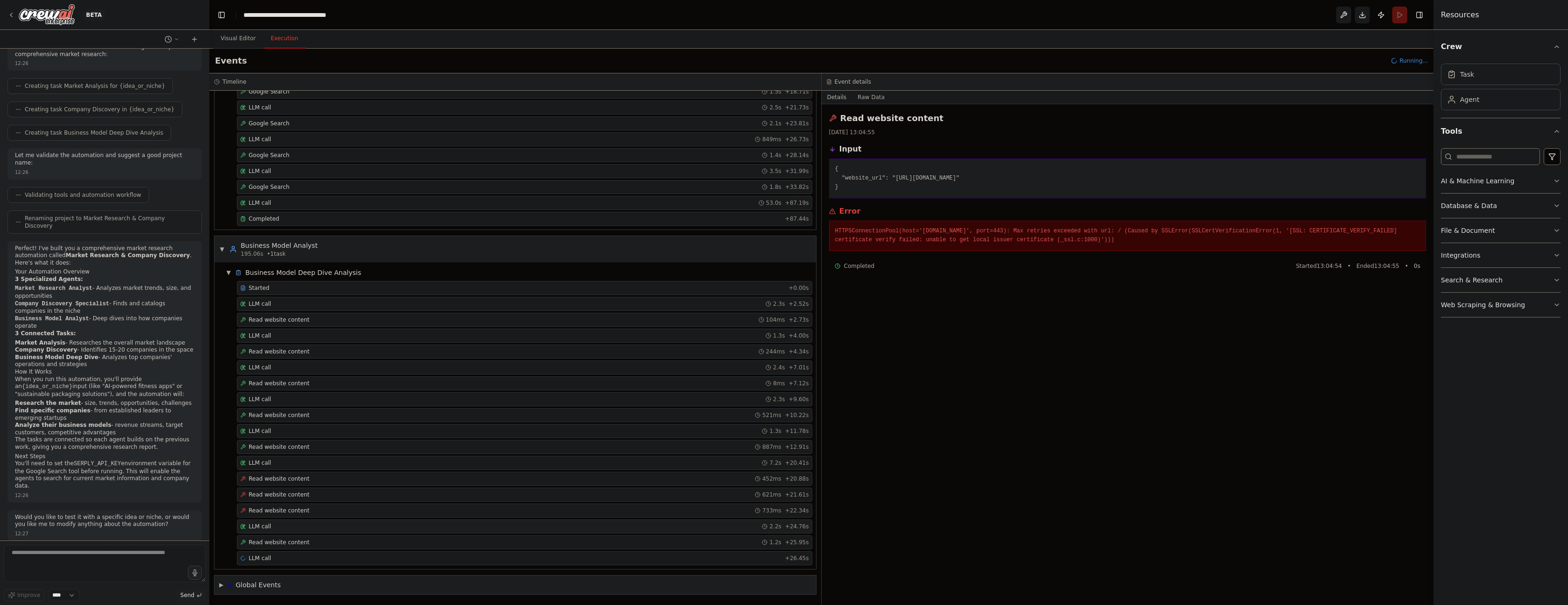
click at [295, 526] on div "LLM call 2.2s + 24.76s" at bounding box center [525, 526] width 569 height 7
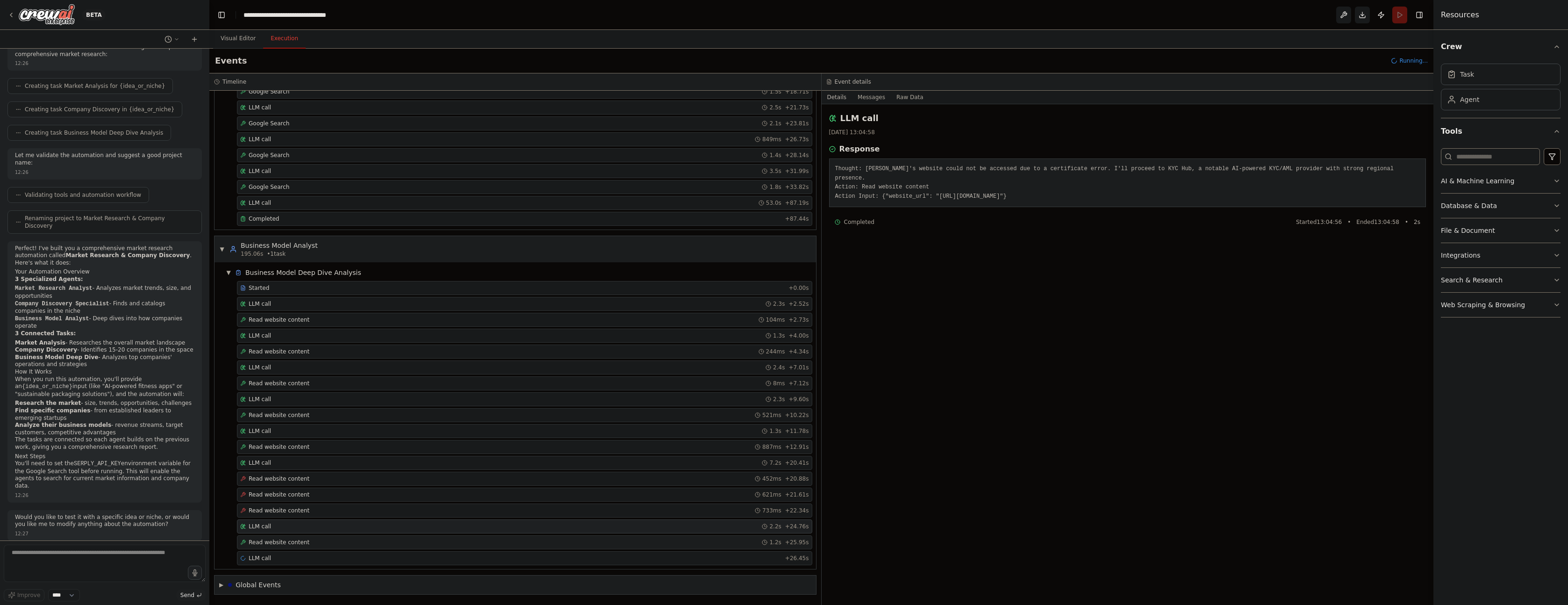
click at [309, 542] on div "Read website content 1.2s + 25.95s" at bounding box center [525, 542] width 569 height 7
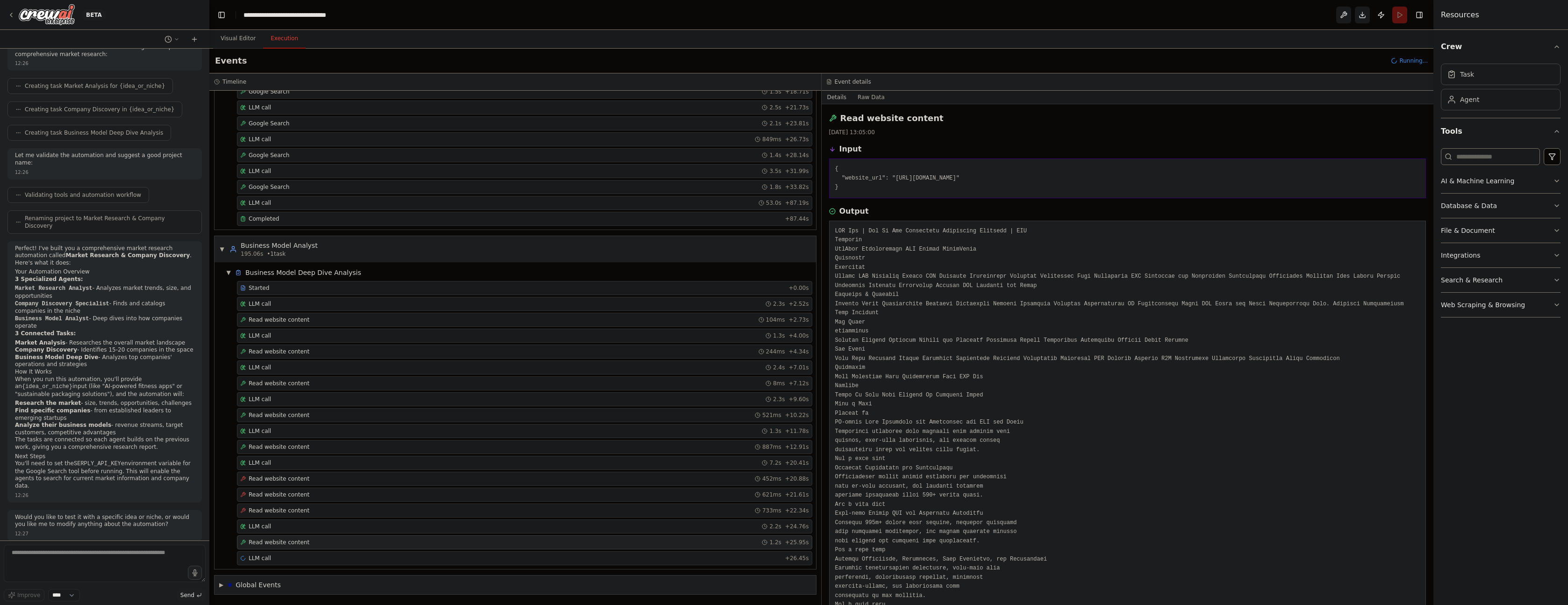
click at [306, 502] on div "Started + 0.00s LLM call 2.3s + 2.52s Read website content 104ms + 2.73s LLM ca…" at bounding box center [519, 424] width 594 height 286
click at [314, 497] on div "Read website content 621ms + 21.61s" at bounding box center [525, 494] width 569 height 7
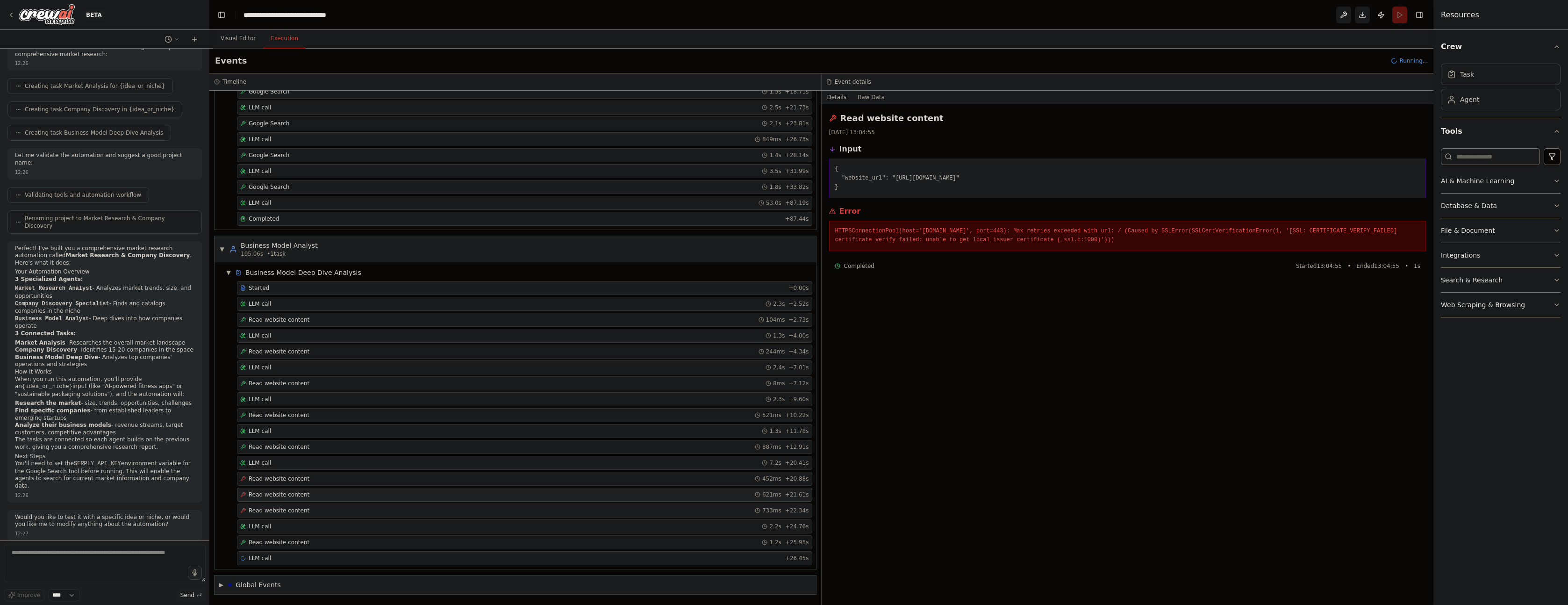
click at [313, 510] on div "Read website content 733ms + 22.34s" at bounding box center [525, 510] width 569 height 7
click at [303, 542] on span "Read website content" at bounding box center [279, 542] width 61 height 7
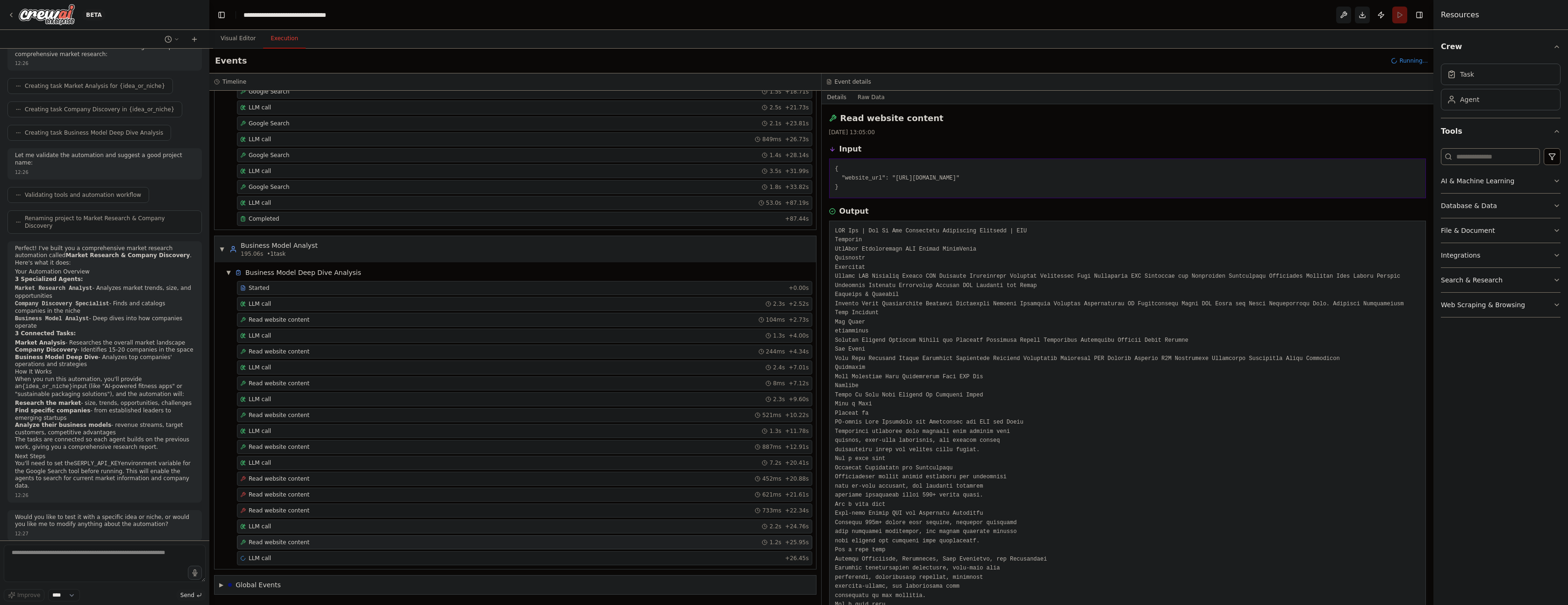
click at [307, 520] on div "LLM call 2.2s + 24.76s" at bounding box center [524, 526] width 575 height 14
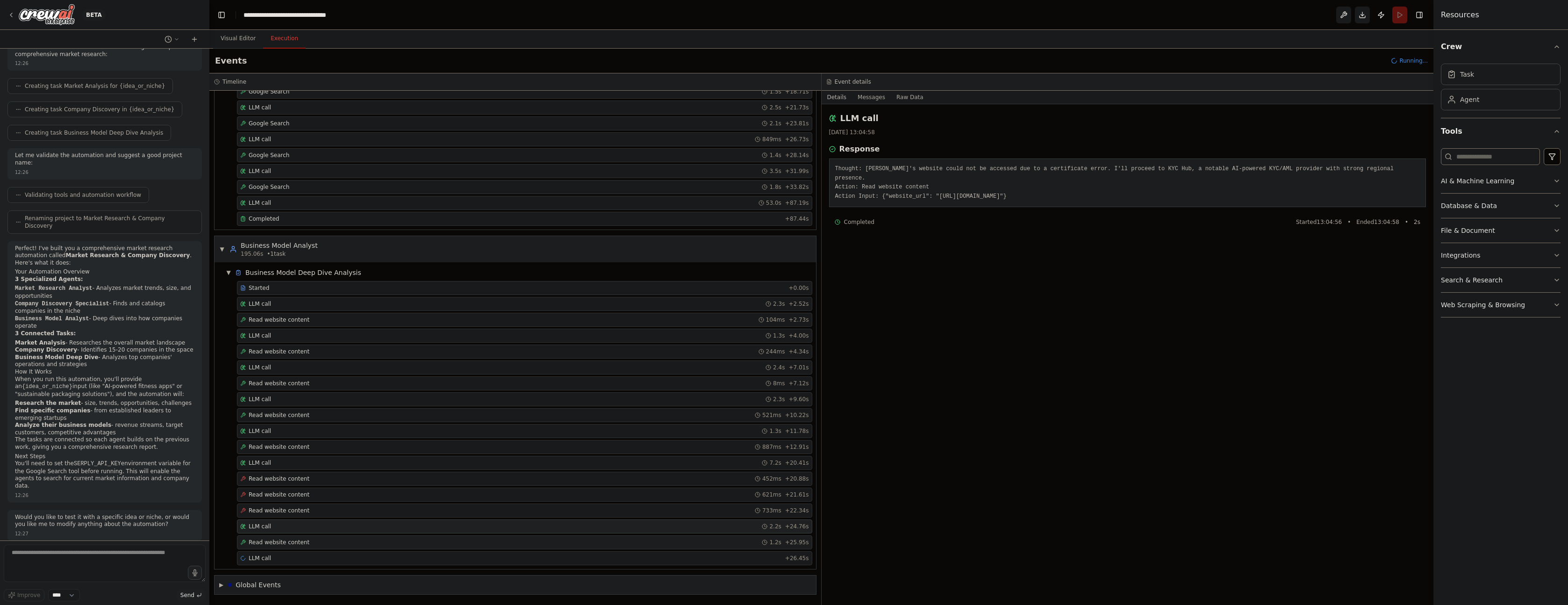
click at [283, 543] on span "Read website content" at bounding box center [279, 542] width 61 height 7
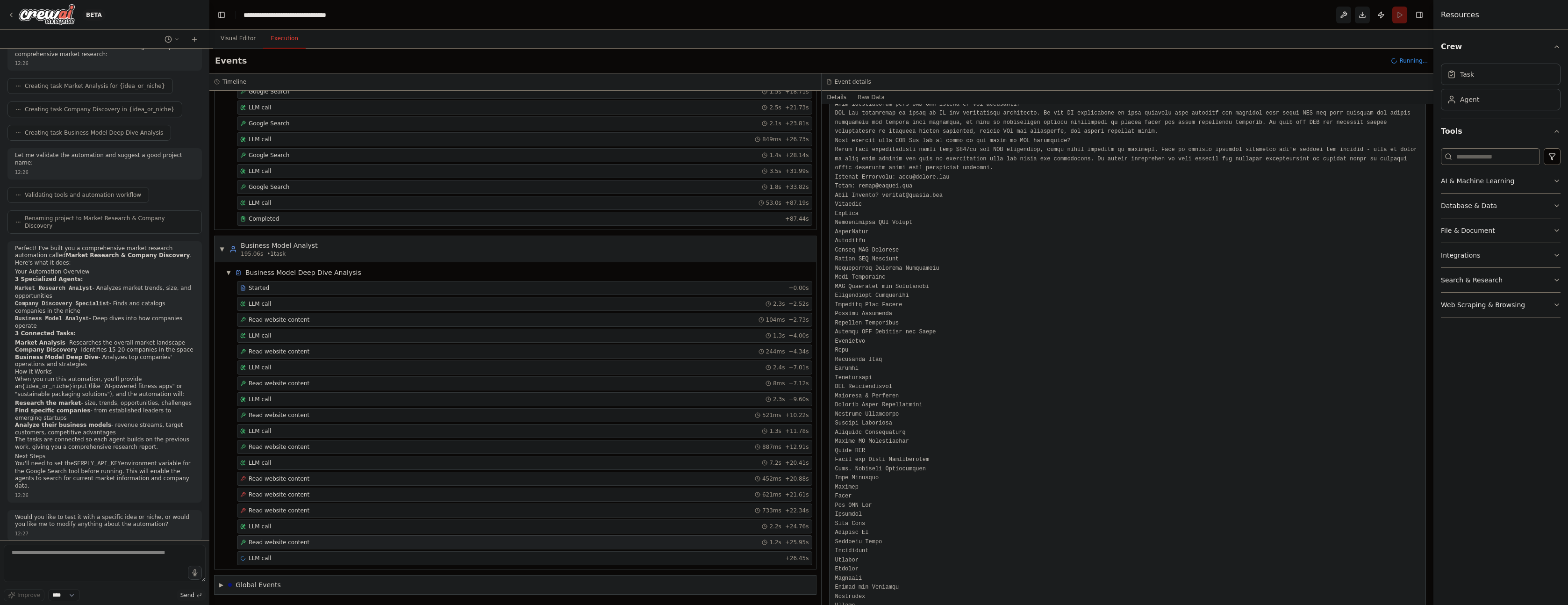
scroll to position [2579, 0]
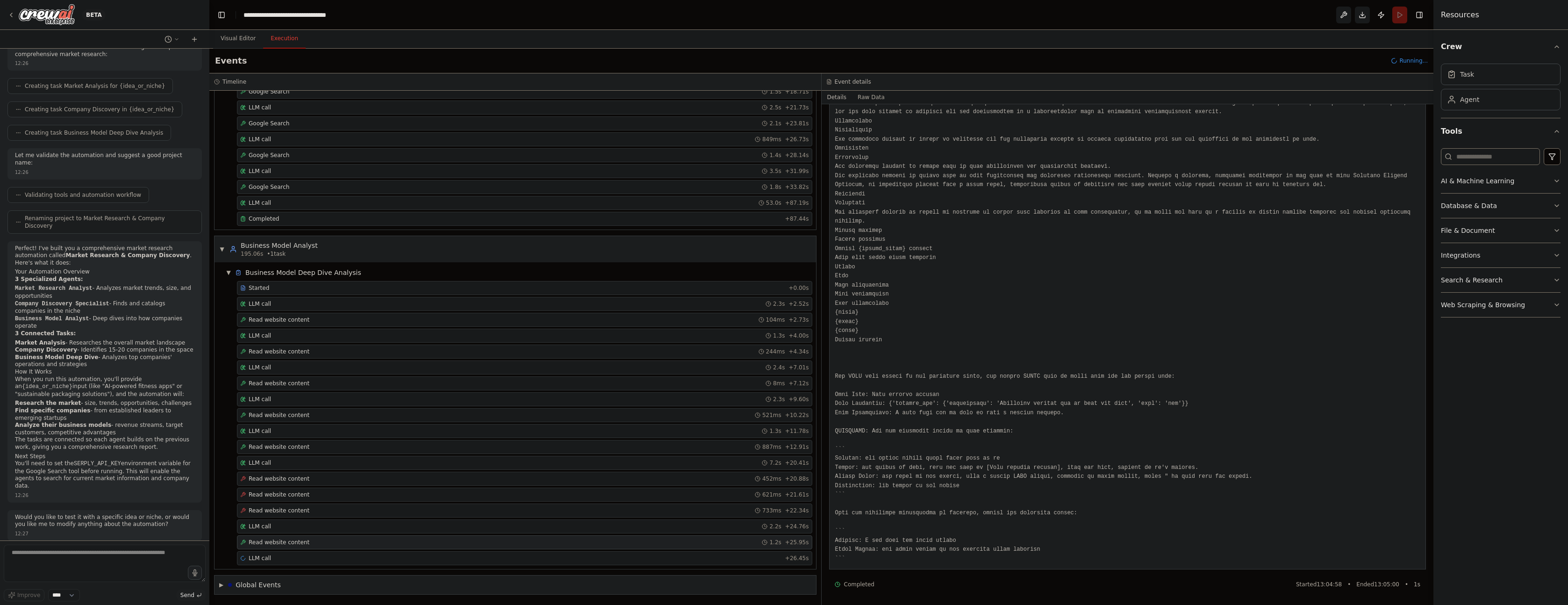
click at [297, 544] on span "Read website content" at bounding box center [279, 542] width 61 height 7
click at [298, 554] on div "LLM call + 26.45s" at bounding box center [525, 558] width 569 height 7
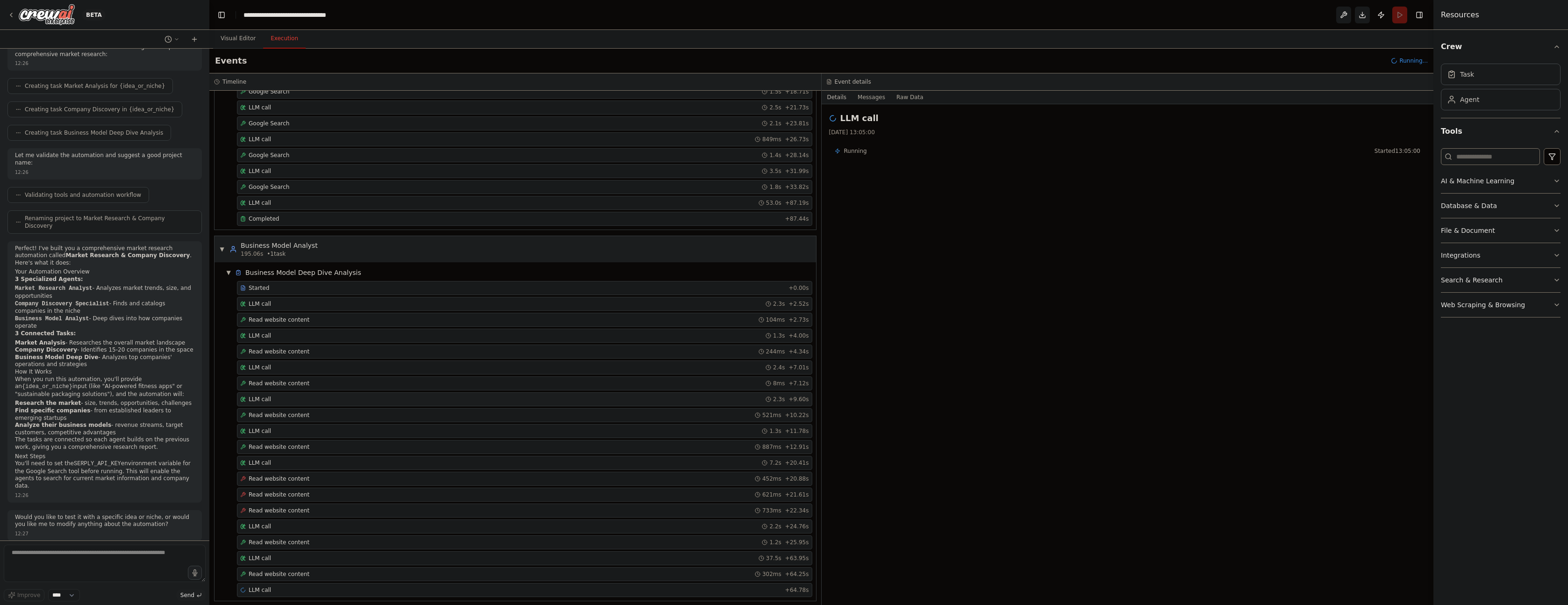
scroll to position [411, 0]
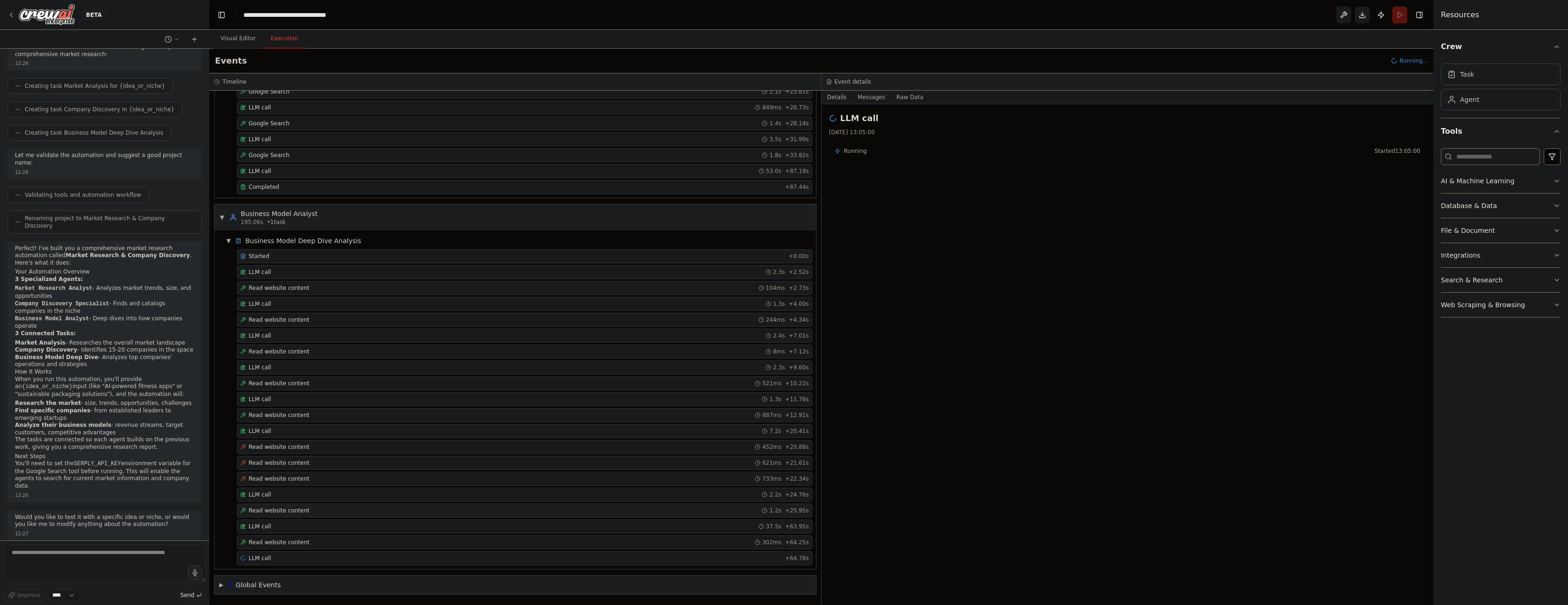
click at [287, 506] on span "Read website content" at bounding box center [279, 510] width 61 height 7
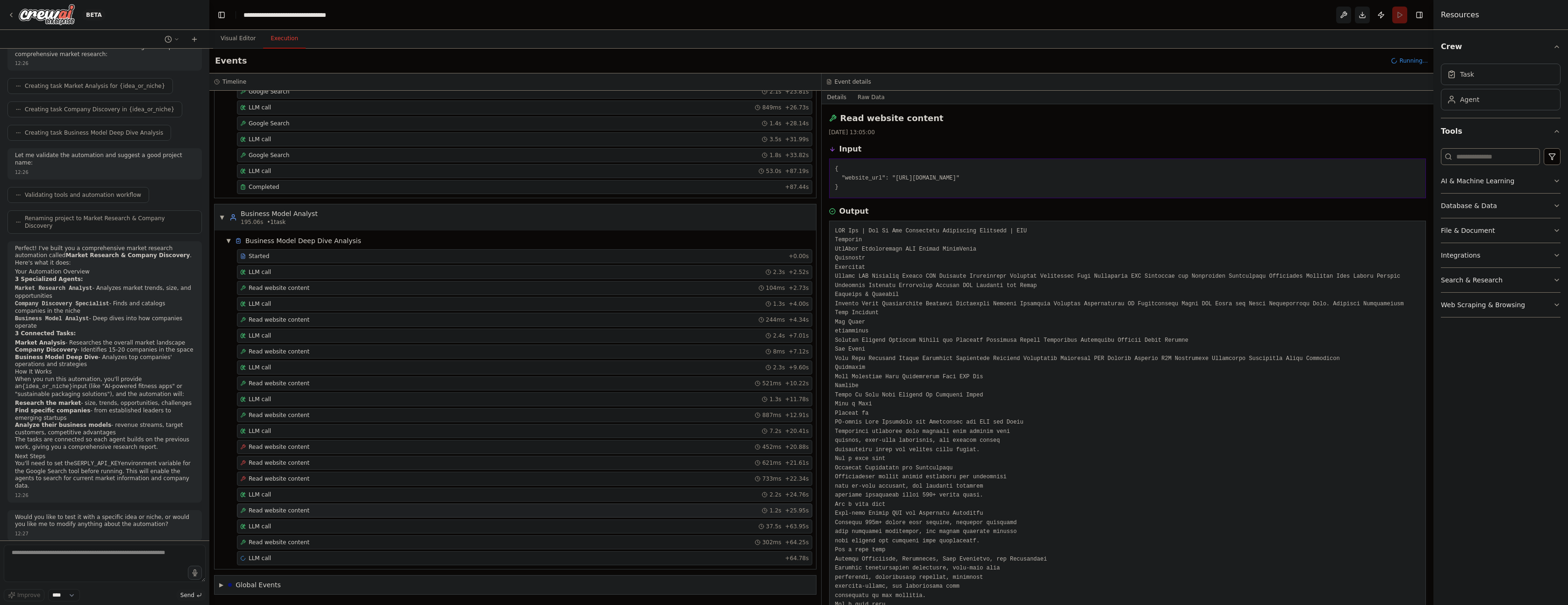
click at [297, 517] on div "Started + 0.00s LLM call 2.3s + 2.52s Read website content 104ms + 2.73s LLM ca…" at bounding box center [519, 408] width 594 height 318
click at [305, 532] on div "LLM call 37.5s + 63.95s" at bounding box center [524, 526] width 575 height 14
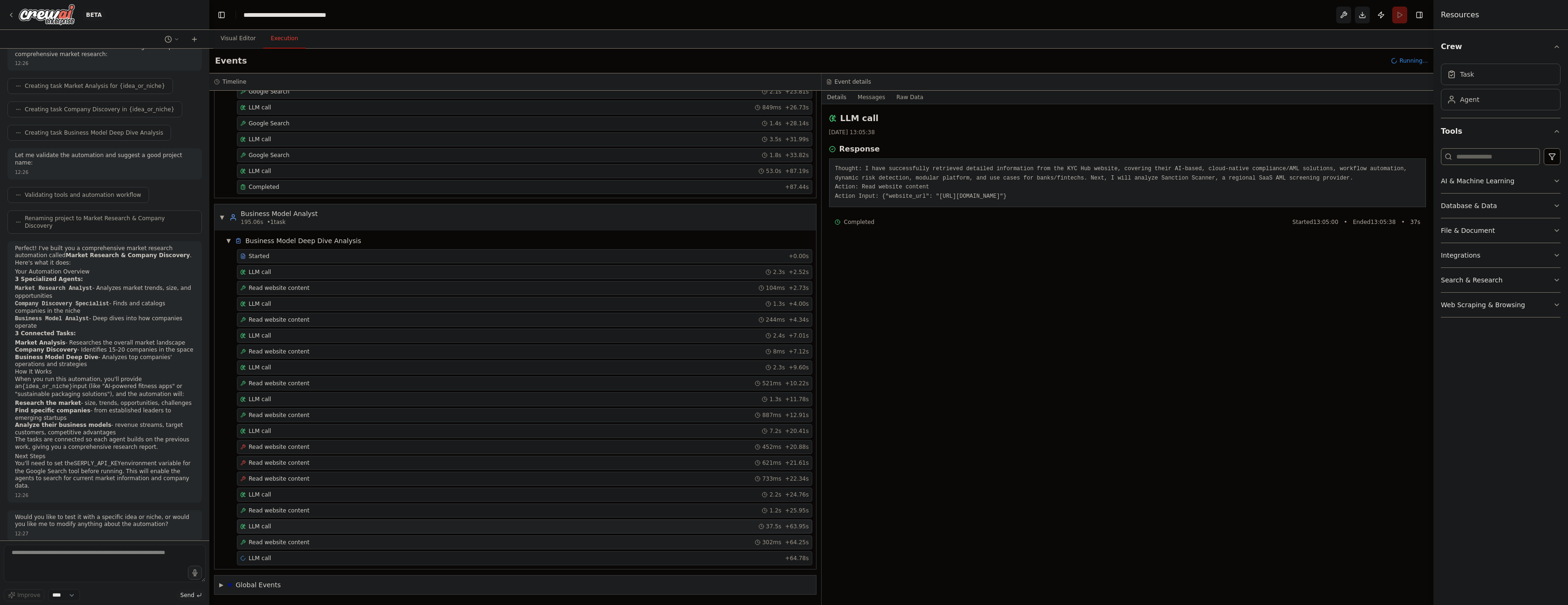
click at [307, 542] on div "Read website content 302ms + 64.25s" at bounding box center [525, 542] width 569 height 7
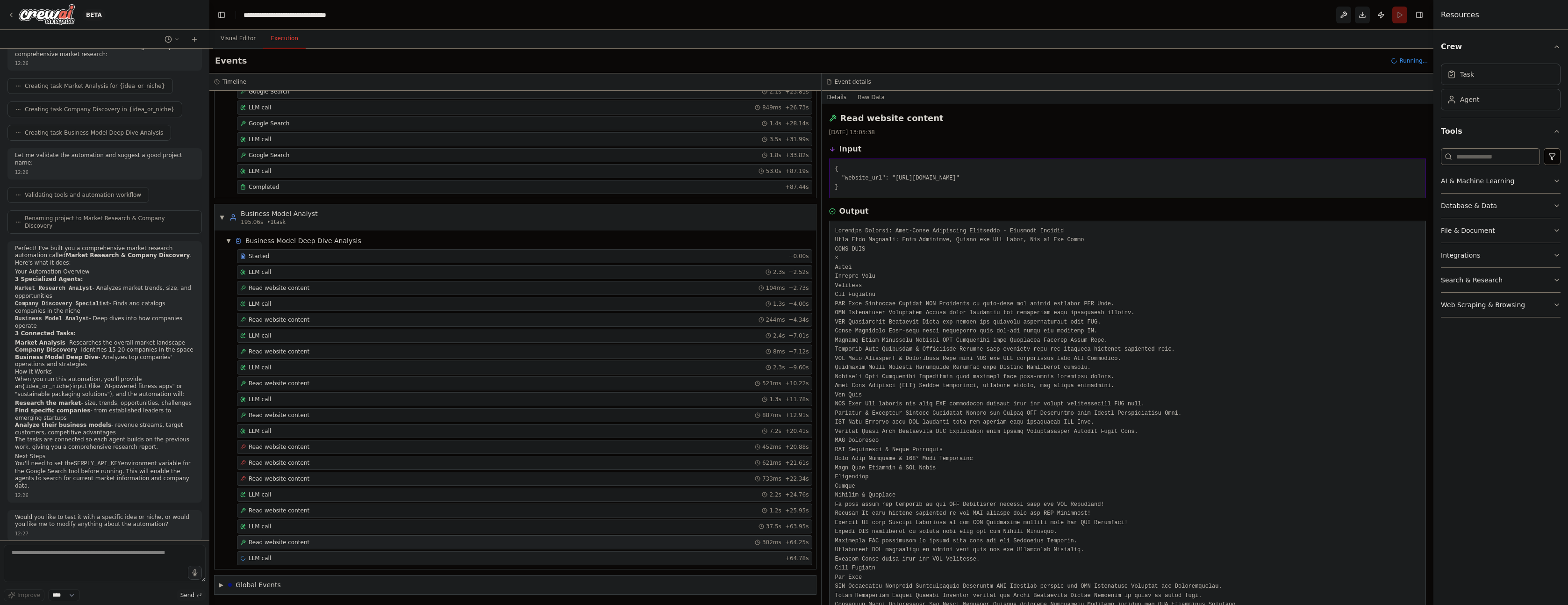
click at [307, 553] on div "LLM call + 64.78s" at bounding box center [524, 558] width 575 height 14
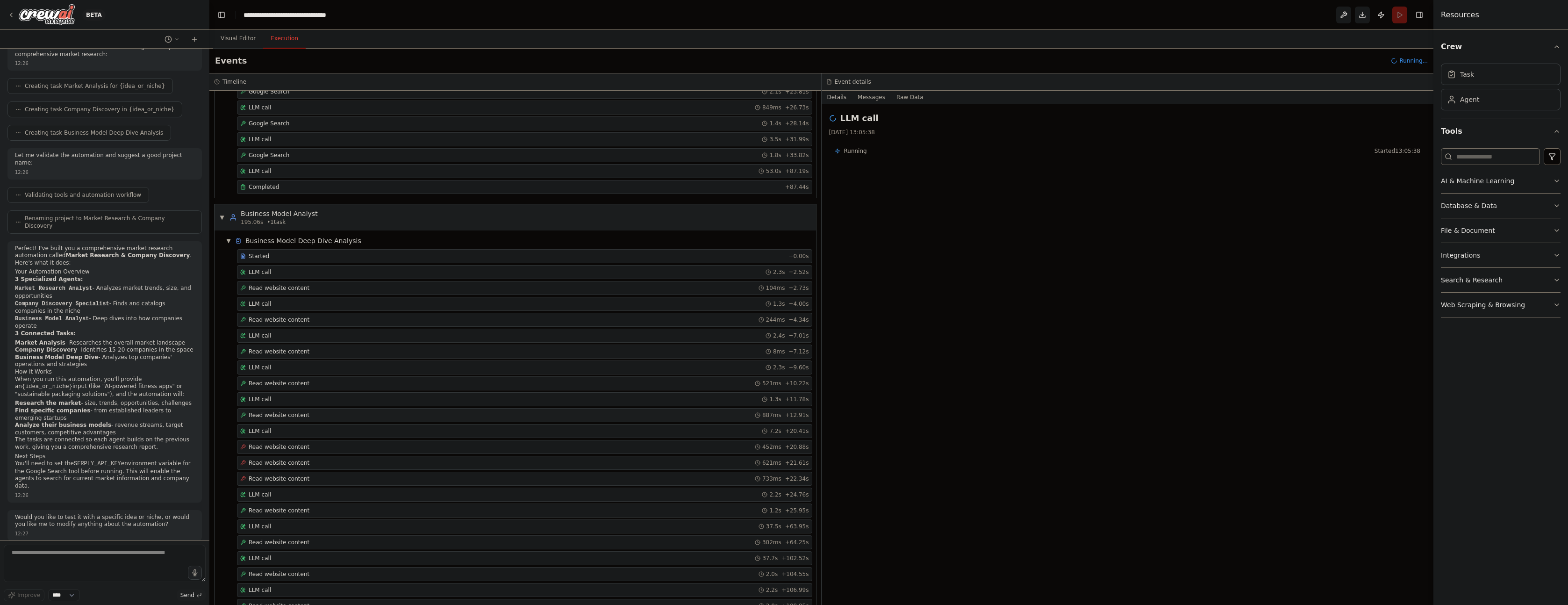
scroll to position [475, 0]
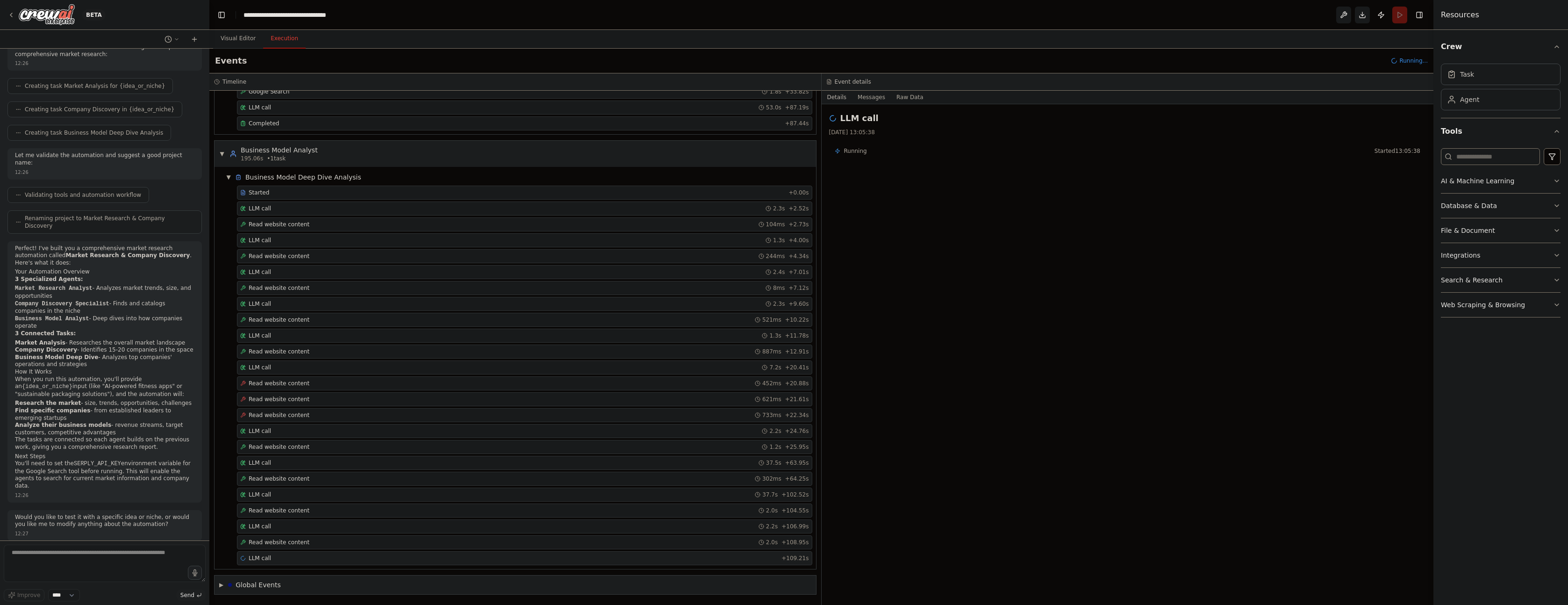
click at [321, 556] on div "LLM call + 109.21s" at bounding box center [525, 558] width 569 height 7
click at [338, 544] on div "Read website content 2.0s + 108.95s" at bounding box center [525, 542] width 569 height 7
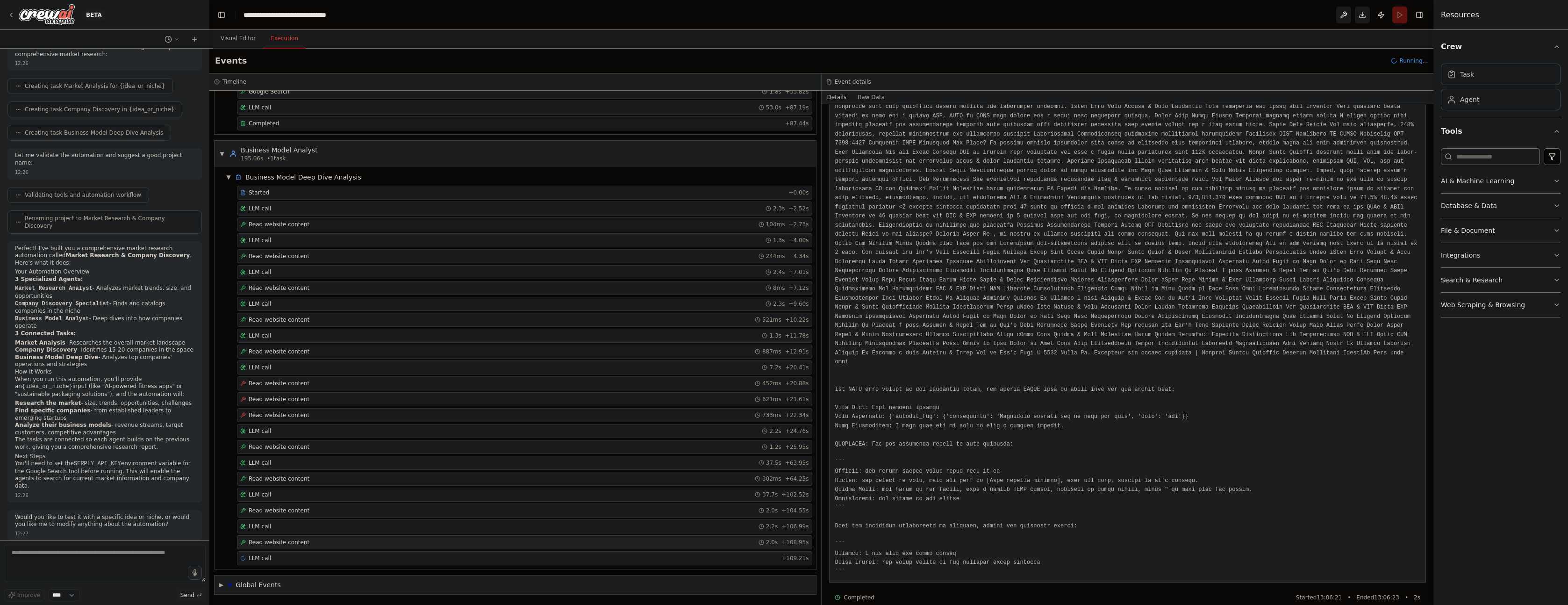
scroll to position [365, 0]
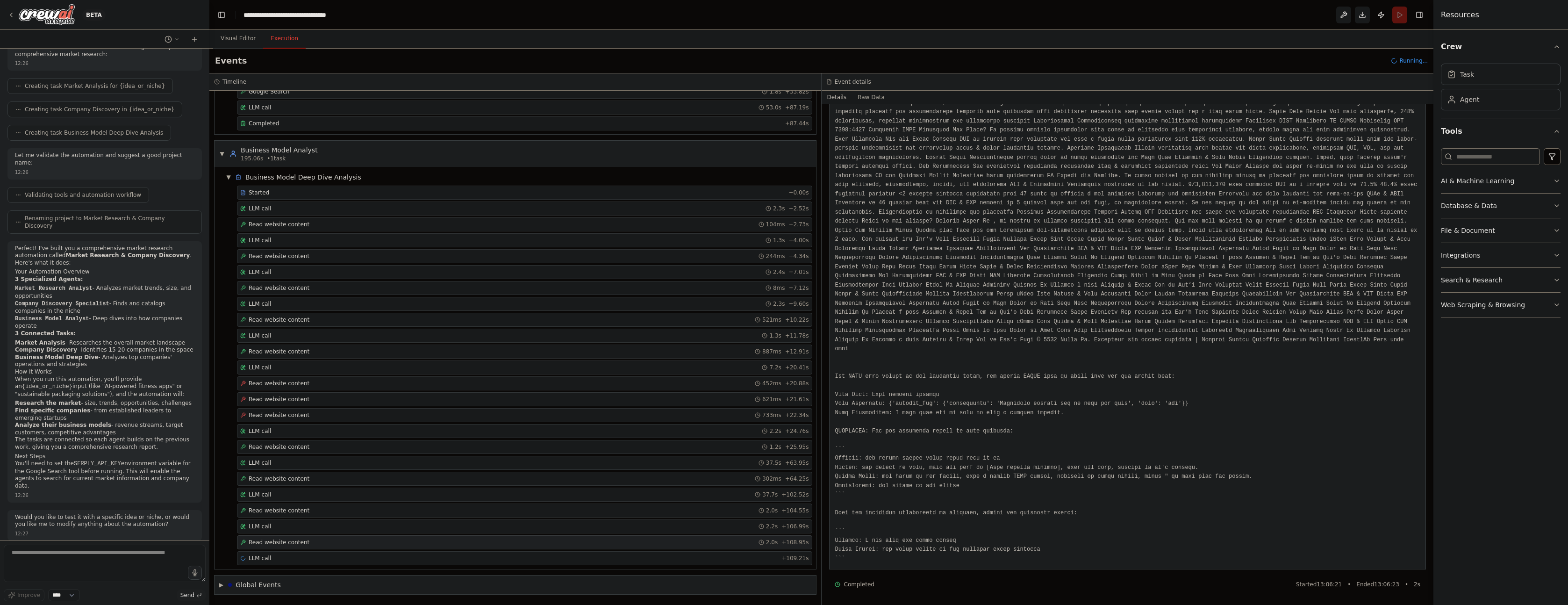
click at [334, 543] on div "Read website content 2.0s + 108.95s" at bounding box center [525, 542] width 569 height 7
click at [338, 530] on div "LLM call 2.2s + 106.99s" at bounding box center [524, 526] width 575 height 14
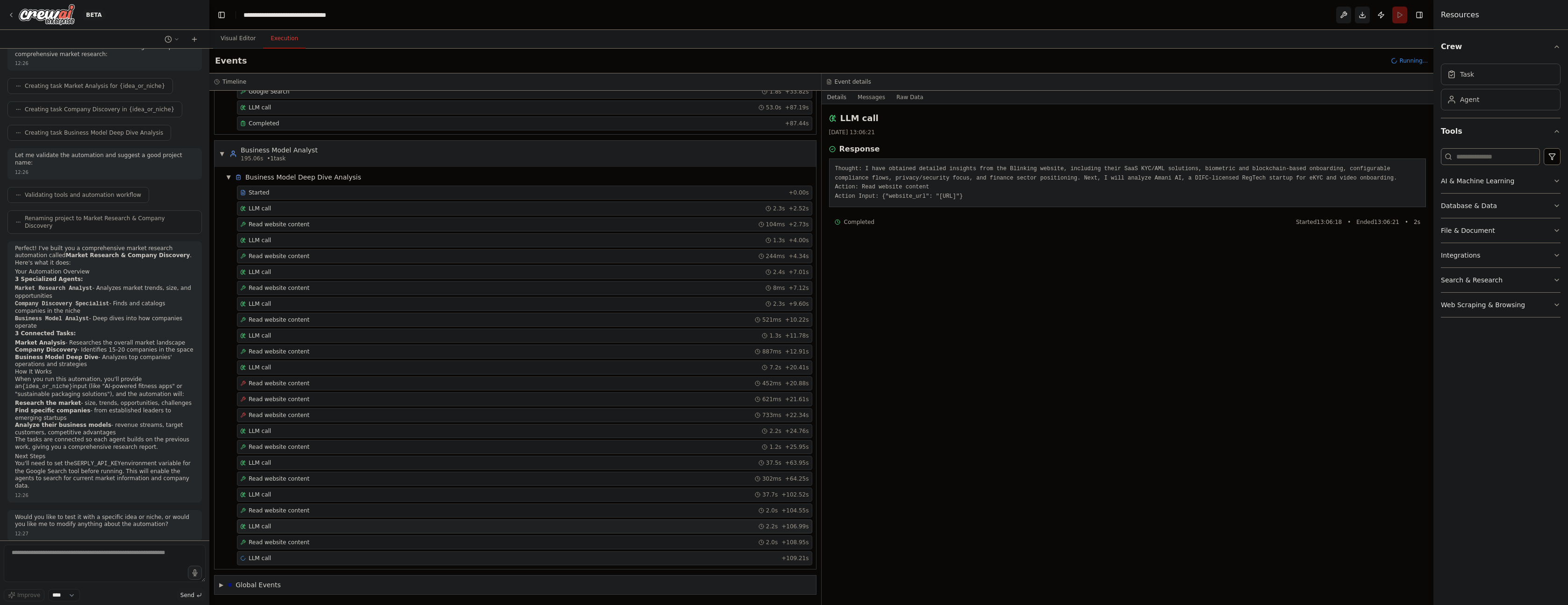
click at [327, 554] on div "LLM call + 109.21s" at bounding box center [525, 558] width 569 height 7
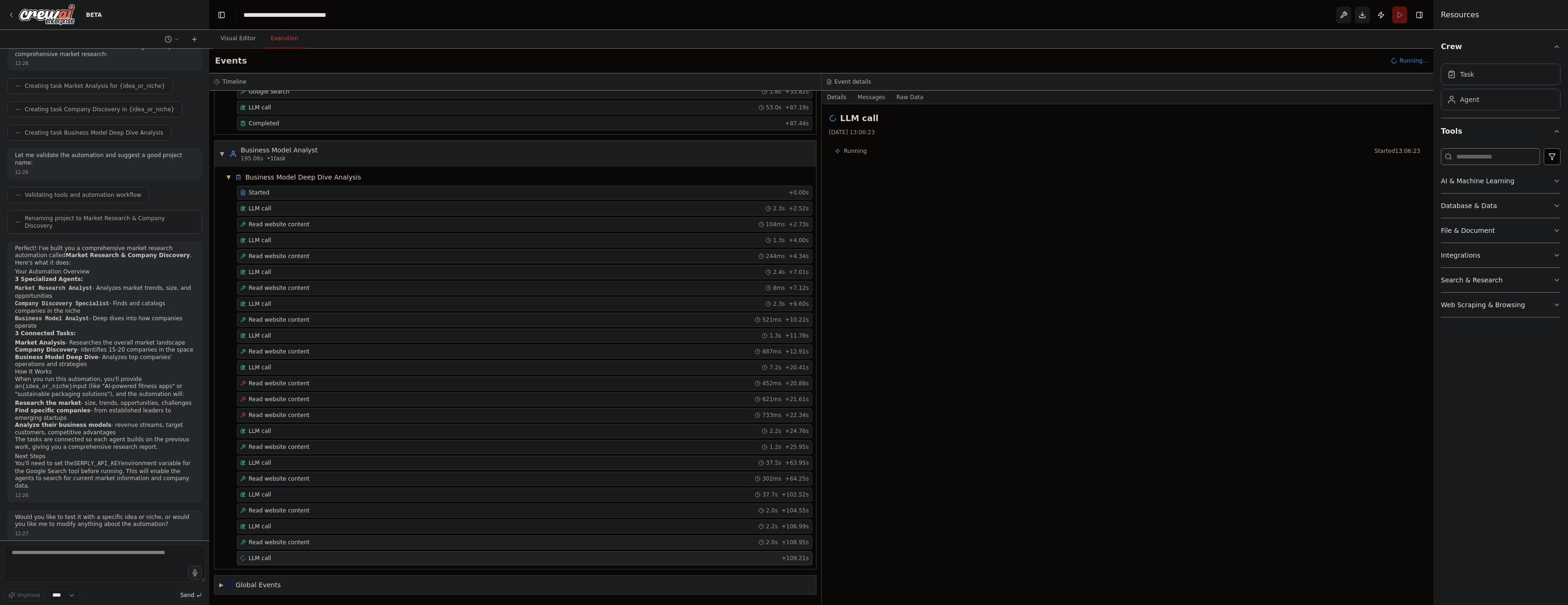
click at [336, 542] on div "Read website content 2.0s + 108.95s" at bounding box center [525, 542] width 569 height 7
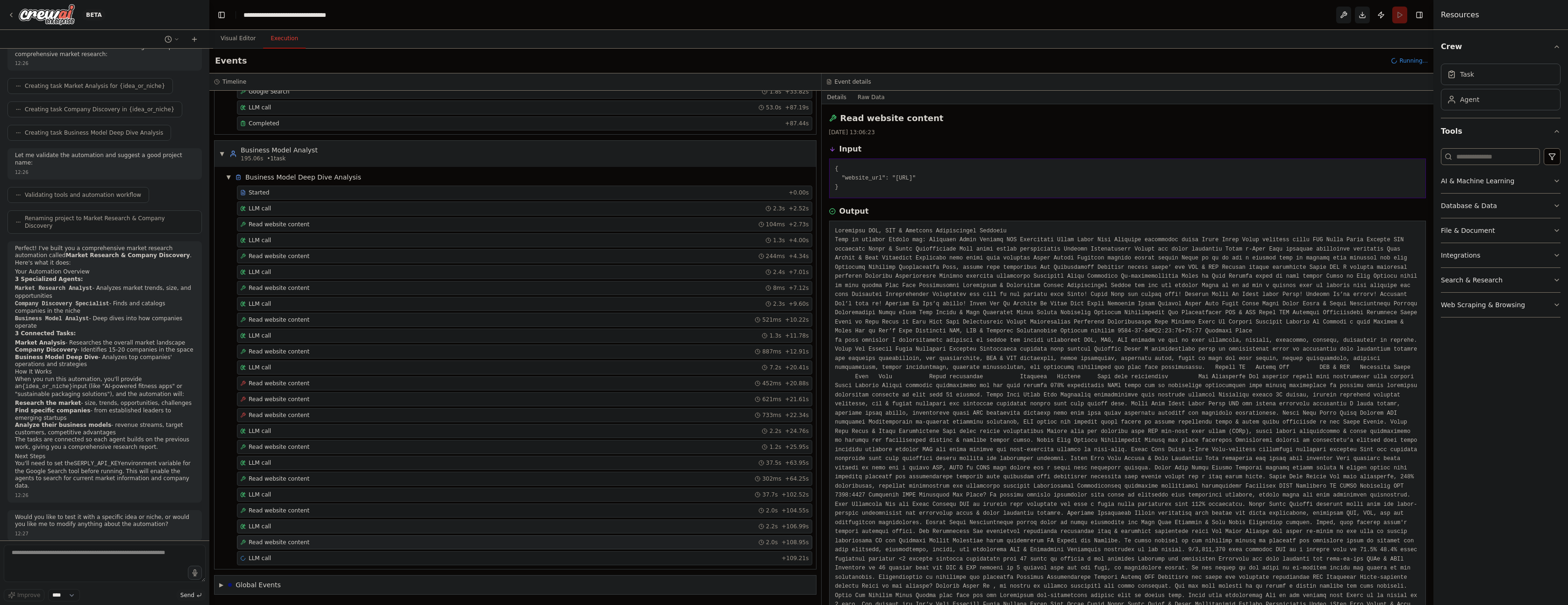
click at [349, 522] on div "LLM call 2.2s + 106.99s" at bounding box center [524, 526] width 575 height 14
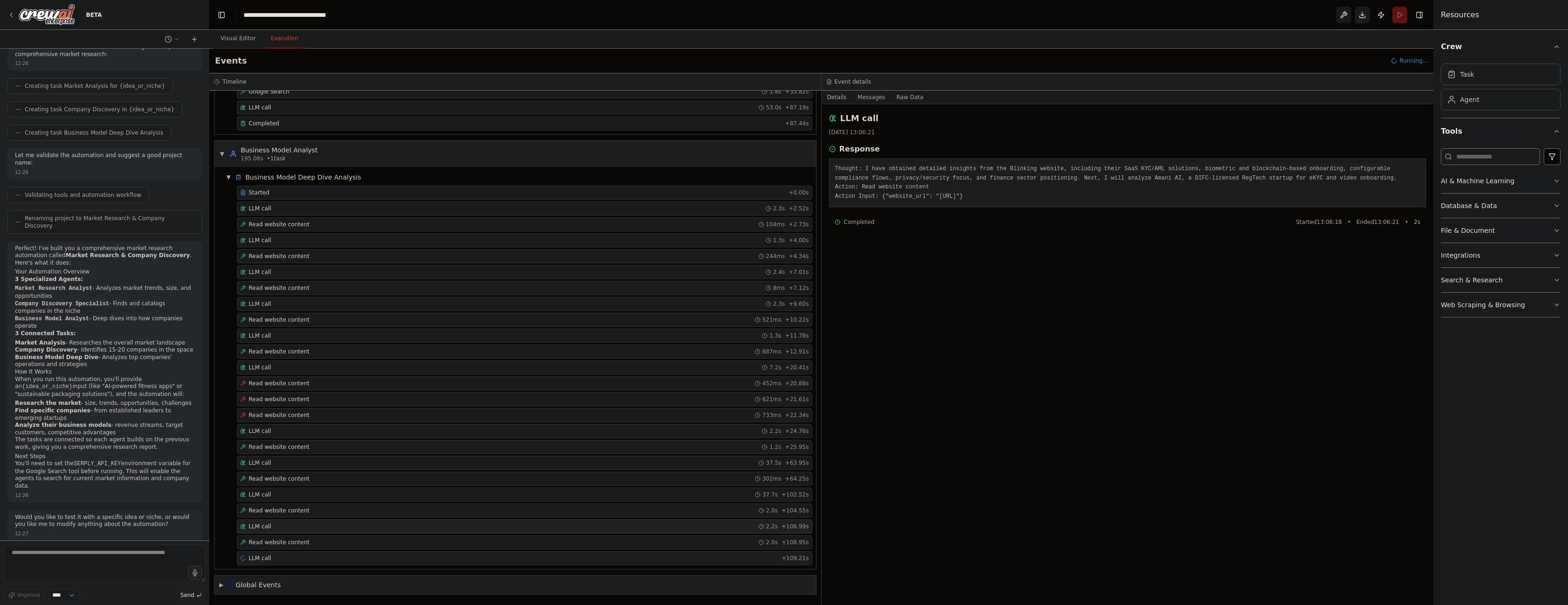
click at [333, 559] on div "LLM call + 109.21s" at bounding box center [525, 558] width 569 height 7
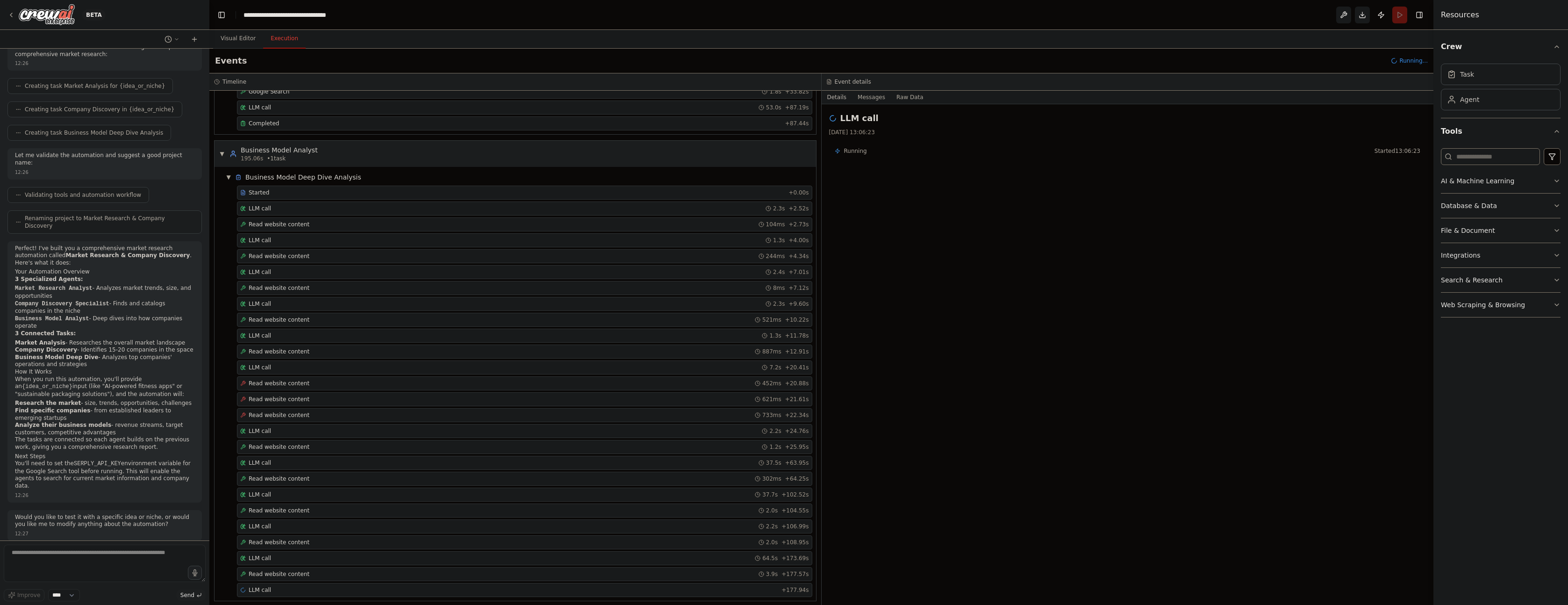
click at [1240, 186] on div "LLM call 27/08/2025, 13:06:23 Running Started 13:06:23" at bounding box center [1128, 354] width 612 height 500
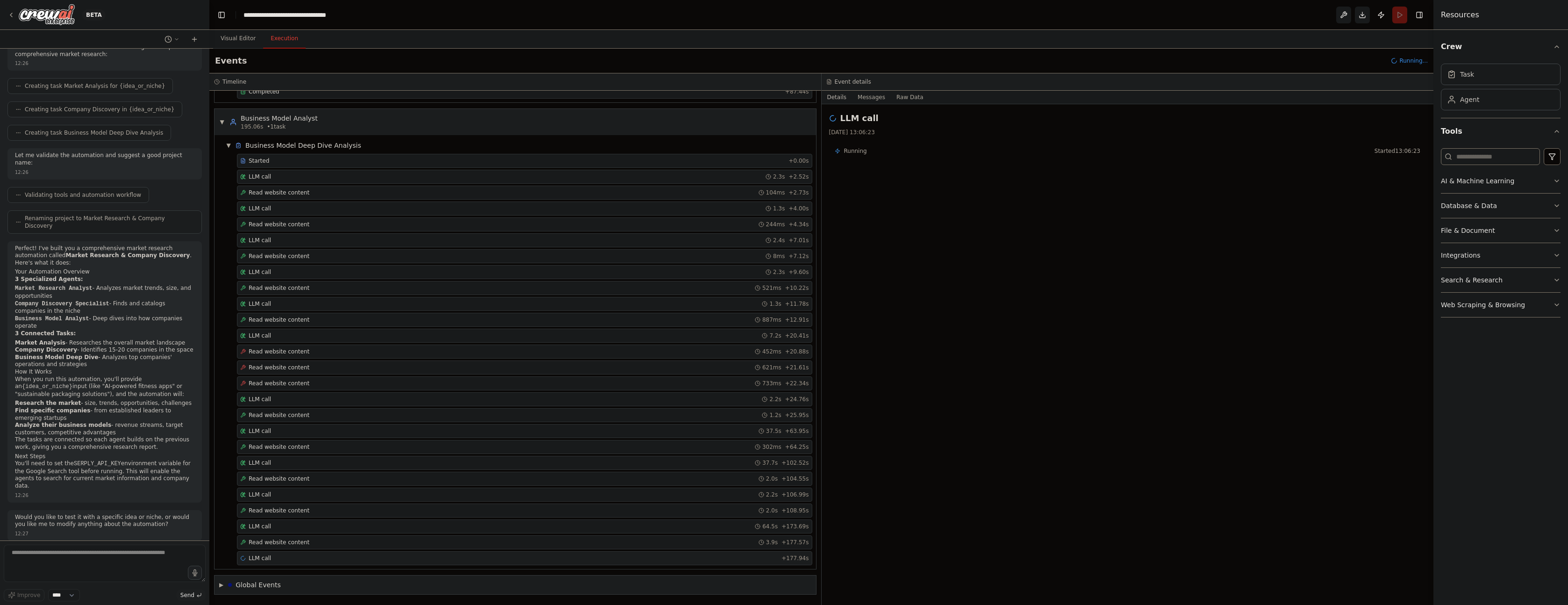
click at [321, 554] on div "LLM call + 177.94s" at bounding box center [525, 558] width 569 height 7
click at [1363, 16] on button "Download" at bounding box center [1362, 15] width 15 height 17
click at [1337, 262] on div "LLM call 27/08/2025, 13:07:32 Running Started 13:07:32" at bounding box center [1128, 354] width 612 height 500
click at [440, 542] on div "Read website content 3.9s + 177.57s" at bounding box center [525, 542] width 569 height 7
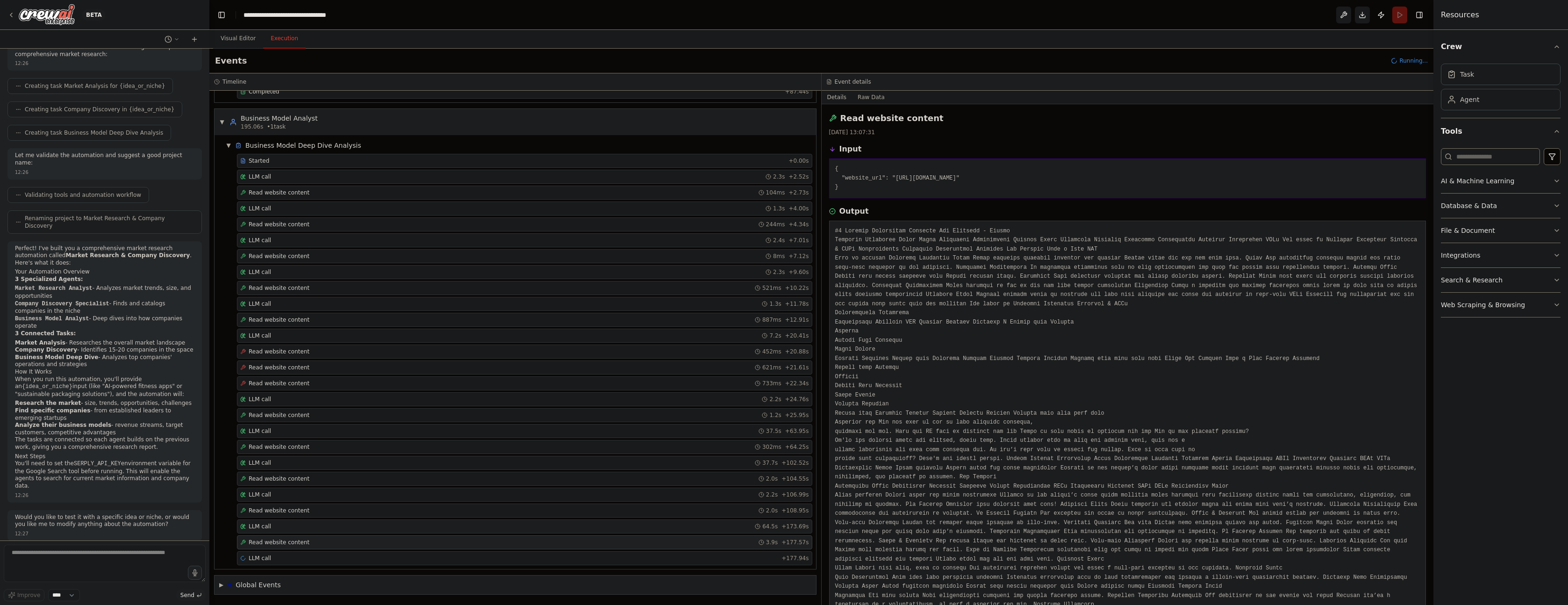
click at [446, 525] on div "LLM call 64.5s + 173.69s" at bounding box center [525, 526] width 569 height 7
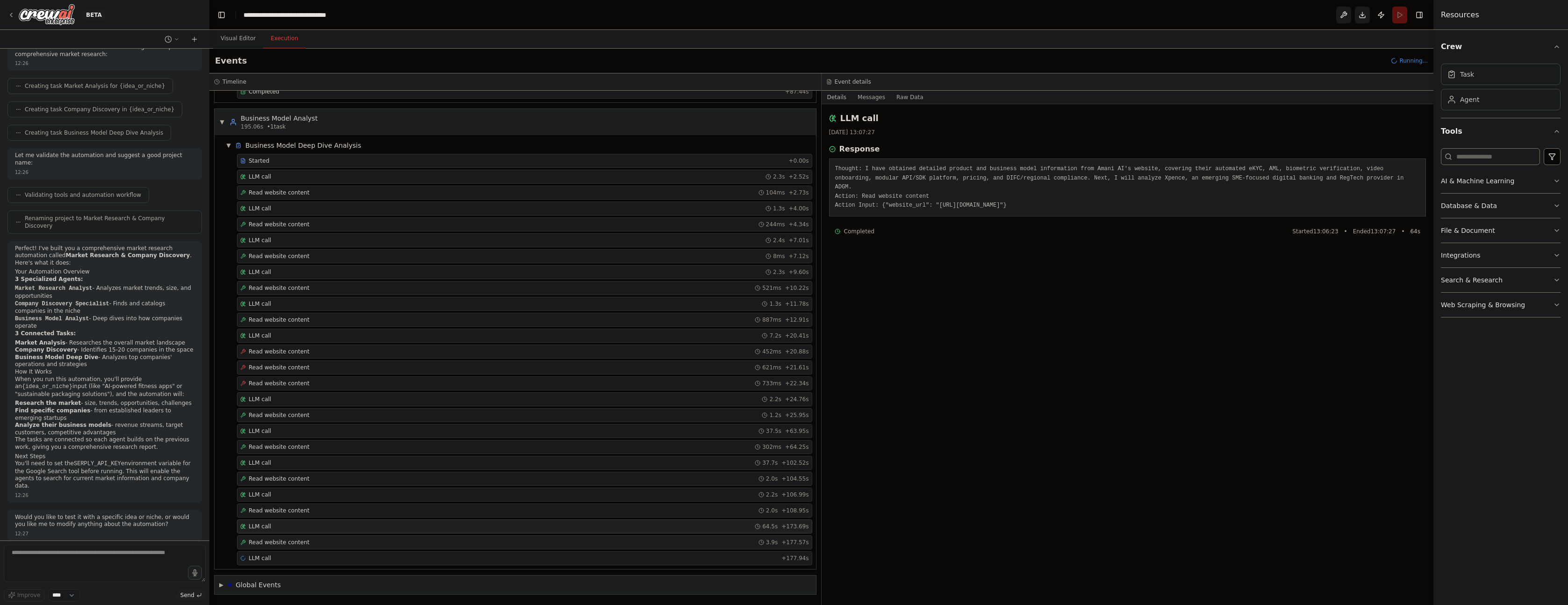
click at [439, 547] on div "Read website content 3.9s + 177.57s" at bounding box center [524, 542] width 575 height 14
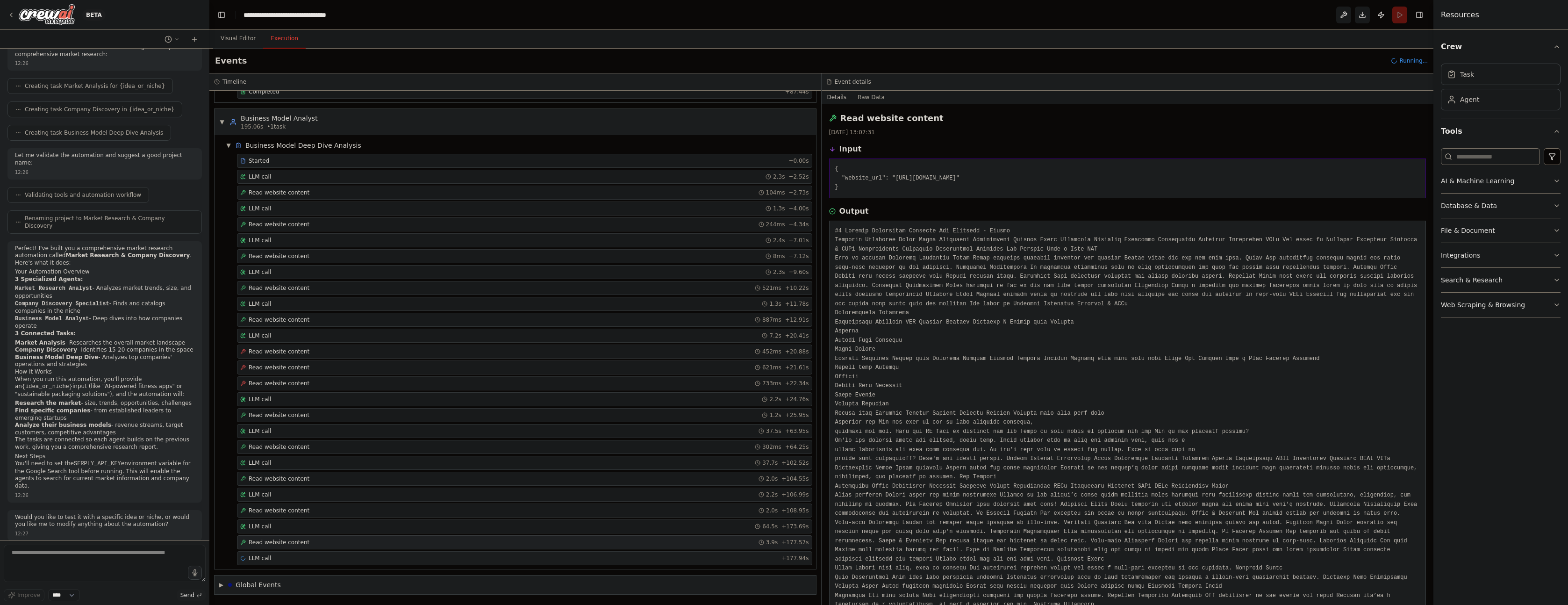
click at [425, 556] on div "LLM call + 177.94s" at bounding box center [525, 558] width 569 height 7
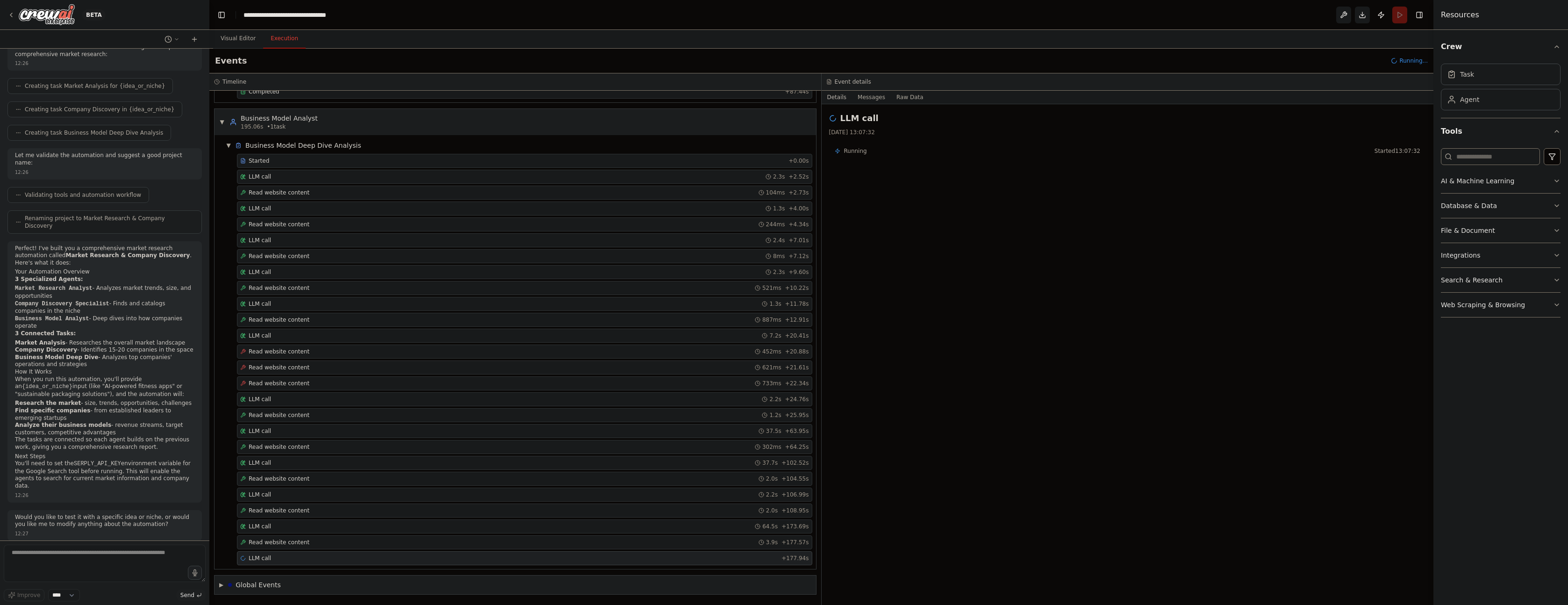
click at [1027, 291] on div "LLM call 27/08/2025, 13:07:32 Running Started 13:07:32" at bounding box center [1128, 354] width 612 height 500
click at [502, 556] on div "LLM call + 177.94s" at bounding box center [525, 558] width 569 height 7
click at [440, 539] on div "Read website content 3.9s + 177.57s" at bounding box center [525, 542] width 569 height 7
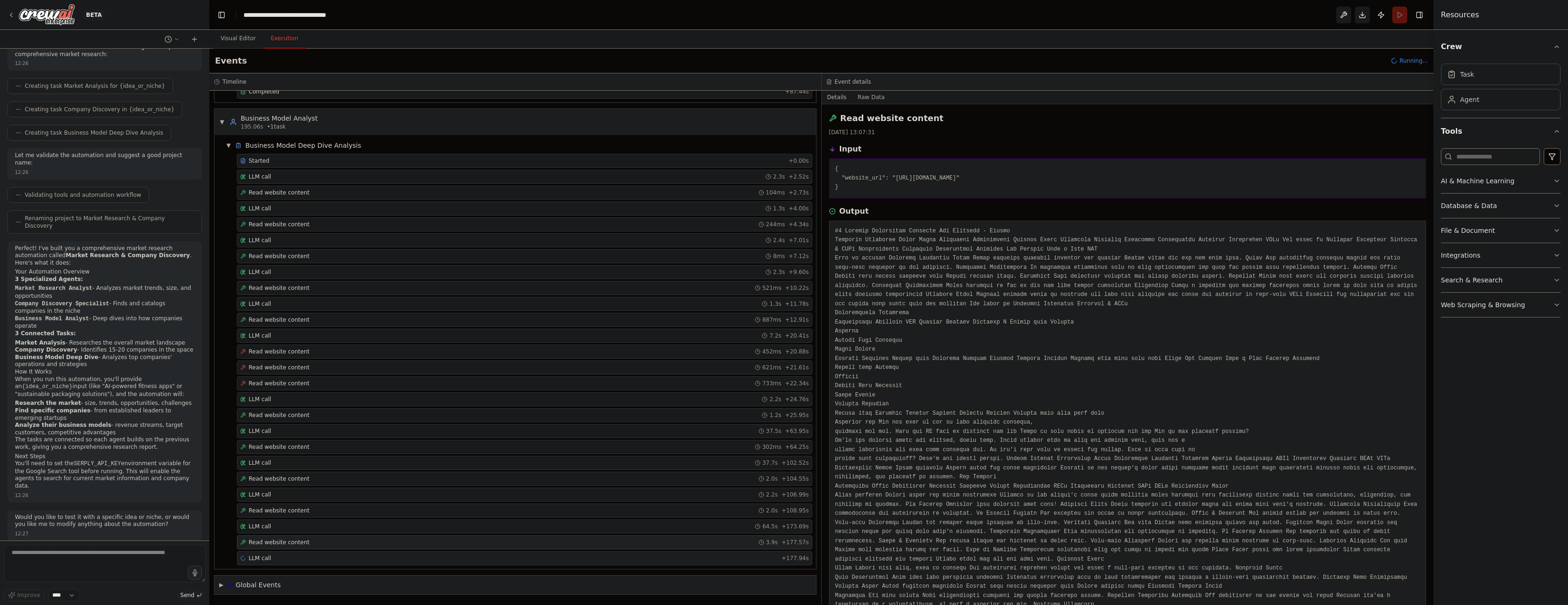
click at [424, 553] on div "LLM call + 177.94s" at bounding box center [524, 558] width 575 height 14
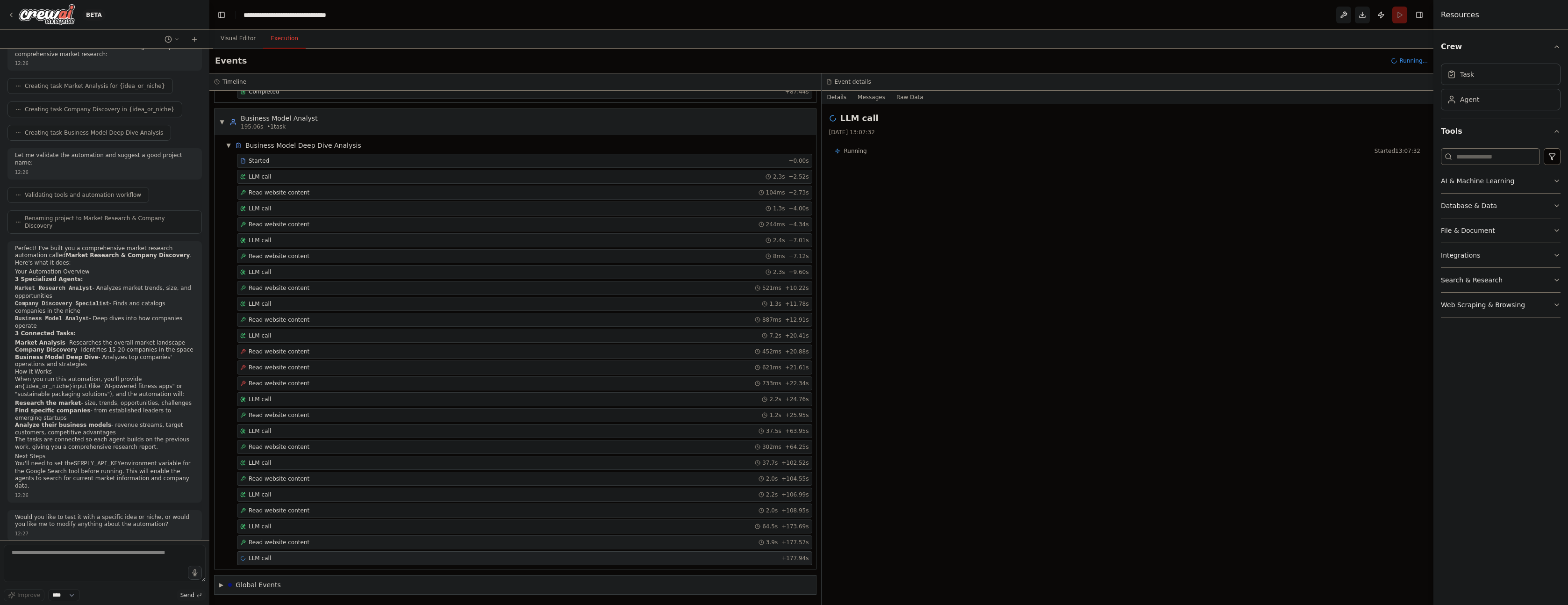
click at [539, 542] on div "Read website content 3.9s + 177.57s" at bounding box center [525, 542] width 569 height 7
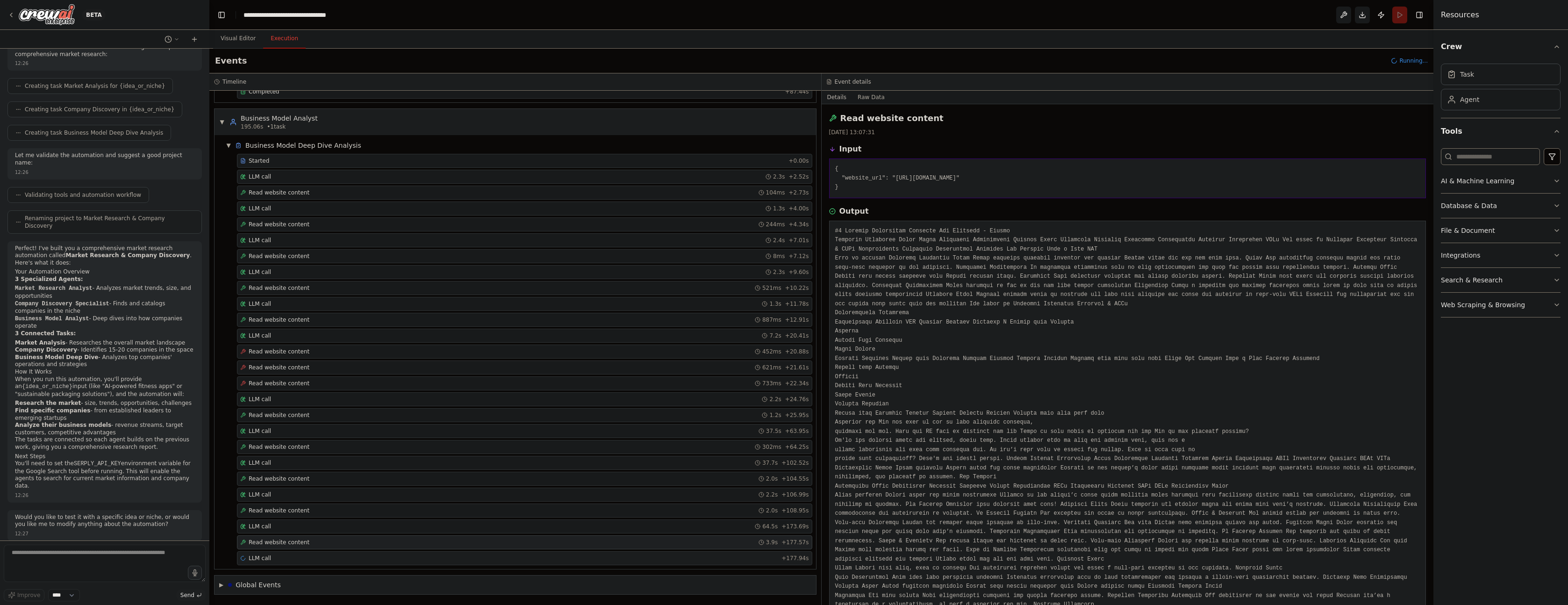
click at [522, 560] on div "LLM call + 177.94s" at bounding box center [525, 558] width 569 height 7
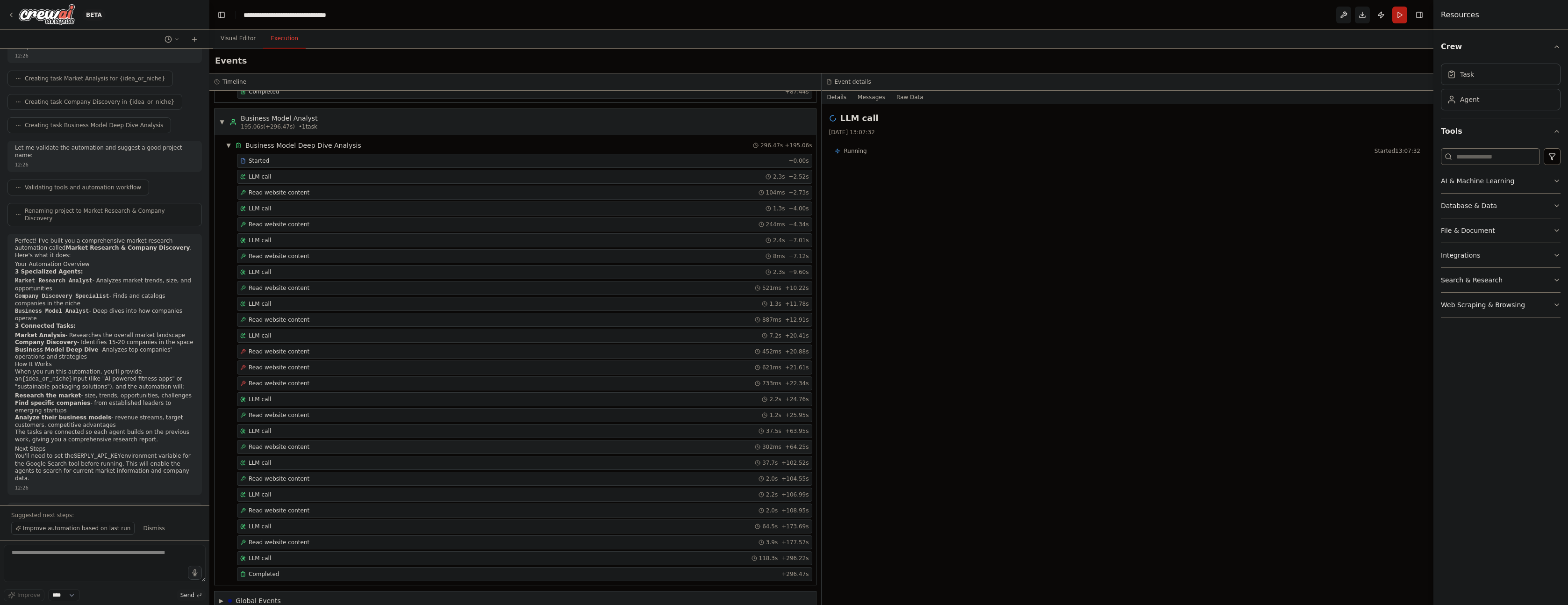
scroll to position [522, 0]
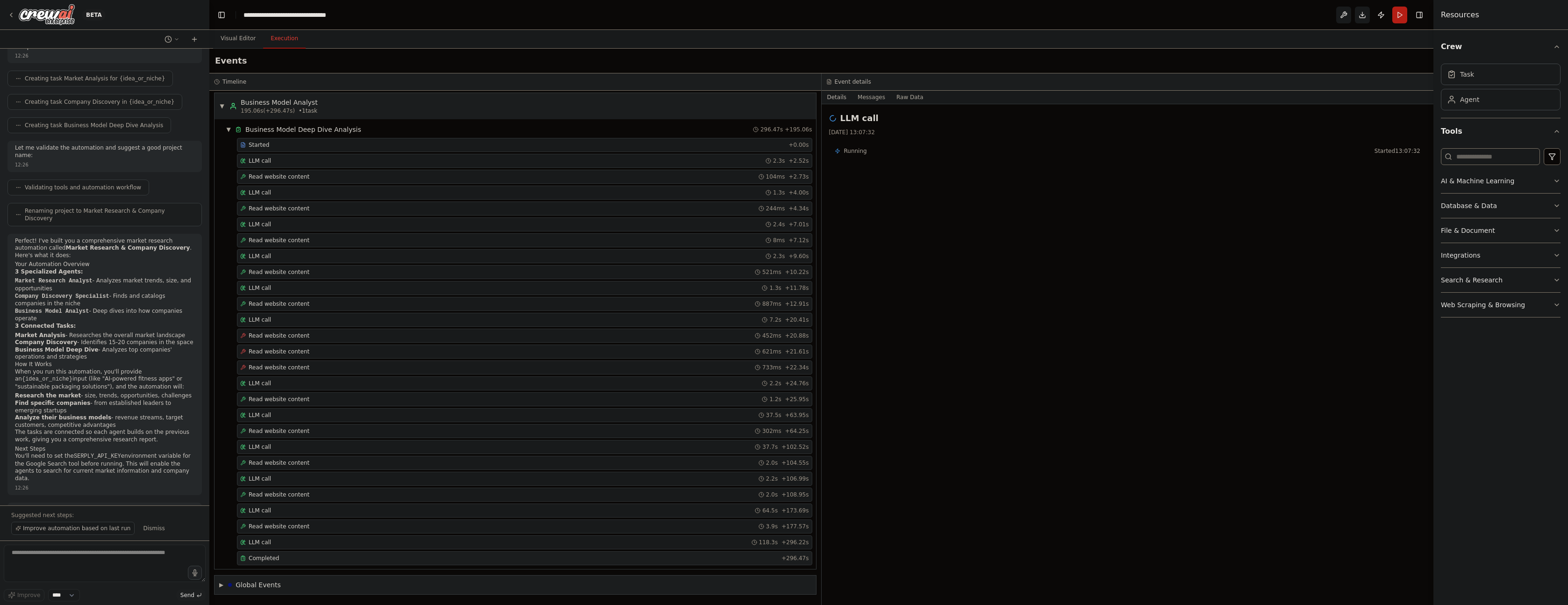
click at [405, 561] on div "Completed" at bounding box center [509, 558] width 537 height 7
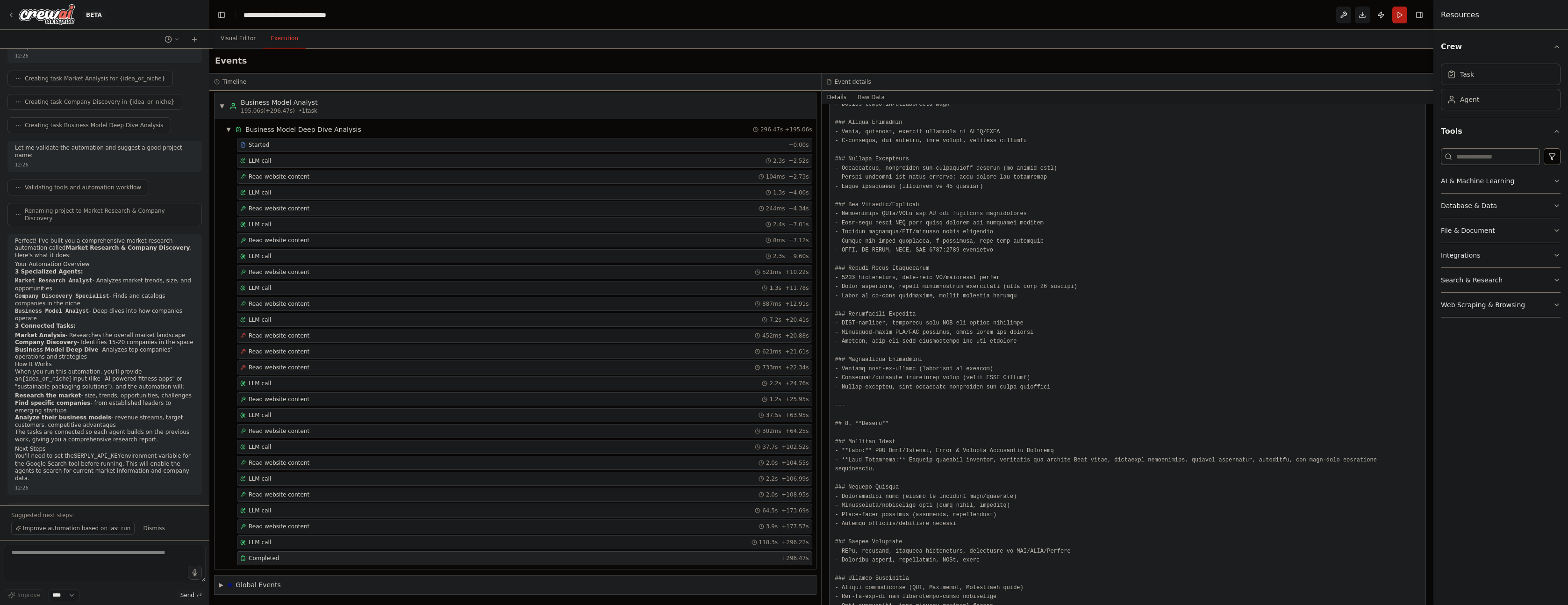
scroll to position [3153, 0]
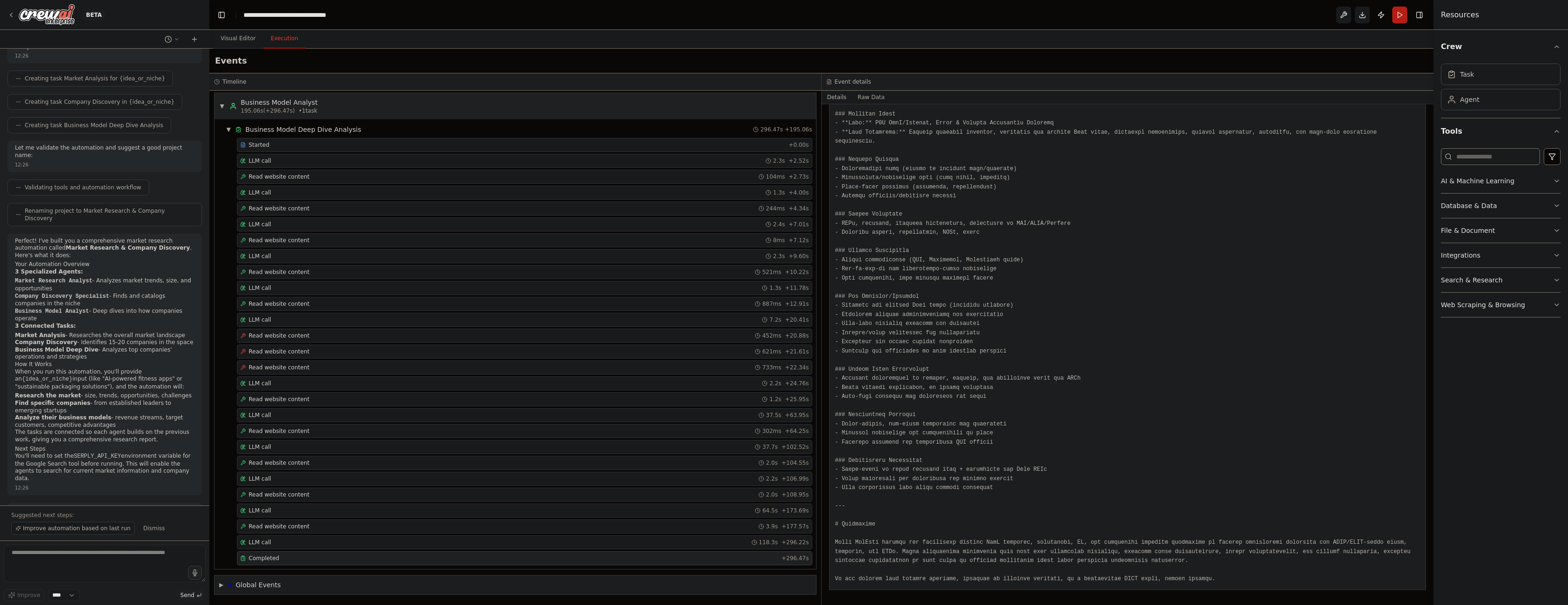
click at [226, 104] on div "▼ Business Model Analyst 195.06s (+296.47s) • 1 task" at bounding box center [268, 106] width 99 height 17
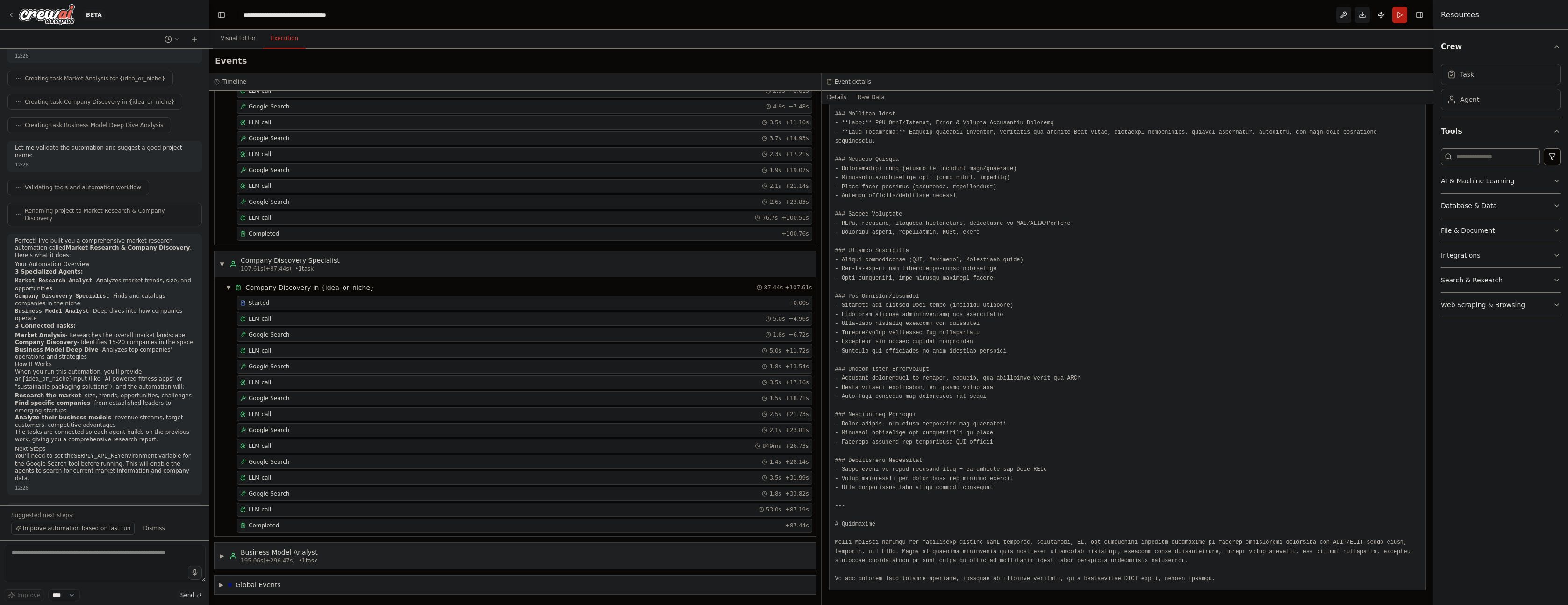
scroll to position [73, 0]
click at [231, 263] on icon at bounding box center [233, 264] width 7 height 7
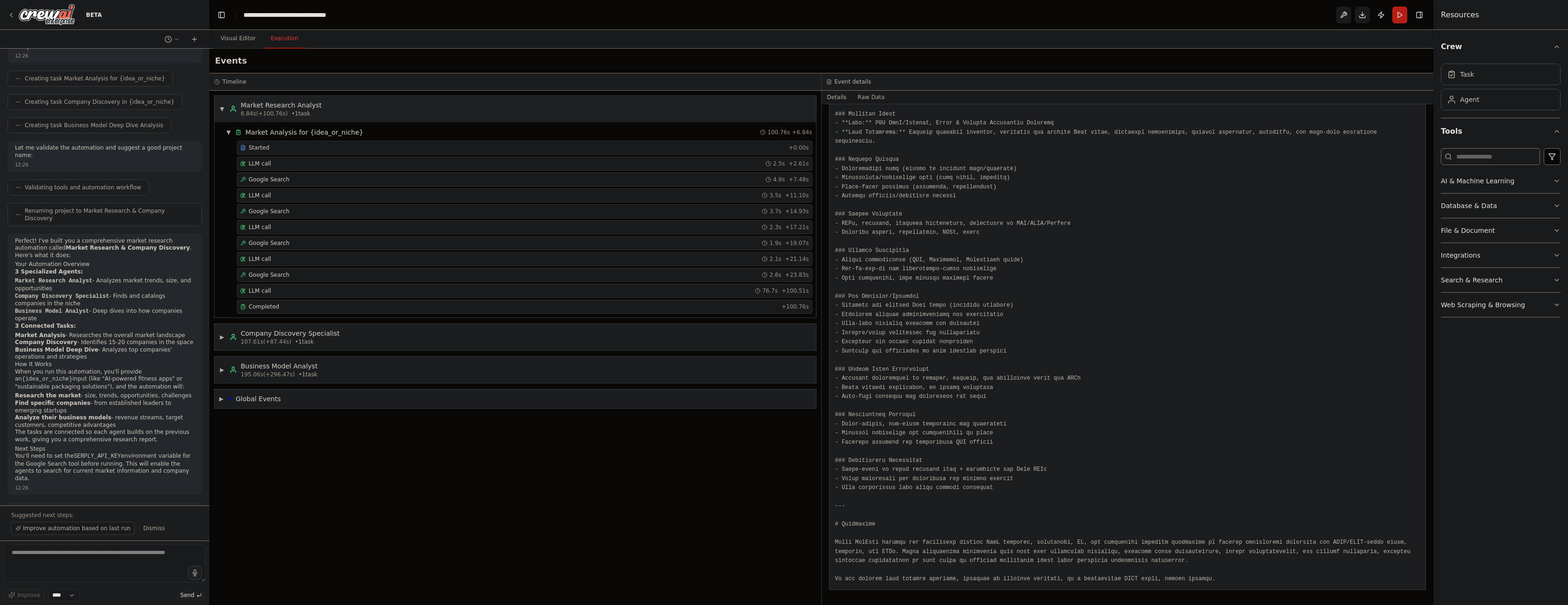
click at [233, 98] on div "▼ Market Research Analyst 6.84s (+100.76s) • 1 task" at bounding box center [515, 108] width 601 height 26
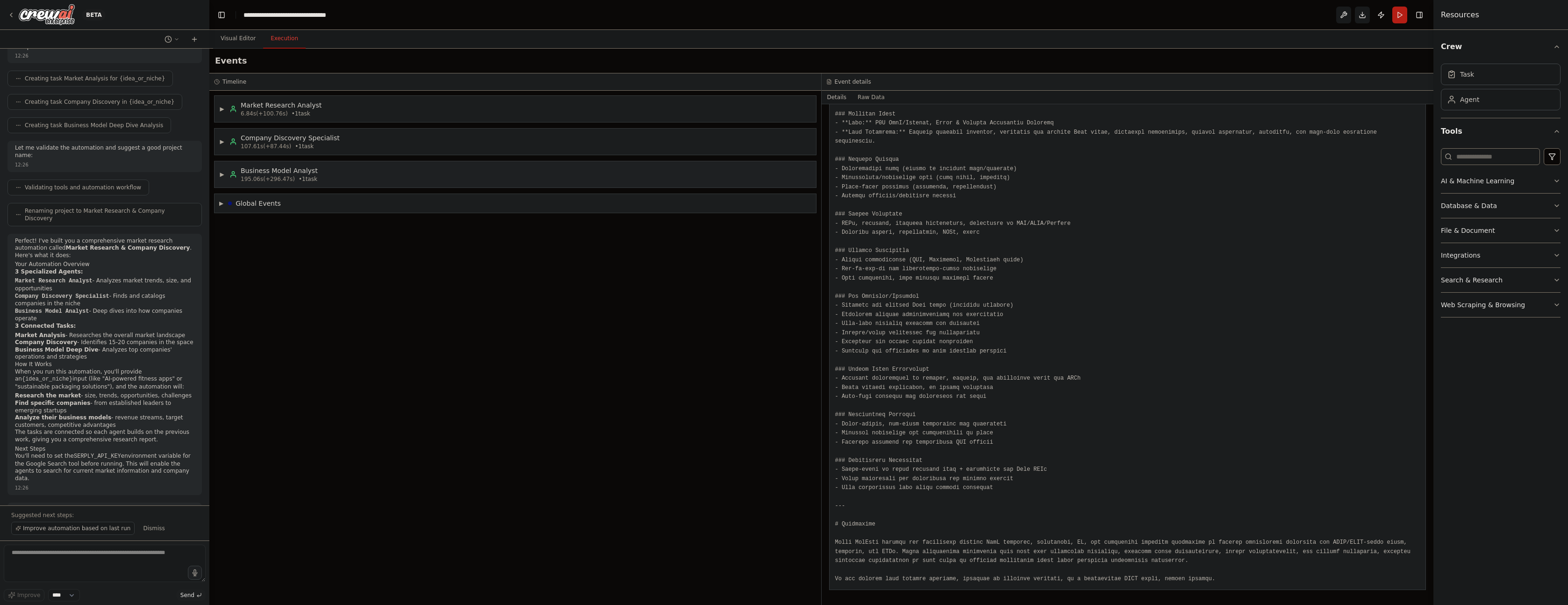
click at [254, 177] on span "195.06s (+296.47s)" at bounding box center [267, 179] width 54 height 7
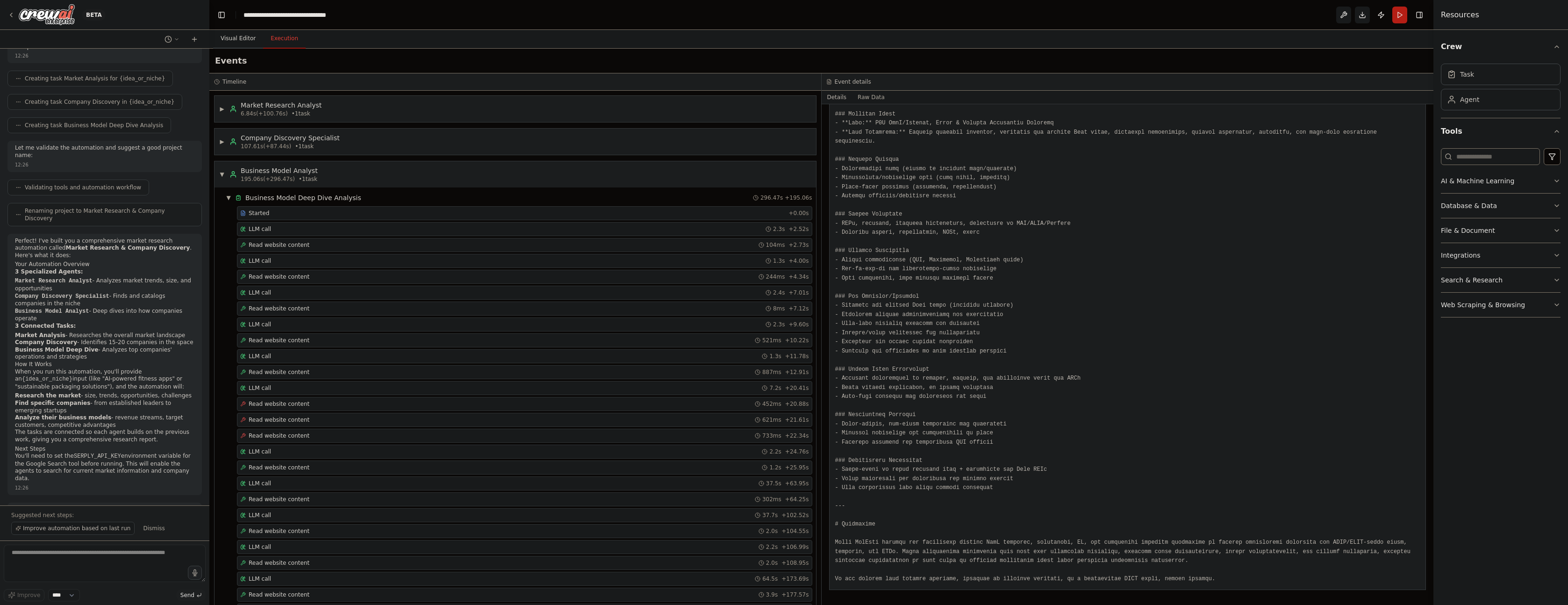
click at [239, 36] on button "Visual Editor" at bounding box center [238, 39] width 50 height 19
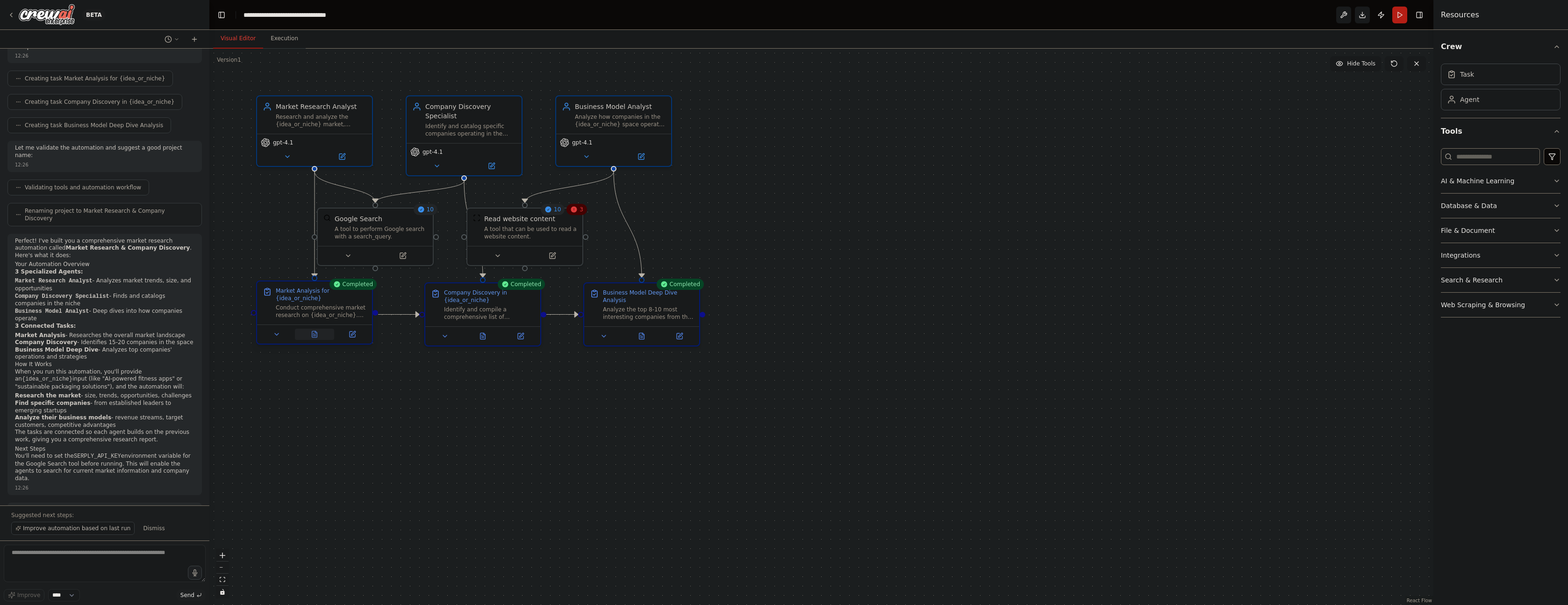
click at [315, 338] on button at bounding box center [314, 334] width 40 height 11
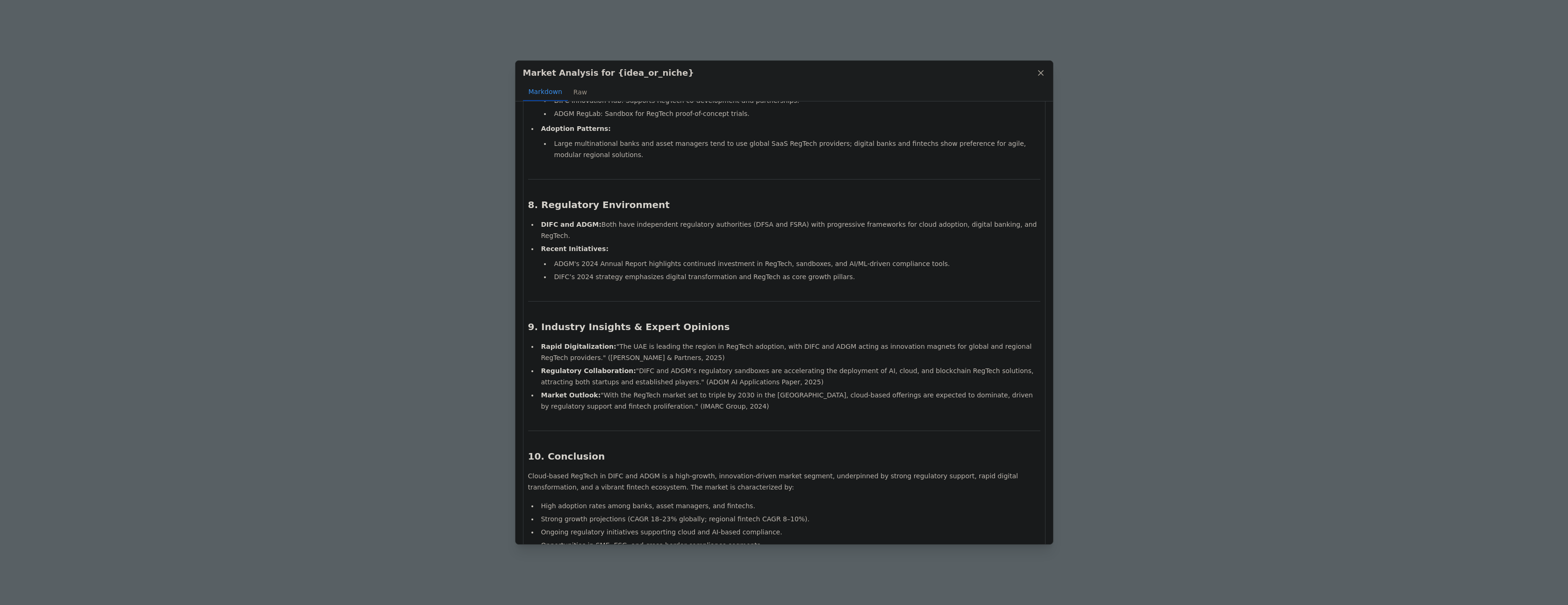
scroll to position [1695, 0]
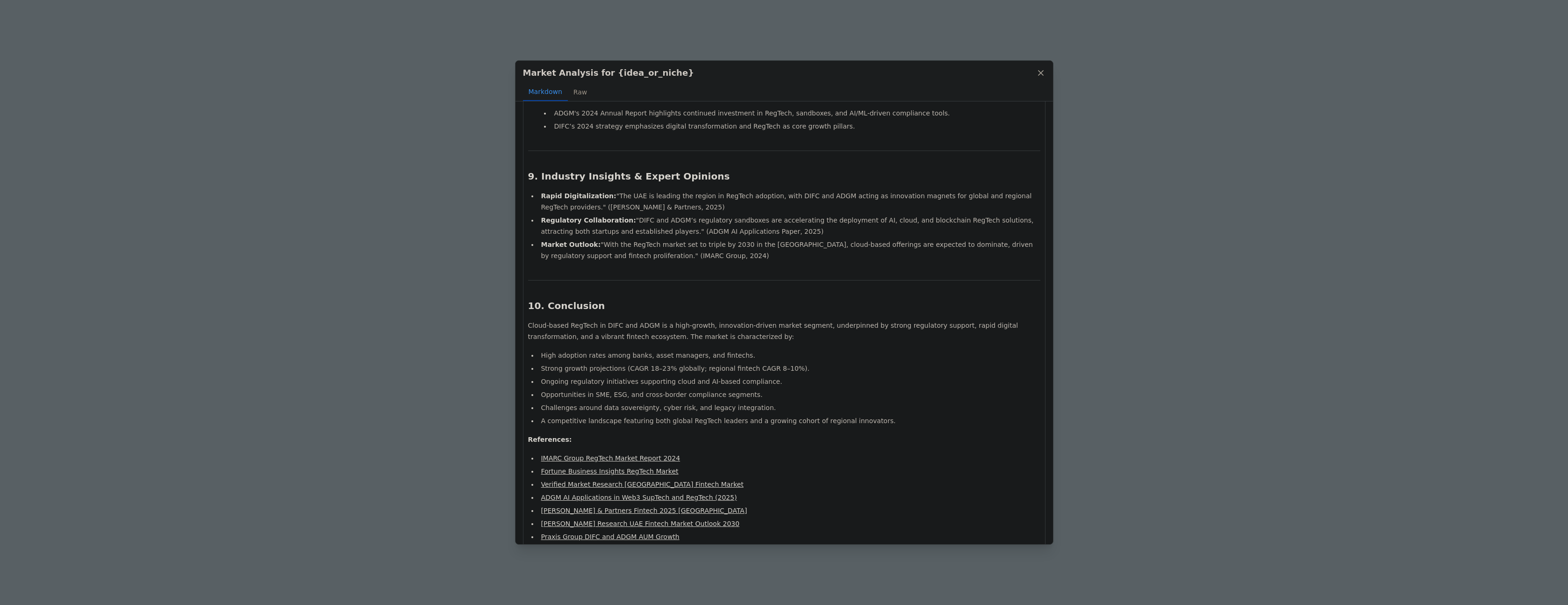
click at [406, 330] on div "Market Analysis for {idea_or_niche} Markdown Raw Market Analysis Report: Cloud-…" at bounding box center [784, 302] width 1568 height 605
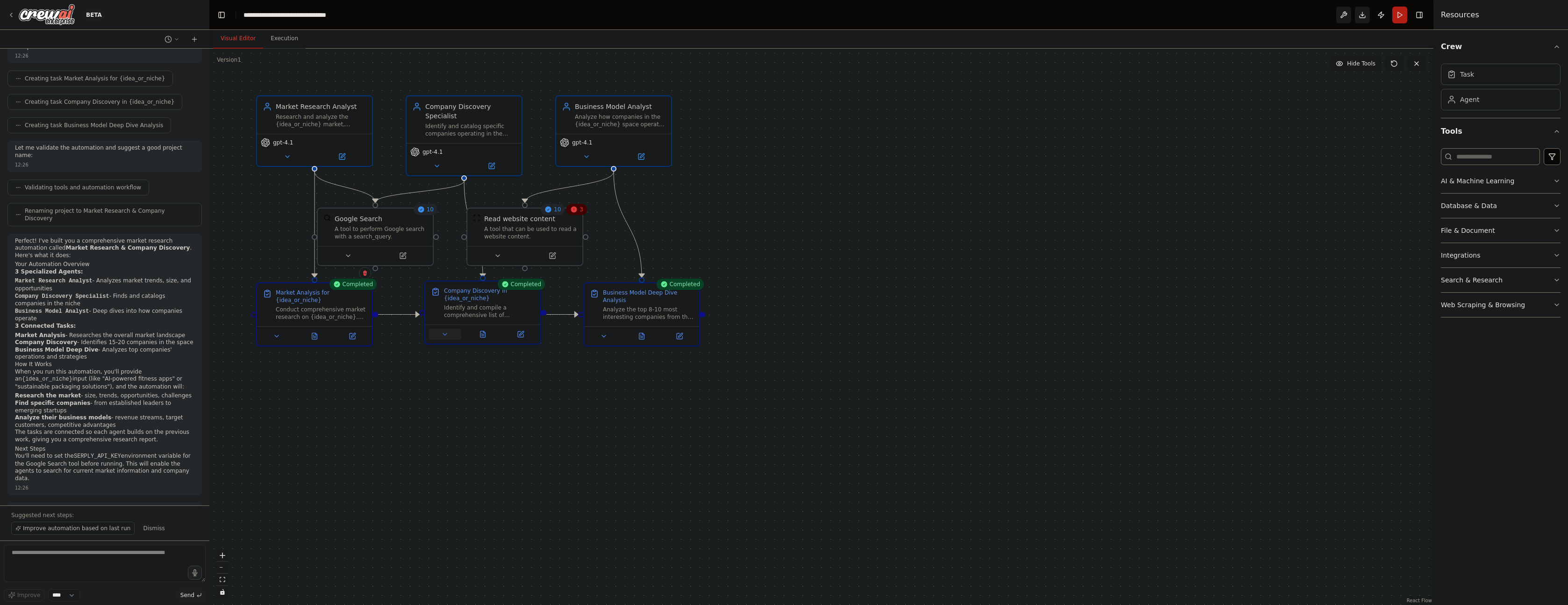
click at [448, 337] on icon at bounding box center [445, 334] width 7 height 7
click at [447, 333] on icon at bounding box center [445, 334] width 4 height 2
click at [477, 333] on button at bounding box center [483, 334] width 40 height 11
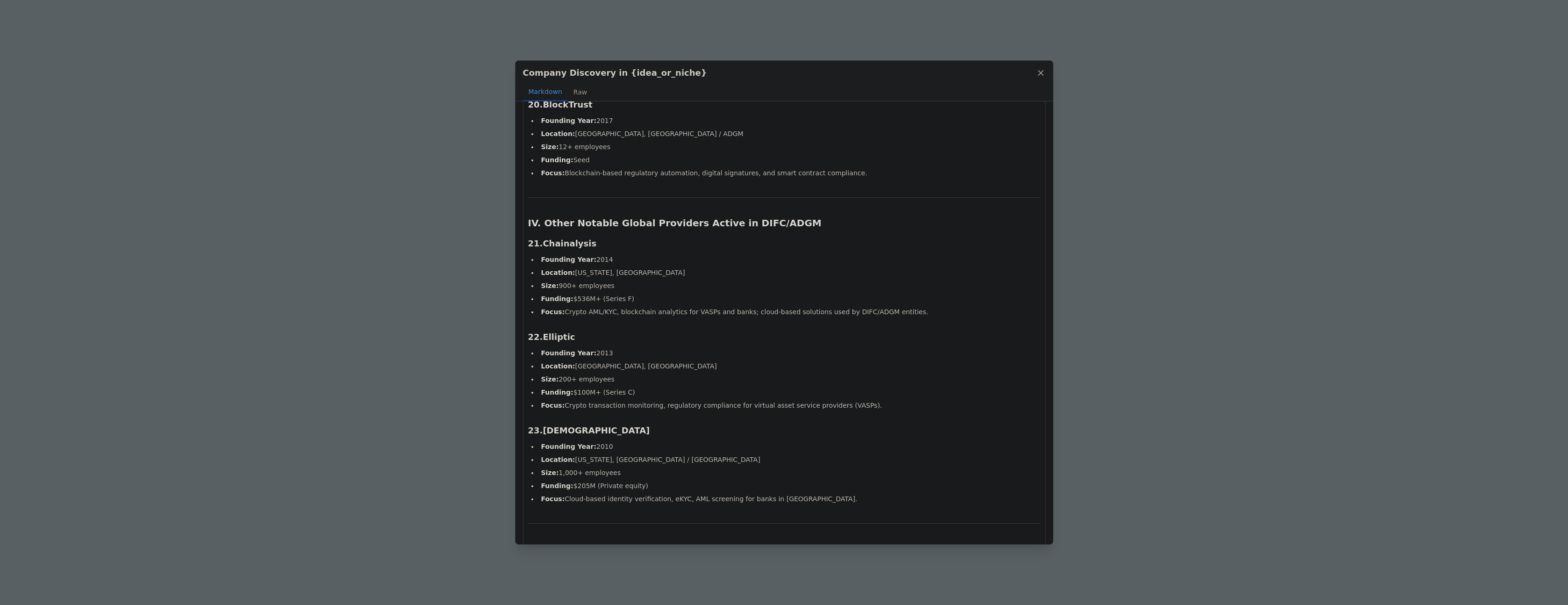
scroll to position [2266, 0]
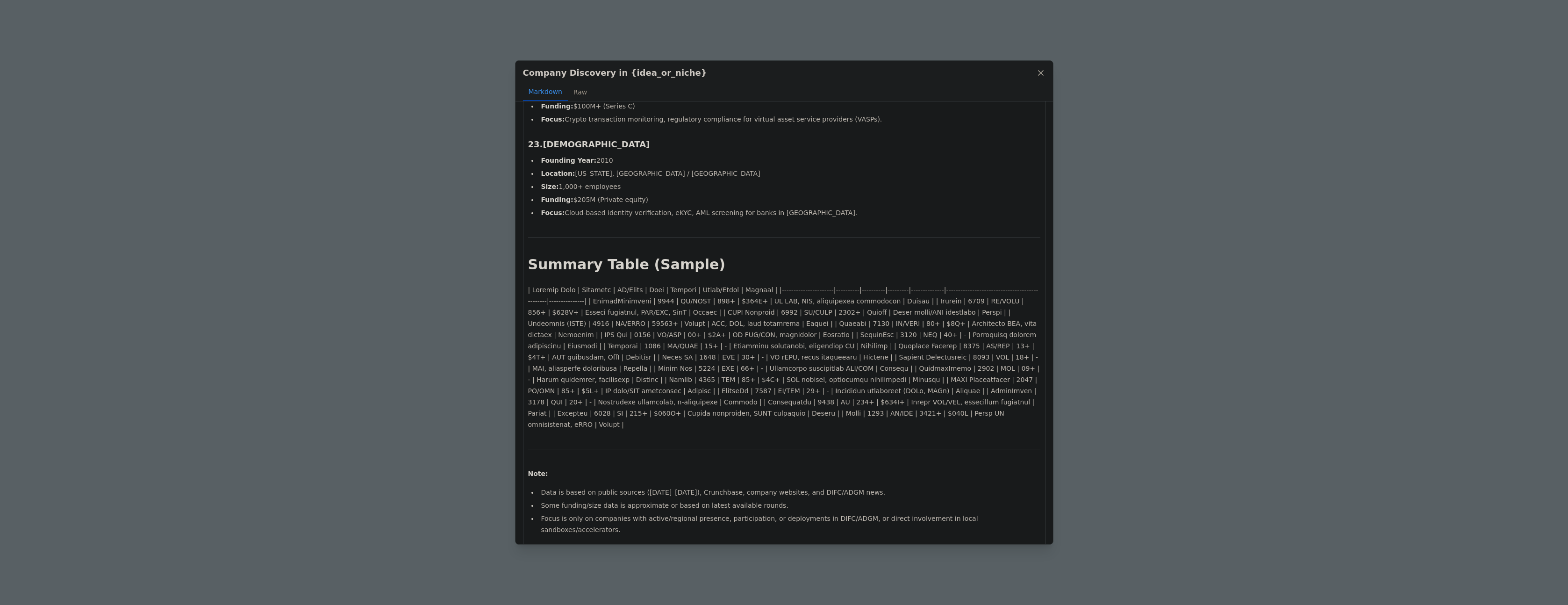
click at [424, 385] on div "Company Discovery in {idea_or_niche} Markdown Raw Cloud-Based RegTech Companies…" at bounding box center [784, 302] width 1568 height 605
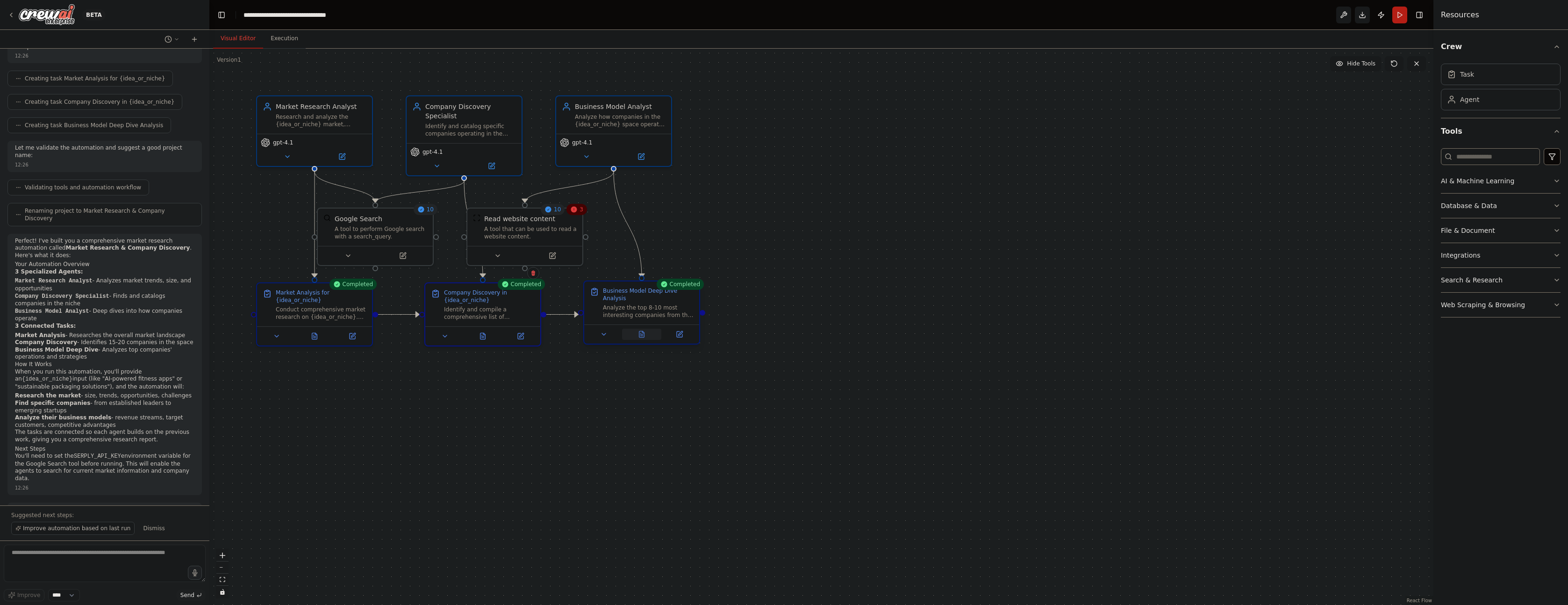
click at [640, 335] on icon at bounding box center [642, 334] width 5 height 6
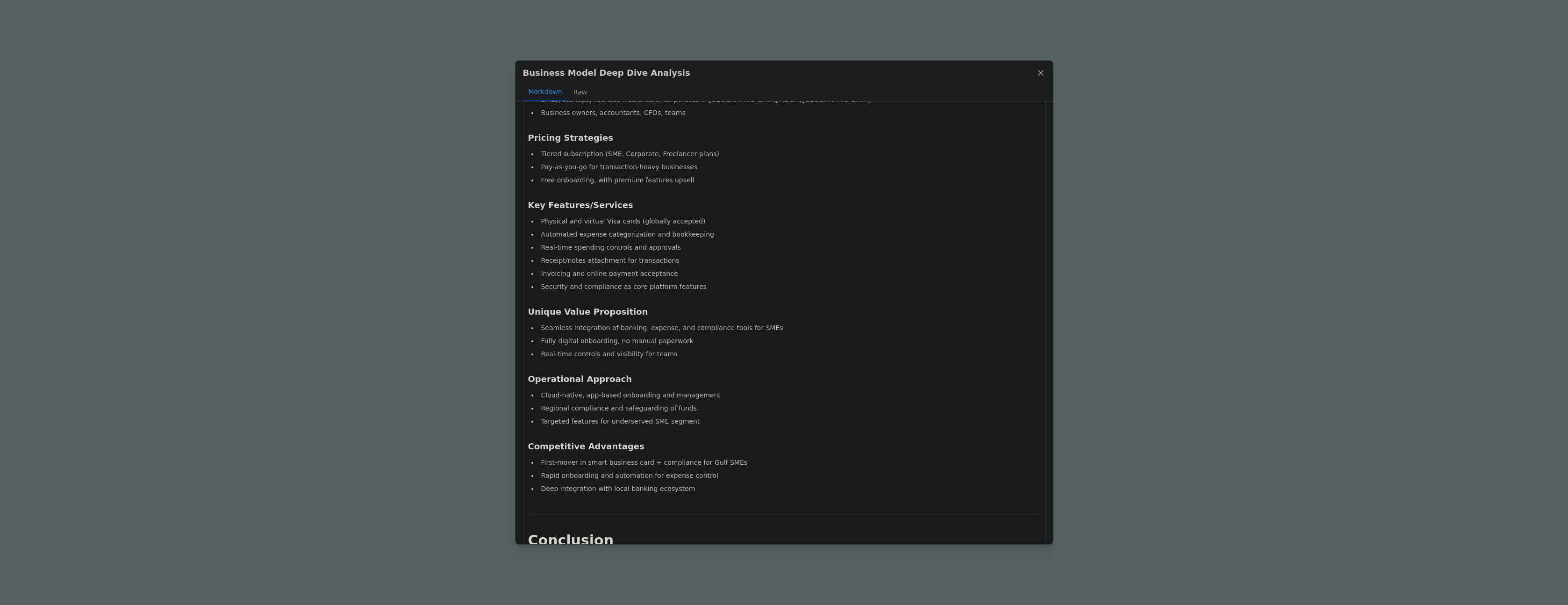
scroll to position [4761, 0]
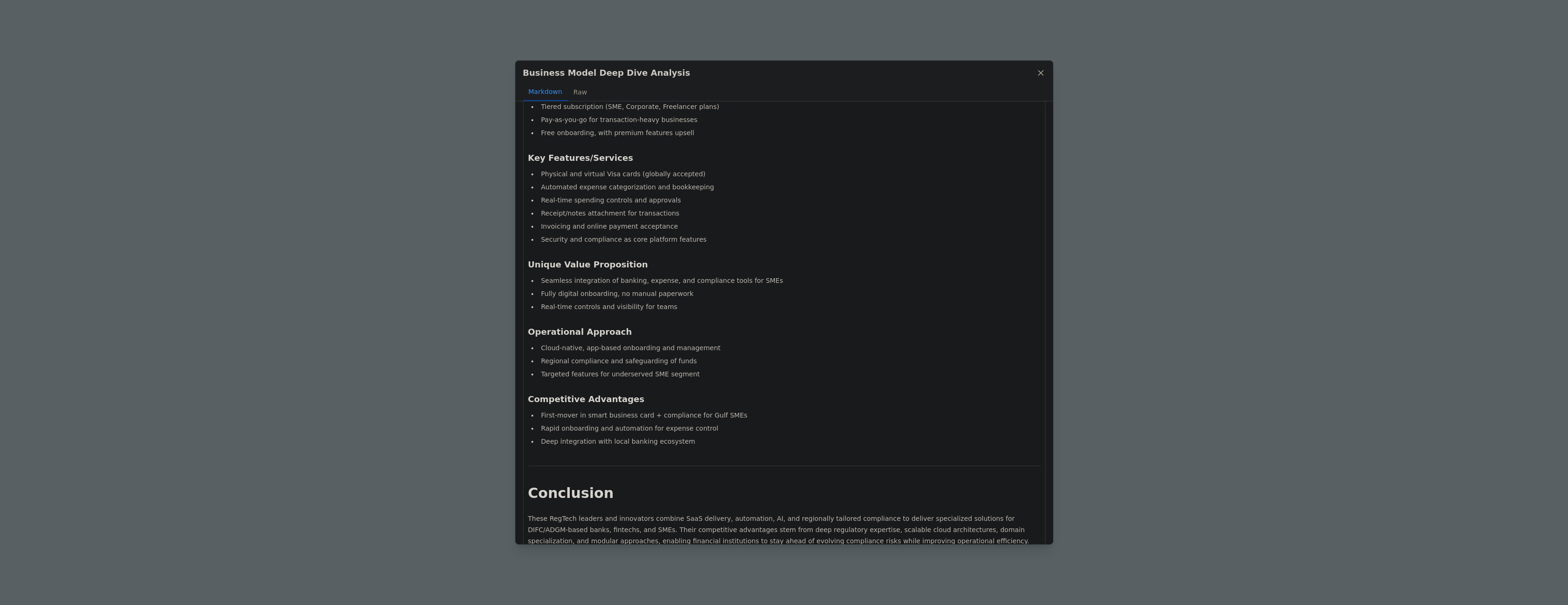
click at [405, 356] on div "Business Model Deep Dive Analysis Markdown Raw Comprehensive Business Model Ana…" at bounding box center [784, 302] width 1568 height 605
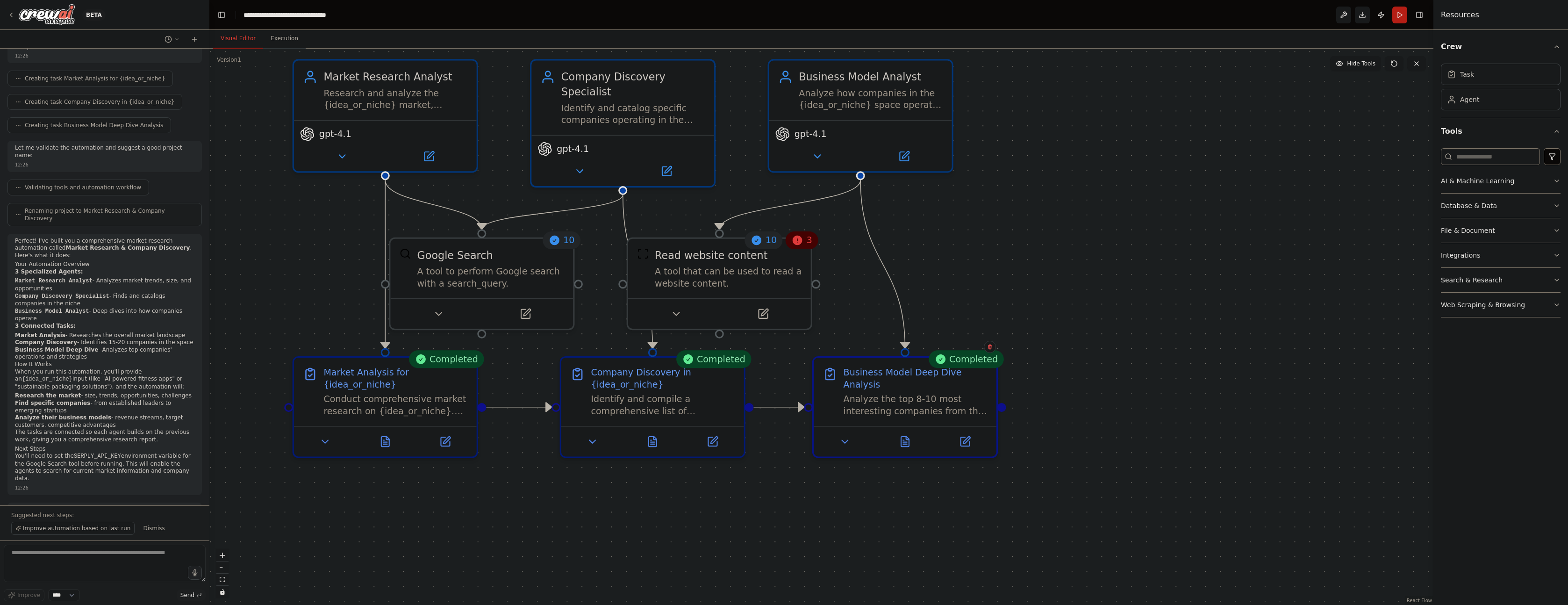
drag, startPoint x: 733, startPoint y: 239, endPoint x: 1155, endPoint y: 293, distance: 425.4
click at [1155, 293] on div ".deletable-edge-delete-btn { width: 20px; height: 20px; border: 0px solid #ffff…" at bounding box center [821, 327] width 1224 height 556
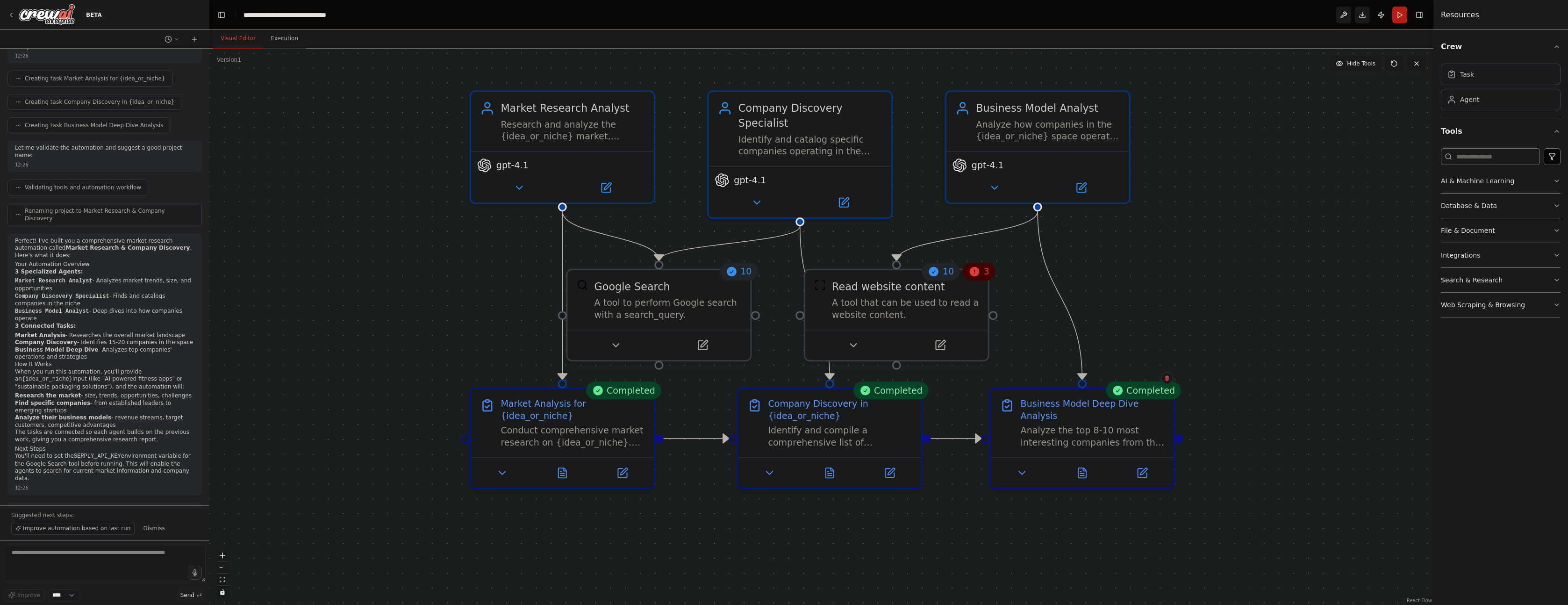
click at [979, 275] on icon at bounding box center [975, 271] width 12 height 12
click at [947, 276] on span "10" at bounding box center [948, 271] width 11 height 12
click at [979, 274] on icon at bounding box center [975, 271] width 12 height 12
click at [852, 344] on icon at bounding box center [853, 341] width 12 height 12
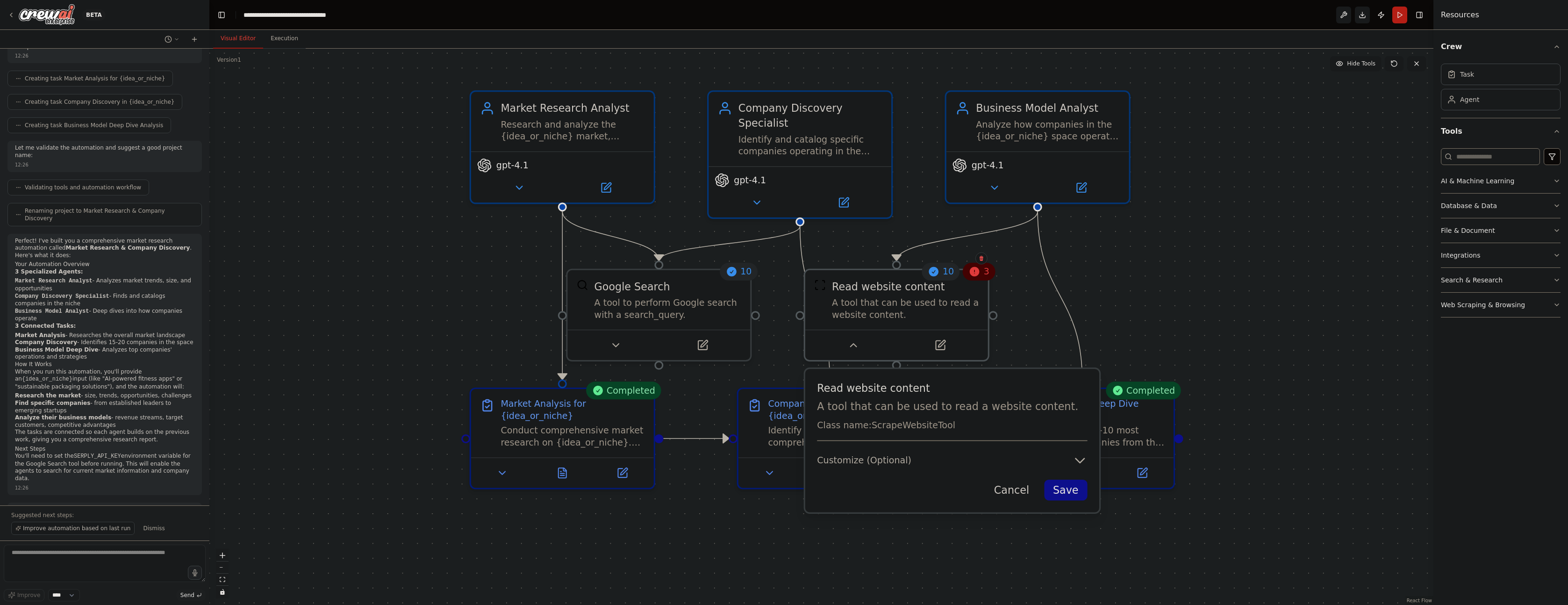
click at [1005, 495] on button "Cancel" at bounding box center [1012, 490] width 54 height 21
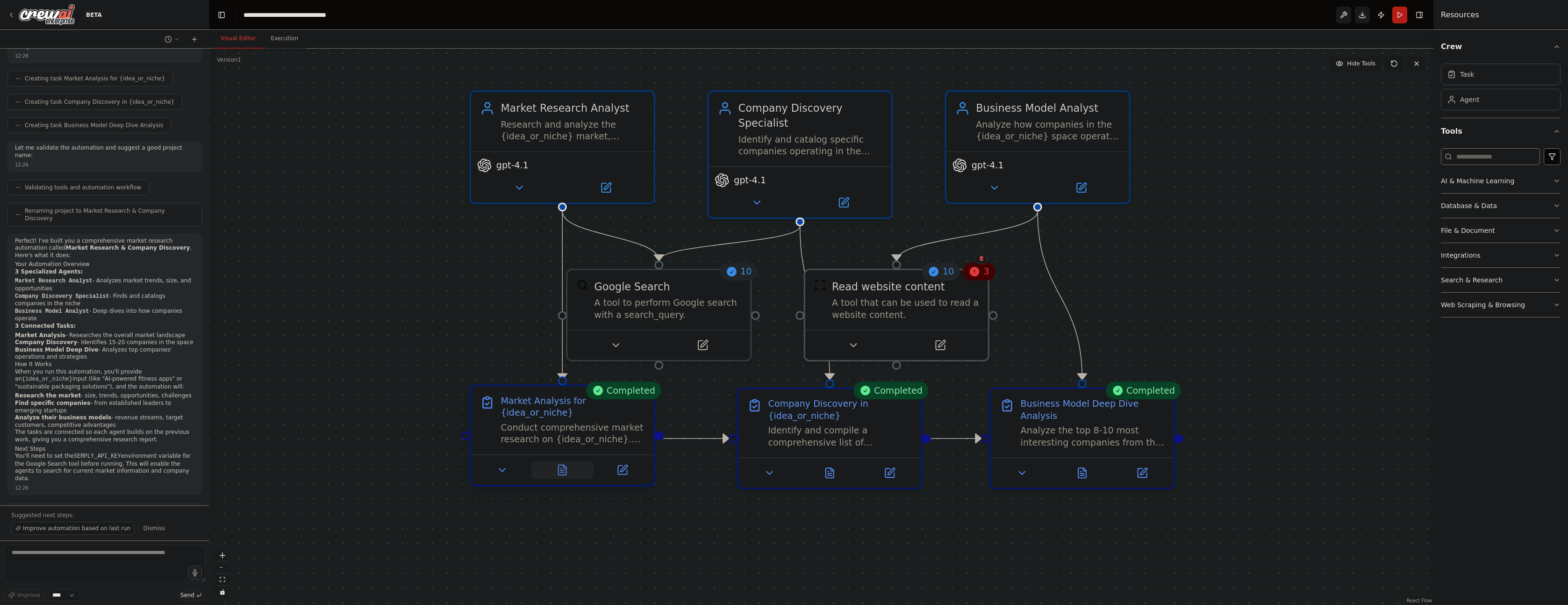
click at [567, 470] on icon at bounding box center [562, 469] width 12 height 12
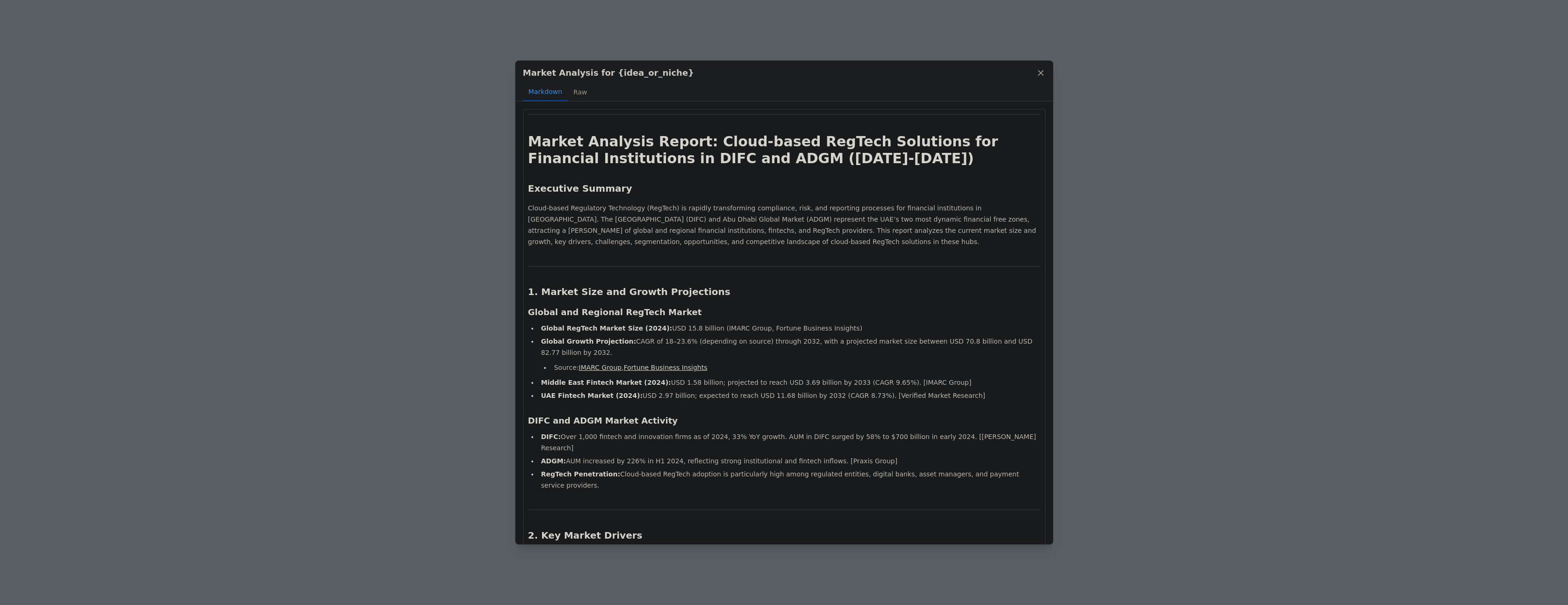
click at [552, 147] on h1 "Market Analysis Report: Cloud-based RegTech Solutions for Financial Institution…" at bounding box center [785, 150] width 513 height 33
drag, startPoint x: 629, startPoint y: 190, endPoint x: 625, endPoint y: 187, distance: 5.0
click at [629, 190] on h2 "Executive Summary" at bounding box center [785, 188] width 513 height 13
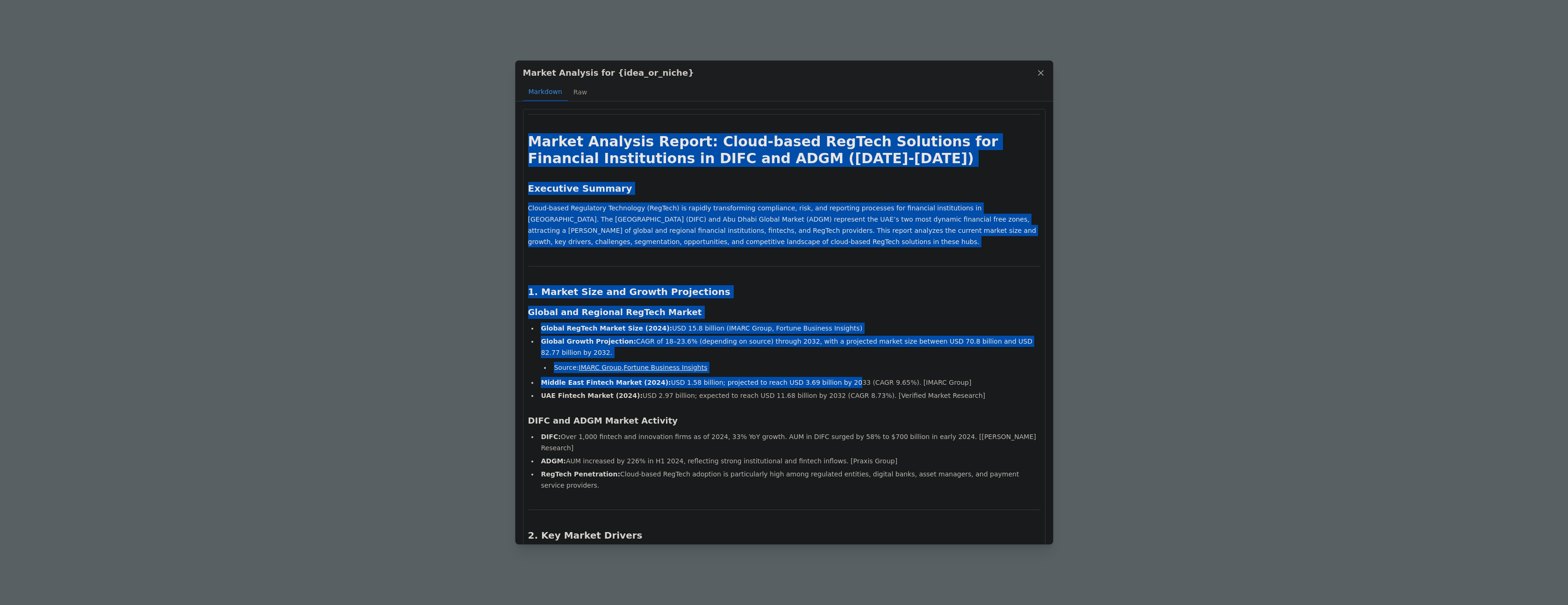
drag, startPoint x: 530, startPoint y: 142, endPoint x: 822, endPoint y: 379, distance: 376.1
click at [705, 289] on h2 "1. Market Size and Growth Projections" at bounding box center [785, 291] width 513 height 13
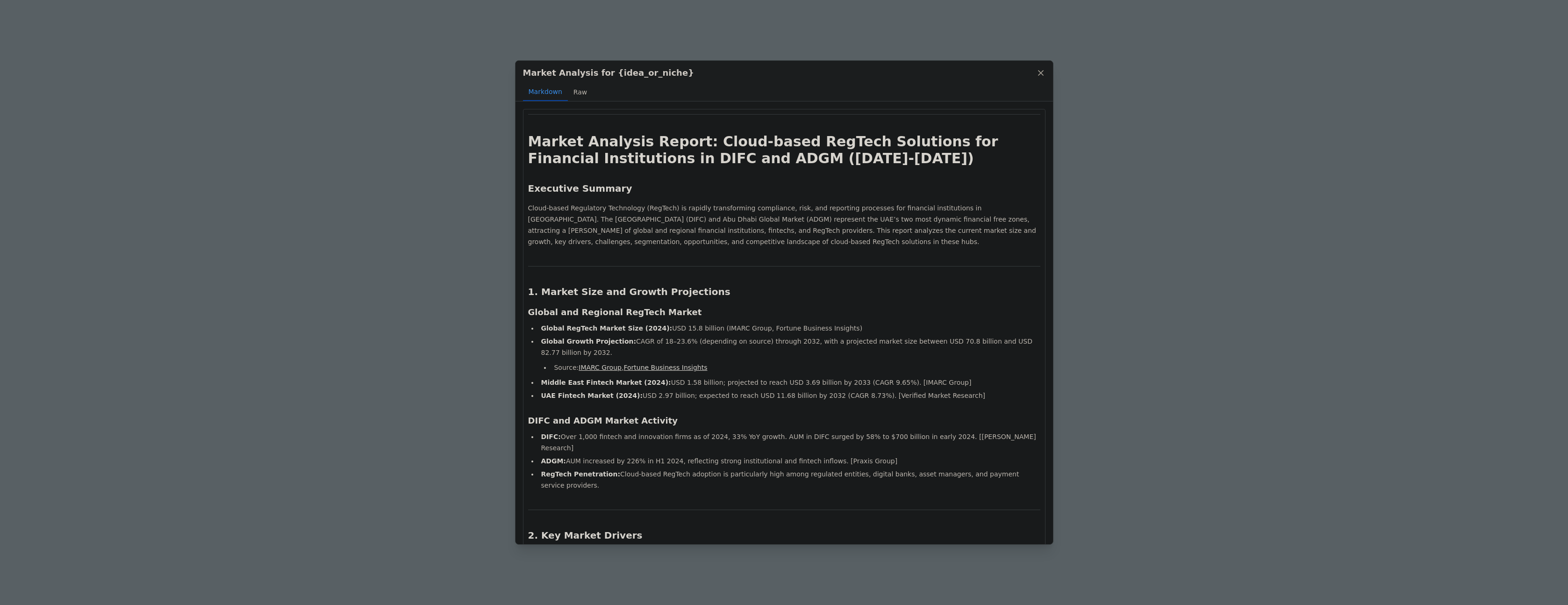
click at [577, 87] on button "Raw" at bounding box center [580, 92] width 25 height 18
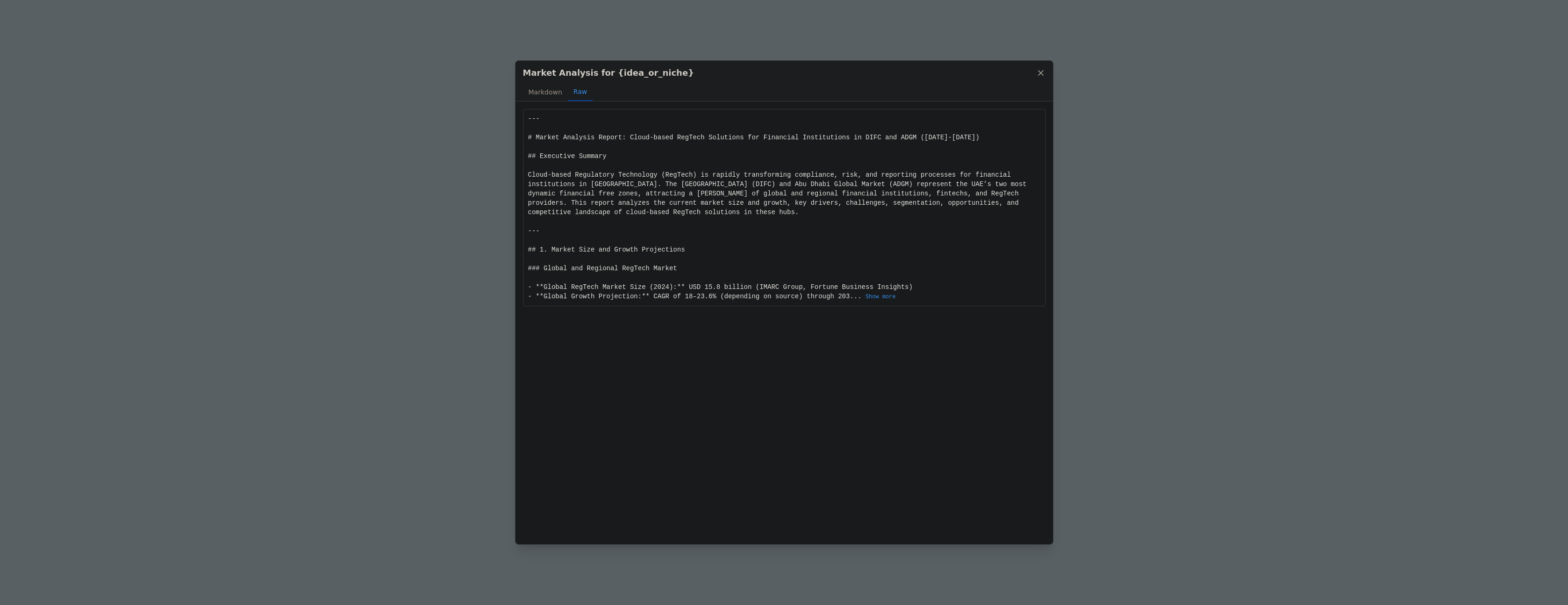
click at [576, 135] on div "--- # Market Analysis Report: Cloud-based RegTech Solutions for Financial Insti…" at bounding box center [785, 207] width 513 height 187
click at [552, 86] on button "Markdown" at bounding box center [545, 92] width 45 height 18
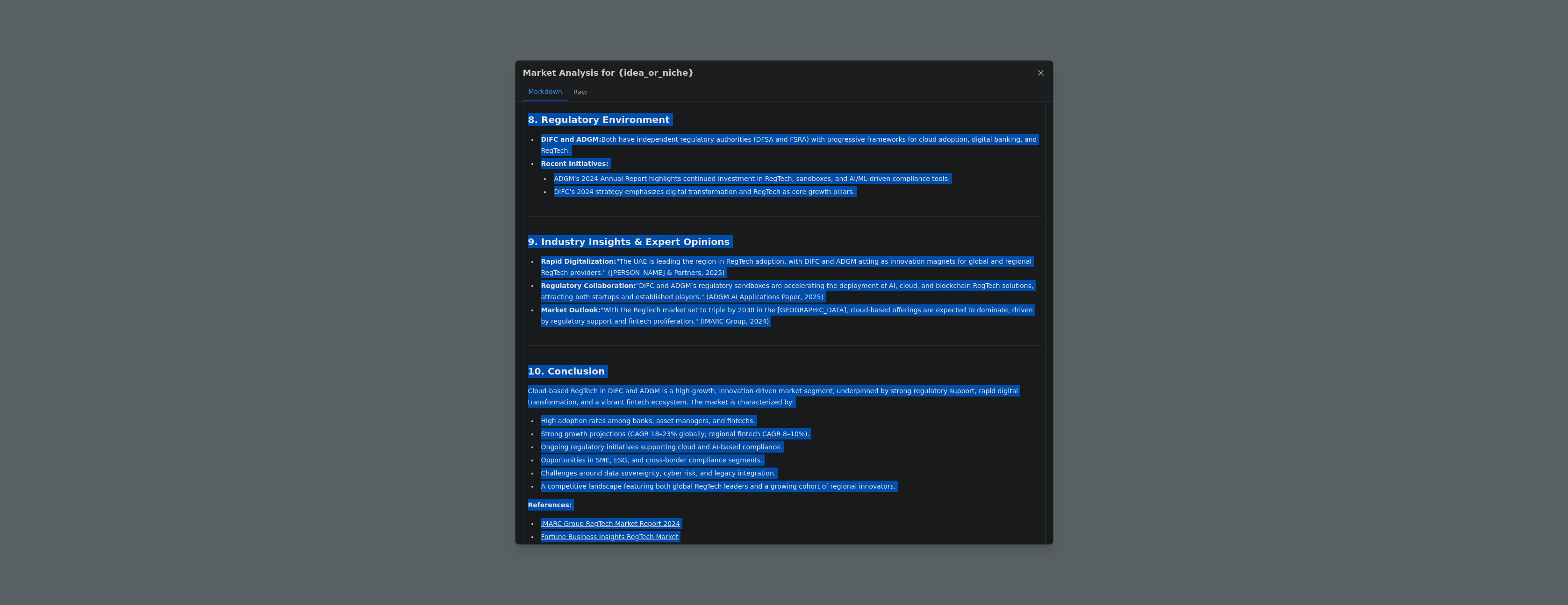
scroll to position [1695, 0]
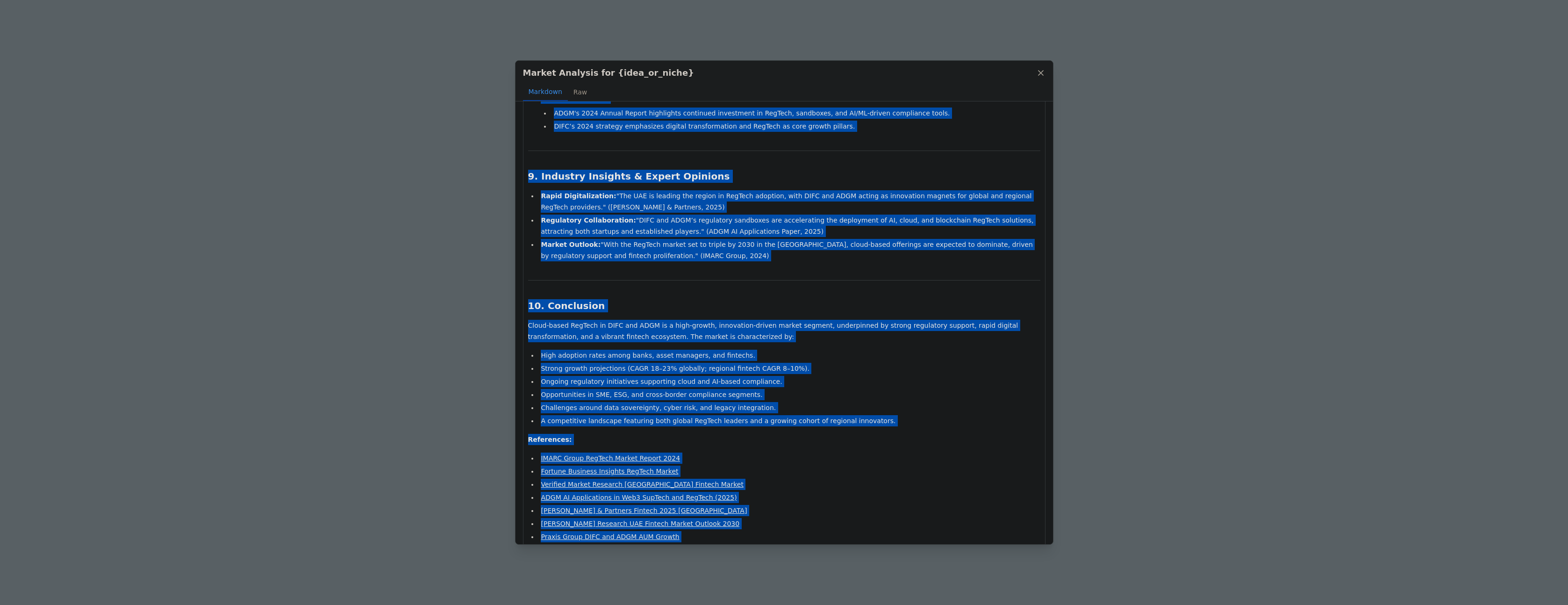
drag, startPoint x: 530, startPoint y: 138, endPoint x: 739, endPoint y: 503, distance: 420.6
copy div "Market Analysis Report: Cloud-based RegTech Solutions for Financial Institution…"
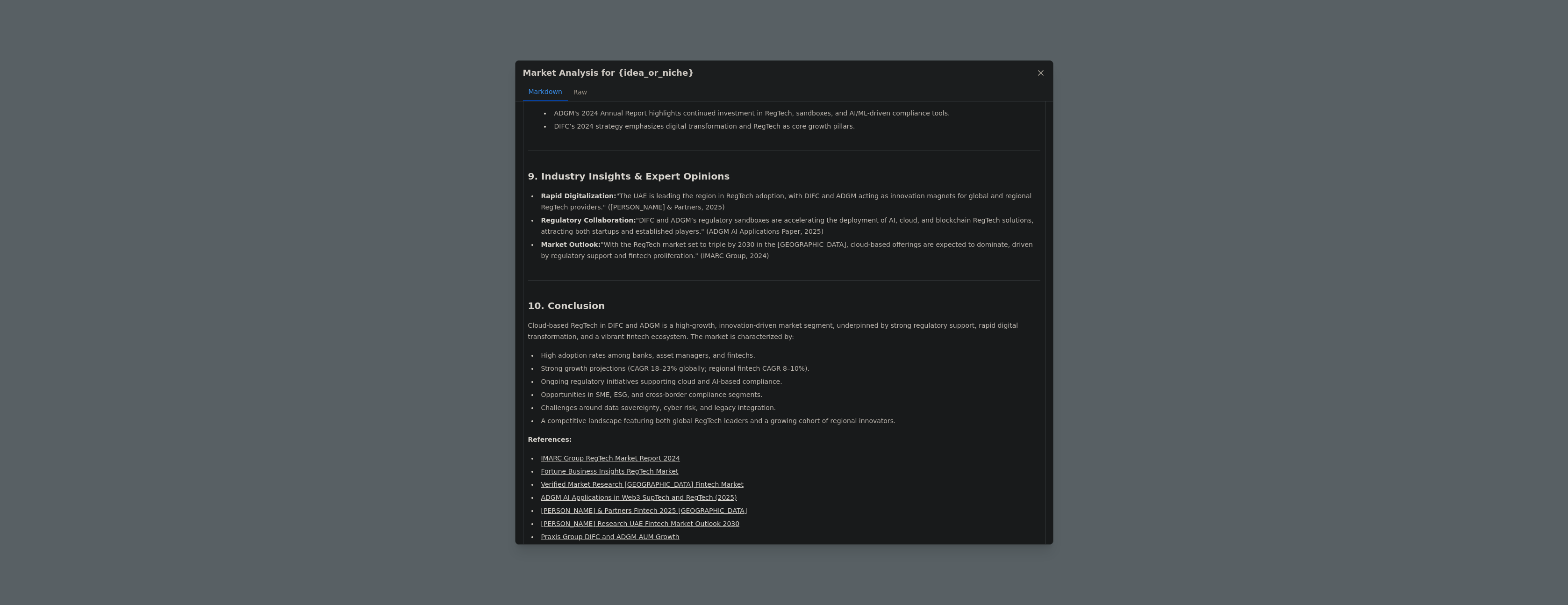
click at [724, 239] on li "Market Outlook: "With the RegTech market set to triple by 2030 in the Middle Ea…" at bounding box center [789, 250] width 502 height 23
click at [576, 94] on button "Raw" at bounding box center [580, 92] width 25 height 18
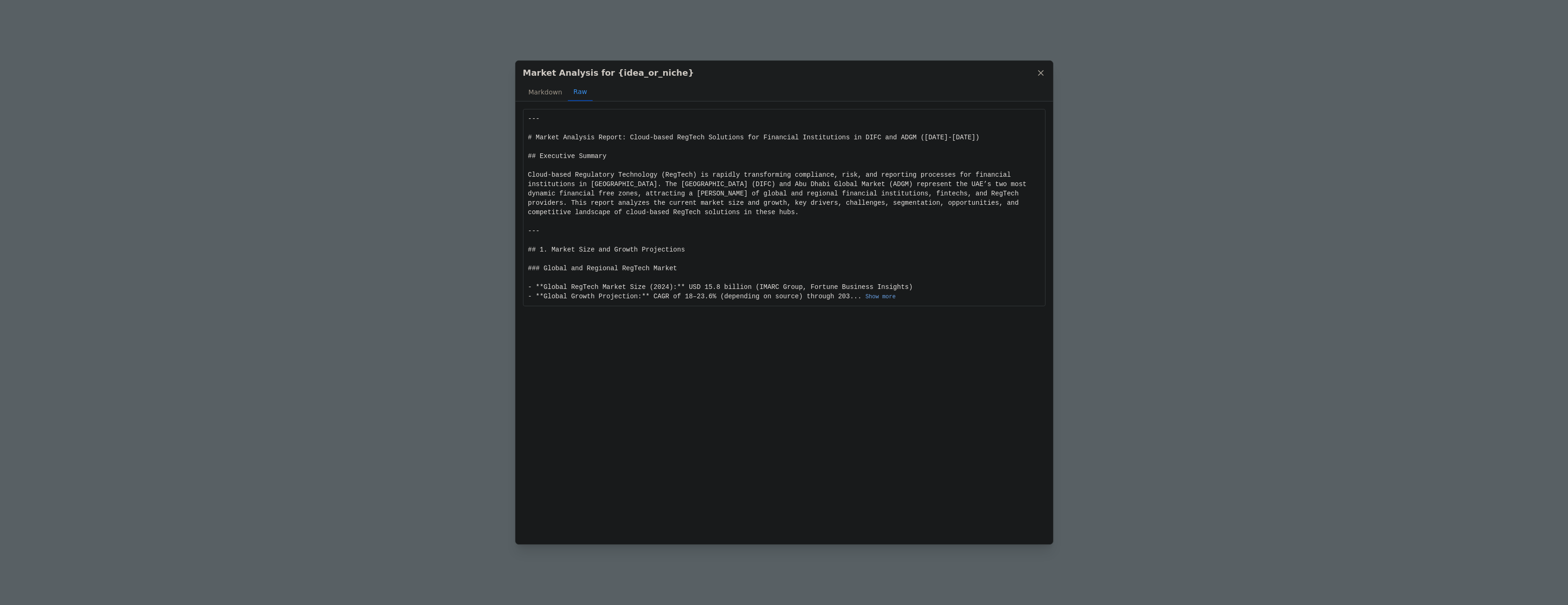
click at [894, 295] on button "Show more" at bounding box center [881, 296] width 30 height 7
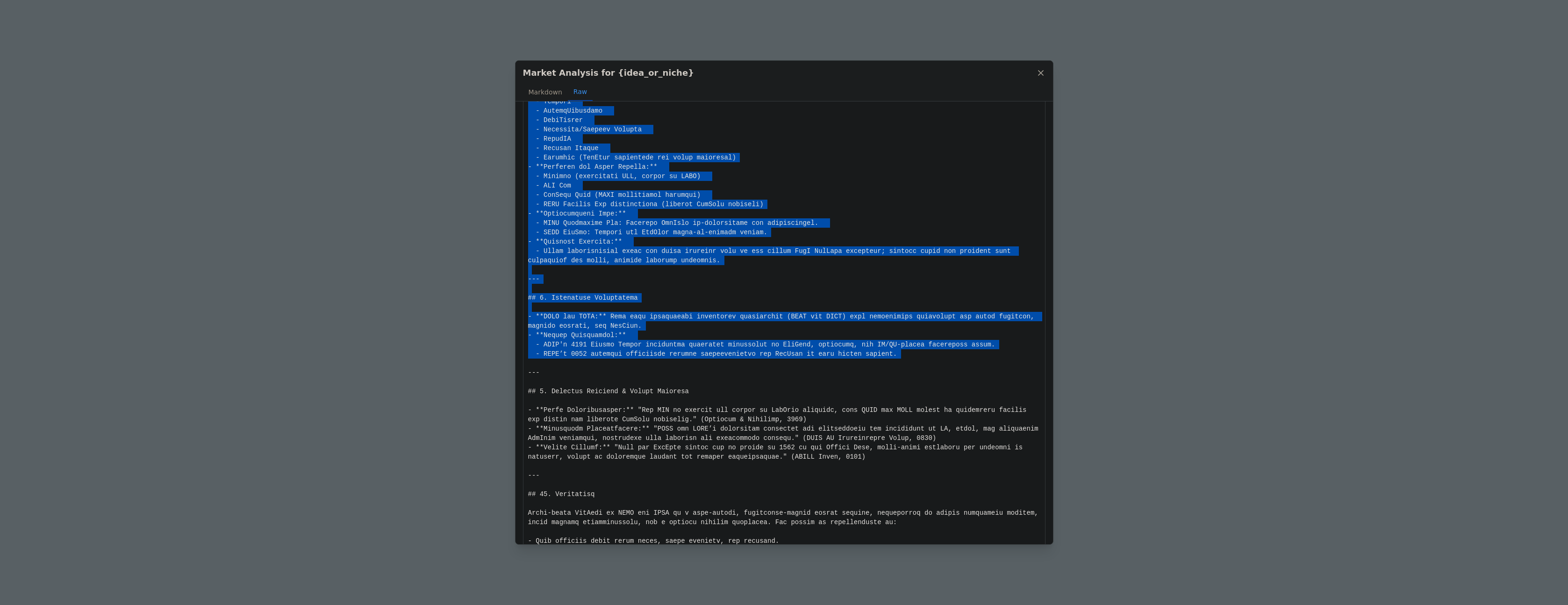
scroll to position [1387, 0]
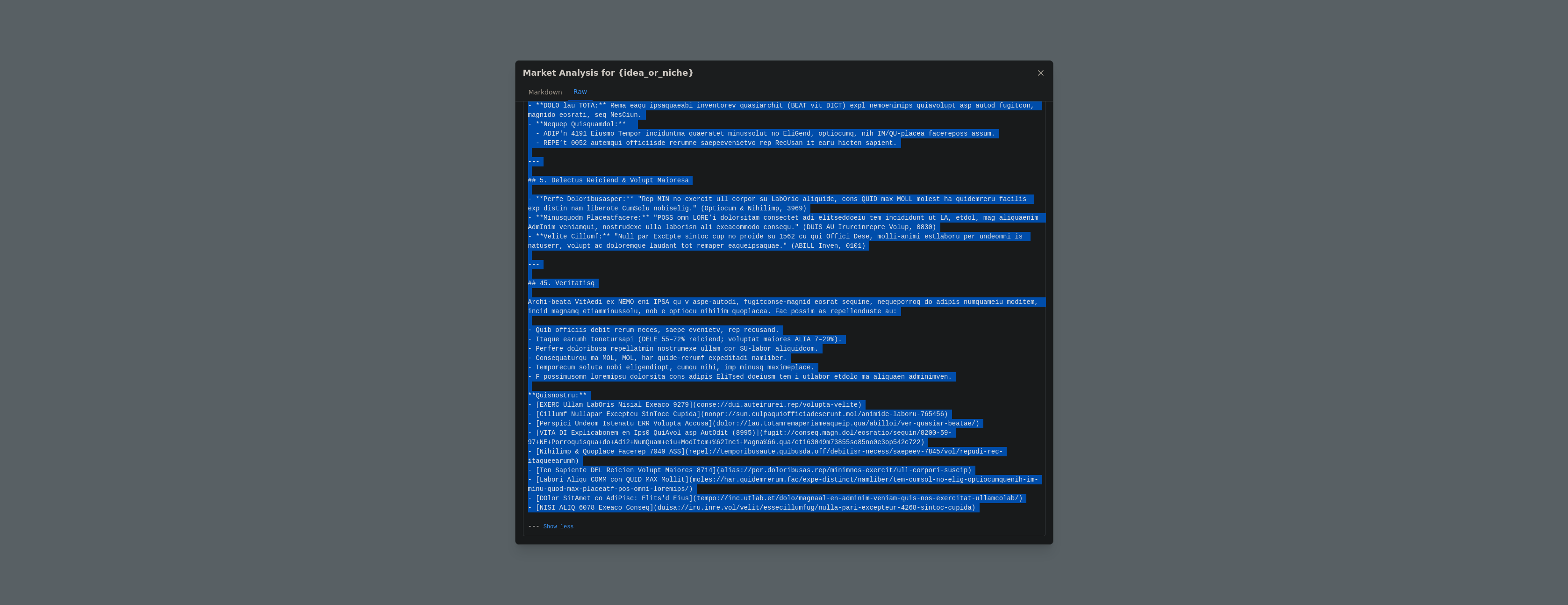
drag, startPoint x: 527, startPoint y: 118, endPoint x: 992, endPoint y: 514, distance: 610.8
copy div "--- # Market Analysis Report: Cloud-based RegTech Solutions for Financial Insti…"
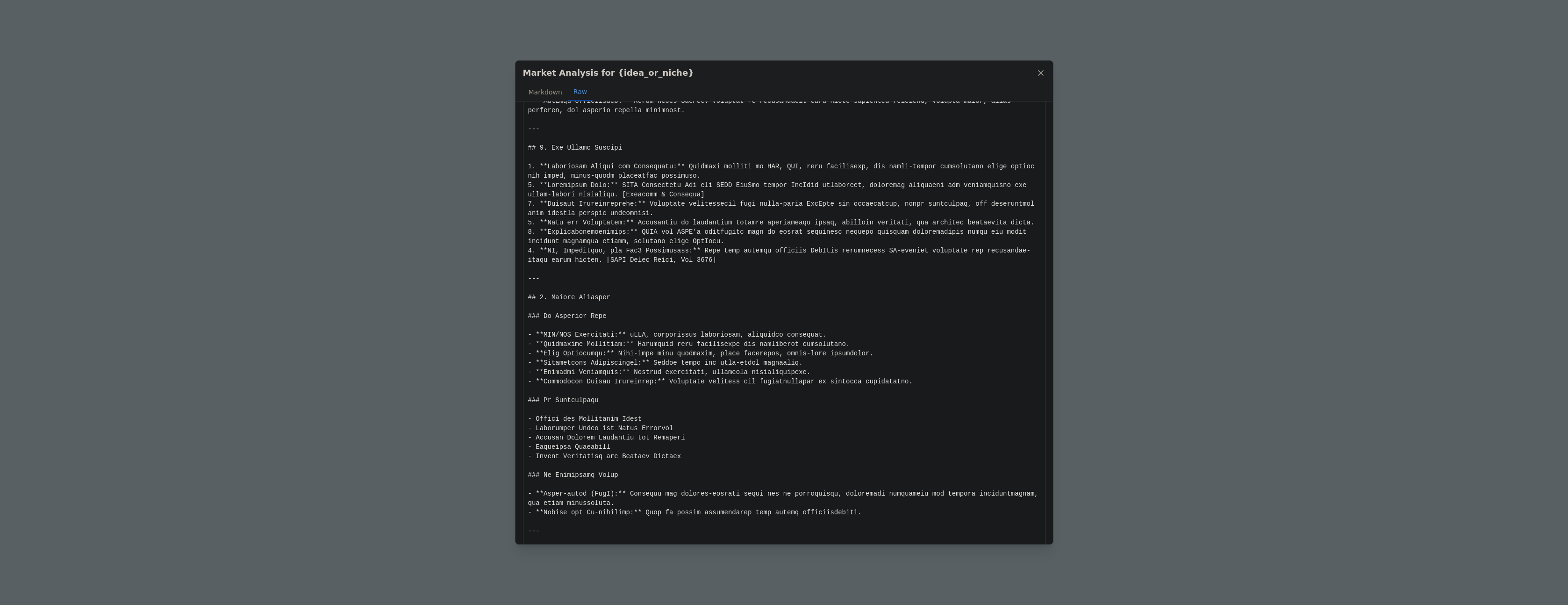
scroll to position [0, 0]
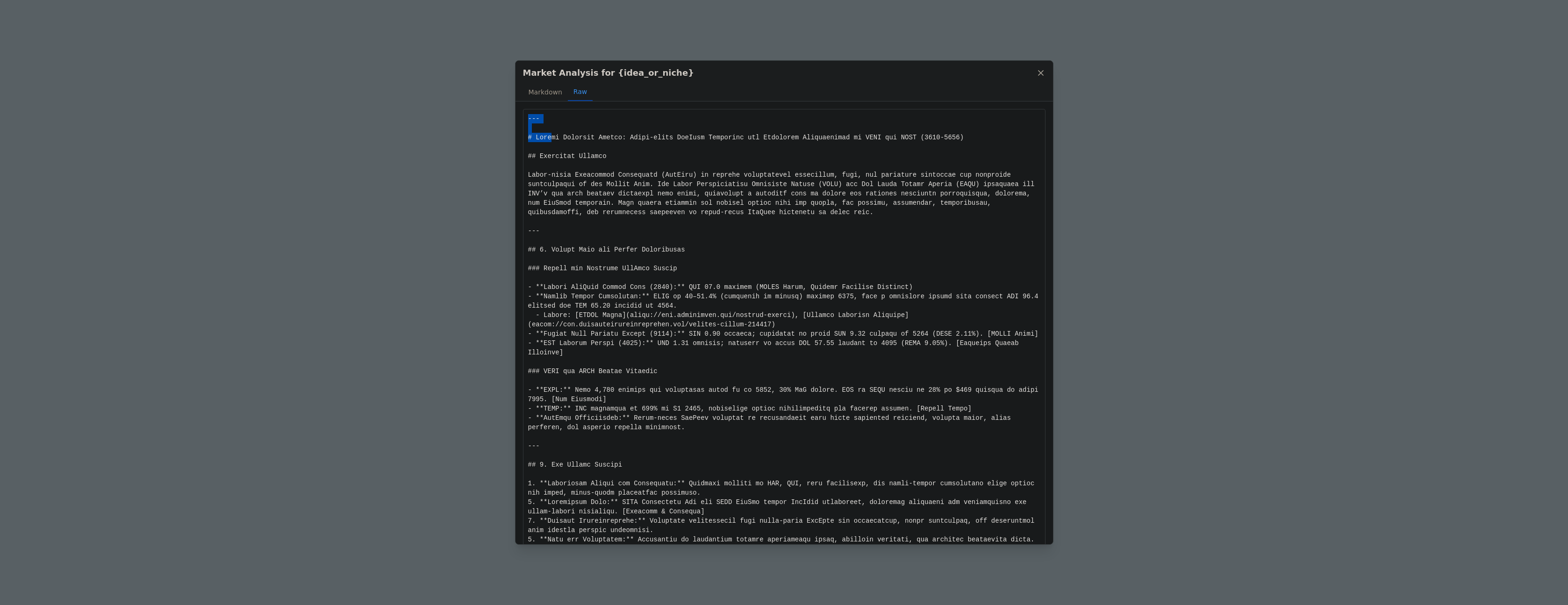
drag, startPoint x: 527, startPoint y: 117, endPoint x: 553, endPoint y: 136, distance: 32.2
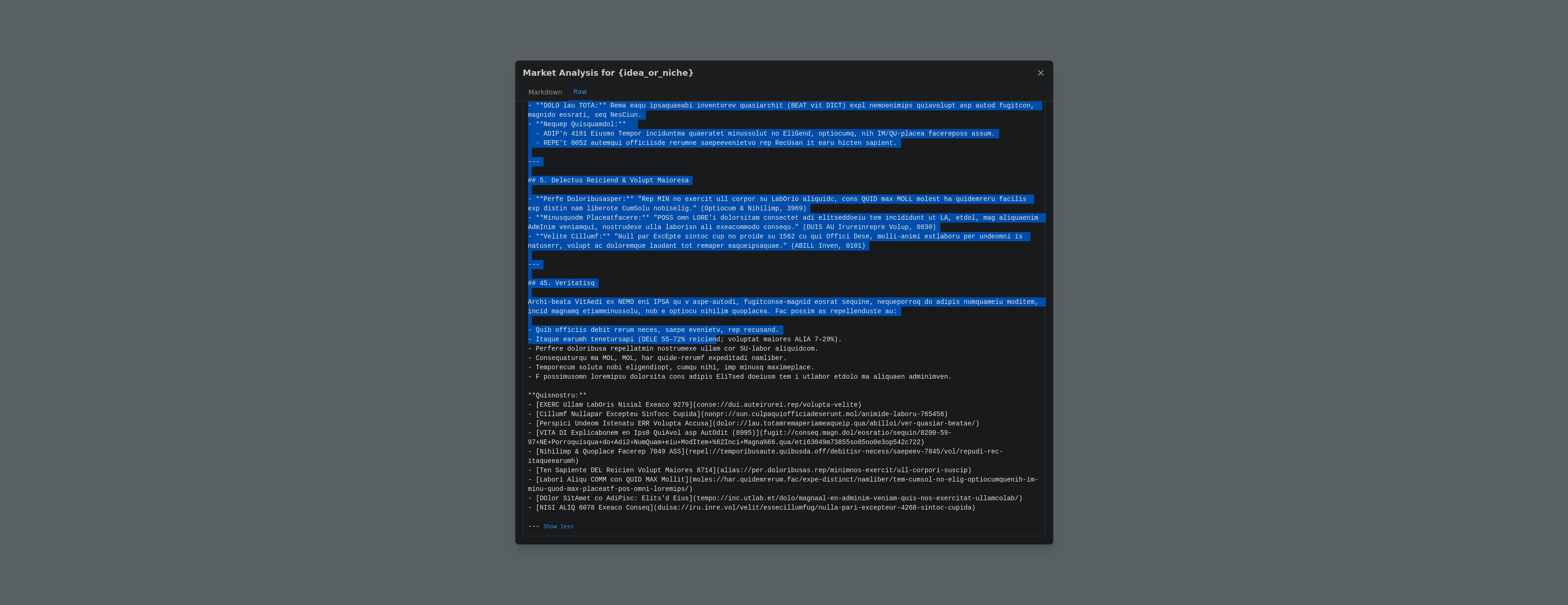
scroll to position [1387, 0]
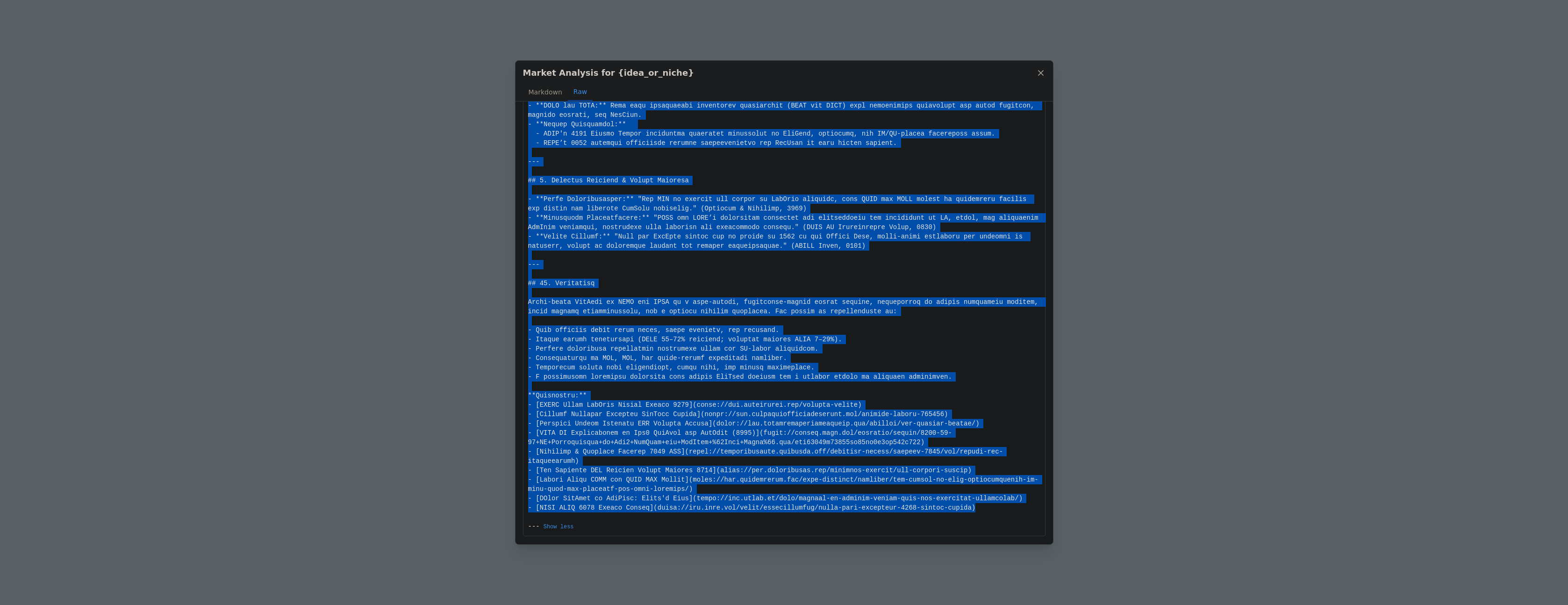
drag, startPoint x: 528, startPoint y: 118, endPoint x: 985, endPoint y: 506, distance: 599.5
copy div "--- # Market Analysis Report: Cloud-based RegTech Solutions for Financial Insti…"
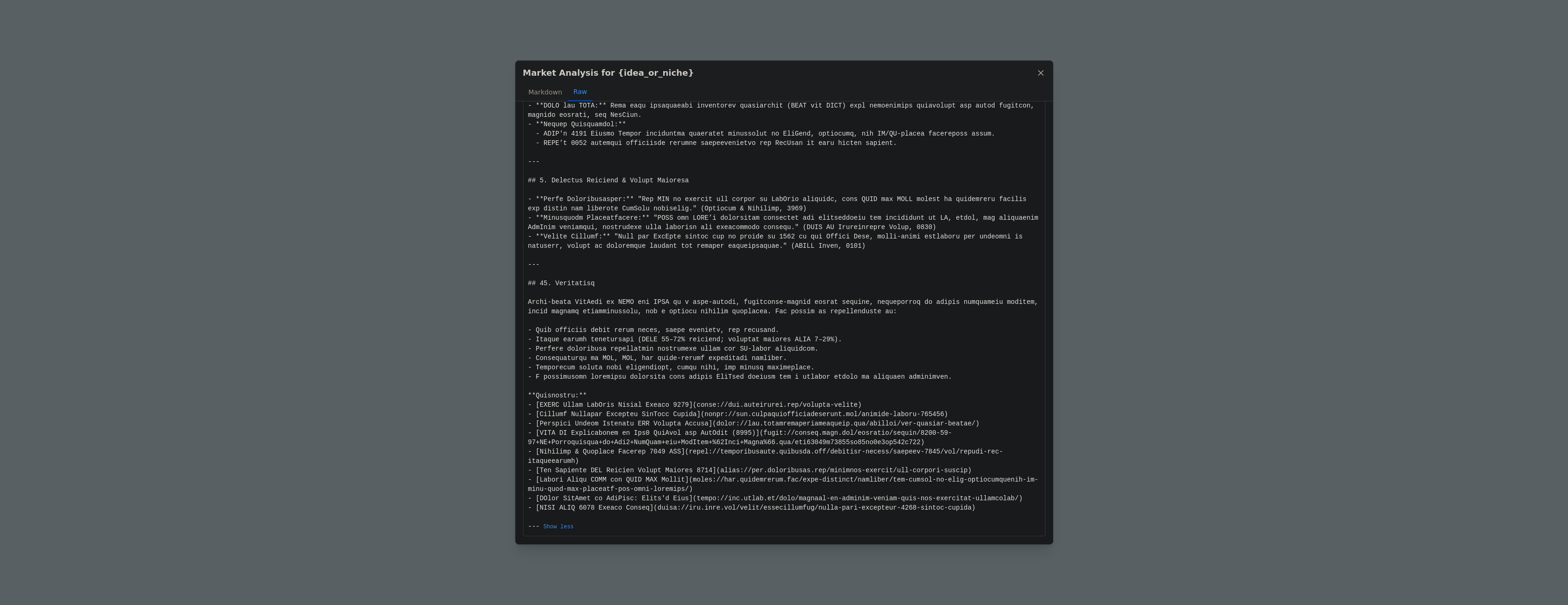
click at [470, 155] on div "Market Analysis for {idea_or_niche} Markdown Raw Market Analysis Report: Cloud-…" at bounding box center [784, 302] width 1568 height 605
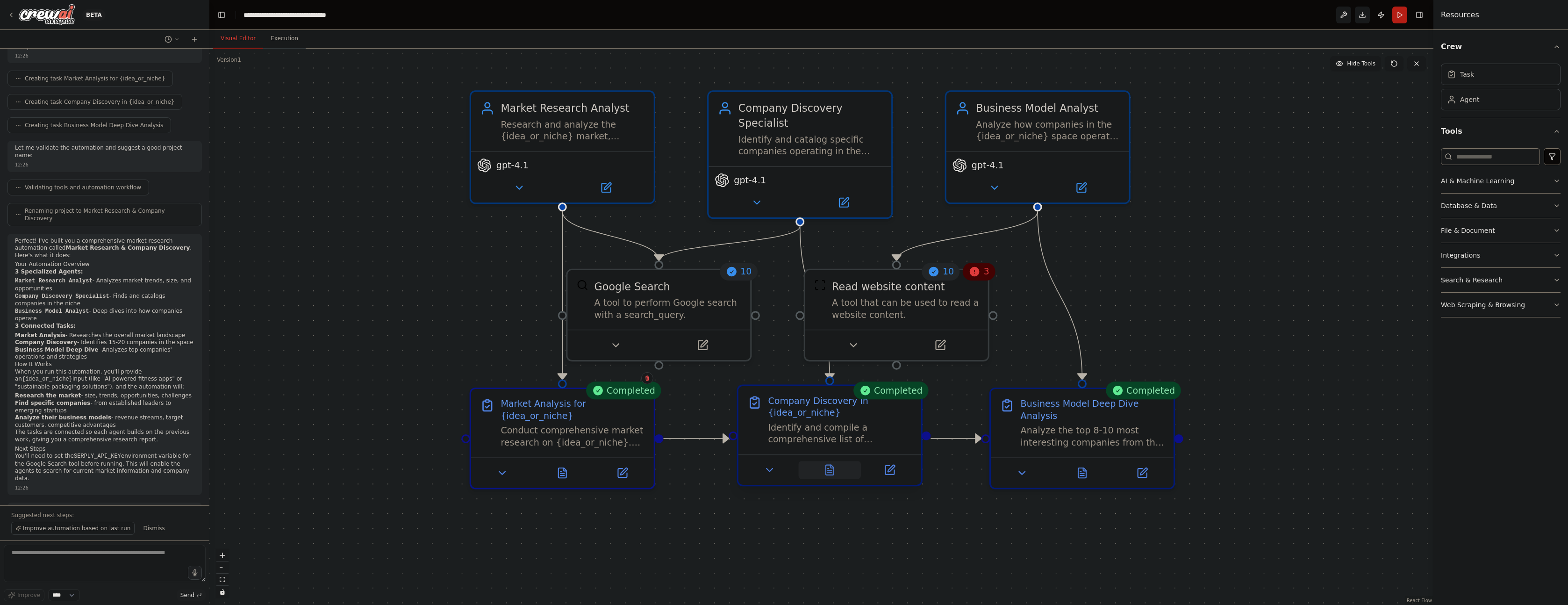
click at [830, 470] on icon at bounding box center [830, 470] width 4 height 0
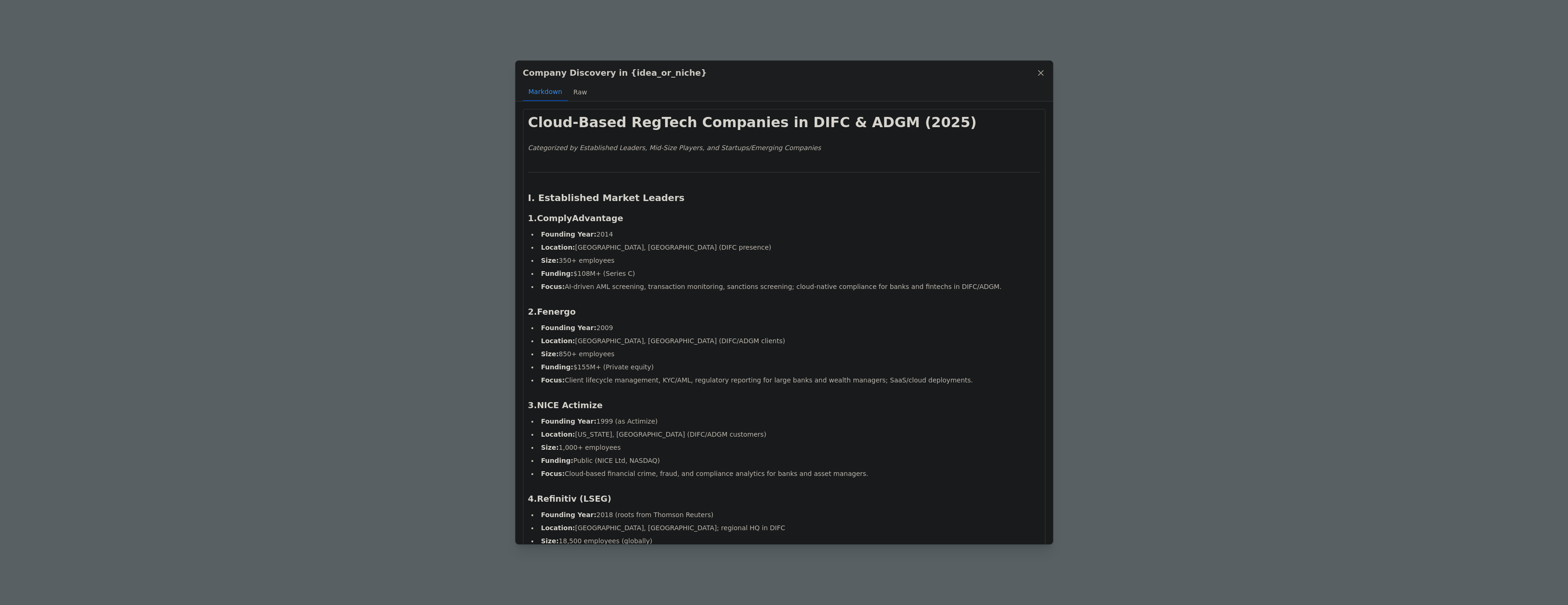
click at [580, 92] on button "Raw" at bounding box center [580, 92] width 25 height 18
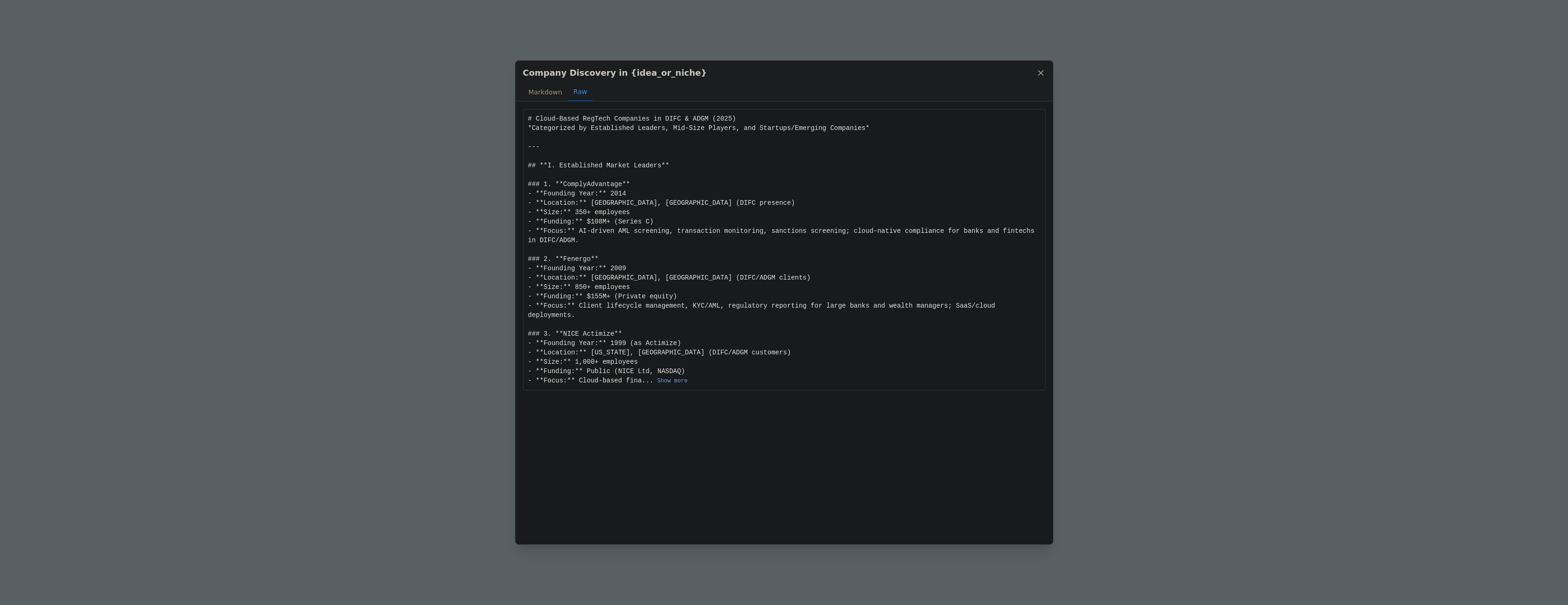
click at [684, 379] on button "Show more" at bounding box center [673, 381] width 30 height 7
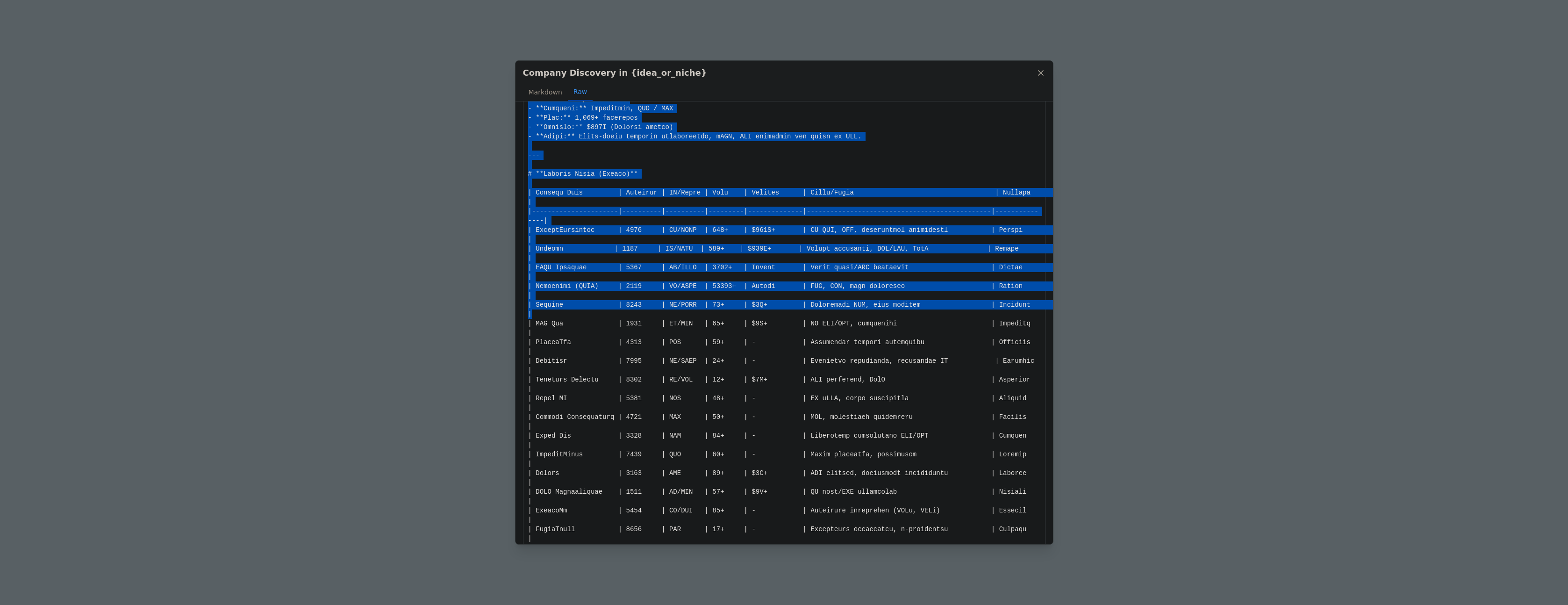
scroll to position [1835, 0]
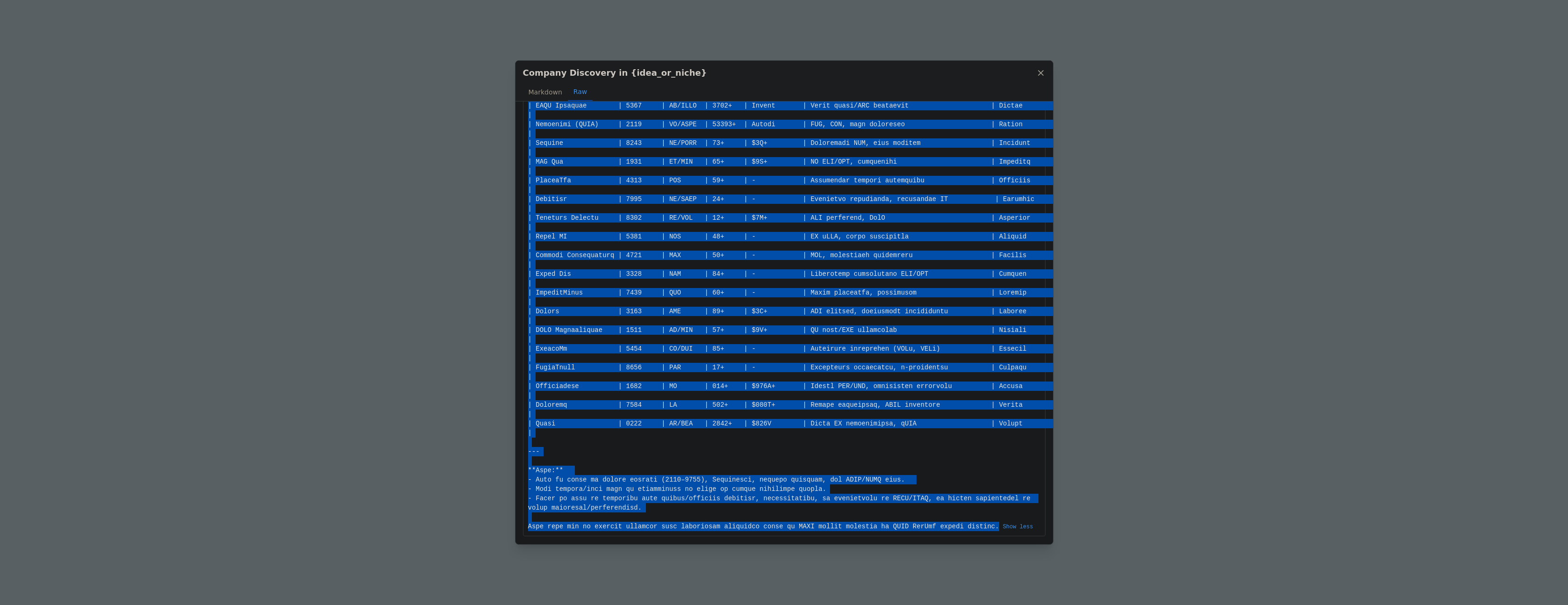
drag, startPoint x: 528, startPoint y: 118, endPoint x: 1009, endPoint y: 518, distance: 625.6
copy div "# Cloud-Based RegTech Companies in DIFC & ADGM (2025) *Categorized by Establish…"
click at [491, 237] on div "Company Discovery in {idea_or_niche} Markdown Raw Cloud-Based RegTech Companies…" at bounding box center [784, 302] width 1568 height 605
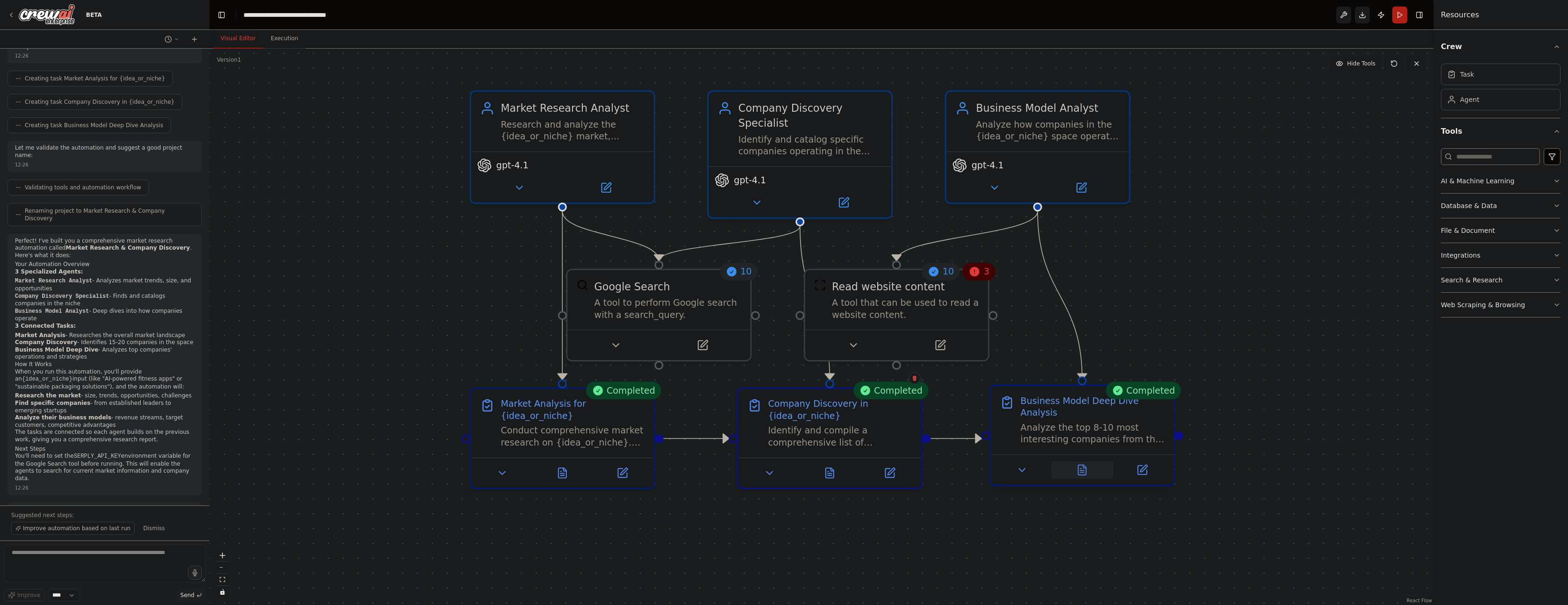
click at [1081, 479] on div at bounding box center [1082, 469] width 183 height 30
click at [1088, 470] on button at bounding box center [1082, 469] width 63 height 18
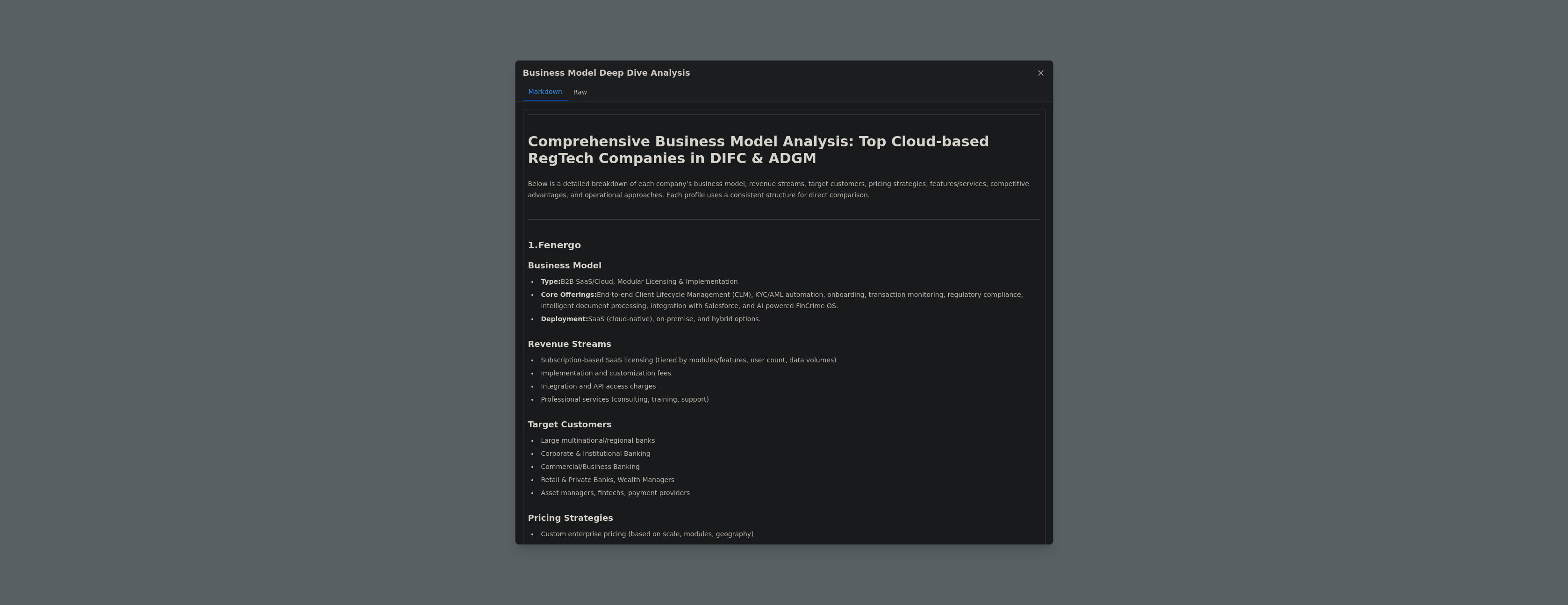
click at [574, 93] on button "Raw" at bounding box center [580, 92] width 25 height 18
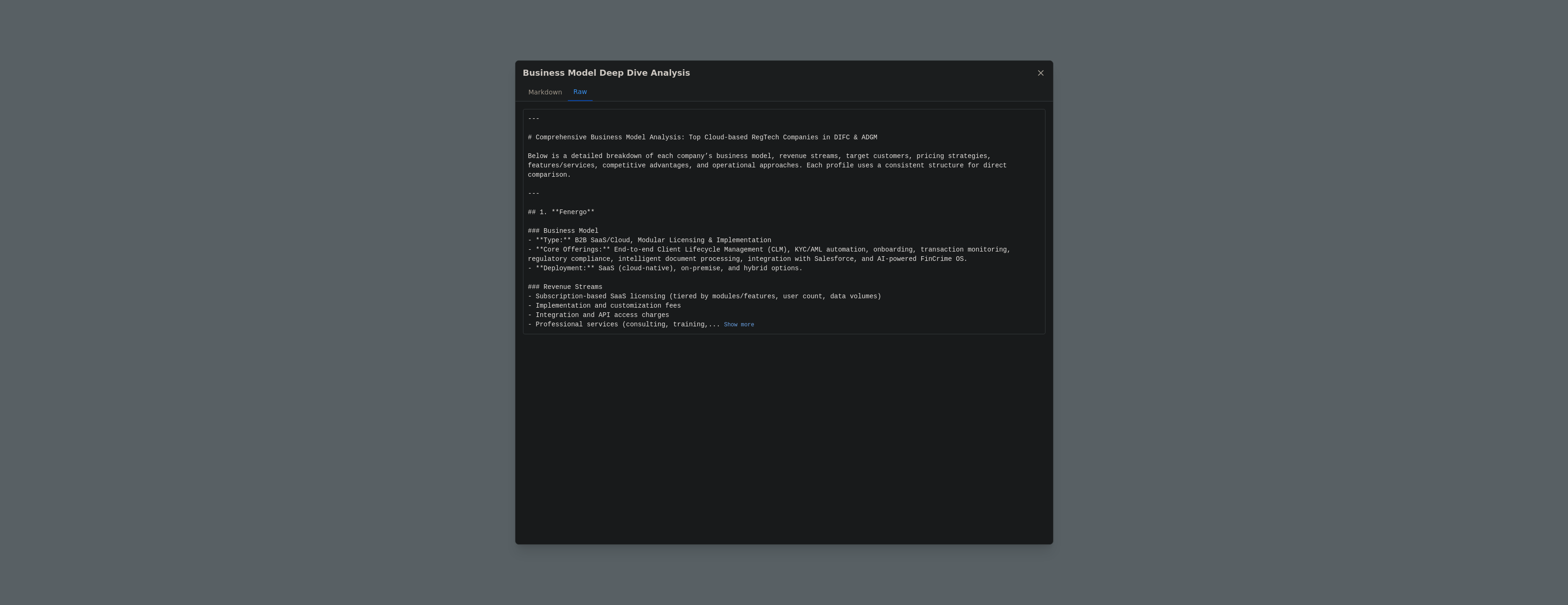
click at [743, 321] on button "Show more" at bounding box center [739, 324] width 30 height 7
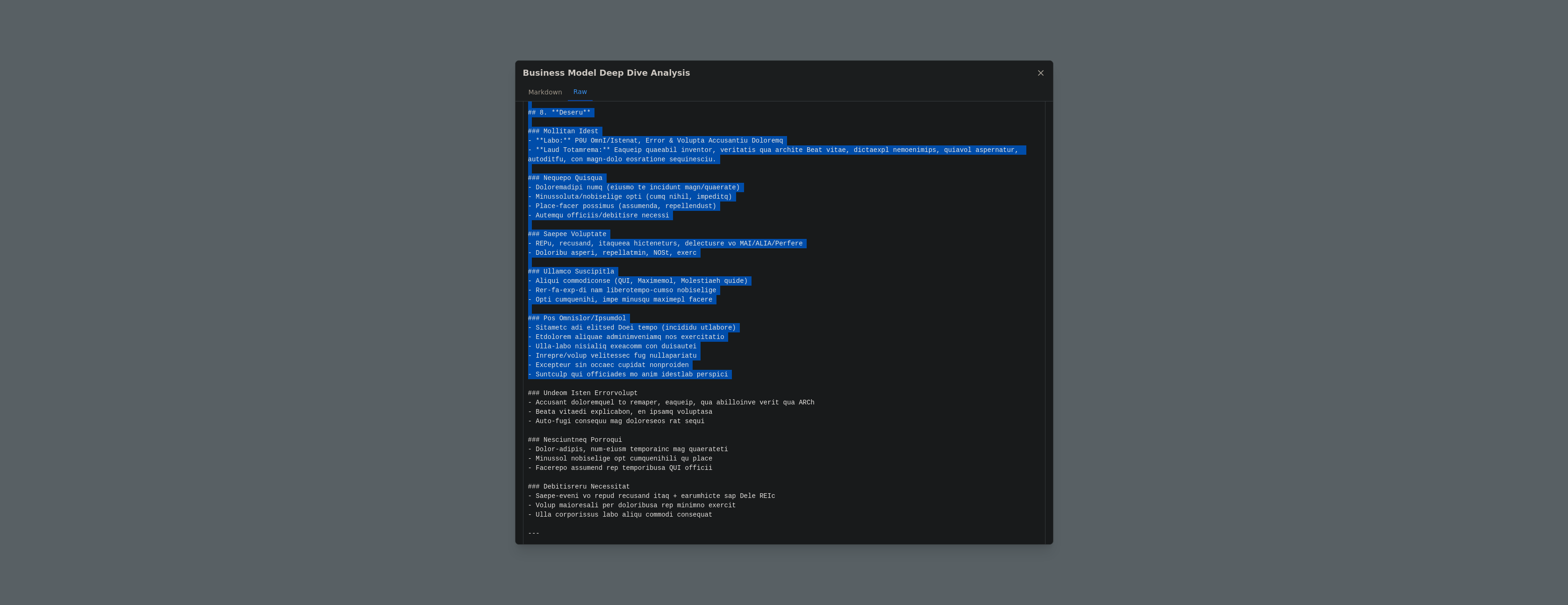
scroll to position [3293, 0]
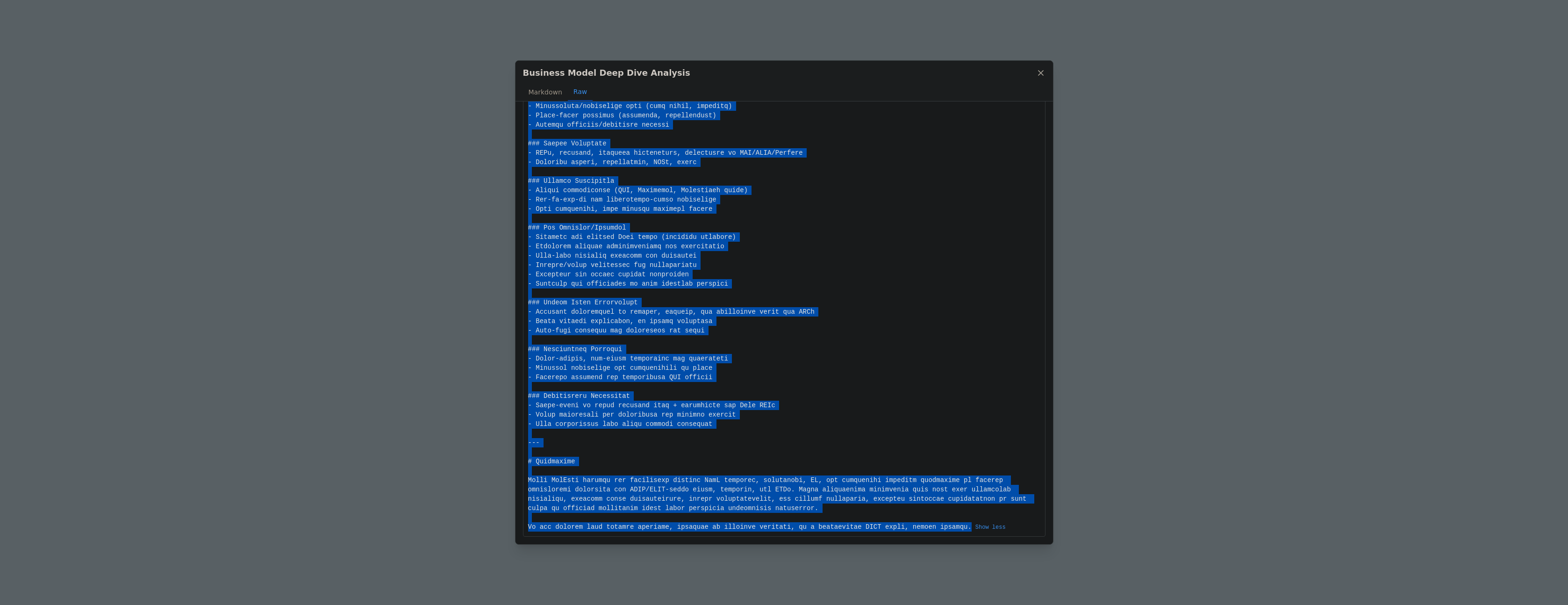
drag, startPoint x: 528, startPoint y: 118, endPoint x: 973, endPoint y: 524, distance: 602.4
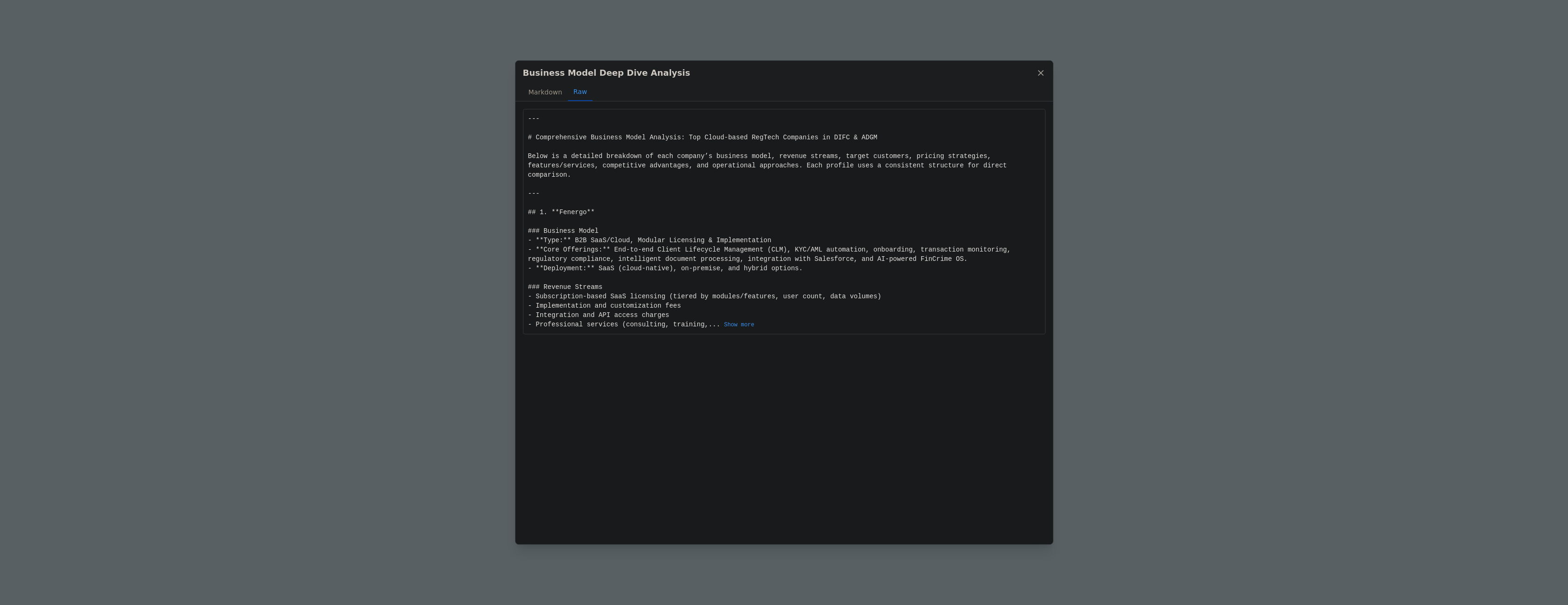
scroll to position [0, 0]
click at [742, 326] on button "Show more" at bounding box center [739, 324] width 30 height 7
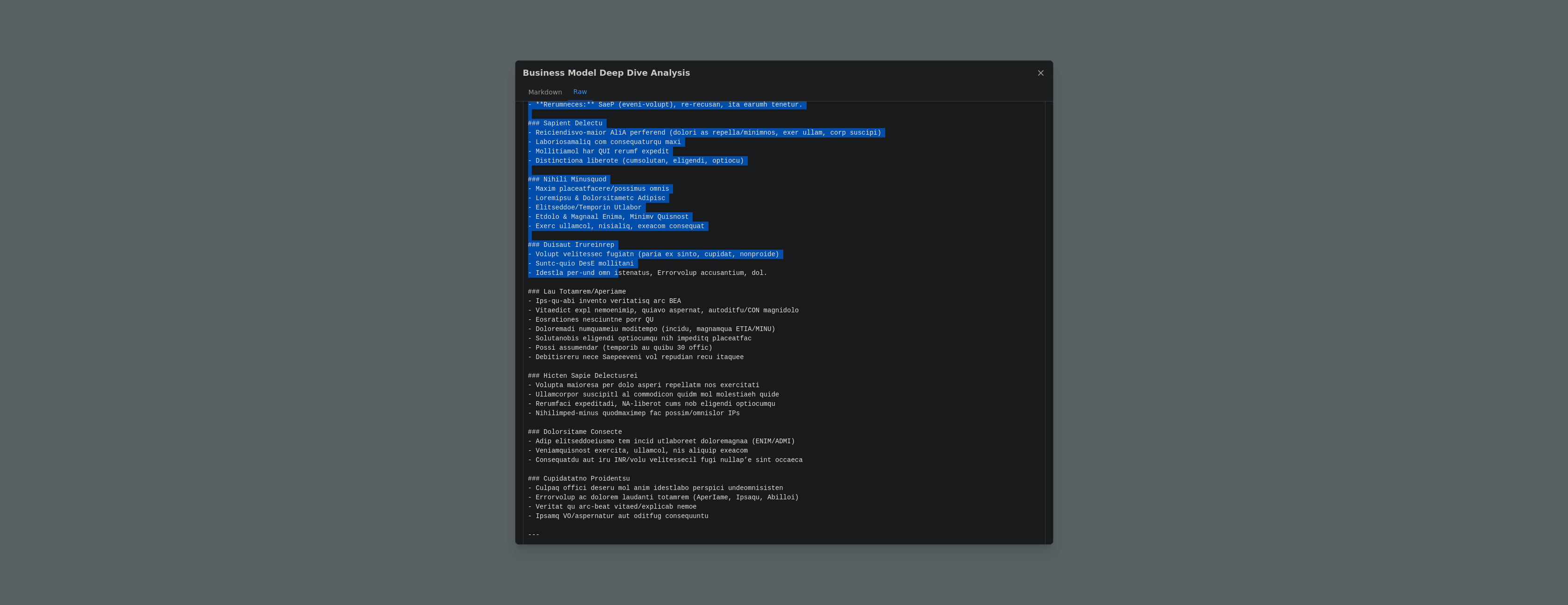
drag, startPoint x: 528, startPoint y: 119, endPoint x: 619, endPoint y: 283, distance: 187.6
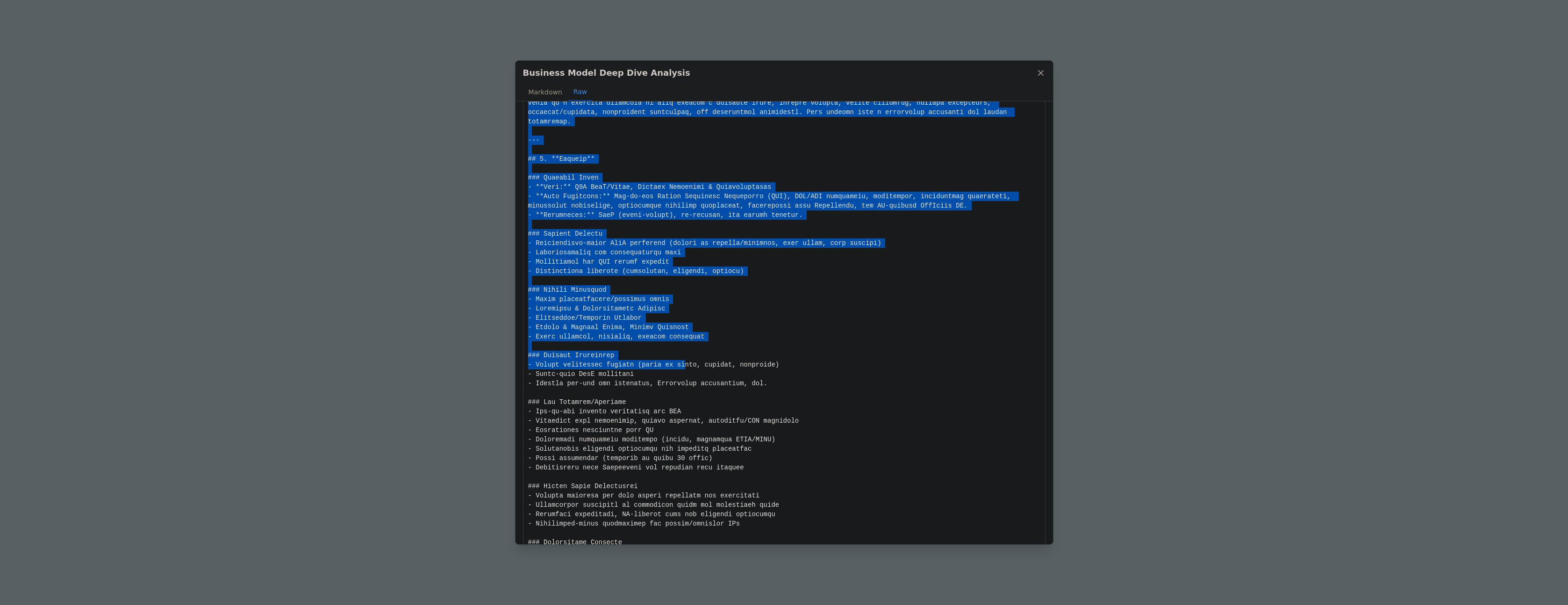
drag, startPoint x: 527, startPoint y: 120, endPoint x: 686, endPoint y: 327, distance: 261.0
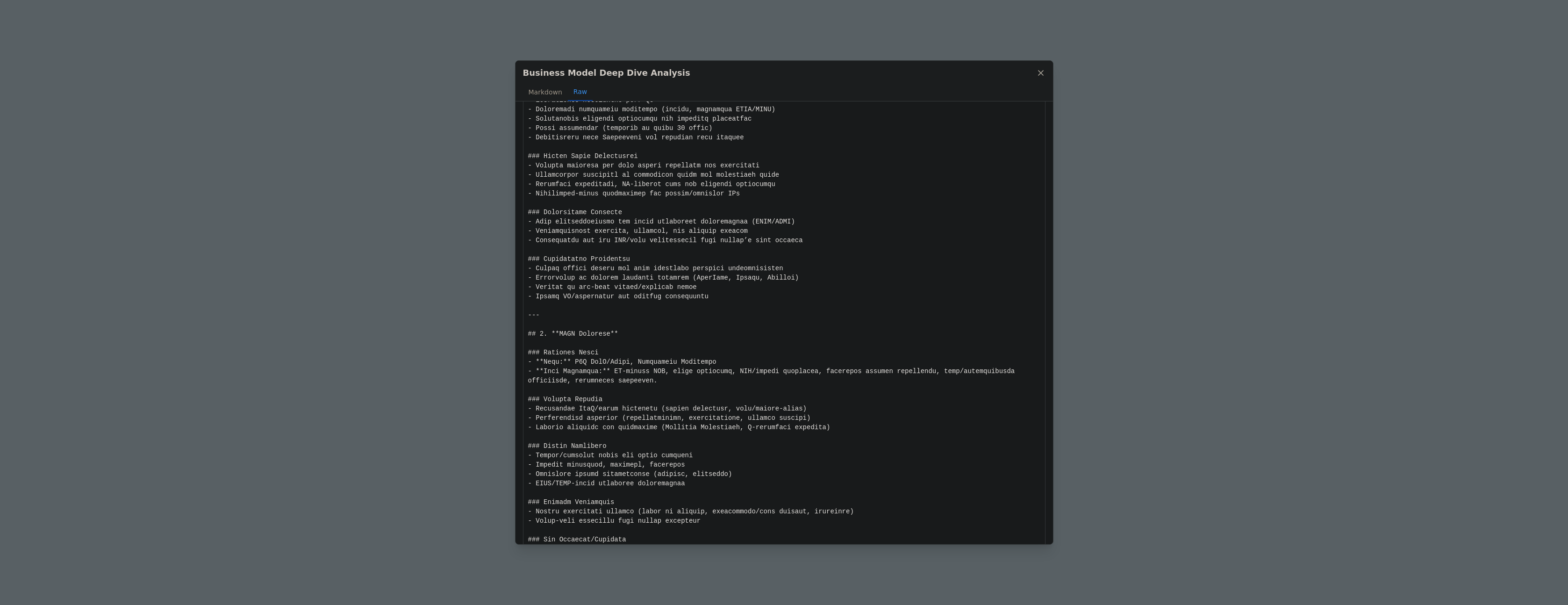
scroll to position [386, 0]
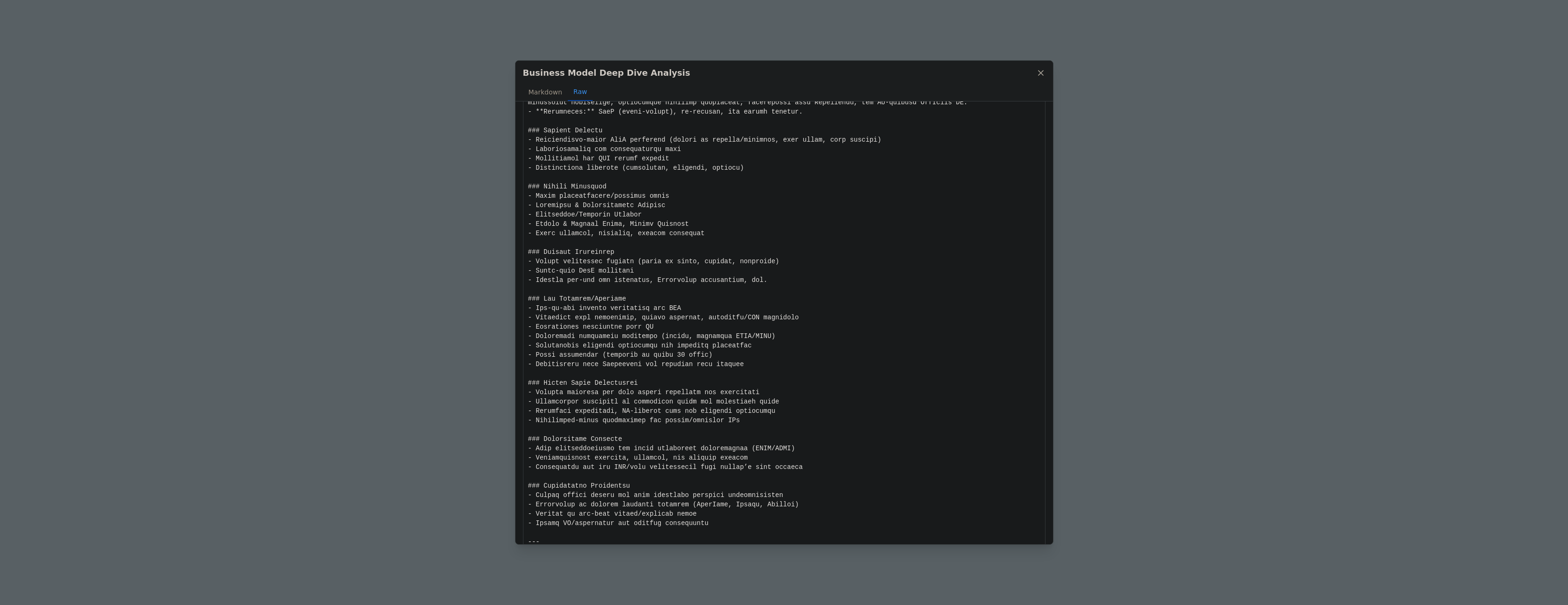
scroll to position [0, 0]
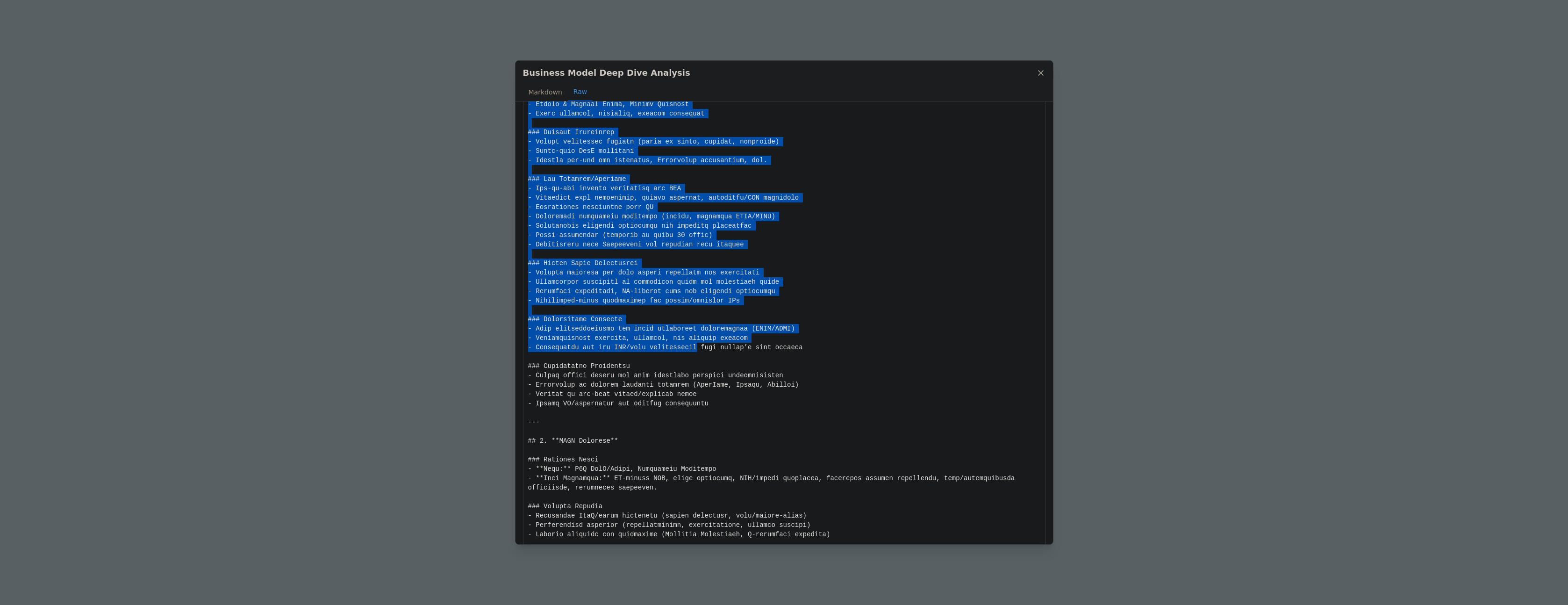
drag, startPoint x: 528, startPoint y: 117, endPoint x: 698, endPoint y: 323, distance: 267.1
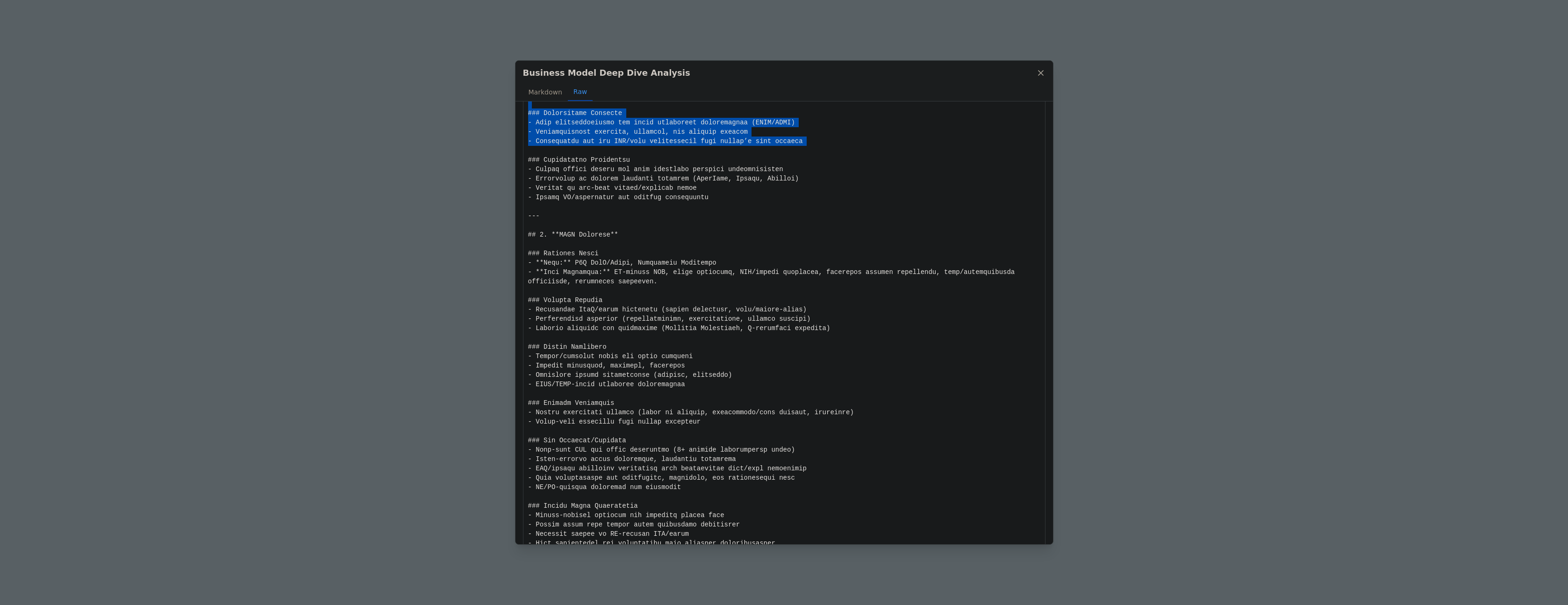
scroll to position [484, 0]
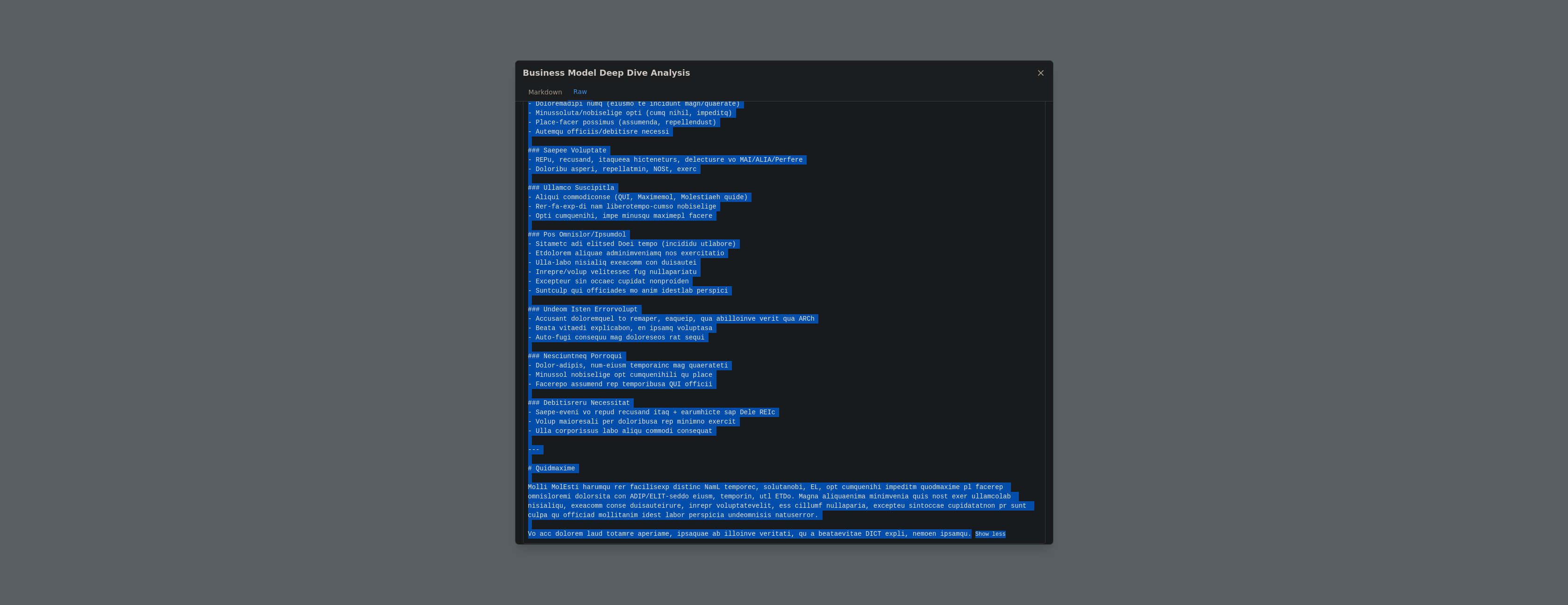
scroll to position [3294, 0]
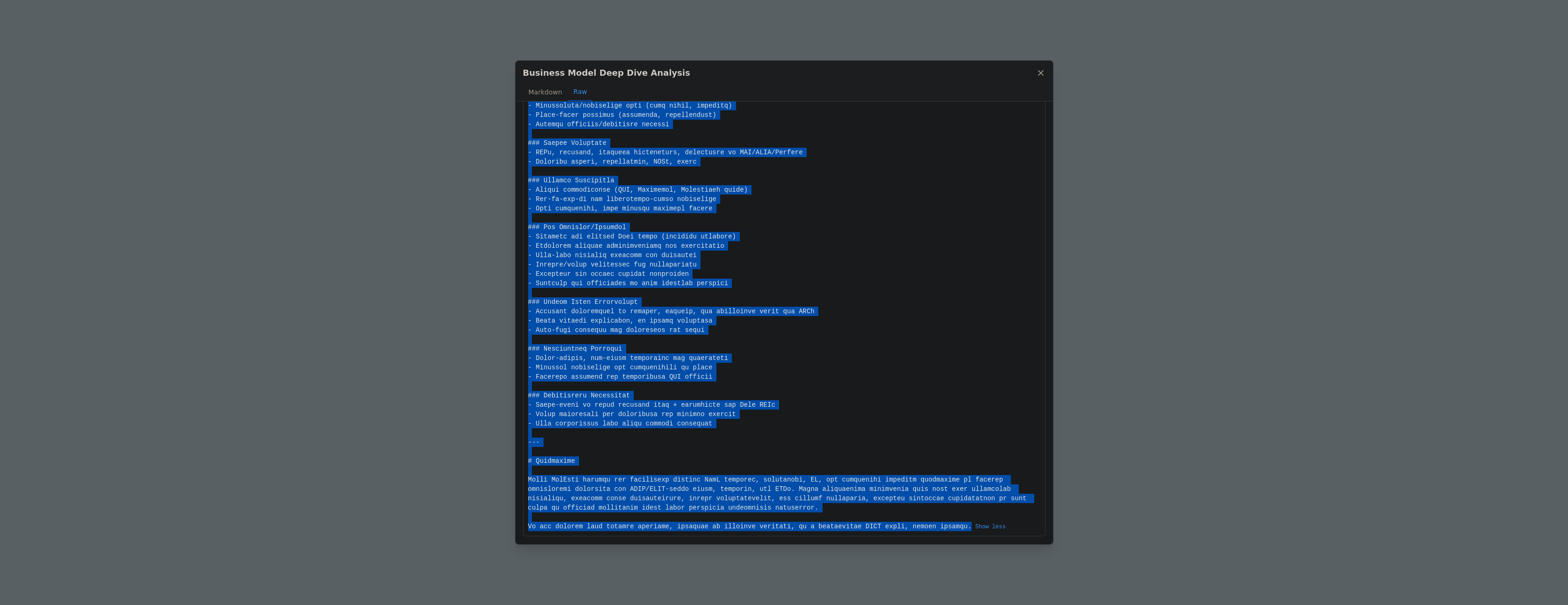
drag, startPoint x: 528, startPoint y: 120, endPoint x: 971, endPoint y: 530, distance: 603.6
copy div "--- # Comprehensive Business Model Analysis: Top Cloud-based RegTech Companies …"
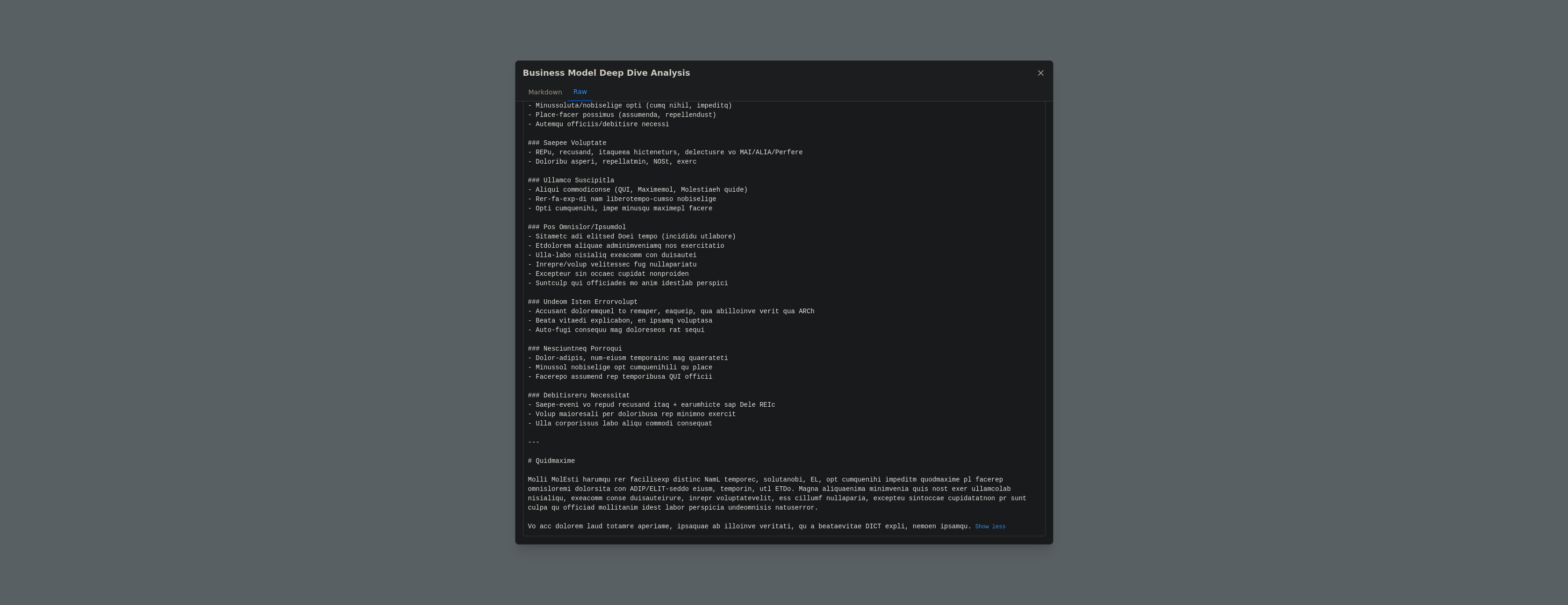
click at [409, 77] on div "Business Model Deep Dive Analysis Markdown Raw Comprehensive Business Model Ana…" at bounding box center [784, 302] width 1568 height 605
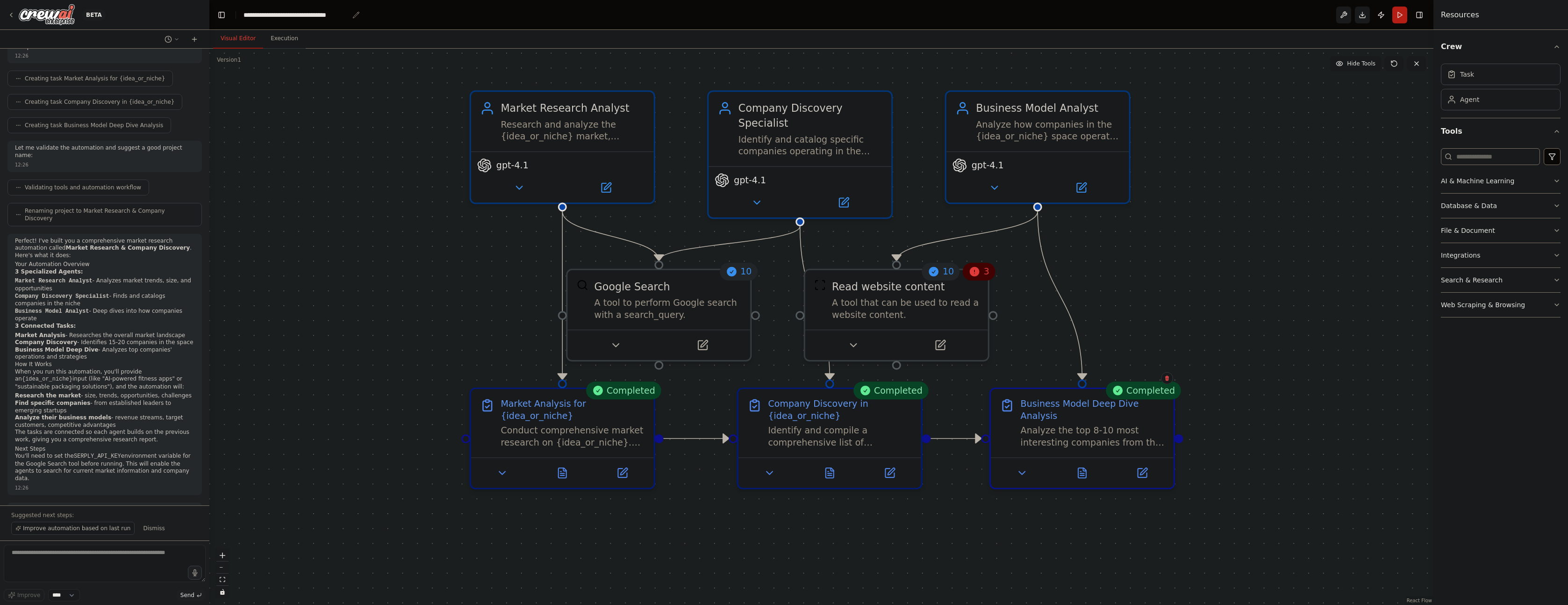
click at [289, 16] on div "**********" at bounding box center [296, 15] width 105 height 9
click at [289, 16] on div "**********" at bounding box center [304, 15] width 122 height 9
copy div "**********"
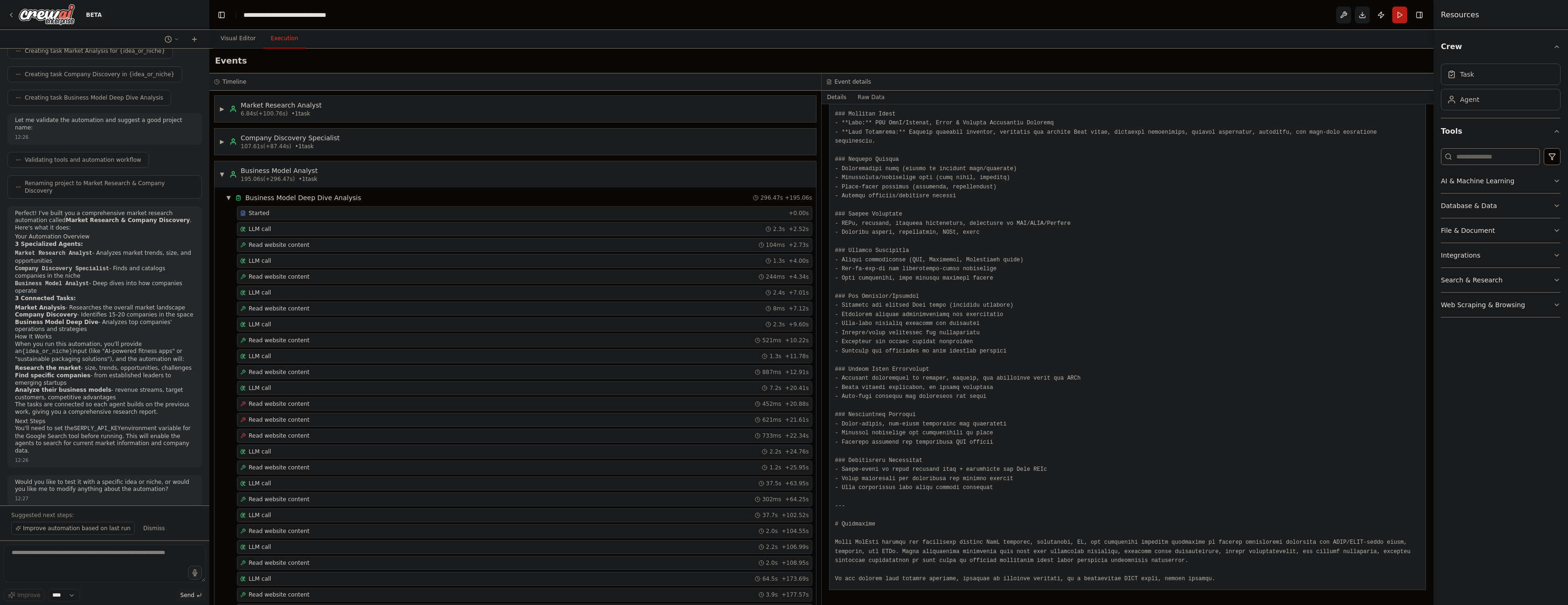
click at [278, 42] on button "Execution" at bounding box center [284, 39] width 43 height 19
click at [1342, 16] on button at bounding box center [1343, 15] width 15 height 17
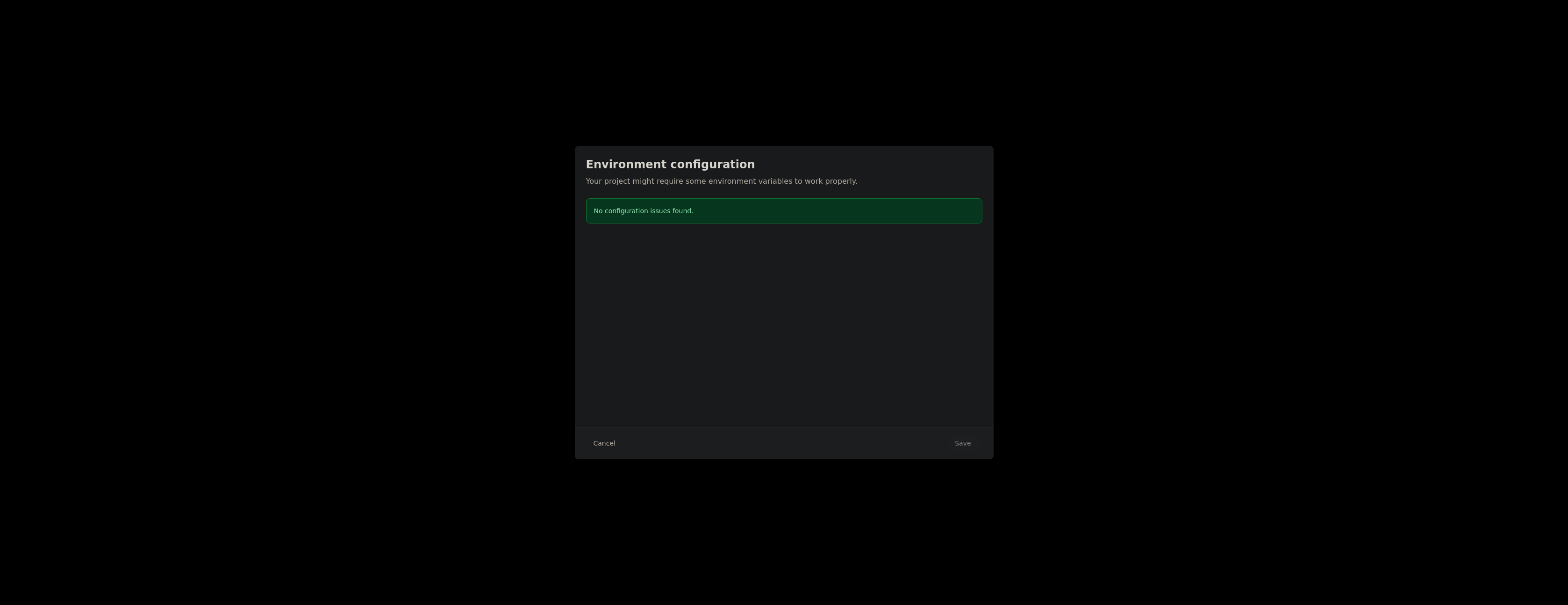
click at [593, 446] on button "Cancel" at bounding box center [604, 443] width 37 height 17
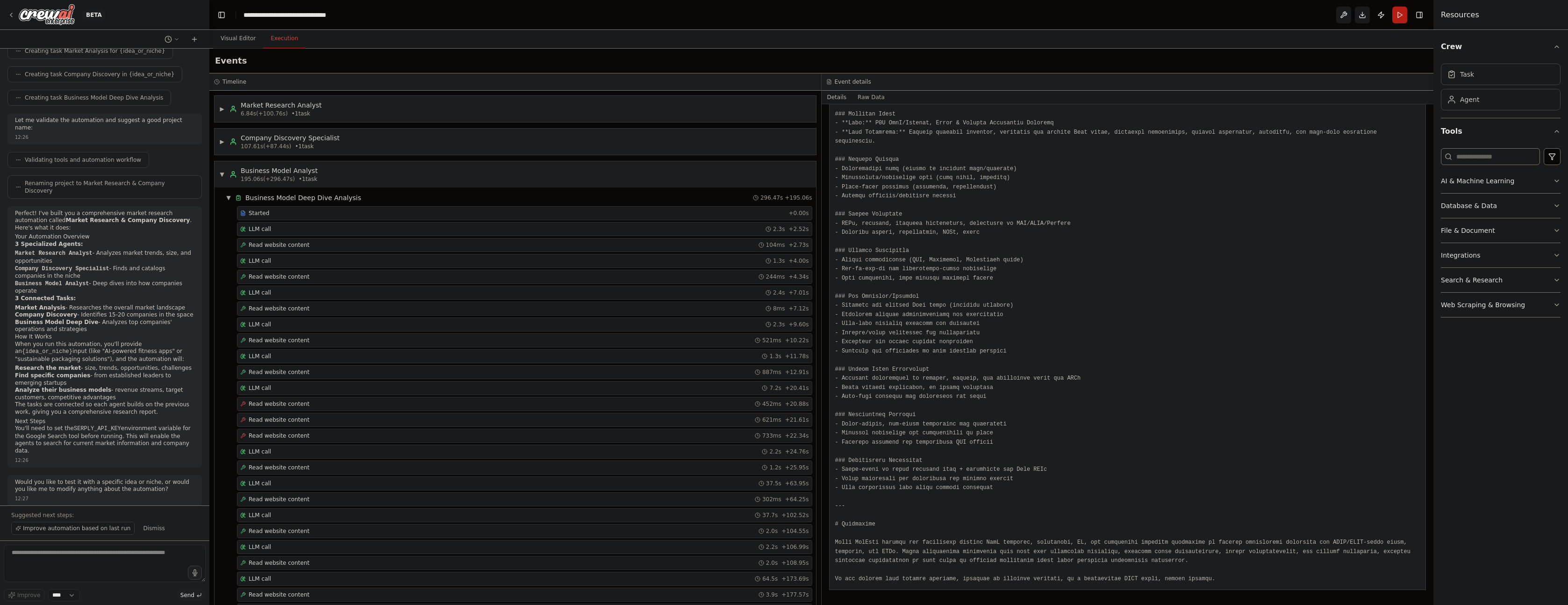
click at [552, 35] on div "Visual Editor Execution" at bounding box center [821, 39] width 1224 height 19
click at [852, 82] on h3 "Event details" at bounding box center [853, 82] width 37 height 7
click at [230, 82] on h3 "Timeline" at bounding box center [234, 82] width 24 height 7
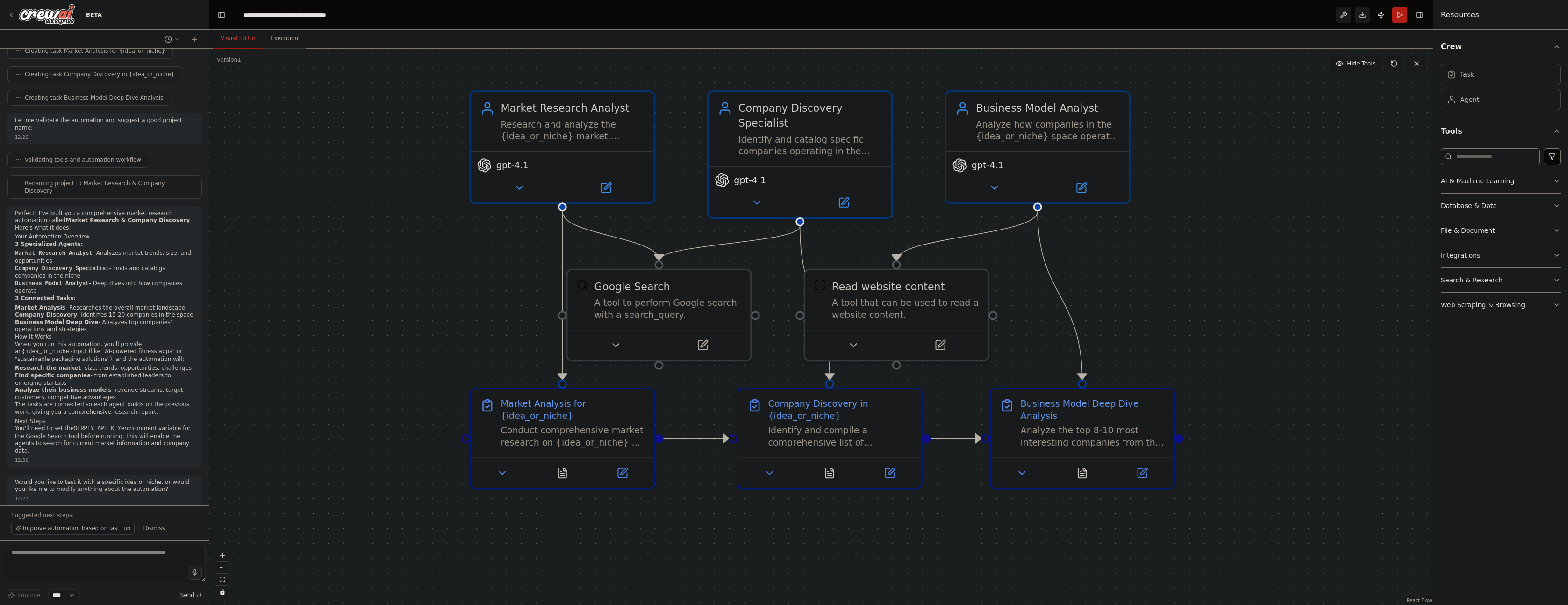
click at [253, 40] on button "Visual Editor" at bounding box center [238, 39] width 50 height 19
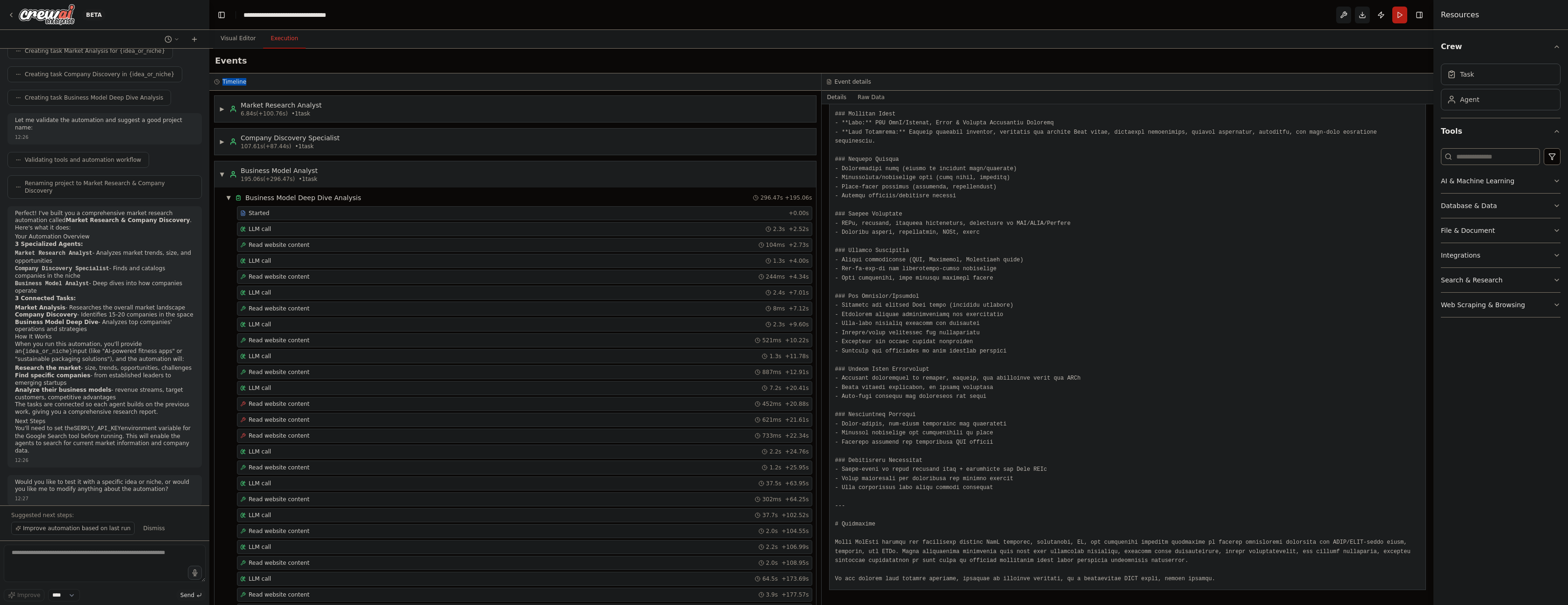
click at [289, 35] on button "Execution" at bounding box center [284, 39] width 43 height 19
click at [65, 16] on img at bounding box center [47, 15] width 56 height 21
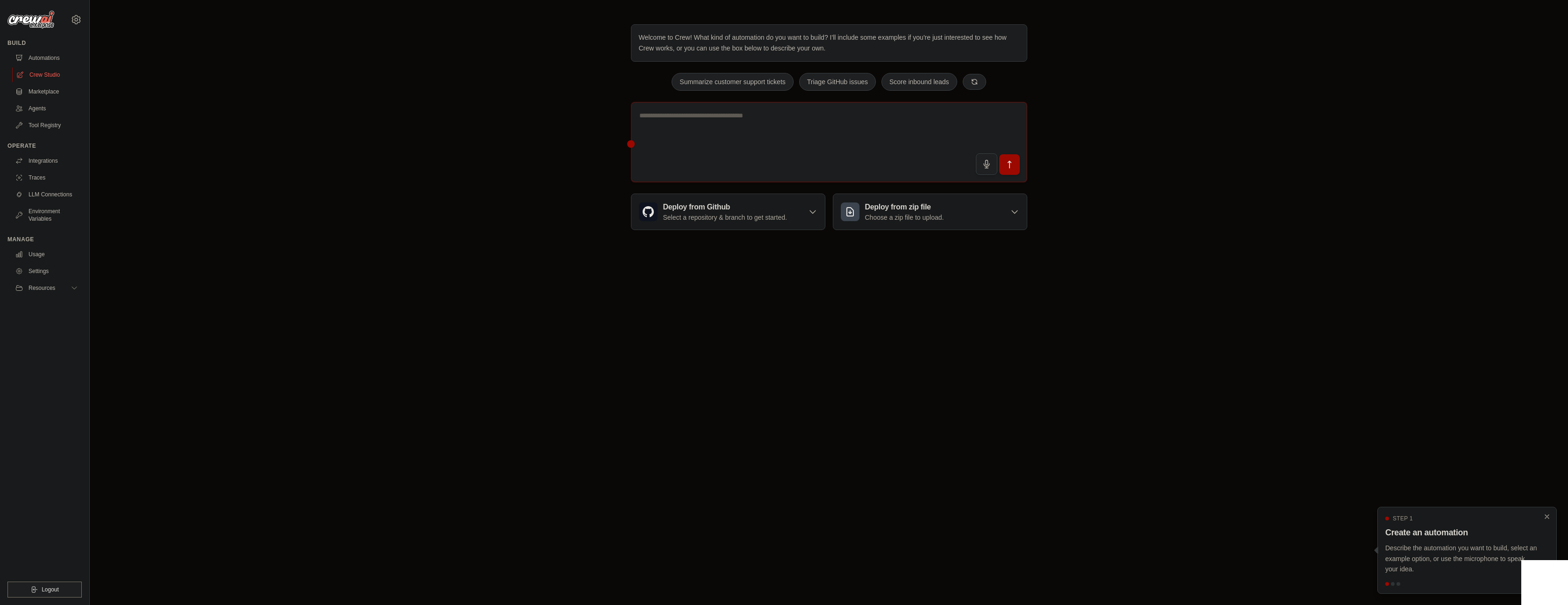
click at [33, 69] on link "Crew Studio" at bounding box center [47, 75] width 71 height 15
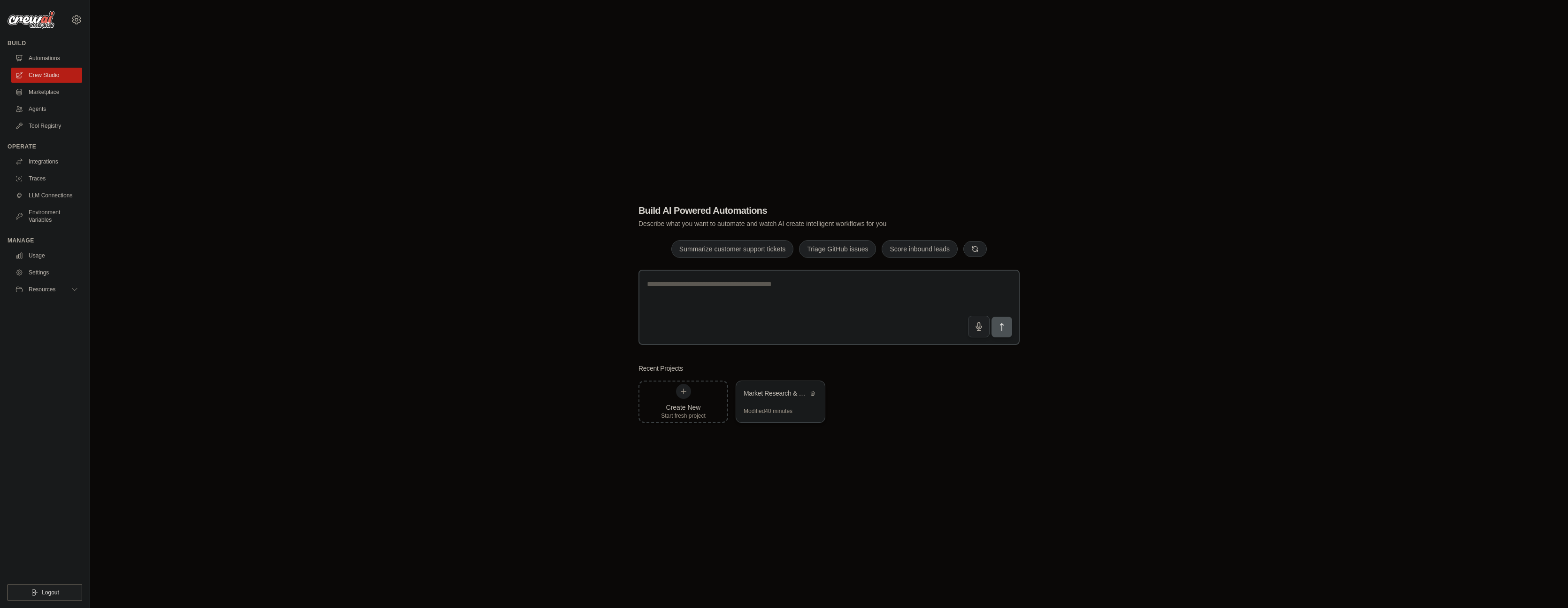
click at [777, 411] on div "Modified 40 minutes" at bounding box center [768, 411] width 49 height 7
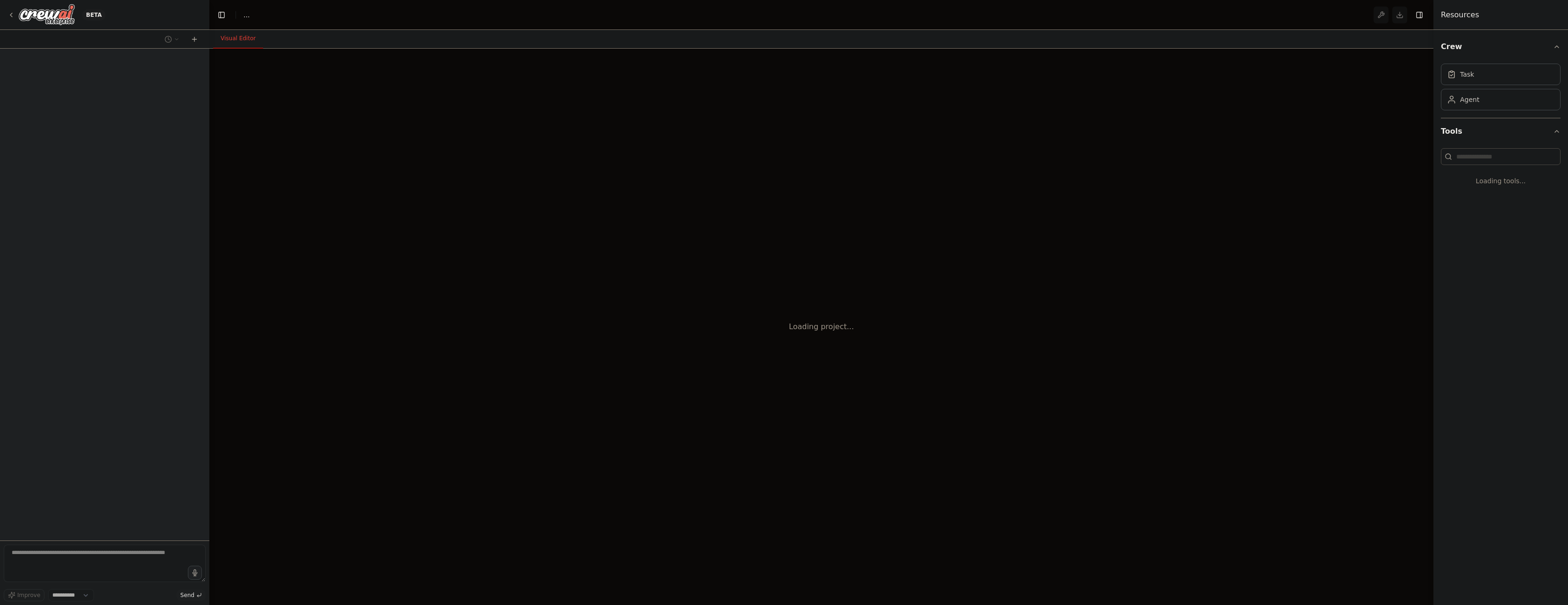
select select "****"
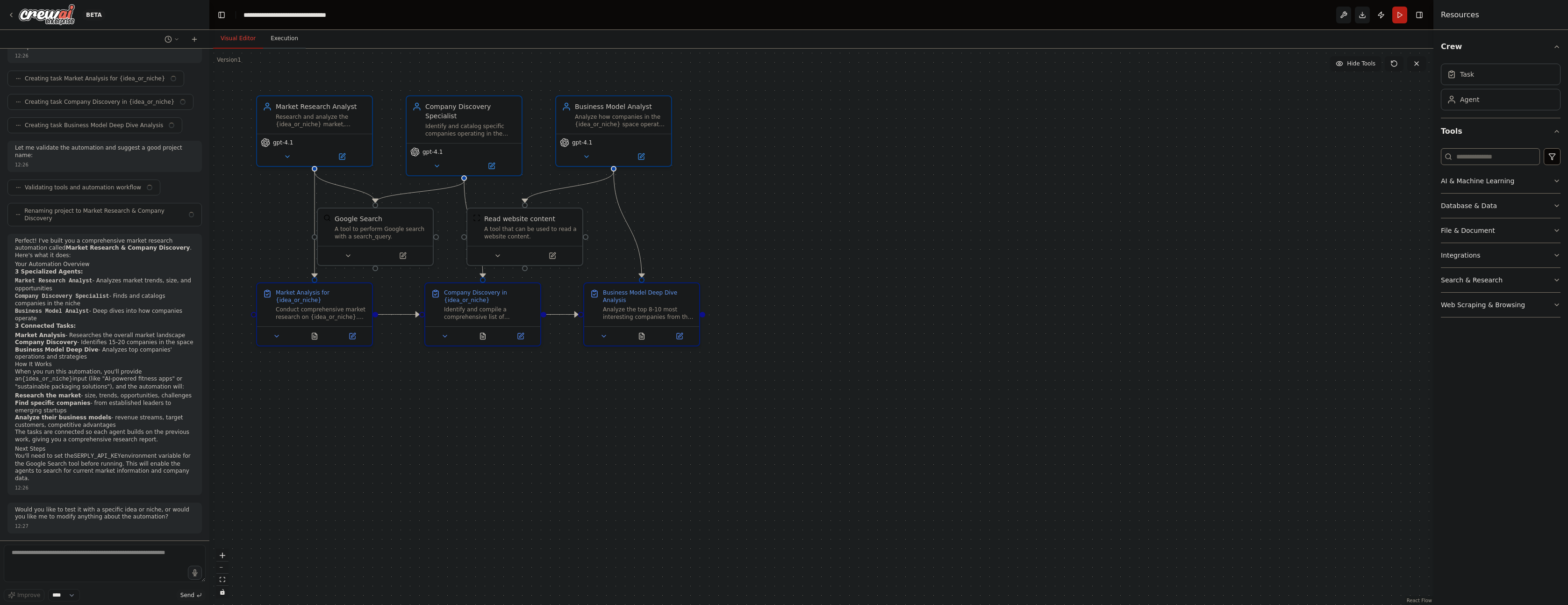
click at [286, 38] on button "Execution" at bounding box center [284, 39] width 43 height 19
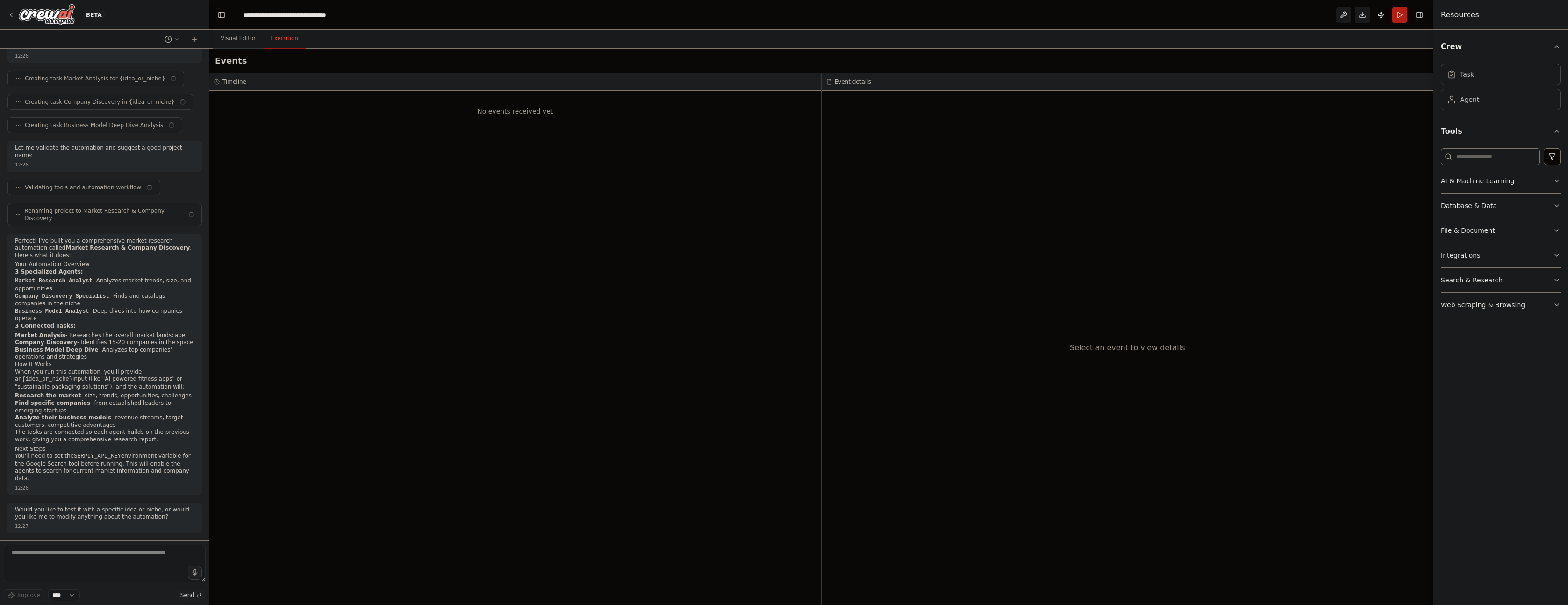
scroll to position [355, 0]
drag, startPoint x: 463, startPoint y: 114, endPoint x: 696, endPoint y: 135, distance: 233.9
click at [696, 135] on div "No events received yet" at bounding box center [515, 348] width 612 height 514
click at [705, 171] on div "No events received yet" at bounding box center [515, 348] width 612 height 514
drag, startPoint x: 1060, startPoint y: 335, endPoint x: 1279, endPoint y: 358, distance: 220.2
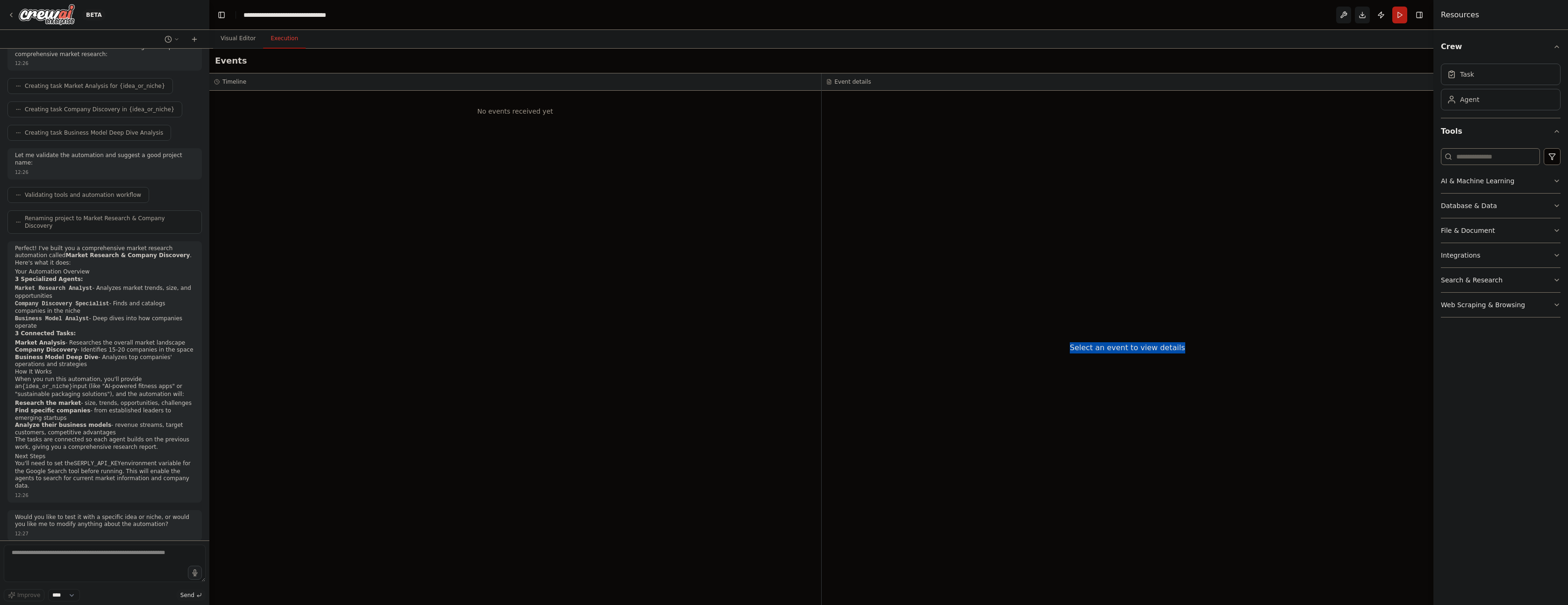
click at [1277, 358] on div "Select an event to view details" at bounding box center [1128, 348] width 612 height 514
click at [1279, 358] on div "Select an event to view details" at bounding box center [1128, 348] width 612 height 514
click at [492, 206] on div "No events received yet" at bounding box center [515, 348] width 612 height 514
click at [228, 80] on h3 "Timeline" at bounding box center [234, 82] width 24 height 7
click at [243, 85] on h3 "Timeline" at bounding box center [234, 82] width 24 height 7
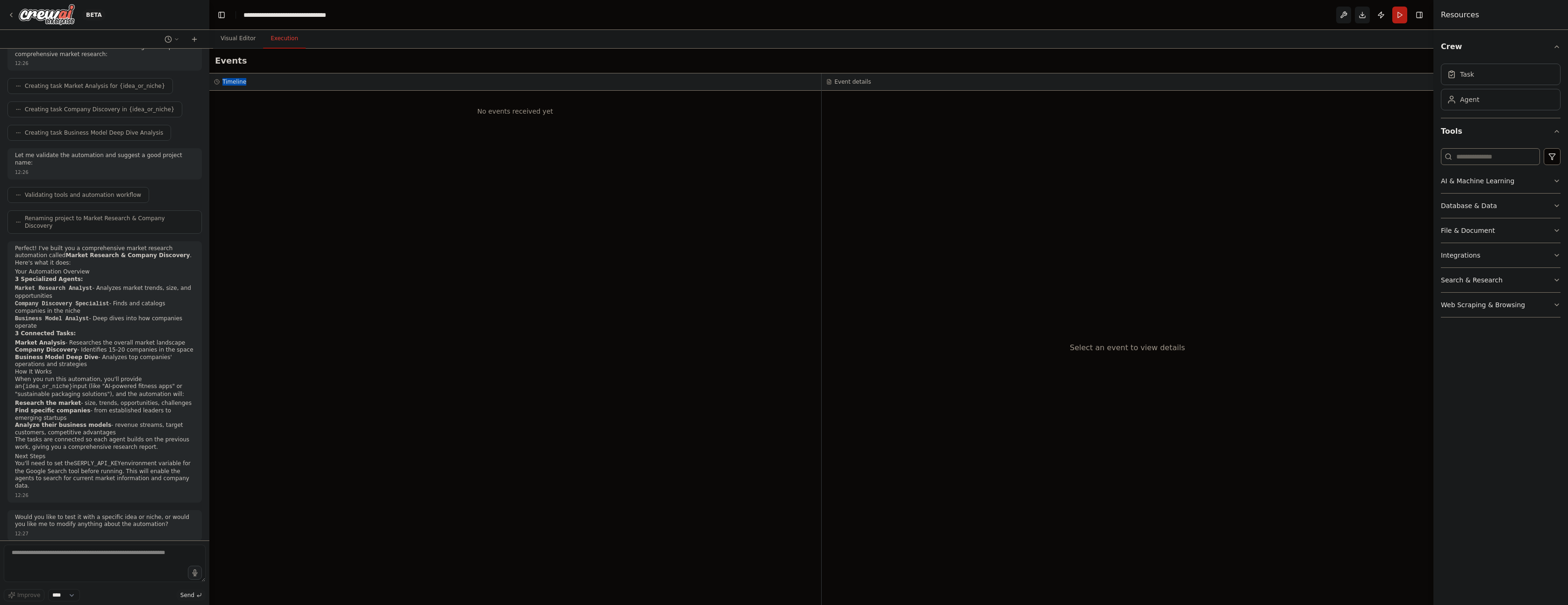
click at [243, 85] on h3 "Timeline" at bounding box center [234, 82] width 24 height 7
click at [262, 142] on div "No events received yet" at bounding box center [515, 348] width 612 height 514
click at [318, 226] on div "No events received yet" at bounding box center [515, 348] width 612 height 514
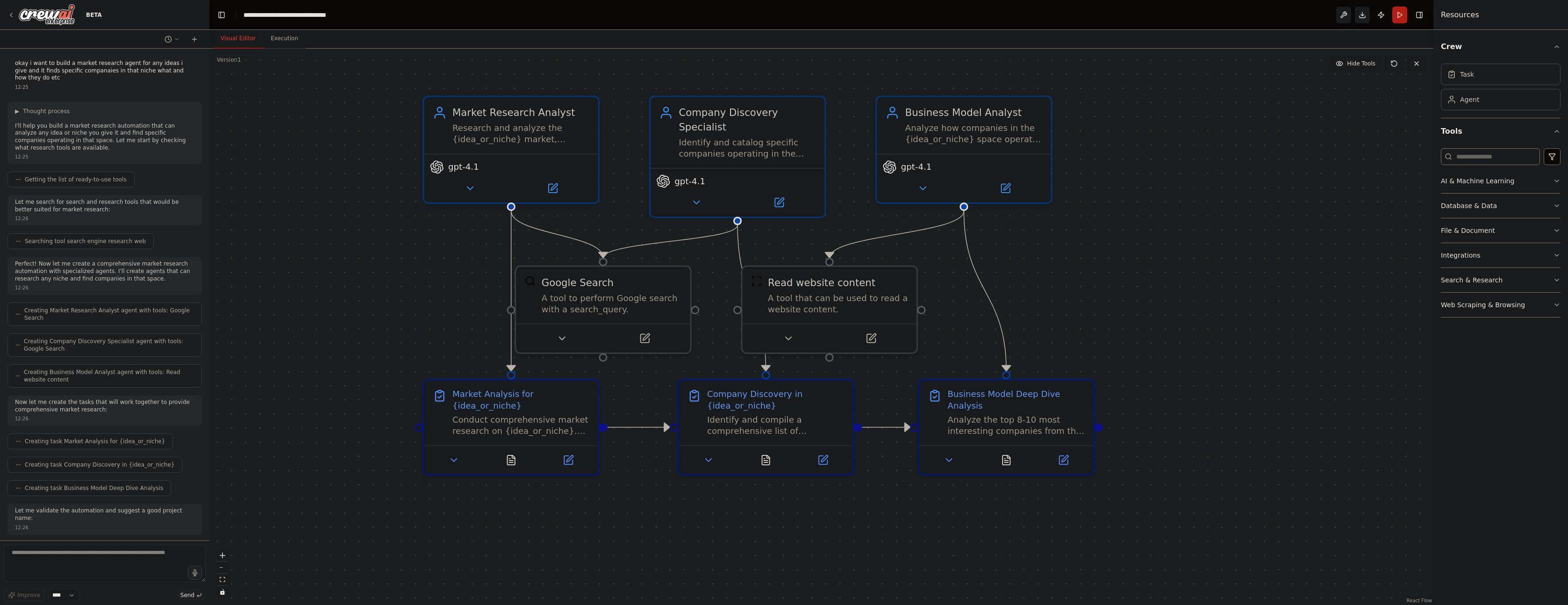
drag, startPoint x: 282, startPoint y: 229, endPoint x: 388, endPoint y: 227, distance: 106.0
click at [457, 298] on div ".deletable-edge-delete-btn { width: 20px; height: 20px; border: 0px solid #ffff…" at bounding box center [821, 327] width 1224 height 556
click at [284, 43] on button "Execution" at bounding box center [284, 39] width 43 height 19
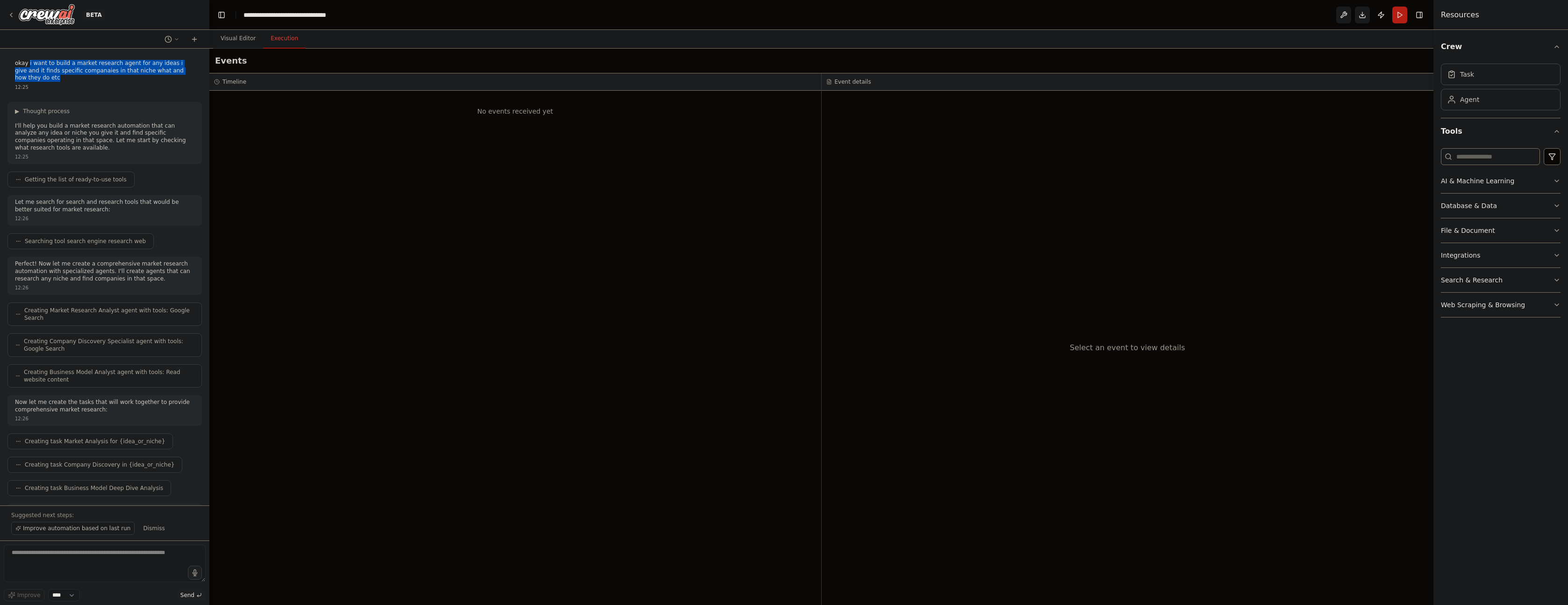
drag, startPoint x: 29, startPoint y: 63, endPoint x: 54, endPoint y: 81, distance: 30.8
click at [54, 81] on p "okay i want to build a market research agent for any ideas i give and it finds …" at bounding box center [105, 71] width 180 height 22
copy p "i want to build a market research agent for any ideas i give and it finds speci…"
click at [333, 158] on div "No events received yet" at bounding box center [515, 348] width 612 height 514
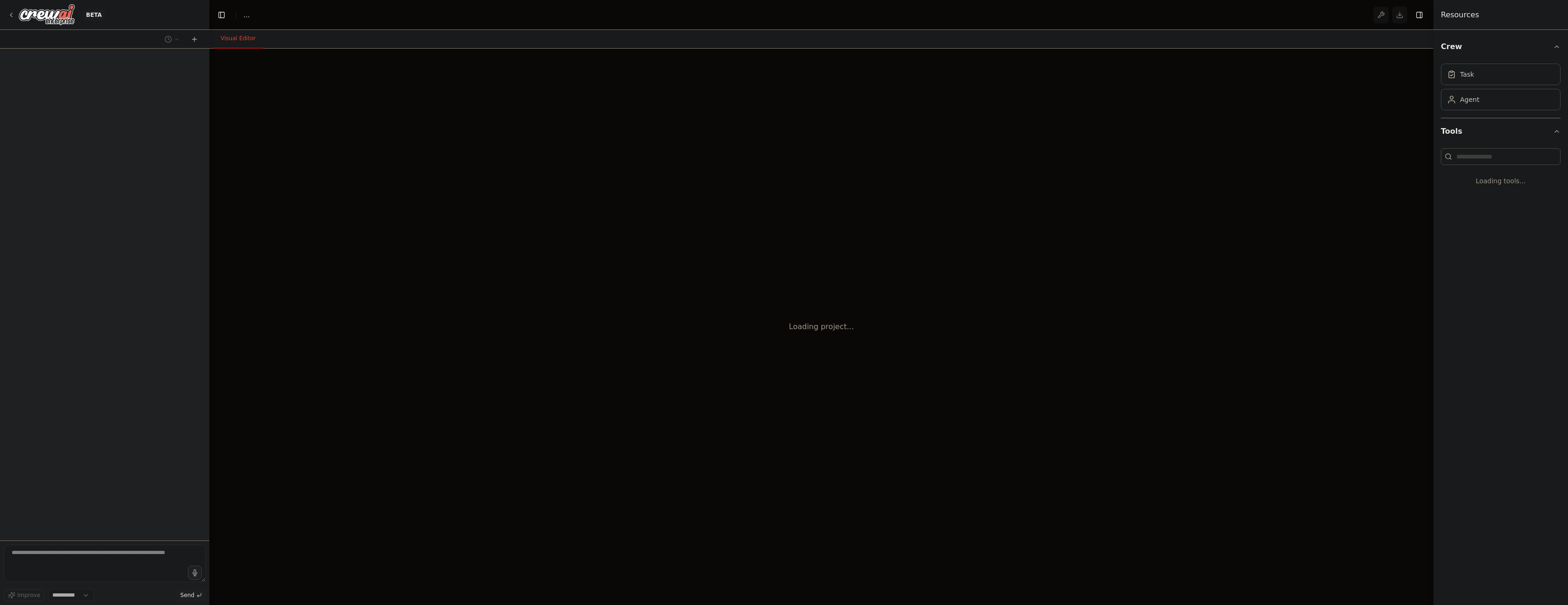
select select "****"
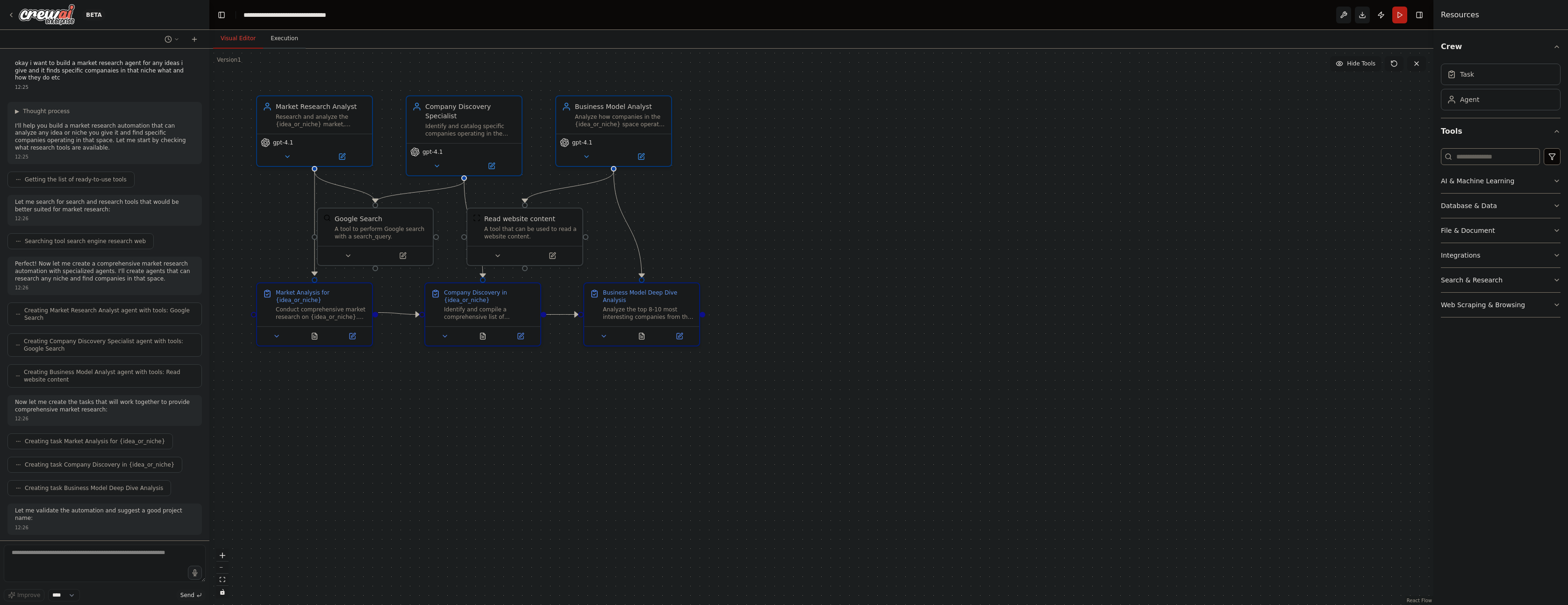
click at [279, 37] on button "Execution" at bounding box center [284, 39] width 43 height 19
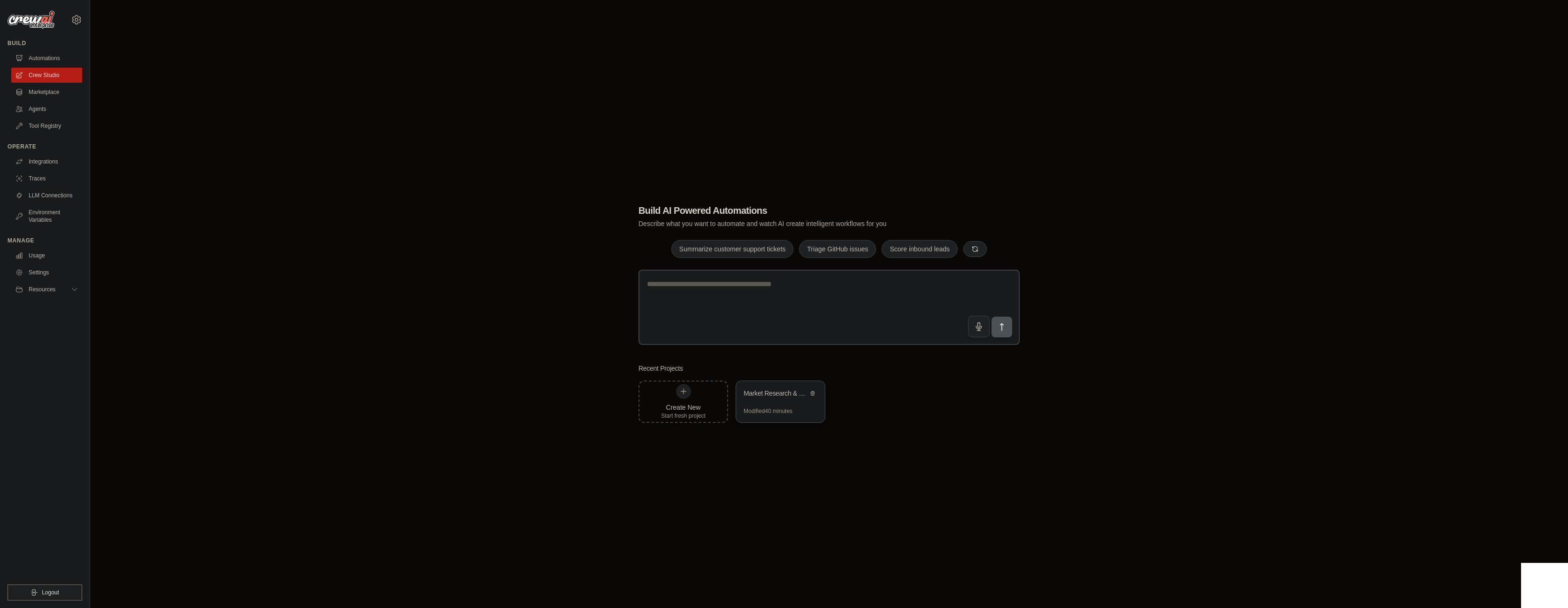
click at [788, 409] on div "Modified 40 minutes" at bounding box center [768, 411] width 49 height 7
click at [51, 54] on link "Automations" at bounding box center [48, 58] width 71 height 15
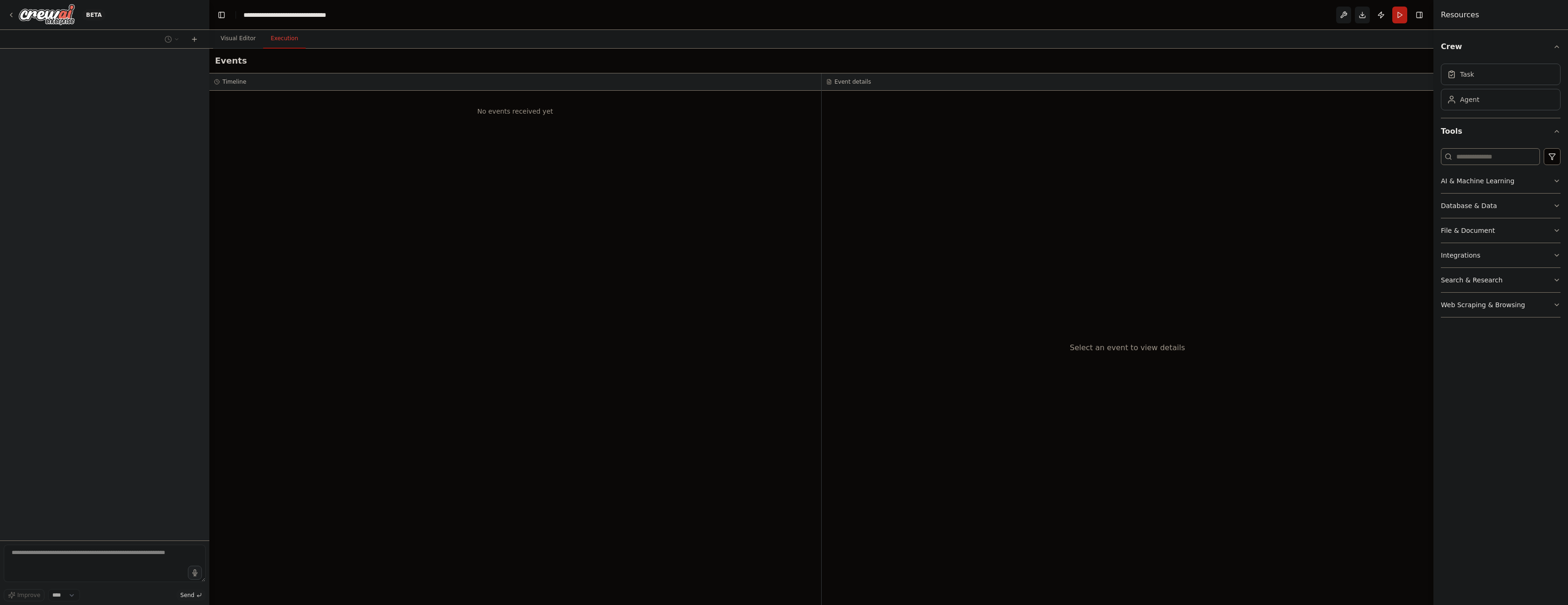
click at [279, 39] on button "Execution" at bounding box center [284, 39] width 43 height 19
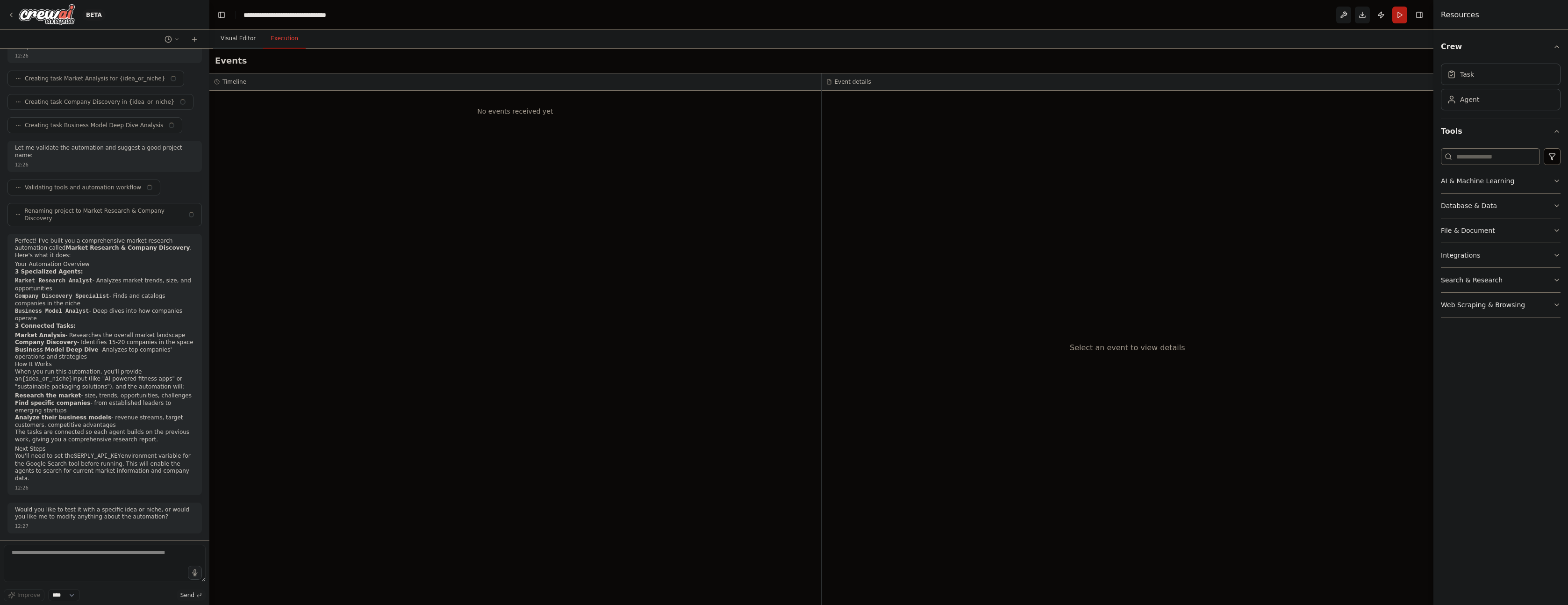
click at [242, 41] on button "Visual Editor" at bounding box center [238, 39] width 50 height 19
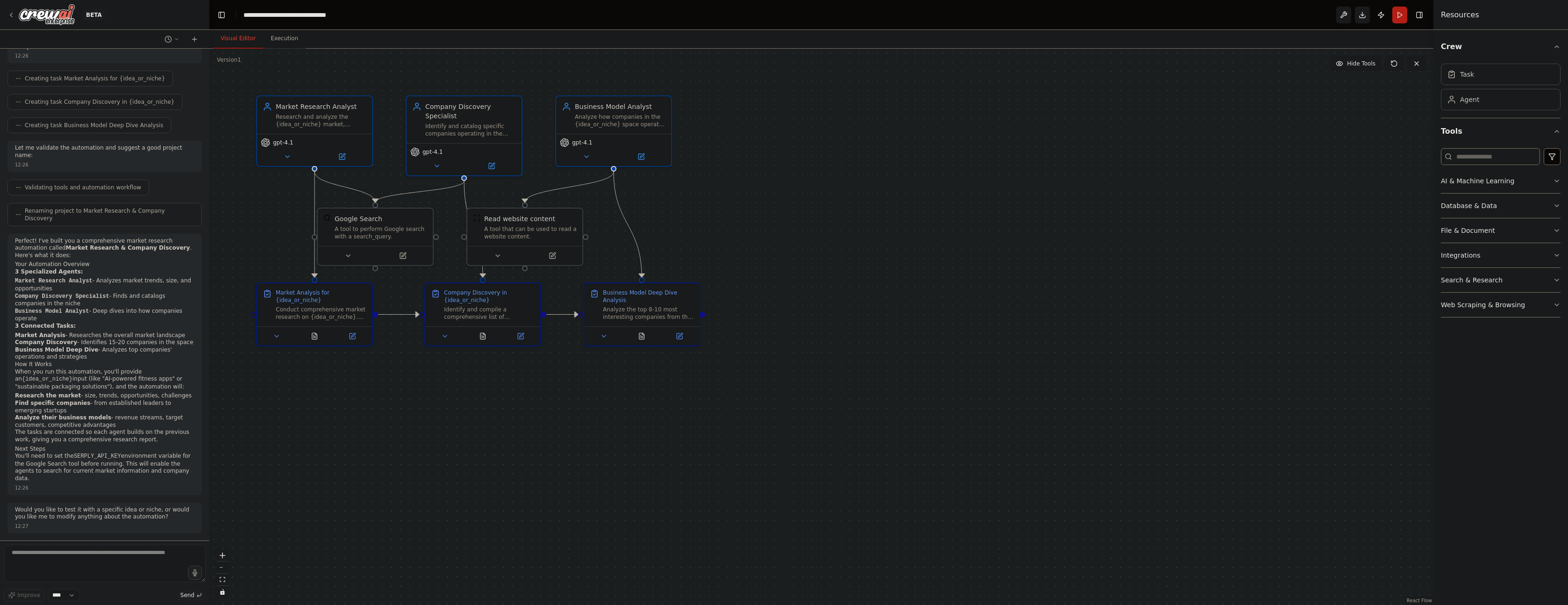
scroll to position [355, 0]
click at [39, 16] on img at bounding box center [47, 15] width 56 height 21
